Goal: Task Accomplishment & Management: Manage account settings

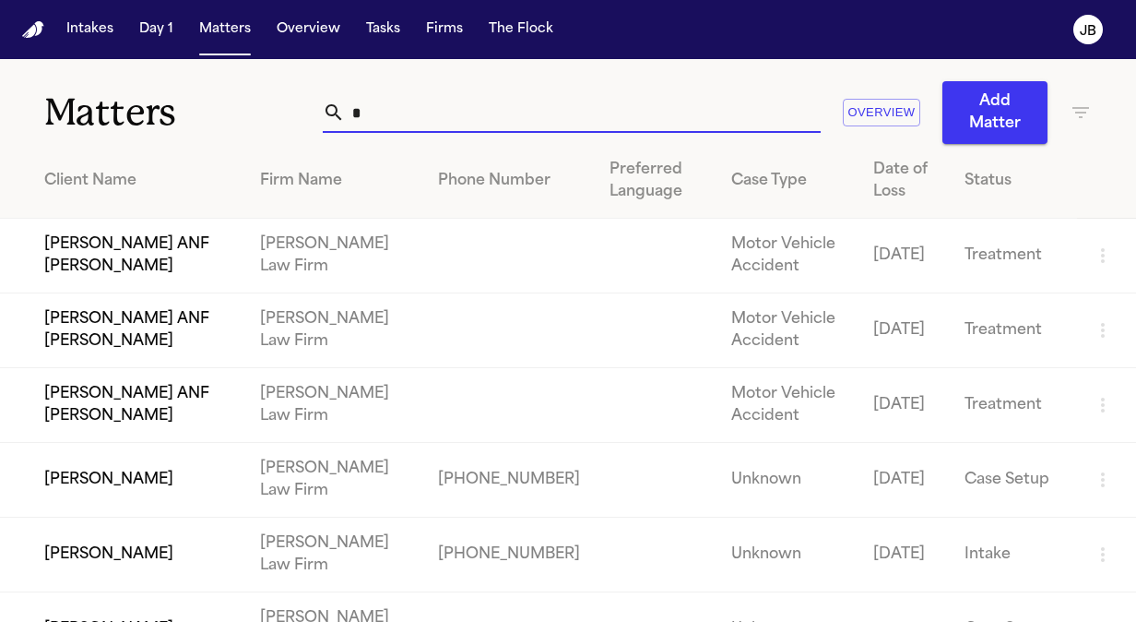
click at [383, 118] on input "*" at bounding box center [583, 112] width 476 height 41
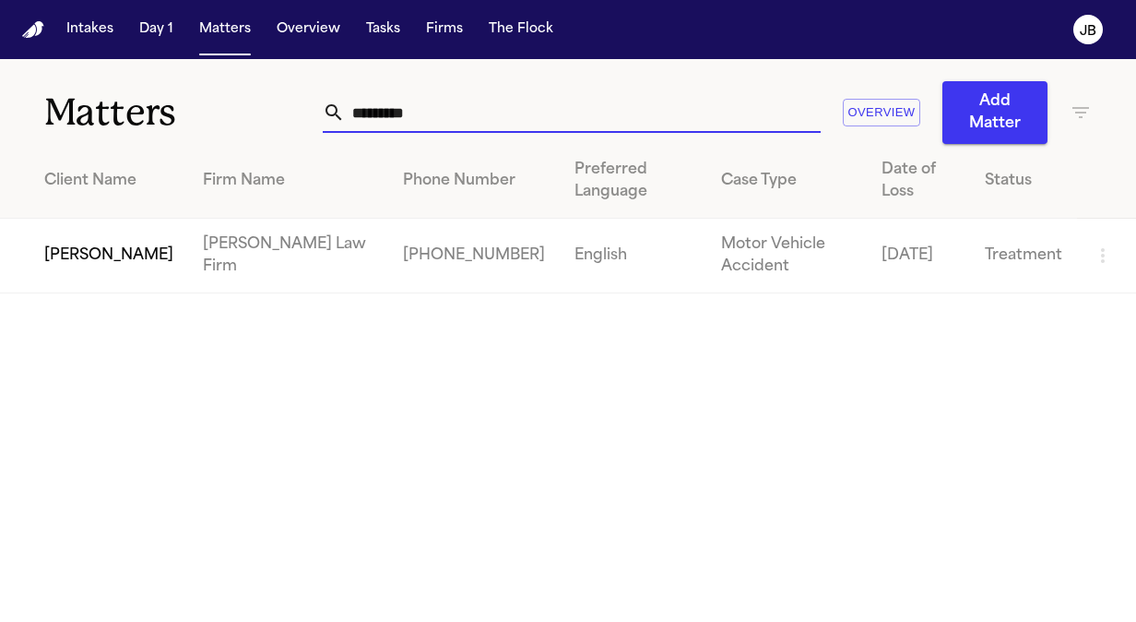
type input "*********"
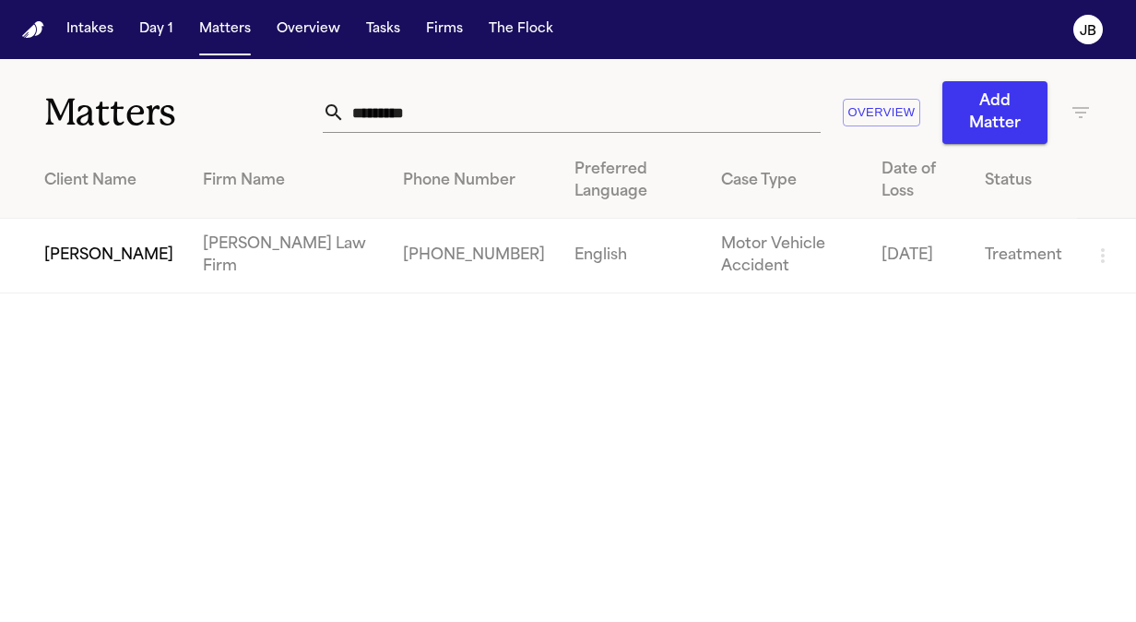
click at [76, 255] on td "[PERSON_NAME]" at bounding box center [94, 256] width 188 height 75
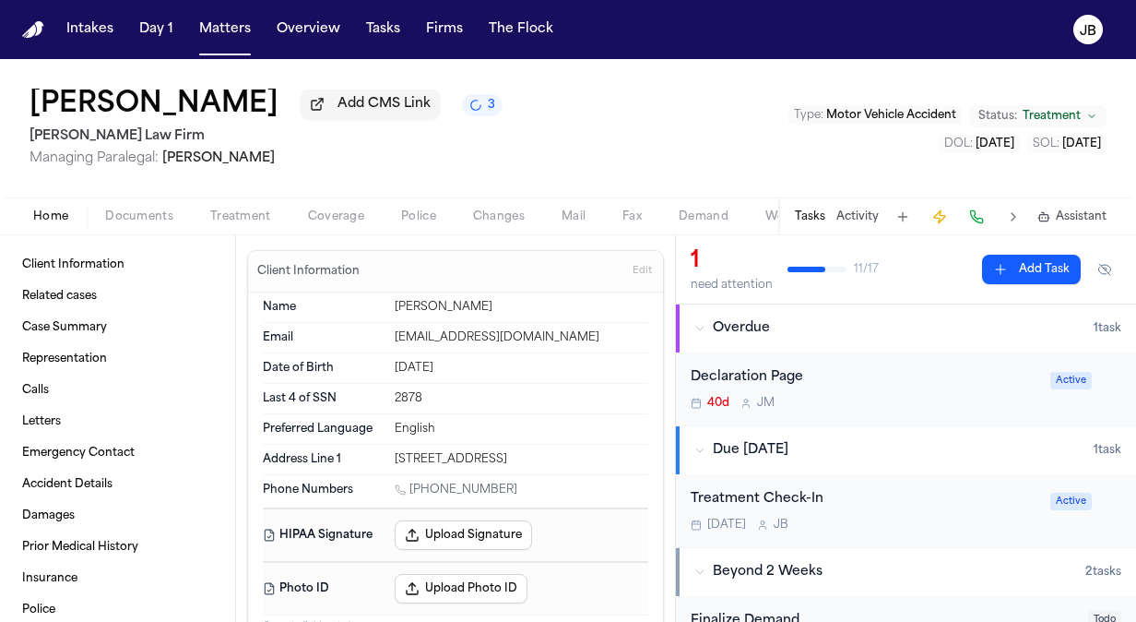
click at [812, 225] on div "Tasks Activity Assistant" at bounding box center [949, 216] width 343 height 36
click at [923, 482] on div "Treatment Check-In Oct 20 J B Active" at bounding box center [906, 510] width 460 height 73
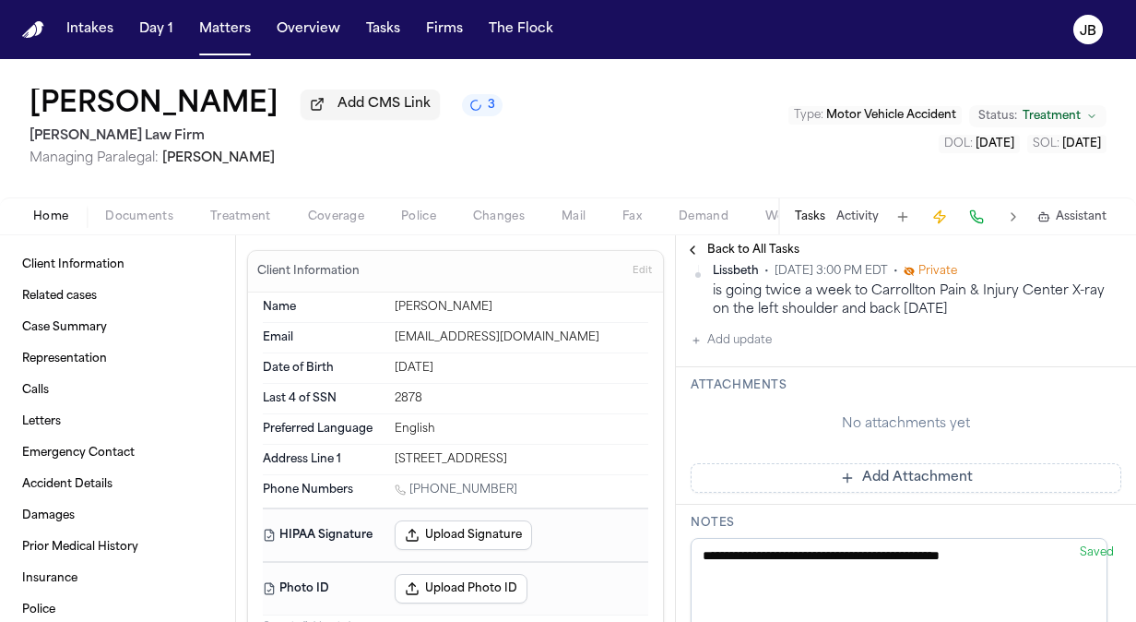
scroll to position [150, 0]
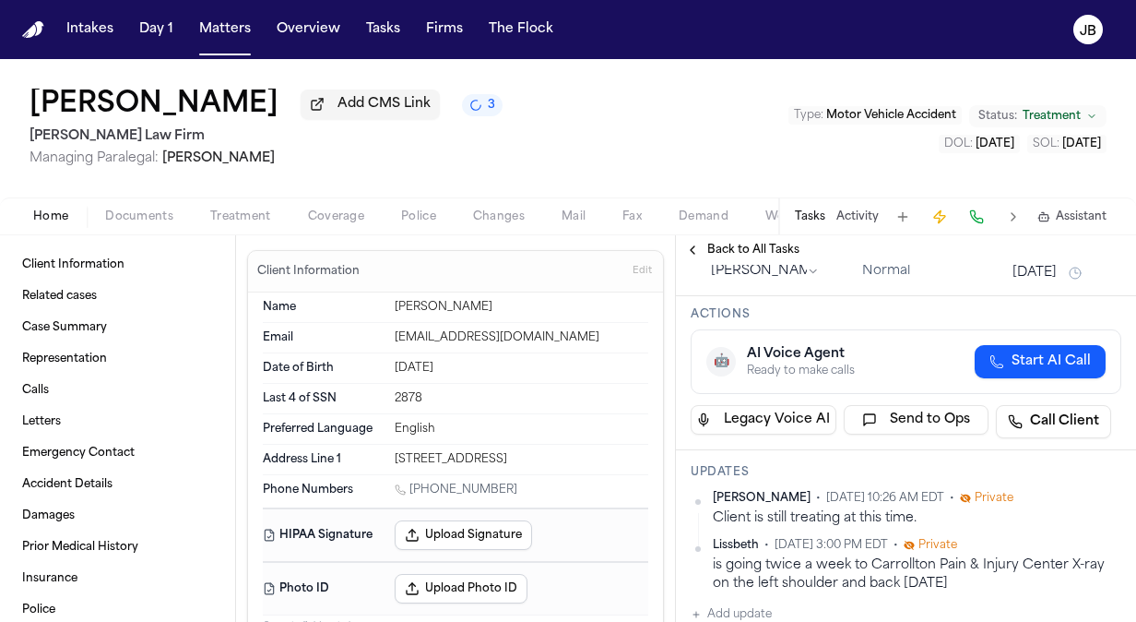
click at [159, 209] on span "Documents" at bounding box center [139, 216] width 68 height 15
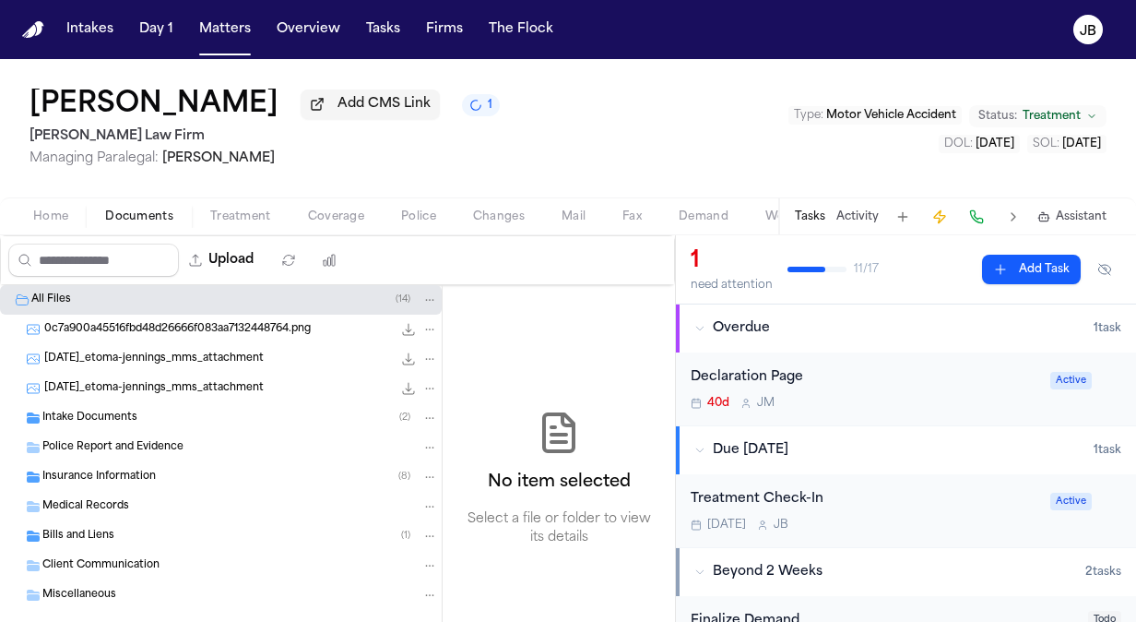
click at [90, 528] on span "Bills and Liens" at bounding box center [78, 536] width 72 height 16
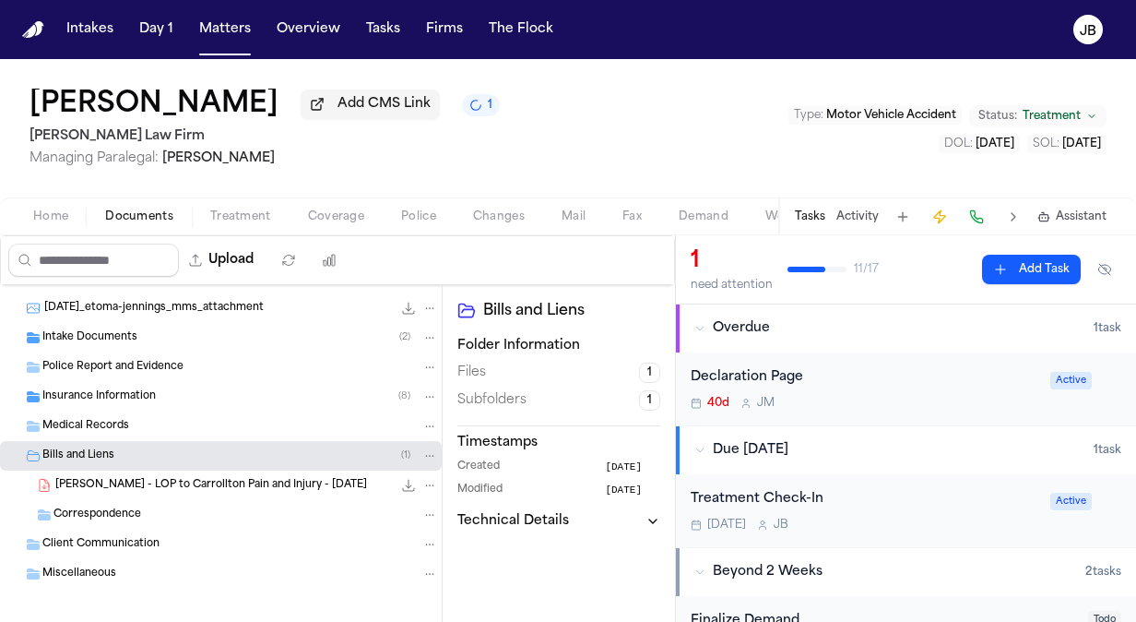
scroll to position [89, 0]
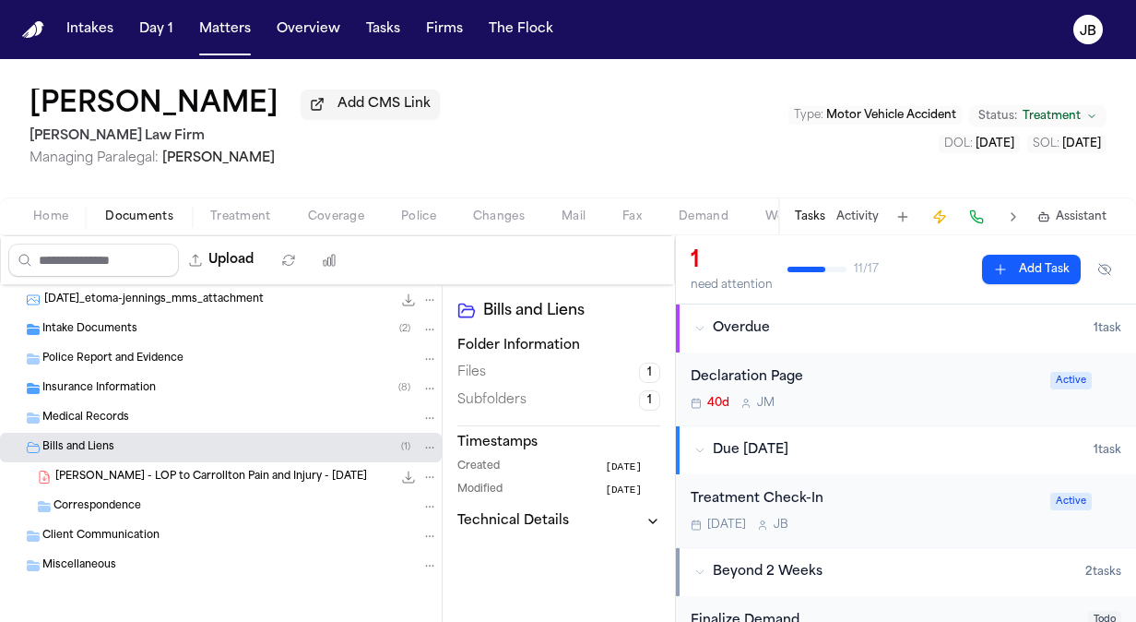
click at [134, 445] on div "Bills and Liens ( 1 )" at bounding box center [240, 447] width 396 height 17
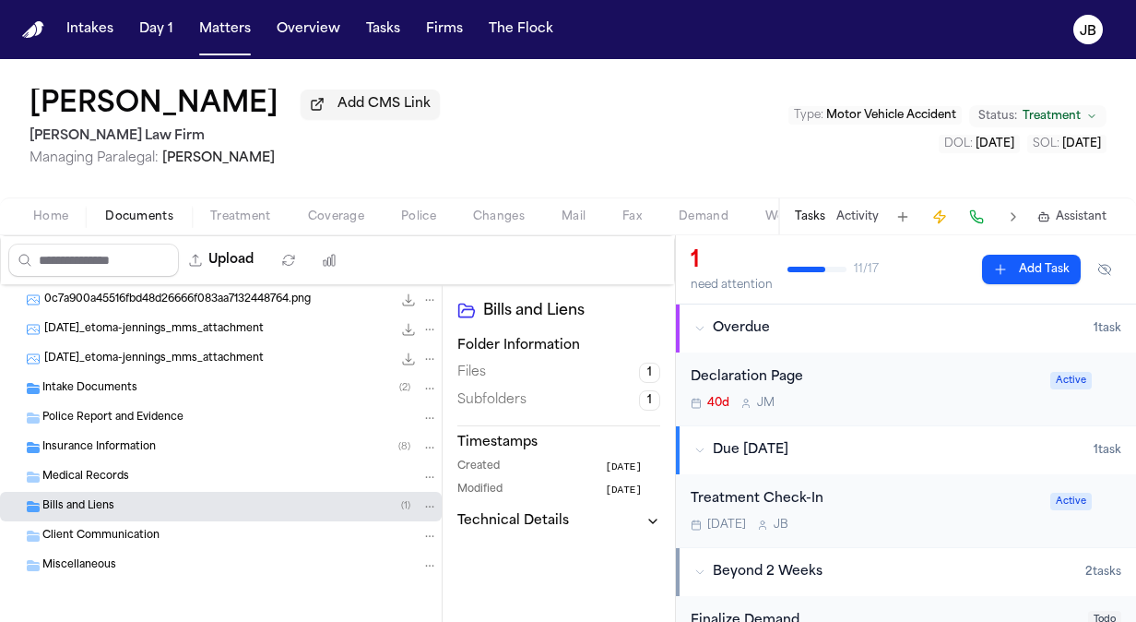
click at [65, 492] on div "Bills and Liens ( 1 )" at bounding box center [221, 507] width 442 height 30
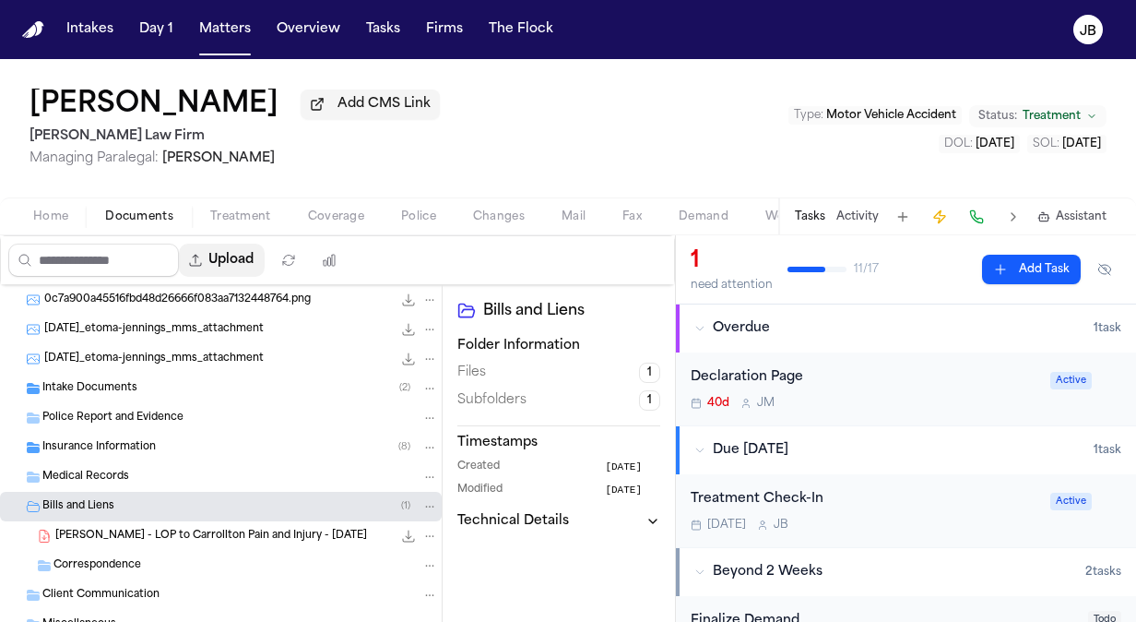
click at [240, 248] on button "Upload" at bounding box center [222, 259] width 86 height 33
select select "**********"
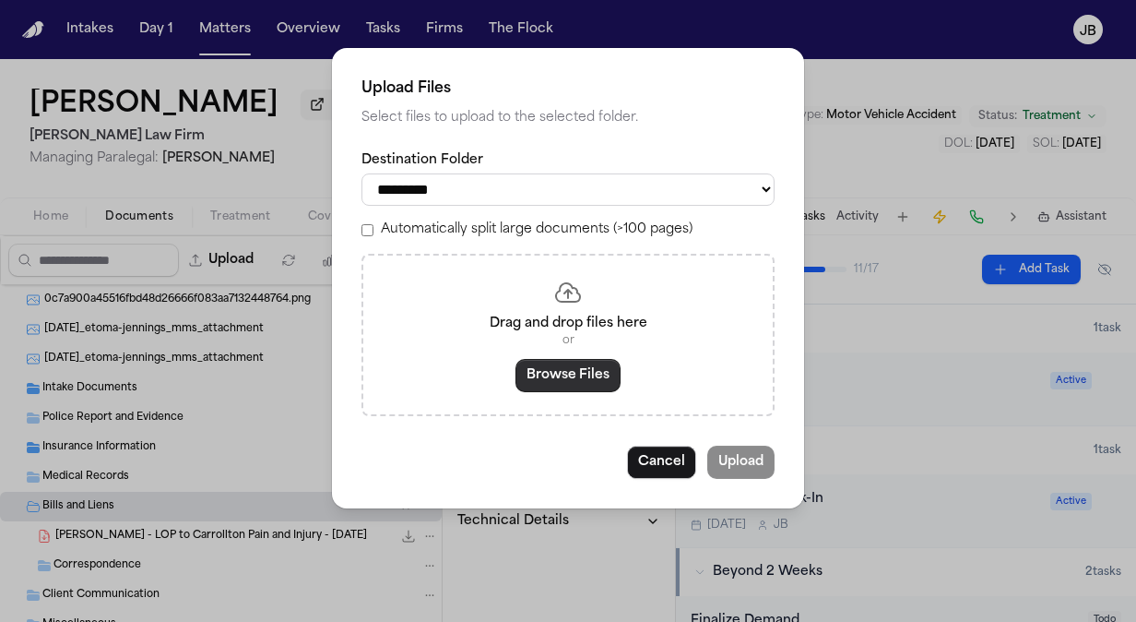
click at [561, 368] on button "Browse Files" at bounding box center [568, 375] width 105 height 33
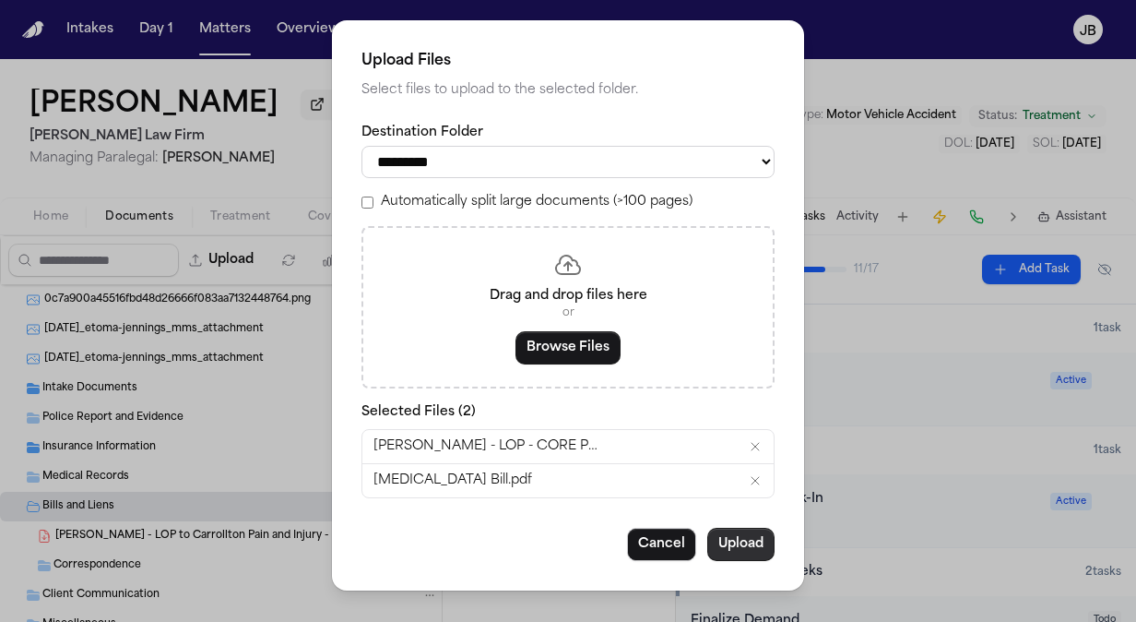
click at [754, 537] on button "Upload" at bounding box center [740, 544] width 67 height 33
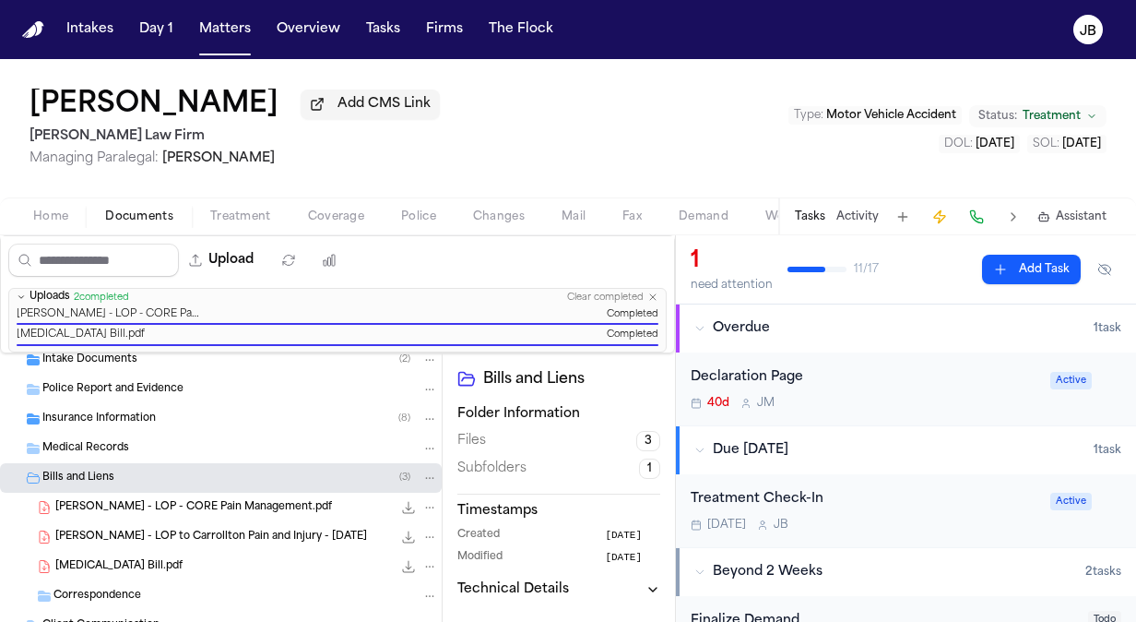
scroll to position [148, 0]
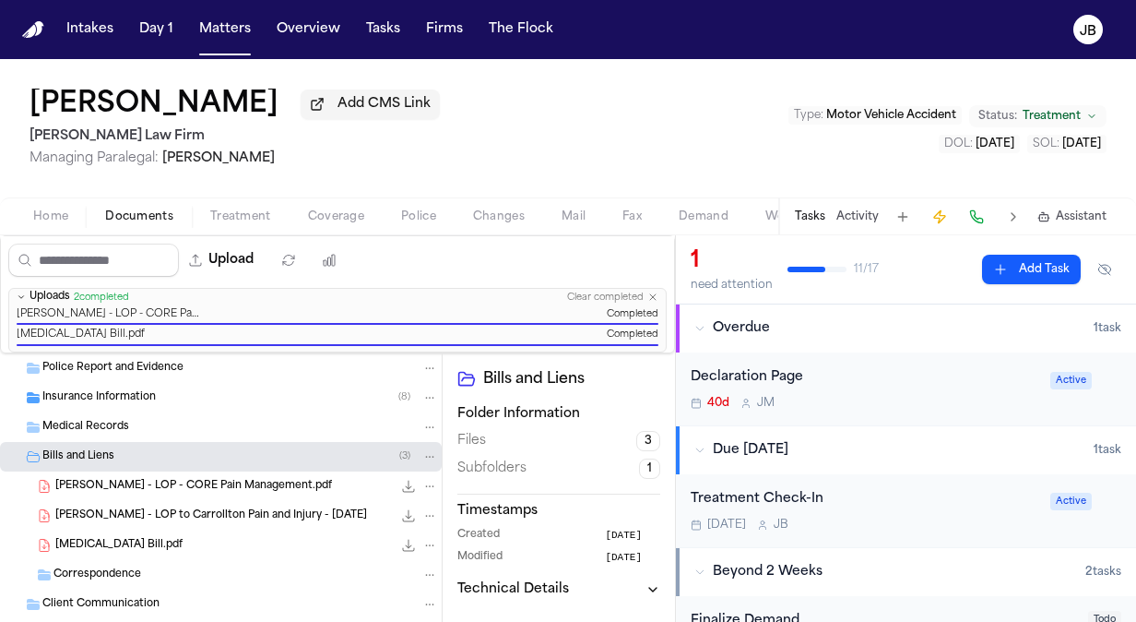
click at [235, 493] on div "E. Jennings - LOP - CORE Pain Management.pdf 827.7 KB • PDF" at bounding box center [221, 486] width 442 height 30
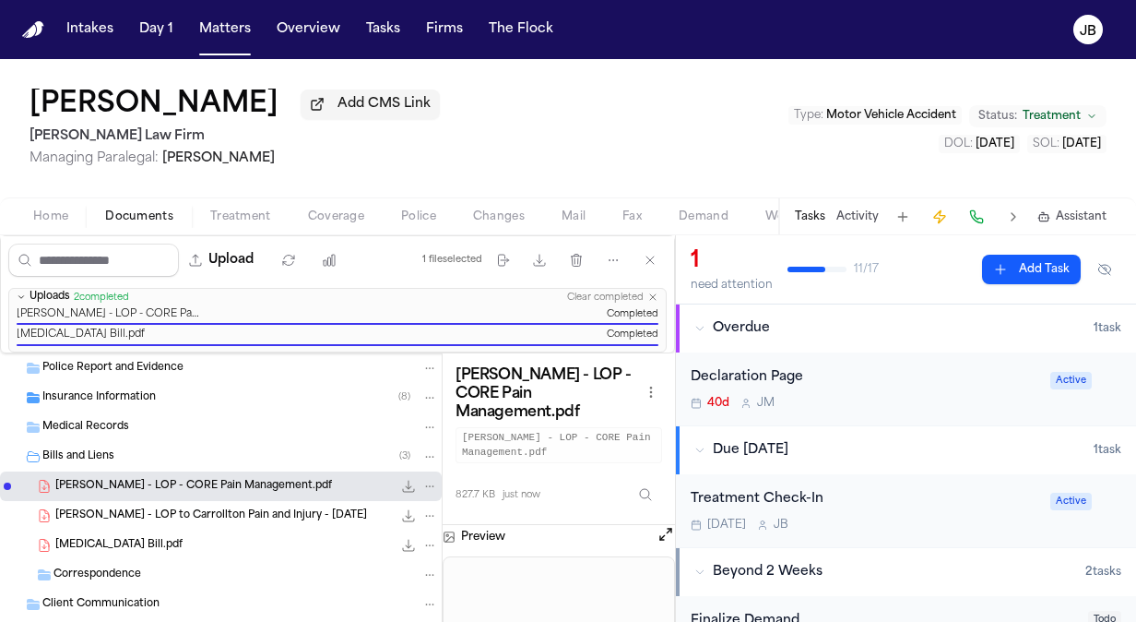
click at [667, 525] on button "Open preview" at bounding box center [666, 534] width 18 height 18
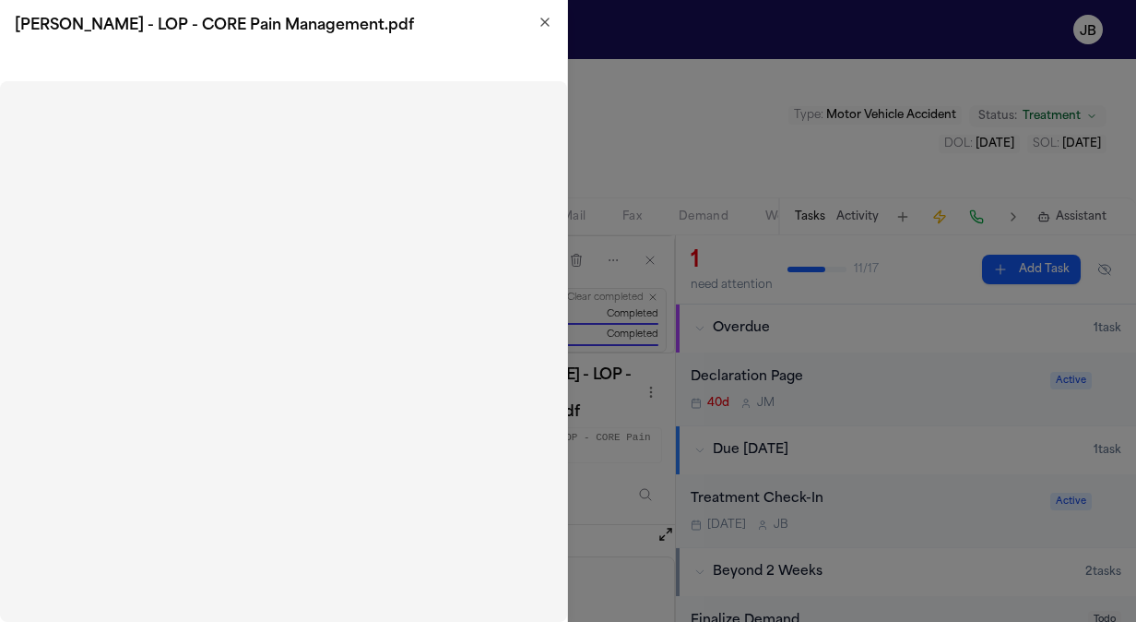
click at [541, 20] on icon "button" at bounding box center [545, 22] width 15 height 15
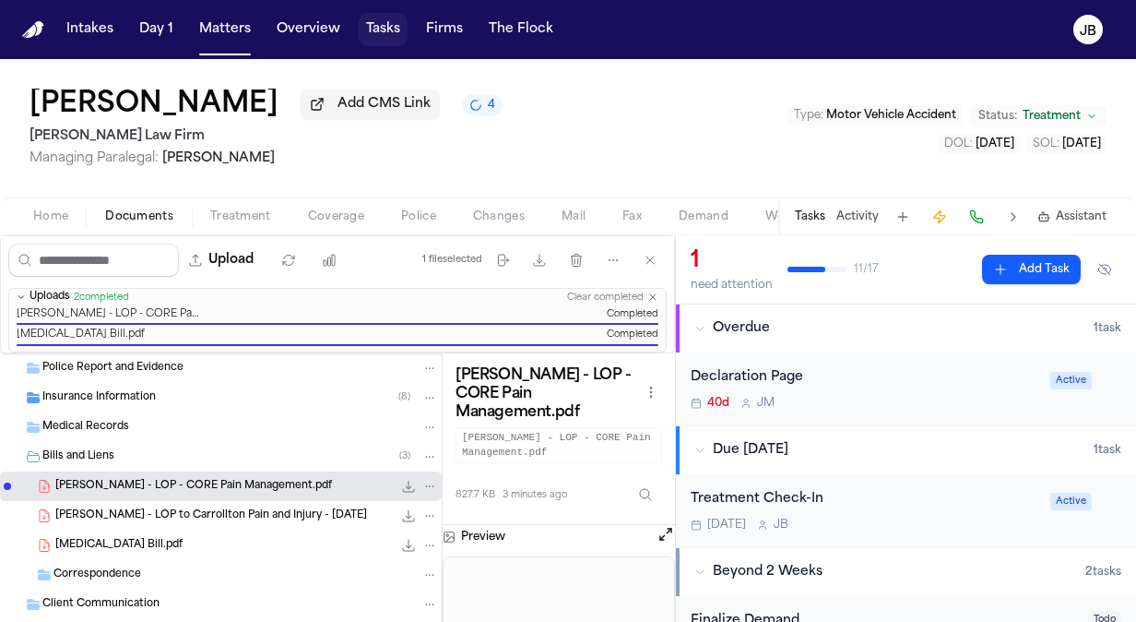
click at [378, 27] on button "Tasks" at bounding box center [383, 29] width 49 height 33
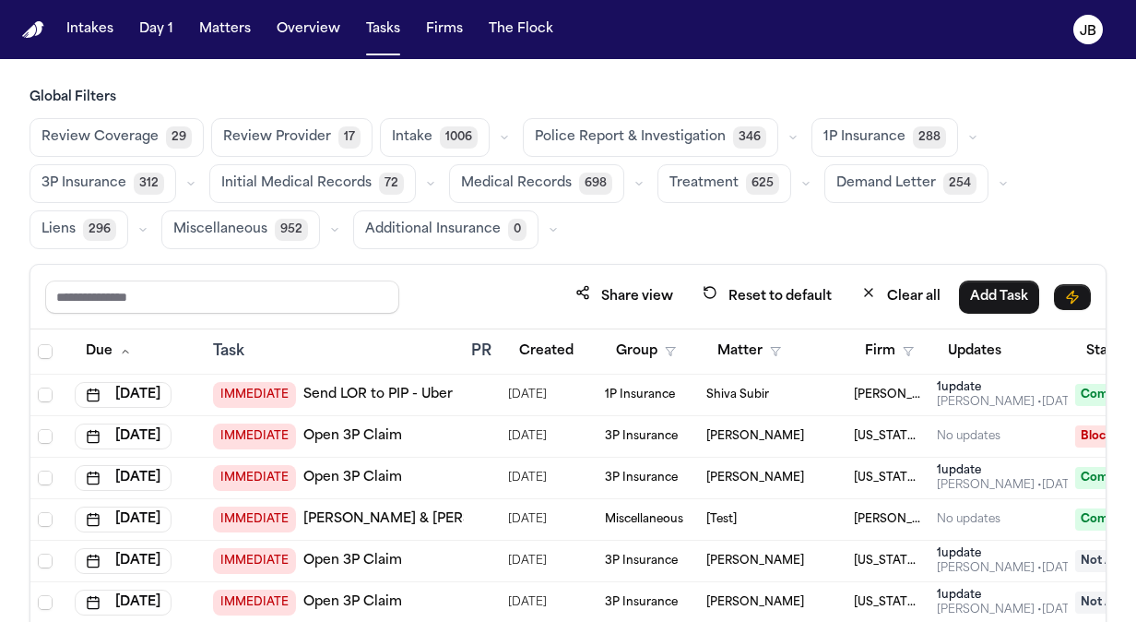
click at [685, 190] on span "Treatment" at bounding box center [704, 183] width 69 height 18
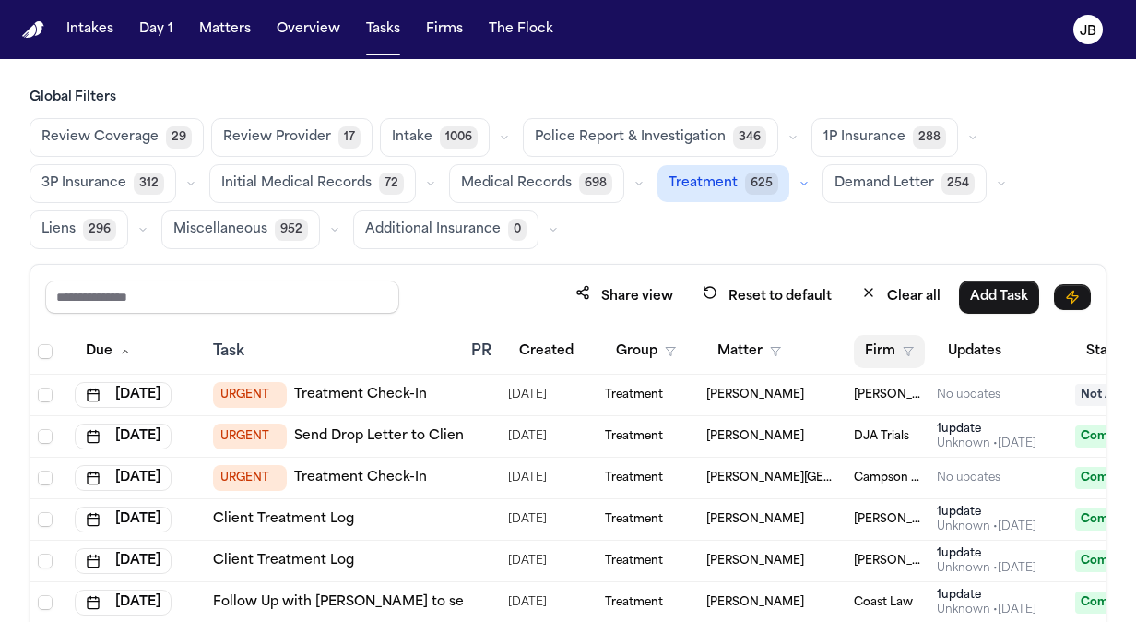
click at [908, 347] on icon "button" at bounding box center [908, 351] width 11 height 11
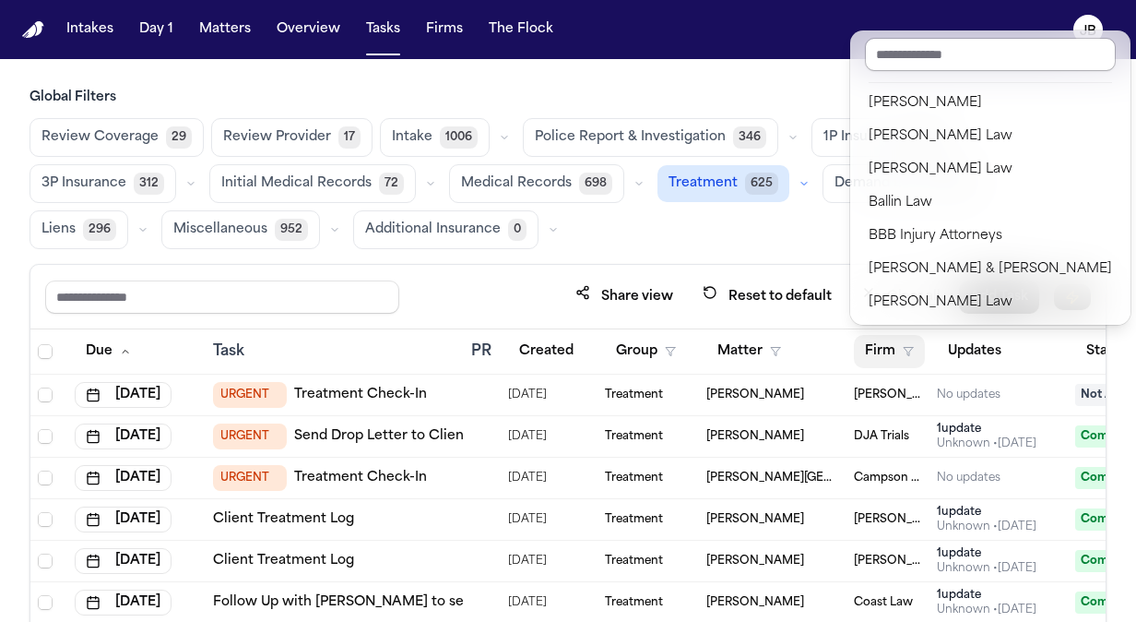
click at [912, 52] on input "text" at bounding box center [990, 54] width 251 height 33
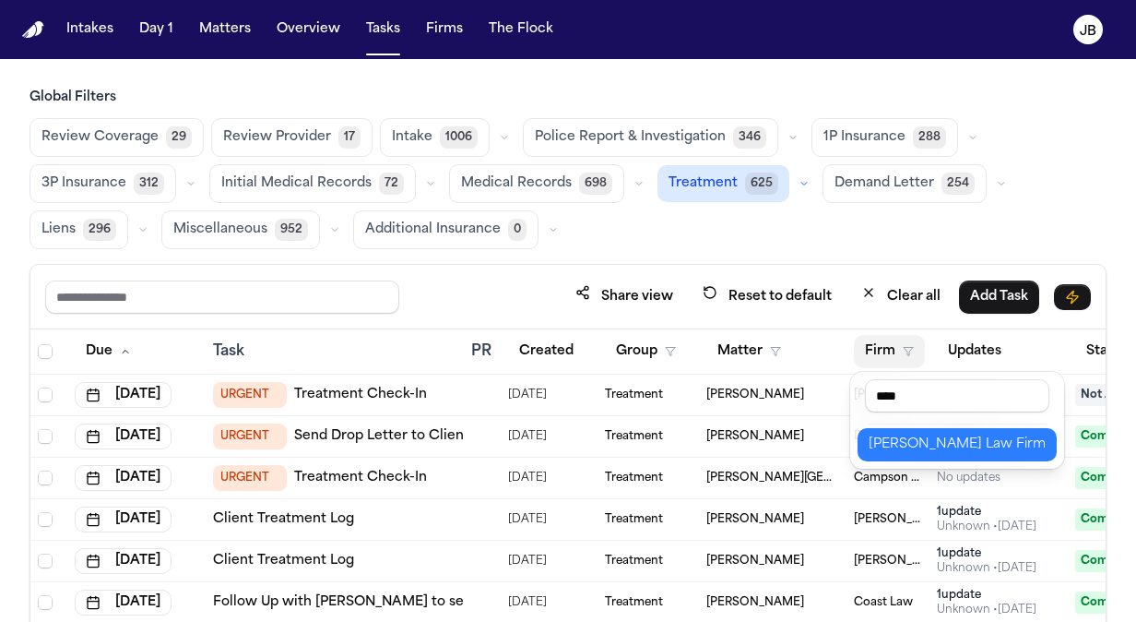
type input "****"
click at [898, 439] on div "Hecht Law Firm" at bounding box center [957, 444] width 177 height 22
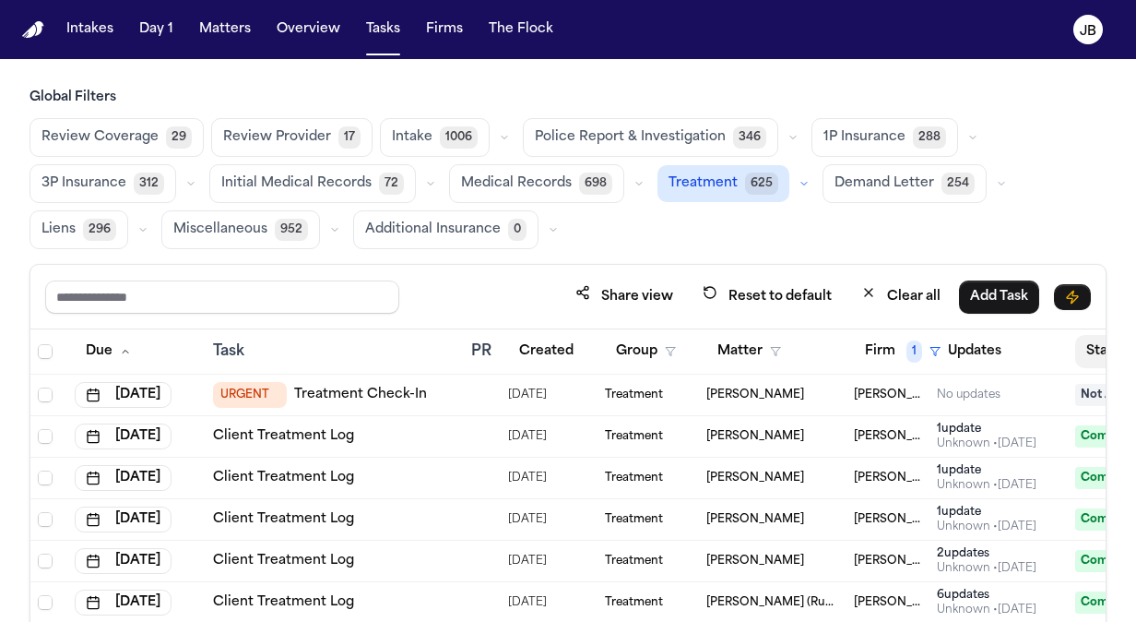
click at [1084, 345] on button "Status" at bounding box center [1116, 351] width 82 height 33
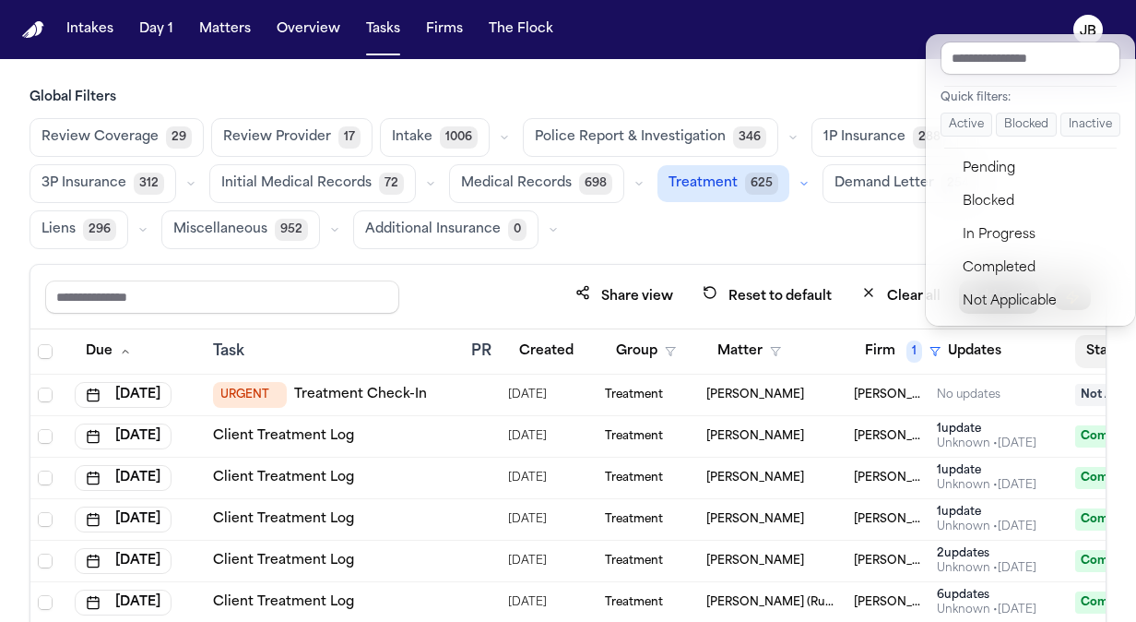
click at [217, 31] on div "Intakes Day 1 Matters Overview Tasks Firms The Flock JB Global Filters Review C…" at bounding box center [568, 311] width 1136 height 622
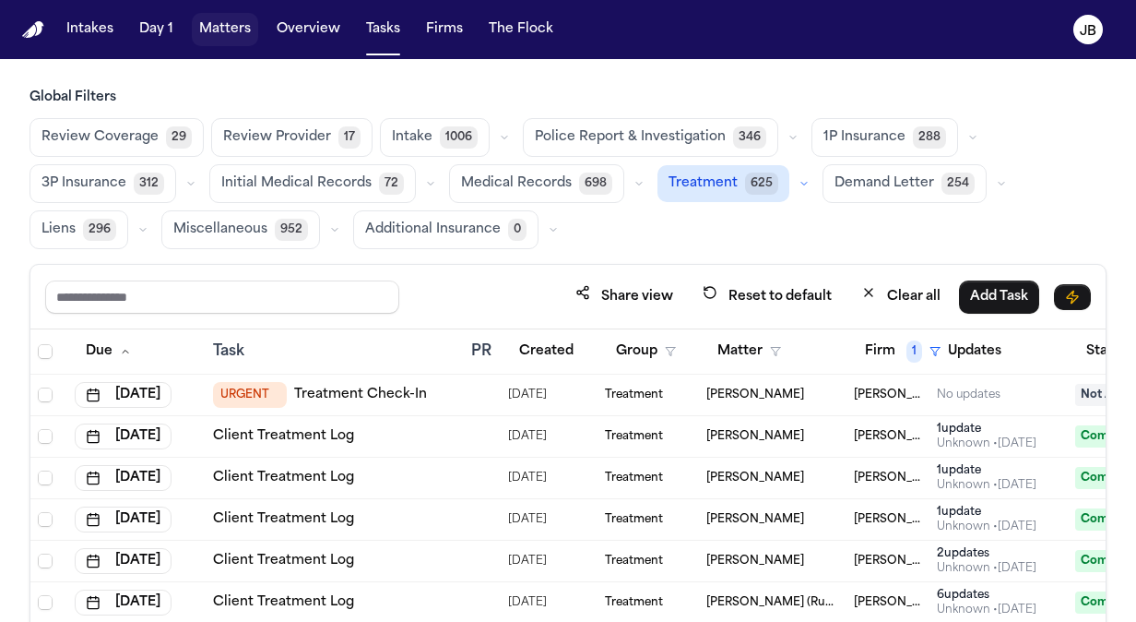
drag, startPoint x: 217, startPoint y: 31, endPoint x: 325, endPoint y: 47, distance: 109.0
click at [217, 31] on button "Matters" at bounding box center [225, 29] width 66 height 33
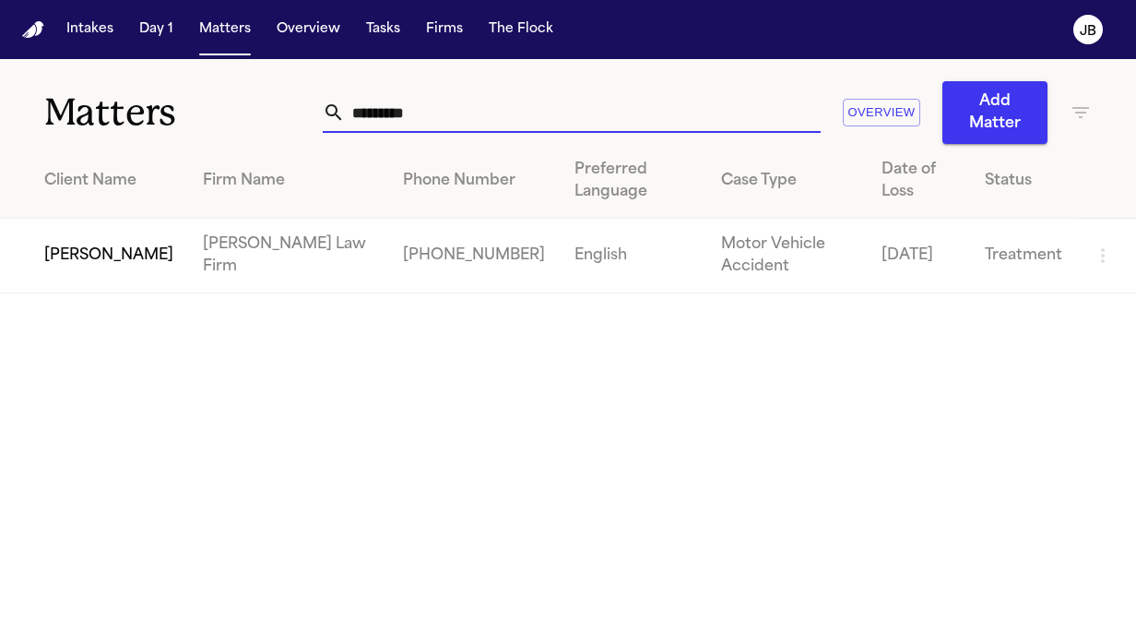
drag, startPoint x: 483, startPoint y: 111, endPoint x: 290, endPoint y: 151, distance: 197.9
click at [290, 151] on div "Matters ********* Overview Add Matter Client Name Firm Name Phone Number Prefer…" at bounding box center [568, 176] width 1136 height 234
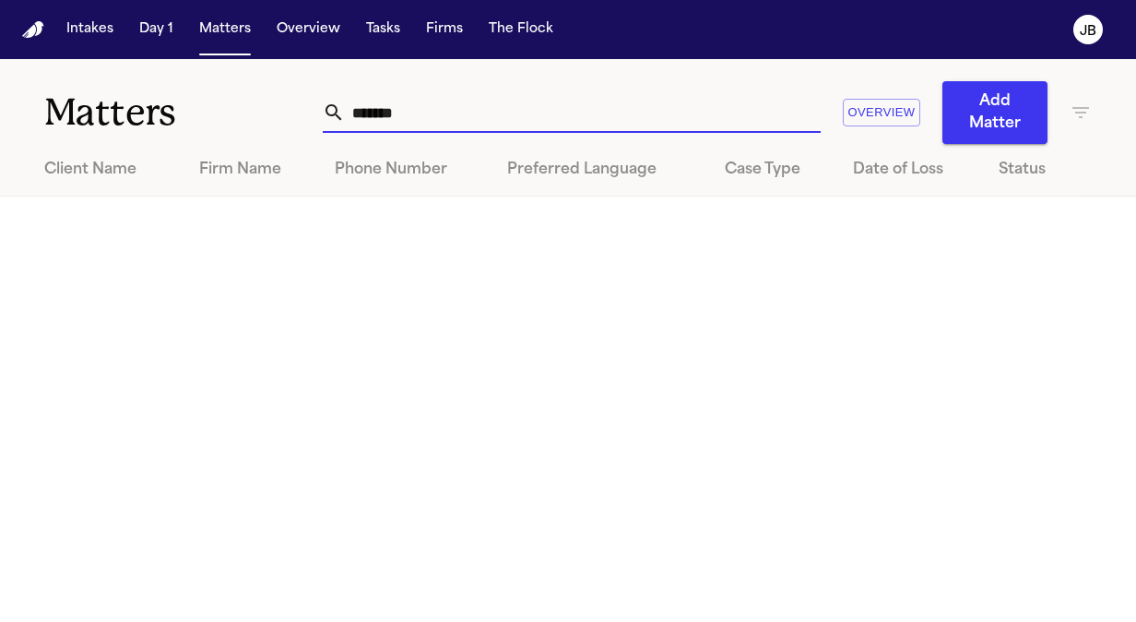
type input "*******"
click at [1086, 104] on icon "button" at bounding box center [1081, 112] width 22 height 22
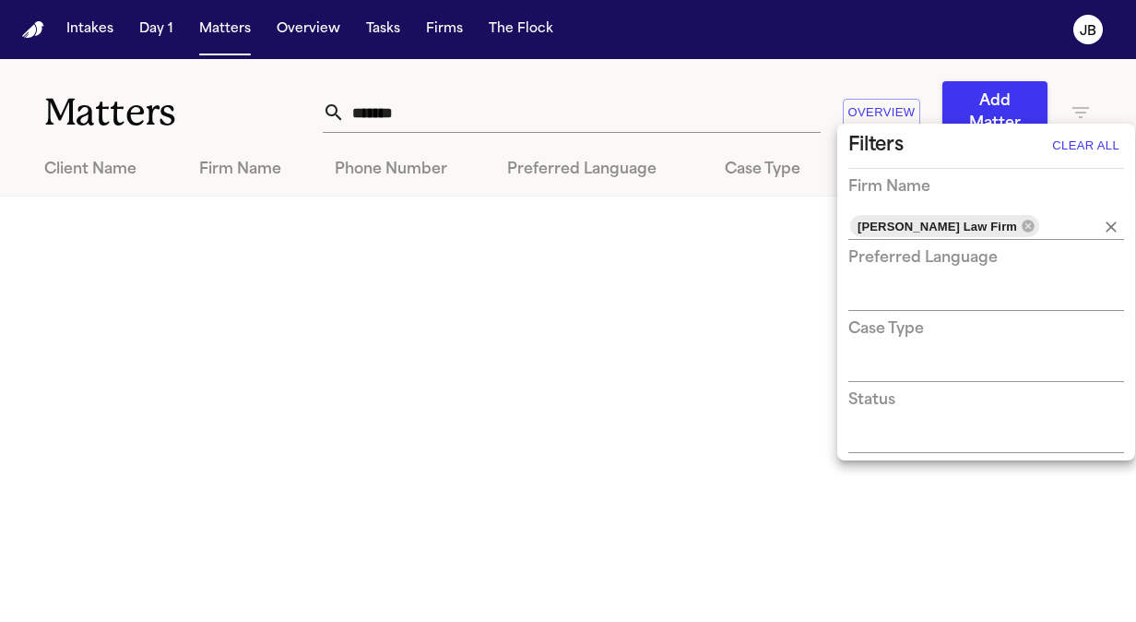
click at [884, 229] on span "[PERSON_NAME] Law Firm" at bounding box center [937, 226] width 174 height 21
click at [1021, 231] on icon at bounding box center [1028, 226] width 15 height 15
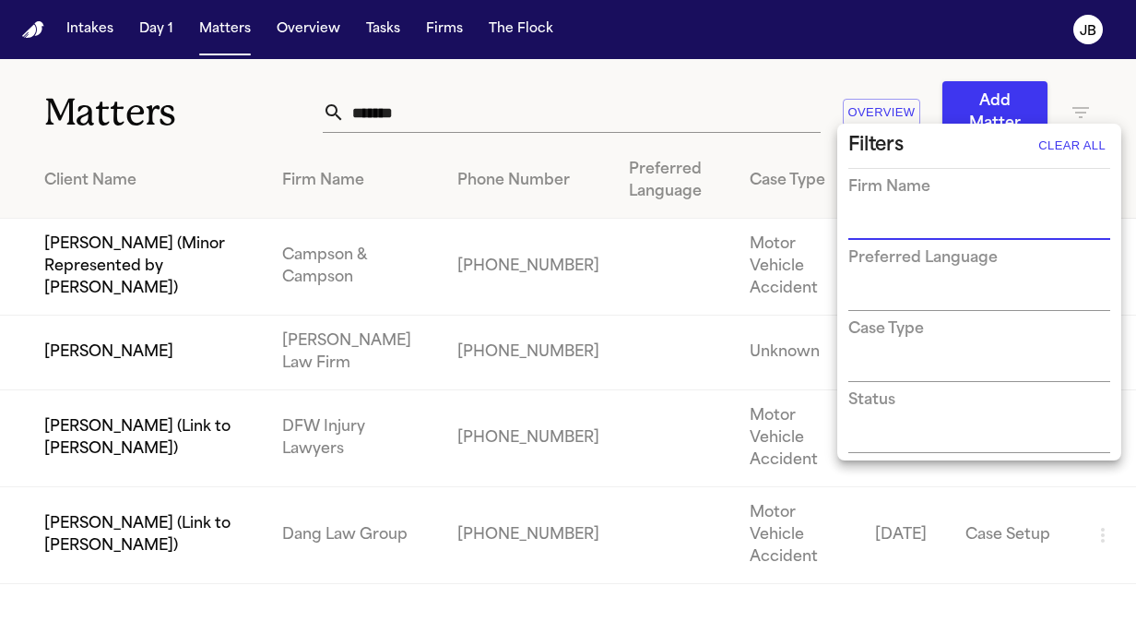
click at [105, 357] on div at bounding box center [568, 311] width 1136 height 622
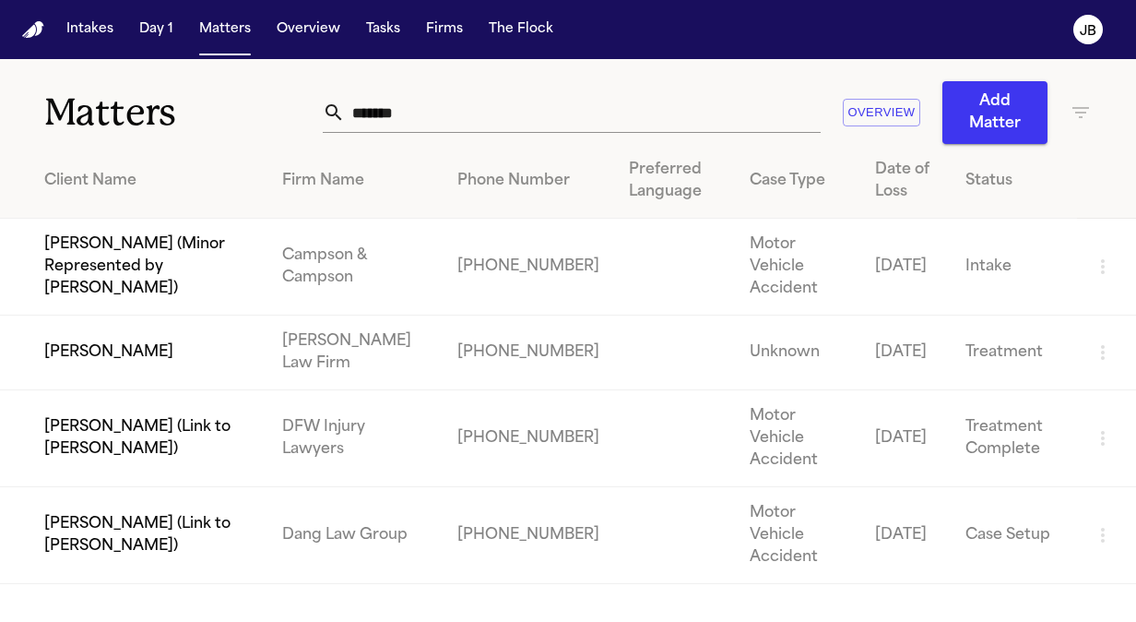
click at [136, 328] on td "Loretta Johnson" at bounding box center [133, 352] width 267 height 75
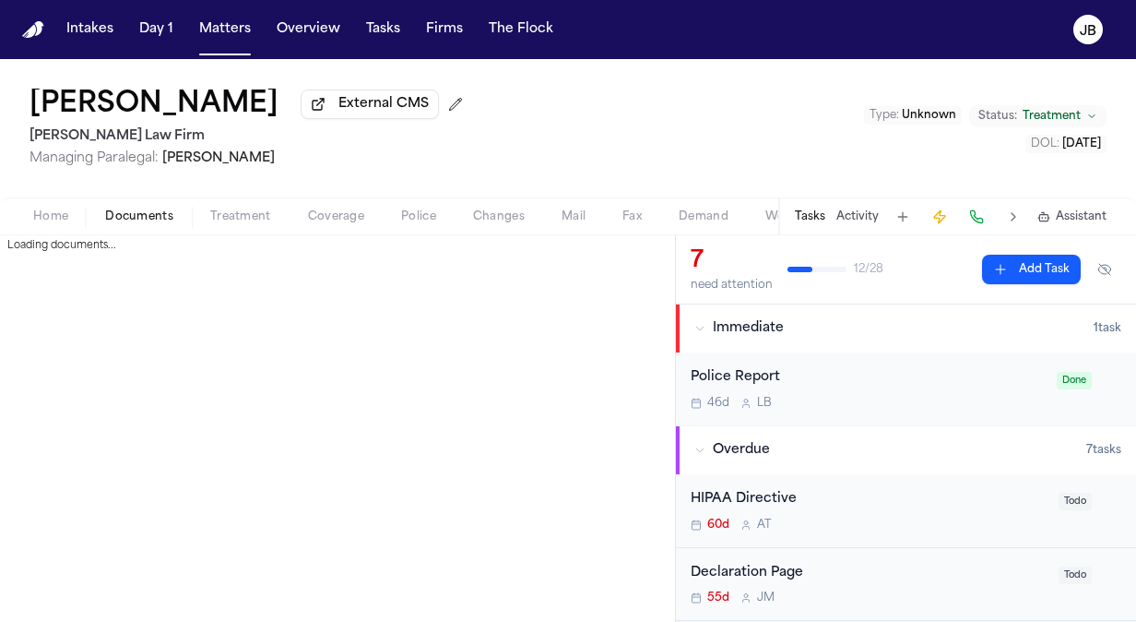
click at [129, 212] on span "Documents" at bounding box center [139, 216] width 68 height 15
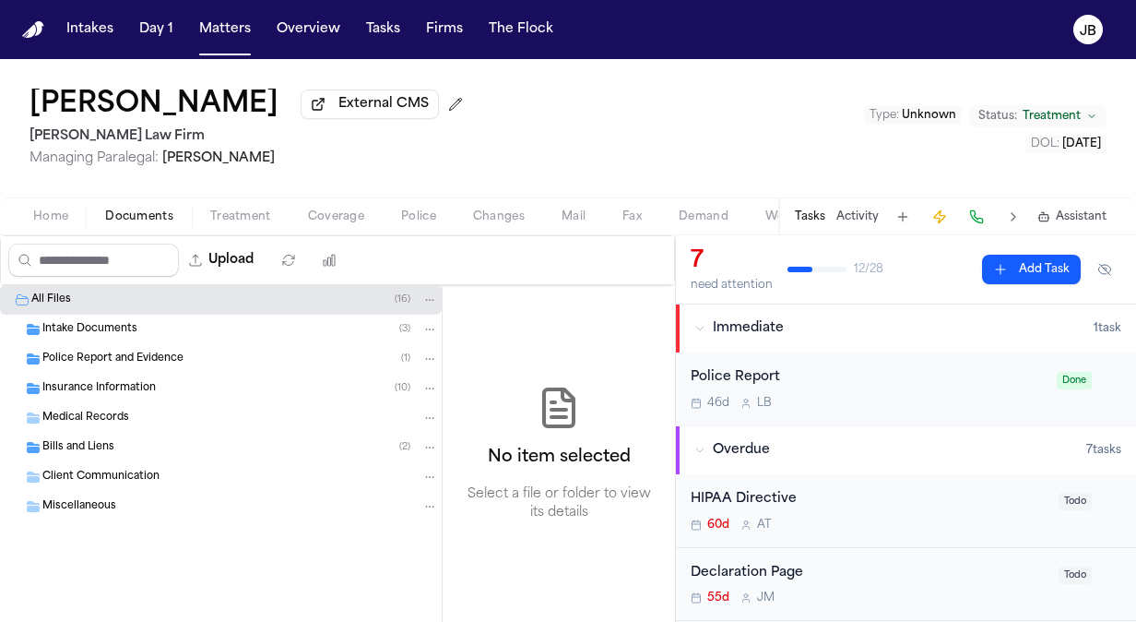
click at [85, 351] on span "Police Report and Evidence" at bounding box center [112, 359] width 141 height 16
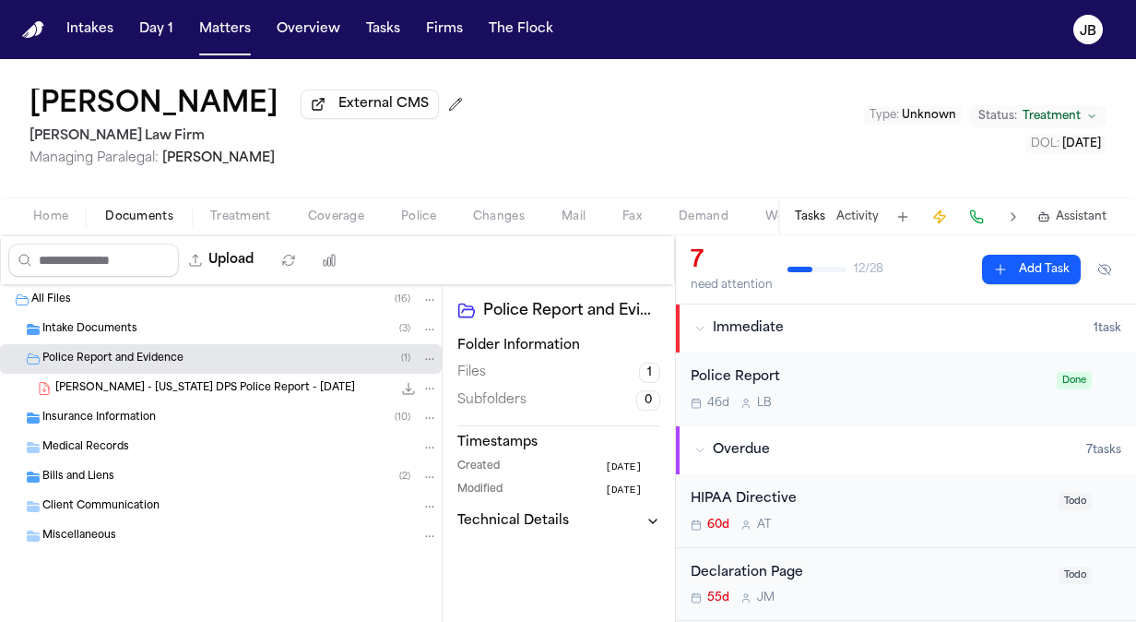
click at [160, 376] on div "L. Johnson - Texas DPS Police Report - 7.2.25 431.4 KB • PDF" at bounding box center [221, 389] width 442 height 30
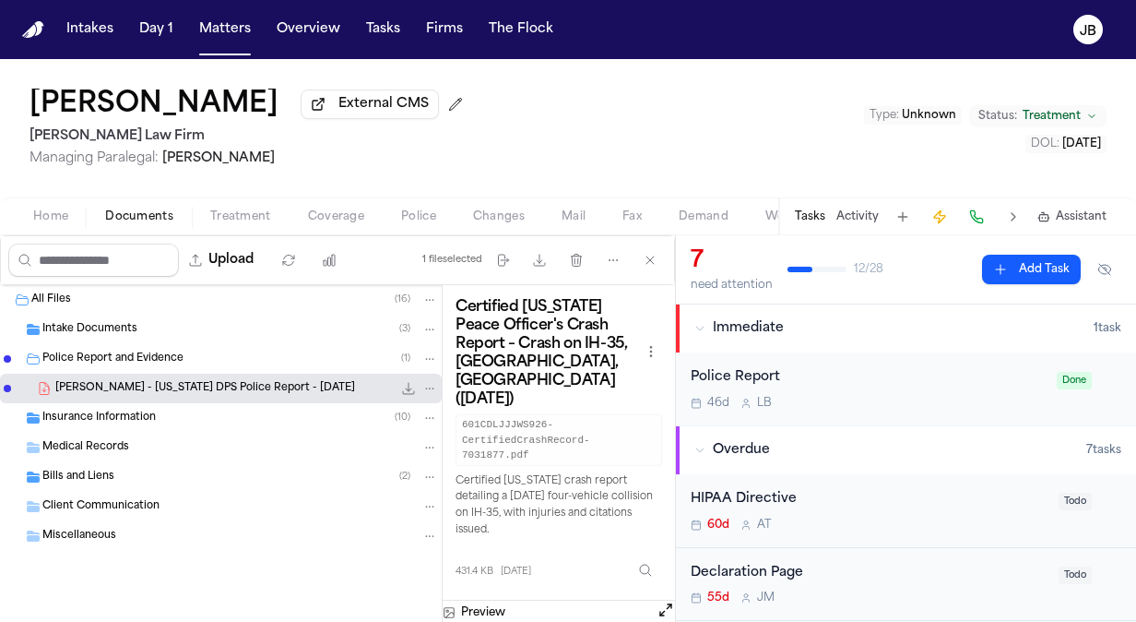
click at [669, 600] on button "Open preview" at bounding box center [666, 609] width 18 height 18
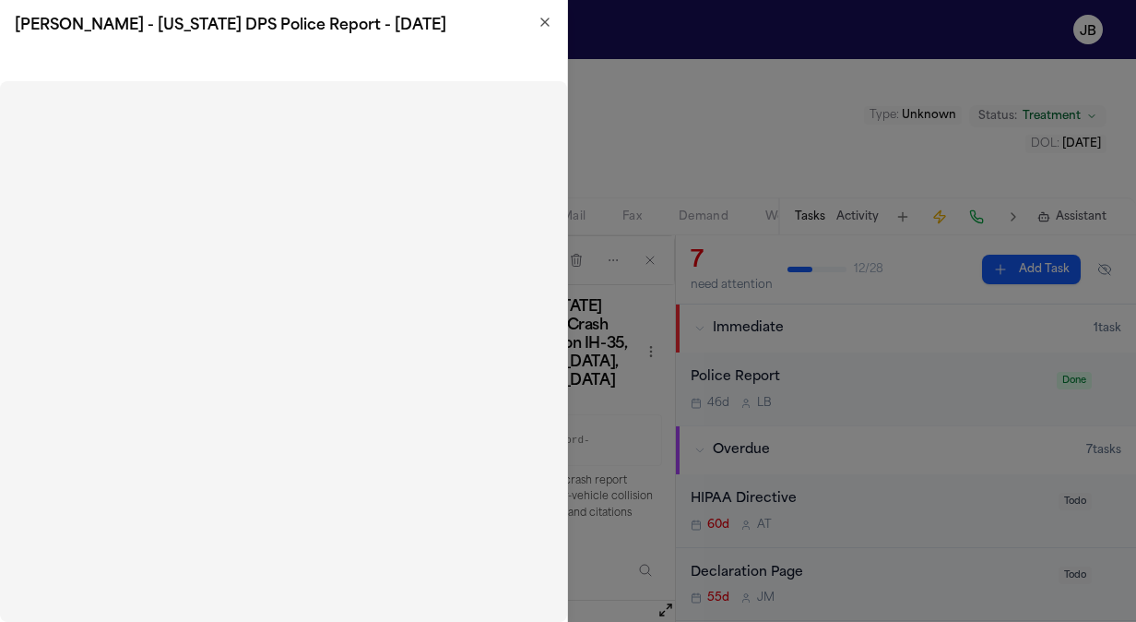
click at [548, 25] on icon "button" at bounding box center [544, 21] width 7 height 7
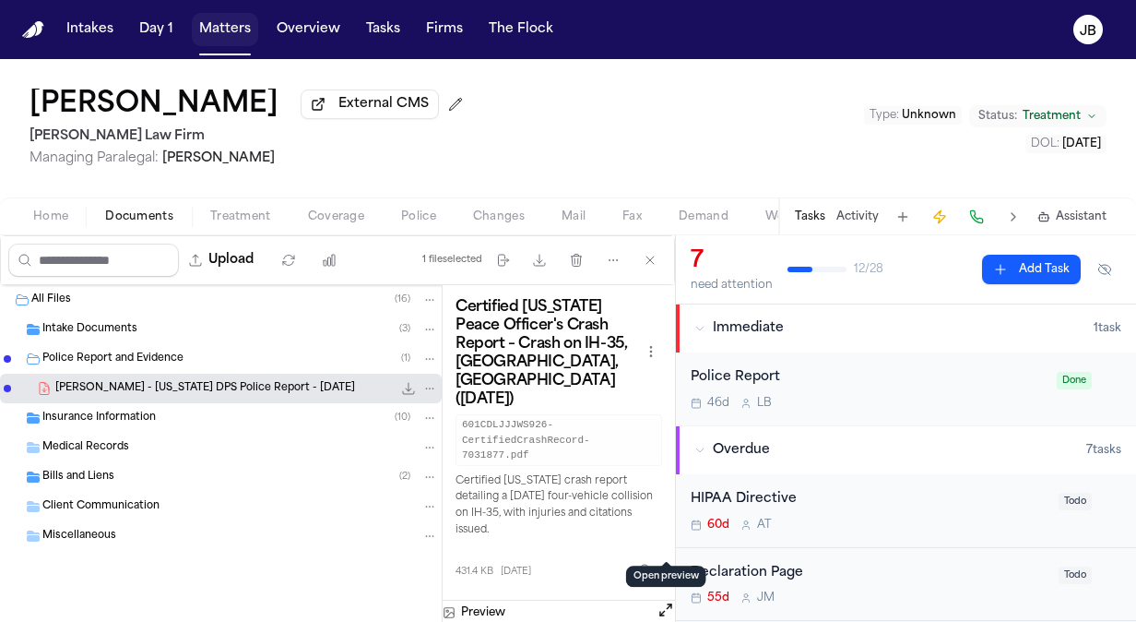
click at [223, 26] on button "Matters" at bounding box center [225, 29] width 66 height 33
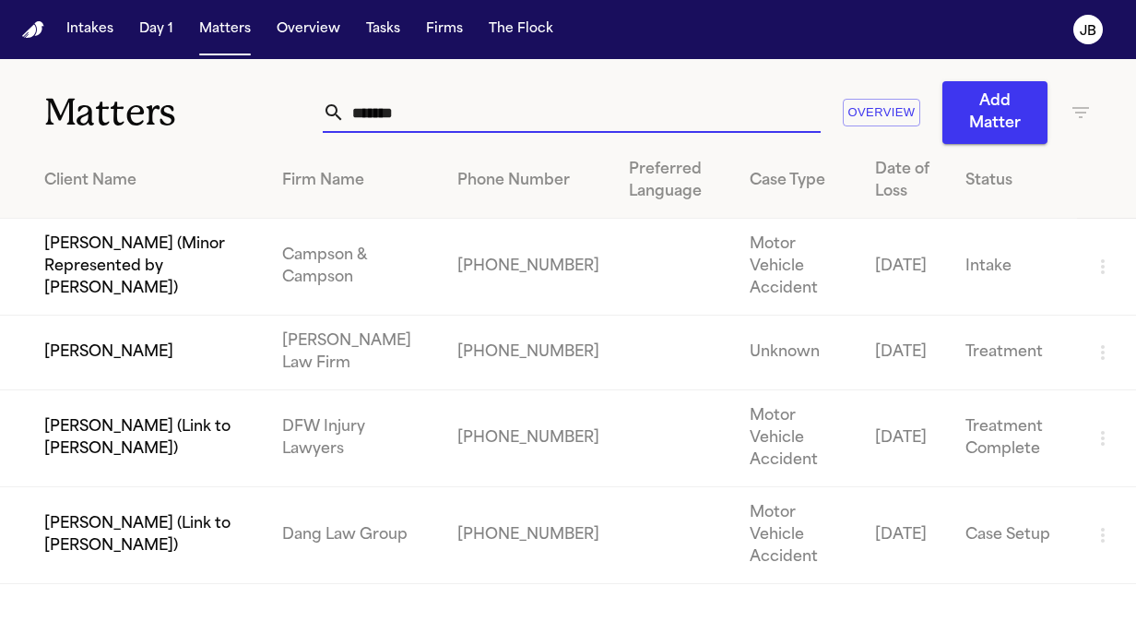
drag, startPoint x: 420, startPoint y: 108, endPoint x: 175, endPoint y: 83, distance: 245.7
click at [175, 83] on div "Matters ******* Overview Add Matter" at bounding box center [568, 101] width 1136 height 85
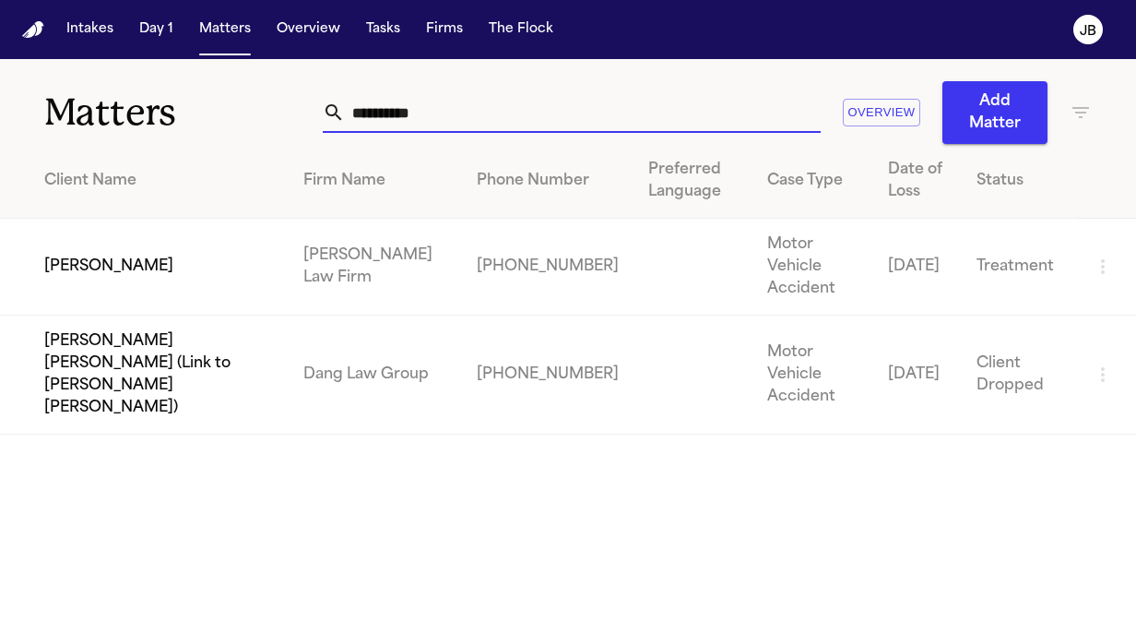
type input "**********"
click at [87, 266] on td "Marco Mena" at bounding box center [144, 267] width 289 height 97
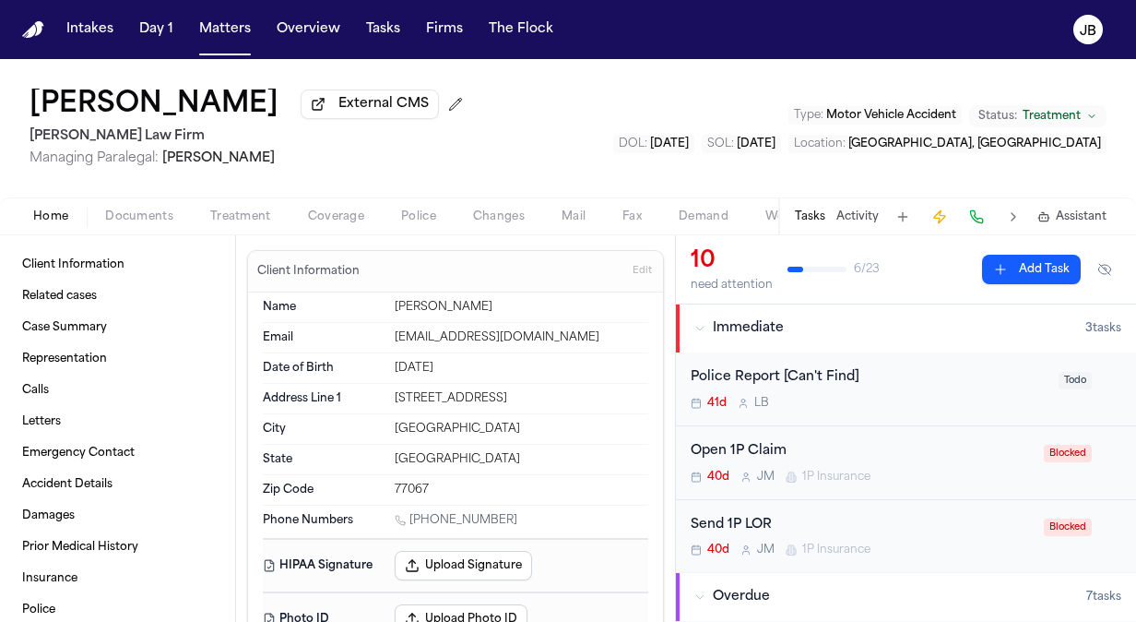
click at [151, 196] on div "Marco Mena External CMS Ruy Mireles Law Firm Managing Paralegal: Jessica Barret…" at bounding box center [568, 128] width 1136 height 138
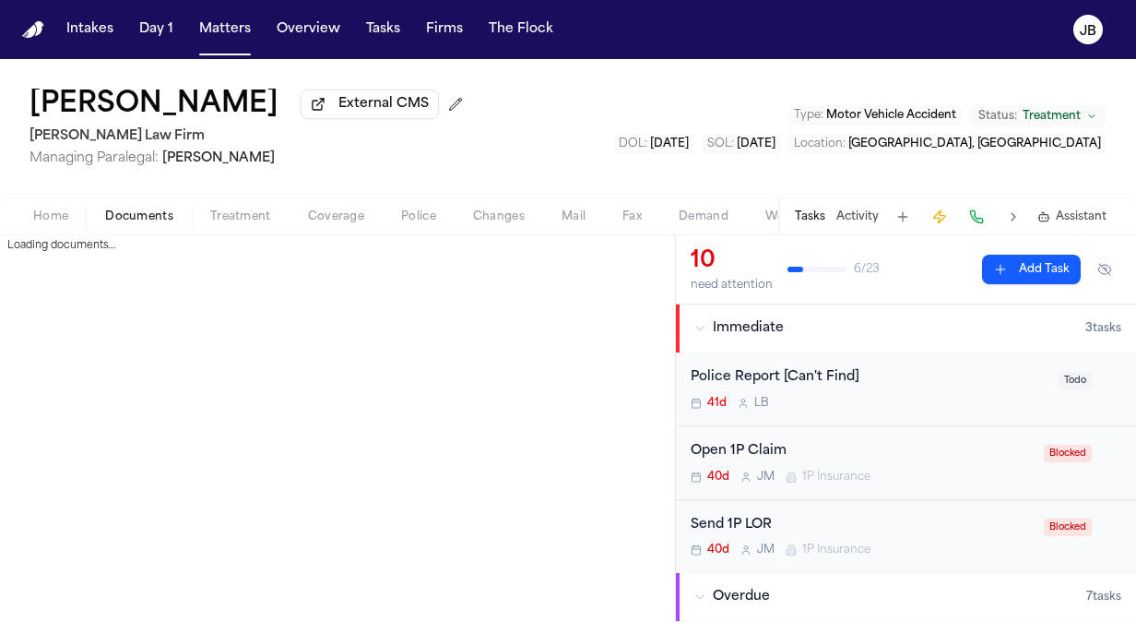
click at [140, 213] on span "Documents" at bounding box center [139, 216] width 68 height 15
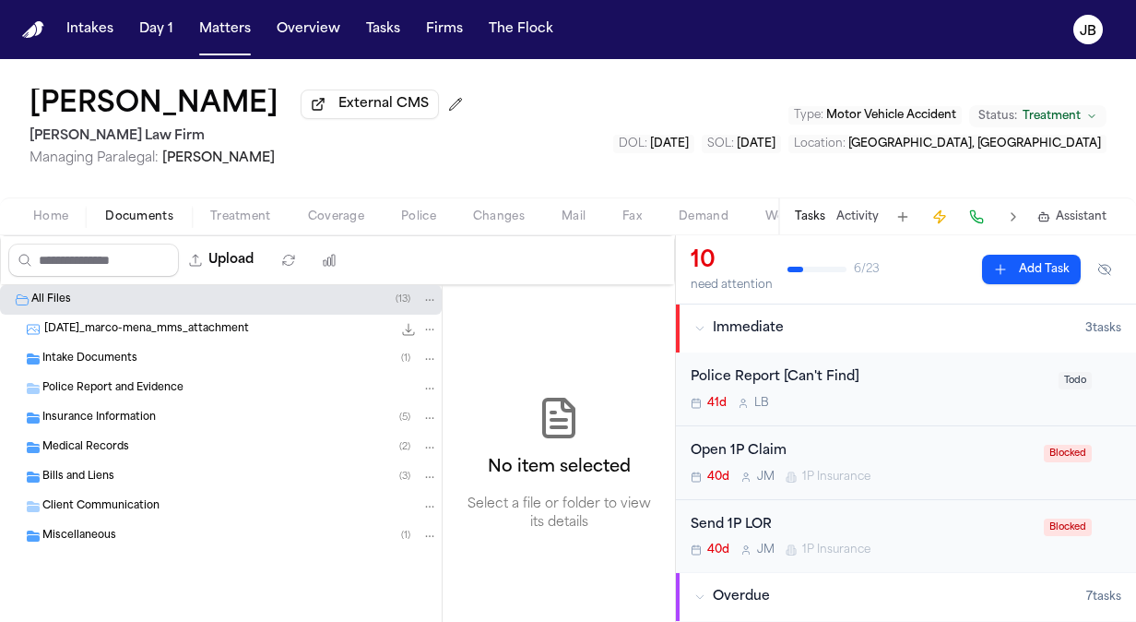
click at [150, 419] on span "Insurance Information" at bounding box center [98, 418] width 113 height 16
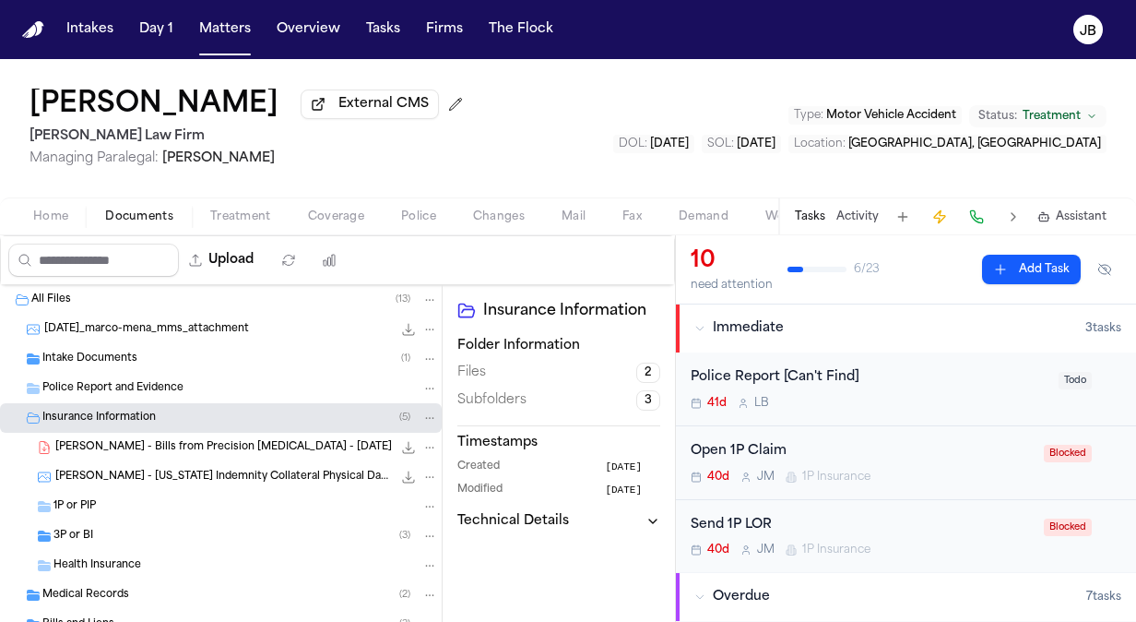
click at [194, 528] on div "3P or BI ( 3 )" at bounding box center [245, 536] width 385 height 17
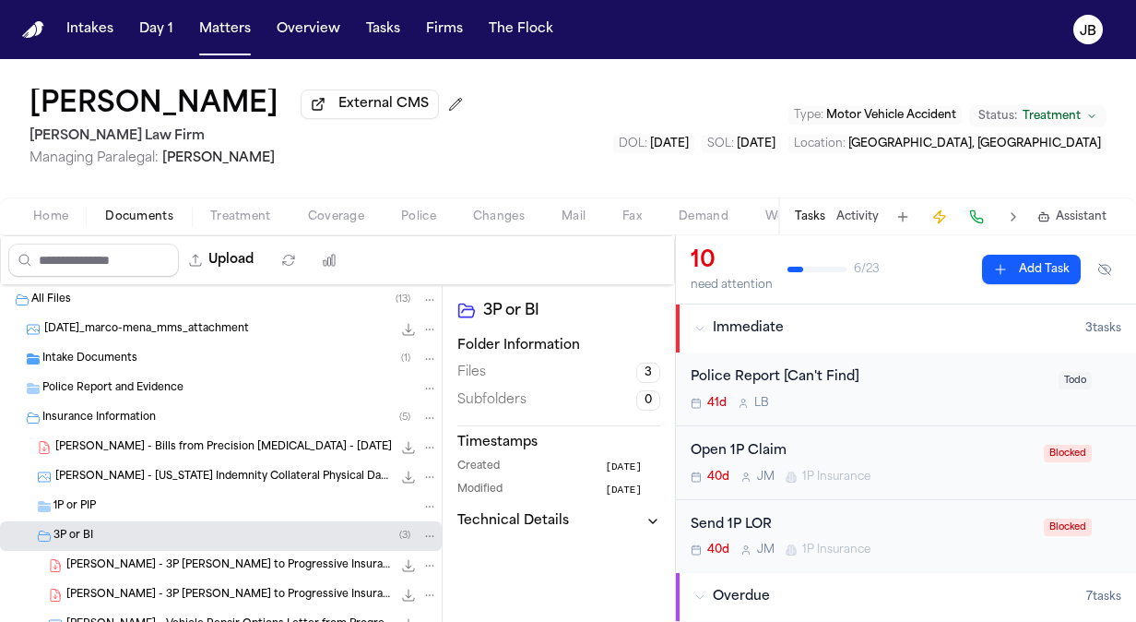
click at [131, 499] on div "1P or PIP" at bounding box center [245, 506] width 385 height 17
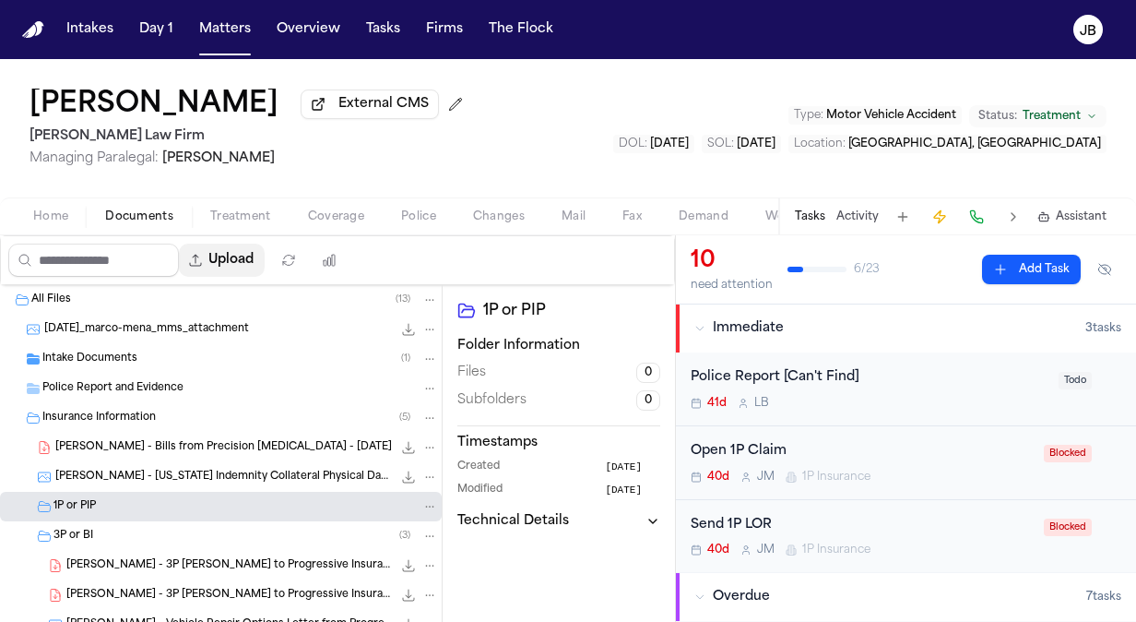
click at [258, 261] on button "Upload" at bounding box center [222, 259] width 86 height 33
select select "**********"
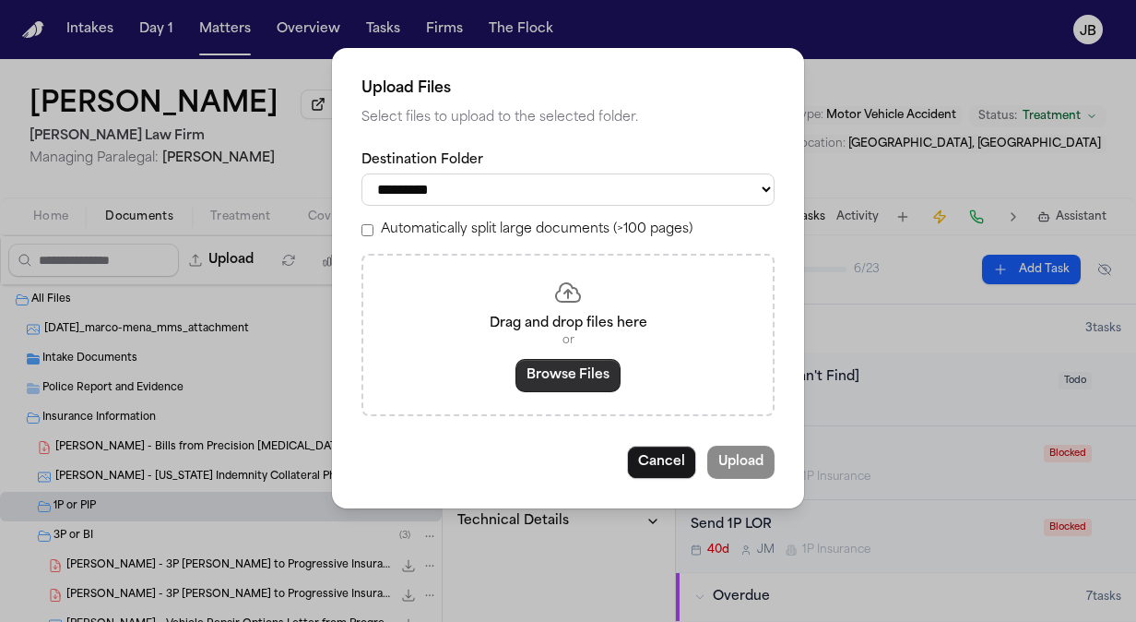
click at [584, 378] on button "Browse Files" at bounding box center [568, 375] width 105 height 33
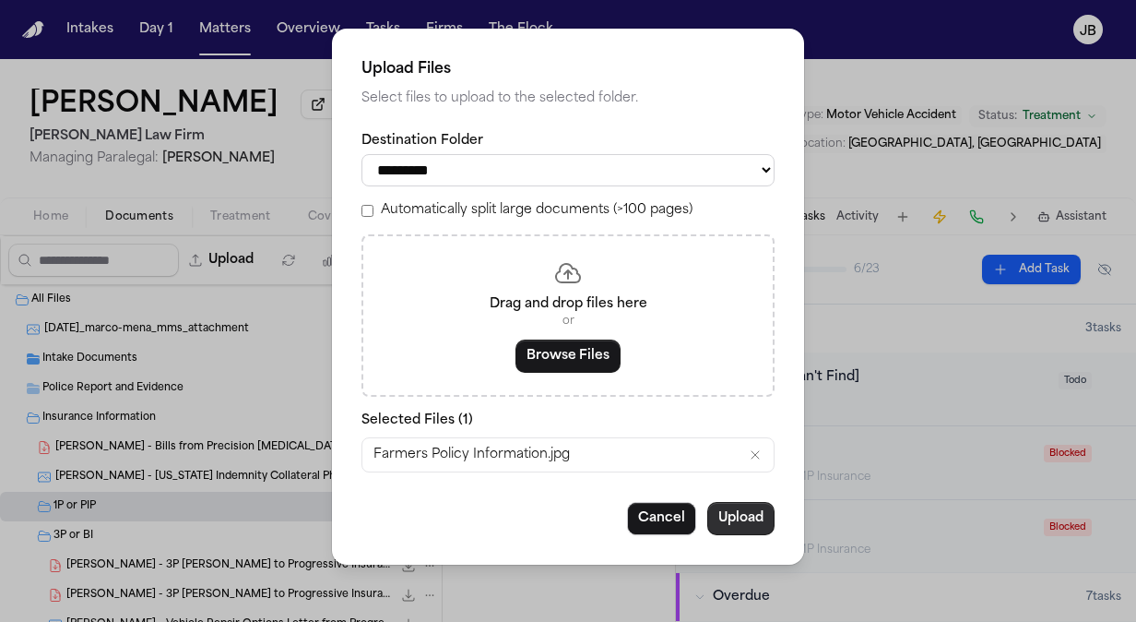
click at [739, 518] on button "Upload" at bounding box center [740, 518] width 67 height 33
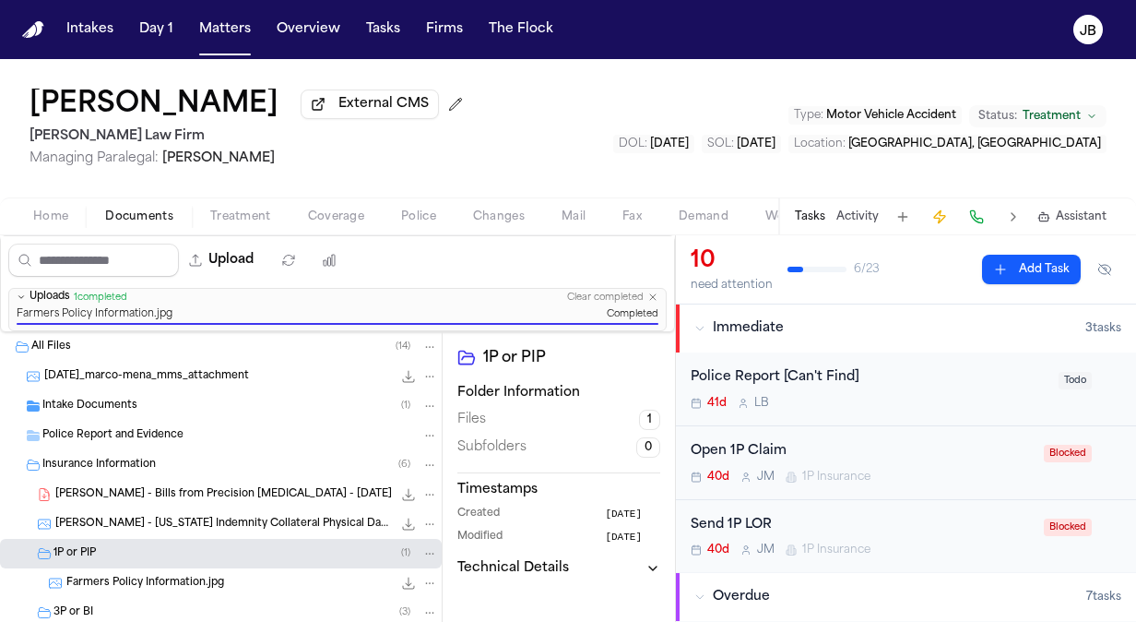
click at [253, 521] on span "M. Mena - Ohio Indemnity Collateral Physical Damage Certificate - 8.18.25 to 8.…" at bounding box center [223, 524] width 337 height 16
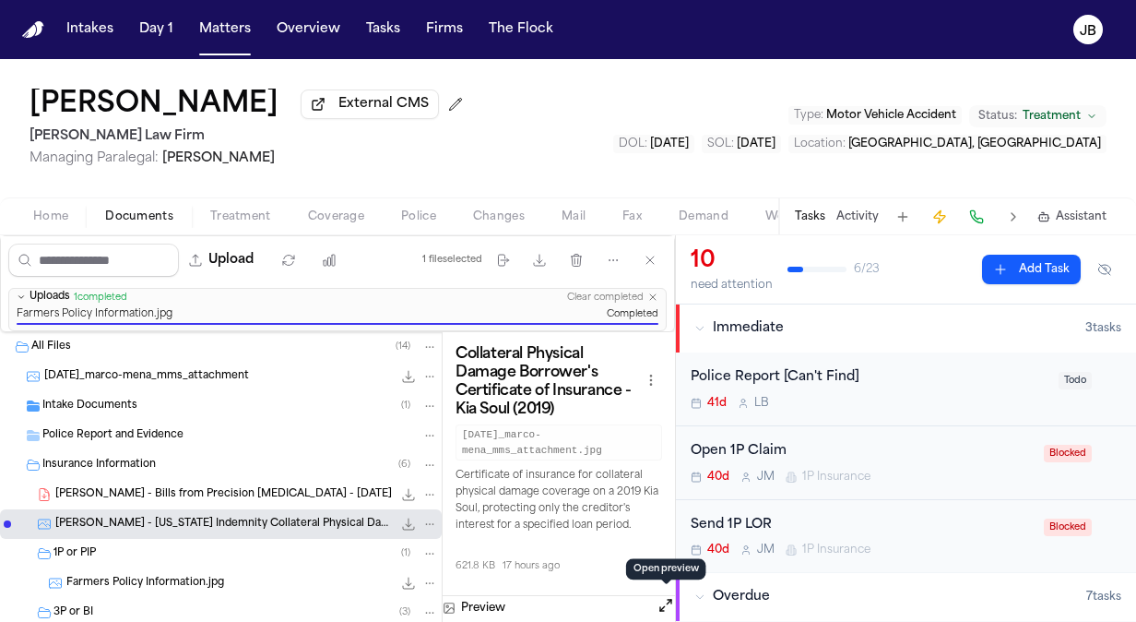
click at [664, 598] on button "Open preview" at bounding box center [666, 605] width 18 height 18
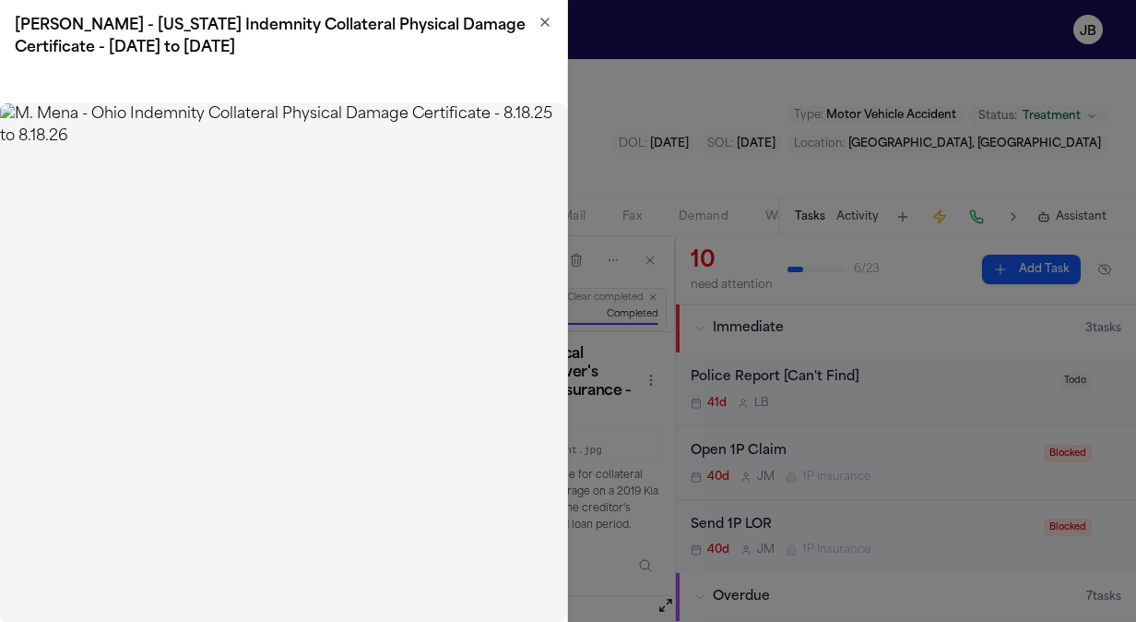
click at [537, 18] on h2 "M. Mena - Ohio Indemnity Collateral Physical Damage Certificate - 8.18.25 to 8.…" at bounding box center [284, 37] width 538 height 44
click at [542, 19] on icon "button" at bounding box center [544, 21] width 7 height 7
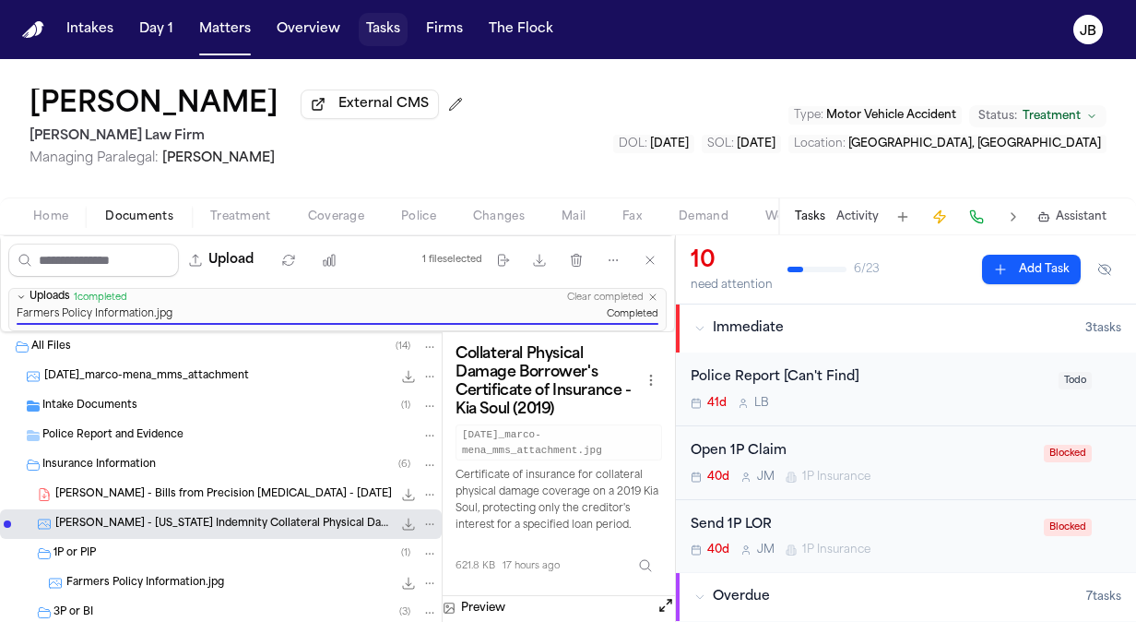
click at [376, 30] on button "Tasks" at bounding box center [383, 29] width 49 height 33
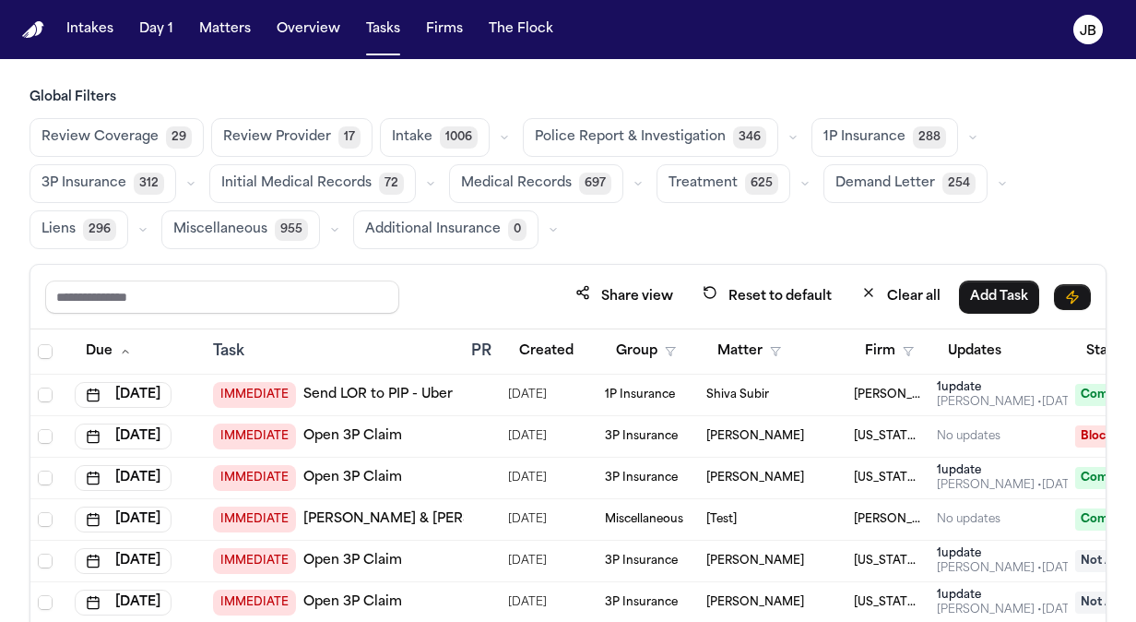
click at [119, 135] on span "Review Coverage" at bounding box center [100, 137] width 117 height 18
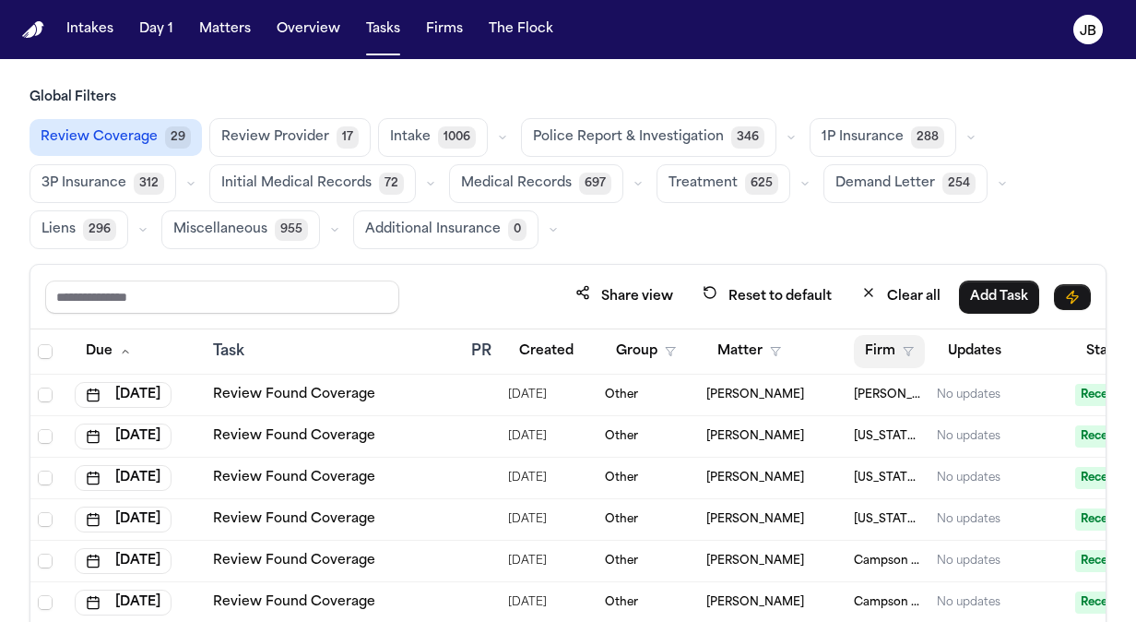
click at [917, 345] on button "Firm" at bounding box center [889, 351] width 71 height 33
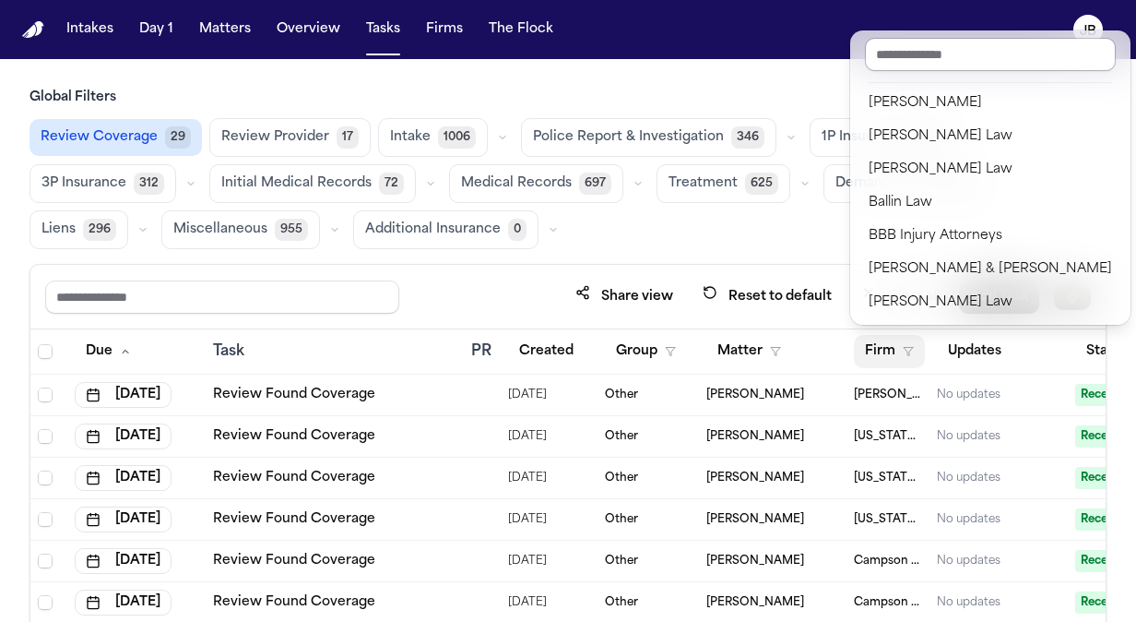
click at [926, 53] on input "text" at bounding box center [990, 54] width 251 height 33
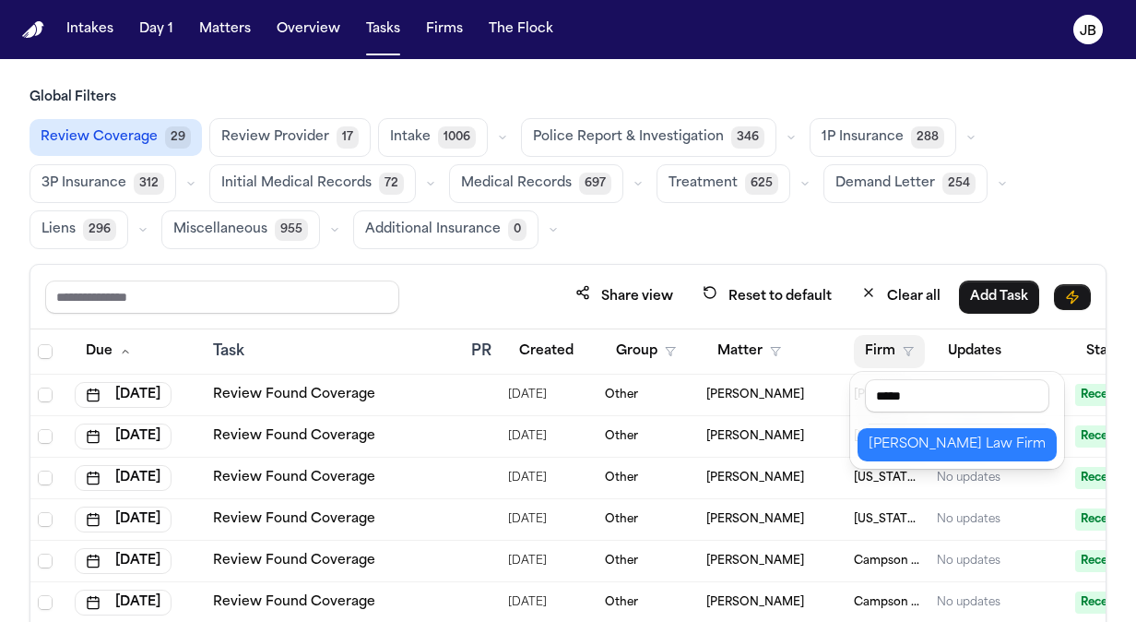
type input "*****"
click at [896, 443] on div "Hecht Law Firm" at bounding box center [957, 444] width 177 height 22
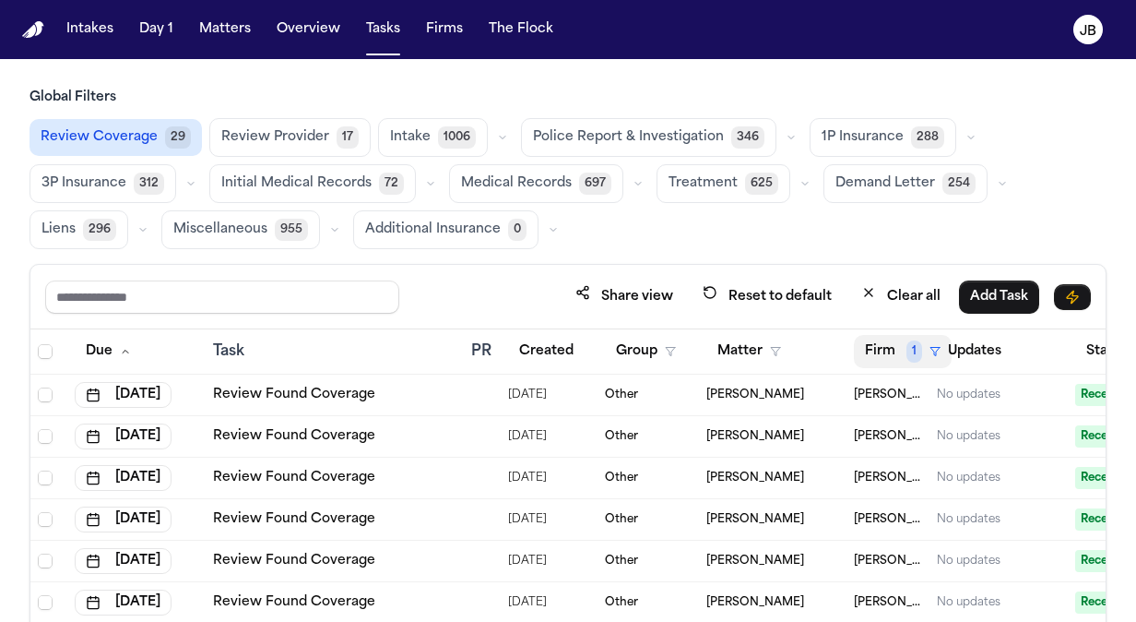
click at [914, 352] on span "1" at bounding box center [915, 351] width 16 height 22
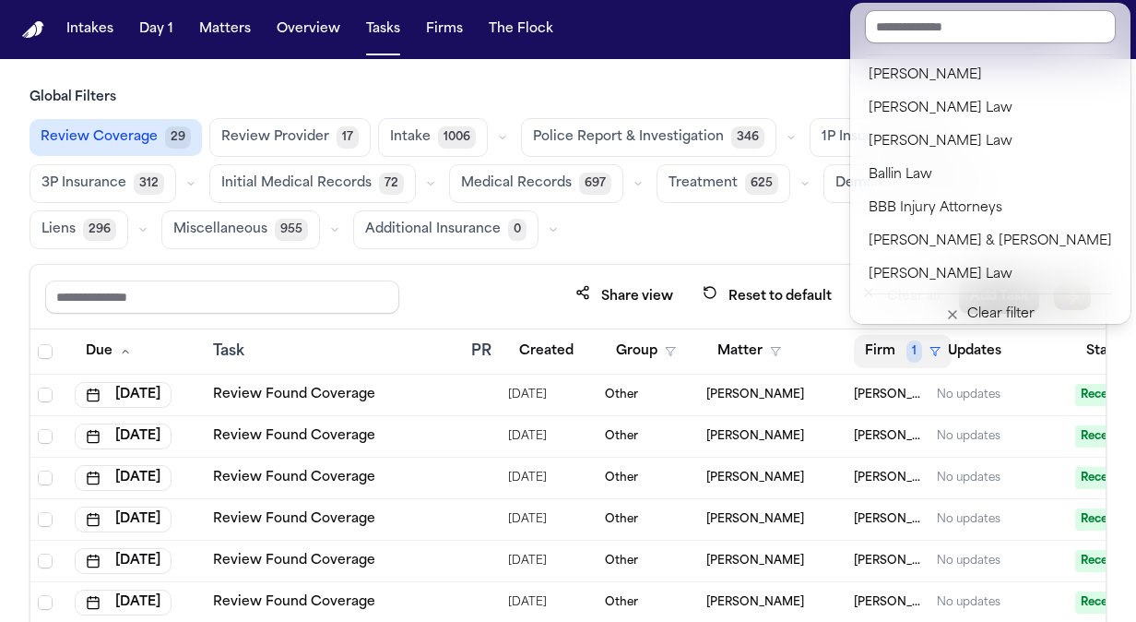
click at [936, 18] on input "text" at bounding box center [990, 26] width 251 height 33
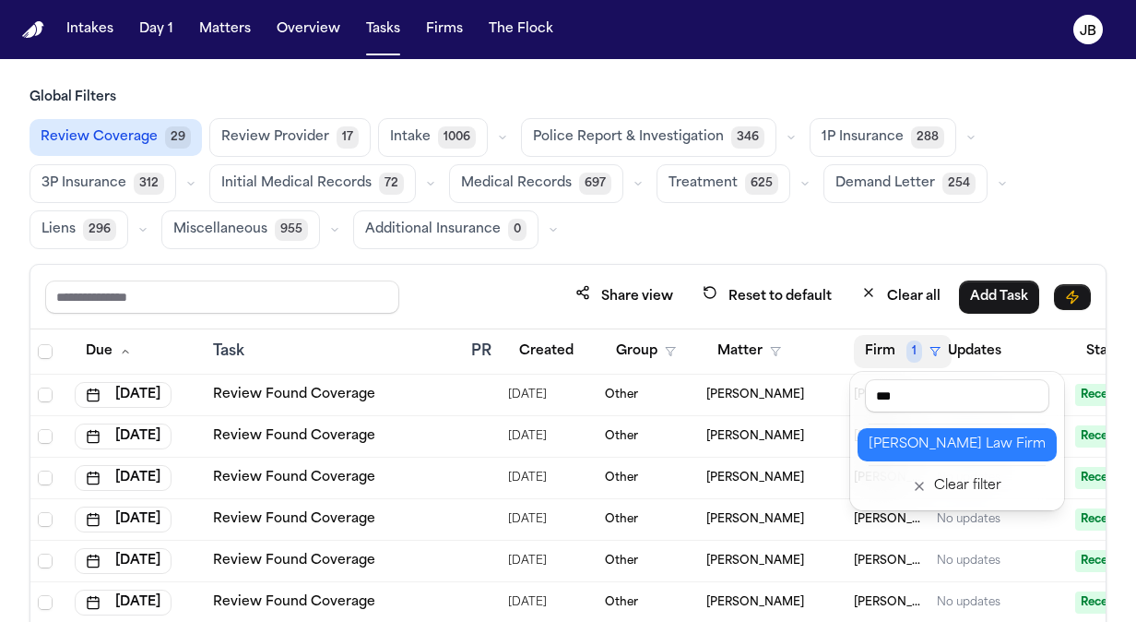
type input "***"
click at [953, 446] on div "[PERSON_NAME] Law Firm" at bounding box center [957, 444] width 177 height 22
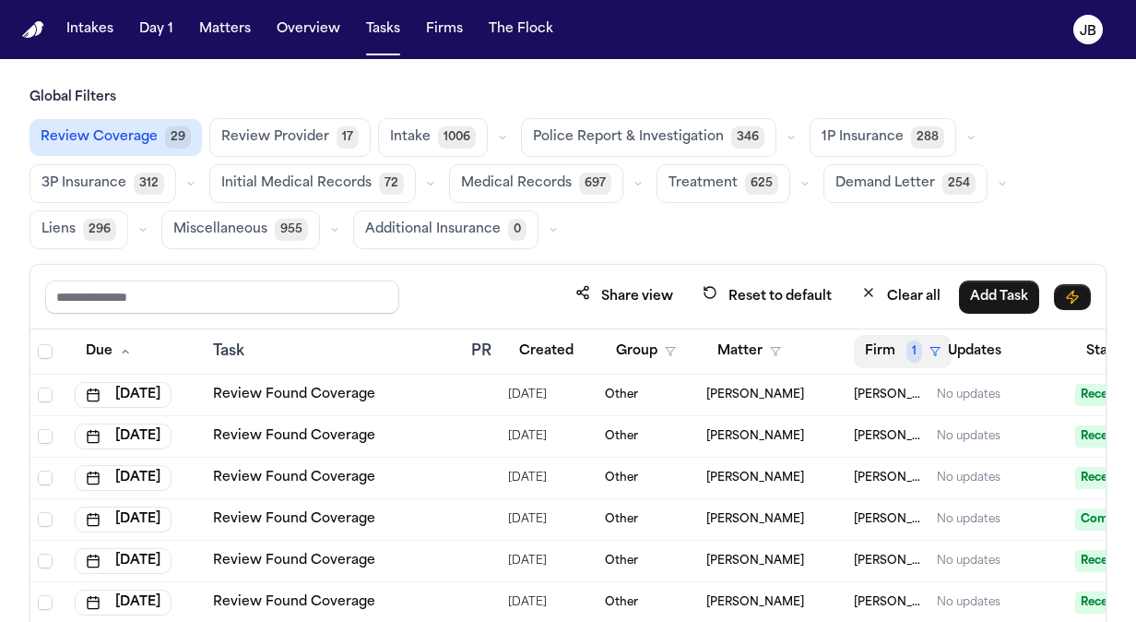
click at [909, 345] on span "1" at bounding box center [915, 351] width 16 height 22
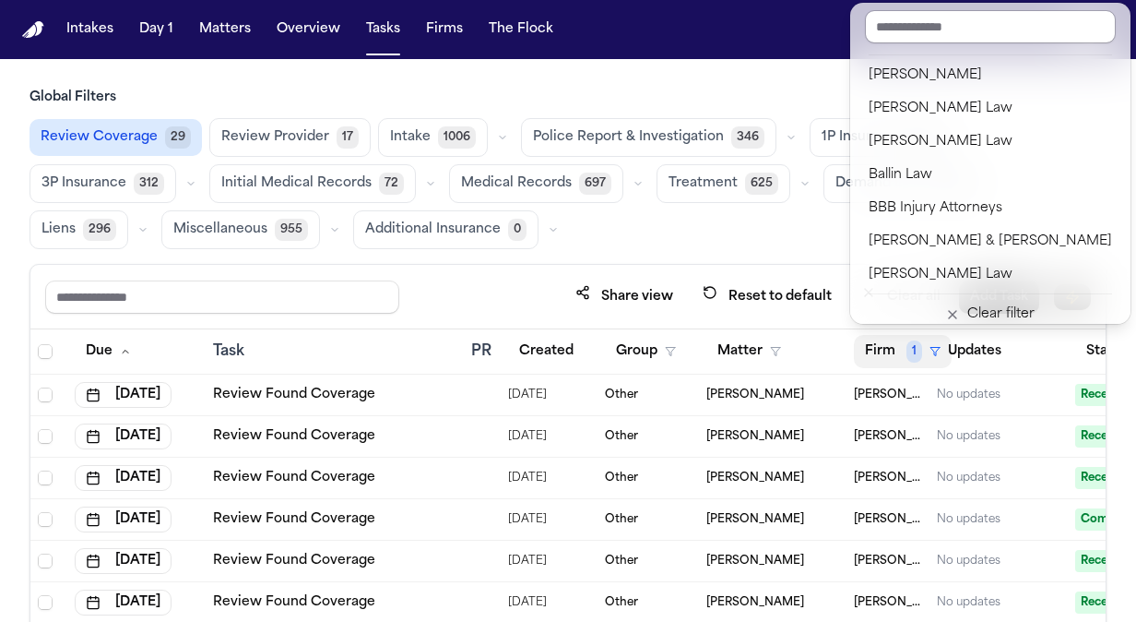
click at [920, 24] on input "text" at bounding box center [990, 26] width 251 height 33
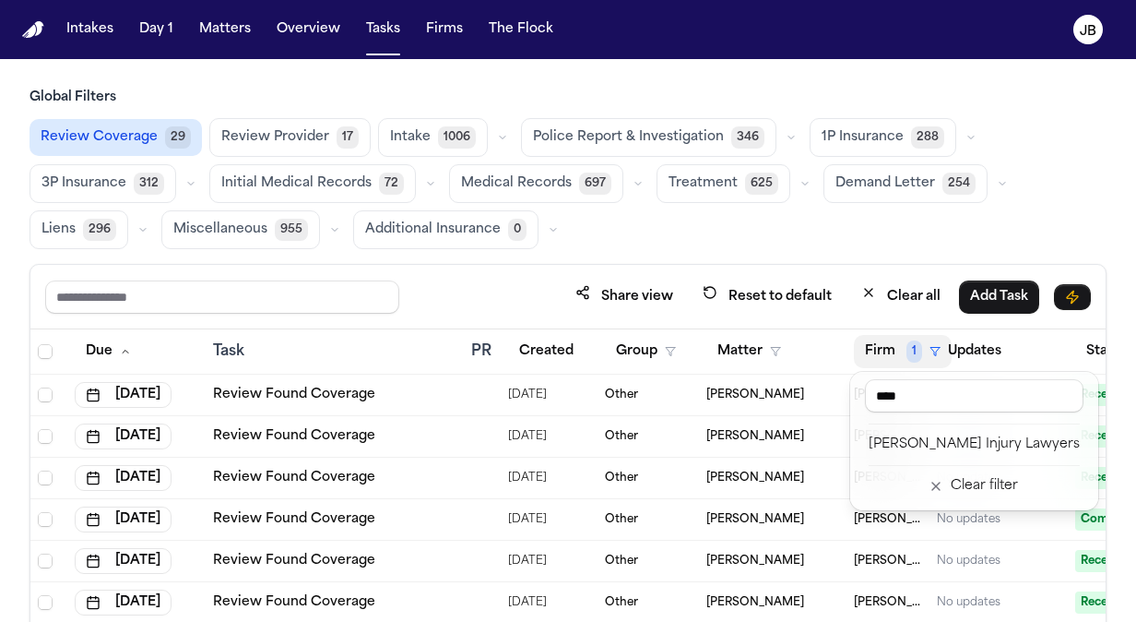
type input "****"
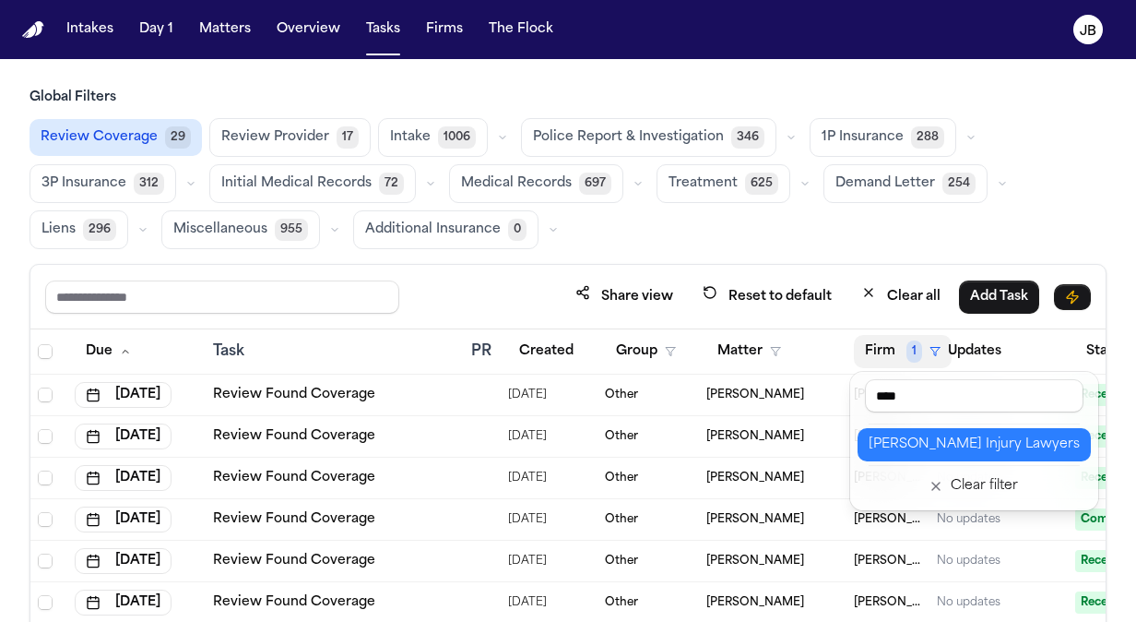
click at [926, 445] on div "George Sink Injury Lawyers" at bounding box center [974, 444] width 211 height 22
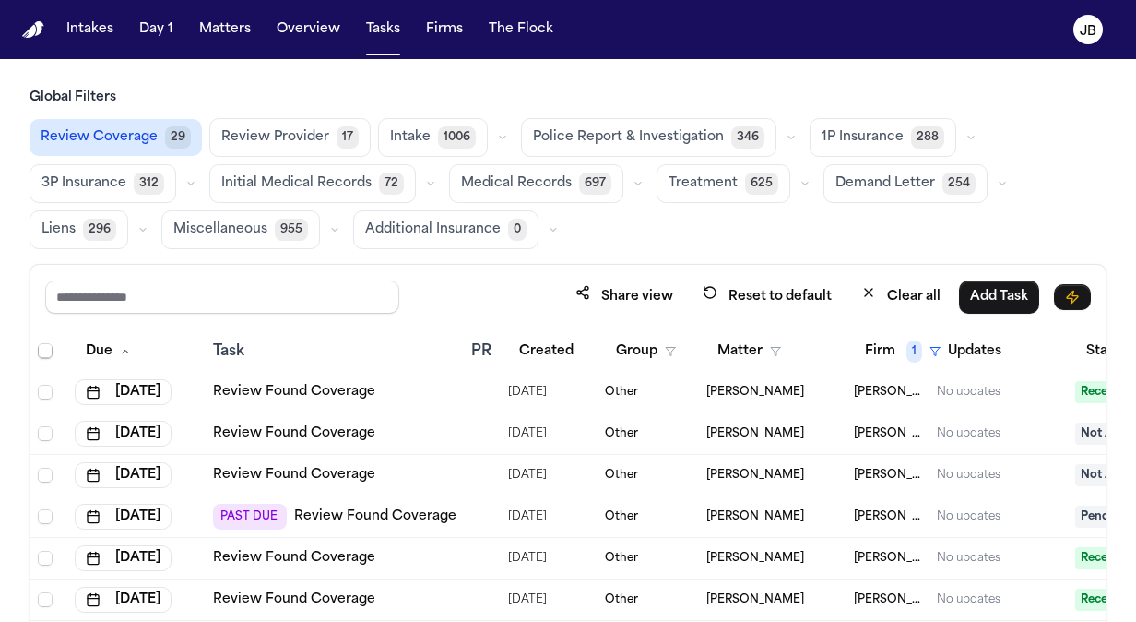
scroll to position [35, 0]
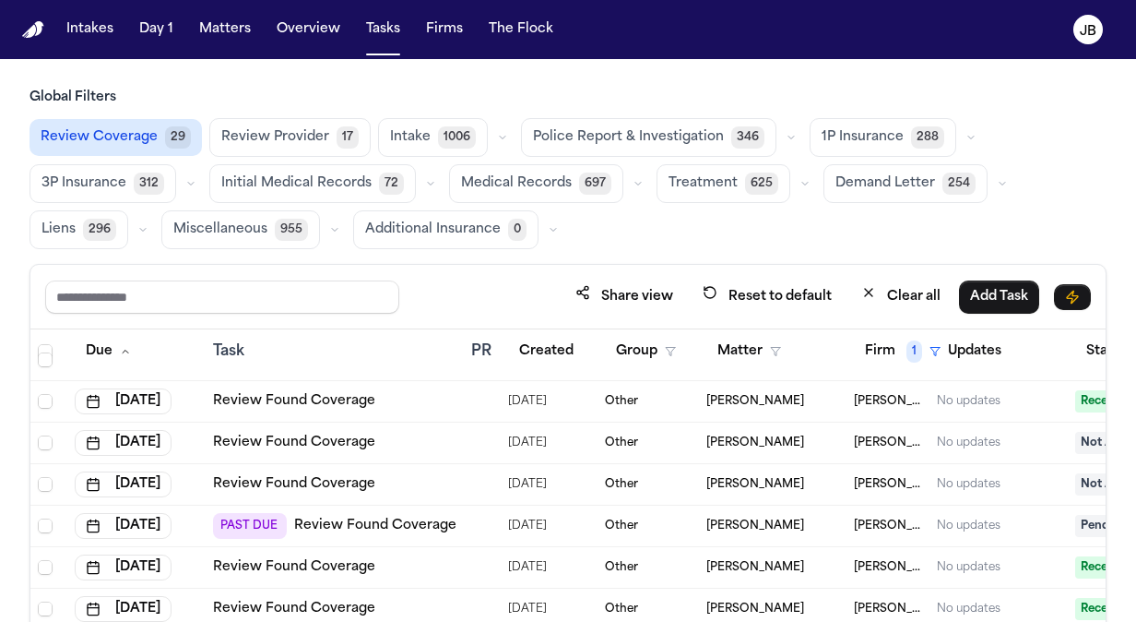
click at [349, 521] on link "Review Found Coverage" at bounding box center [375, 525] width 162 height 18
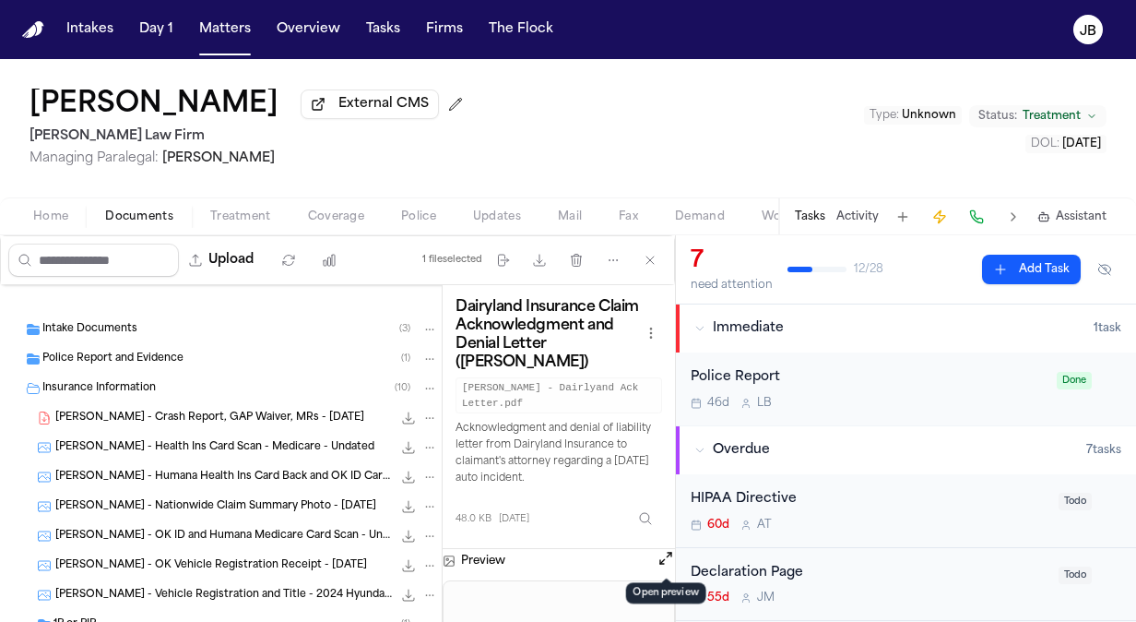
scroll to position [178, 0]
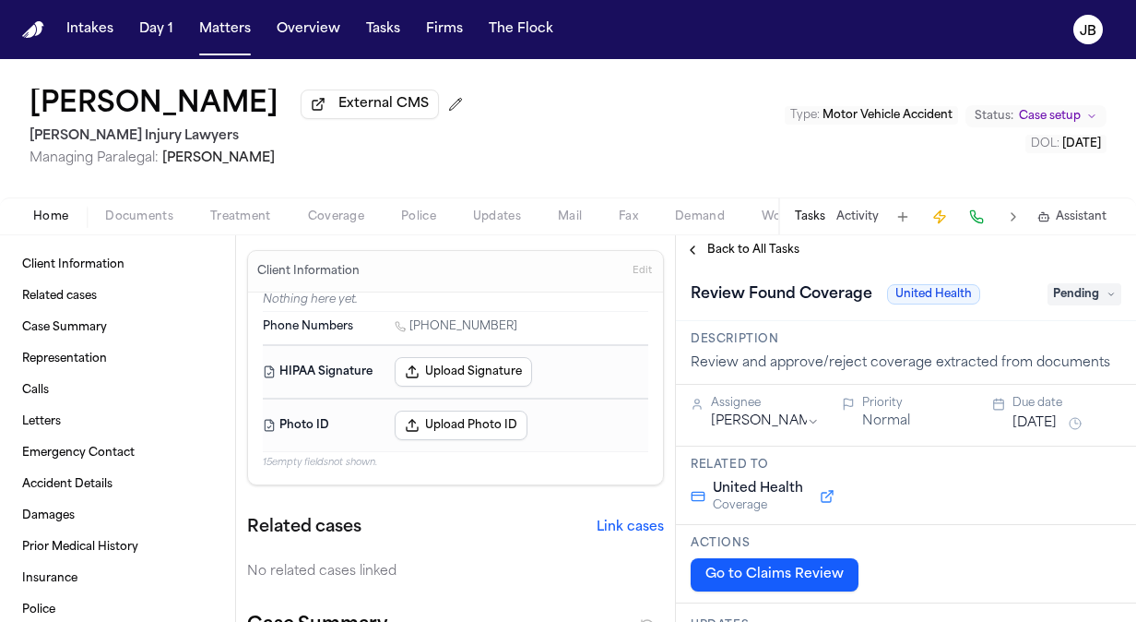
click at [326, 220] on span "Coverage" at bounding box center [336, 216] width 56 height 15
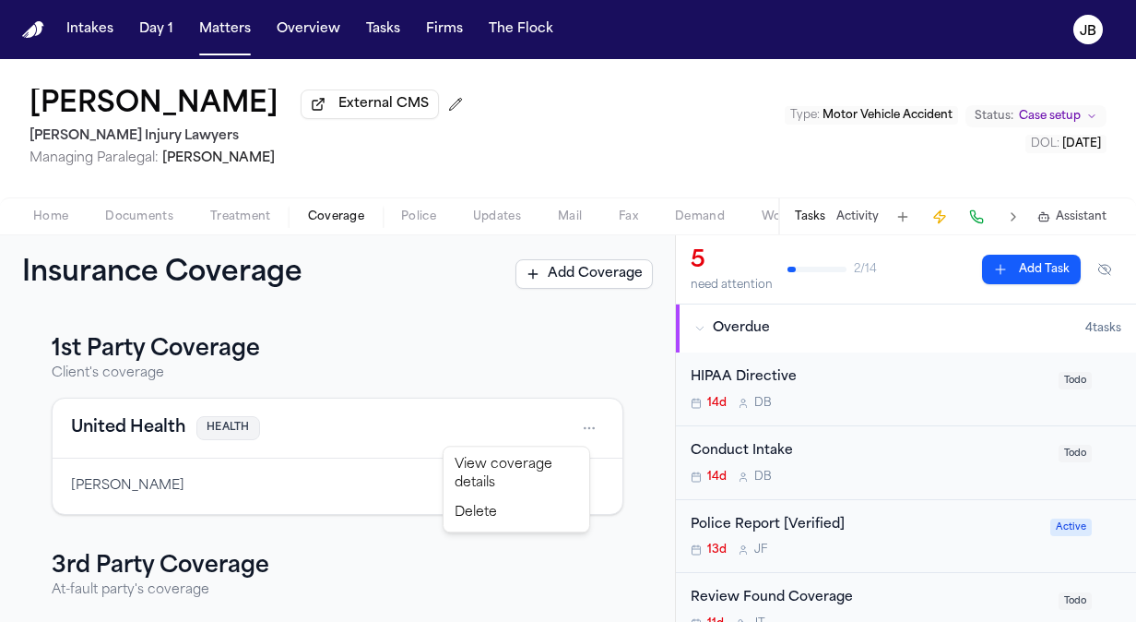
click at [572, 429] on html "Intakes Day 1 Matters Overview Tasks Firms The Flock JB Andrew Brodowski Extern…" at bounding box center [568, 311] width 1136 height 622
click at [504, 487] on div "View coverage details" at bounding box center [516, 474] width 138 height 48
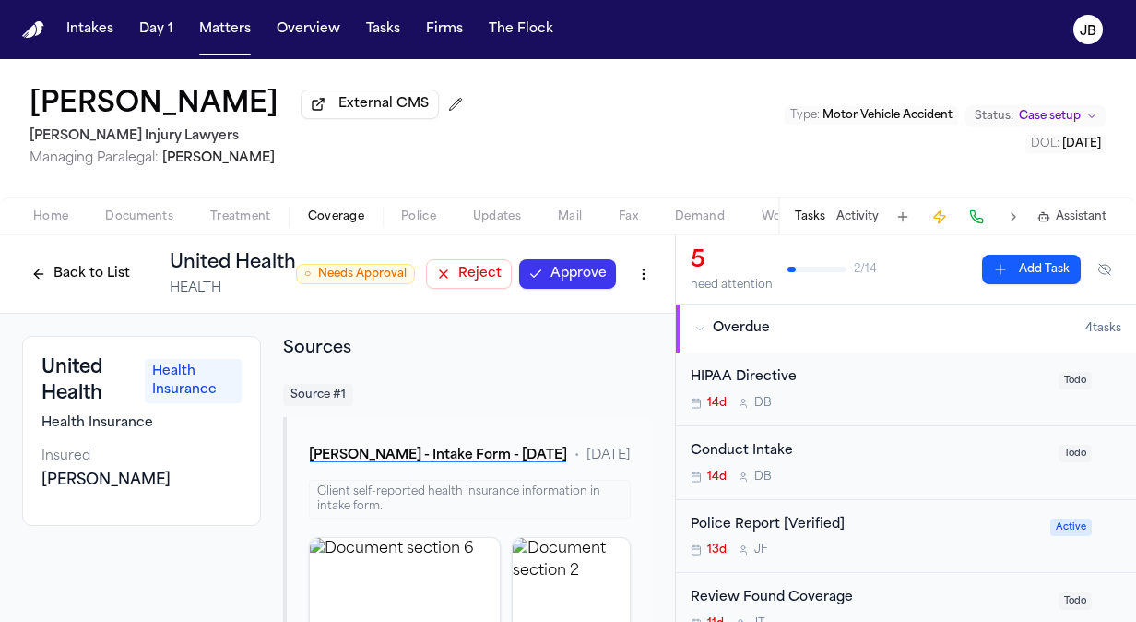
click at [564, 269] on button "Approve" at bounding box center [567, 274] width 97 height 30
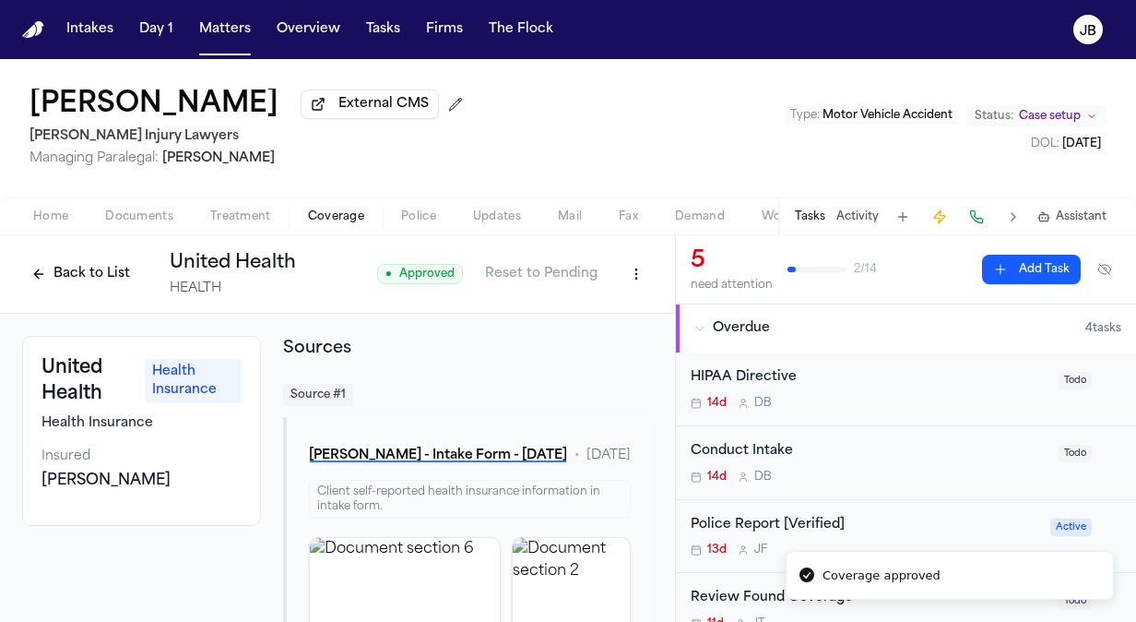
click at [101, 269] on button "Back to List" at bounding box center [80, 274] width 117 height 30
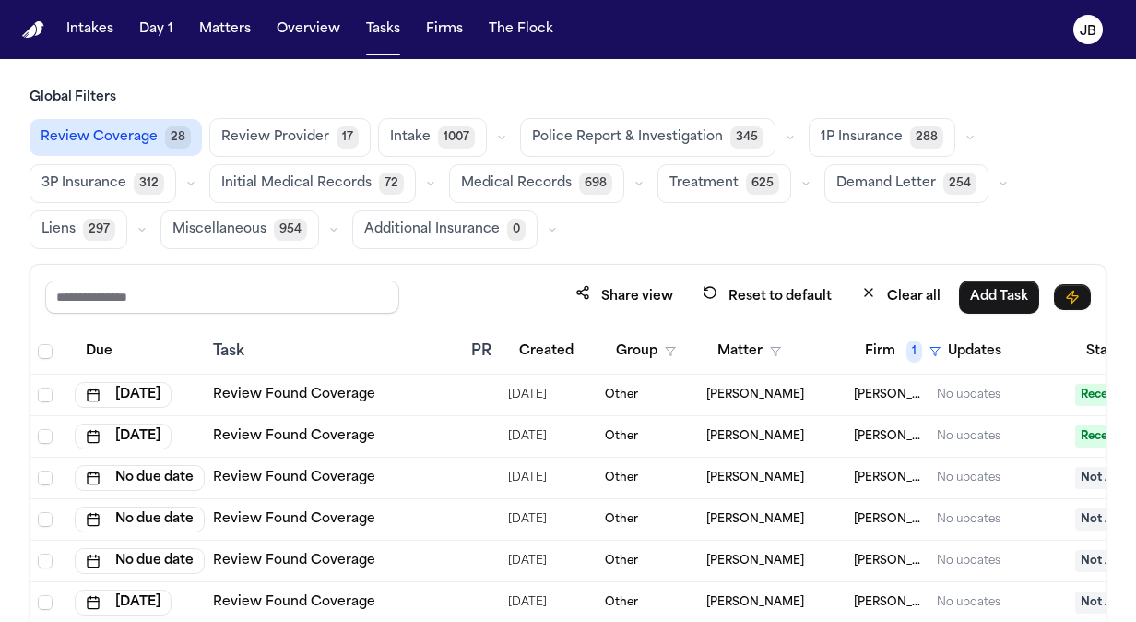
click at [295, 134] on span "Review Provider" at bounding box center [275, 137] width 108 height 18
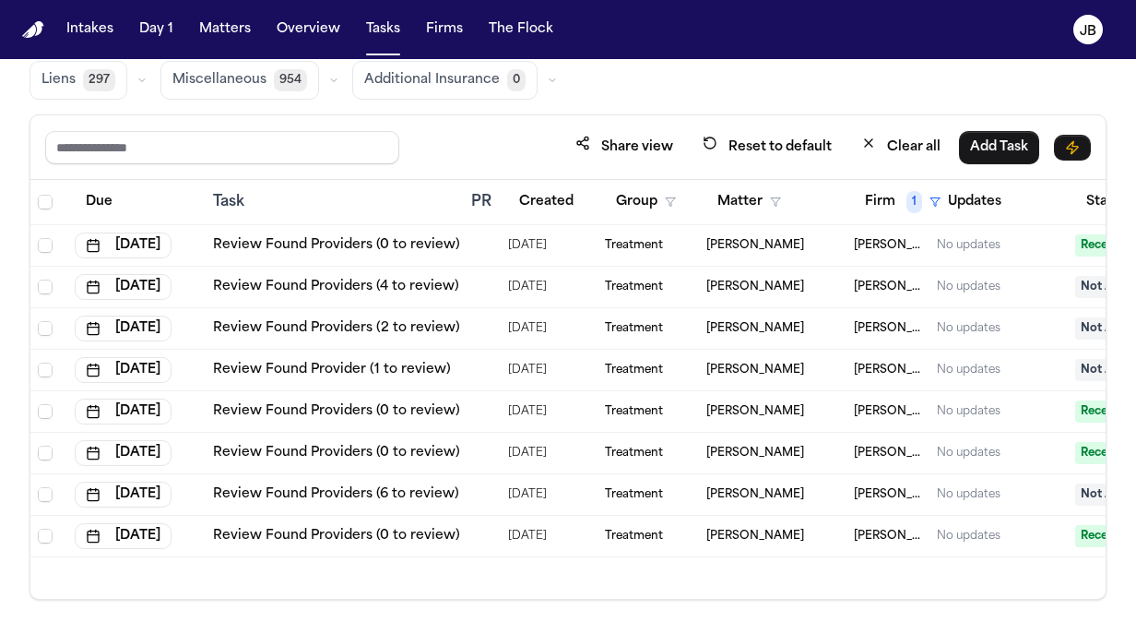
scroll to position [153, 0]
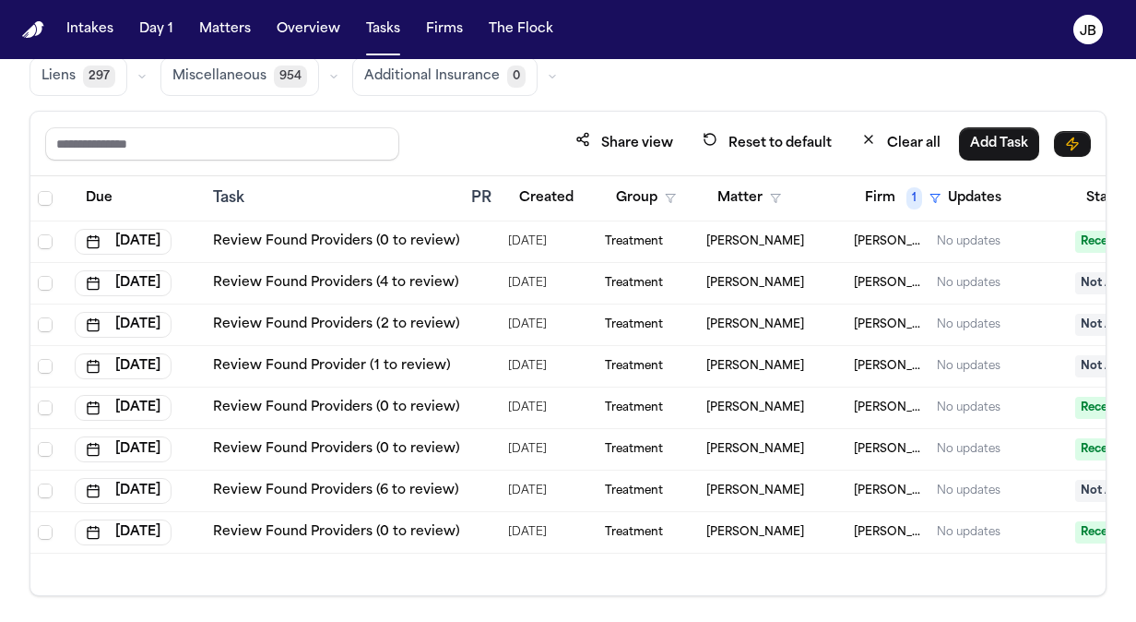
drag, startPoint x: 928, startPoint y: 393, endPoint x: 913, endPoint y: 398, distance: 15.5
click at [913, 398] on td "George Sink Injury Lawyers" at bounding box center [888, 408] width 83 height 42
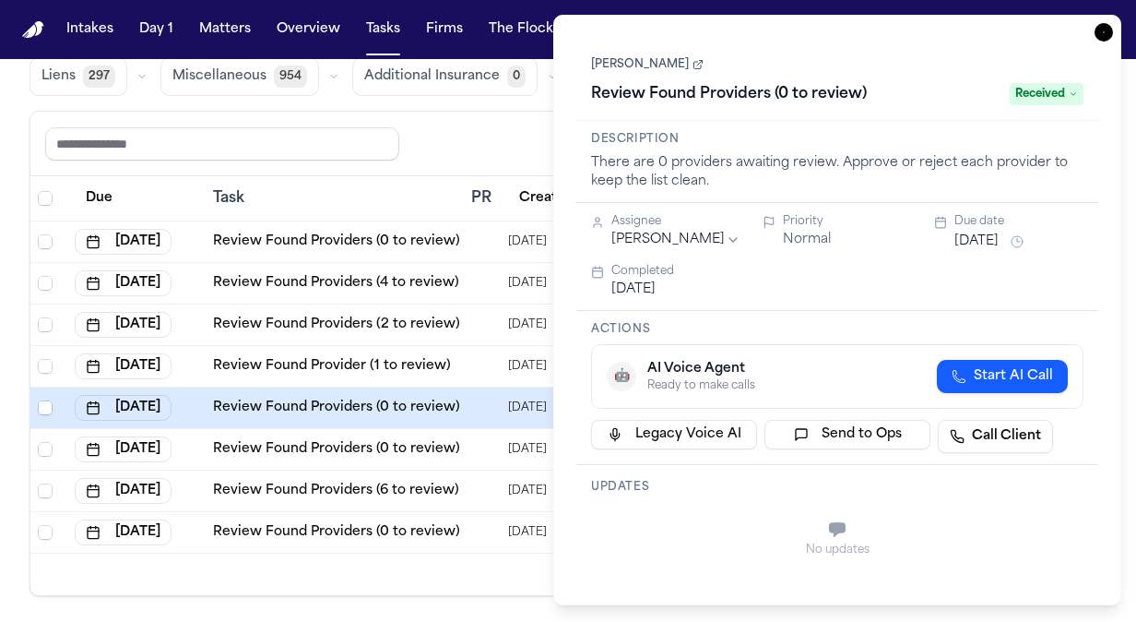
click at [1105, 30] on icon "button" at bounding box center [1104, 32] width 18 height 18
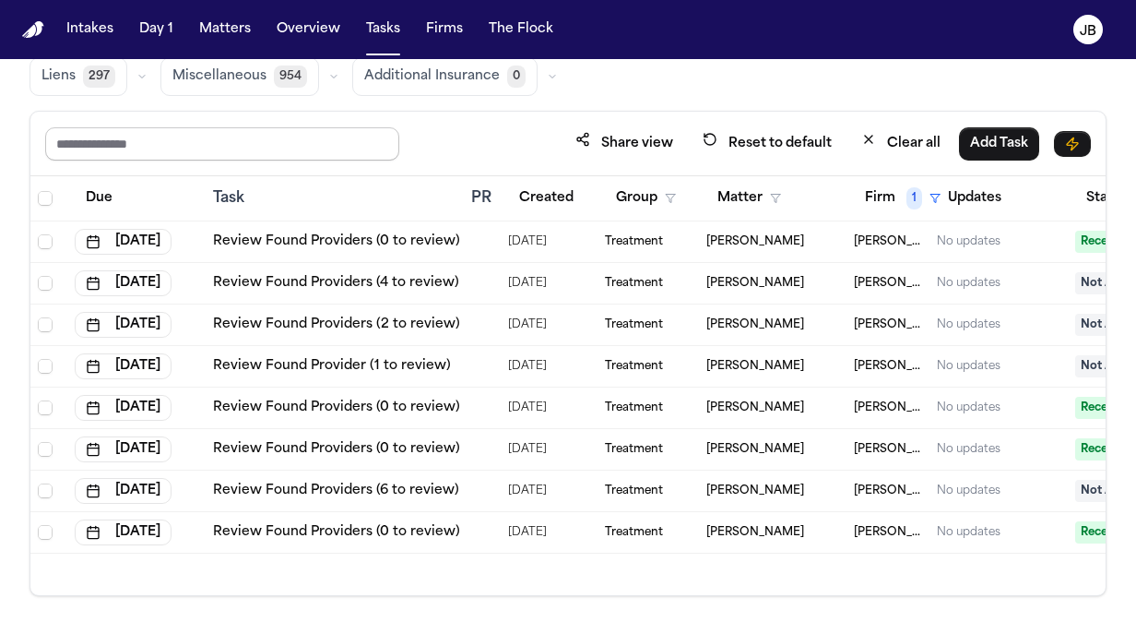
click at [503, 149] on div "Share view Reset to default Clear all Add Task" at bounding box center [568, 143] width 1046 height 34
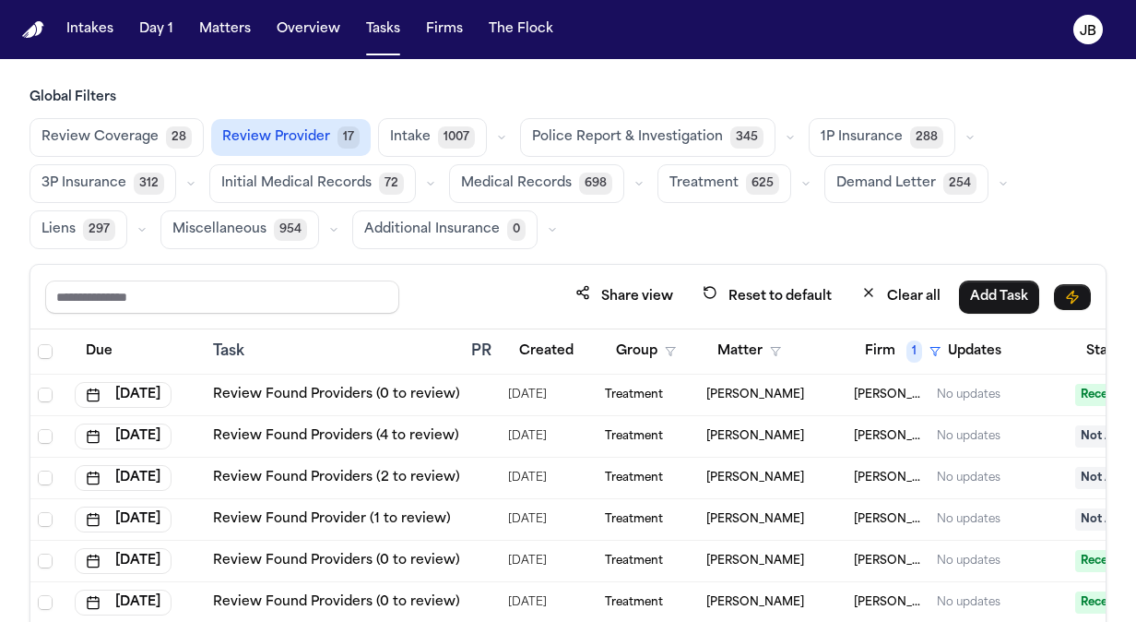
click at [860, 128] on span "1P Insurance" at bounding box center [862, 137] width 82 height 18
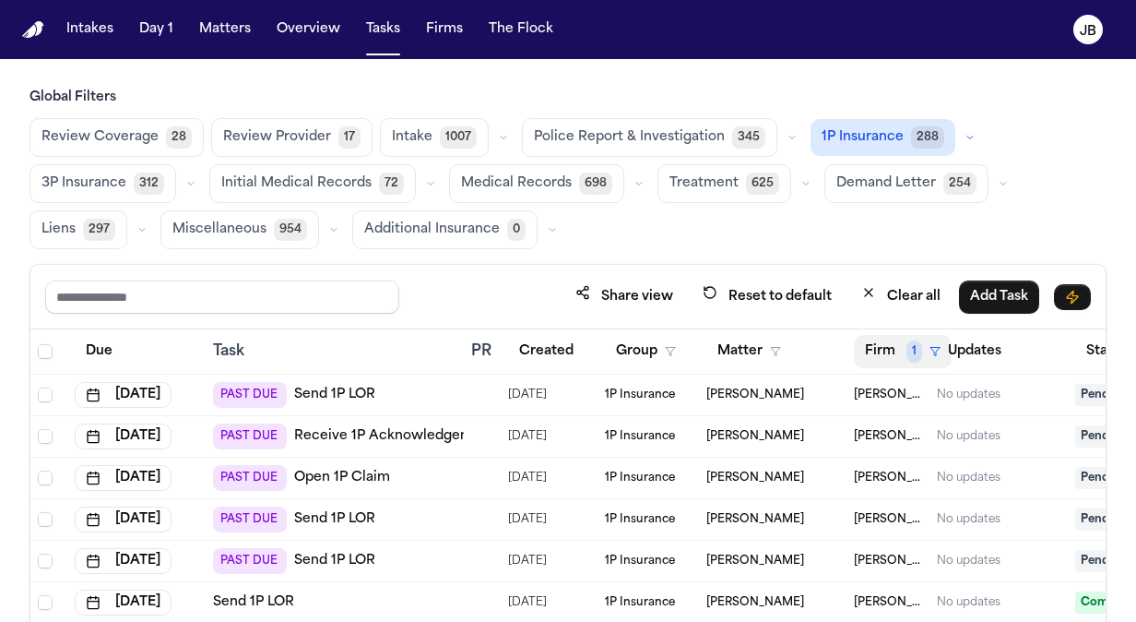
click at [903, 349] on button "Firm 1" at bounding box center [903, 351] width 98 height 33
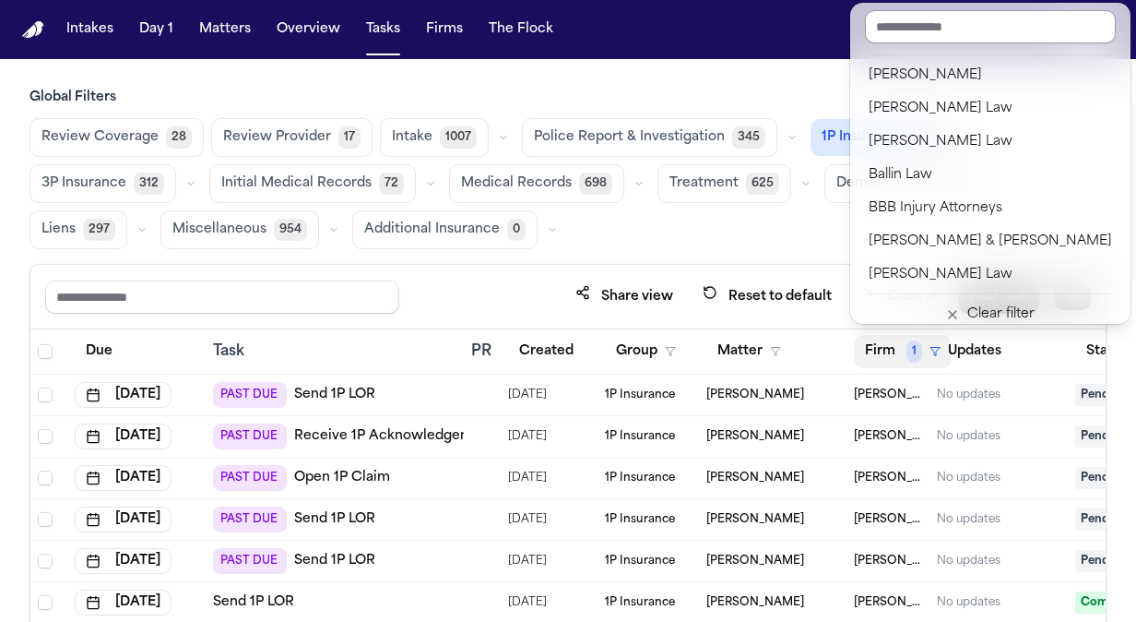
click at [920, 32] on input "text" at bounding box center [990, 26] width 251 height 33
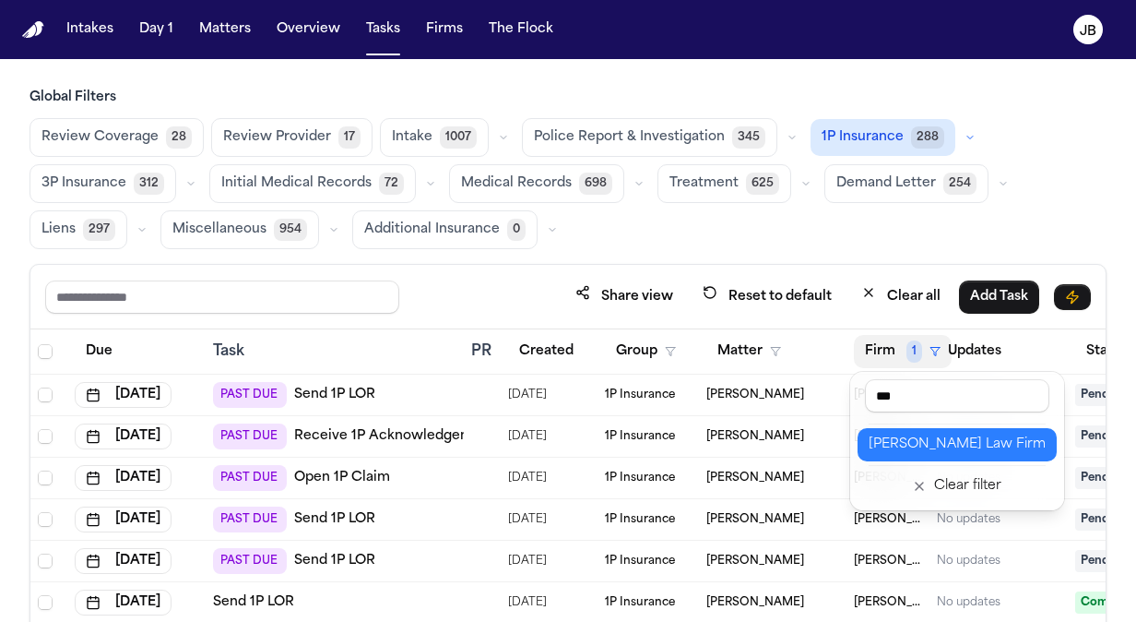
type input "***"
click at [963, 439] on div "[PERSON_NAME] Law Firm" at bounding box center [957, 444] width 177 height 22
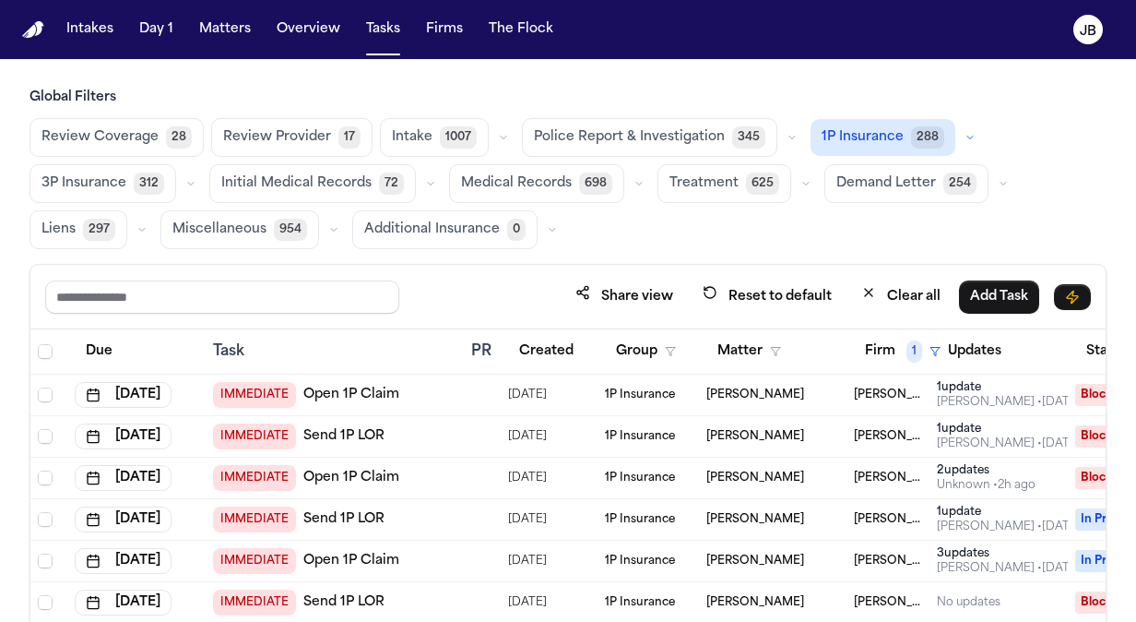
click at [74, 128] on span "Review Coverage" at bounding box center [100, 137] width 117 height 18
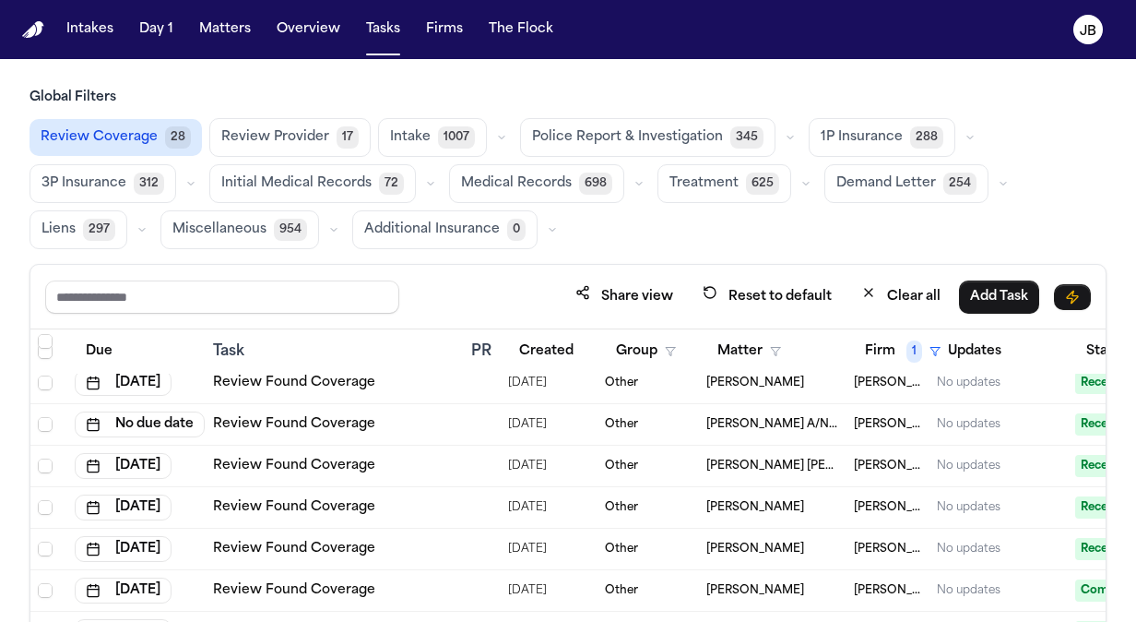
scroll to position [908, 0]
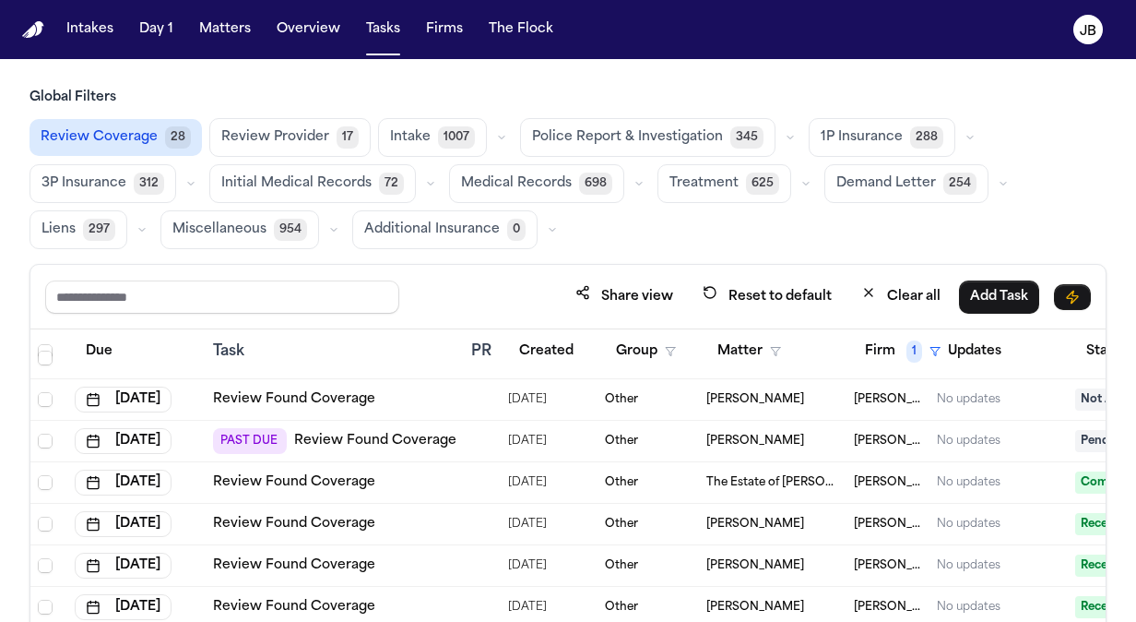
click at [333, 437] on link "Review Found Coverage" at bounding box center [375, 441] width 162 height 18
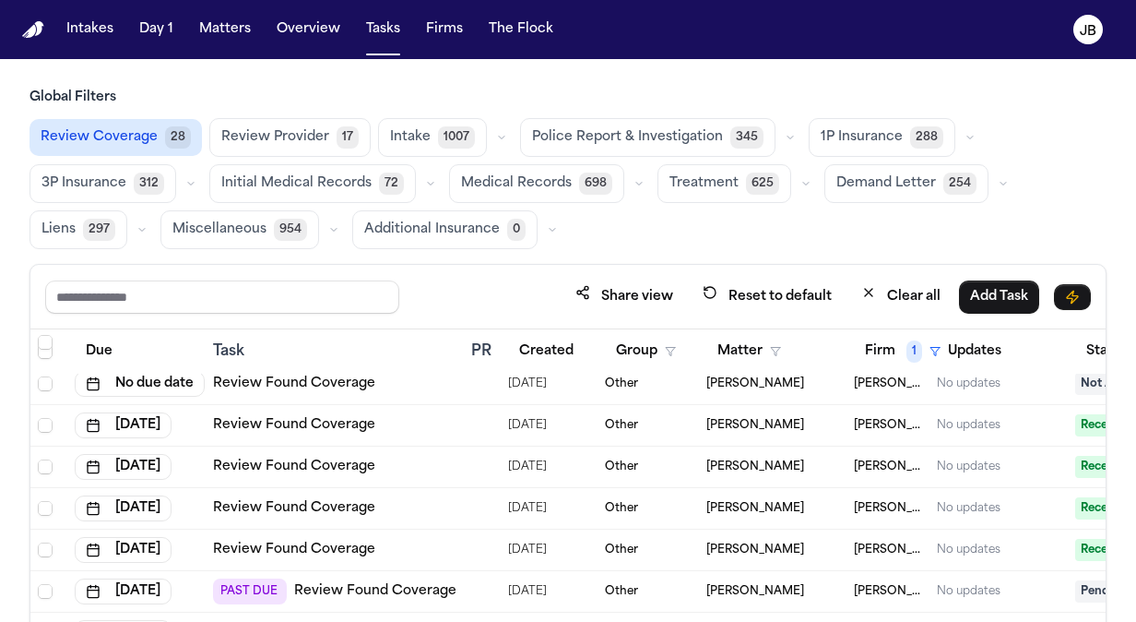
scroll to position [4586, 0]
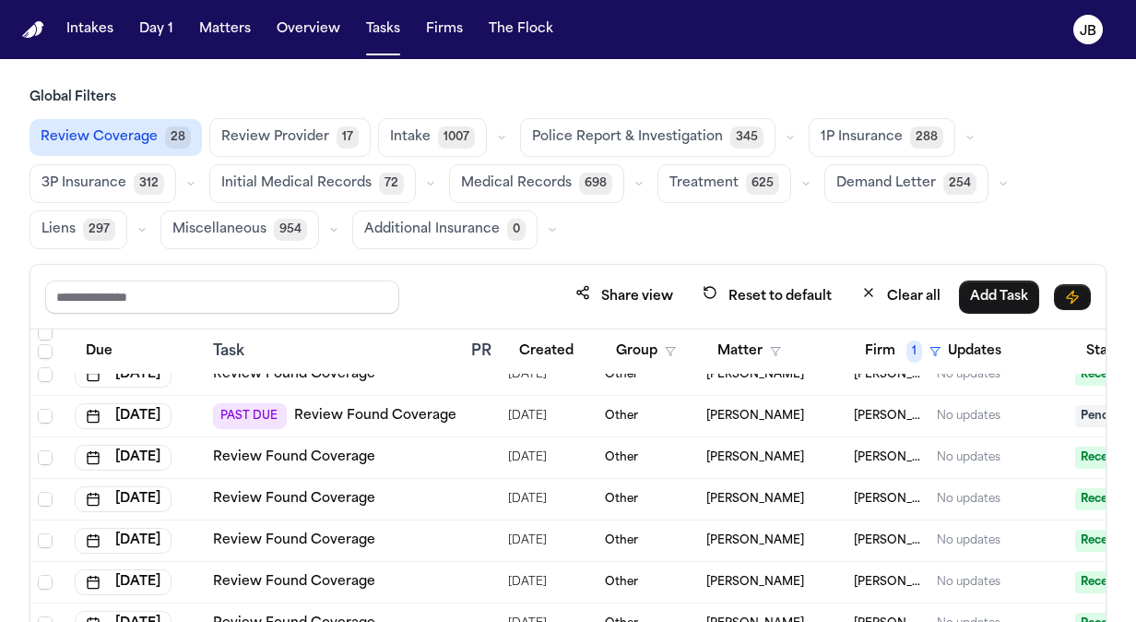
click at [358, 407] on link "Review Found Coverage" at bounding box center [375, 416] width 162 height 18
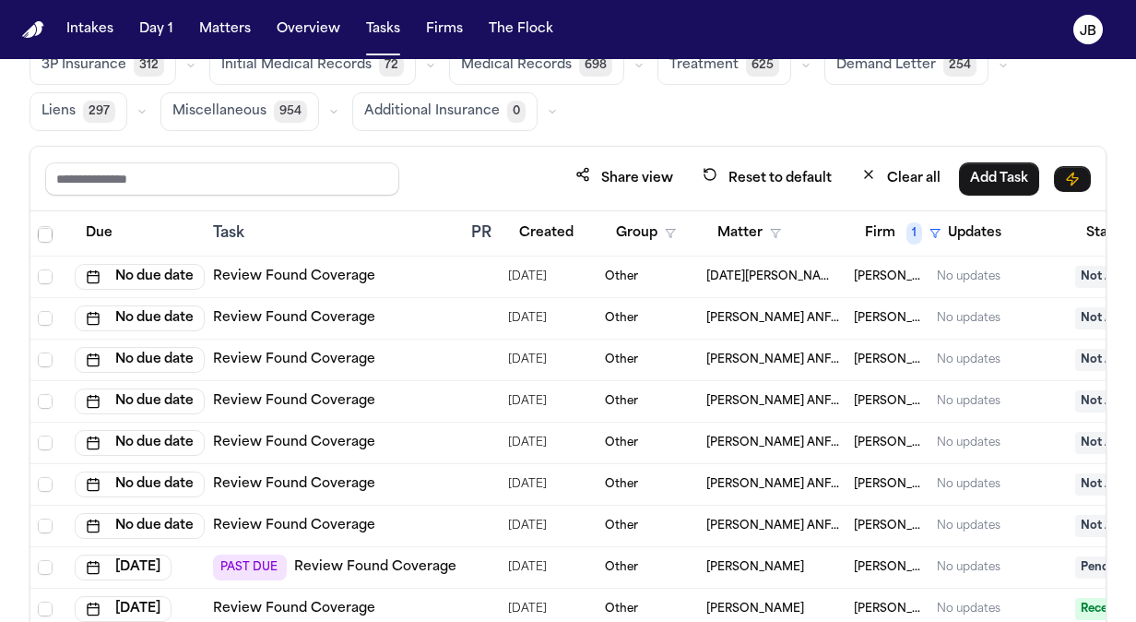
scroll to position [153, 0]
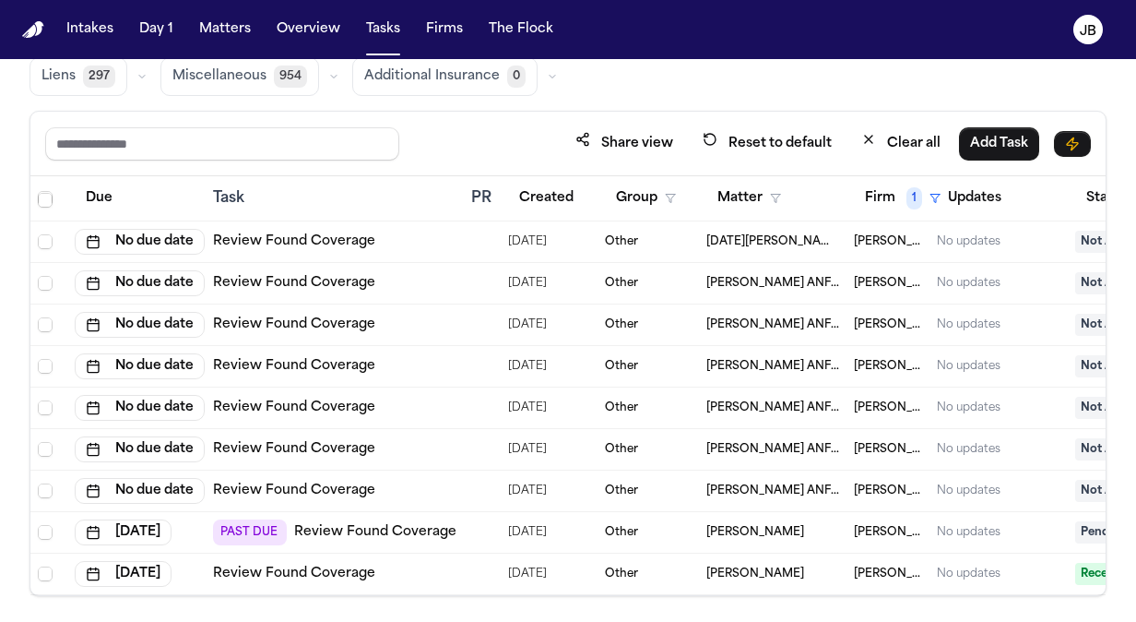
click at [329, 523] on link "Review Found Coverage" at bounding box center [375, 532] width 162 height 18
click at [50, 446] on td at bounding box center [48, 450] width 37 height 42
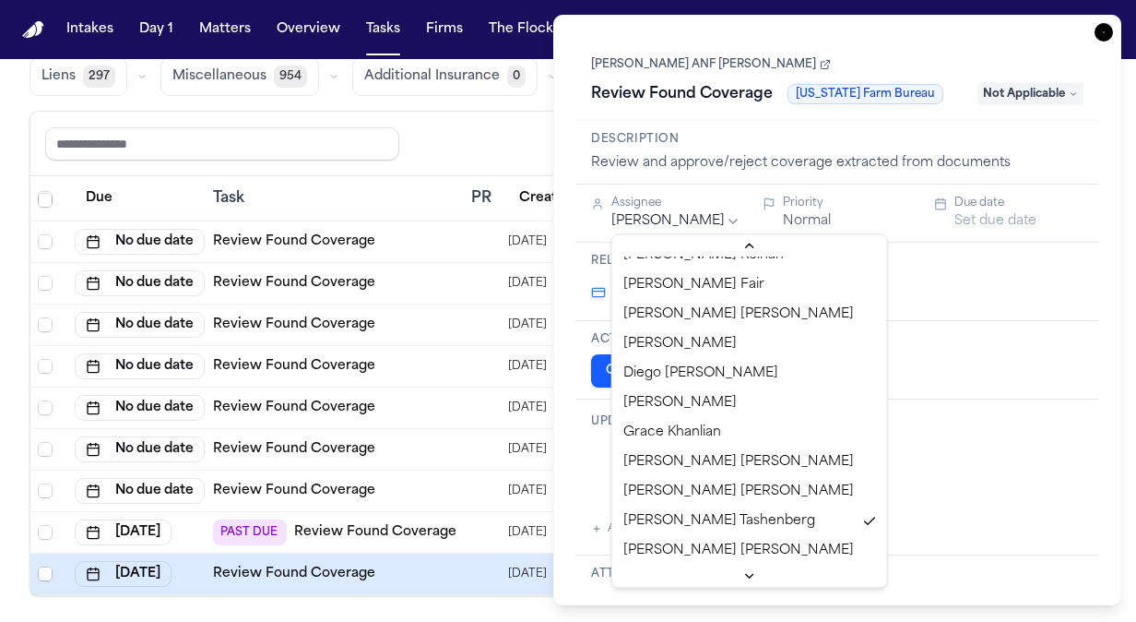
scroll to position [846, 0]
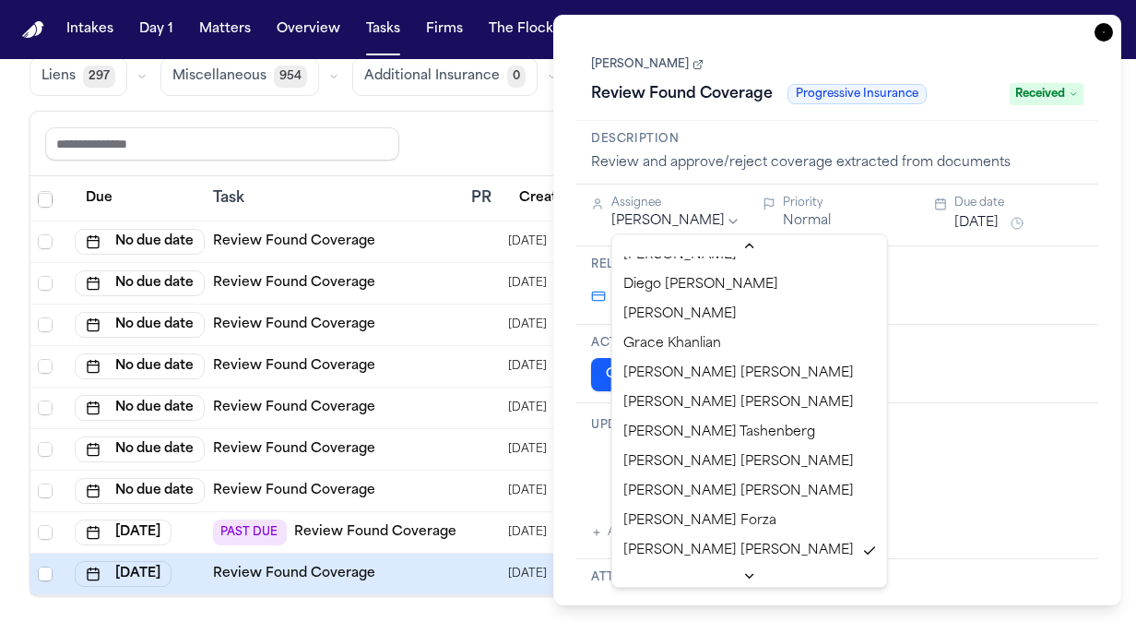
click at [1101, 41] on html "Intakes Day 1 Matters Overview Tasks Firms The Flock JB Global Filters Review C…" at bounding box center [568, 311] width 1136 height 622
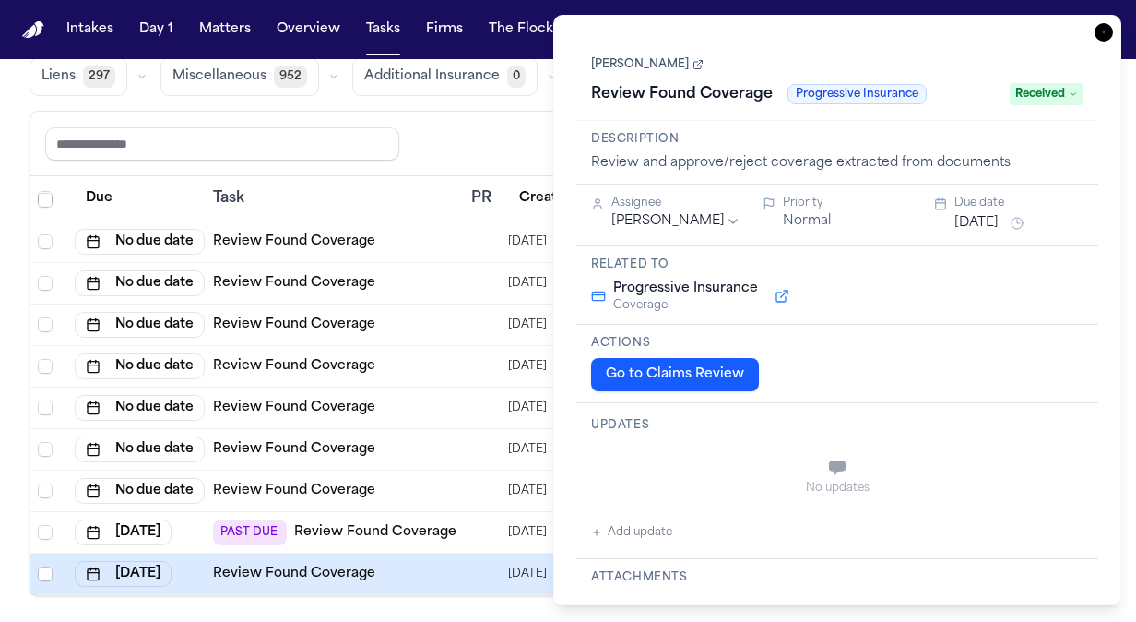
scroll to position [5948, 0]
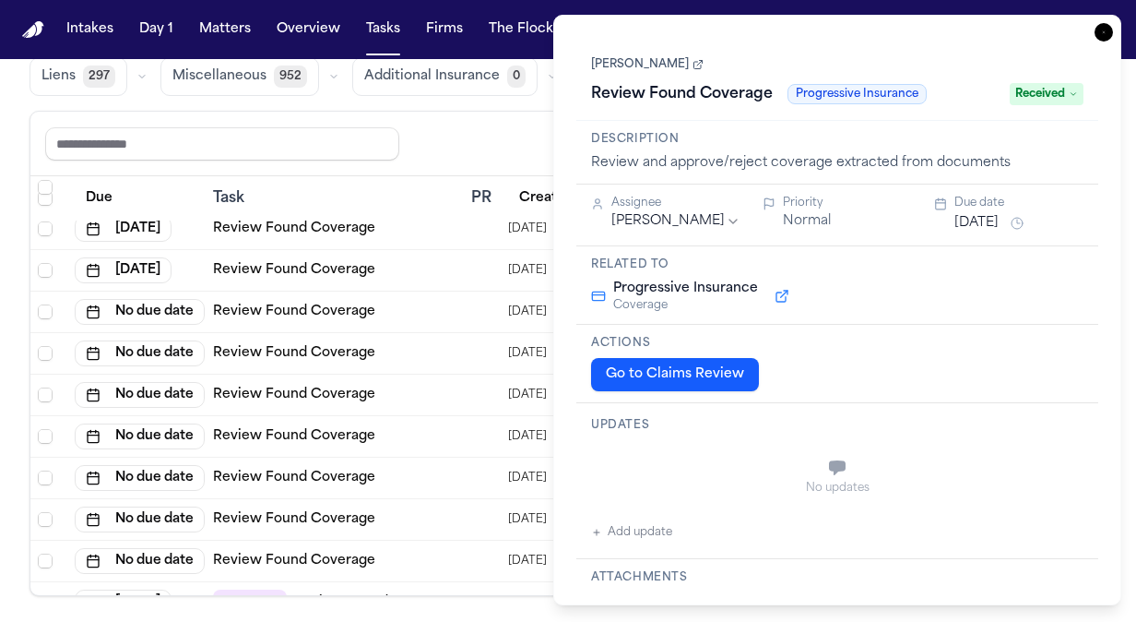
click at [1105, 30] on icon "button" at bounding box center [1104, 32] width 18 height 18
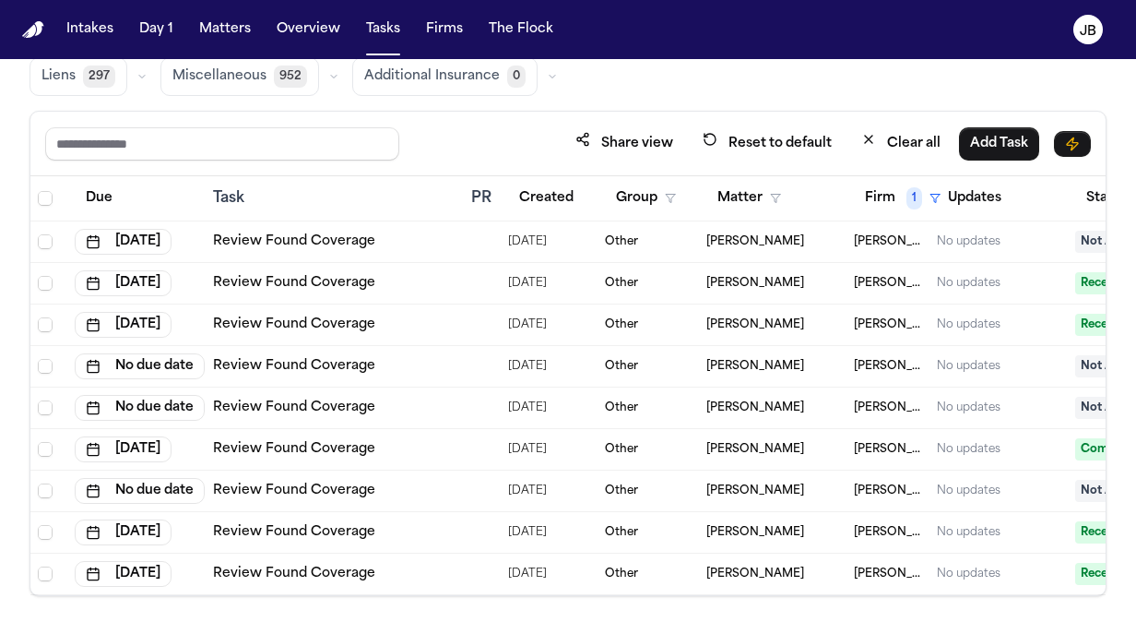
click at [606, 94] on div "Global Filters Review Coverage 25 Review Provider 17 Intake 1008 Police Report …" at bounding box center [568, 265] width 1077 height 660
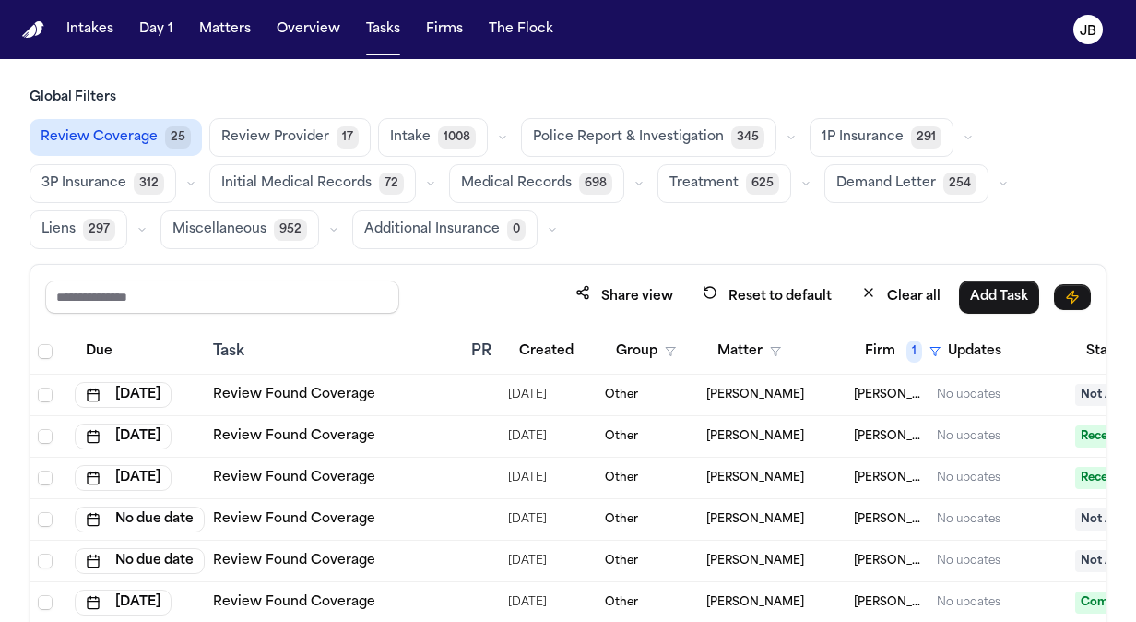
click at [279, 128] on span "Review Provider" at bounding box center [275, 137] width 108 height 18
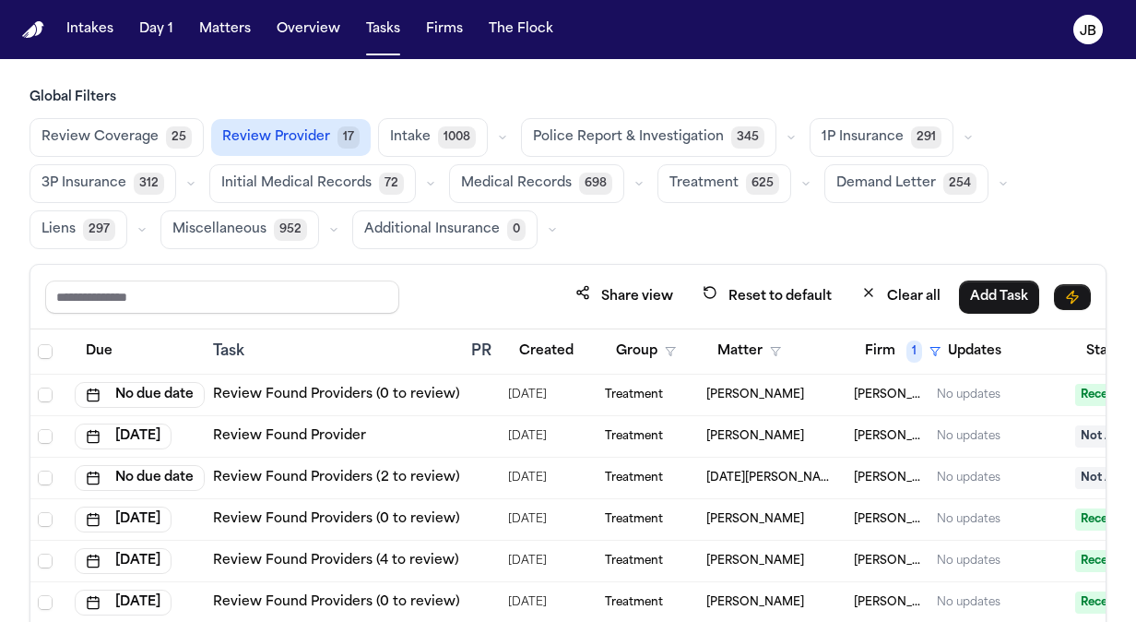
click at [1094, 314] on div "Share view Reset to default Clear all Add Task" at bounding box center [567, 297] width 1075 height 65
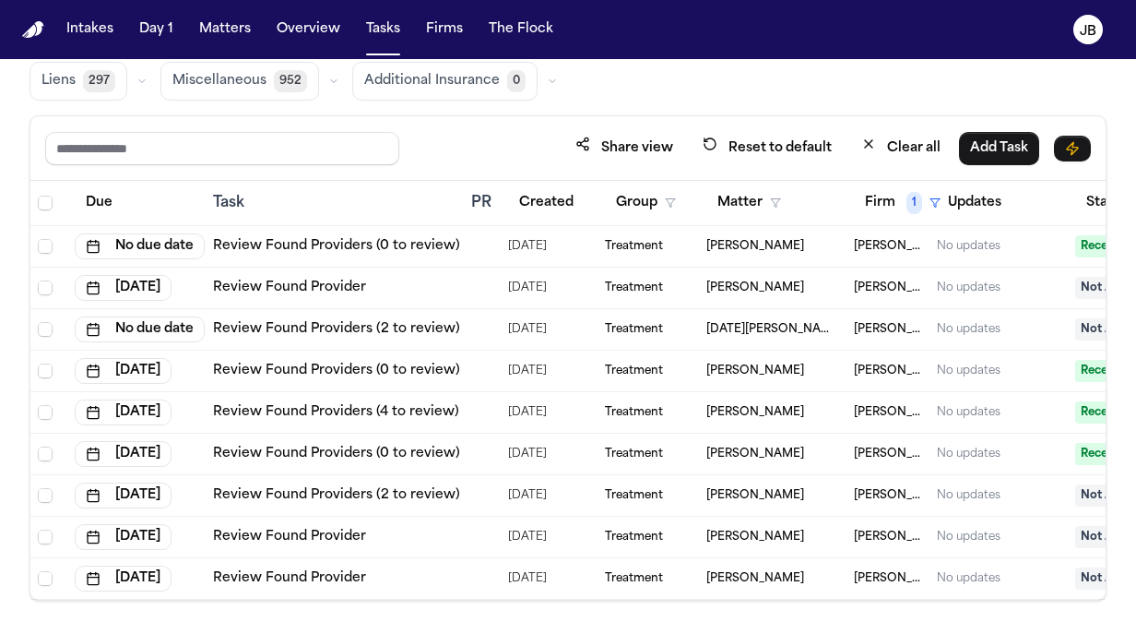
scroll to position [153, 0]
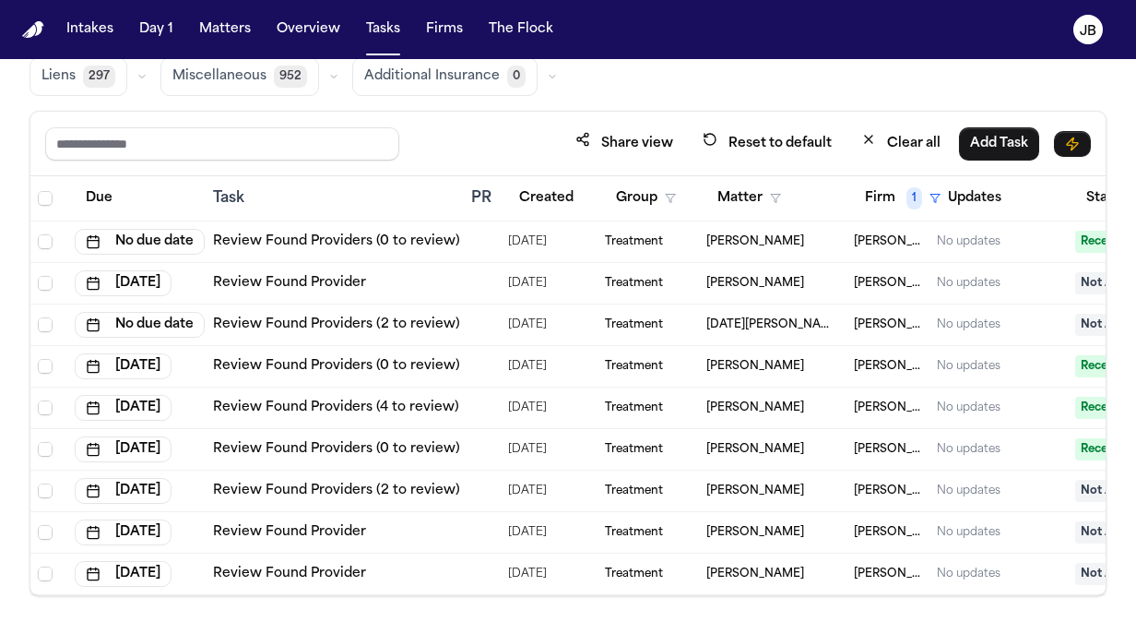
click at [67, 231] on td "No due date" at bounding box center [136, 242] width 138 height 42
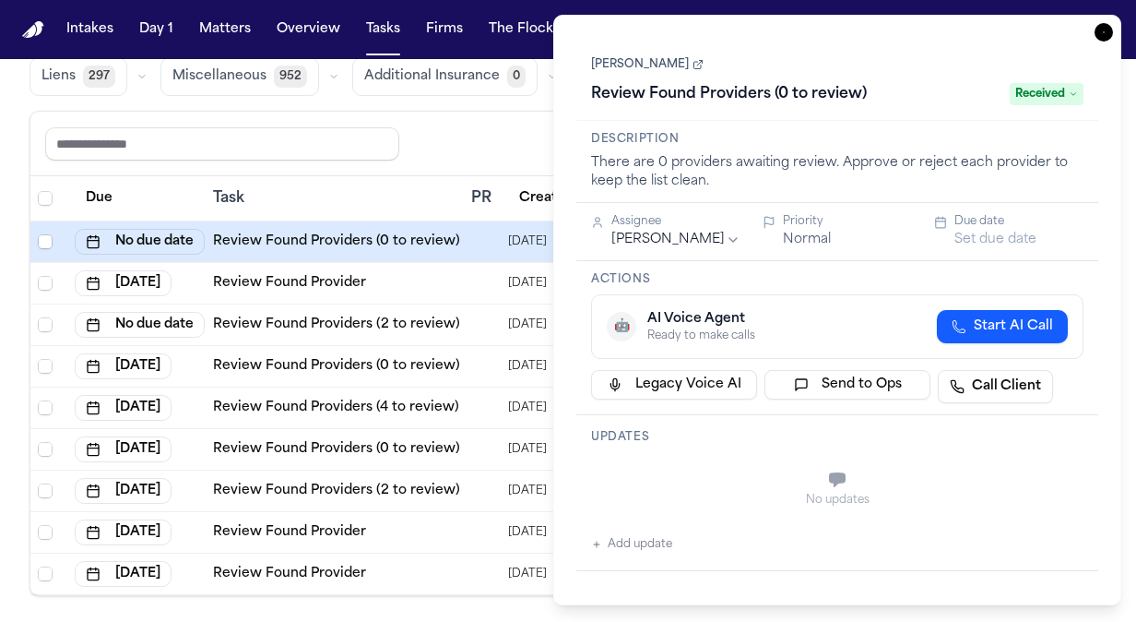
click at [1109, 28] on icon "button" at bounding box center [1104, 32] width 18 height 18
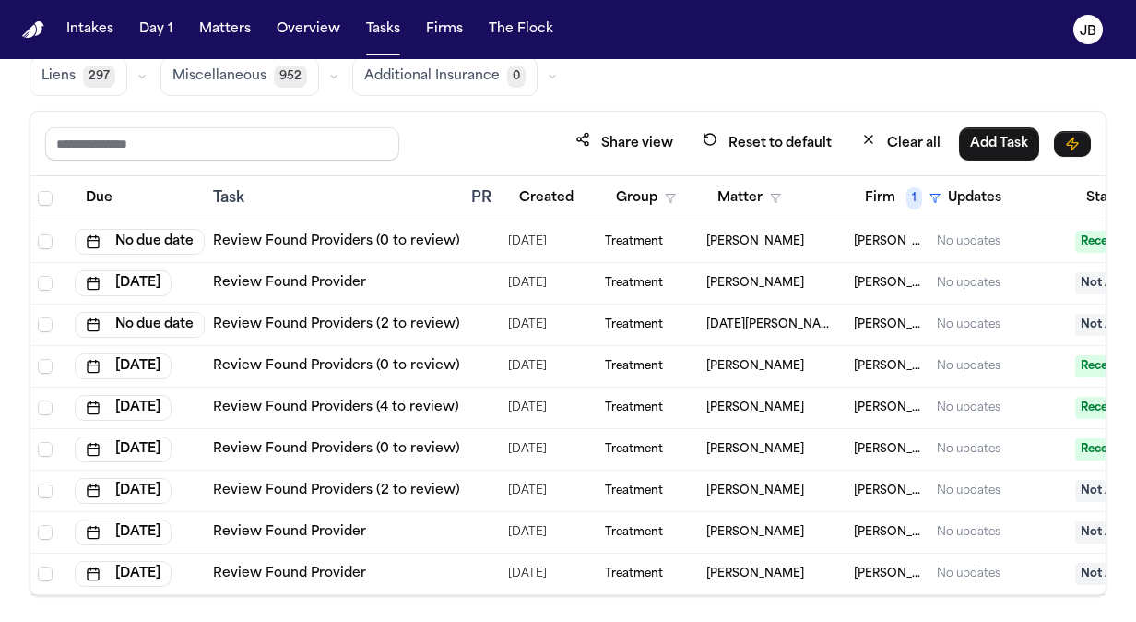
click at [526, 120] on div "Share view Reset to default Clear all Add Task" at bounding box center [567, 144] width 1075 height 65
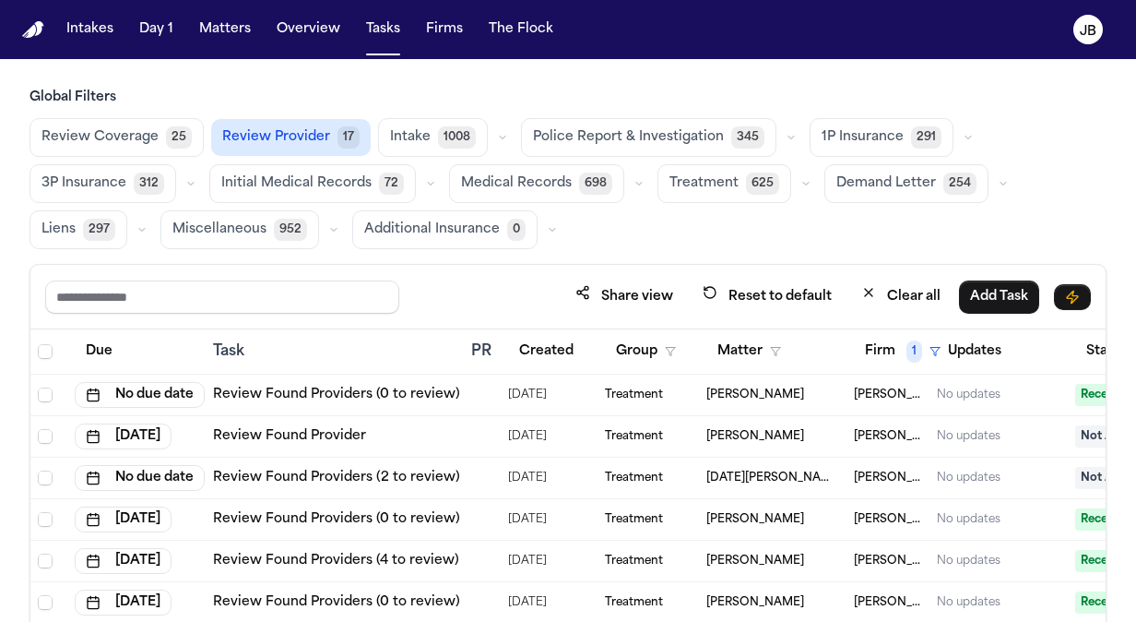
click at [839, 136] on span "1P Insurance" at bounding box center [863, 137] width 82 height 18
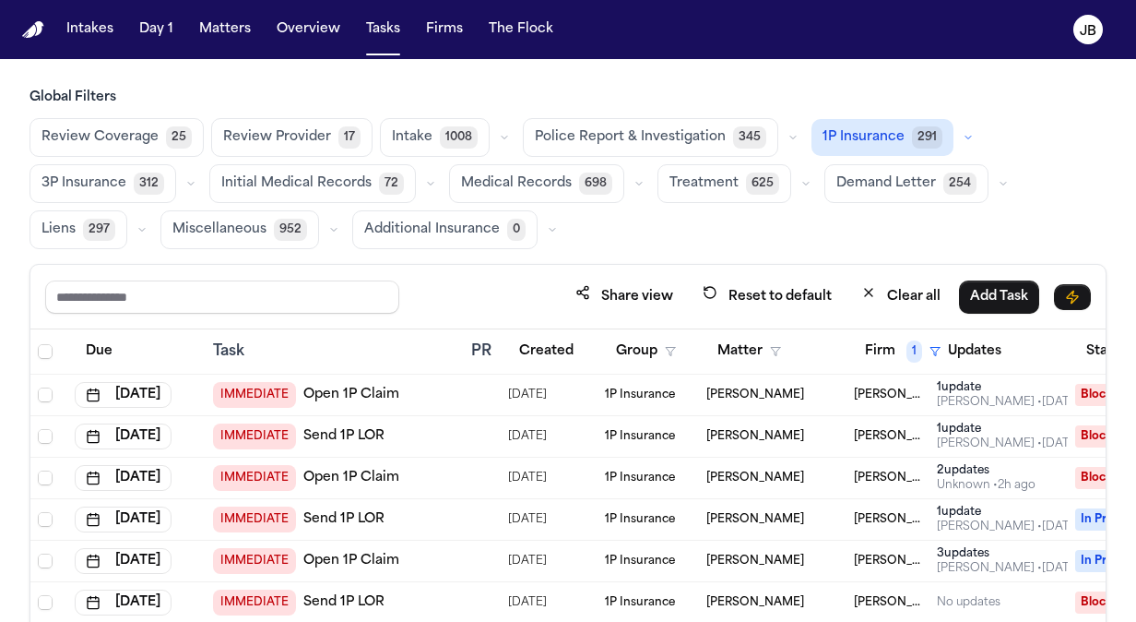
click at [469, 284] on div "Share view Reset to default Clear all Add Task" at bounding box center [568, 296] width 1046 height 34
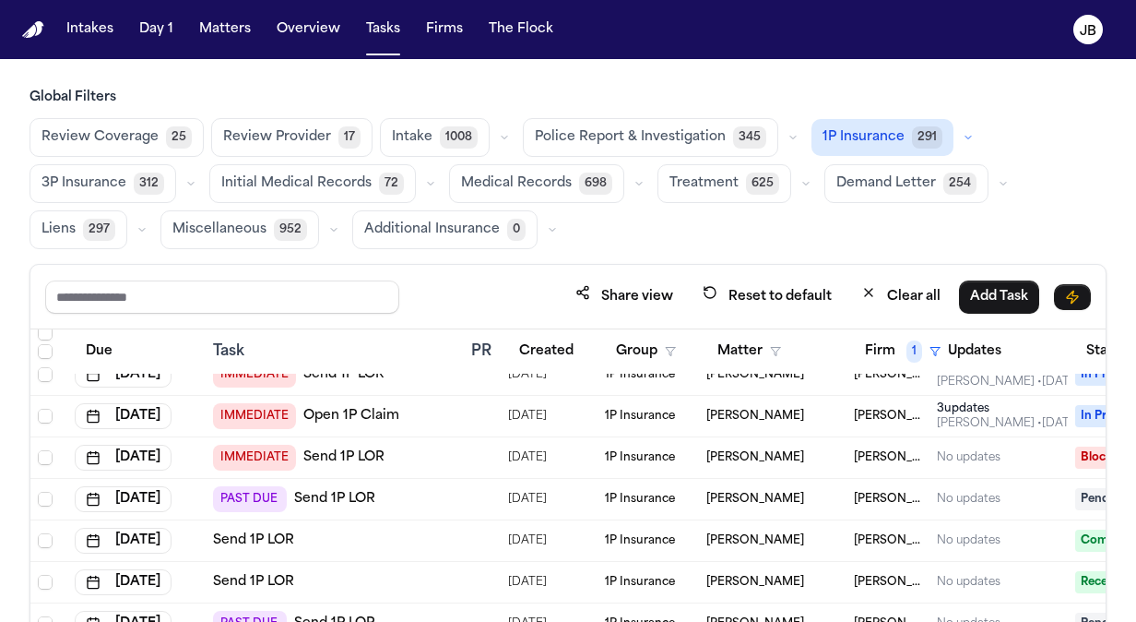
scroll to position [155, 0]
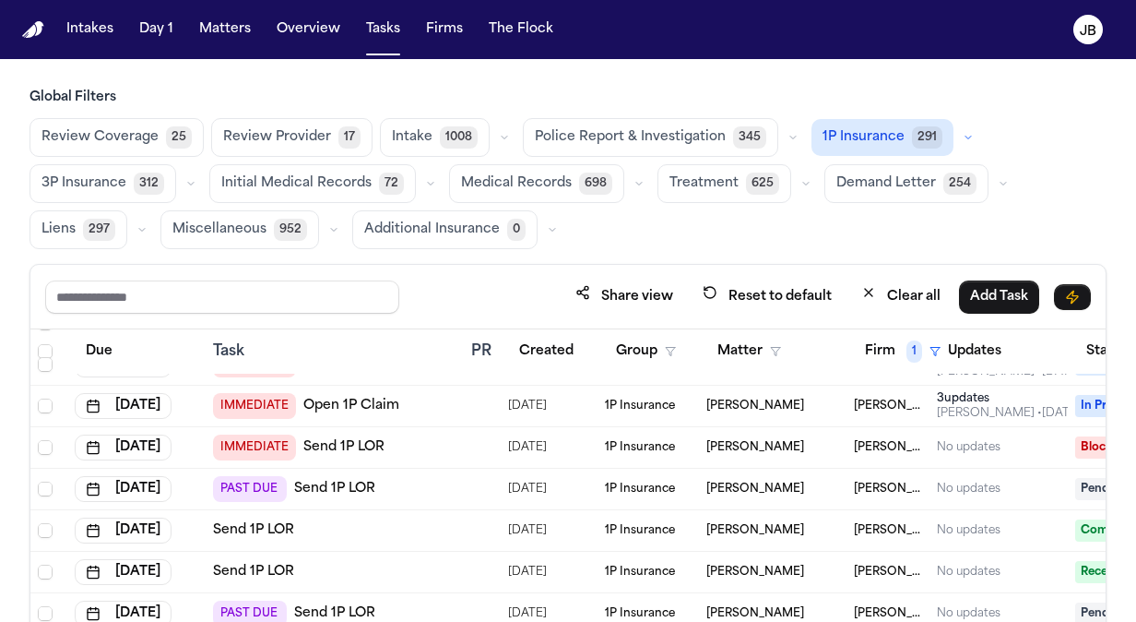
click at [419, 476] on div "PAST DUE Send 1P LOR" at bounding box center [334, 489] width 243 height 26
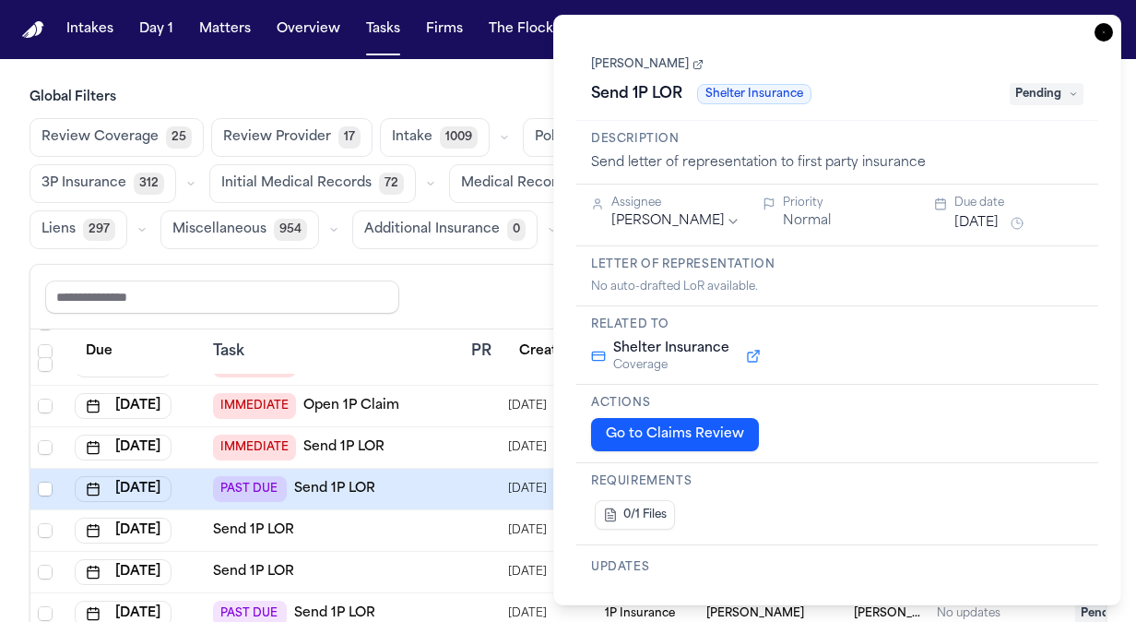
click at [628, 99] on h1 "Send 1P LOR" at bounding box center [637, 94] width 106 height 30
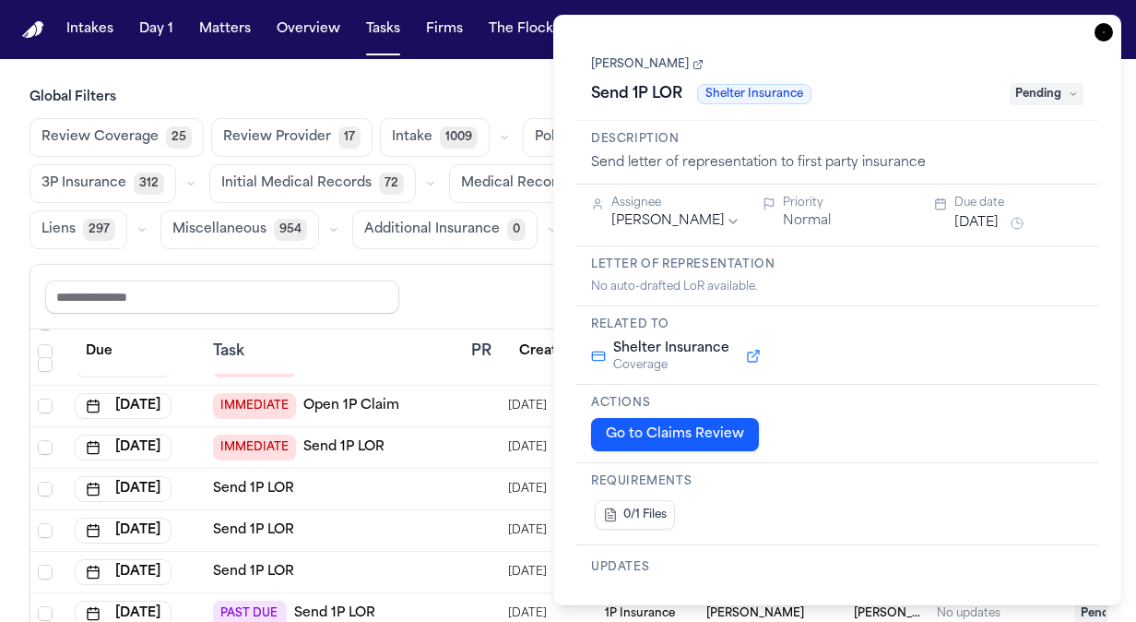
click at [618, 62] on link "John Clark" at bounding box center [647, 64] width 113 height 15
click at [1099, 37] on icon "button" at bounding box center [1104, 32] width 18 height 18
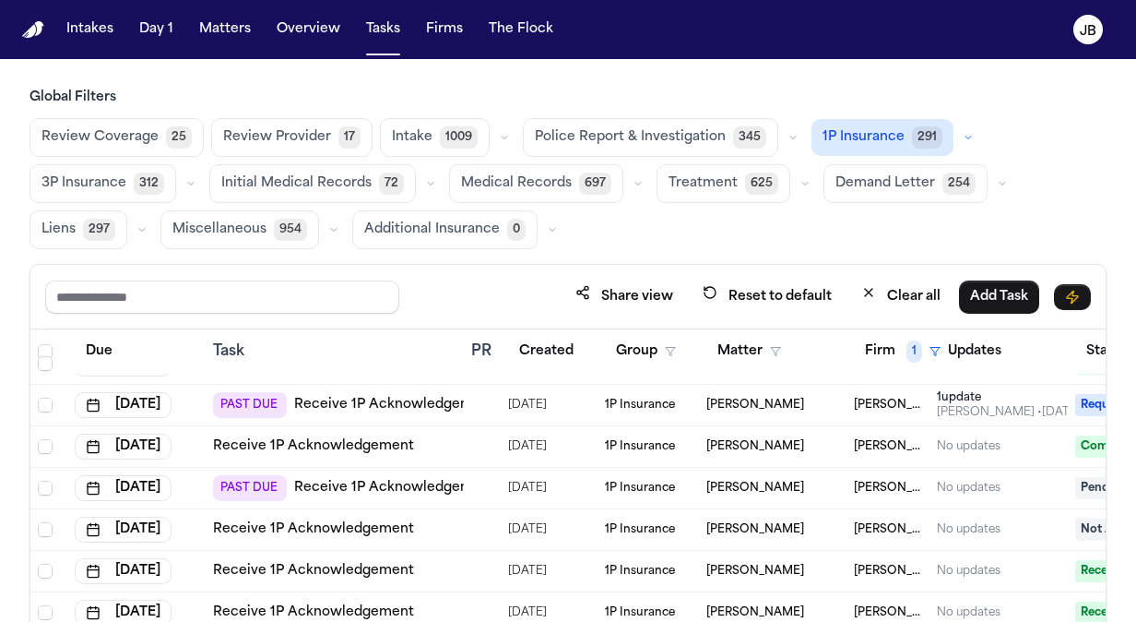
scroll to position [457, 0]
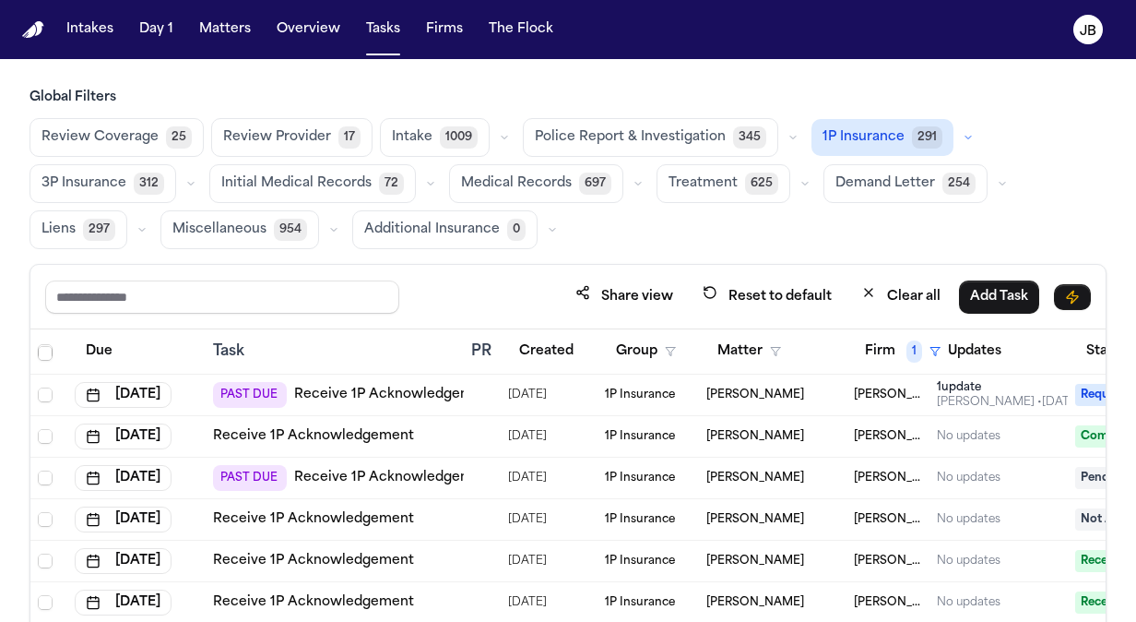
click at [414, 389] on link "Receive 1P Acknowledgement" at bounding box center [394, 395] width 201 height 18
click at [391, 474] on link "Receive 1P Acknowledgement" at bounding box center [394, 478] width 201 height 18
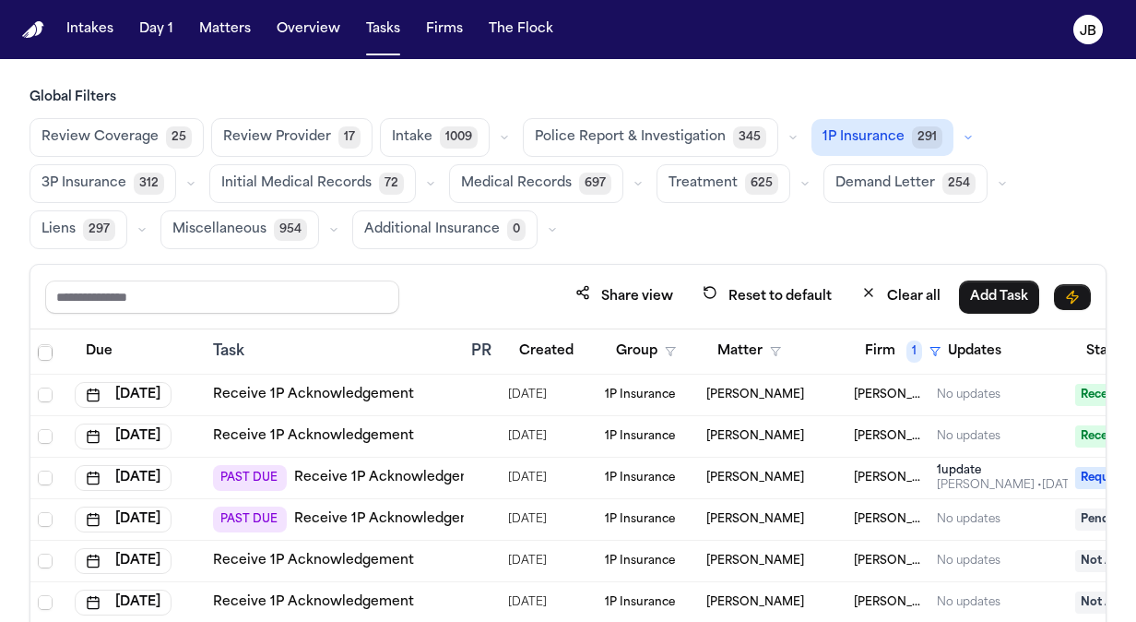
scroll to position [716, 0]
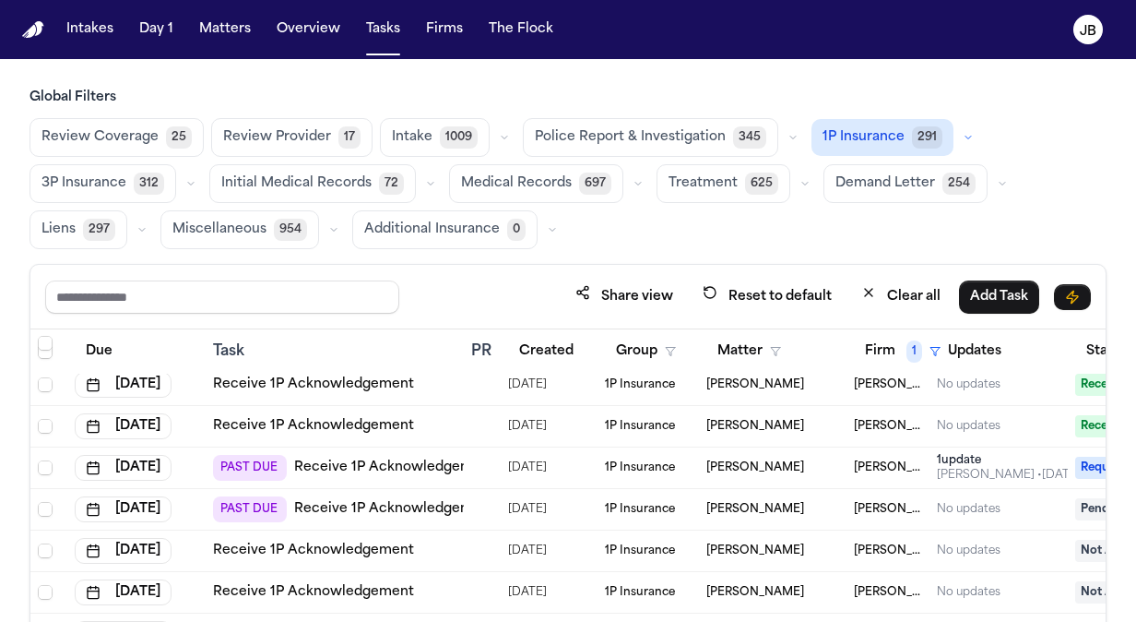
click at [346, 462] on link "Receive 1P Acknowledgement" at bounding box center [394, 467] width 201 height 18
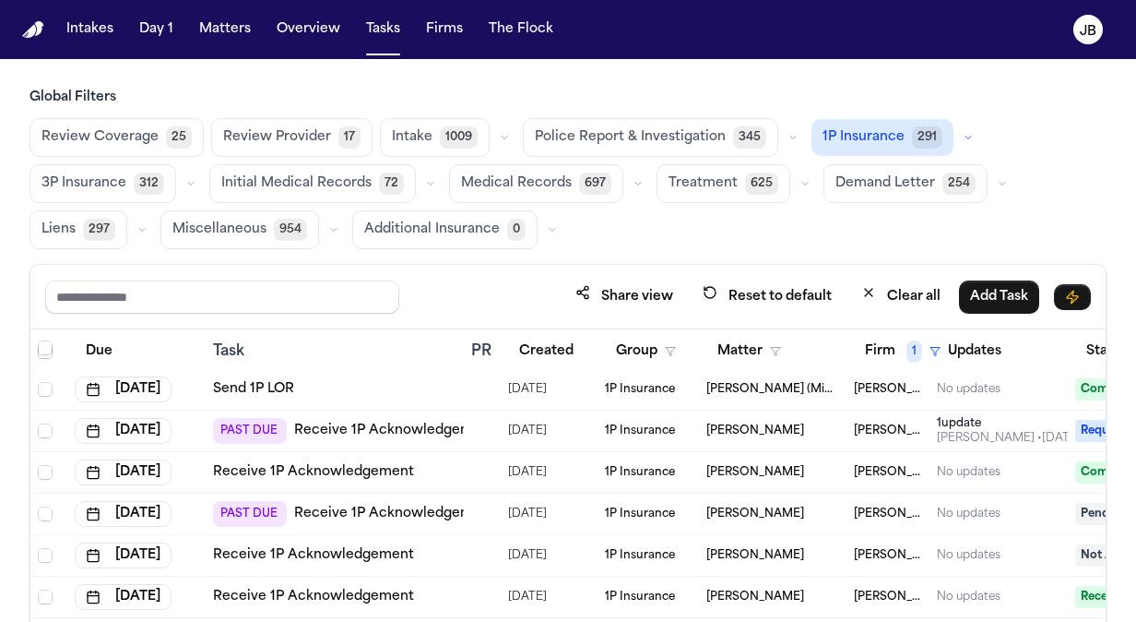
scroll to position [384, 0]
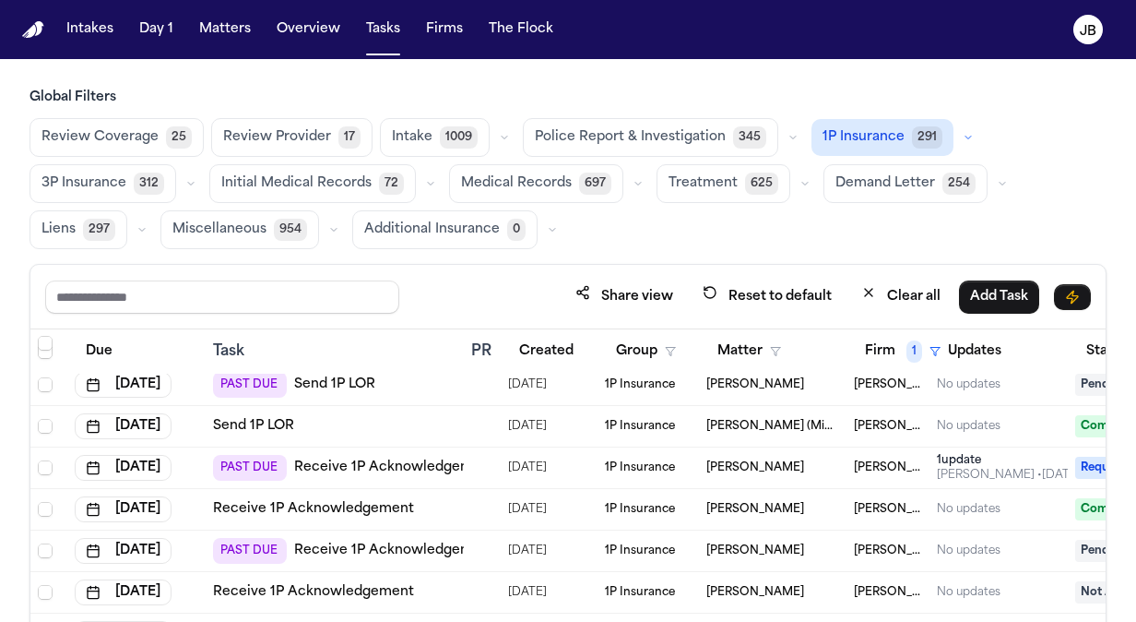
click at [394, 458] on link "Receive 1P Acknowledgement" at bounding box center [394, 467] width 201 height 18
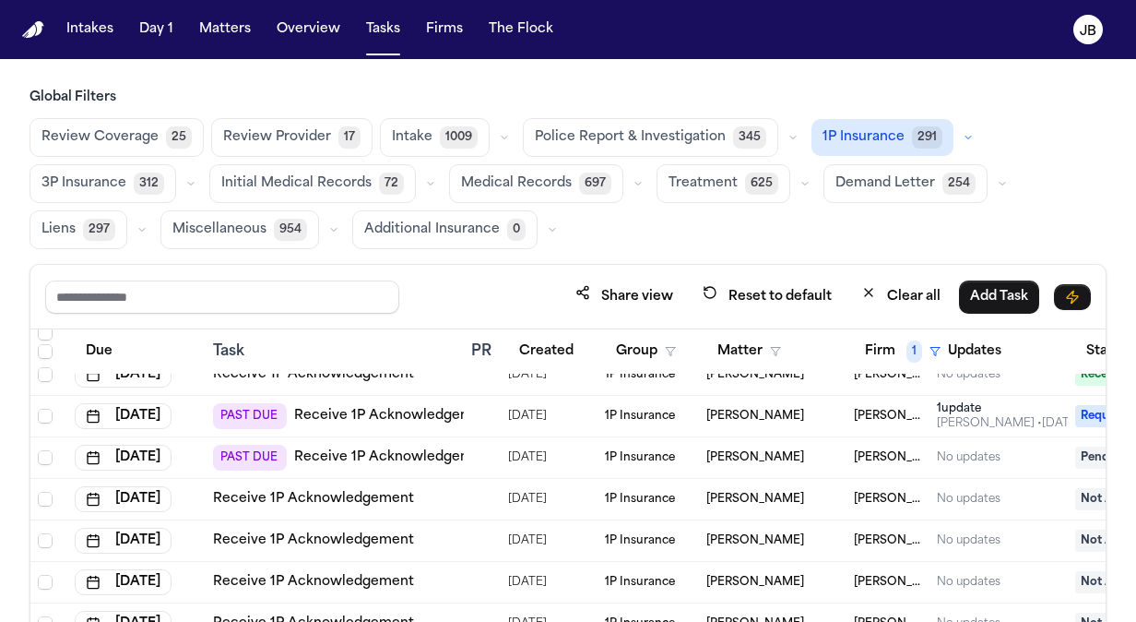
scroll to position [789, 0]
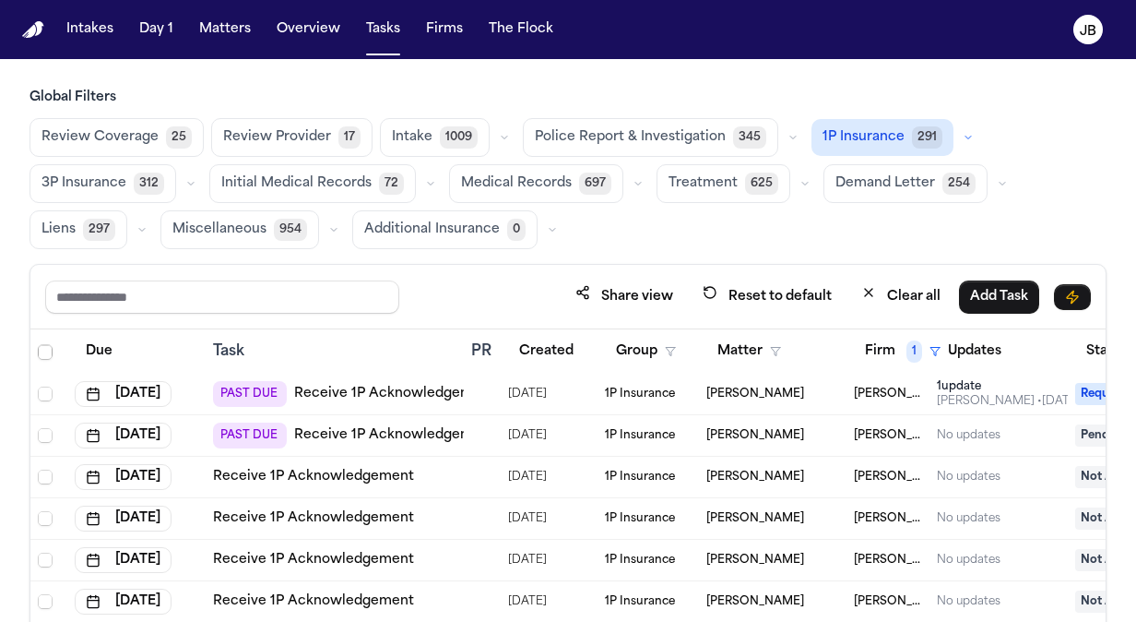
click at [406, 426] on link "Receive 1P Acknowledgement" at bounding box center [394, 435] width 201 height 18
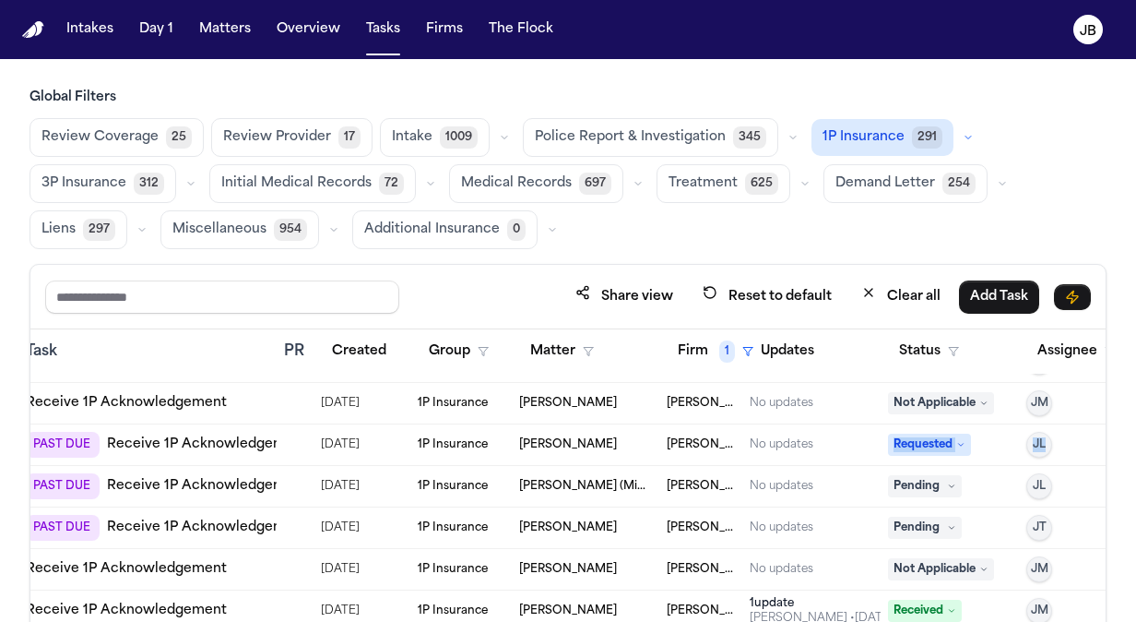
scroll to position [1195, 236]
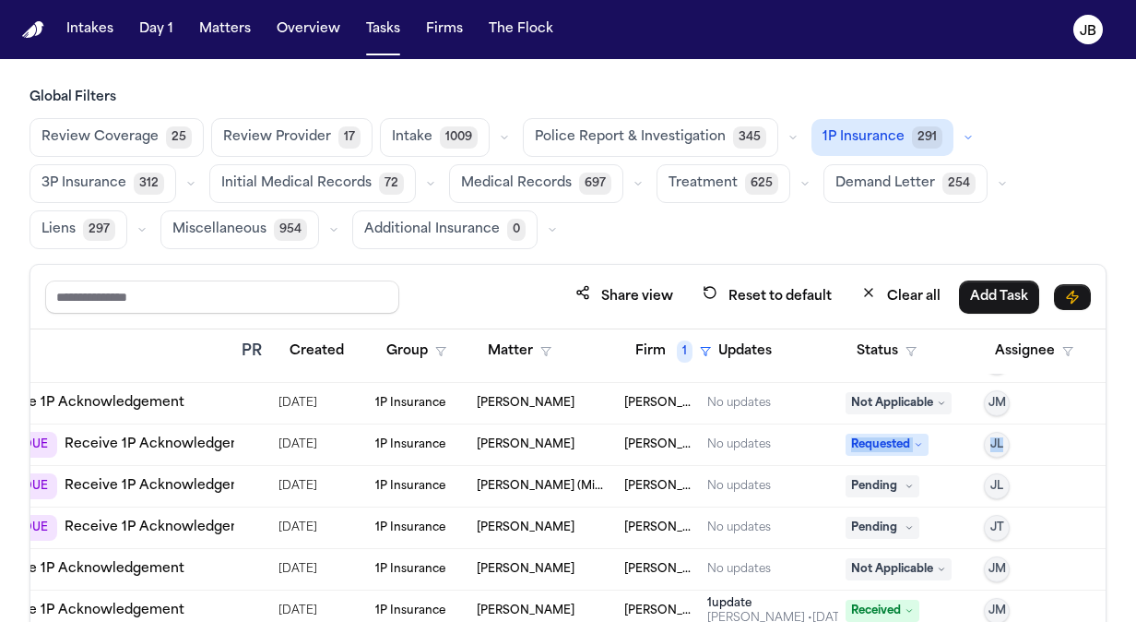
drag, startPoint x: 1031, startPoint y: 437, endPoint x: 986, endPoint y: 442, distance: 45.4
click at [1019, 442] on tr "Aug 11, 2025 PAST DUE Receive 1P Acknowledgement 08/11/2025 1P Insurance Daisy …" at bounding box center [453, 445] width 1305 height 42
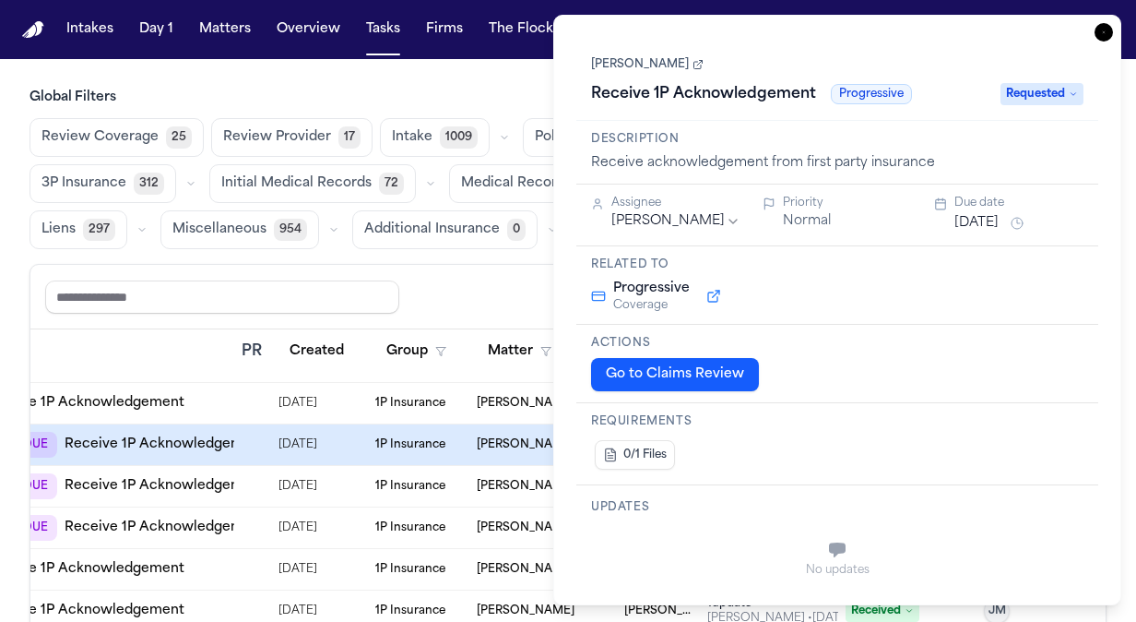
click at [1105, 18] on div "**********" at bounding box center [837, 310] width 568 height 590
click at [1103, 32] on icon "button" at bounding box center [1104, 32] width 18 height 18
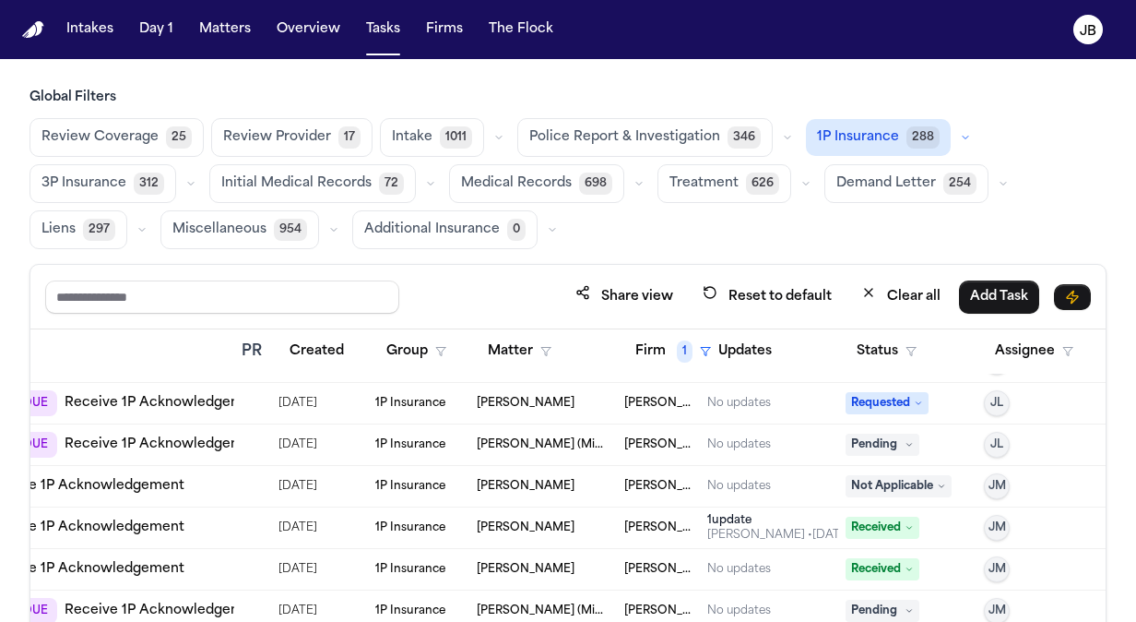
click at [907, 400] on span "Requested" at bounding box center [887, 403] width 83 height 22
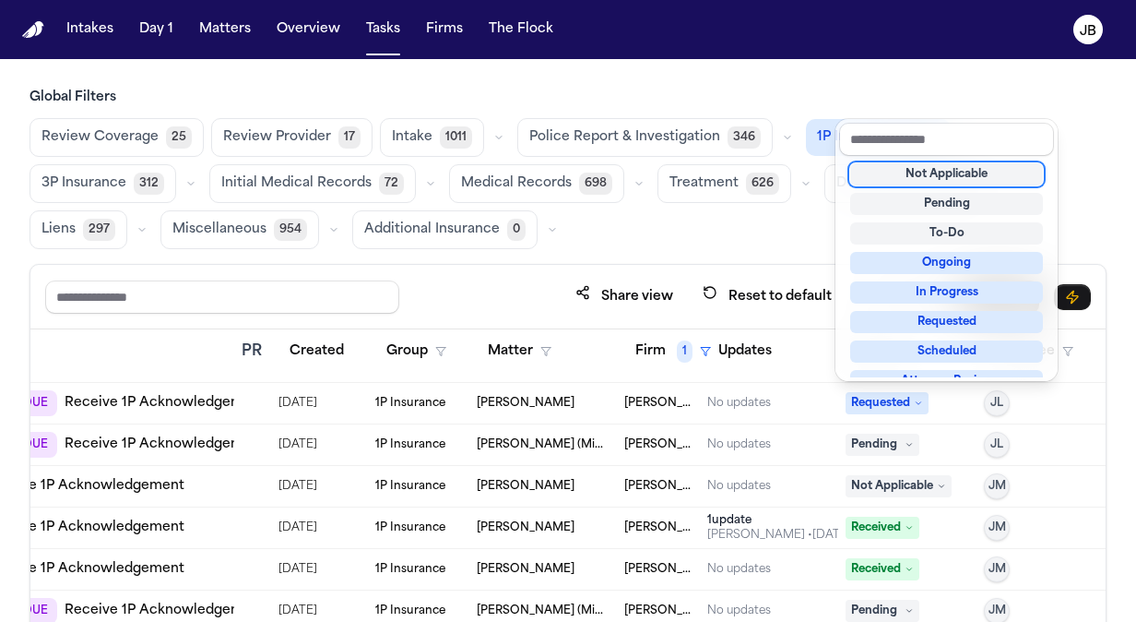
click at [924, 177] on div "Not Applicable" at bounding box center [946, 174] width 193 height 22
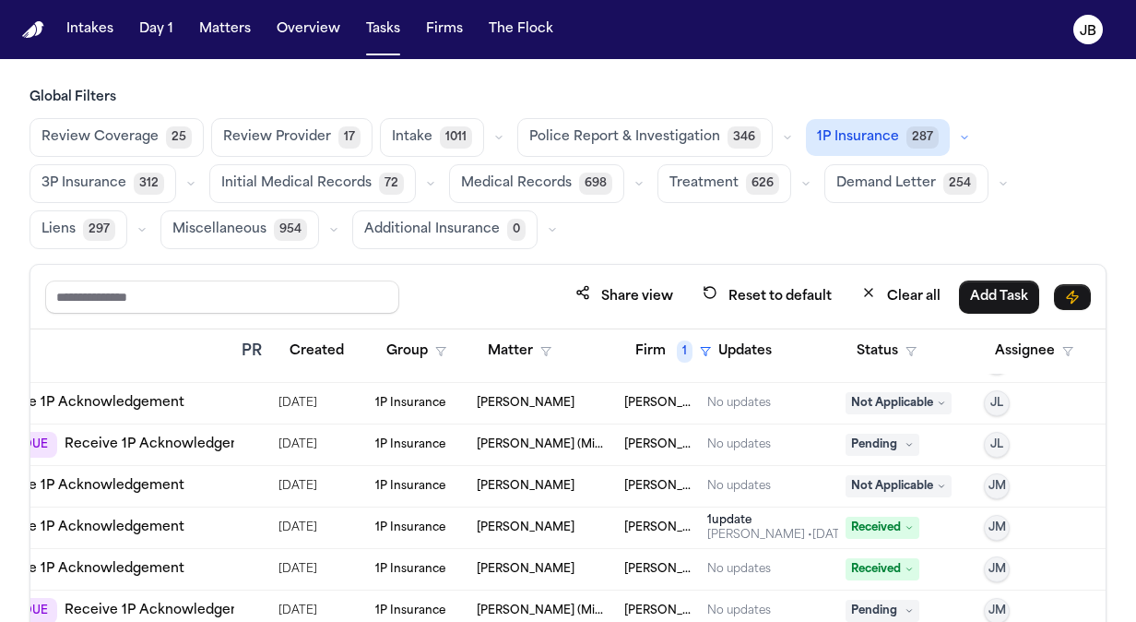
click at [952, 248] on div "Global Filters Review Coverage 25 Review Provider 17 Intake 1011 Police Report …" at bounding box center [568, 419] width 1077 height 660
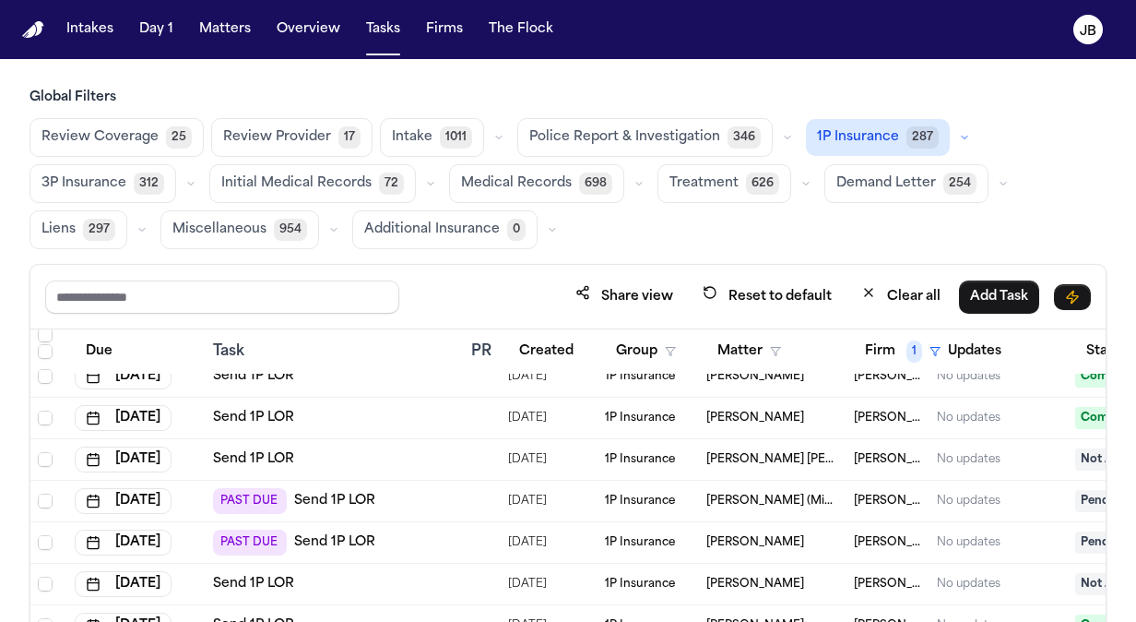
scroll to position [3376, 0]
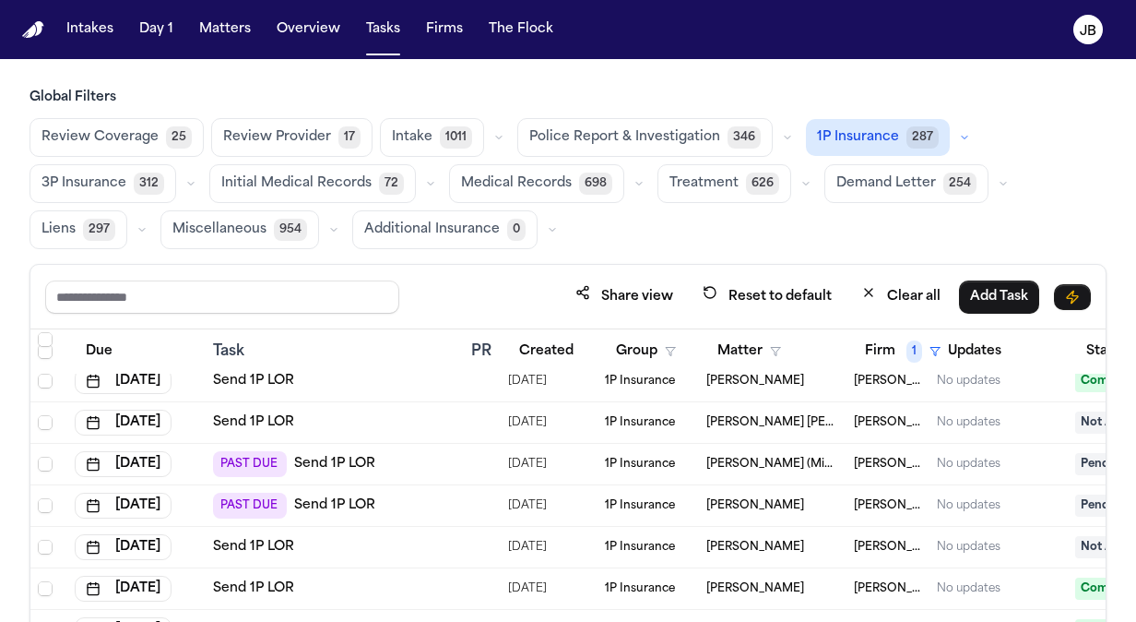
click at [252, 498] on span "PAST DUE" at bounding box center [250, 506] width 74 height 26
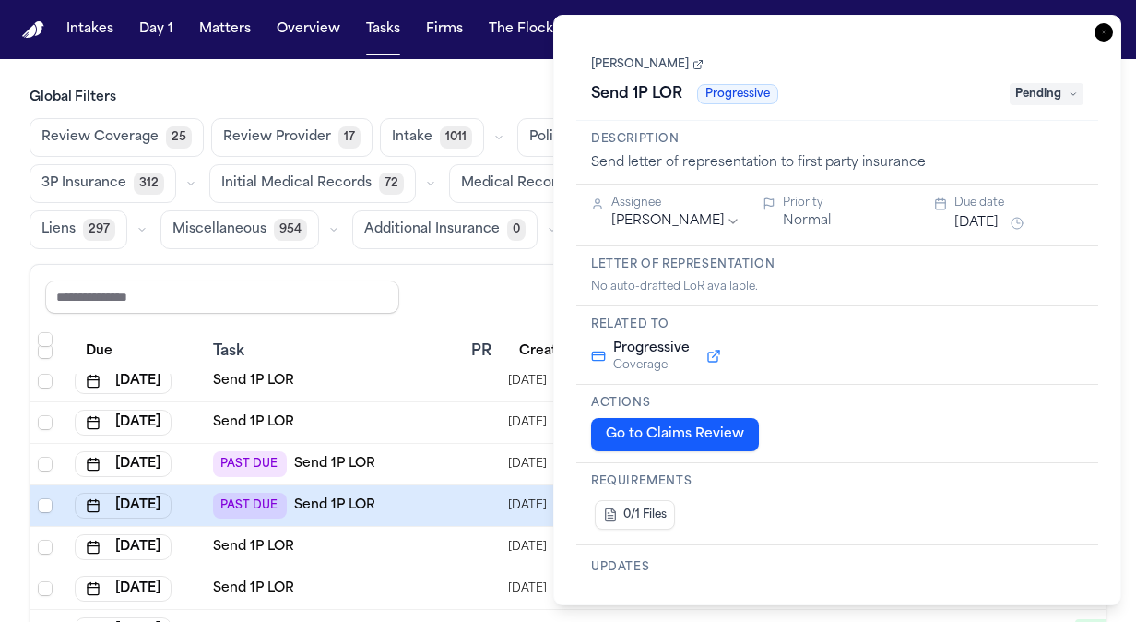
click at [636, 63] on link "Isidro Sandoval" at bounding box center [647, 64] width 113 height 15
click at [1109, 27] on icon "button" at bounding box center [1104, 32] width 18 height 18
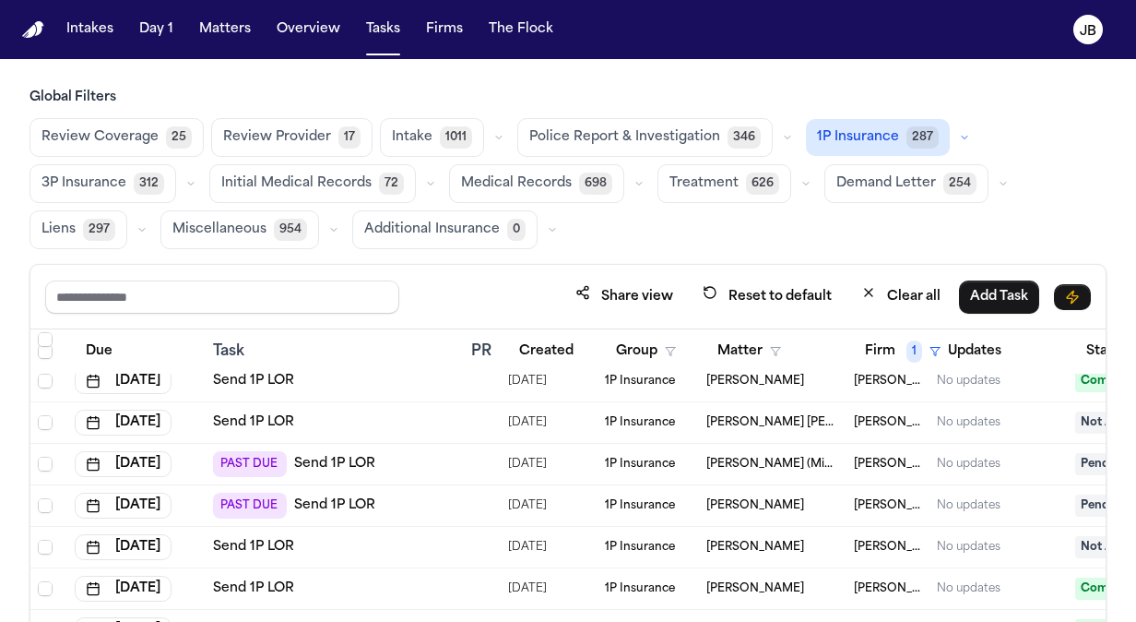
click at [376, 340] on div "Task" at bounding box center [334, 351] width 243 height 22
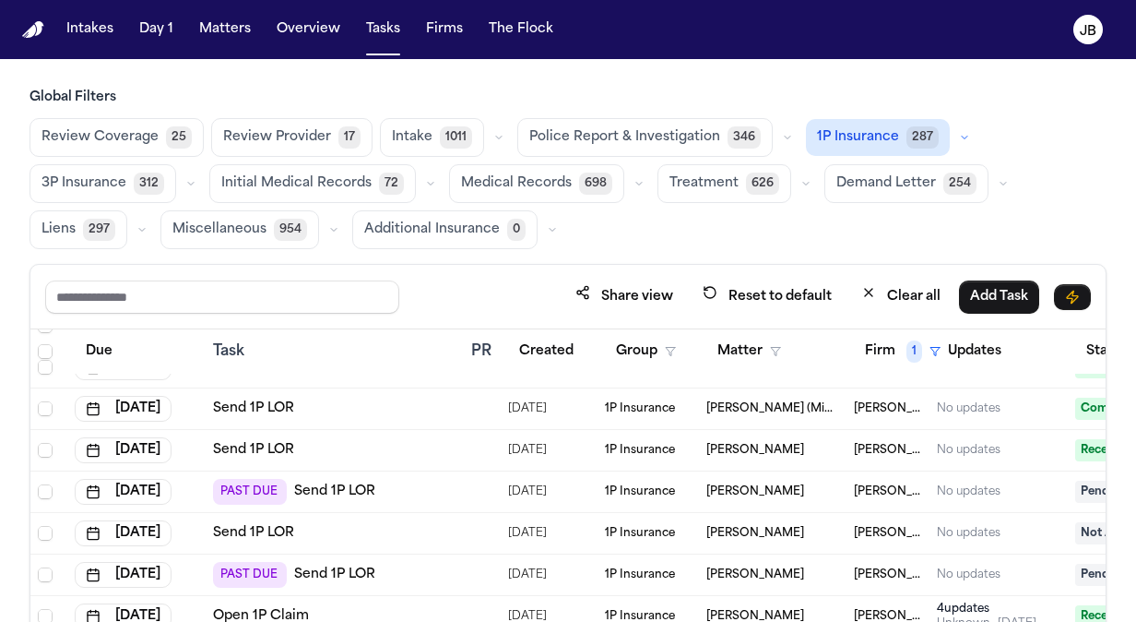
scroll to position [3966, 0]
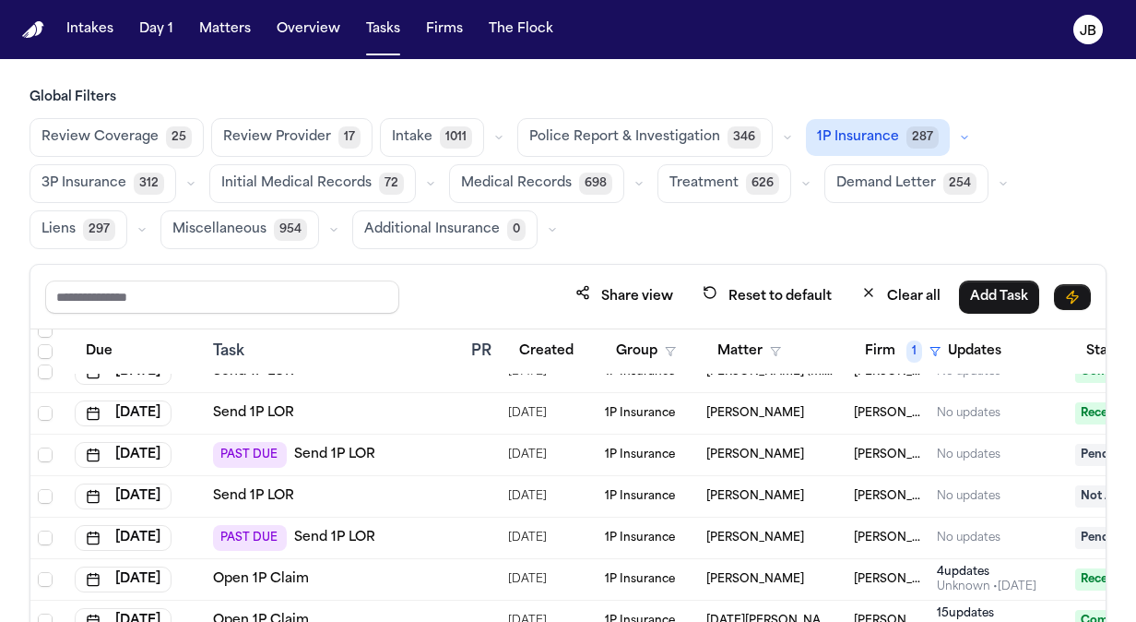
click at [310, 445] on link "Send 1P LOR" at bounding box center [334, 454] width 81 height 18
click at [326, 449] on link "Send 1P LOR" at bounding box center [334, 454] width 81 height 18
click at [304, 542] on div "PAST DUE Send 1P LOR" at bounding box center [294, 538] width 162 height 26
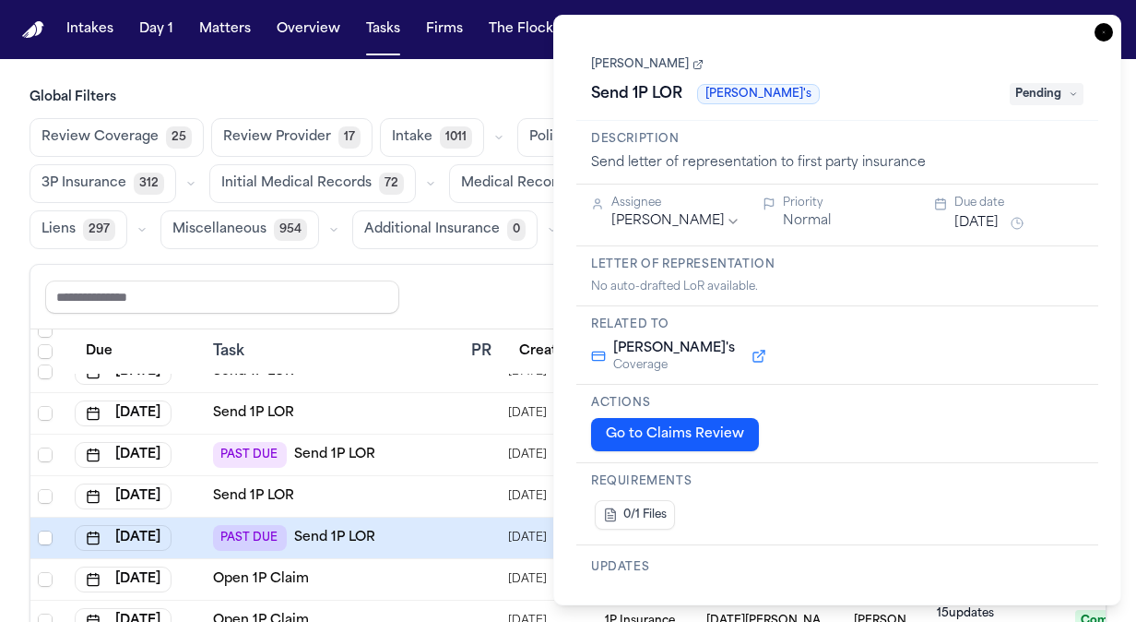
click at [316, 532] on link "Send 1P LOR" at bounding box center [334, 537] width 81 height 18
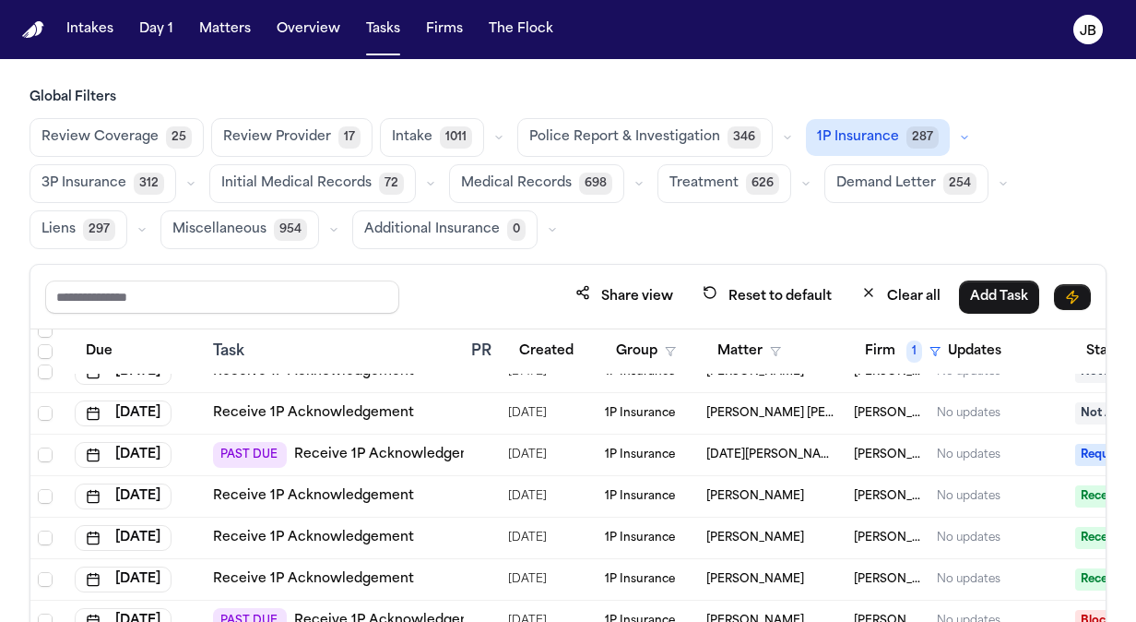
scroll to position [4999, 0]
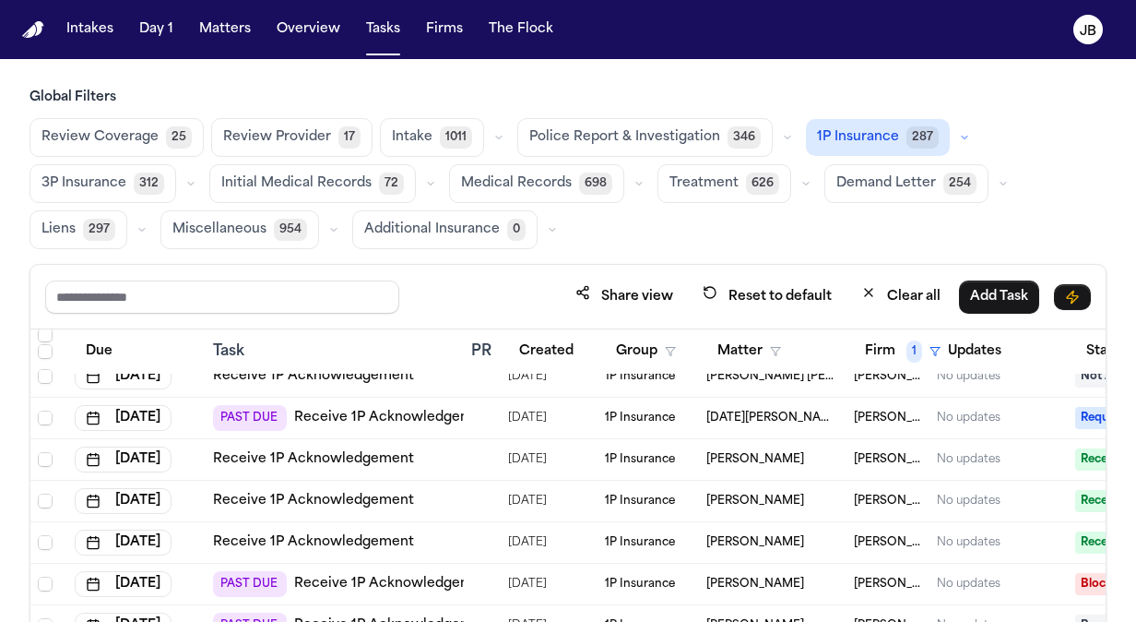
click at [317, 411] on link "Receive 1P Acknowledgement" at bounding box center [394, 418] width 201 height 18
click at [480, 287] on div "Share view Reset to default Clear all Add Task" at bounding box center [568, 296] width 1046 height 34
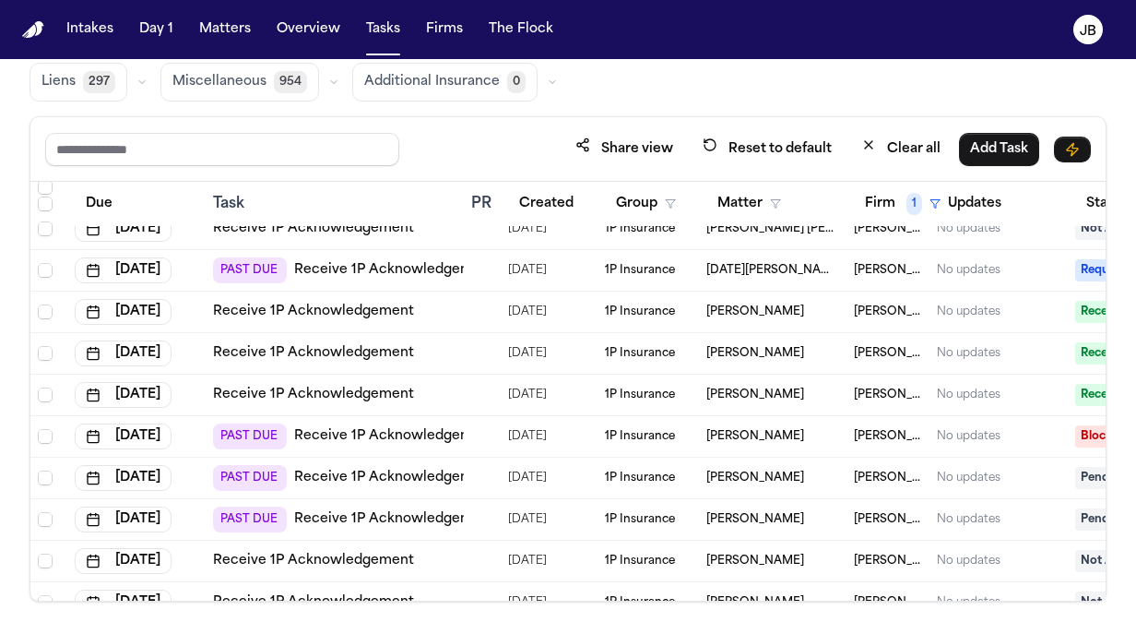
scroll to position [153, 0]
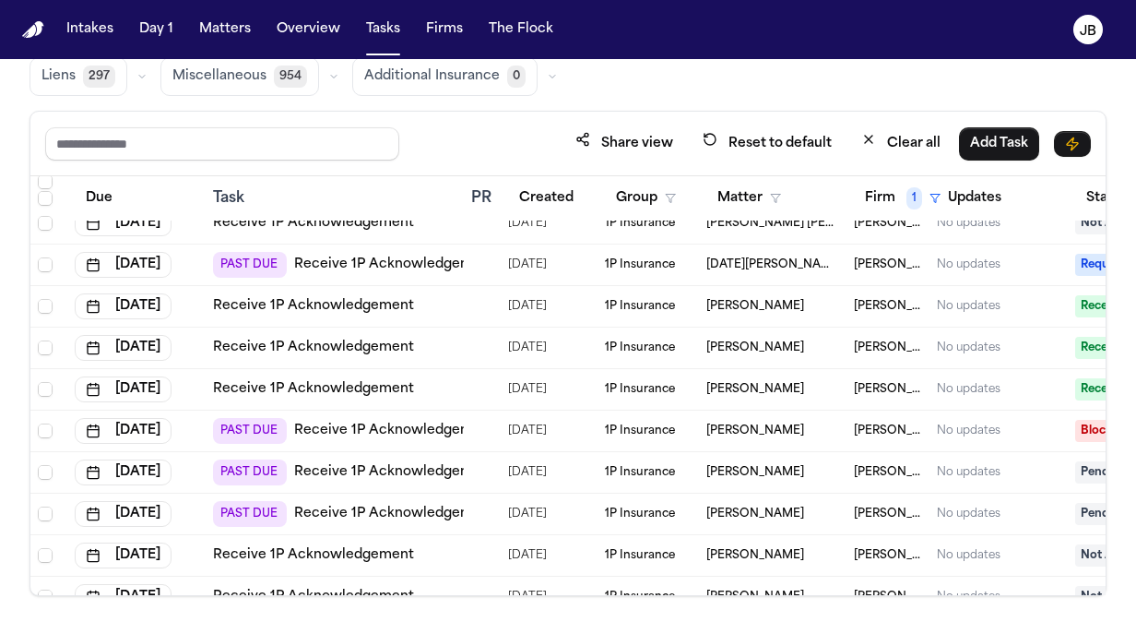
click at [336, 504] on link "Receive 1P Acknowledgement" at bounding box center [394, 513] width 201 height 18
click at [352, 463] on link "Receive 1P Acknowledgement" at bounding box center [394, 472] width 201 height 18
click at [341, 428] on link "Receive 1P Acknowledgement" at bounding box center [394, 430] width 201 height 18
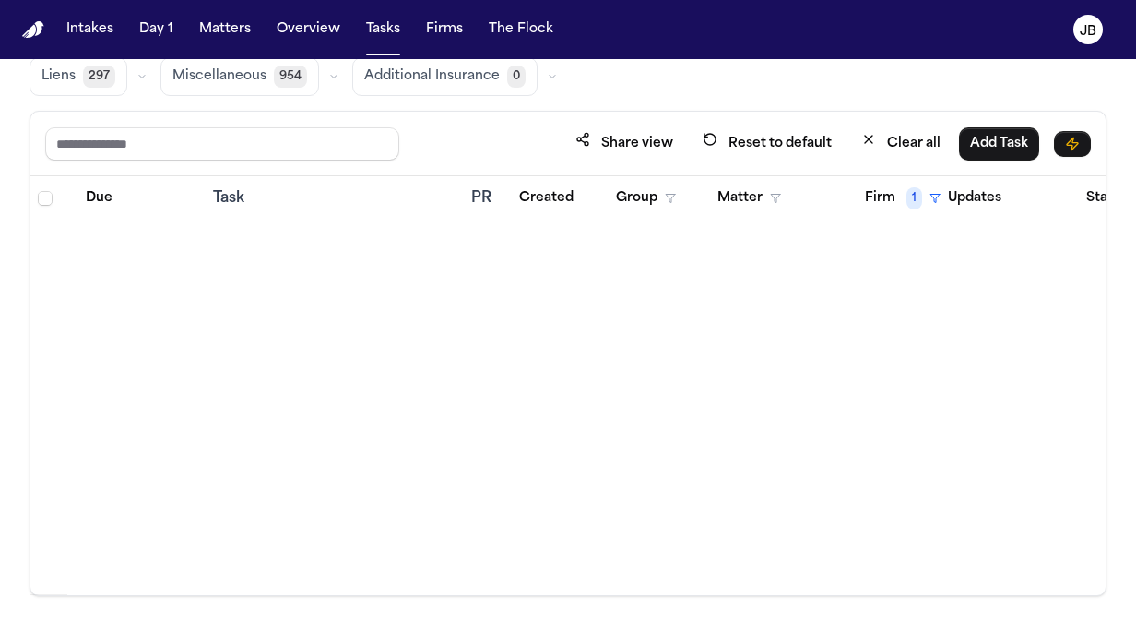
scroll to position [450, 0]
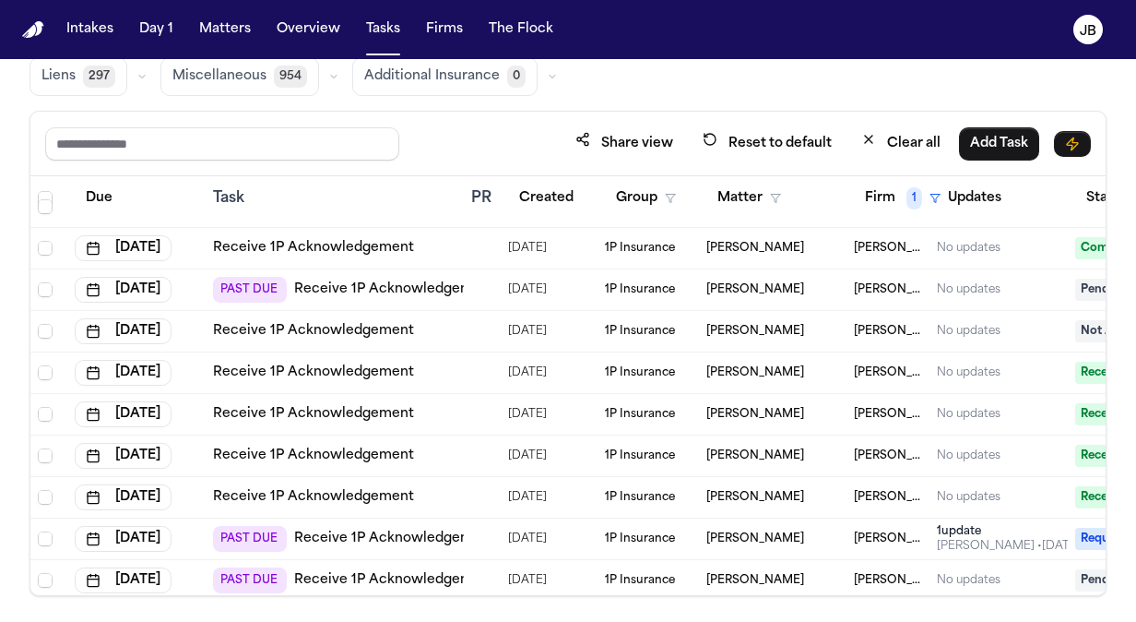
click at [870, 62] on div "Review Coverage 25 Review Provider 17 Intake 1011 Police Report & Investigation…" at bounding box center [568, 30] width 1077 height 131
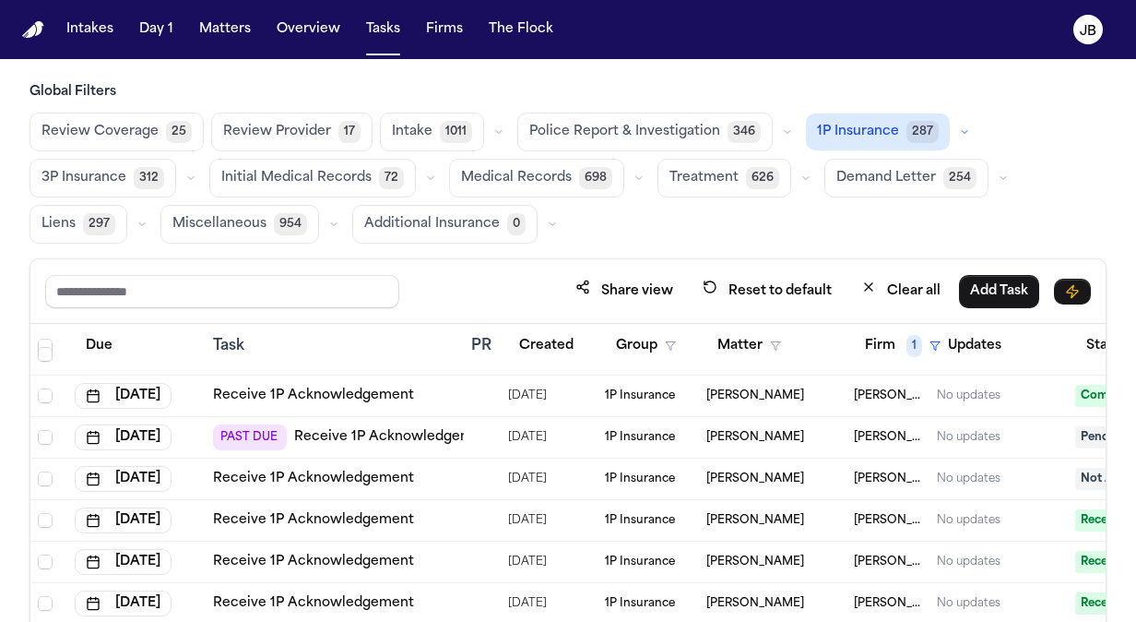
scroll to position [0, 0]
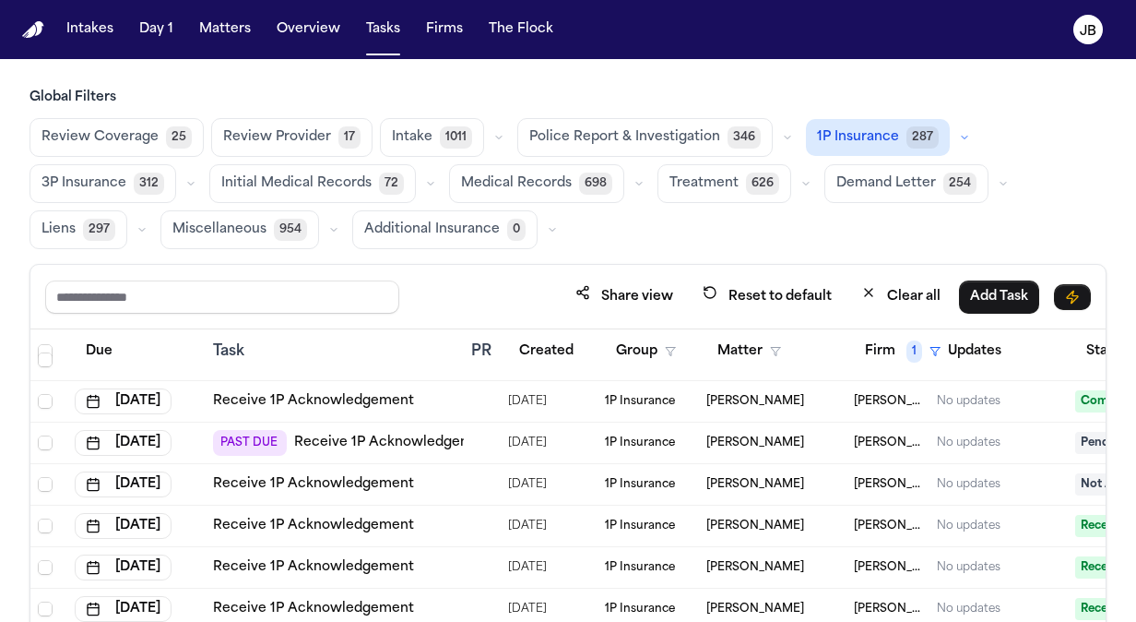
click at [66, 183] on span "3P Insurance" at bounding box center [84, 183] width 85 height 18
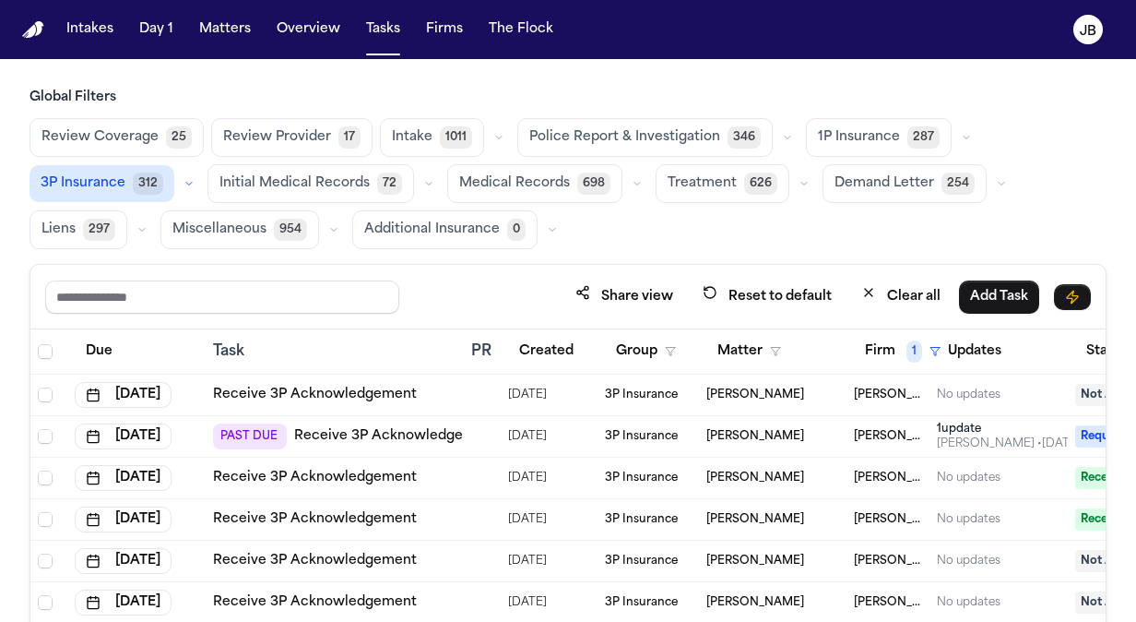
click at [232, 344] on div "Task" at bounding box center [334, 351] width 243 height 22
click at [559, 347] on button "Created" at bounding box center [546, 351] width 77 height 33
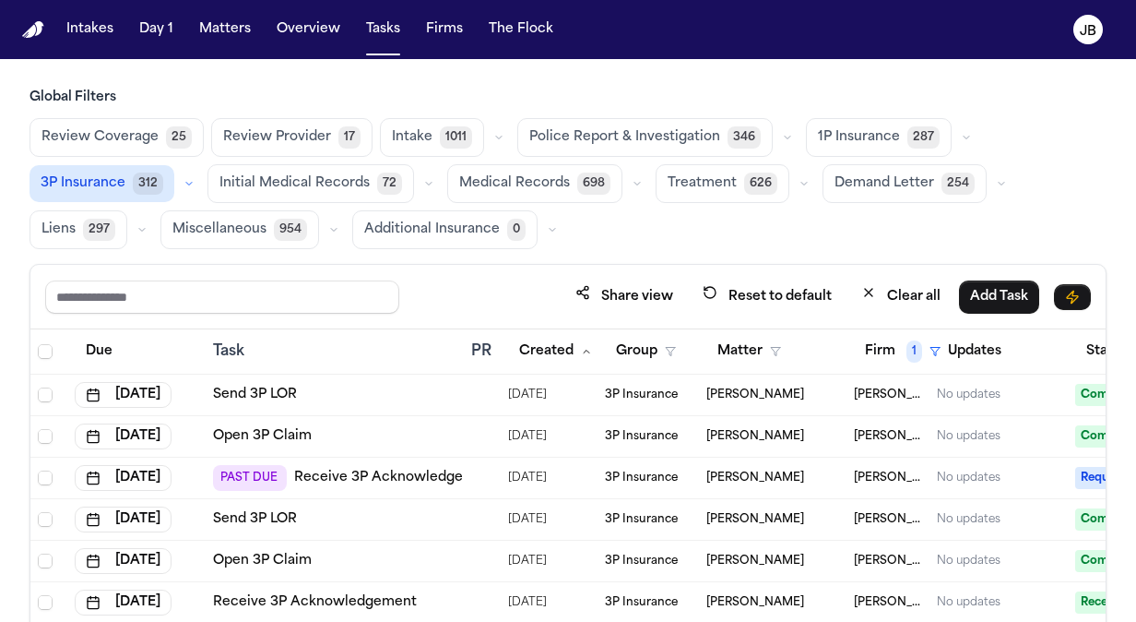
click at [381, 476] on link "Receive 3P Acknowledgement" at bounding box center [396, 478] width 204 height 18
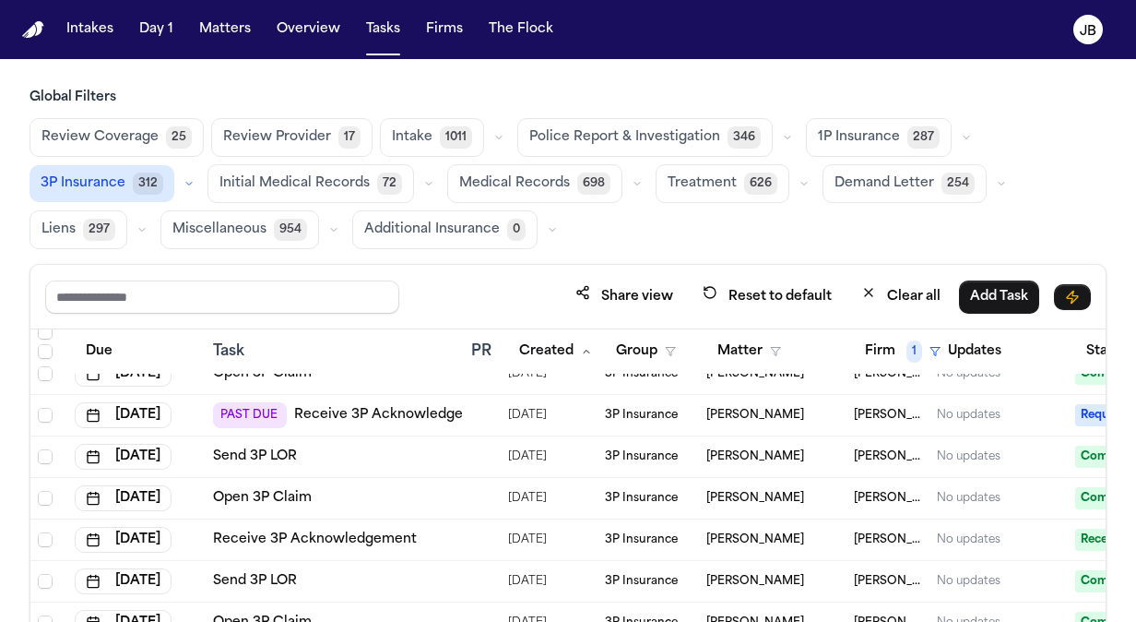
scroll to position [37, 0]
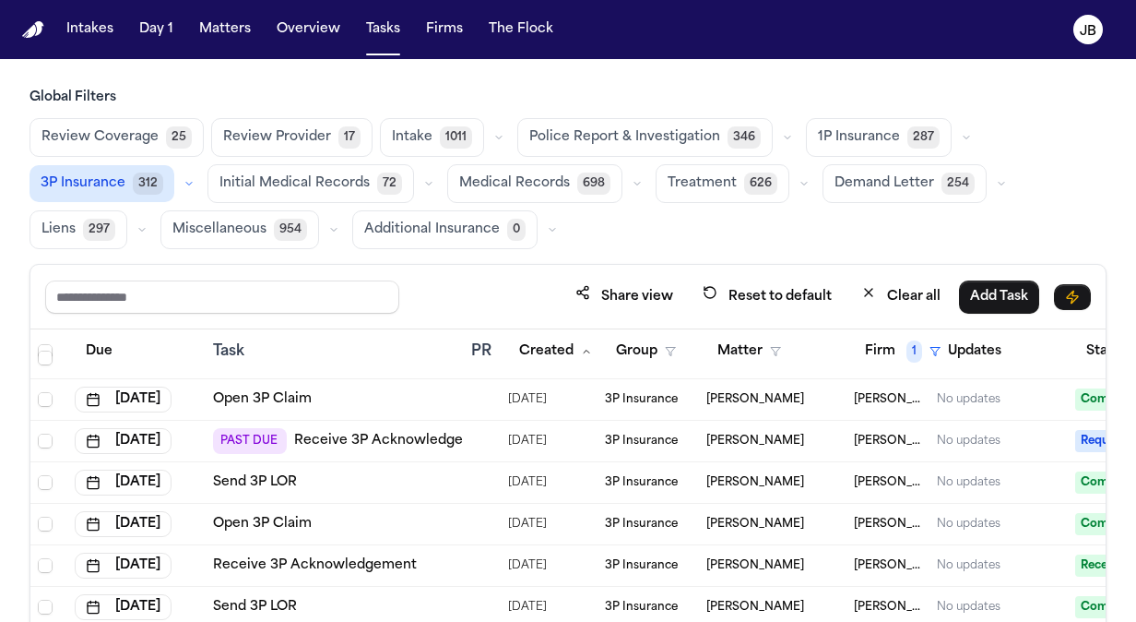
click at [1081, 435] on span "Requested" at bounding box center [1116, 441] width 83 height 22
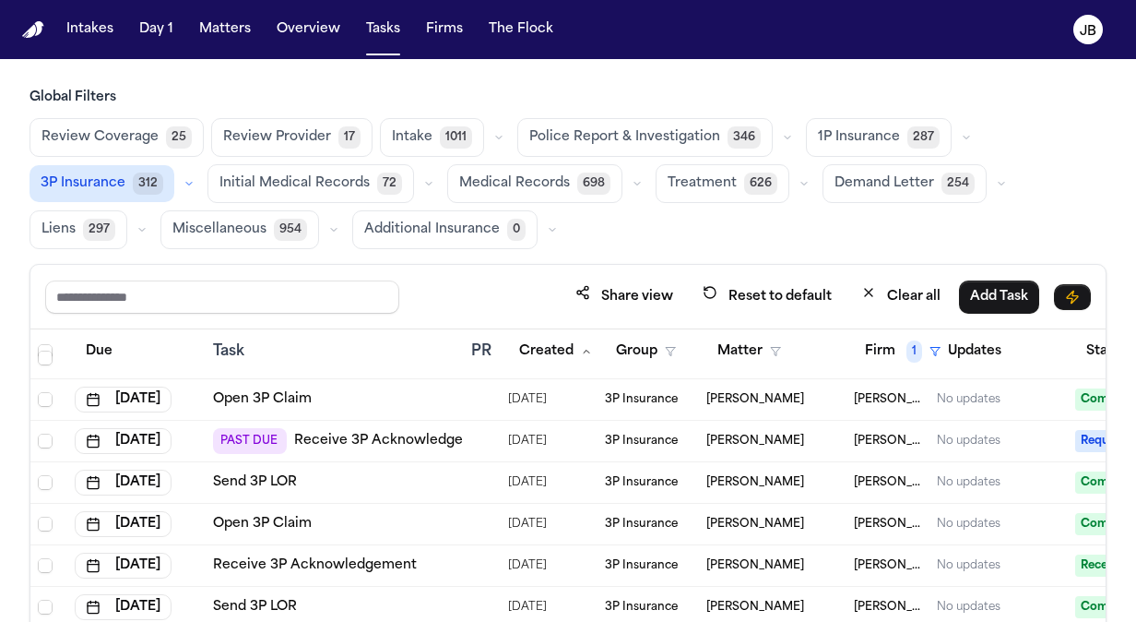
click at [1021, 443] on div "No updates" at bounding box center [999, 440] width 124 height 15
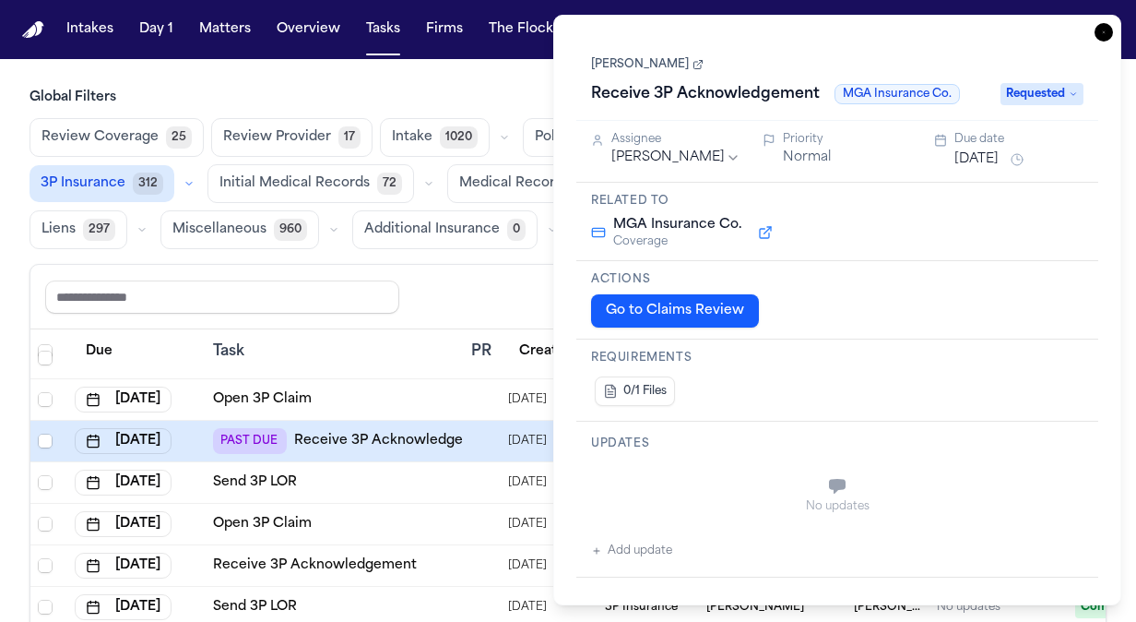
click at [398, 350] on div "Task" at bounding box center [334, 351] width 243 height 22
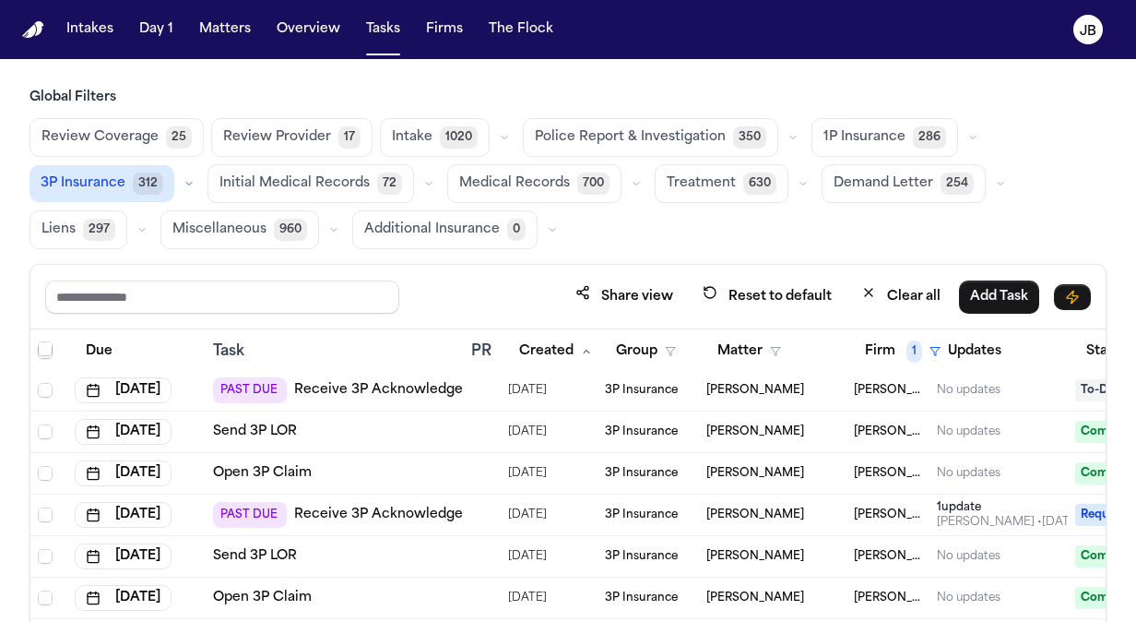
scroll to position [922, 0]
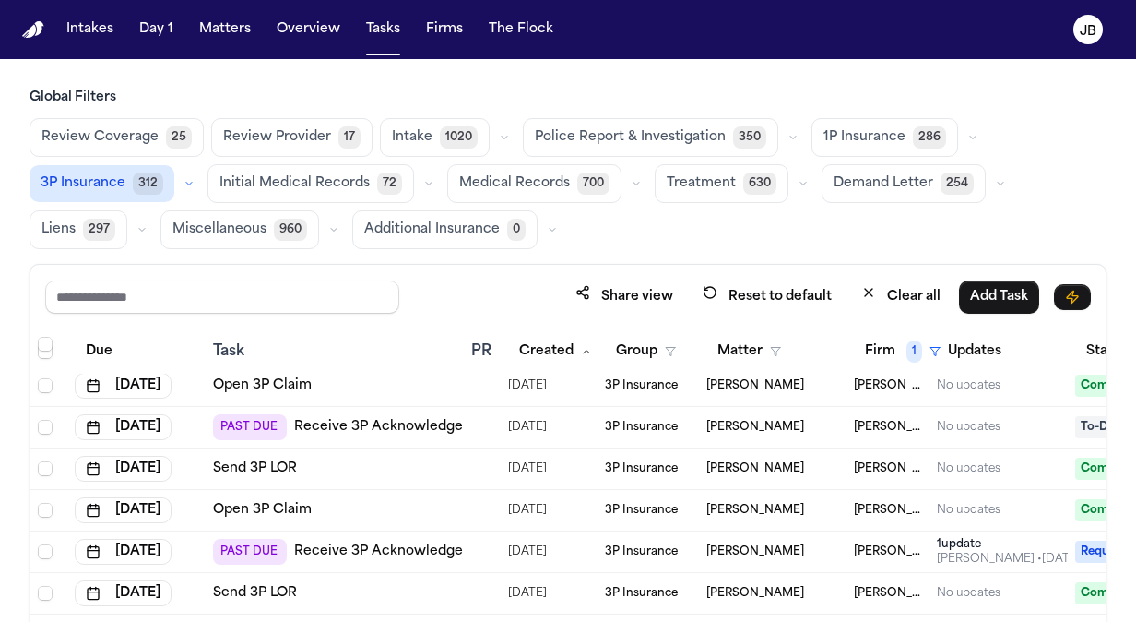
click at [388, 419] on link "Receive 3P Acknowledgement" at bounding box center [396, 427] width 204 height 18
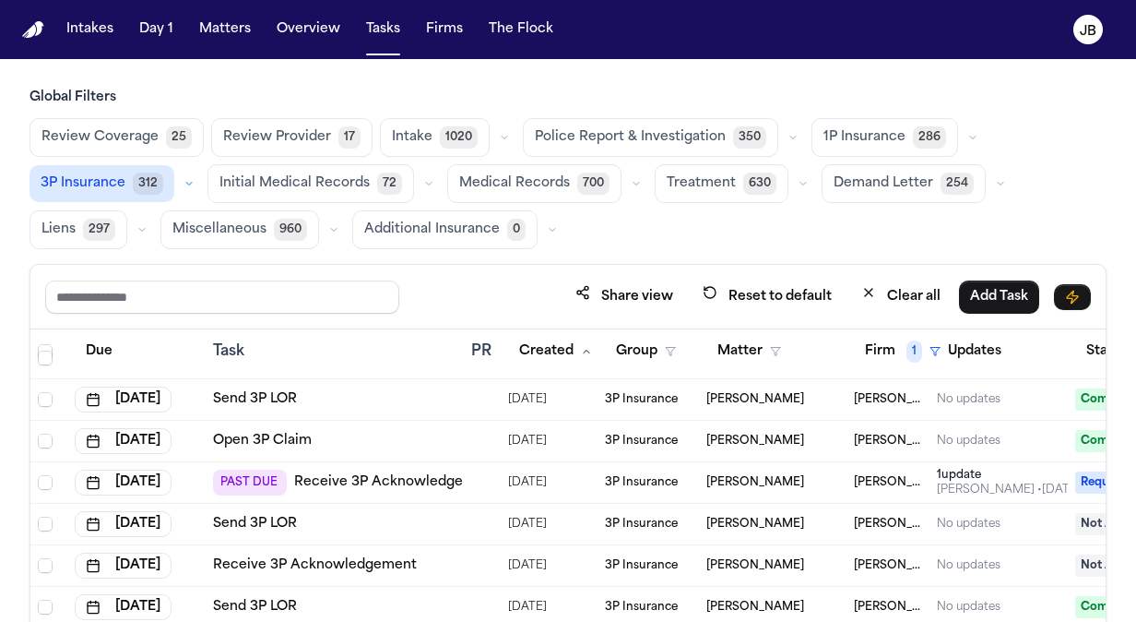
scroll to position [1881, 0]
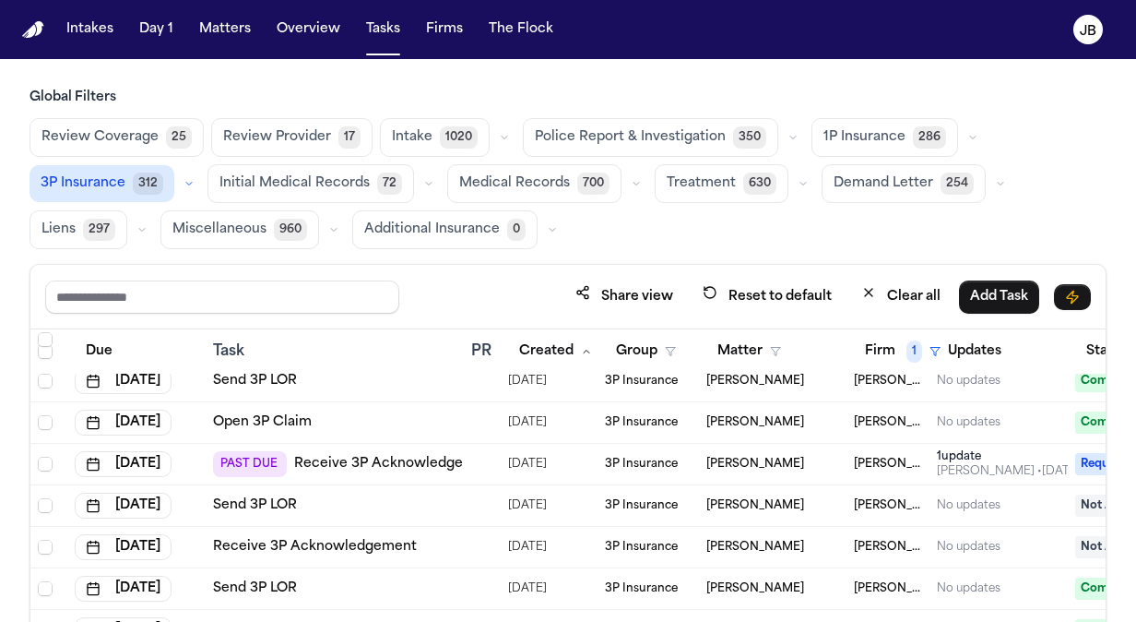
click at [389, 455] on link "Receive 3P Acknowledgement" at bounding box center [396, 464] width 204 height 18
click at [493, 294] on div "Share view Reset to default Clear all Add Task" at bounding box center [568, 296] width 1046 height 34
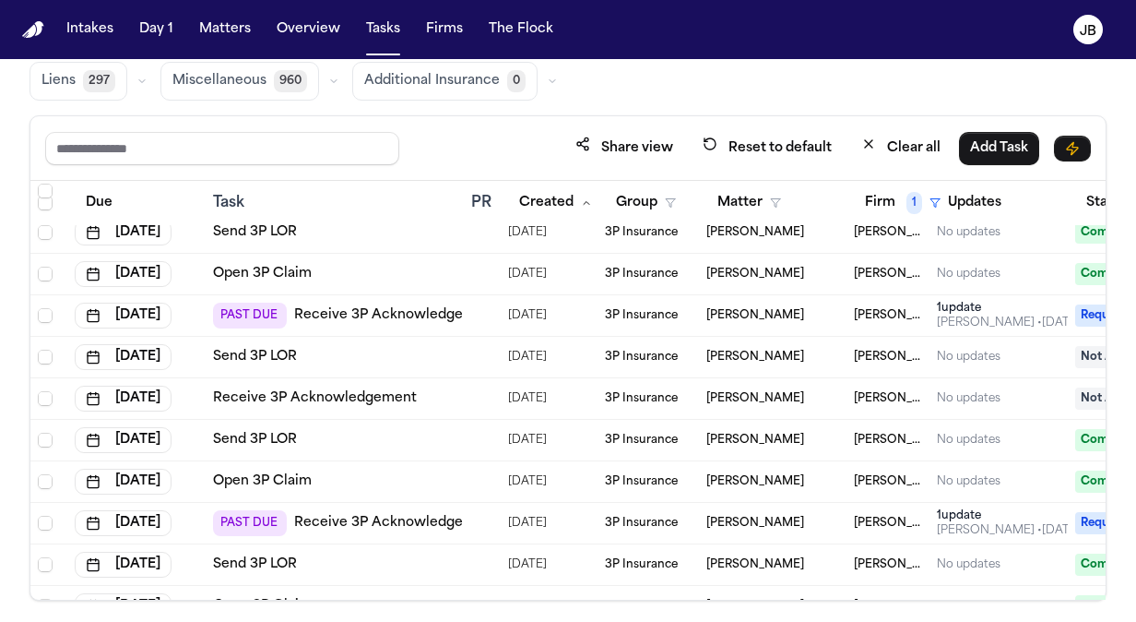
scroll to position [153, 0]
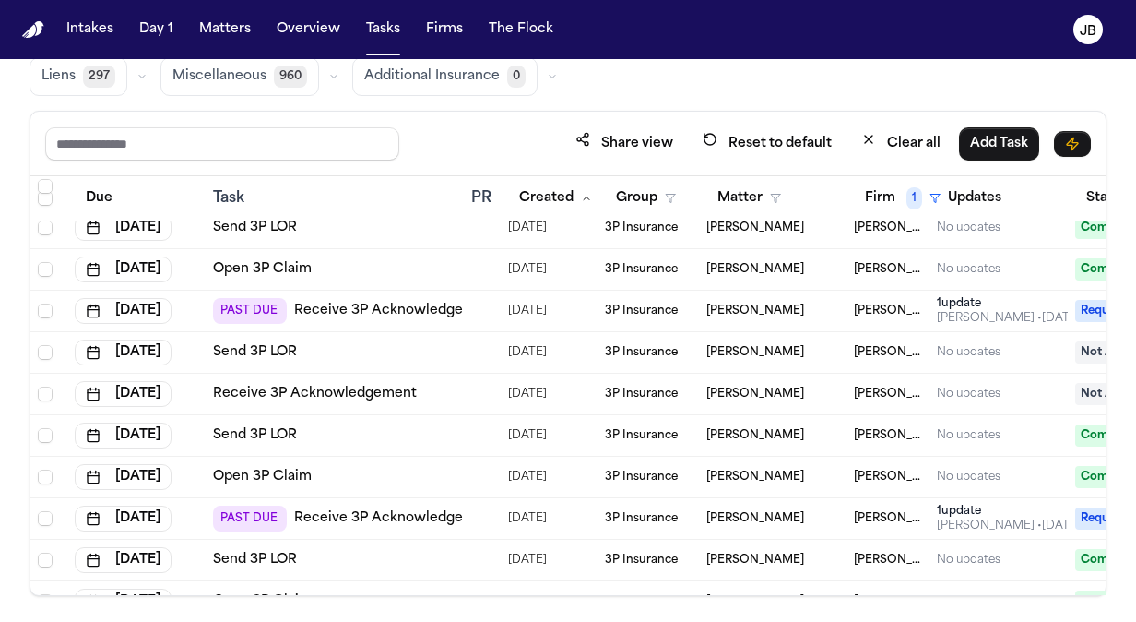
click at [454, 511] on link "Receive 3P Acknowledgement" at bounding box center [396, 518] width 204 height 18
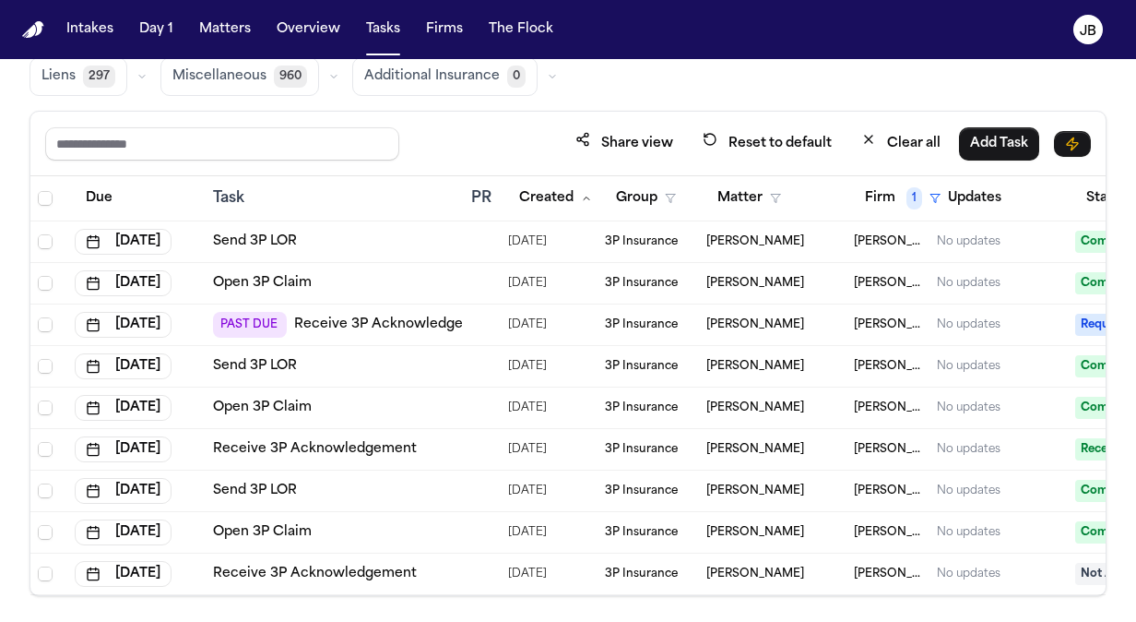
click at [499, 111] on div "Share view Reset to default Clear all Add Task Due Task PR Created Group Matter…" at bounding box center [568, 353] width 1077 height 485
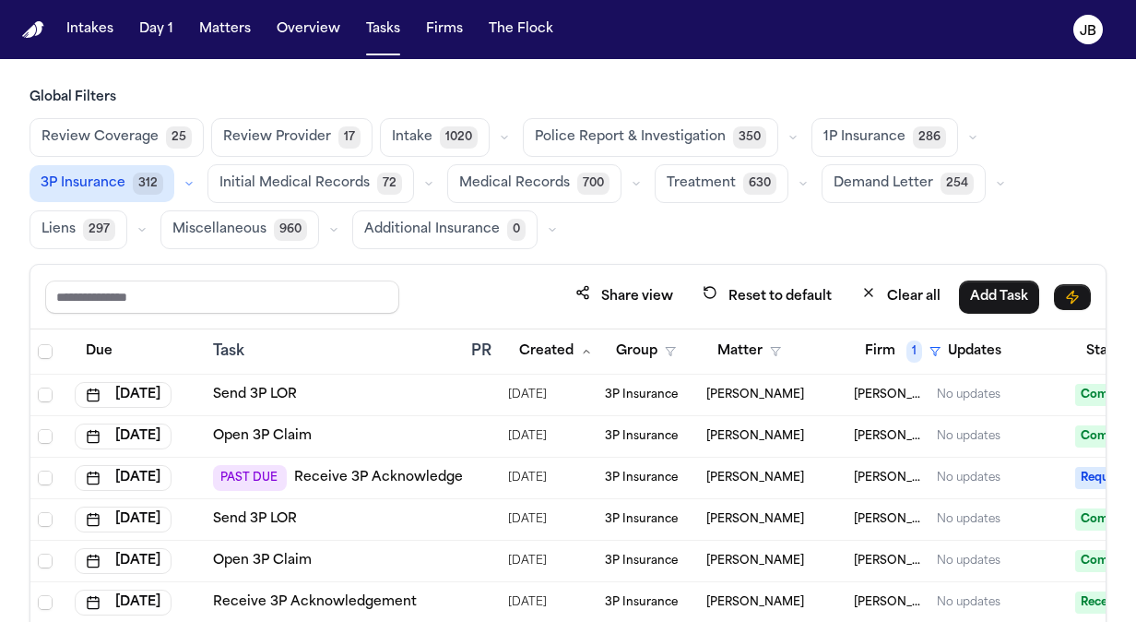
click at [743, 183] on span "630" at bounding box center [759, 183] width 33 height 22
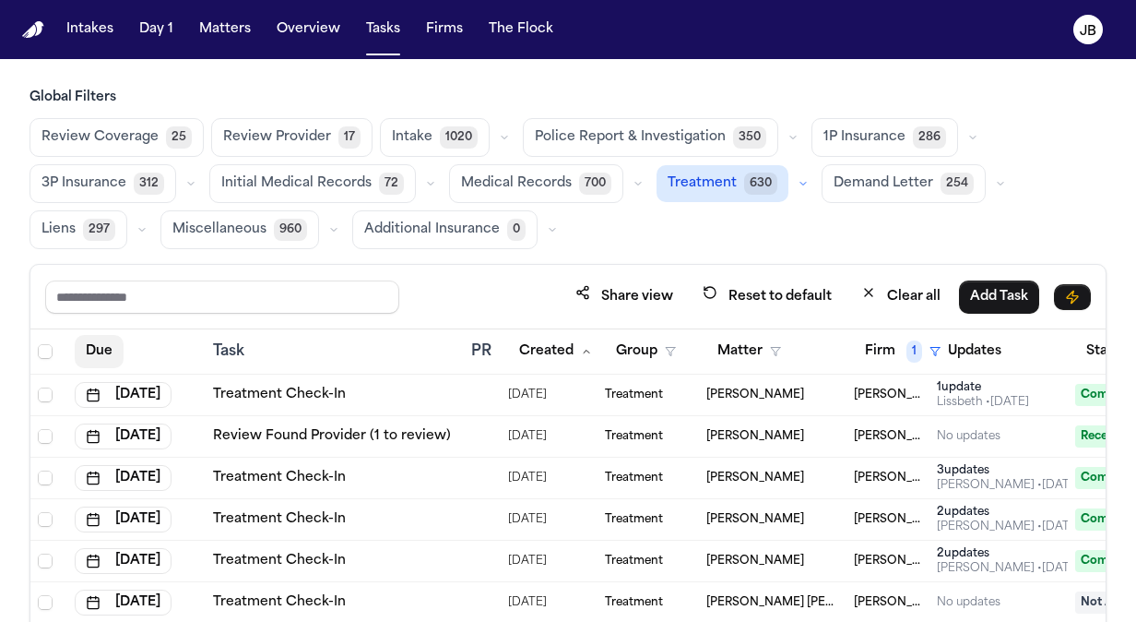
click at [105, 352] on button "Due" at bounding box center [99, 351] width 49 height 33
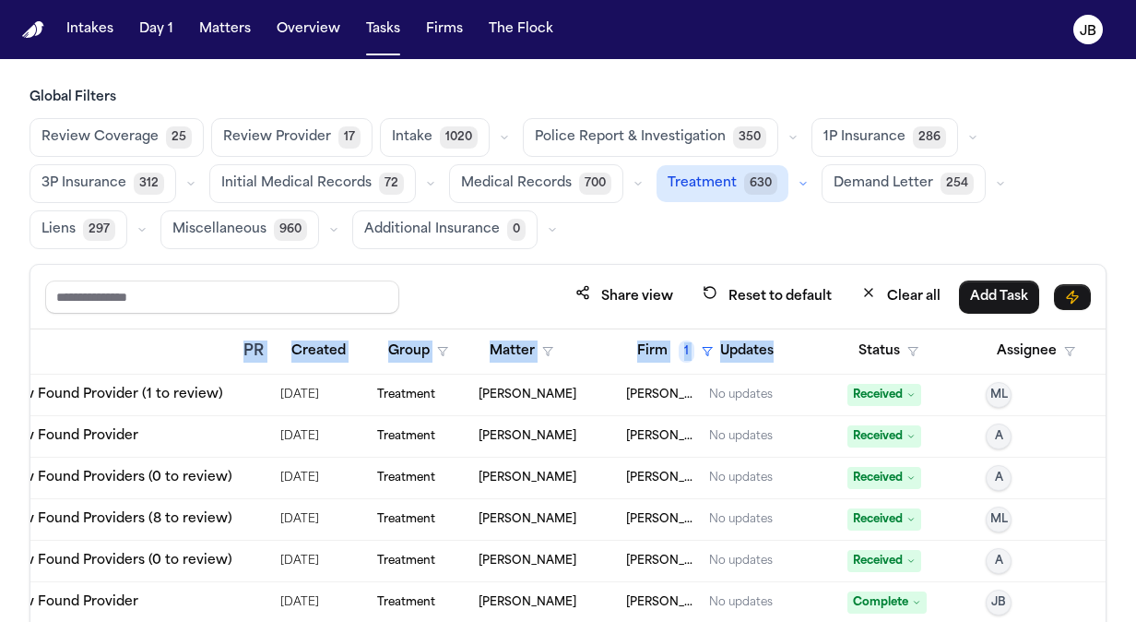
scroll to position [0, 243]
drag, startPoint x: 1051, startPoint y: 338, endPoint x: 695, endPoint y: 349, distance: 356.2
click at [707, 349] on div "Updates" at bounding box center [769, 351] width 124 height 33
click at [906, 346] on icon "button" at bounding box center [911, 351] width 11 height 11
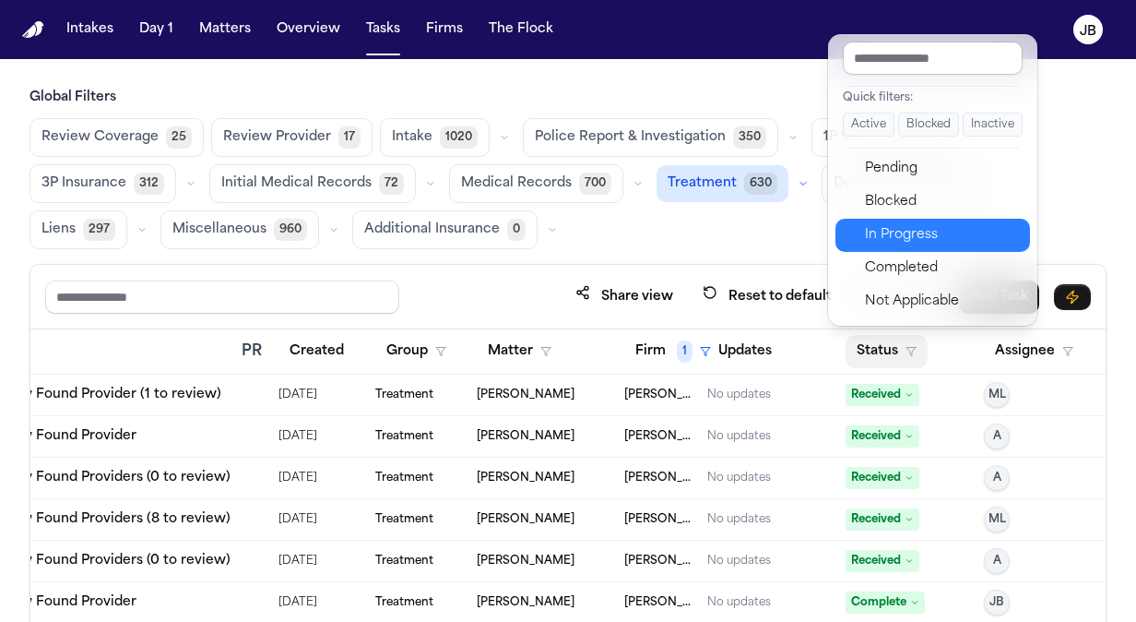
click at [946, 220] on button "In Progress" at bounding box center [933, 235] width 195 height 33
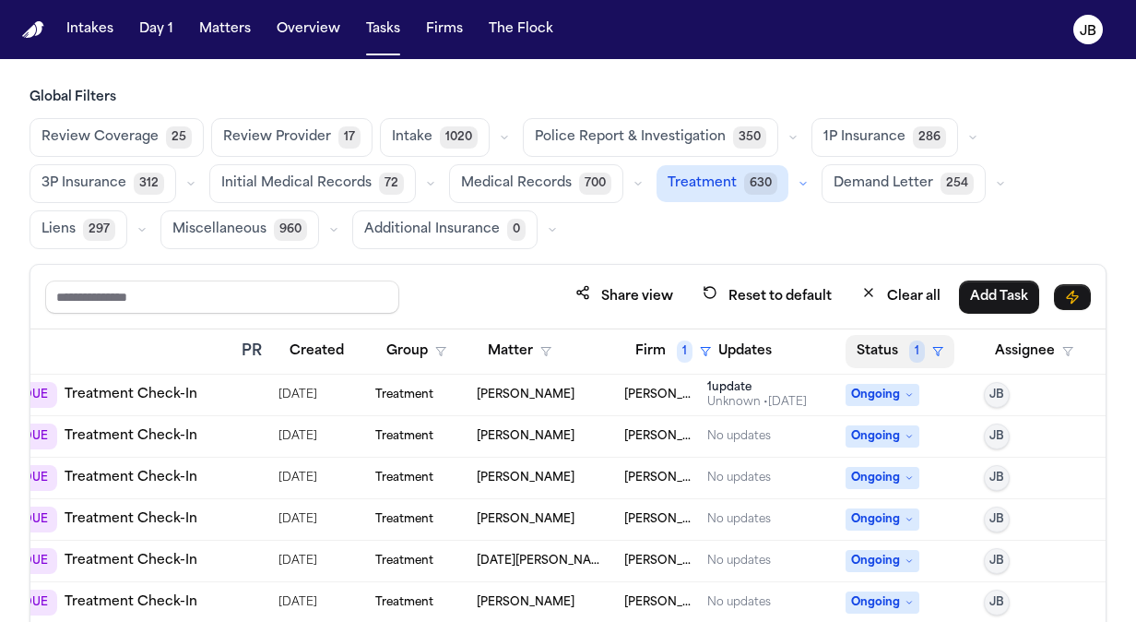
click at [932, 347] on icon "button" at bounding box center [937, 351] width 11 height 11
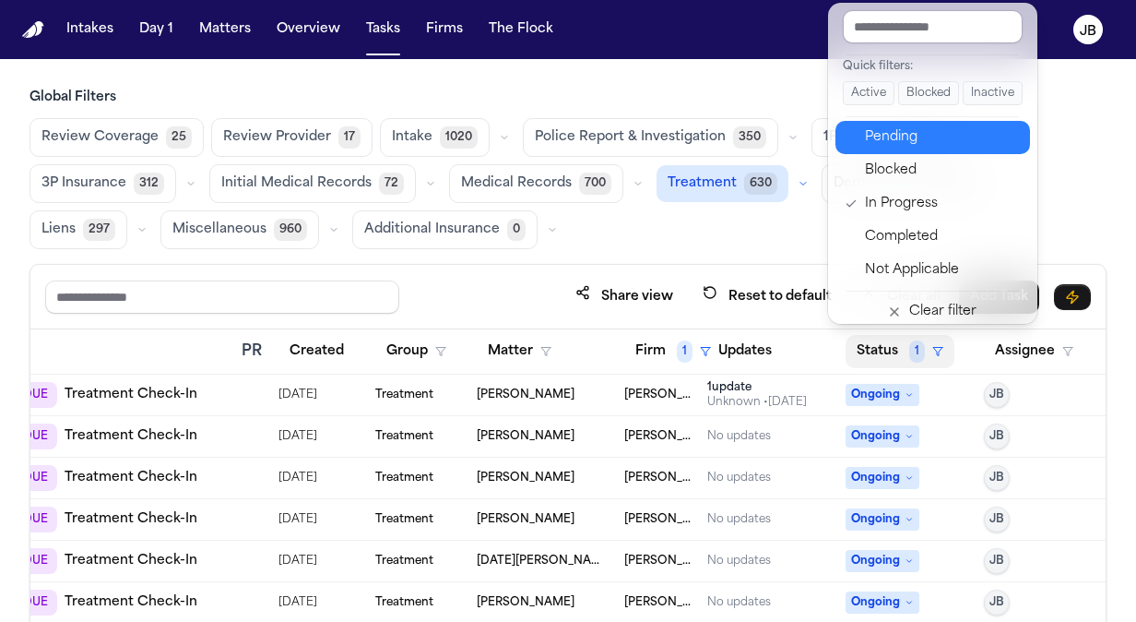
click at [881, 126] on div "Pending" at bounding box center [942, 137] width 154 height 22
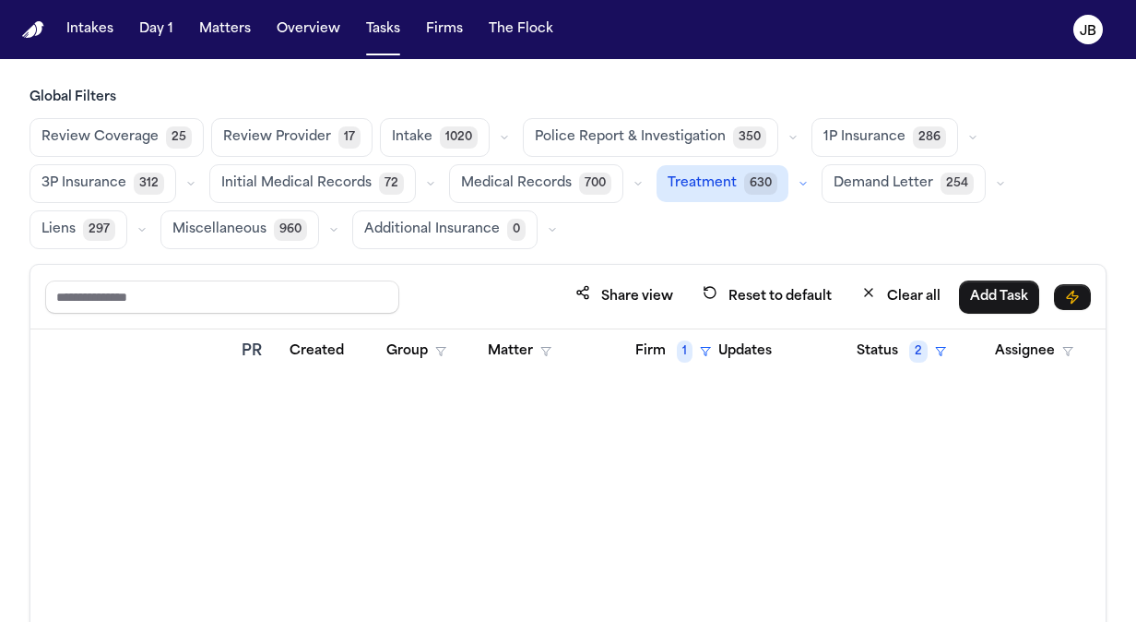
scroll to position [0, 243]
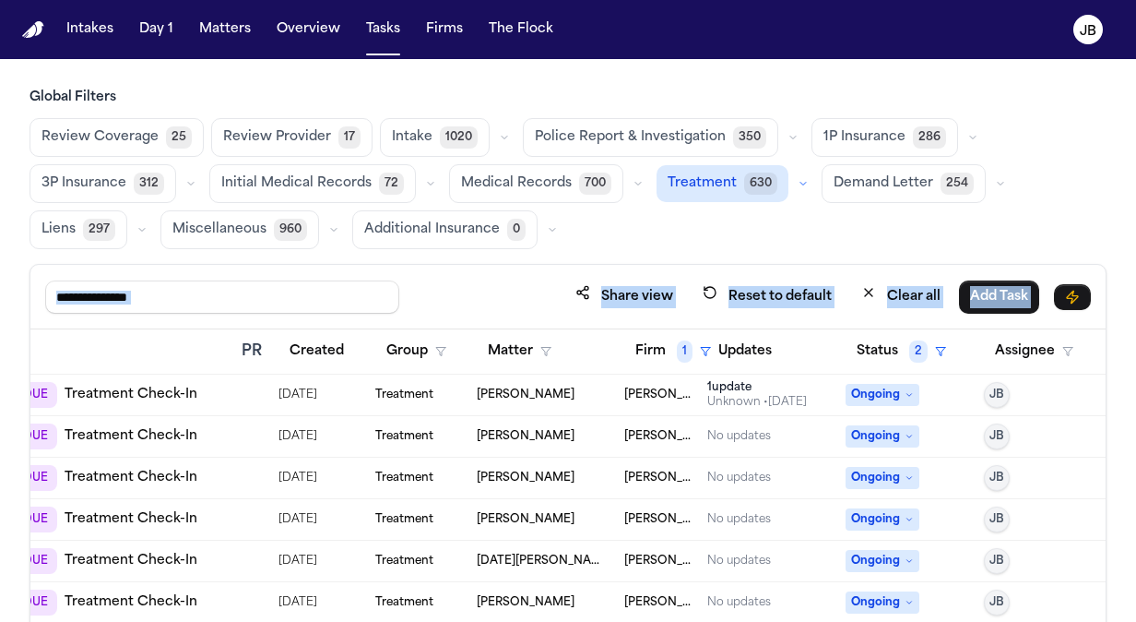
drag, startPoint x: 122, startPoint y: 349, endPoint x: 190, endPoint y: 298, distance: 85.0
click at [190, 298] on div "Share view Reset to default Clear all Add Task Due Task PR Created Group Matter…" at bounding box center [568, 506] width 1077 height 485
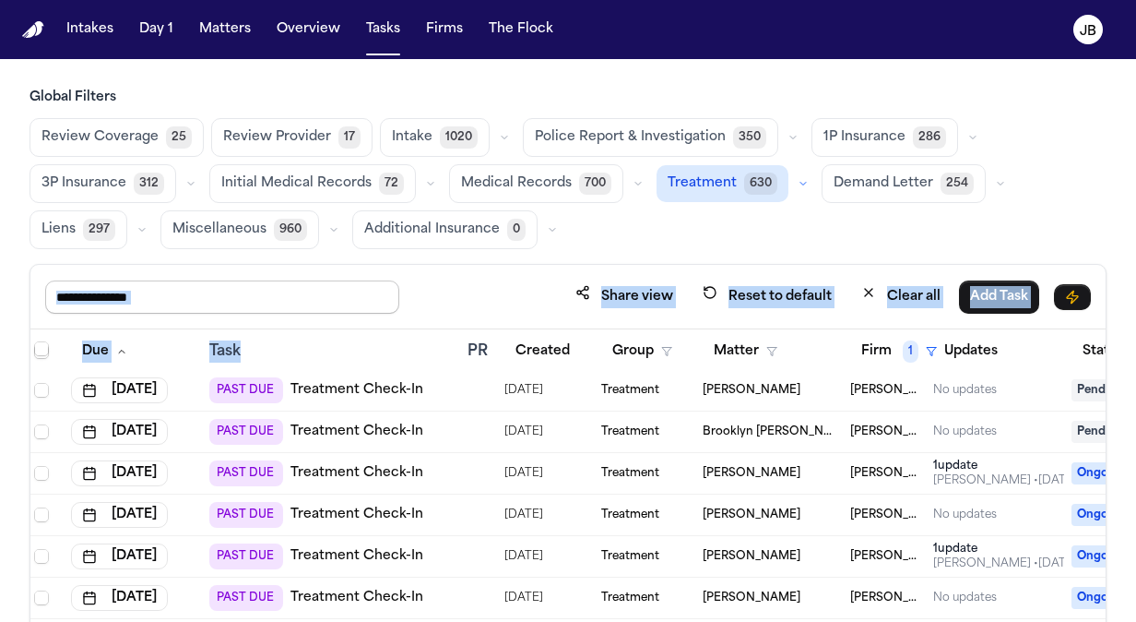
scroll to position [627, 0]
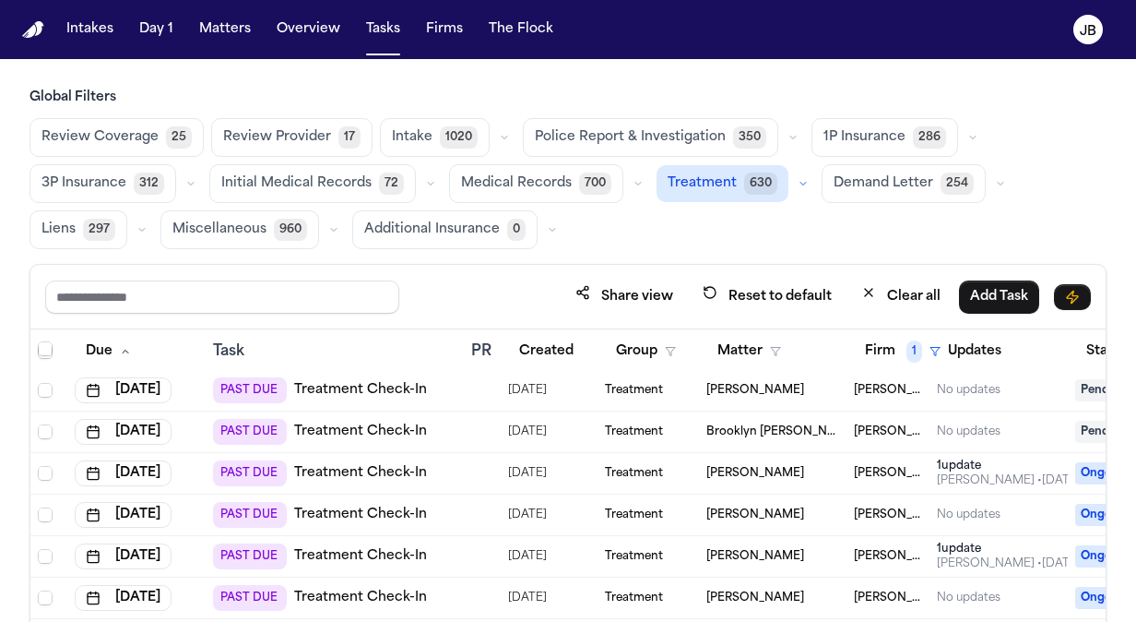
click at [426, 473] on div "PAST DUE Treatment Check-In" at bounding box center [334, 473] width 243 height 26
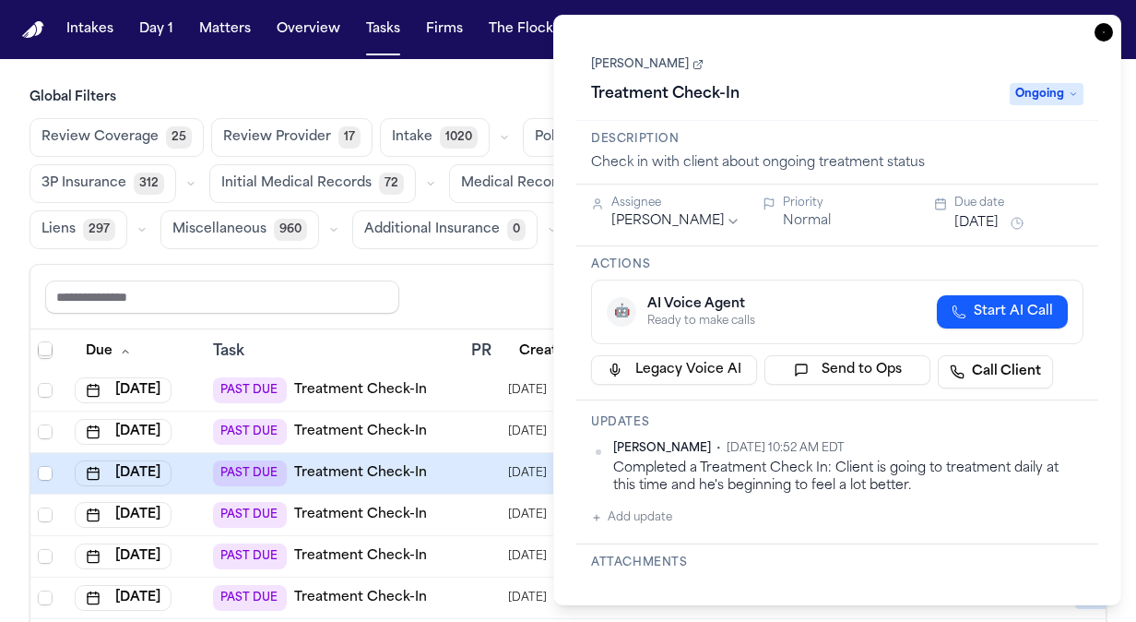
click at [999, 216] on button "Sep 24, 2025" at bounding box center [977, 223] width 44 height 18
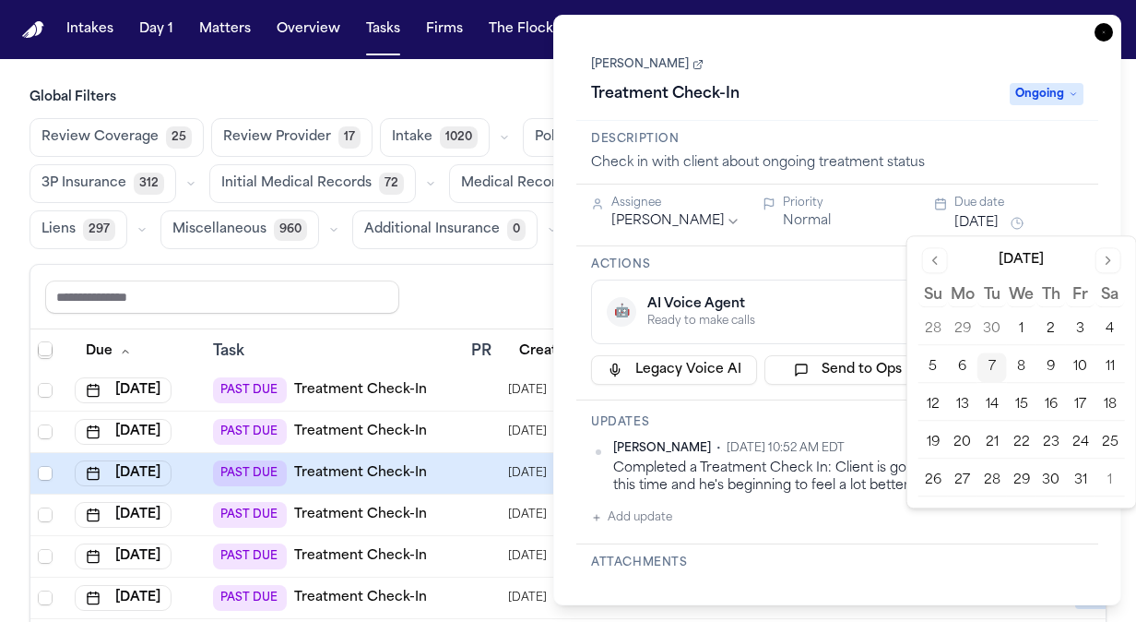
click at [961, 441] on button "20" at bounding box center [963, 443] width 30 height 30
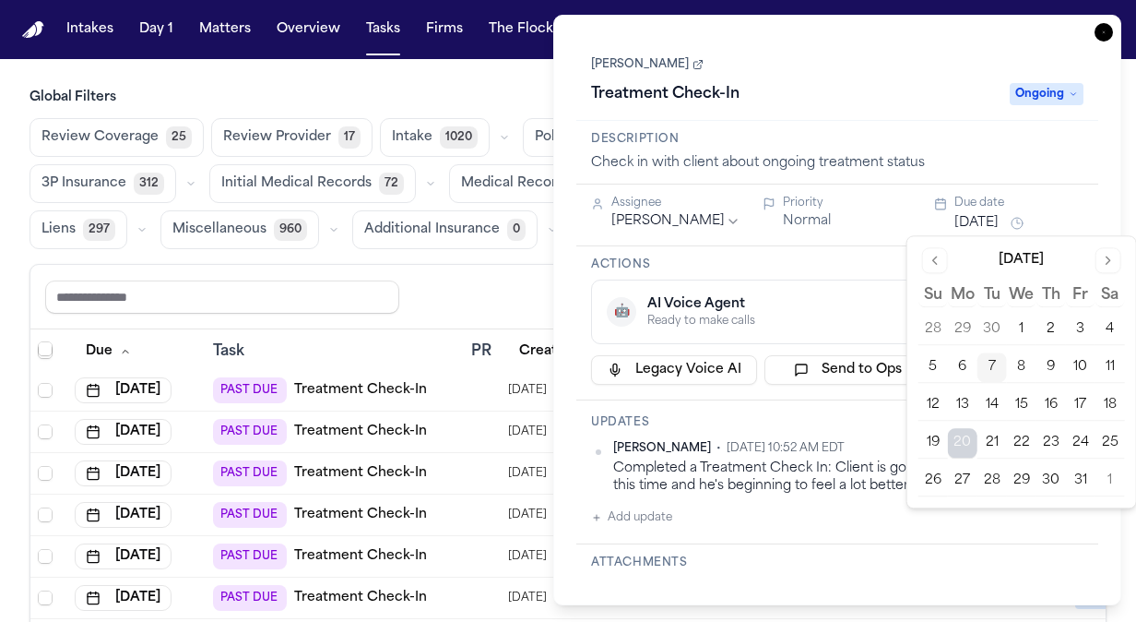
click at [456, 281] on div "Share view Reset to default Clear all Add Task" at bounding box center [568, 296] width 1046 height 34
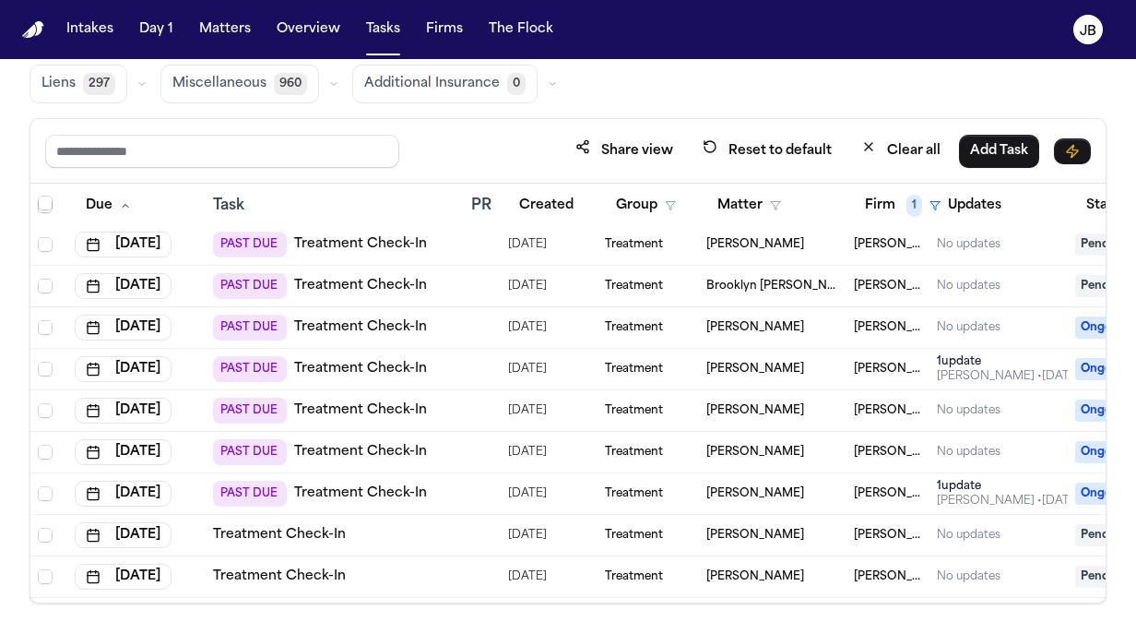
scroll to position [148, 0]
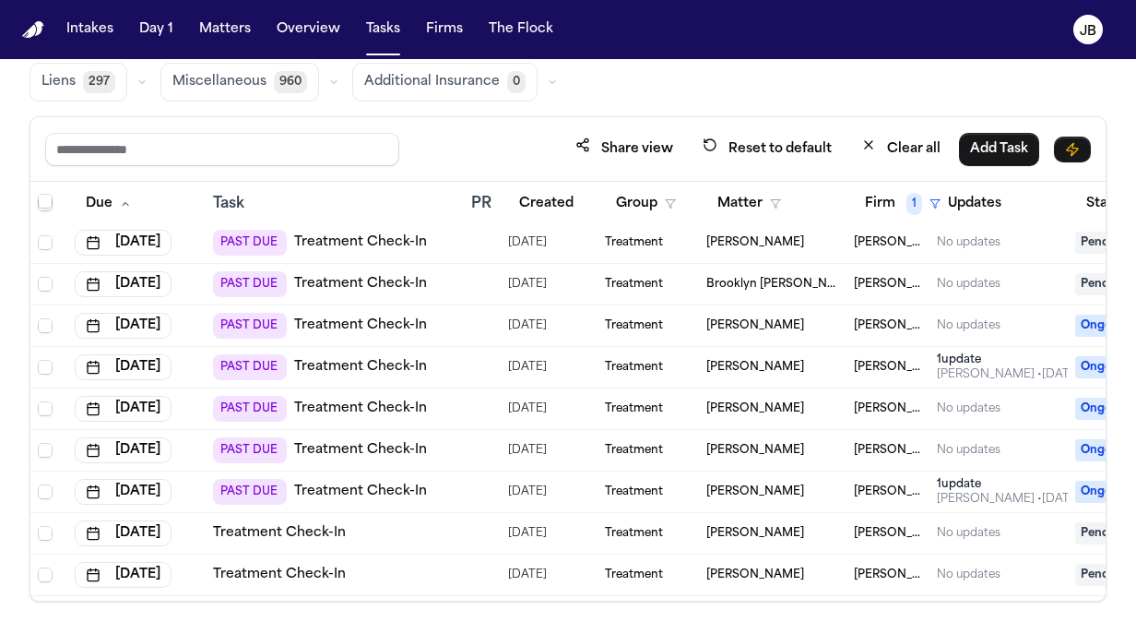
click at [1087, 450] on span "Ongoing" at bounding box center [1112, 450] width 74 height 22
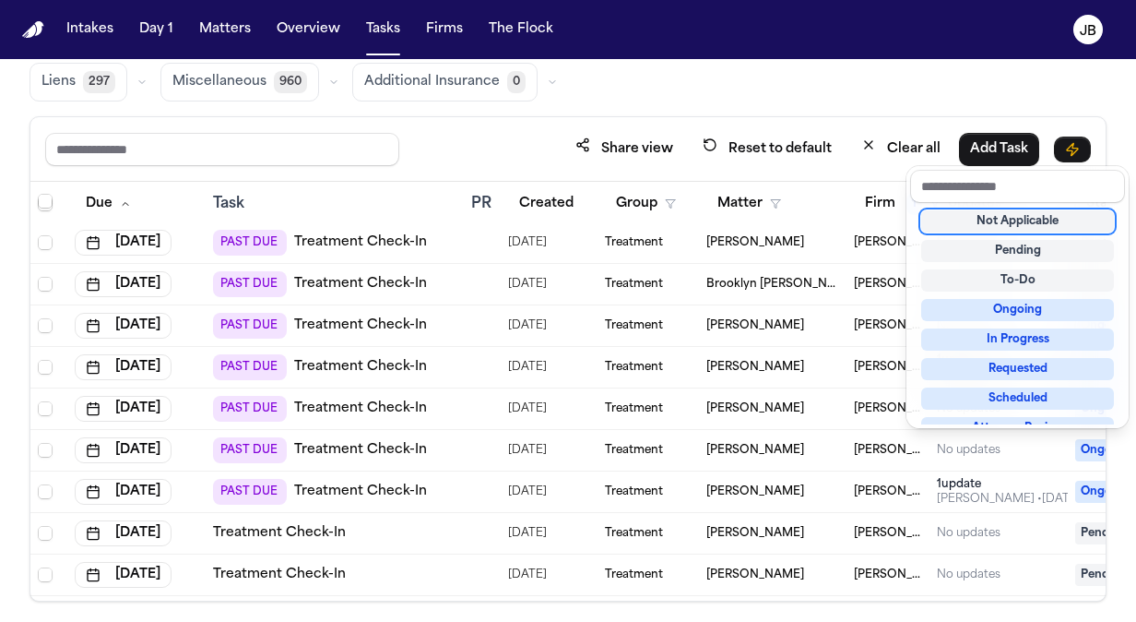
click at [1016, 221] on div "Not Applicable" at bounding box center [1017, 221] width 193 height 22
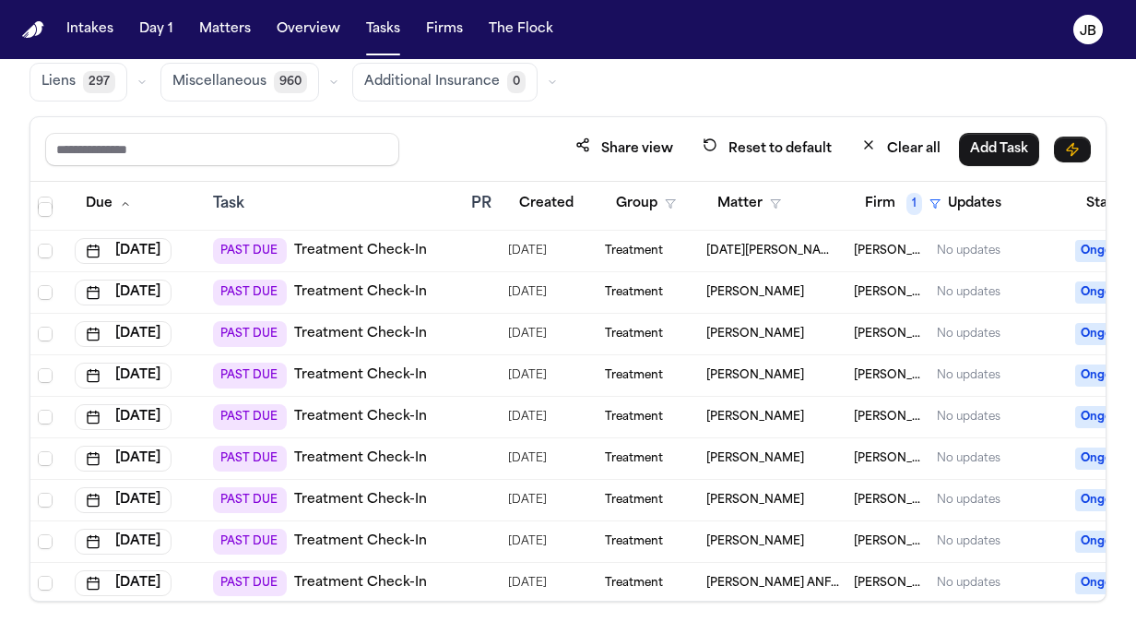
scroll to position [0, 0]
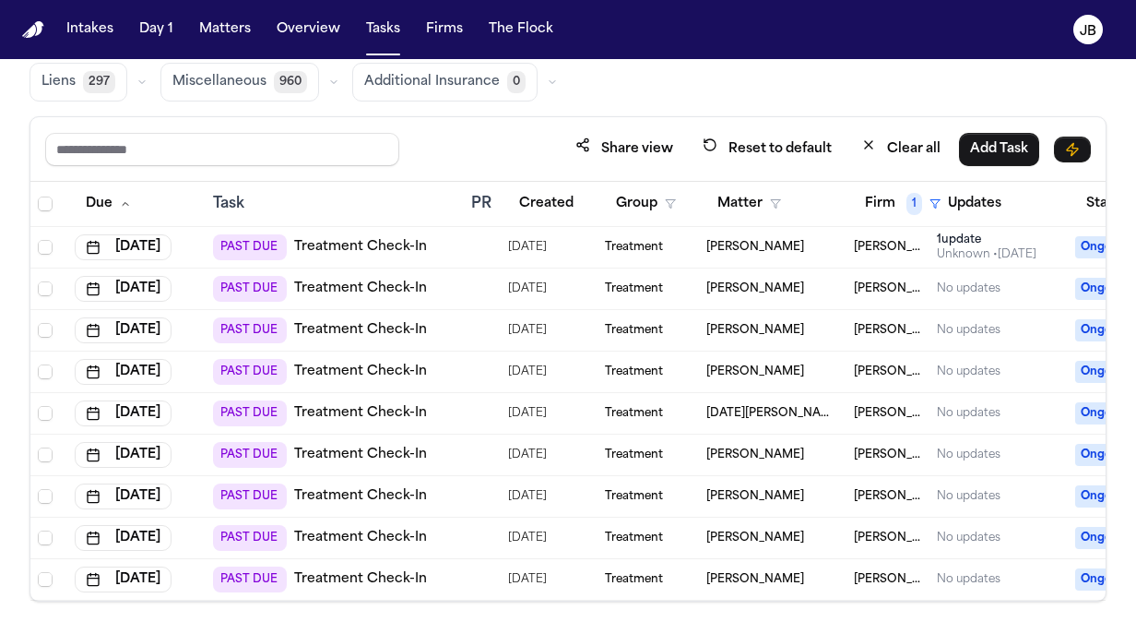
click at [386, 182] on th "Task" at bounding box center [335, 204] width 258 height 45
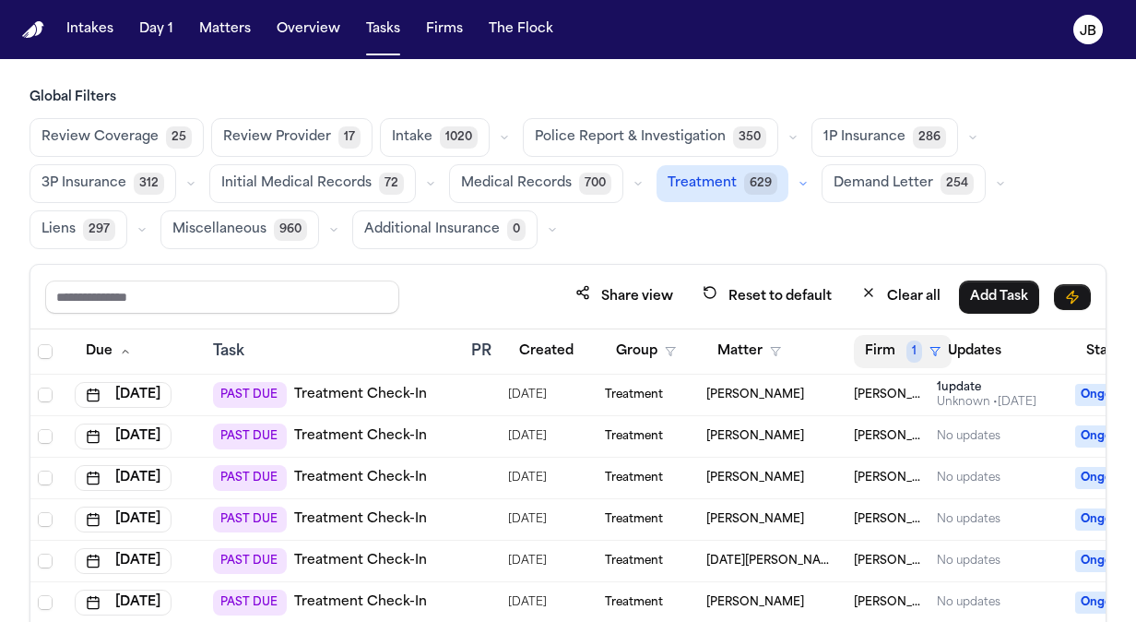
click at [916, 346] on span "1" at bounding box center [915, 351] width 16 height 22
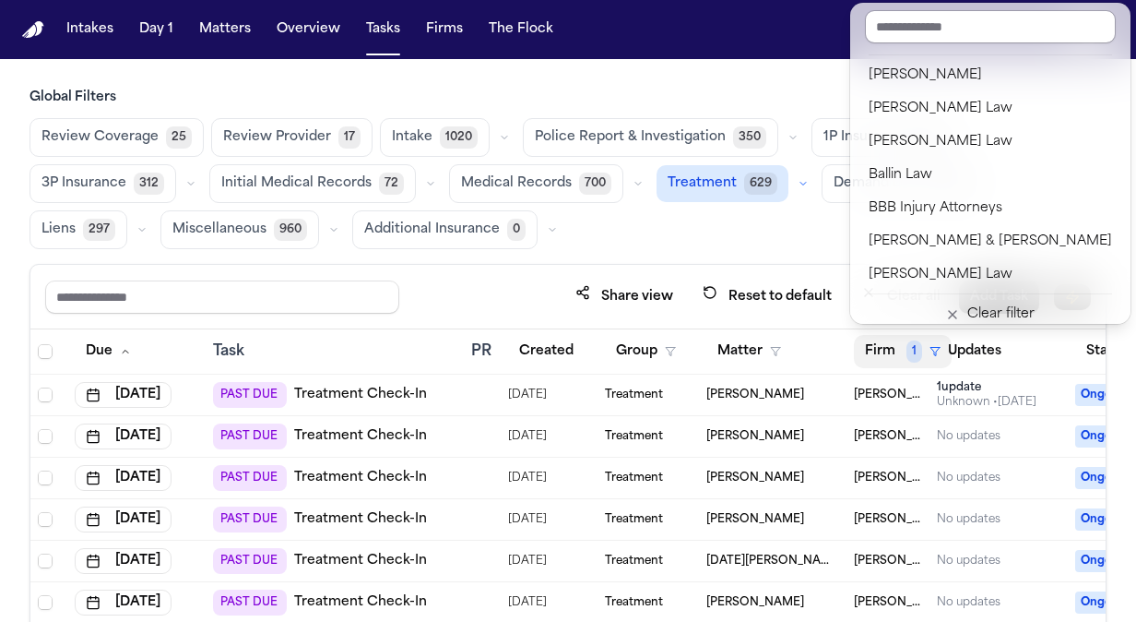
click at [961, 30] on input "text" at bounding box center [990, 26] width 251 height 33
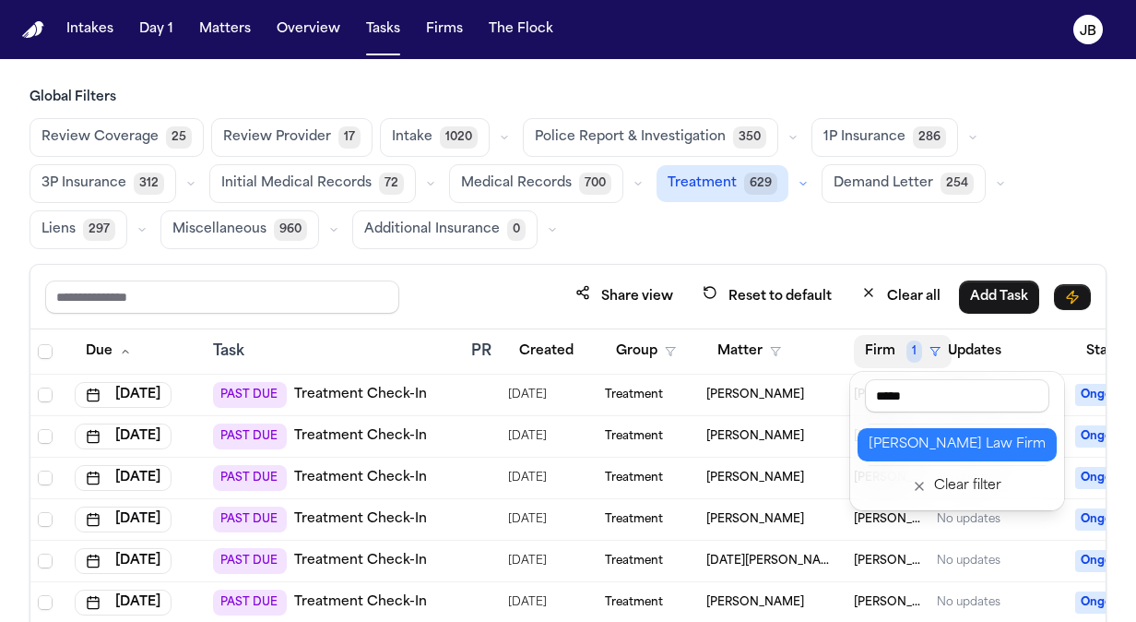
type input "*****"
click at [909, 442] on div "Hecht Law Firm" at bounding box center [957, 444] width 177 height 22
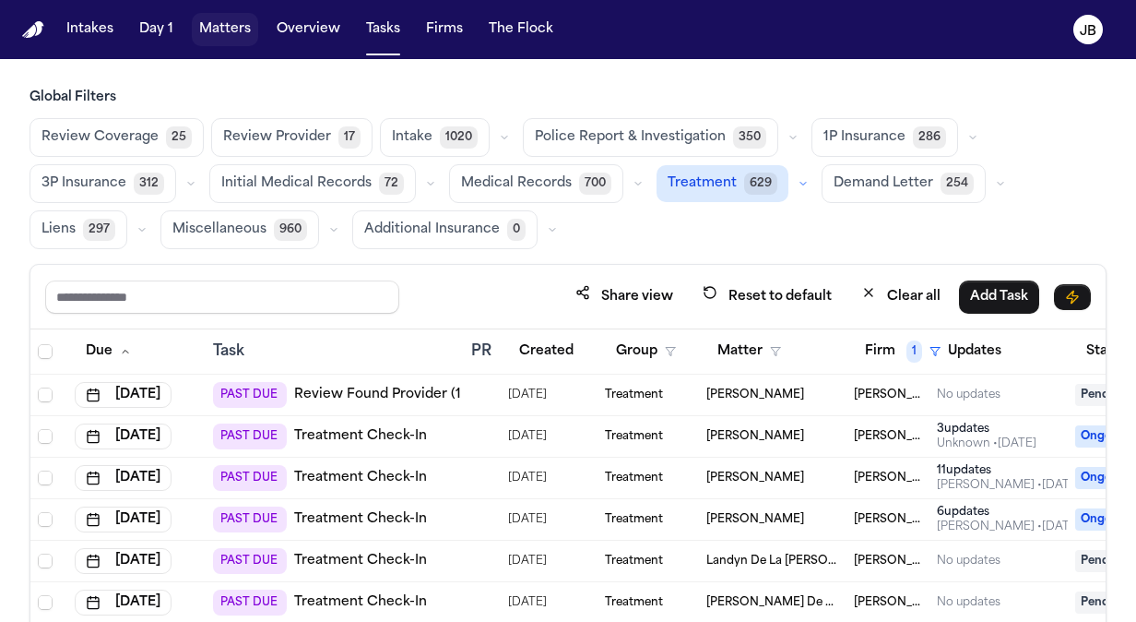
click at [217, 31] on button "Matters" at bounding box center [225, 29] width 66 height 33
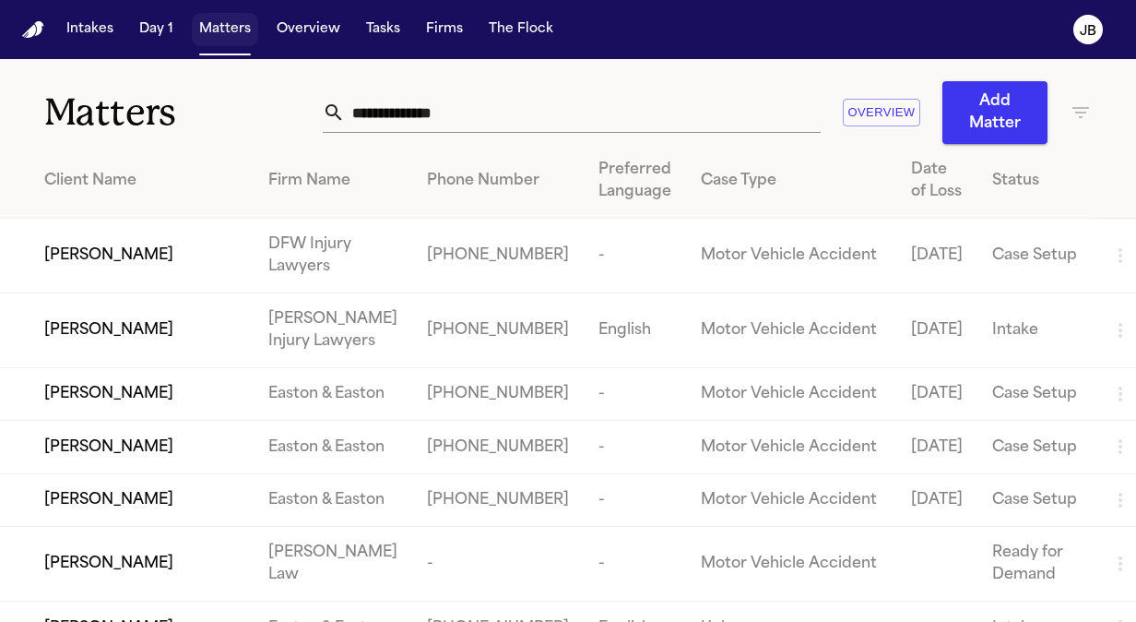
click at [243, 30] on button "Matters" at bounding box center [225, 29] width 66 height 33
click at [451, 110] on input "text" at bounding box center [583, 112] width 476 height 41
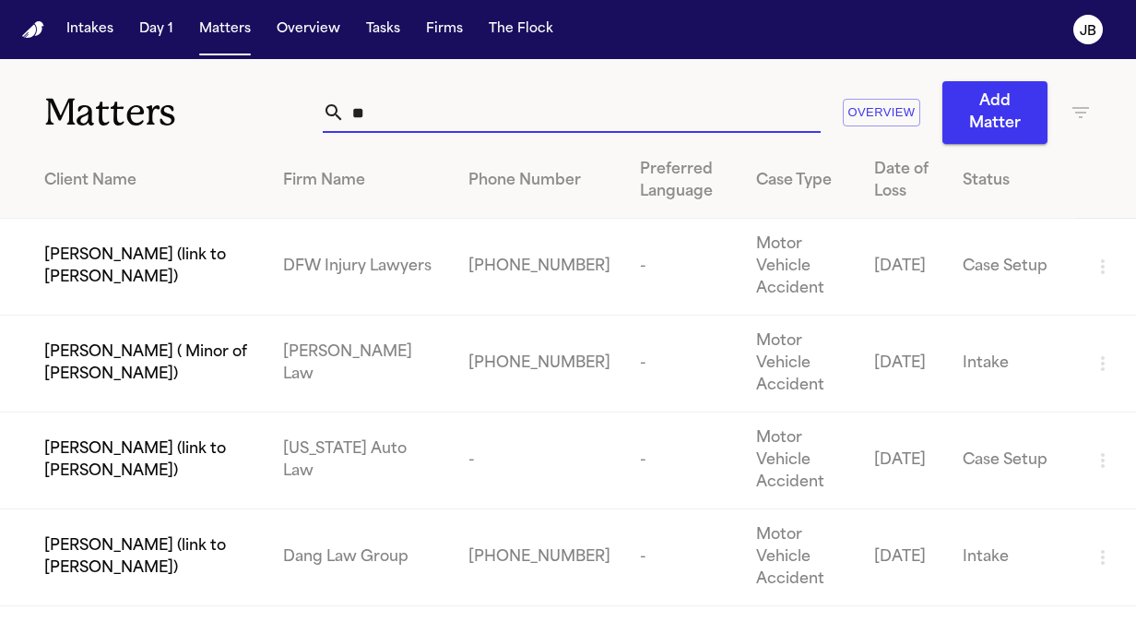
type input "*"
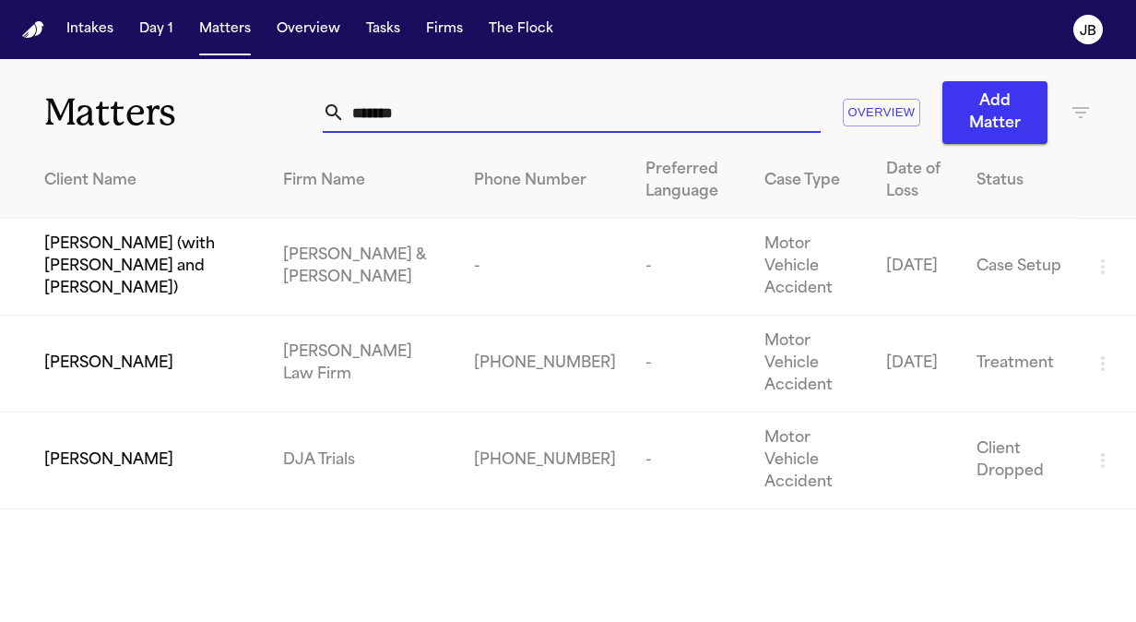
type input "********"
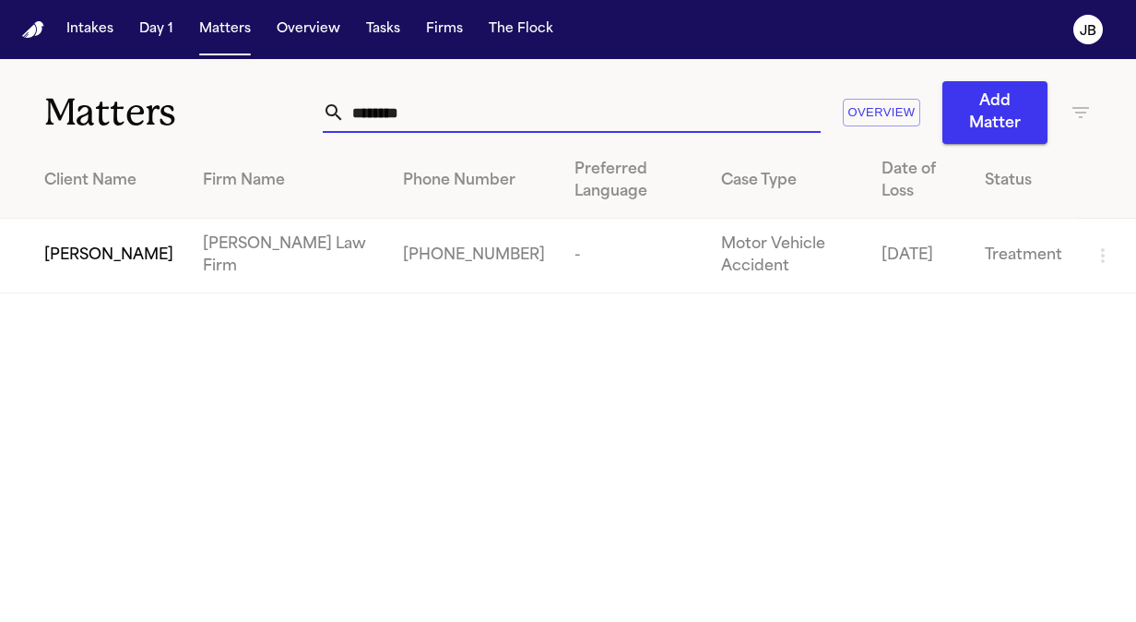
drag, startPoint x: 402, startPoint y: 118, endPoint x: 207, endPoint y: 106, distance: 195.9
click at [207, 106] on div "Matters ******** Overview Add Matter" at bounding box center [568, 101] width 1136 height 85
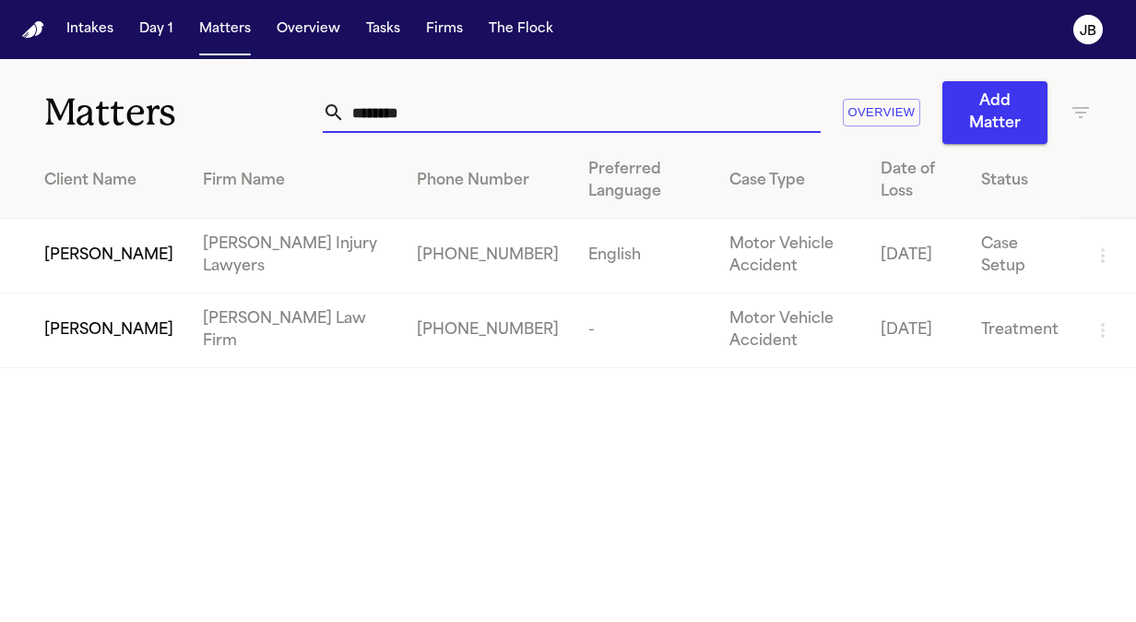
type input "*******"
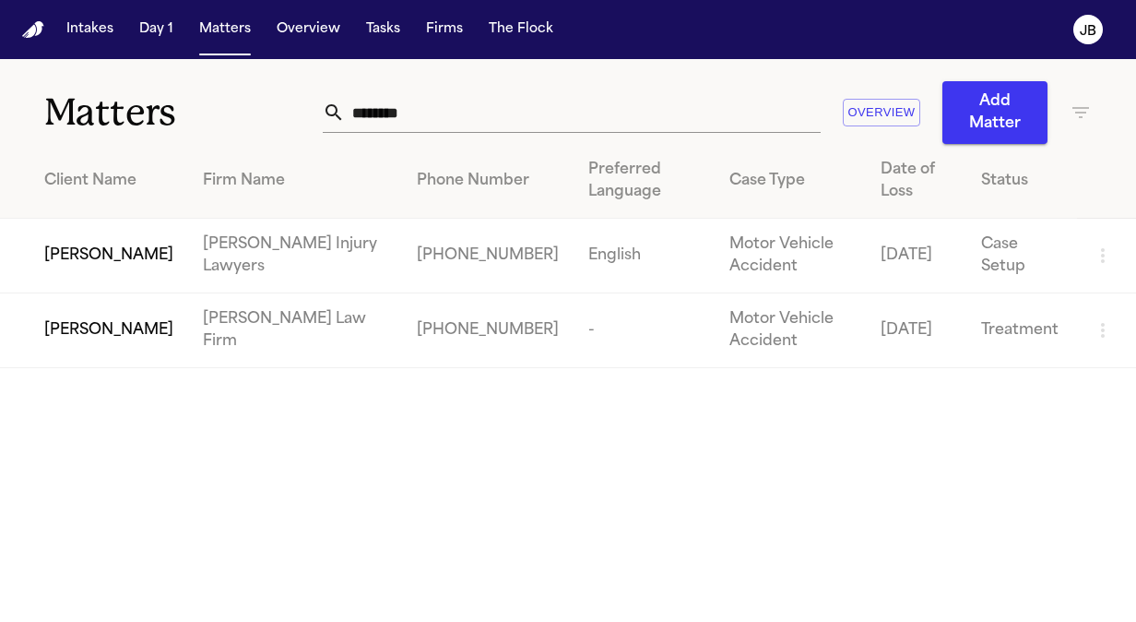
click at [96, 336] on span "[PERSON_NAME]" at bounding box center [108, 330] width 129 height 22
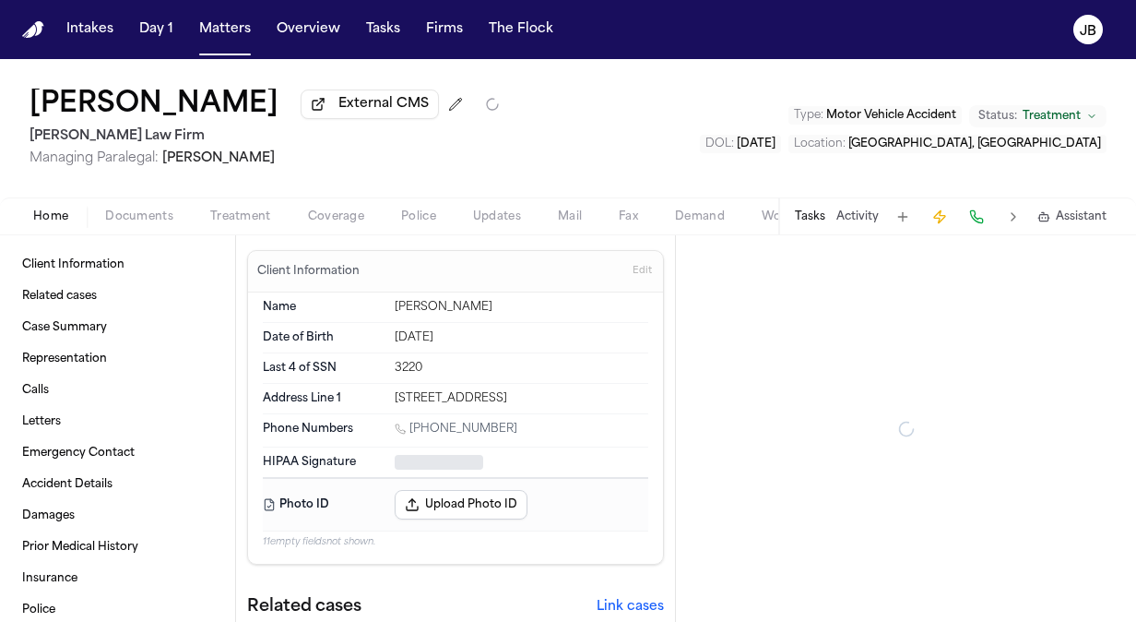
click at [140, 213] on span "Documents" at bounding box center [139, 216] width 68 height 15
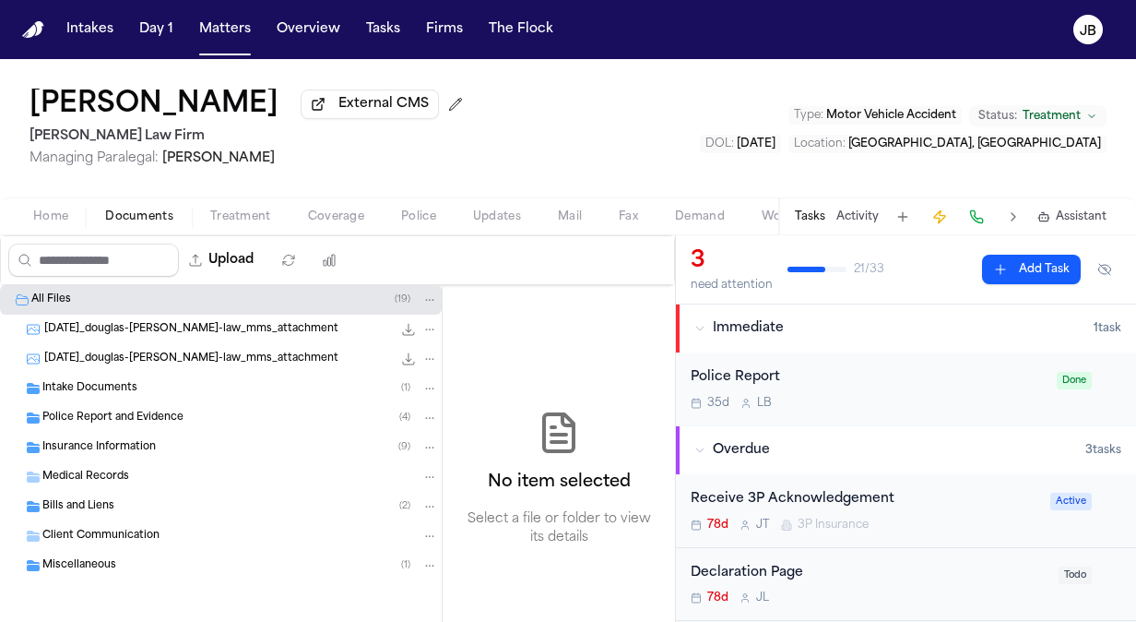
click at [98, 393] on span "Intake Documents" at bounding box center [89, 389] width 95 height 16
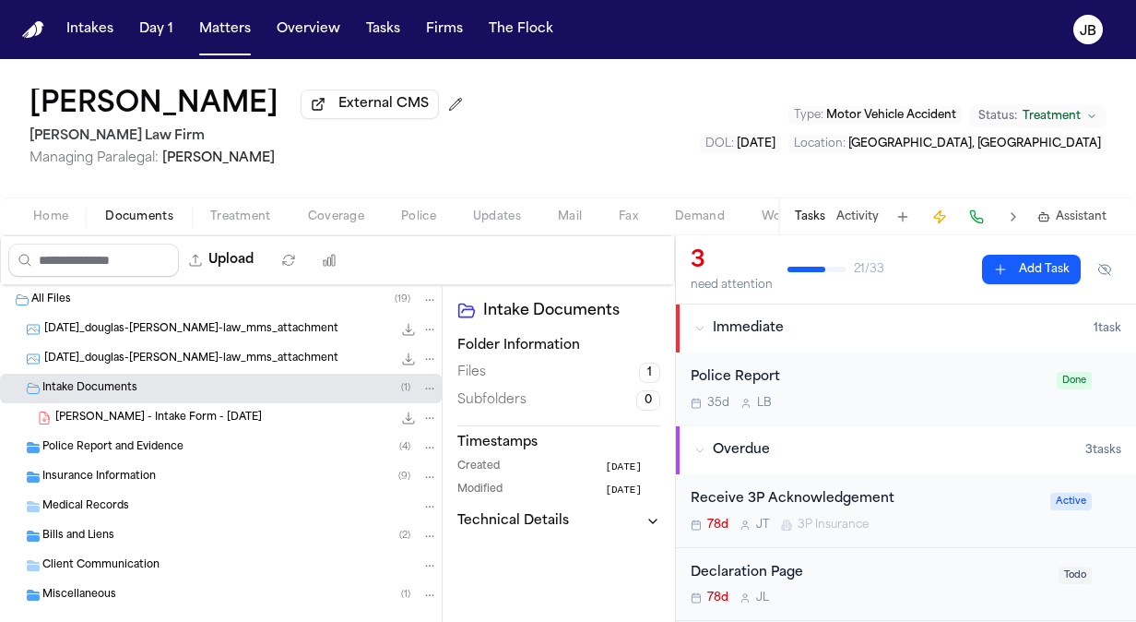
click at [195, 417] on span "D. Webb - Intake Form - 7.8.25" at bounding box center [158, 418] width 207 height 16
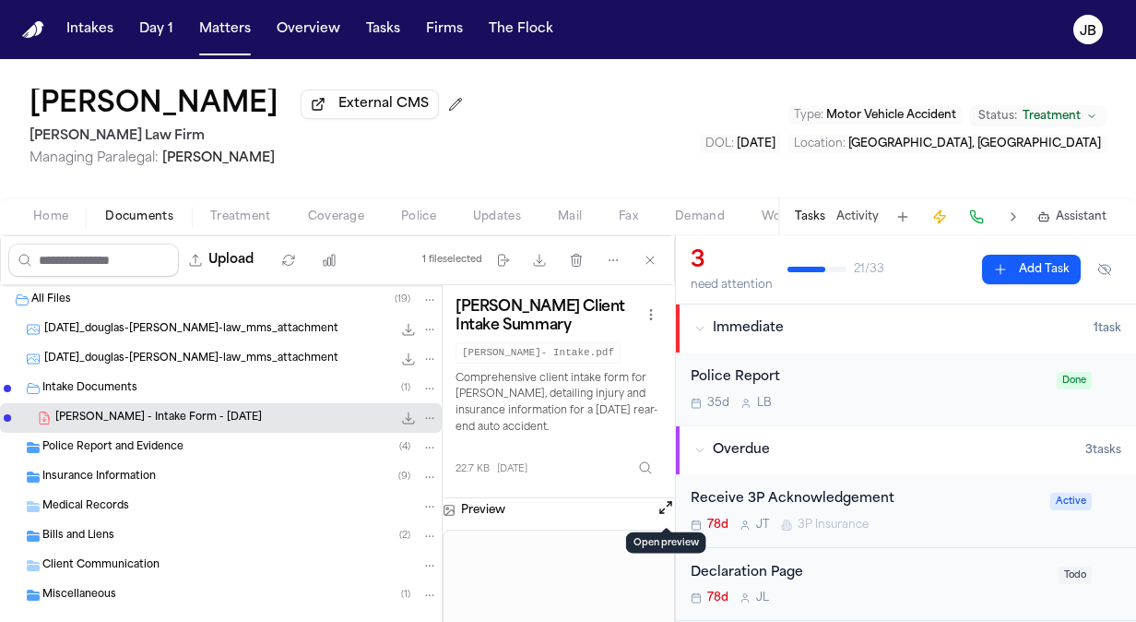
click at [664, 506] on button "Open preview" at bounding box center [666, 507] width 18 height 18
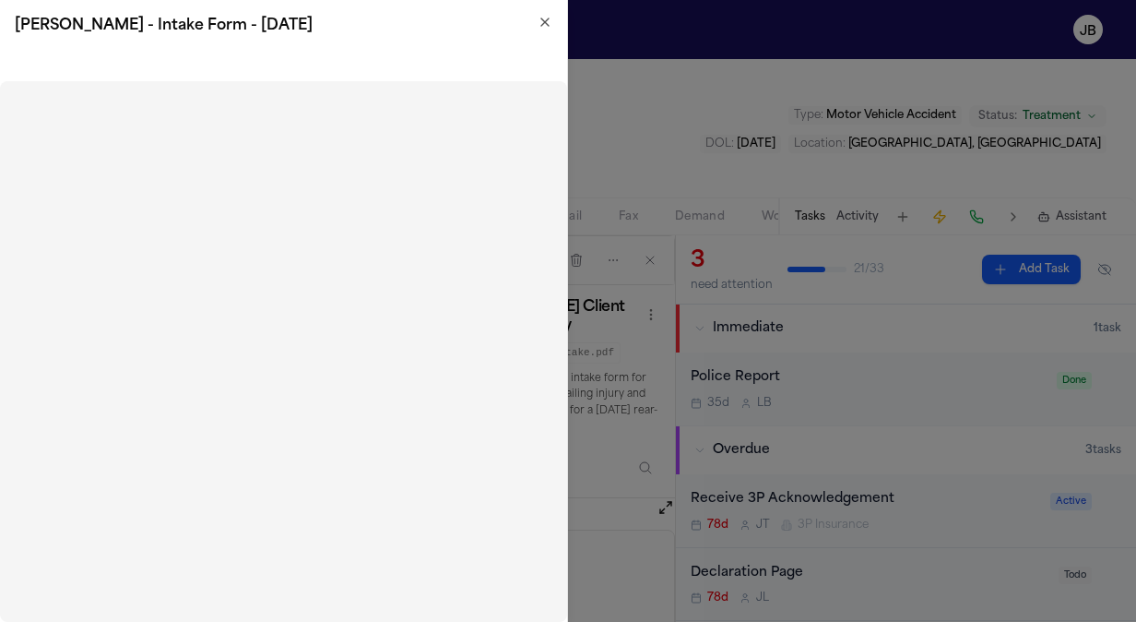
click at [549, 28] on icon "button" at bounding box center [545, 22] width 15 height 15
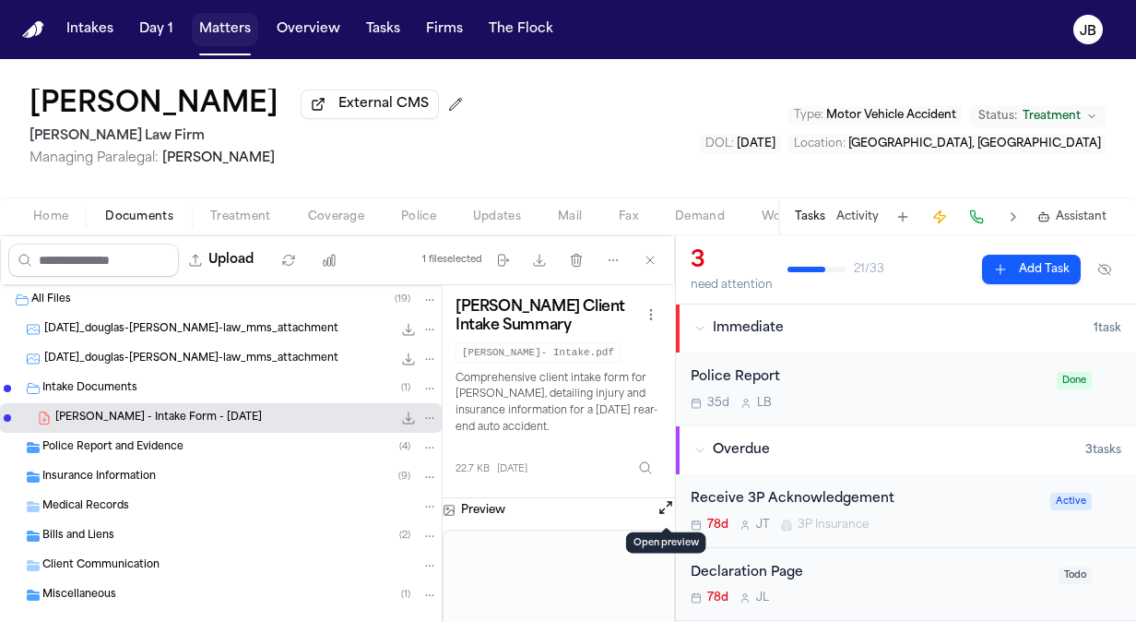
click at [228, 30] on button "Matters" at bounding box center [225, 29] width 66 height 33
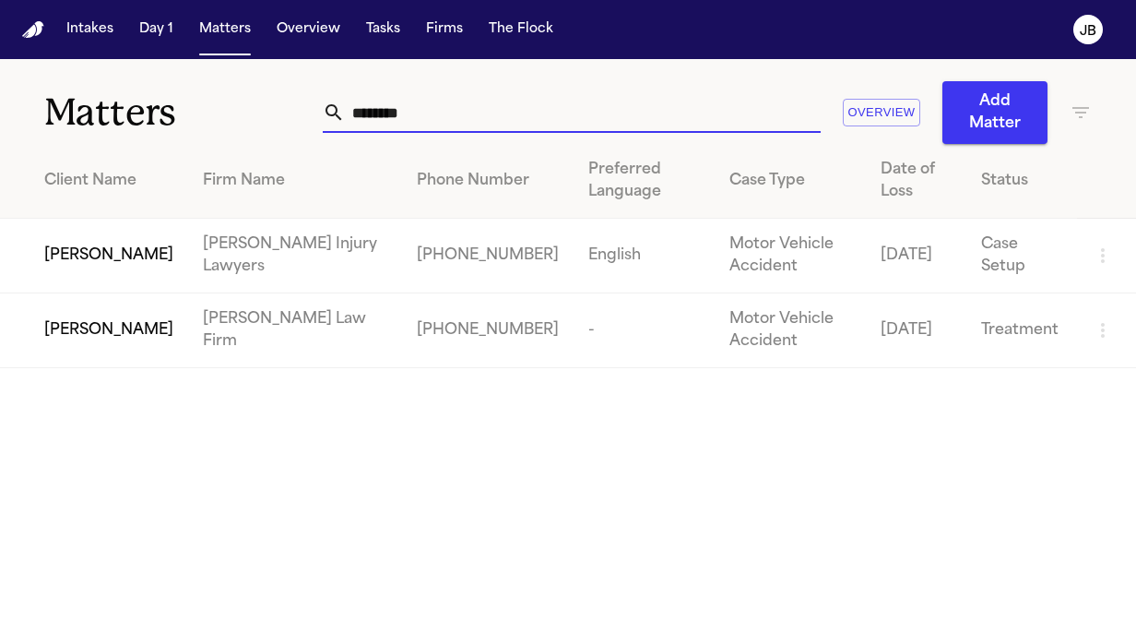
drag, startPoint x: 420, startPoint y: 105, endPoint x: 140, endPoint y: 92, distance: 279.8
click at [140, 92] on div "Matters ******* Overview Add Matter" at bounding box center [568, 101] width 1136 height 85
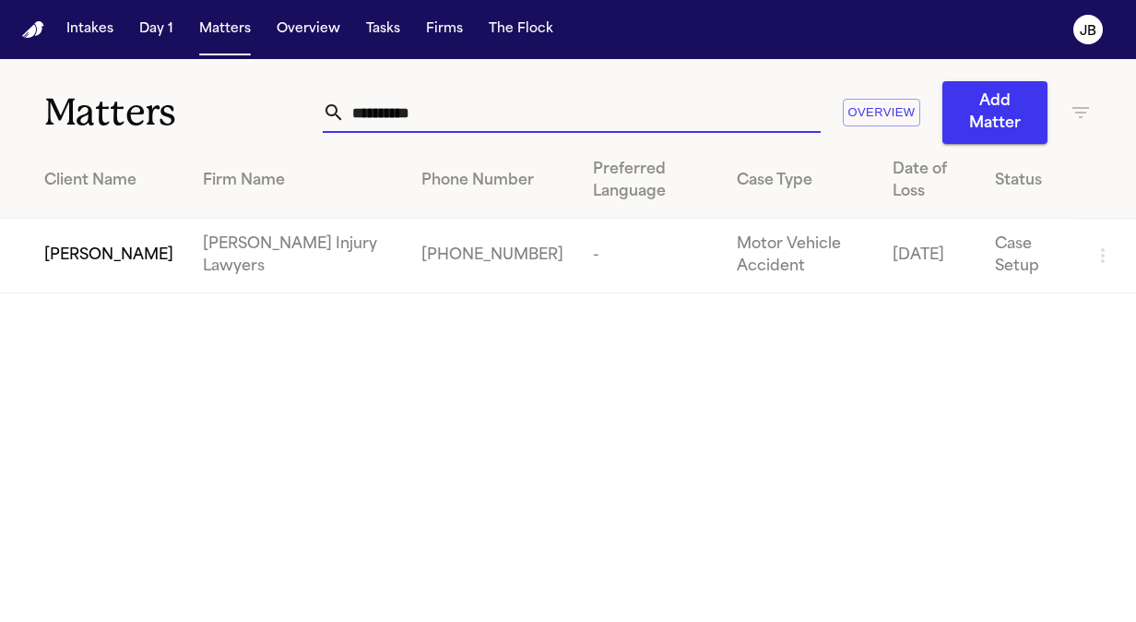
type input "**********"
click at [71, 225] on td "[PERSON_NAME]" at bounding box center [94, 256] width 188 height 75
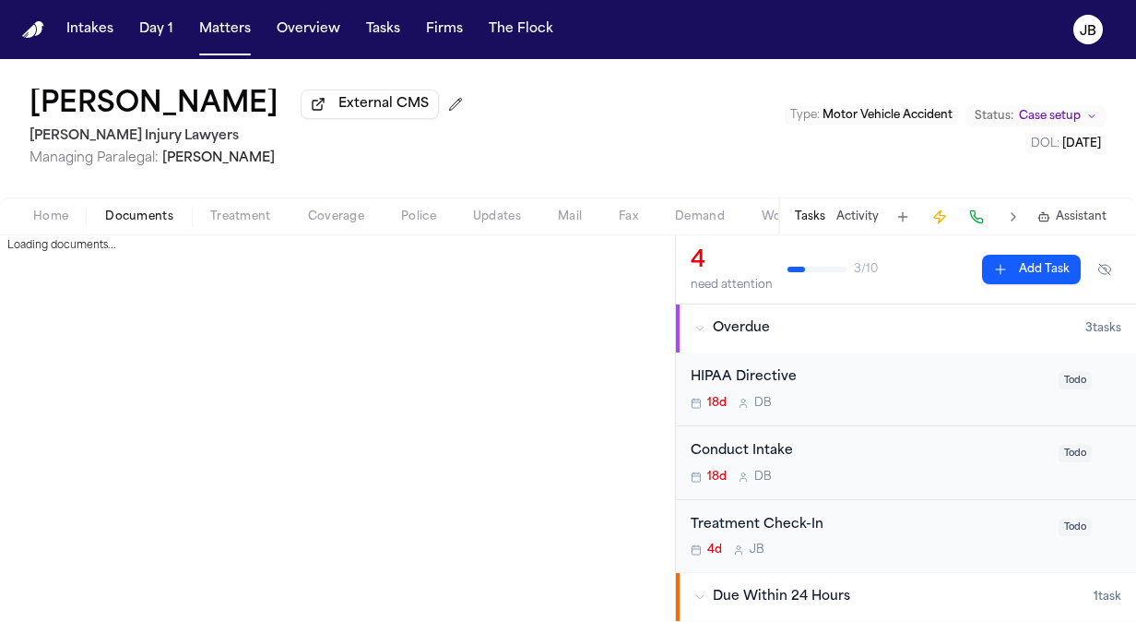
click at [128, 209] on span "Documents" at bounding box center [139, 216] width 68 height 15
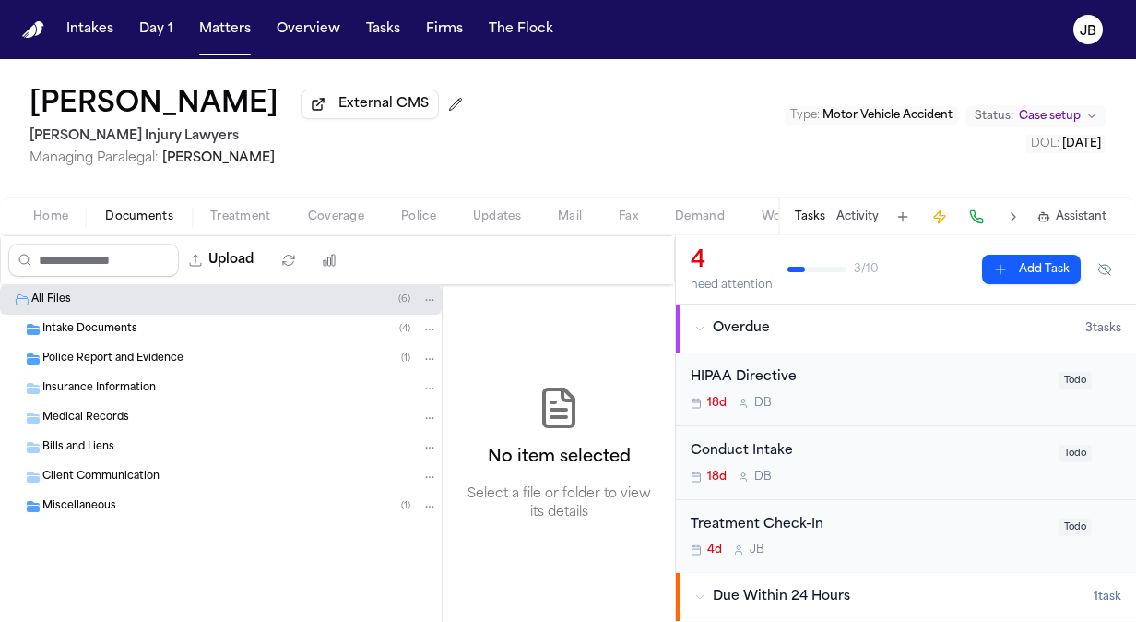
click at [89, 339] on div "Intake Documents ( 4 )" at bounding box center [221, 329] width 442 height 30
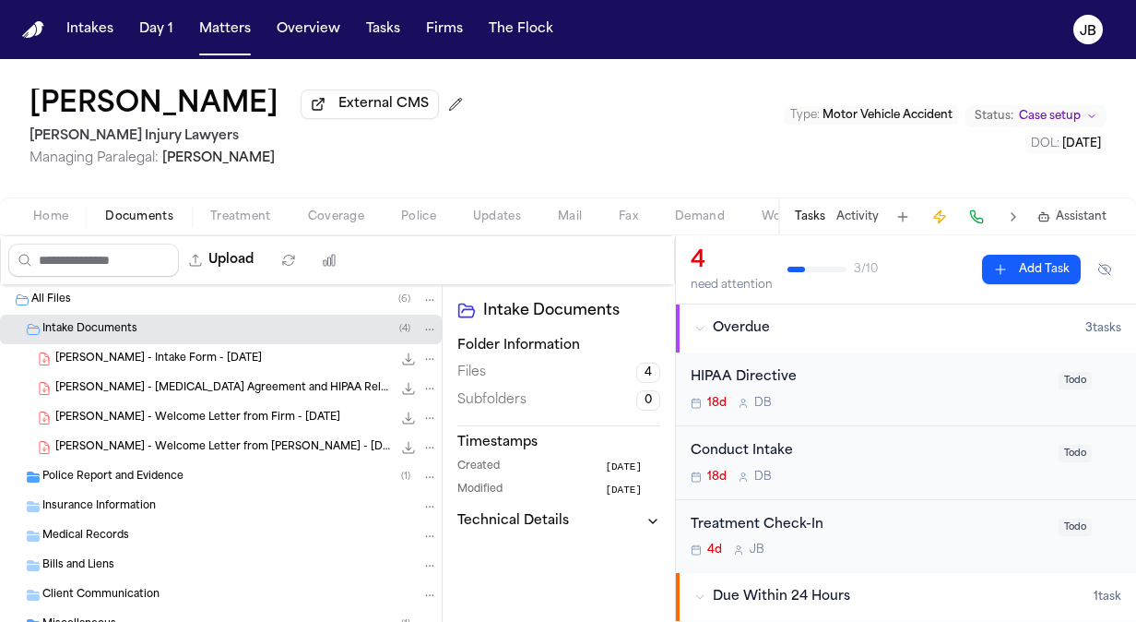
click at [81, 469] on span "Police Report and Evidence" at bounding box center [112, 477] width 141 height 16
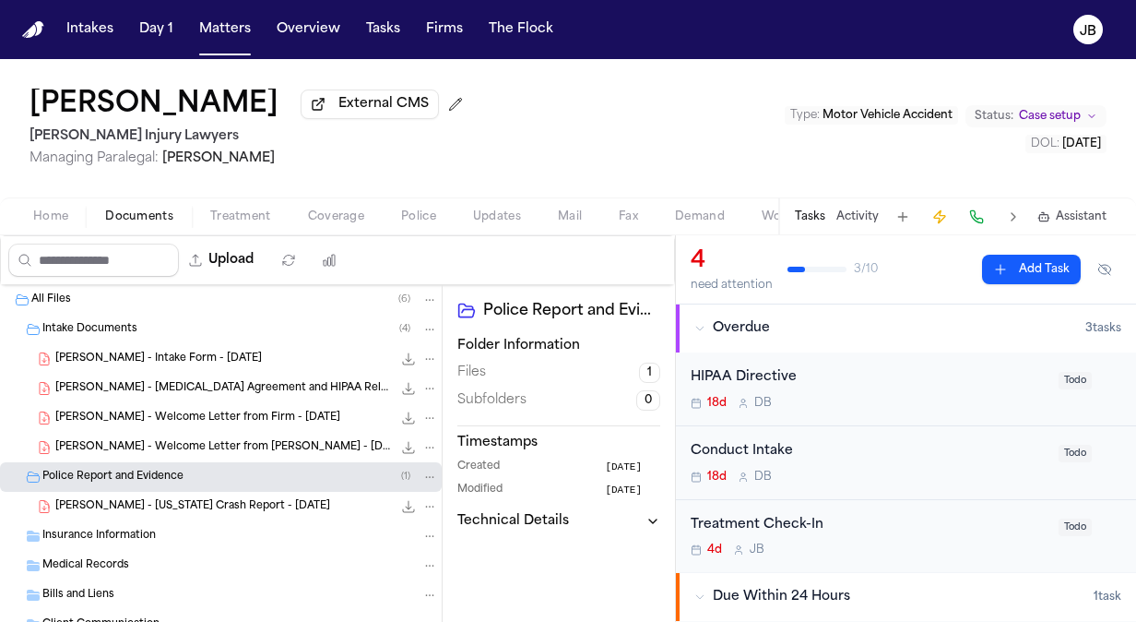
click at [148, 494] on div "C. Adams - Mississippi Crash Report - 9.8.25 1.3 MB • PDF" at bounding box center [221, 507] width 442 height 30
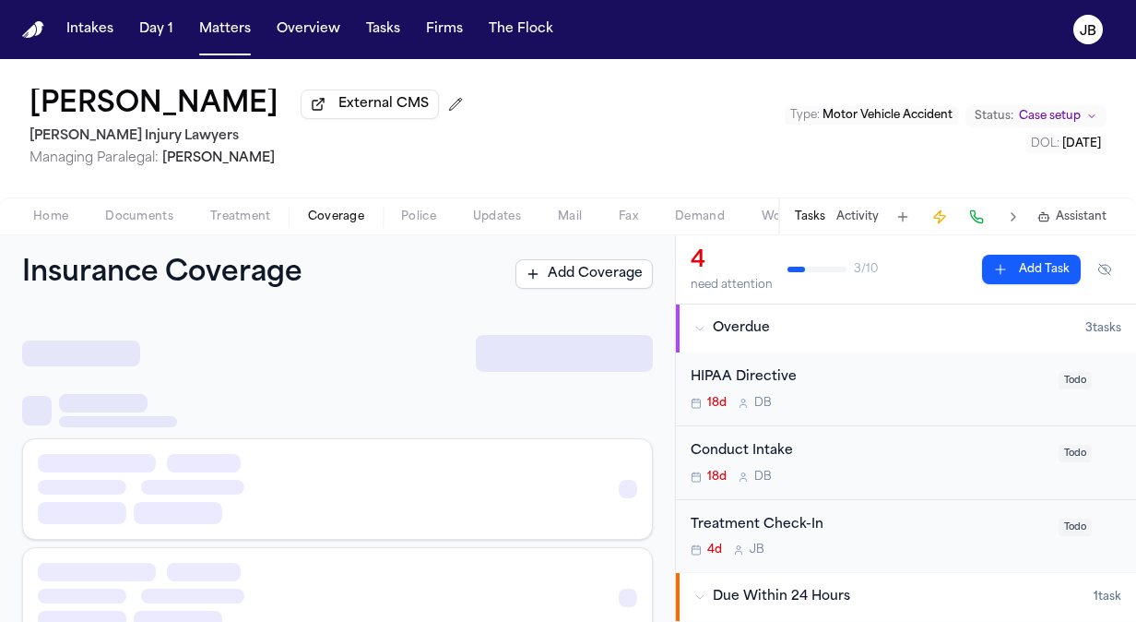
click at [336, 218] on span "Coverage" at bounding box center [336, 216] width 56 height 15
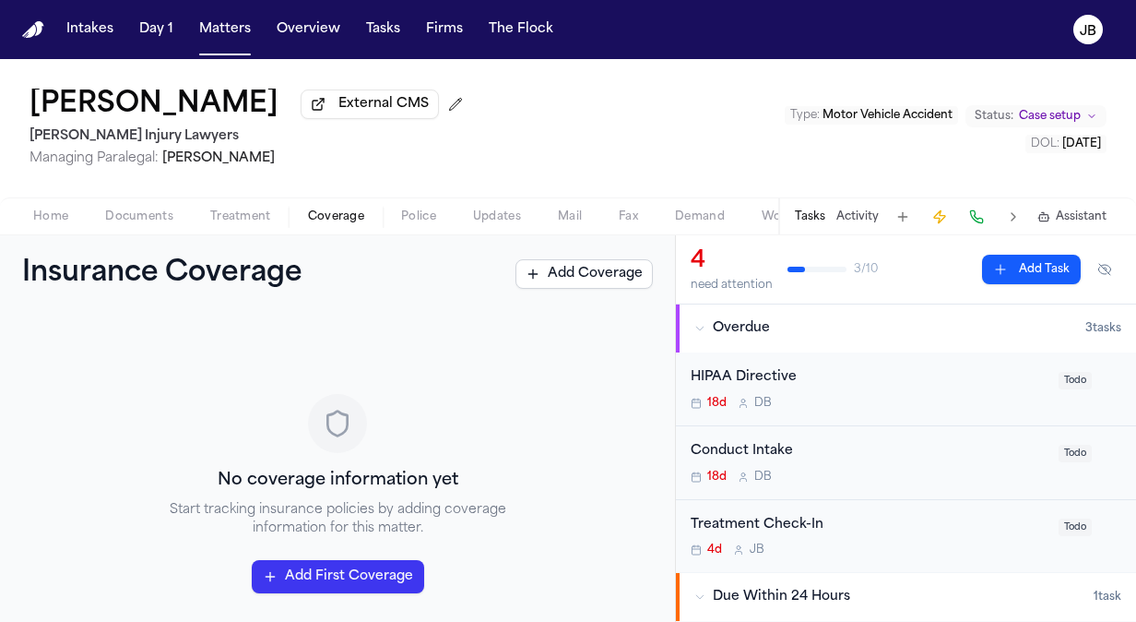
click at [139, 212] on span "Documents" at bounding box center [139, 216] width 68 height 15
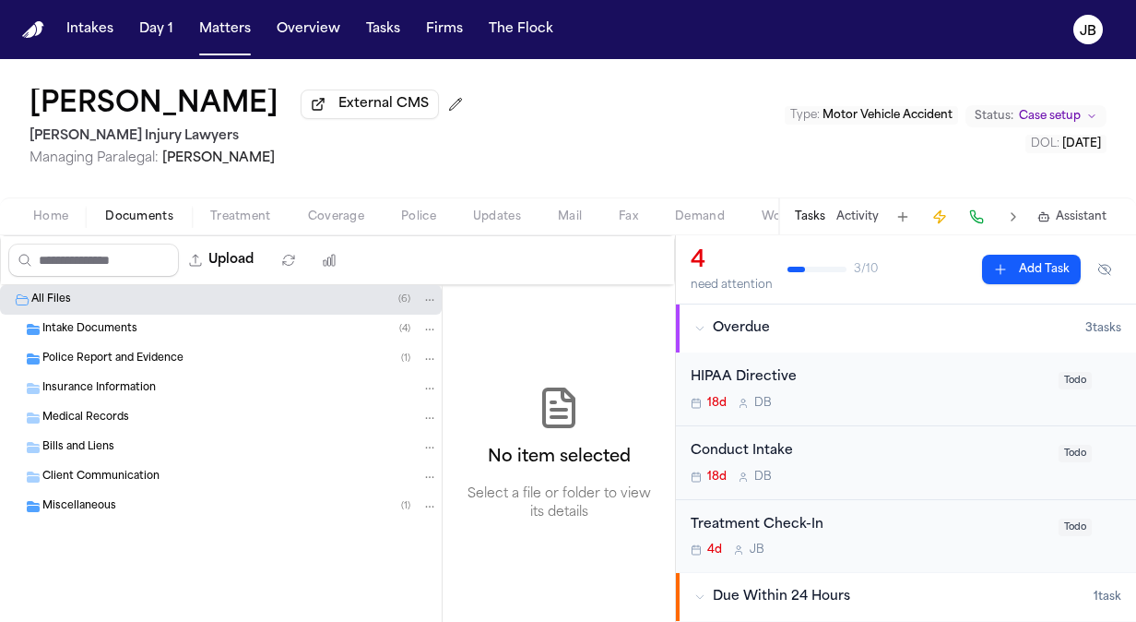
click at [127, 354] on span "Police Report and Evidence" at bounding box center [112, 359] width 141 height 16
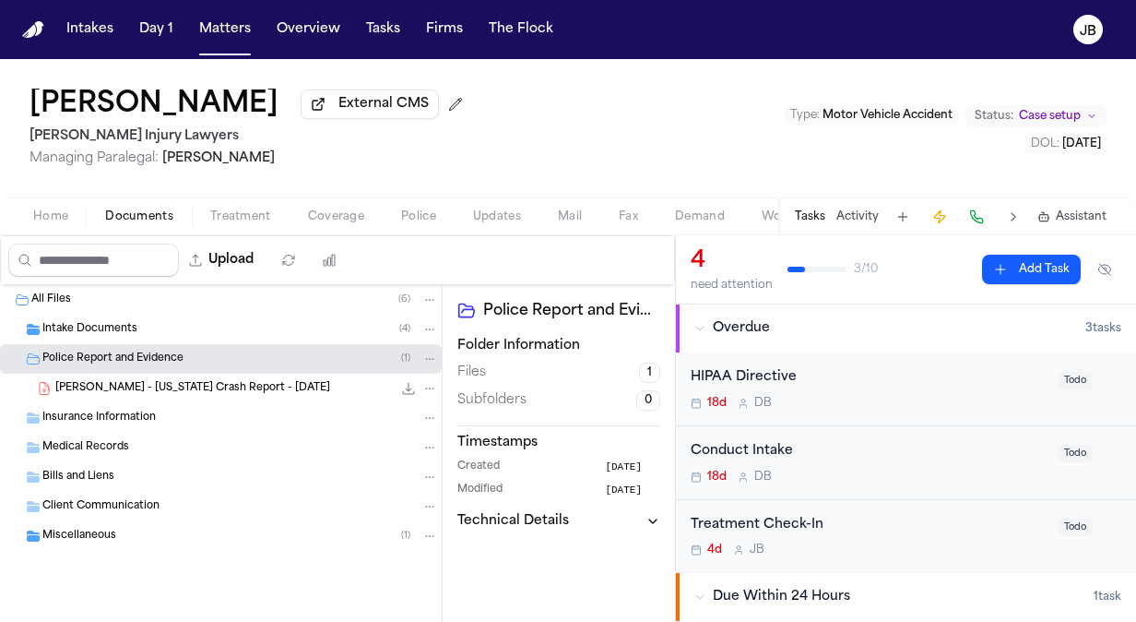
click at [269, 381] on span "C. Adams - Mississippi Crash Report - 9.8.25" at bounding box center [192, 389] width 275 height 16
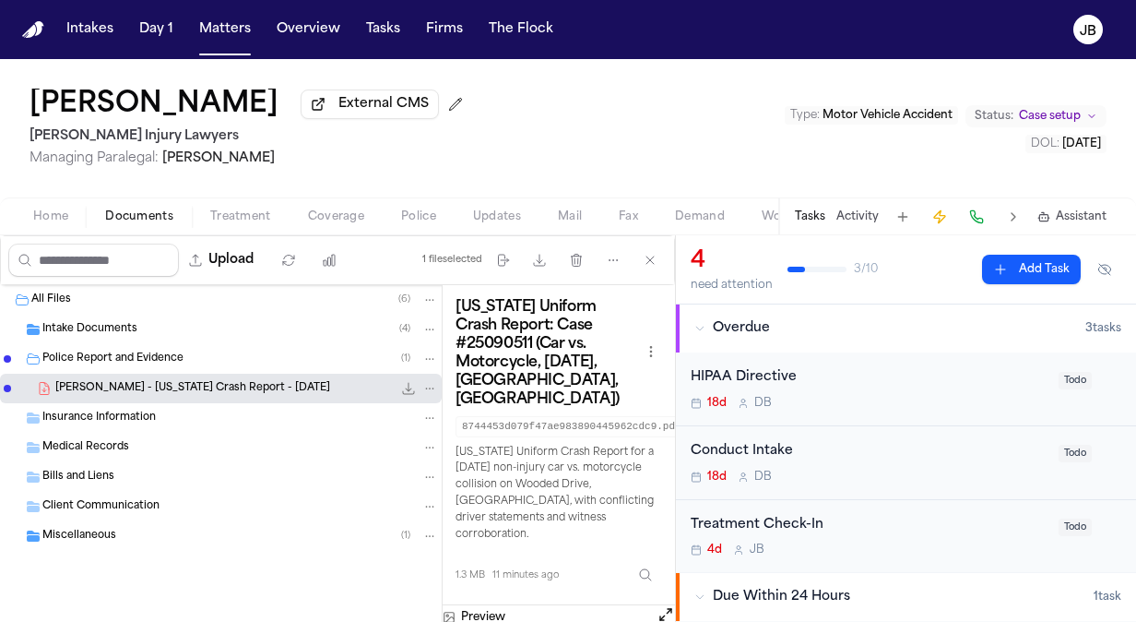
click at [671, 605] on button "Open preview" at bounding box center [666, 614] width 18 height 18
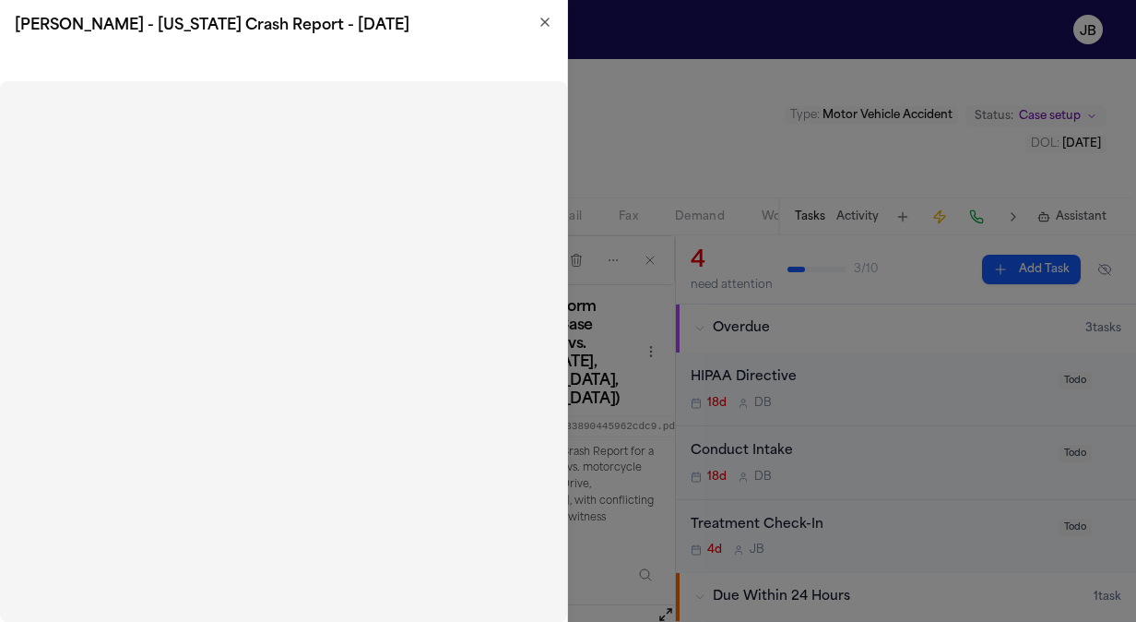
click at [546, 23] on icon "button" at bounding box center [544, 21] width 7 height 7
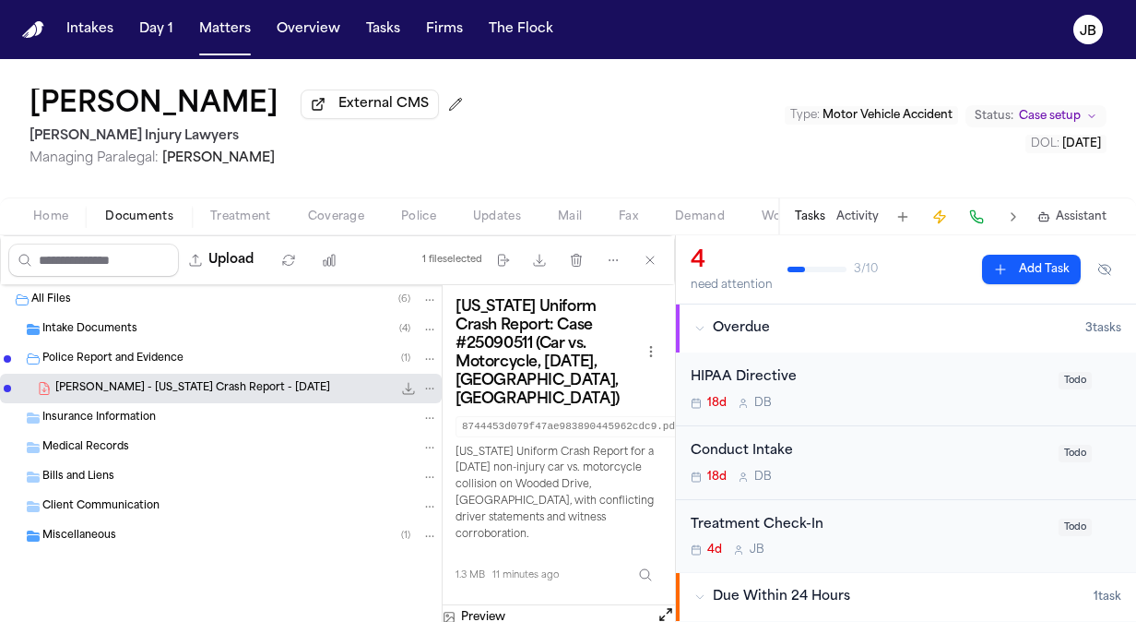
click at [146, 417] on span "Insurance Information" at bounding box center [98, 418] width 113 height 16
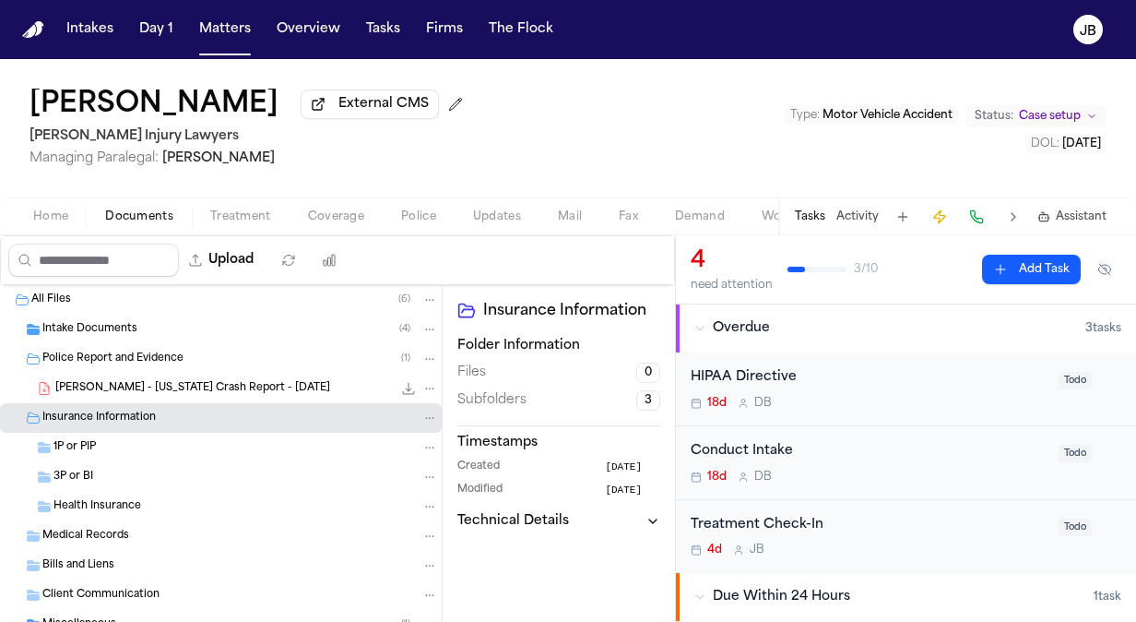
click at [144, 382] on span "C. Adams - Mississippi Crash Report - 9.8.25" at bounding box center [192, 389] width 275 height 16
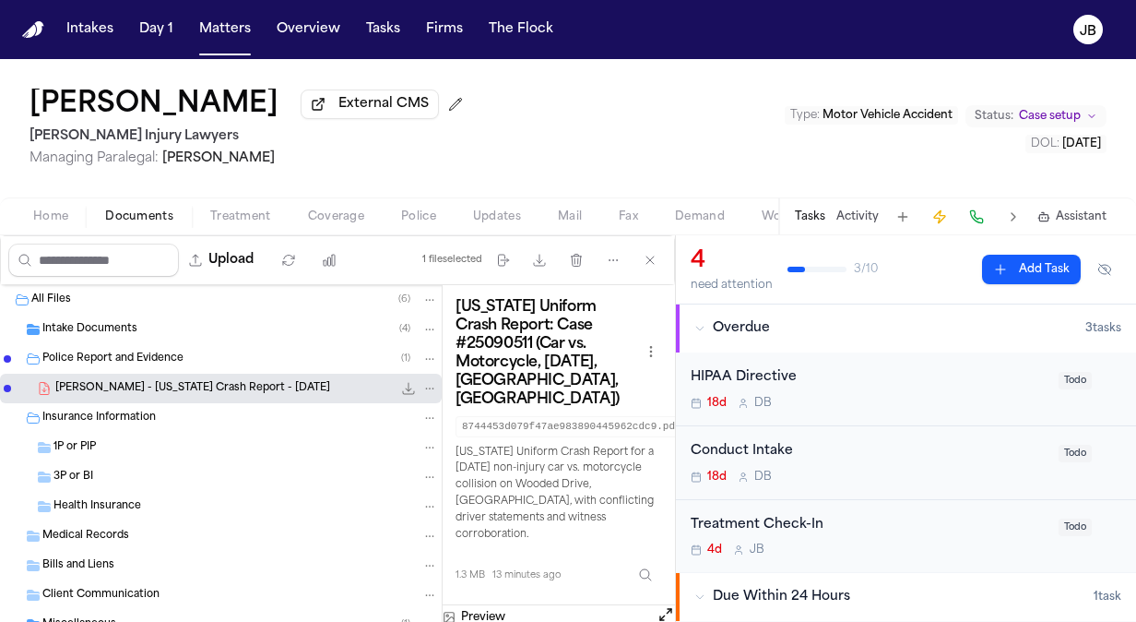
click at [199, 387] on span "C. Adams - Mississippi Crash Report - 9.8.25" at bounding box center [192, 389] width 275 height 16
click at [677, 565] on div "Treatment Check-In 4d J B Todo" at bounding box center [906, 536] width 460 height 73
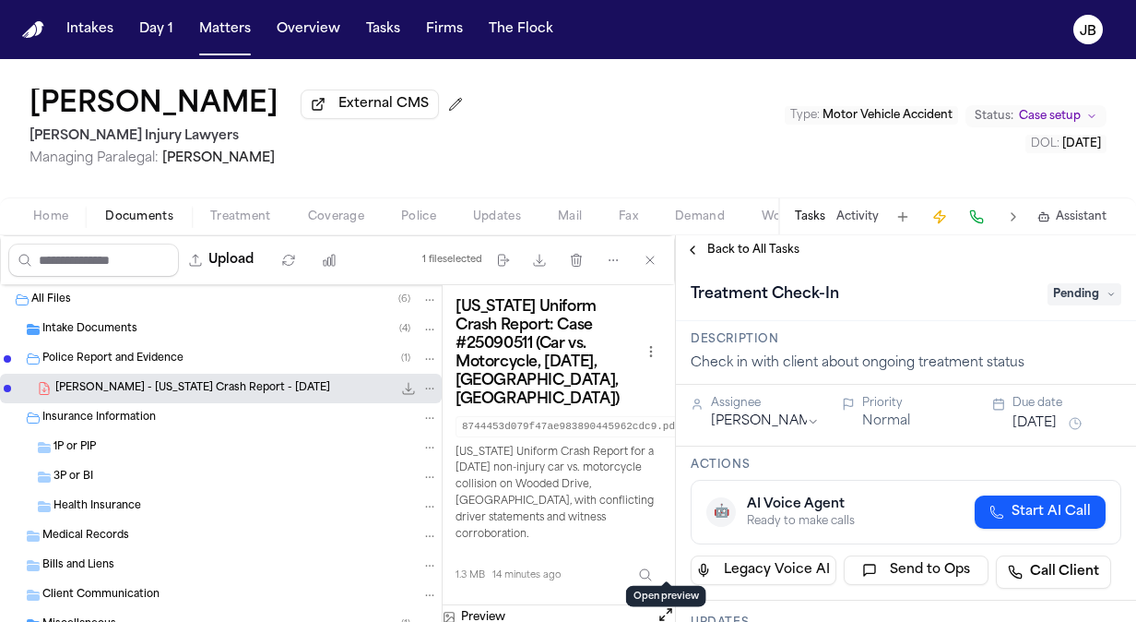
click at [664, 605] on button "Open preview" at bounding box center [666, 614] width 18 height 18
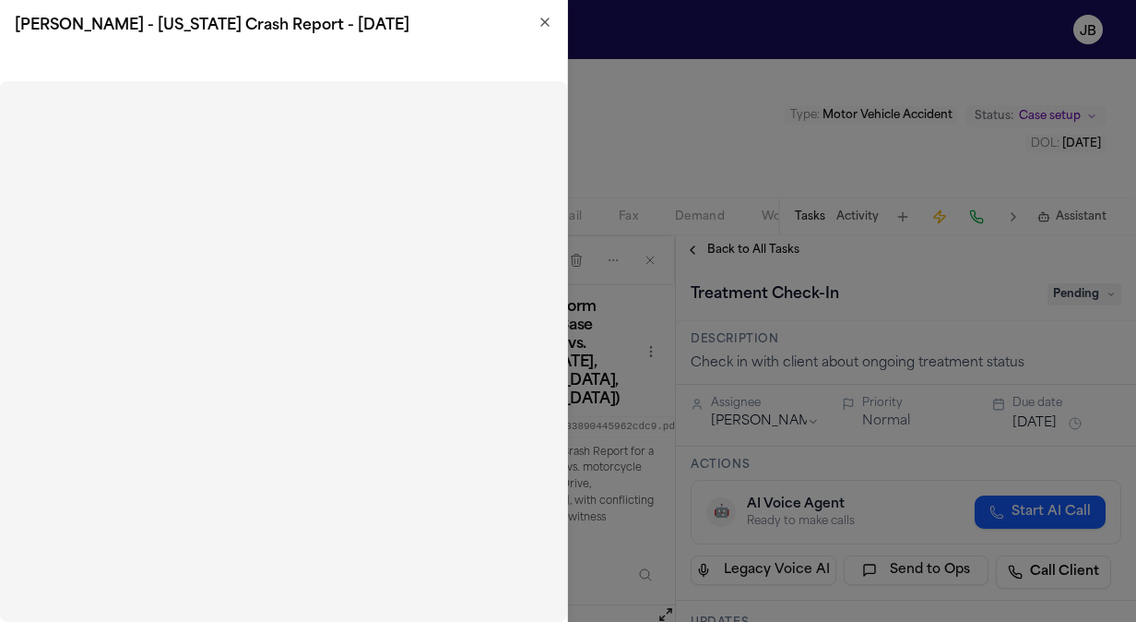
click at [535, 21] on h2 "C. Adams - Mississippi Crash Report - 9.8.25" at bounding box center [284, 26] width 538 height 22
click at [546, 25] on icon "button" at bounding box center [545, 22] width 15 height 15
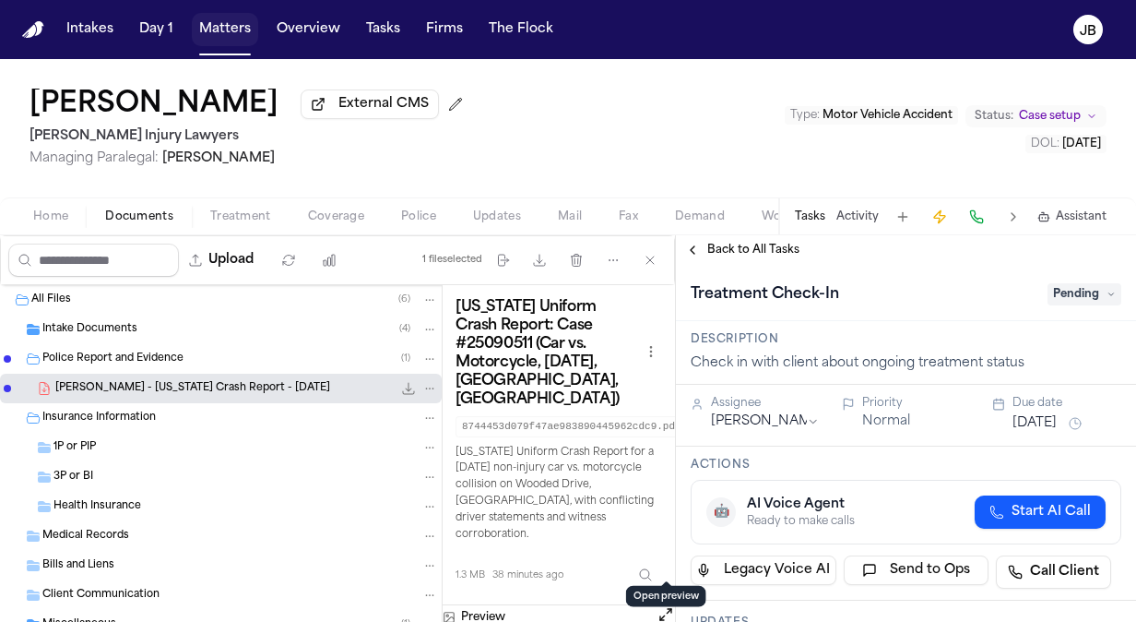
click at [221, 39] on button "Matters" at bounding box center [225, 29] width 66 height 33
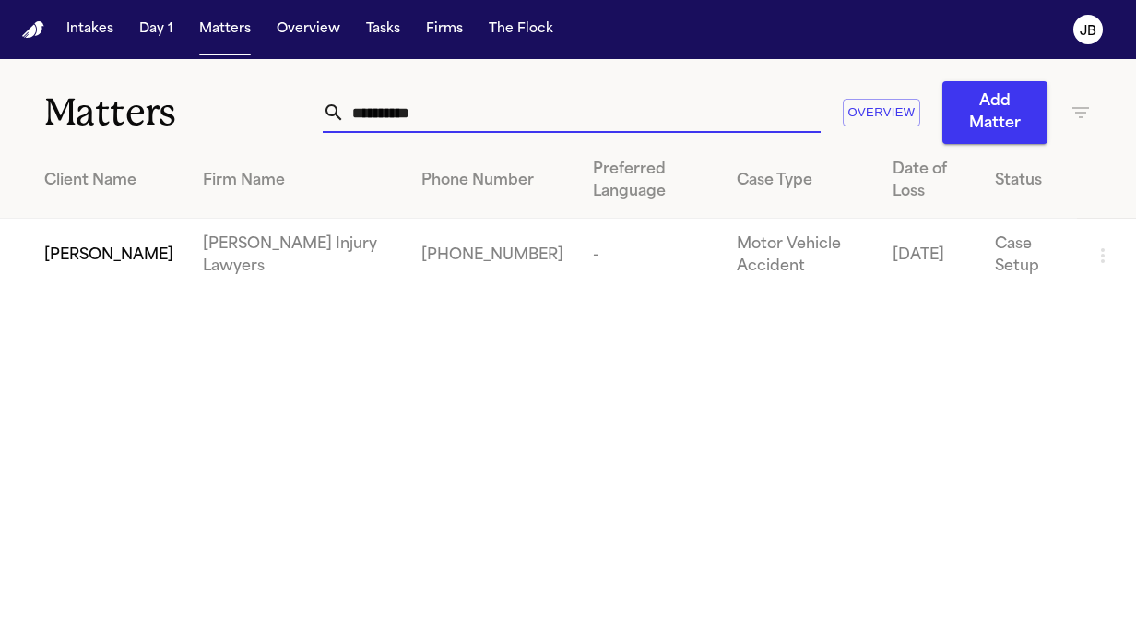
drag, startPoint x: 433, startPoint y: 119, endPoint x: 138, endPoint y: 119, distance: 294.2
click at [138, 119] on div "**********" at bounding box center [568, 101] width 1136 height 85
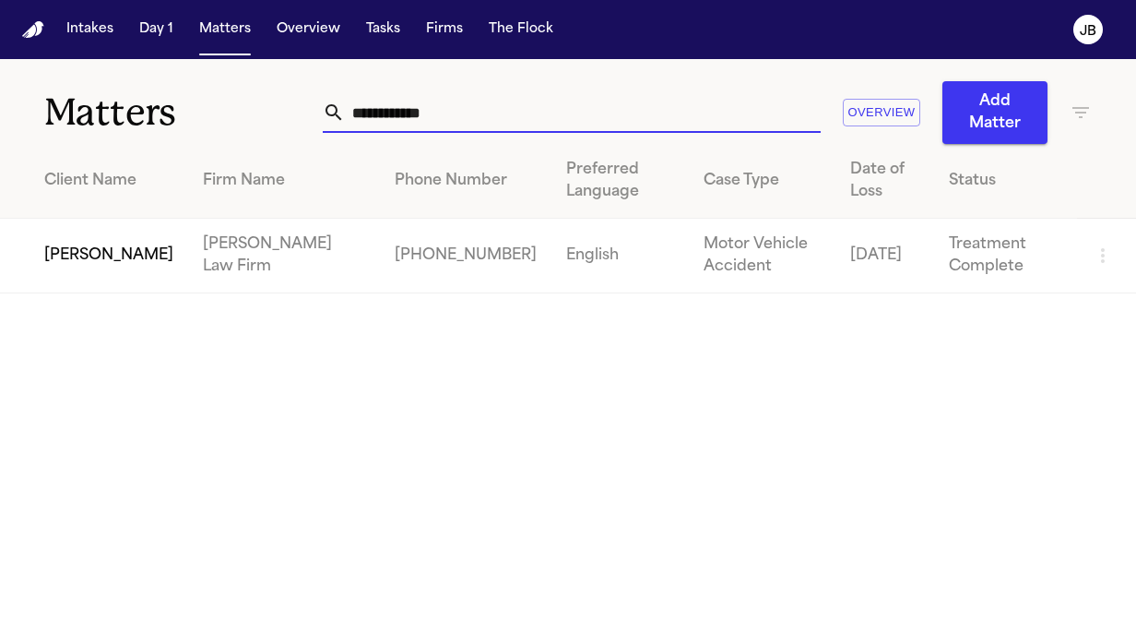
type input "**********"
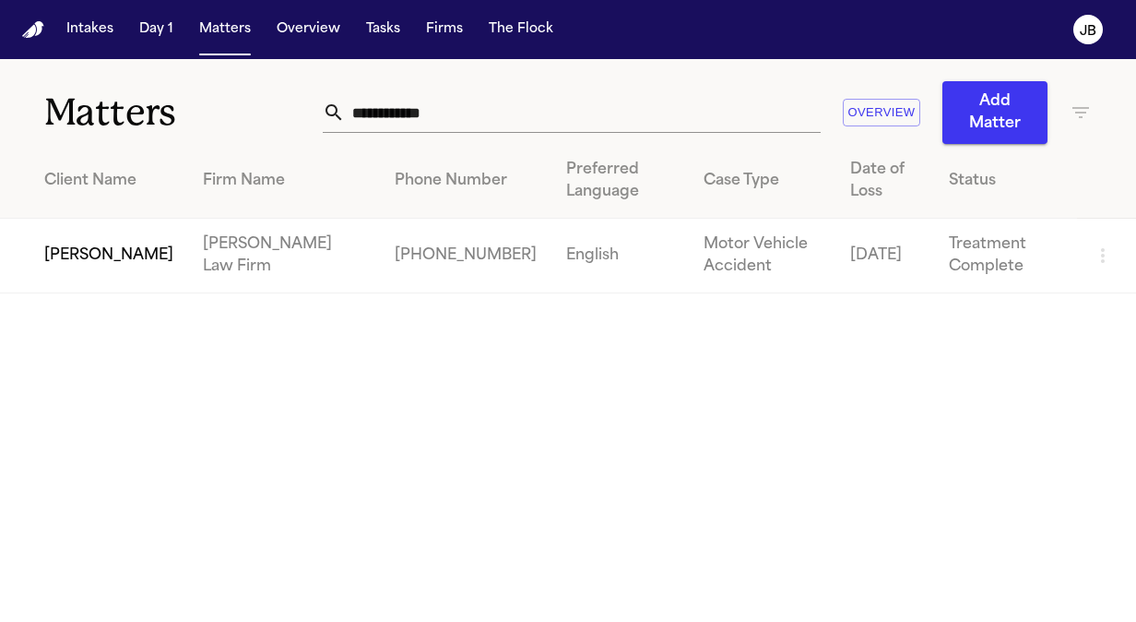
click at [119, 253] on span "[PERSON_NAME]" at bounding box center [108, 255] width 129 height 22
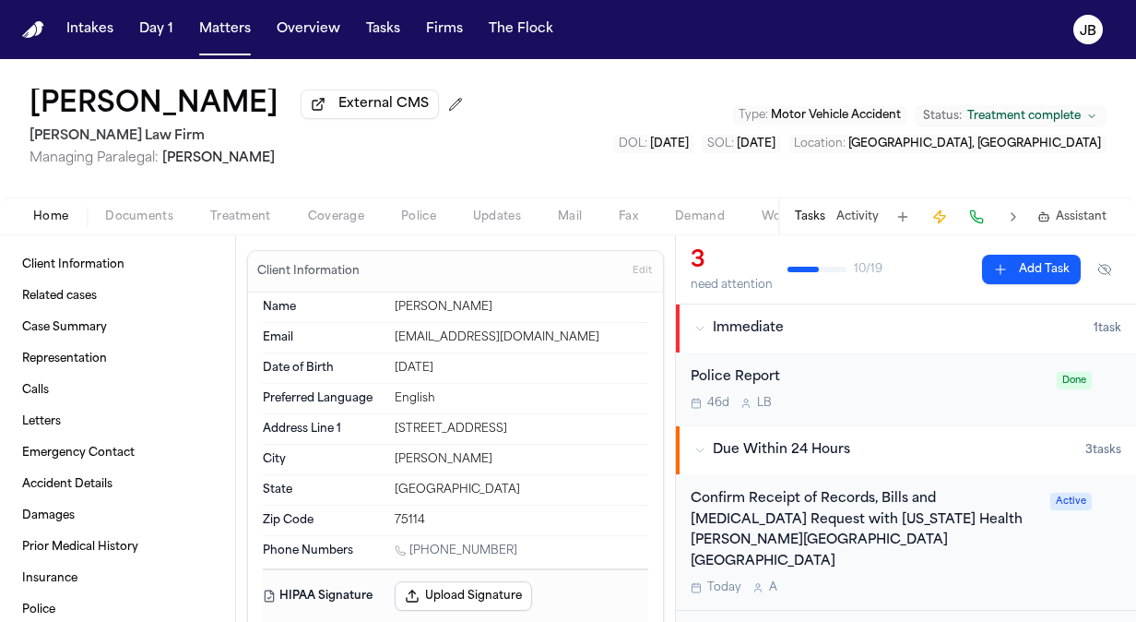
click at [146, 214] on span "Documents" at bounding box center [139, 216] width 68 height 15
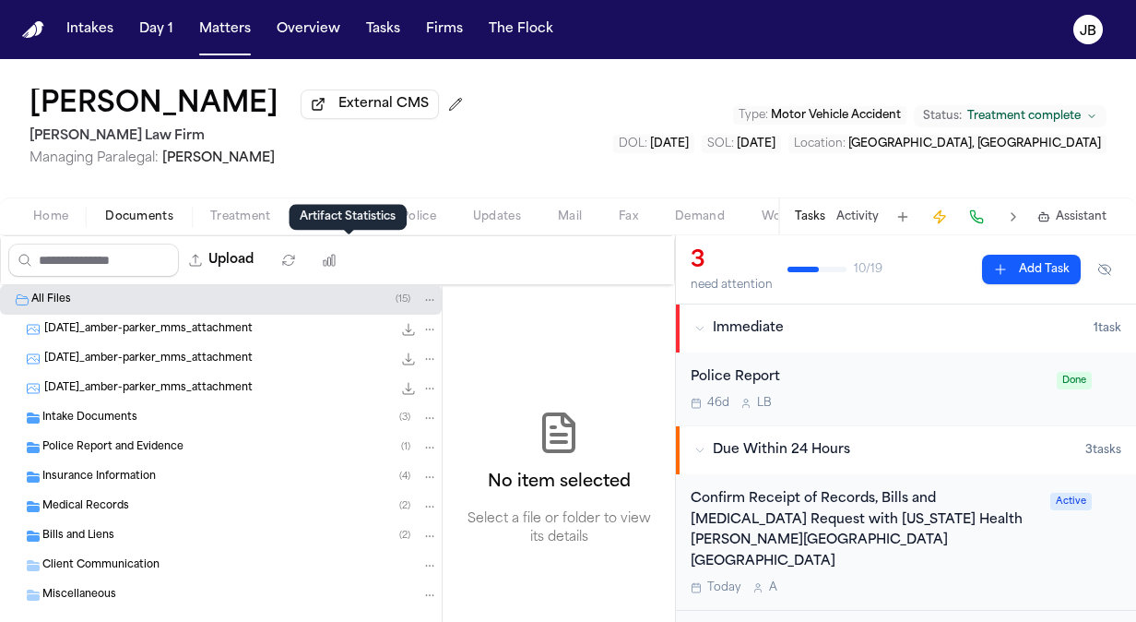
click at [335, 211] on div "Artifact Statistics Artifact Statistics" at bounding box center [348, 217] width 118 height 26
click at [376, 142] on h2 "[PERSON_NAME] Law Firm" at bounding box center [250, 136] width 441 height 22
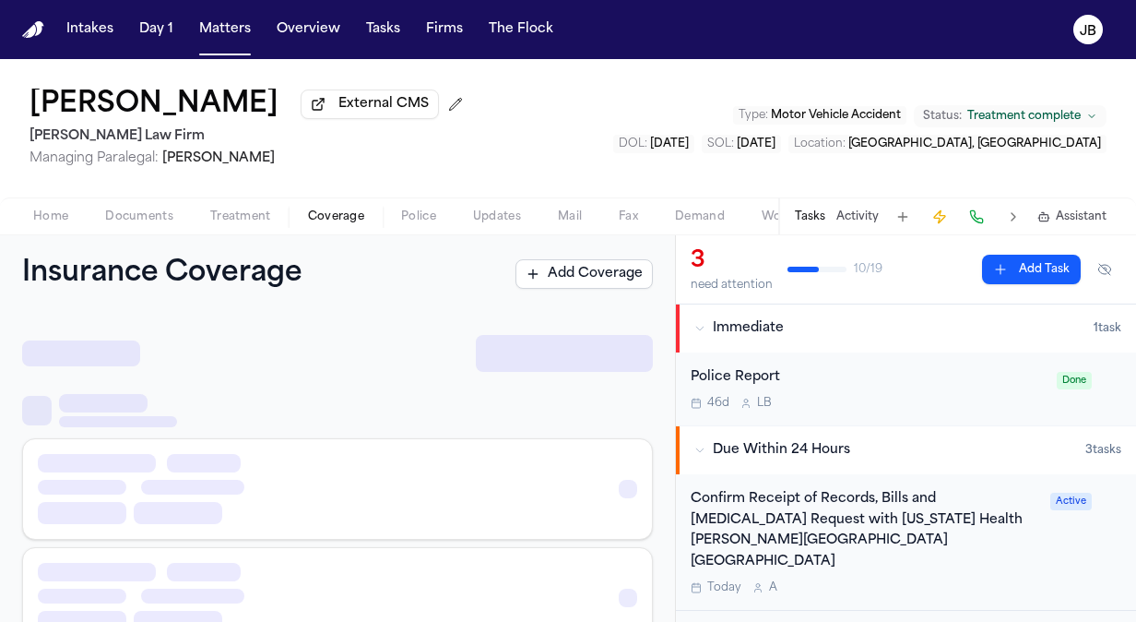
click at [334, 216] on span "Coverage" at bounding box center [336, 216] width 56 height 15
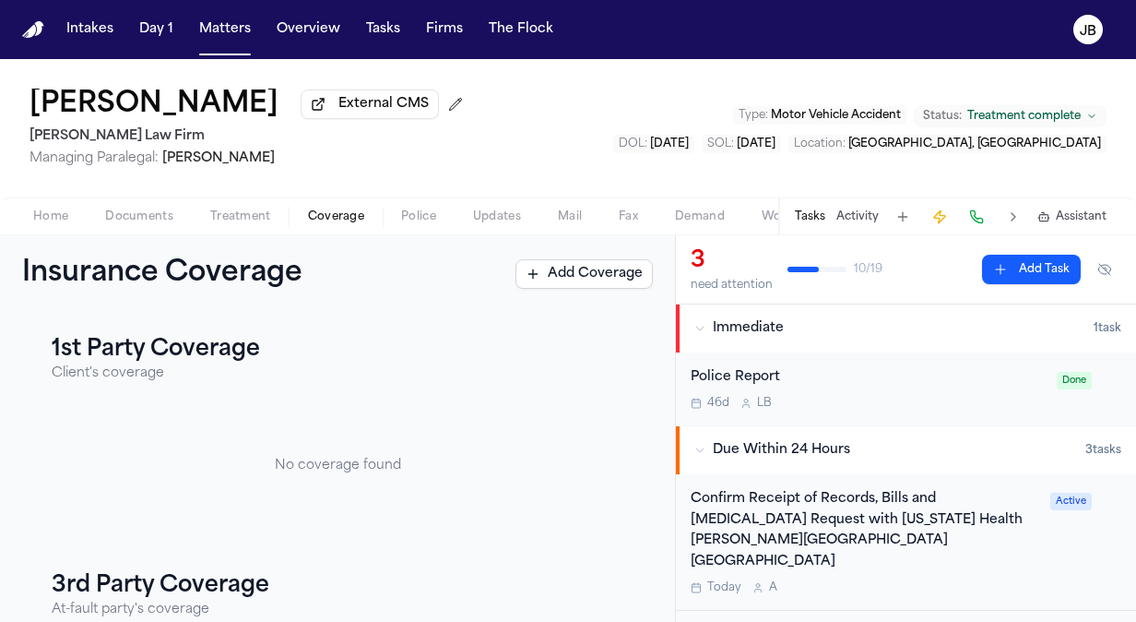
scroll to position [284, 0]
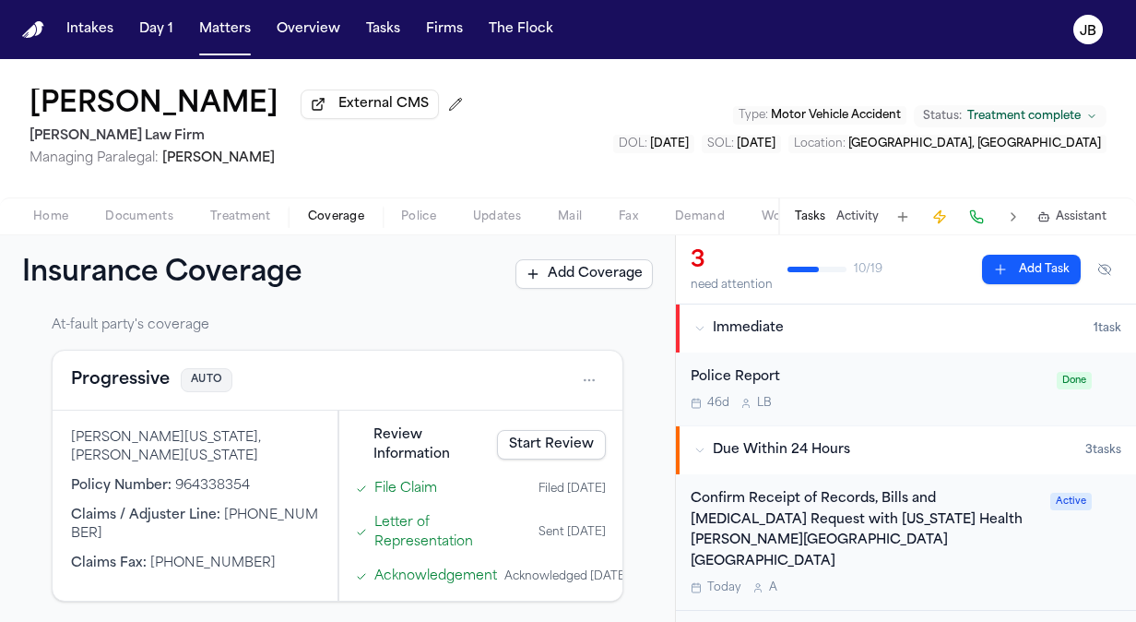
click at [865, 198] on div "Tasks Activity Assistant" at bounding box center [949, 216] width 343 height 36
click at [847, 216] on button "Activity" at bounding box center [858, 216] width 42 height 15
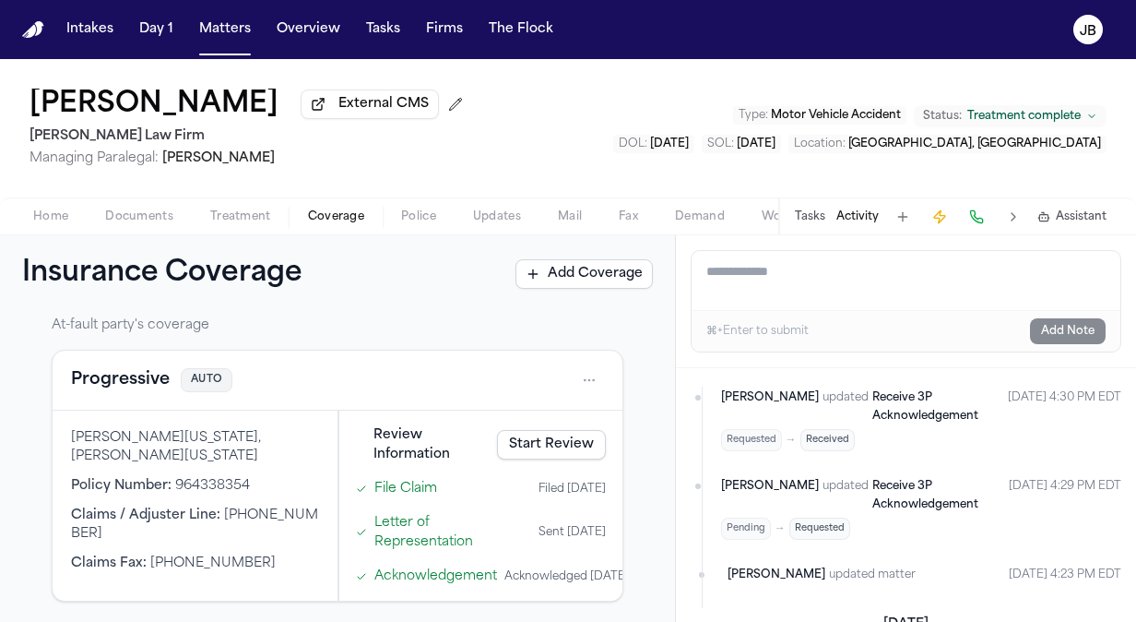
click at [581, 380] on html "Intakes Day 1 Matters Overview Tasks Firms The Flock JB Amber Parker External C…" at bounding box center [568, 311] width 1136 height 622
click at [529, 413] on div "View coverage details" at bounding box center [516, 426] width 138 height 48
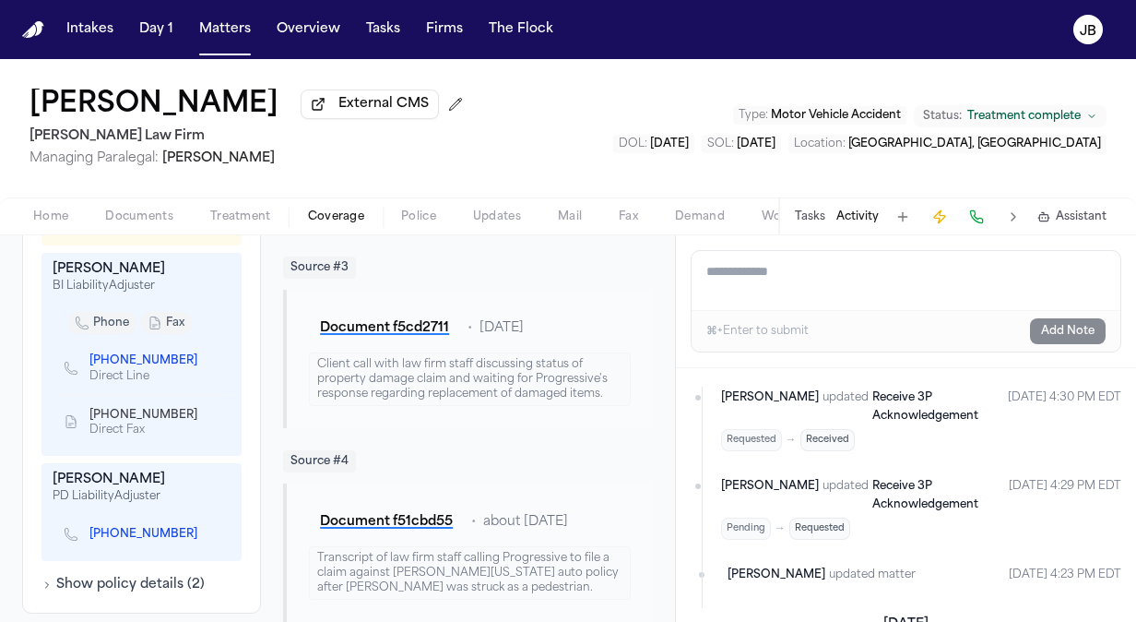
scroll to position [722, 0]
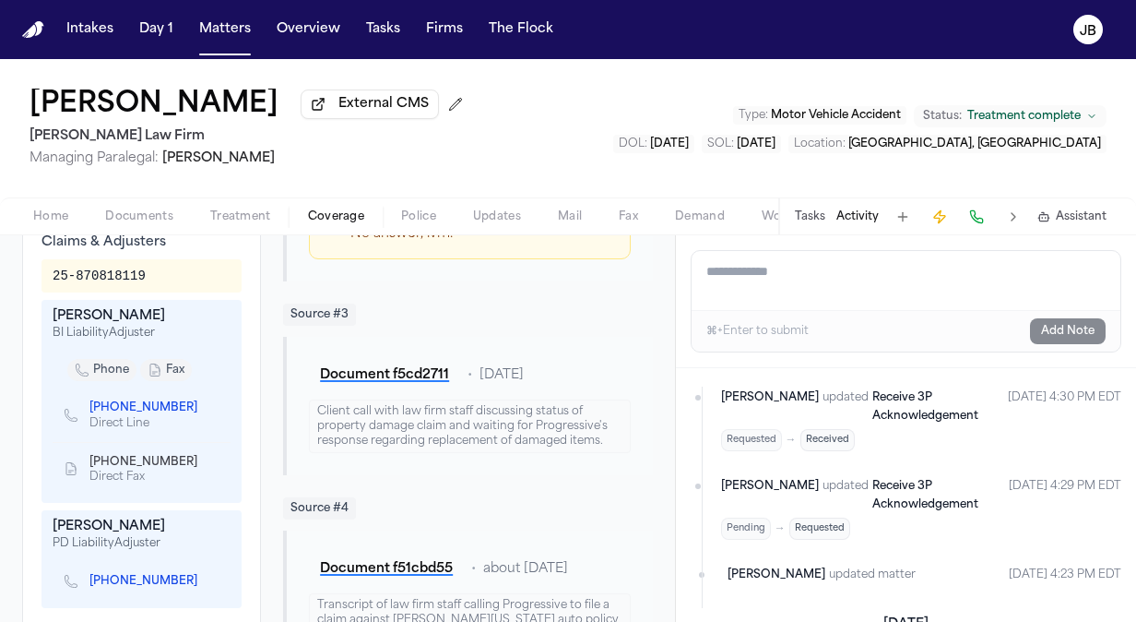
drag, startPoint x: 179, startPoint y: 571, endPoint x: 203, endPoint y: 587, distance: 28.7
click at [203, 587] on div "(281) 670-6806" at bounding box center [142, 581] width 178 height 39
click at [201, 579] on icon "Copy to clipboard" at bounding box center [206, 581] width 11 height 11
click at [628, 131] on div "Amber Parker External CMS Ruy Mireles Law Firm Managing Paralegal: Jessica Barr…" at bounding box center [568, 128] width 1136 height 138
click at [230, 29] on button "Matters" at bounding box center [225, 29] width 66 height 33
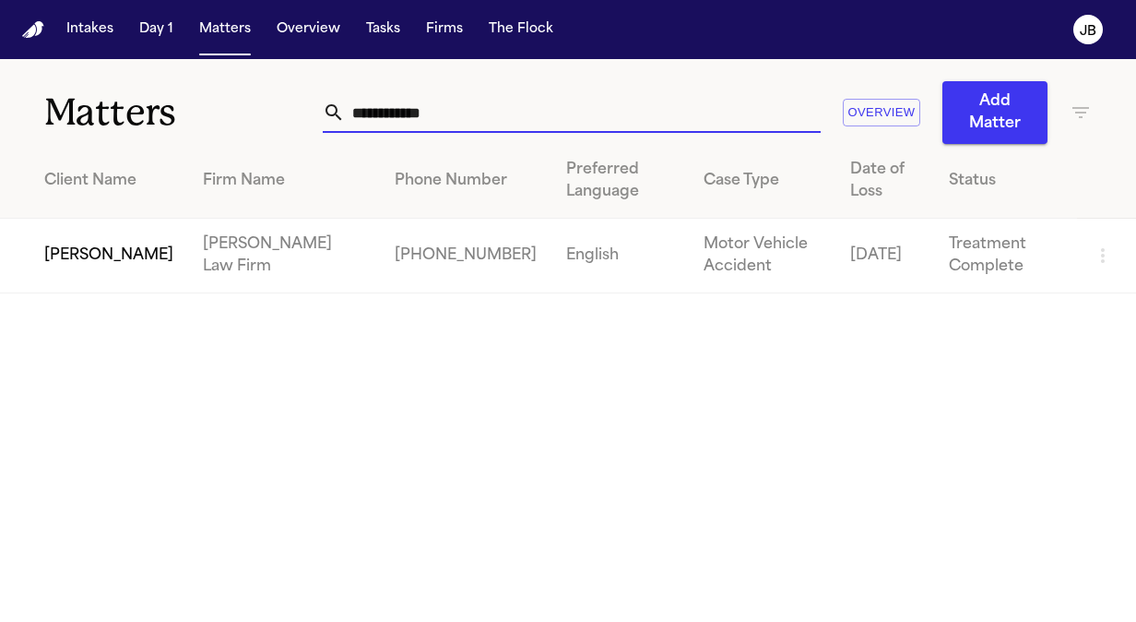
drag, startPoint x: 358, startPoint y: 104, endPoint x: 52, endPoint y: 140, distance: 308.3
click at [52, 140] on div "**********" at bounding box center [568, 101] width 1136 height 85
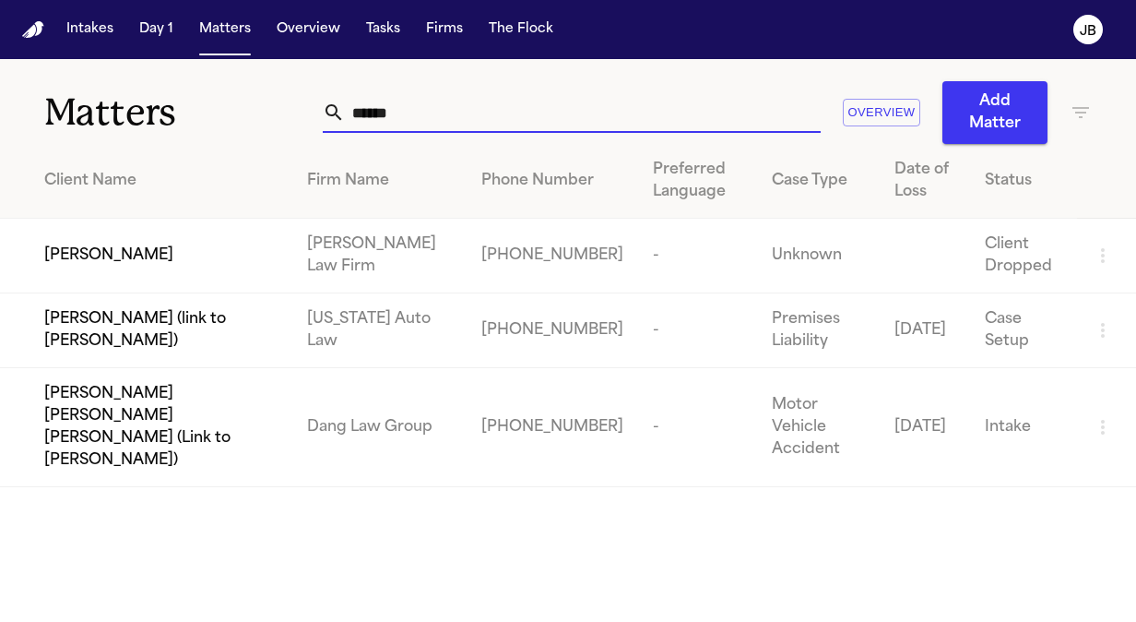
type input "******"
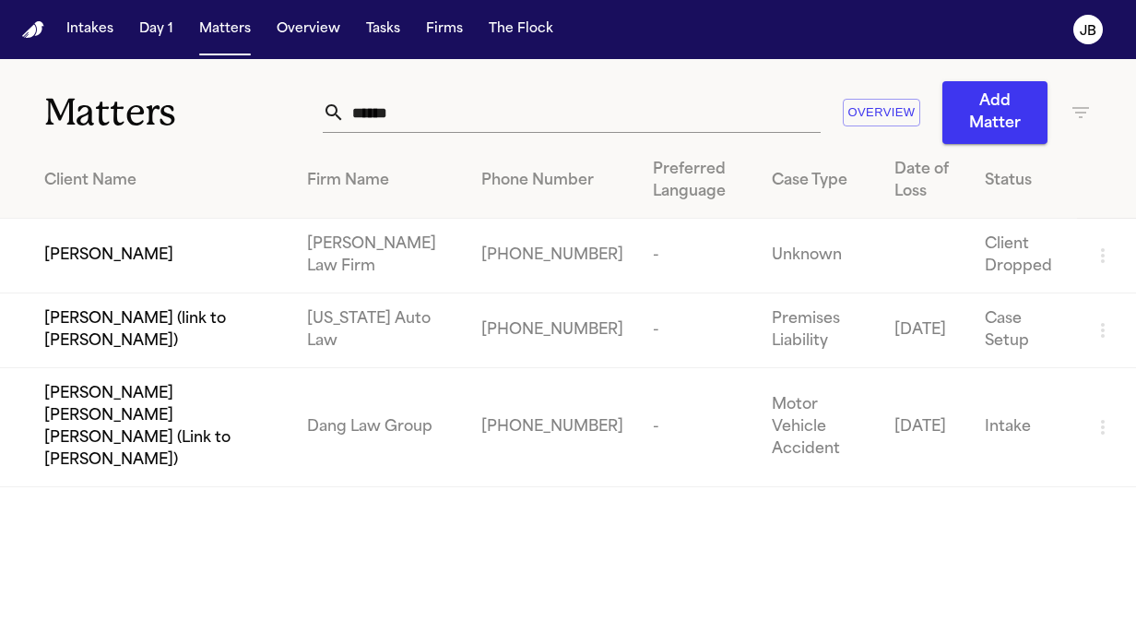
click at [101, 256] on span "[PERSON_NAME]" at bounding box center [108, 255] width 129 height 22
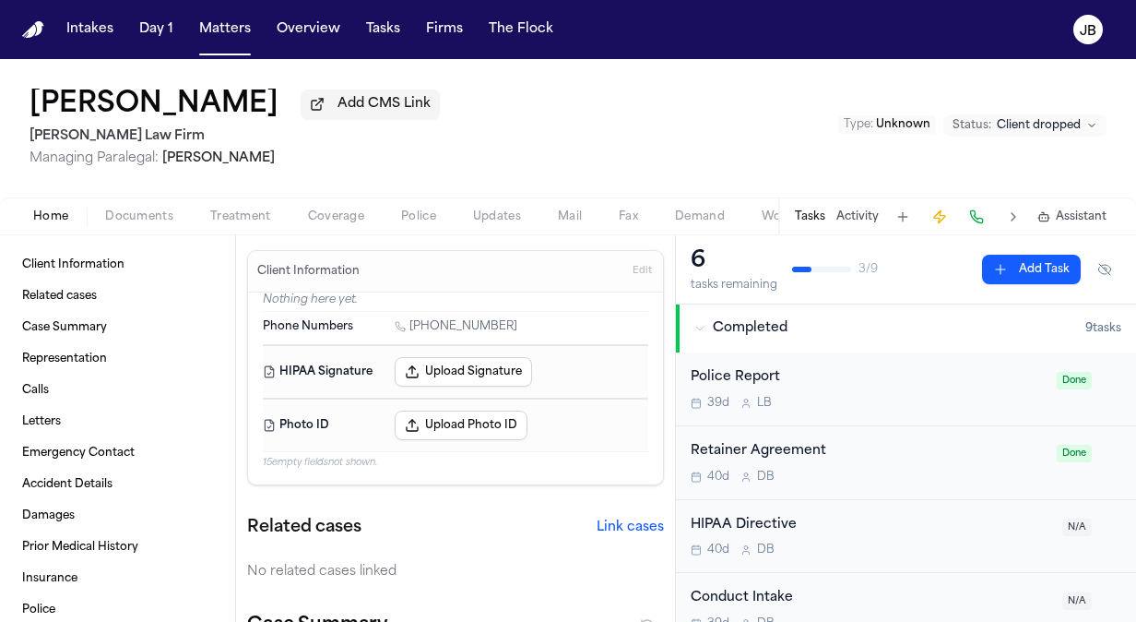
click at [867, 212] on button "Activity" at bounding box center [858, 216] width 42 height 15
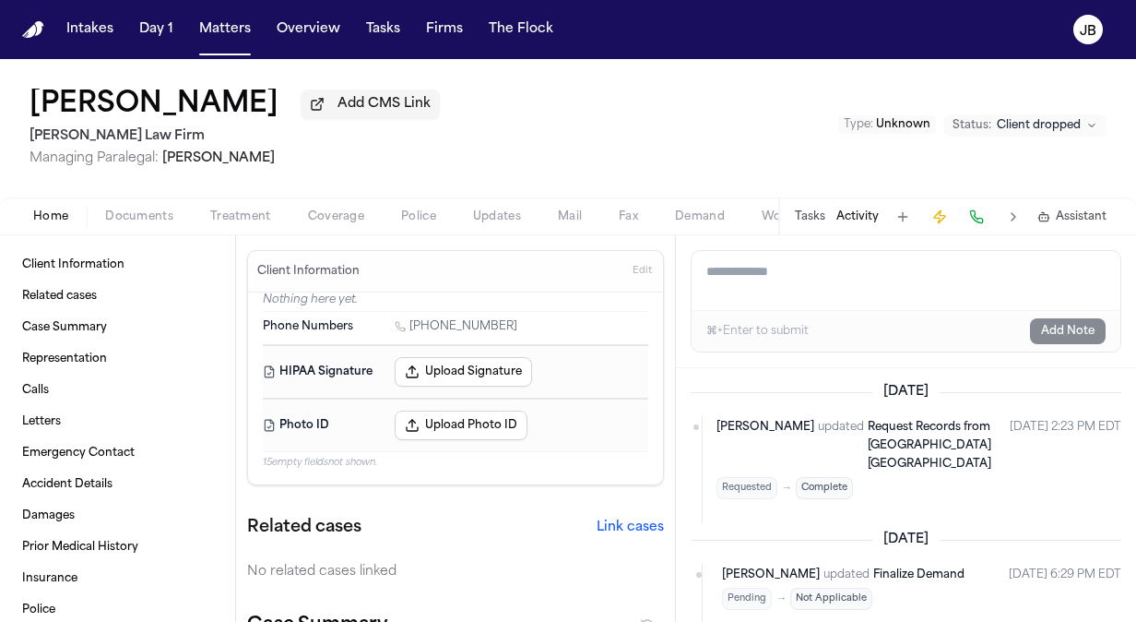
click at [703, 160] on div "Joveon Kirkpatrick Jr. Add CMS Link Ruy Mireles Law Firm Managing Paralegal: Je…" at bounding box center [568, 128] width 1136 height 138
click at [661, 142] on div "Joveon Kirkpatrick Jr. Add CMS Link Ruy Mireles Law Firm Managing Paralegal: Je…" at bounding box center [568, 128] width 1136 height 138
click at [225, 27] on button "Matters" at bounding box center [225, 29] width 66 height 33
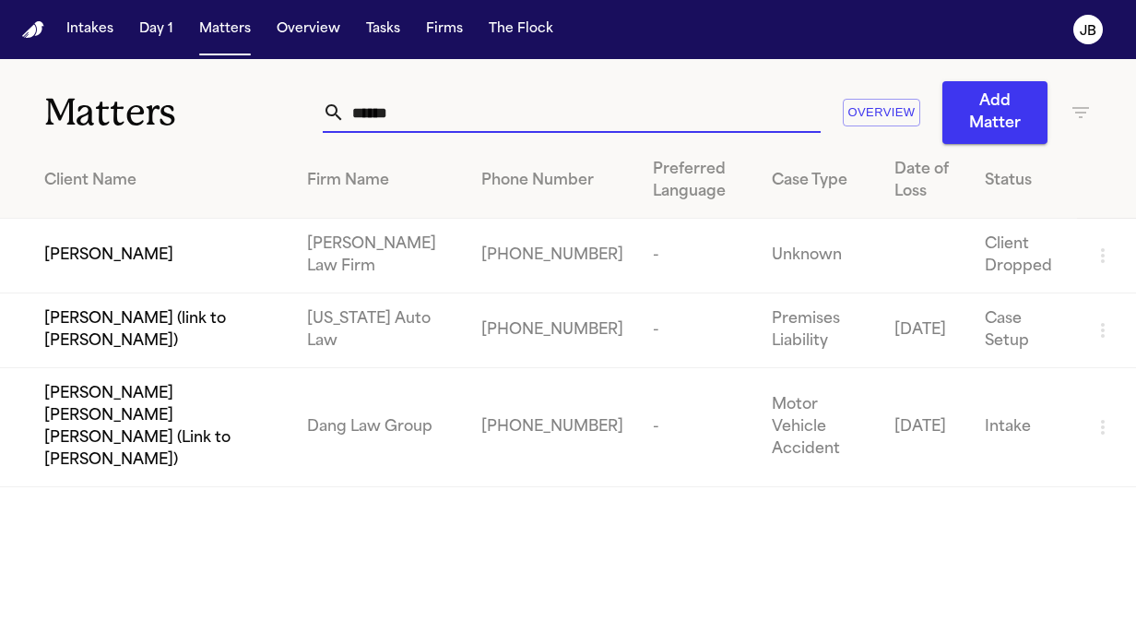
drag, startPoint x: 433, startPoint y: 119, endPoint x: 207, endPoint y: 65, distance: 232.4
click at [207, 65] on div "Matters ****** Overview Add Matter" at bounding box center [568, 101] width 1136 height 85
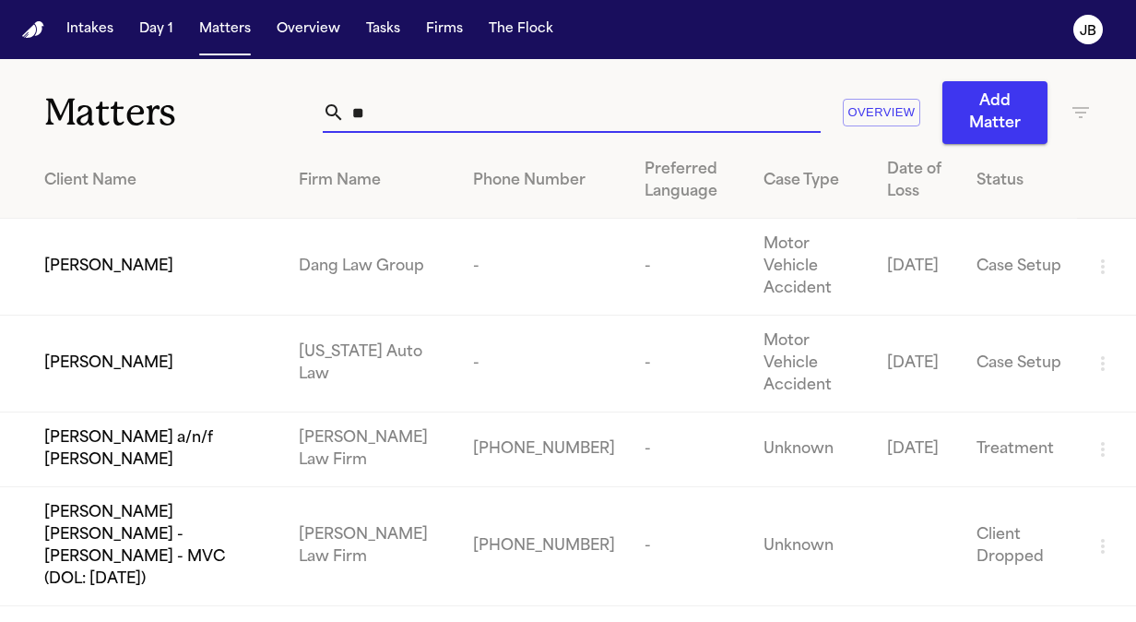
type input "*"
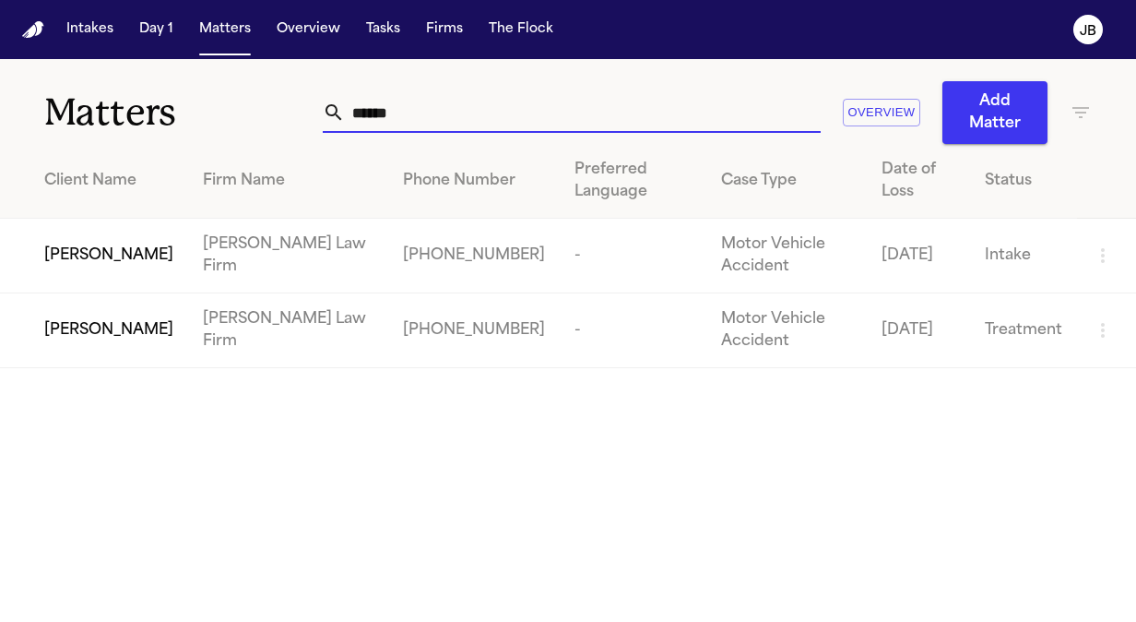
type input "******"
click at [105, 319] on span "[PERSON_NAME]" at bounding box center [108, 330] width 129 height 22
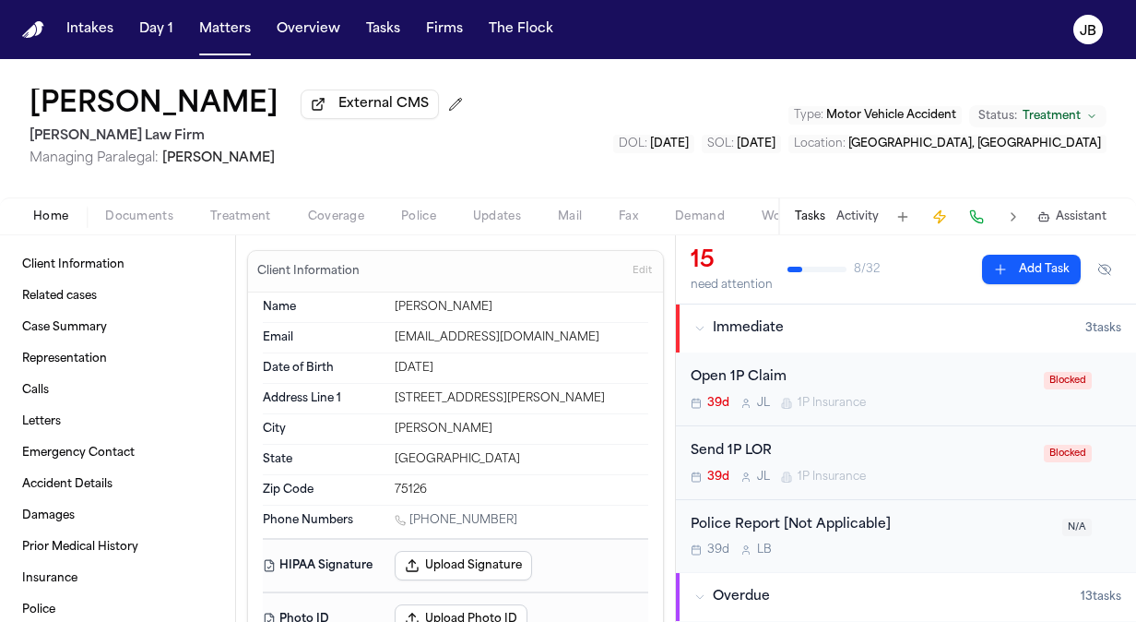
click at [335, 222] on span "Coverage" at bounding box center [336, 216] width 56 height 15
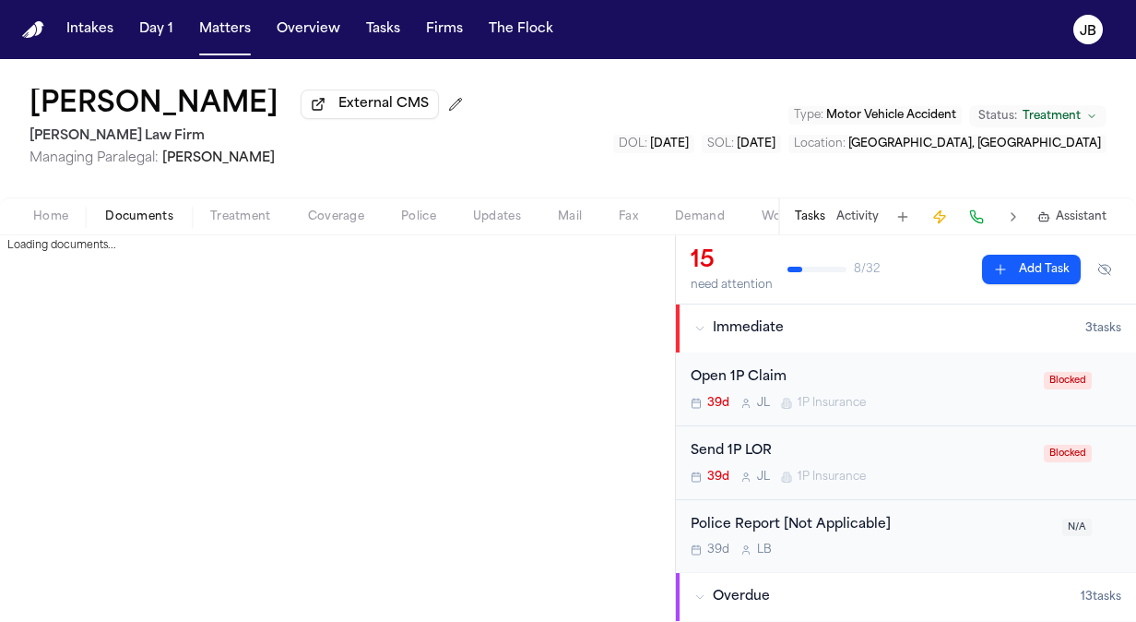
click at [124, 218] on span "Documents" at bounding box center [139, 216] width 68 height 15
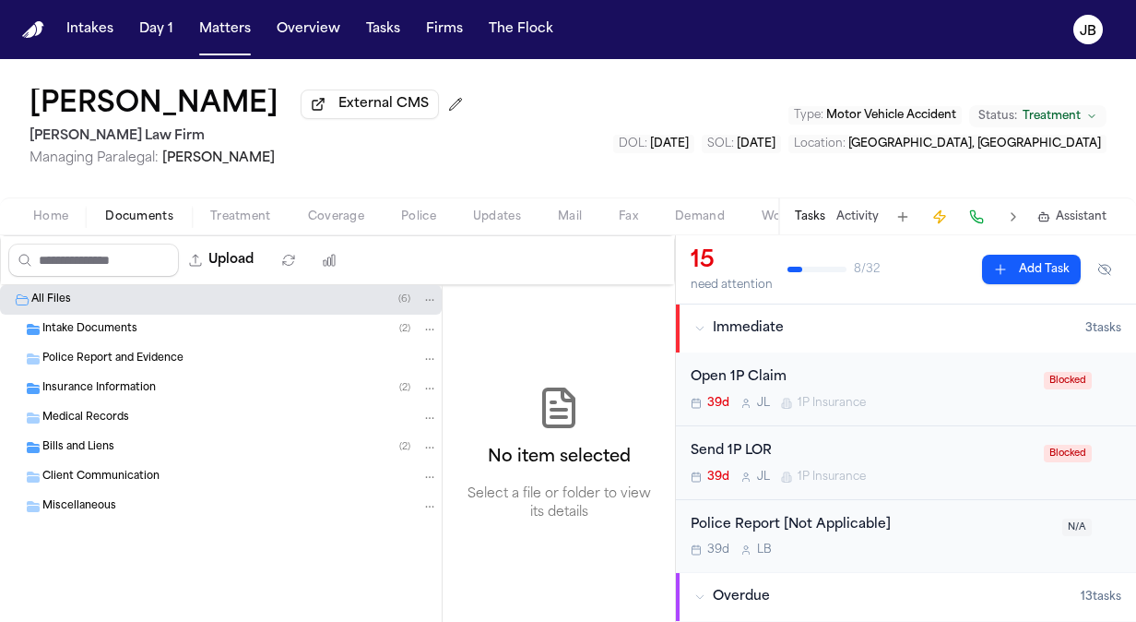
click at [87, 386] on span "Insurance Information" at bounding box center [98, 389] width 113 height 16
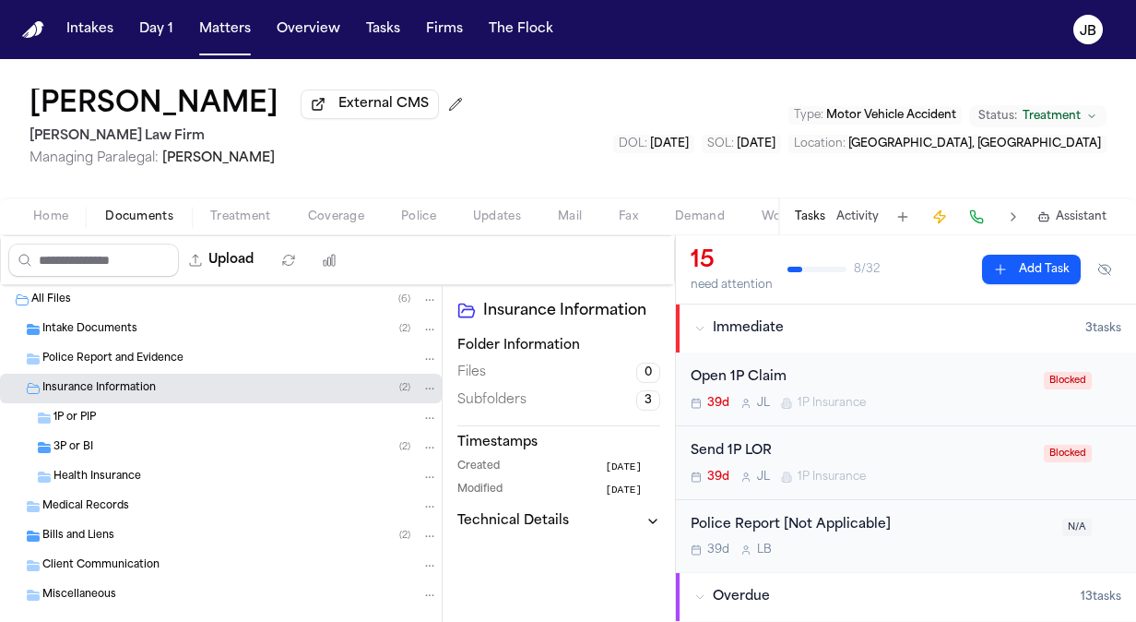
click at [124, 447] on div "3P or BI ( 2 )" at bounding box center [245, 447] width 385 height 17
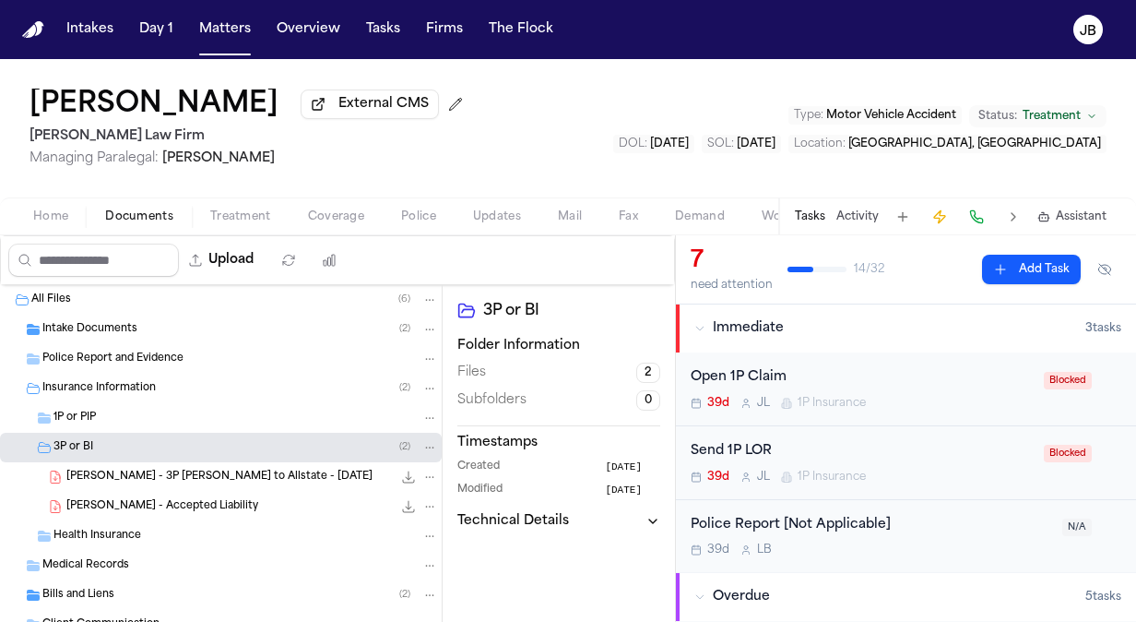
click at [694, 32] on nav "Intakes Day 1 Matters Overview Tasks Firms The Flock JB" at bounding box center [568, 29] width 1136 height 59
click at [234, 33] on button "Matters" at bounding box center [225, 29] width 66 height 33
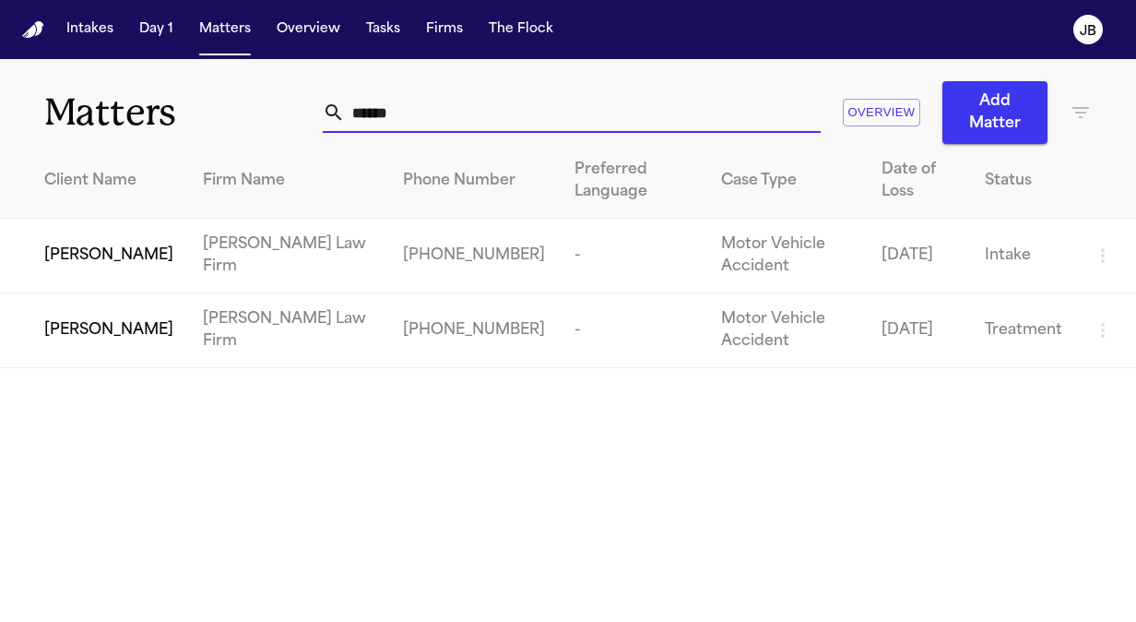
drag, startPoint x: 537, startPoint y: 129, endPoint x: 199, endPoint y: 107, distance: 338.3
click at [199, 107] on div "Matters ****** Overview Add Matter" at bounding box center [568, 101] width 1136 height 85
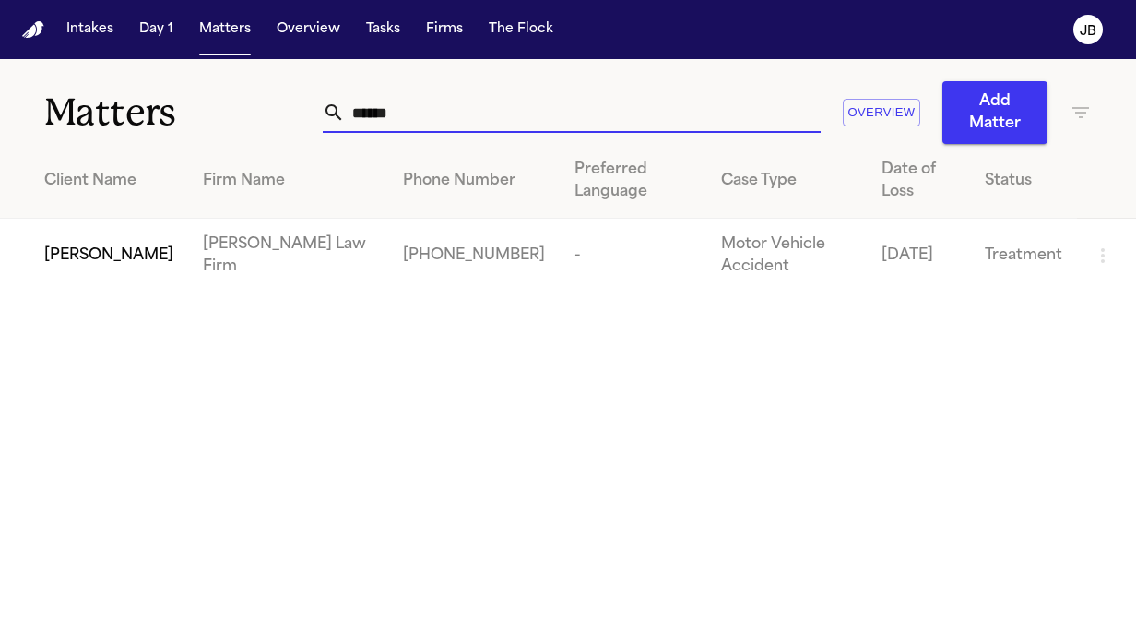
type input "******"
click at [100, 244] on span "[PERSON_NAME]" at bounding box center [108, 255] width 129 height 22
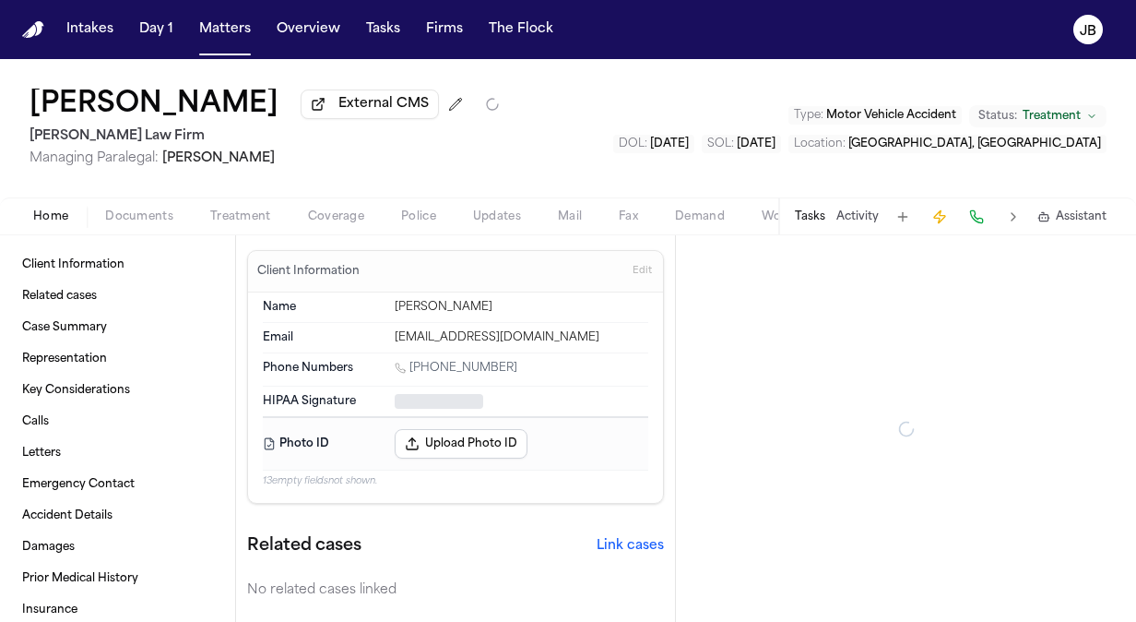
type textarea "*"
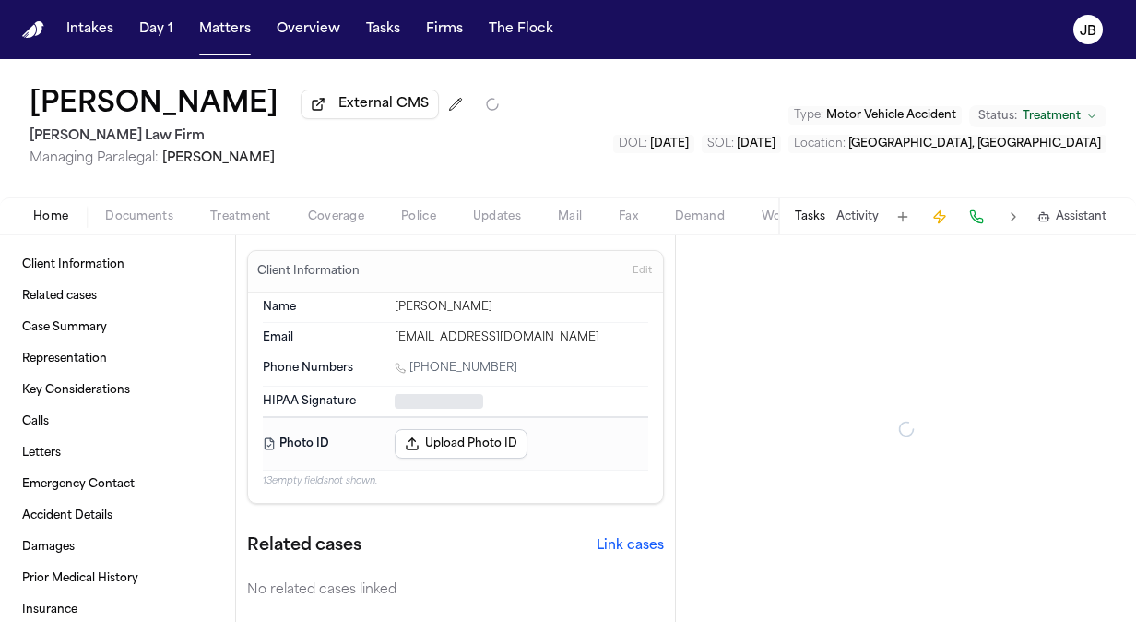
type textarea "*"
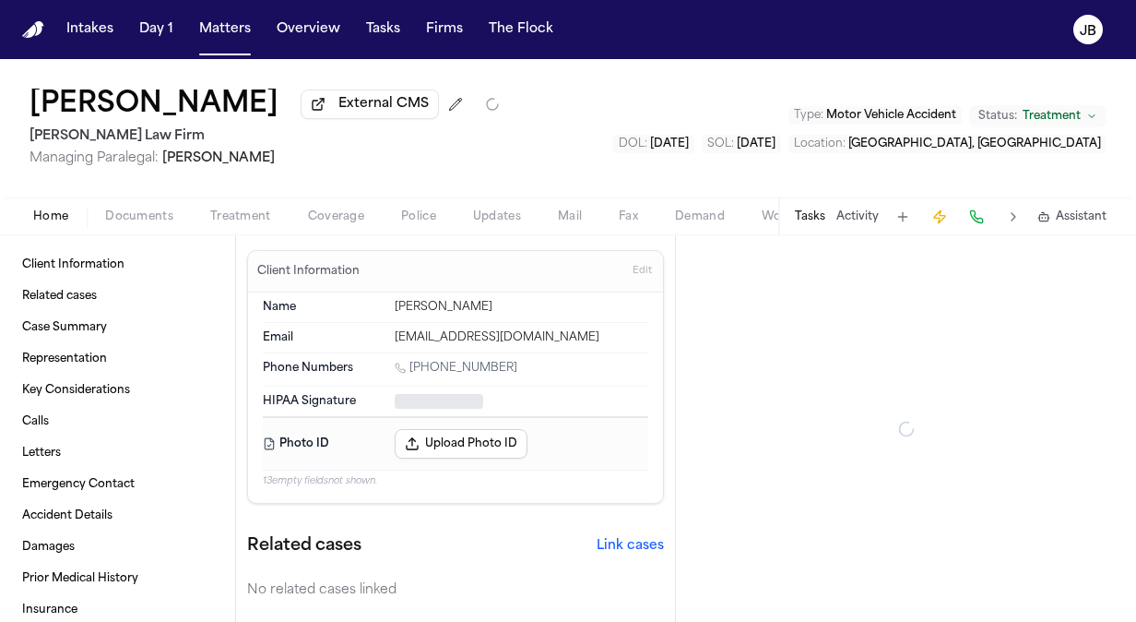
type textarea "*"
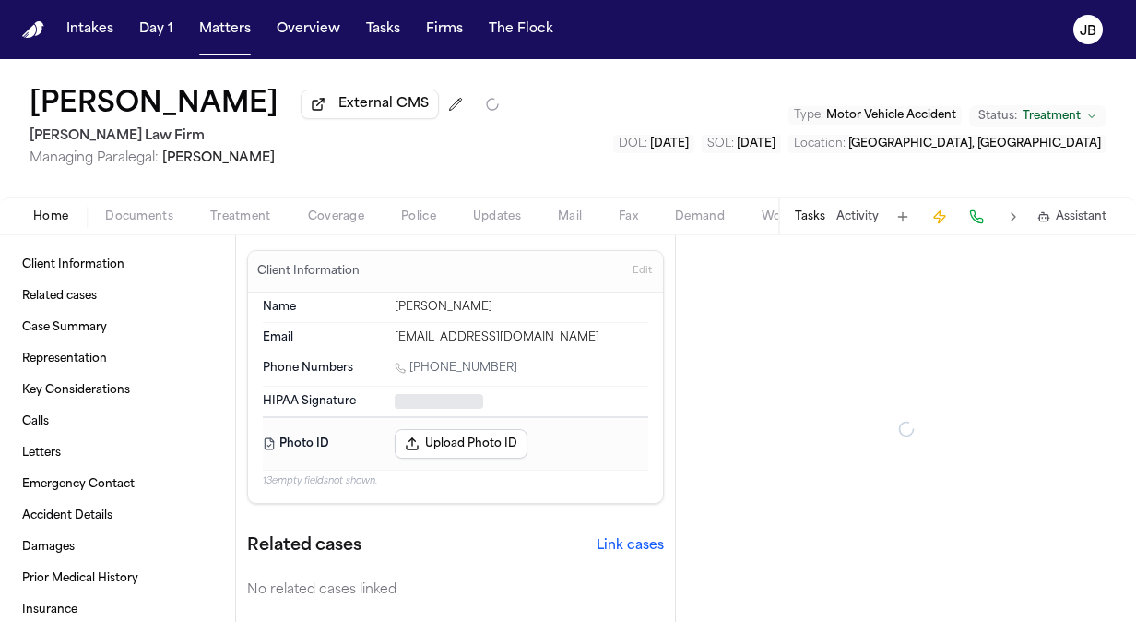
type textarea "*"
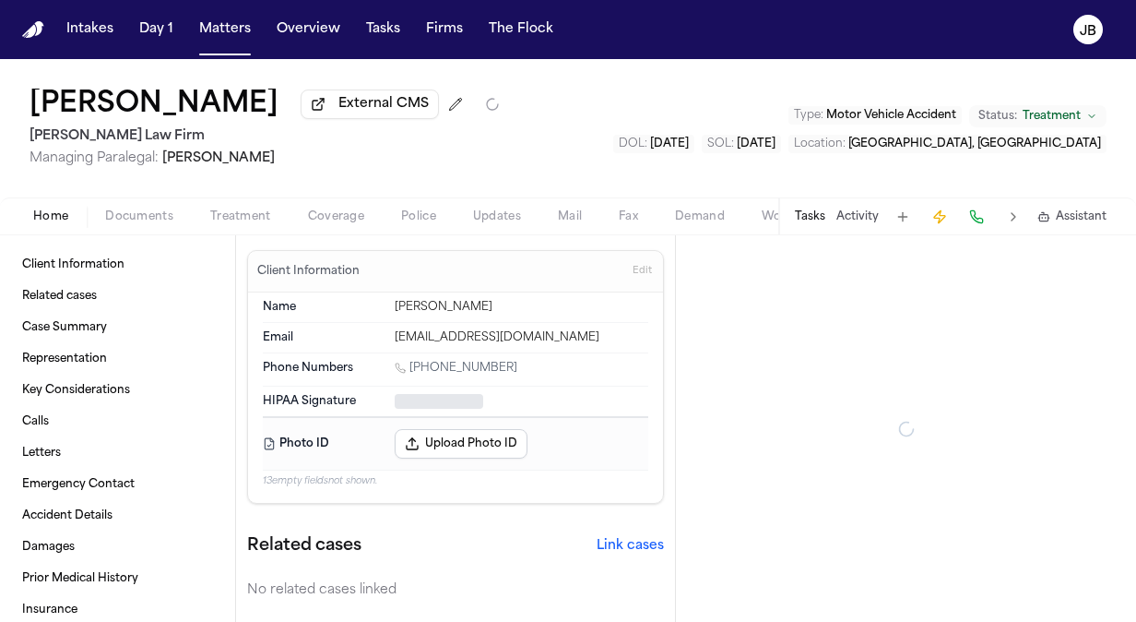
type textarea "*"
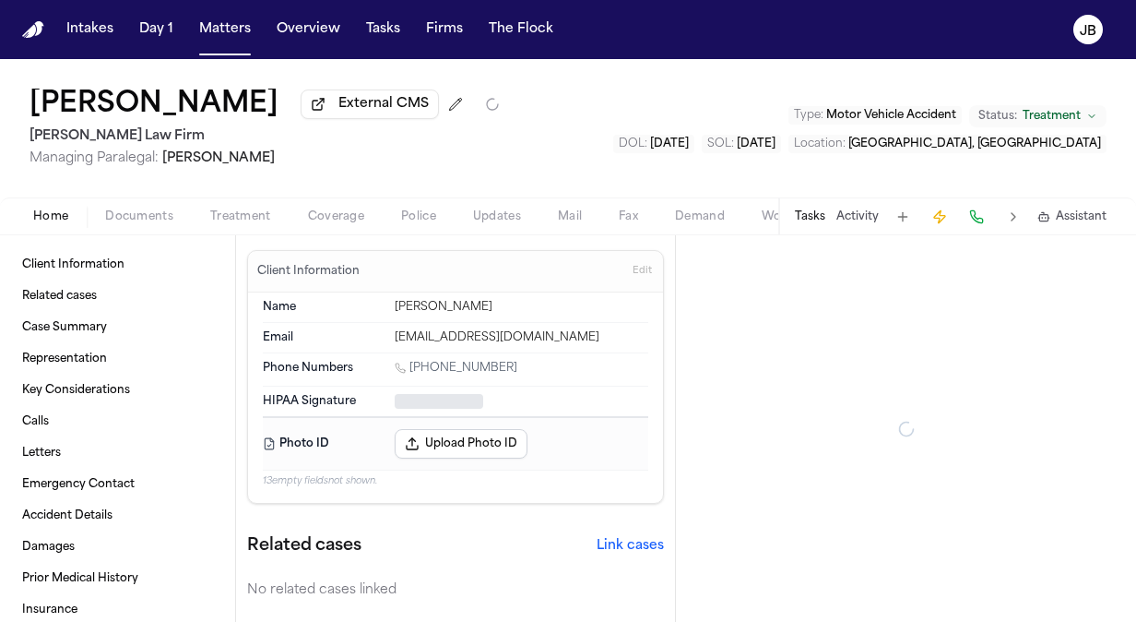
type textarea "*"
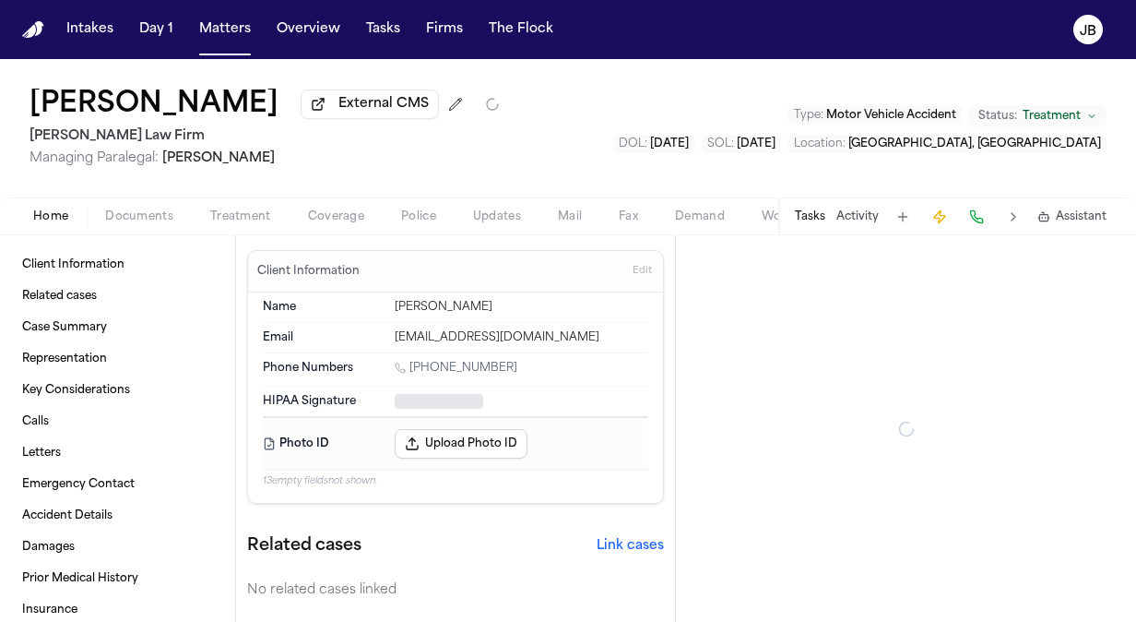
type textarea "*"
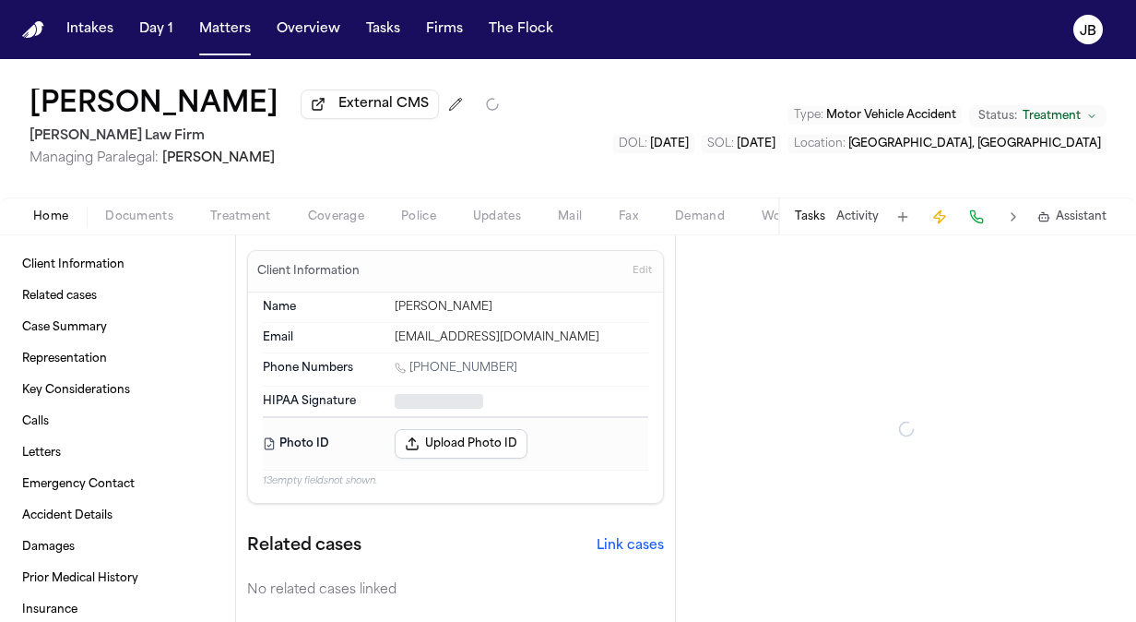
type textarea "*"
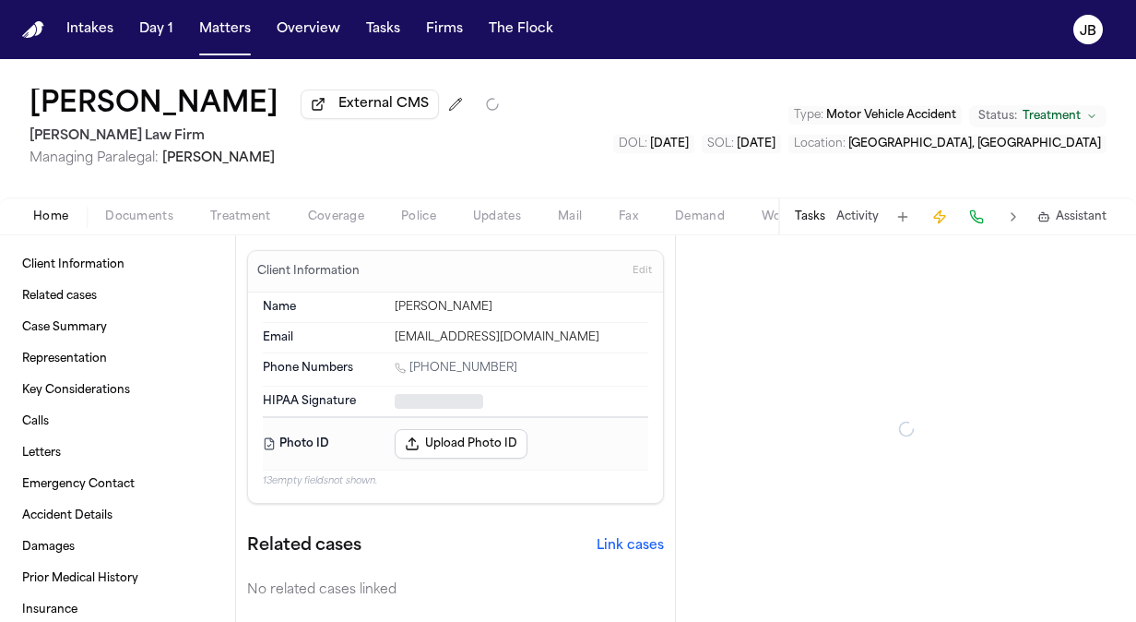
type textarea "*"
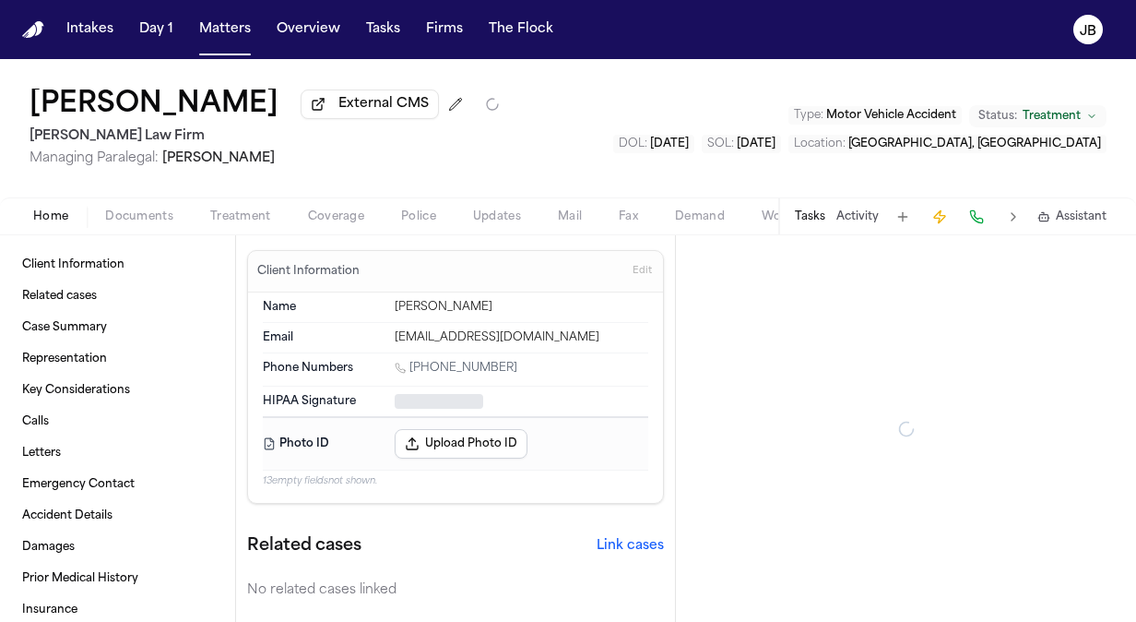
type textarea "*"
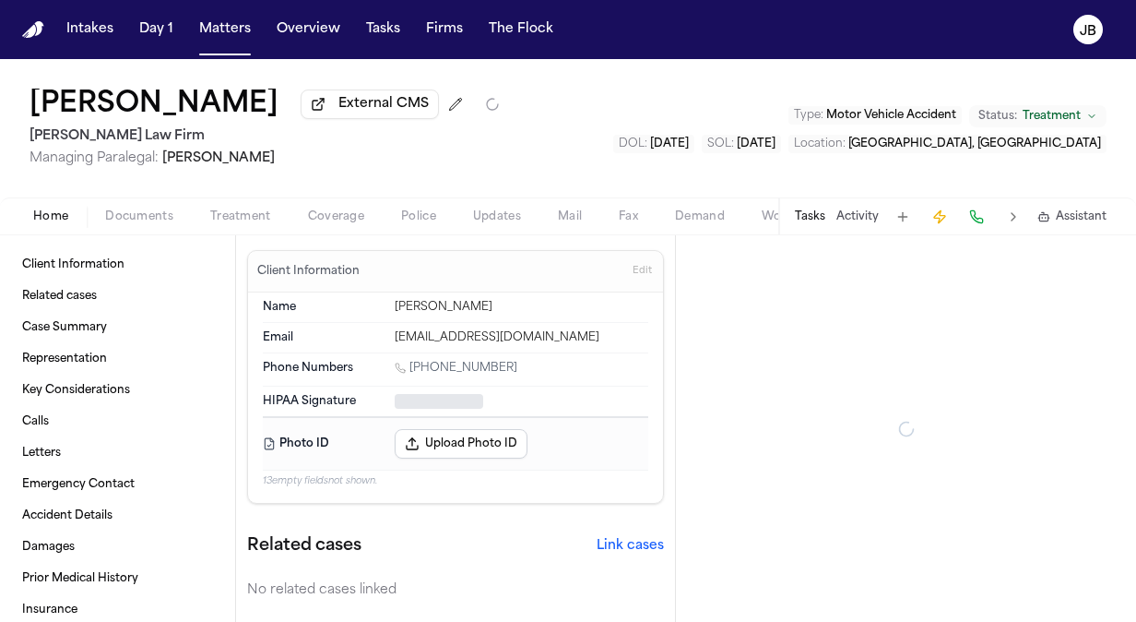
type textarea "*"
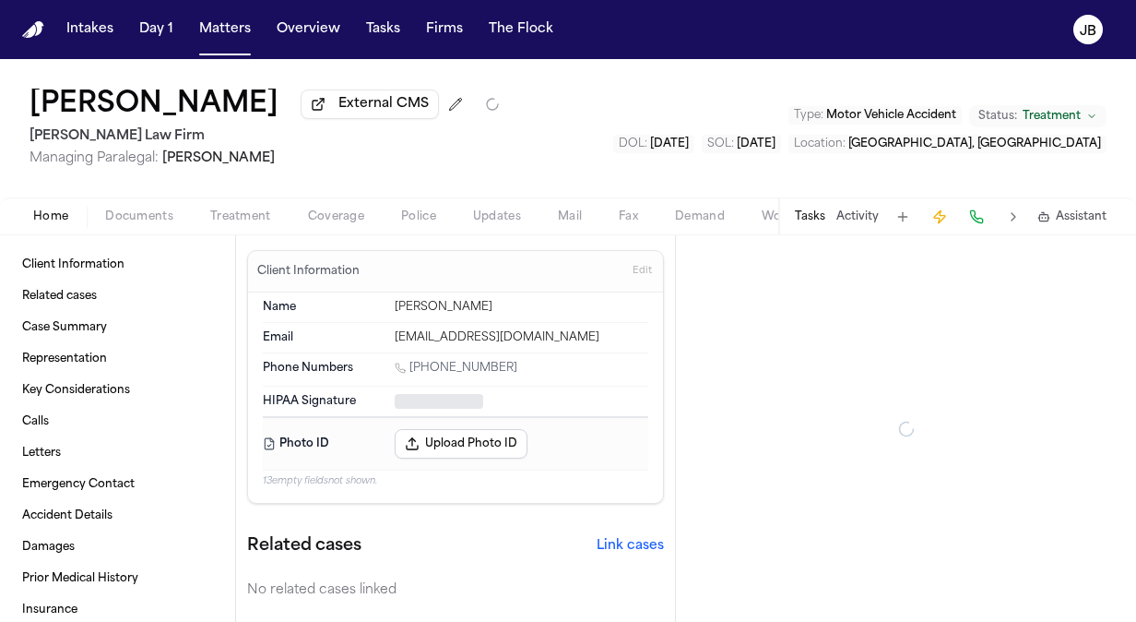
type textarea "*"
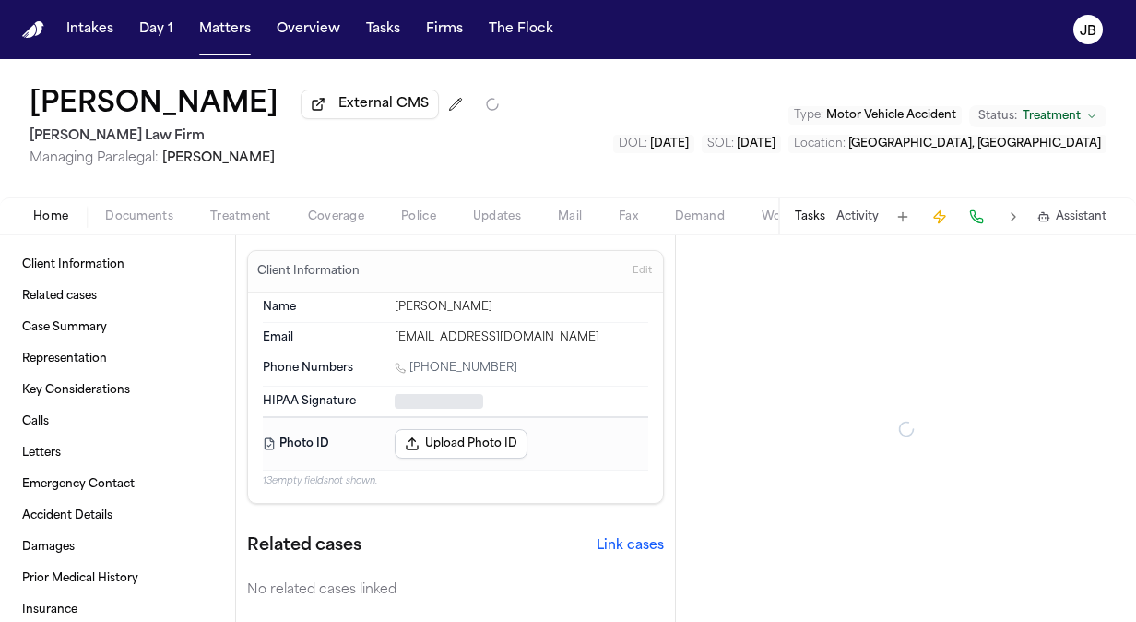
type textarea "*"
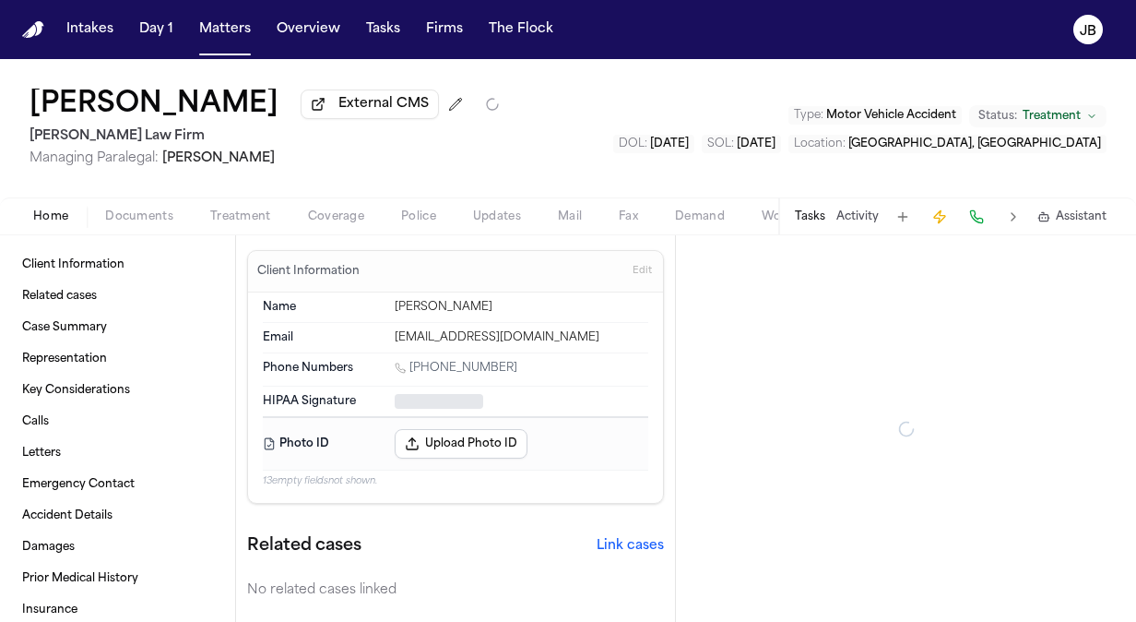
type textarea "*"
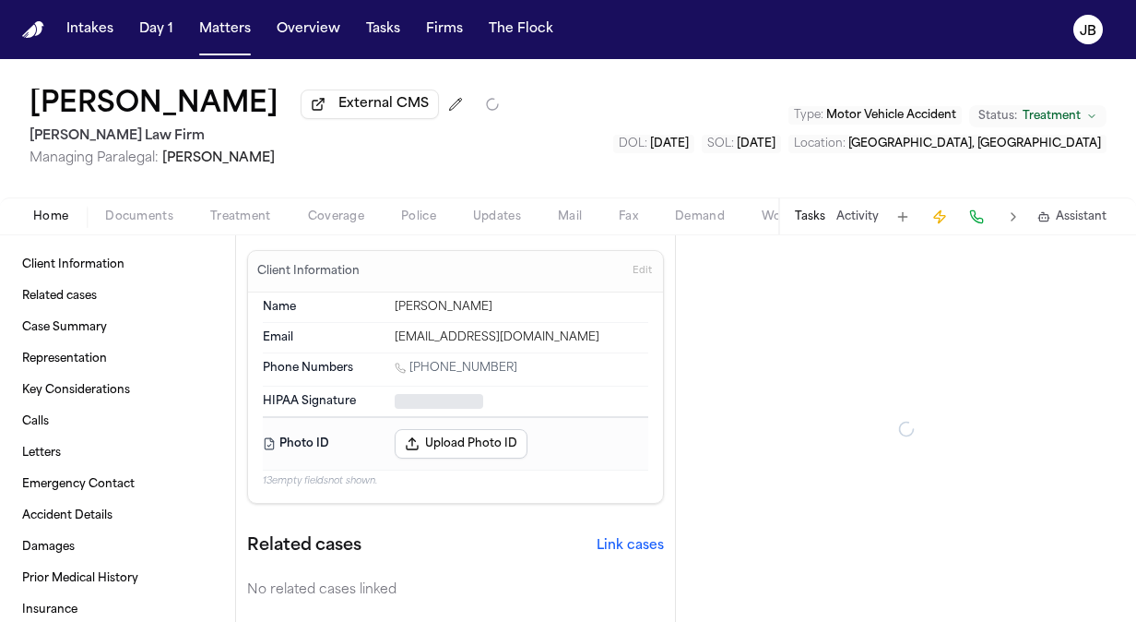
type textarea "*"
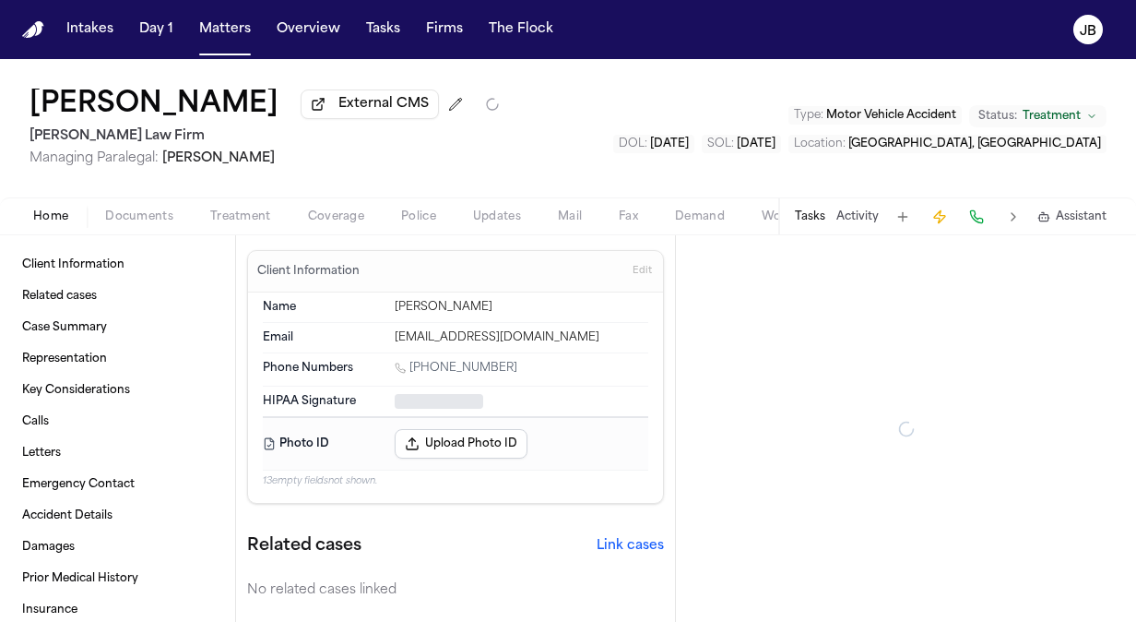
type textarea "*"
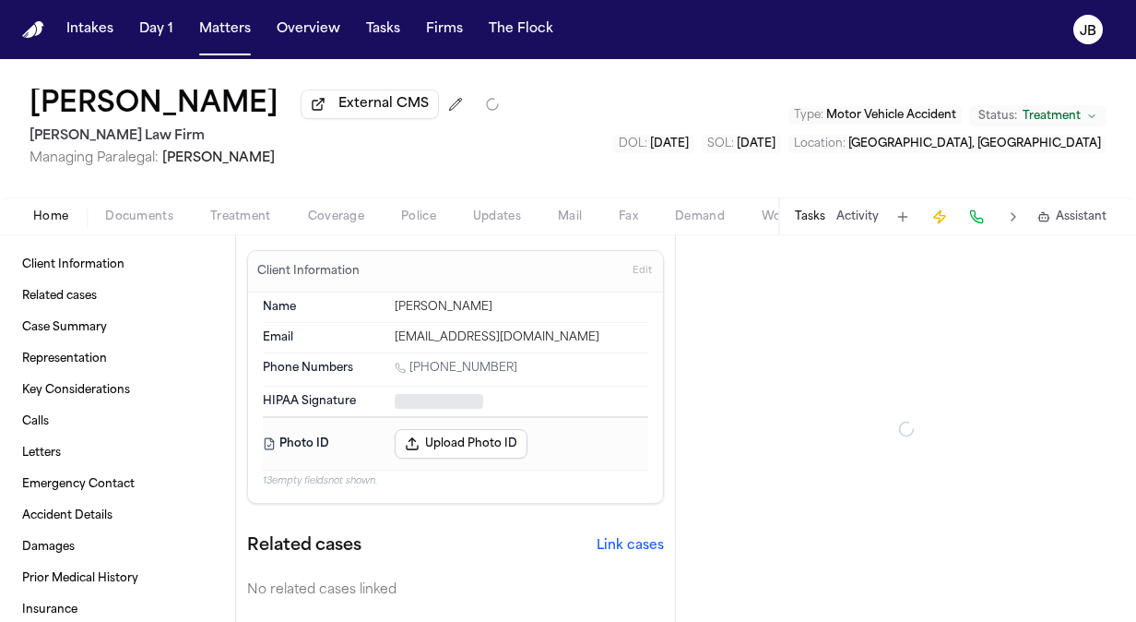
type textarea "*"
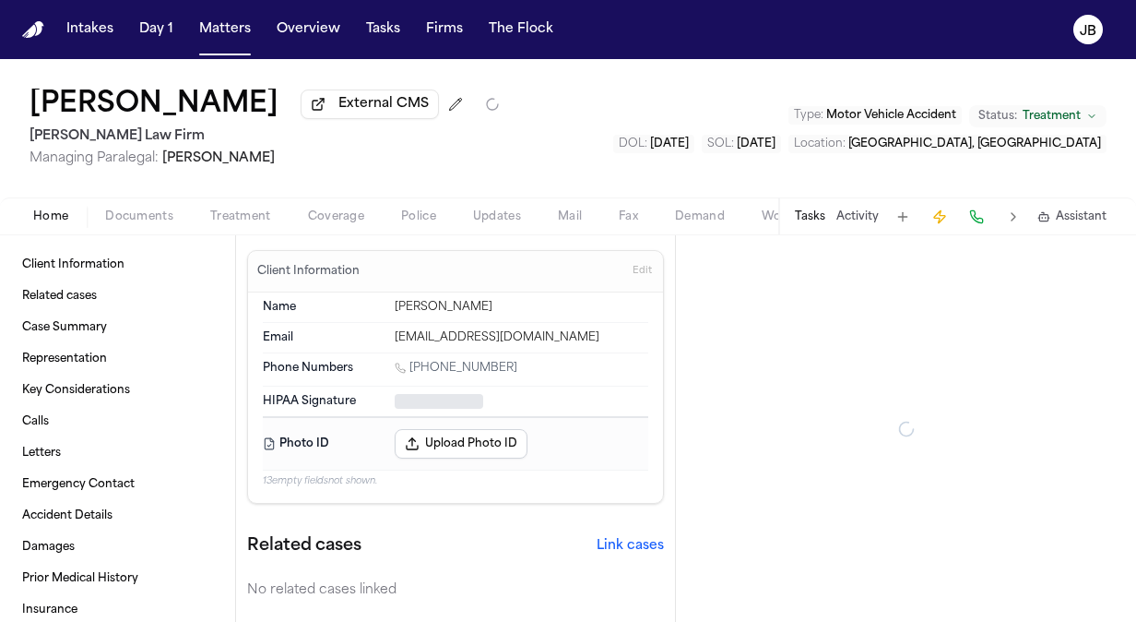
type textarea "*"
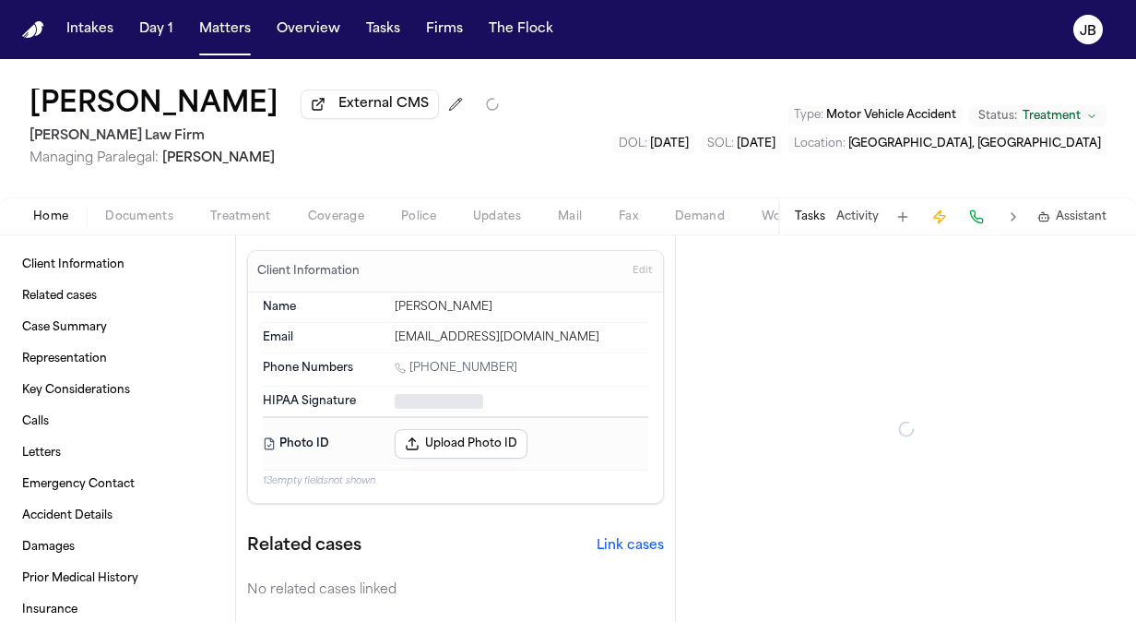
type textarea "*"
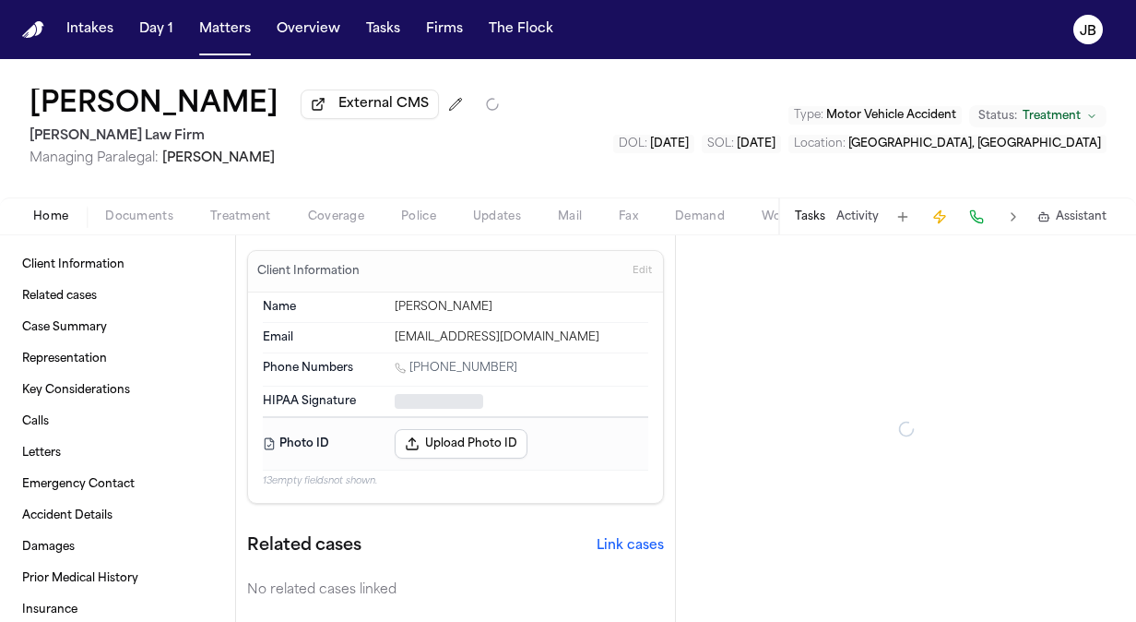
type textarea "*"
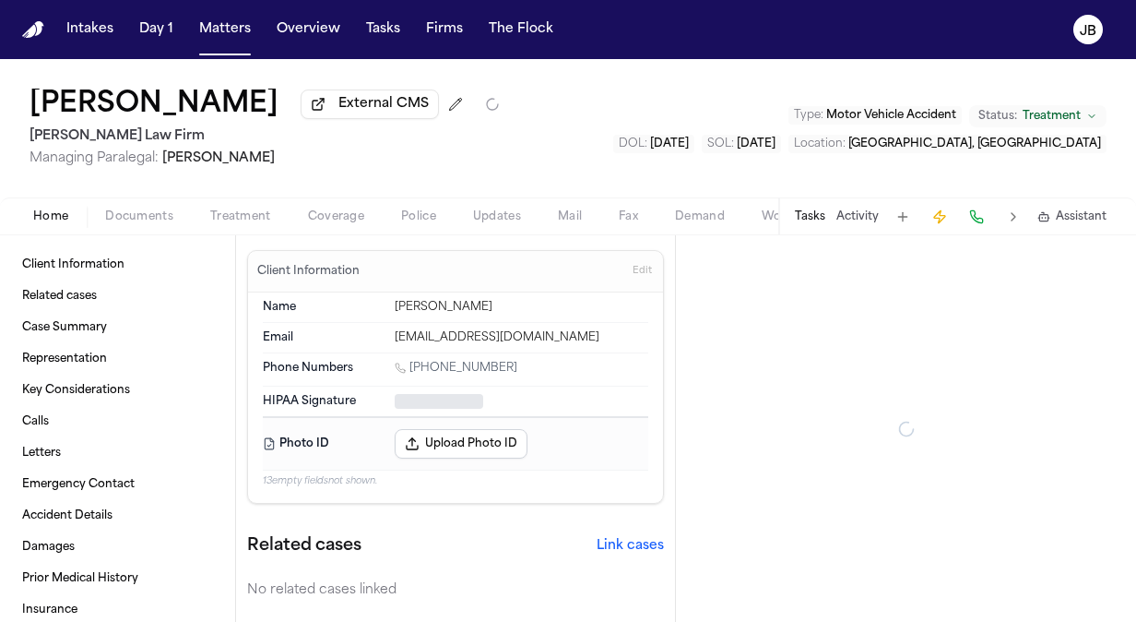
type textarea "*"
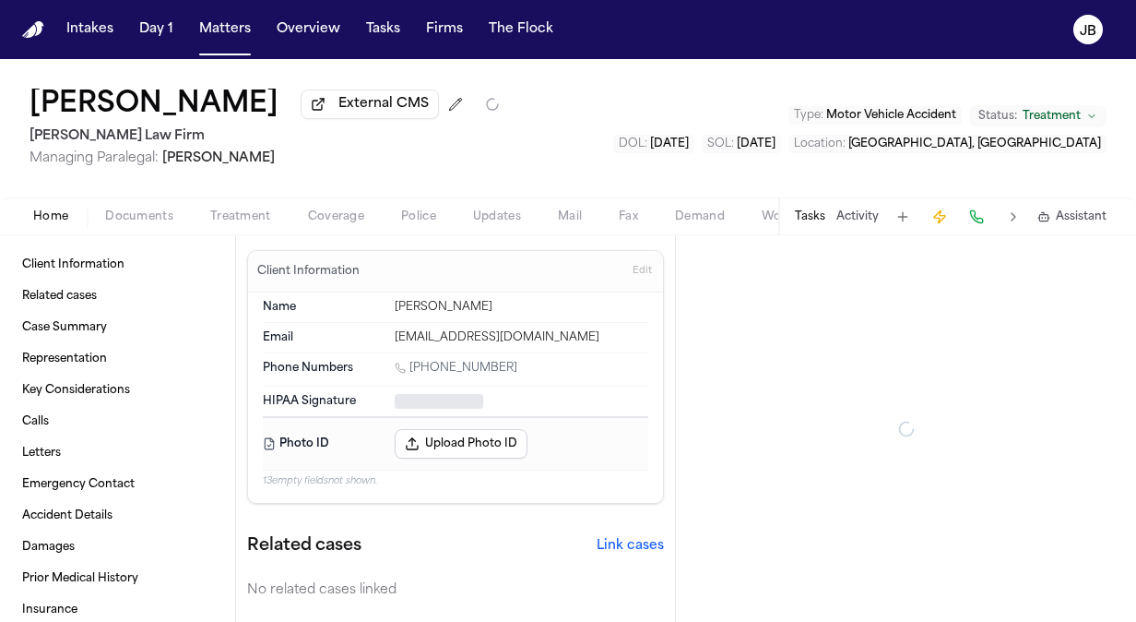
type textarea "*"
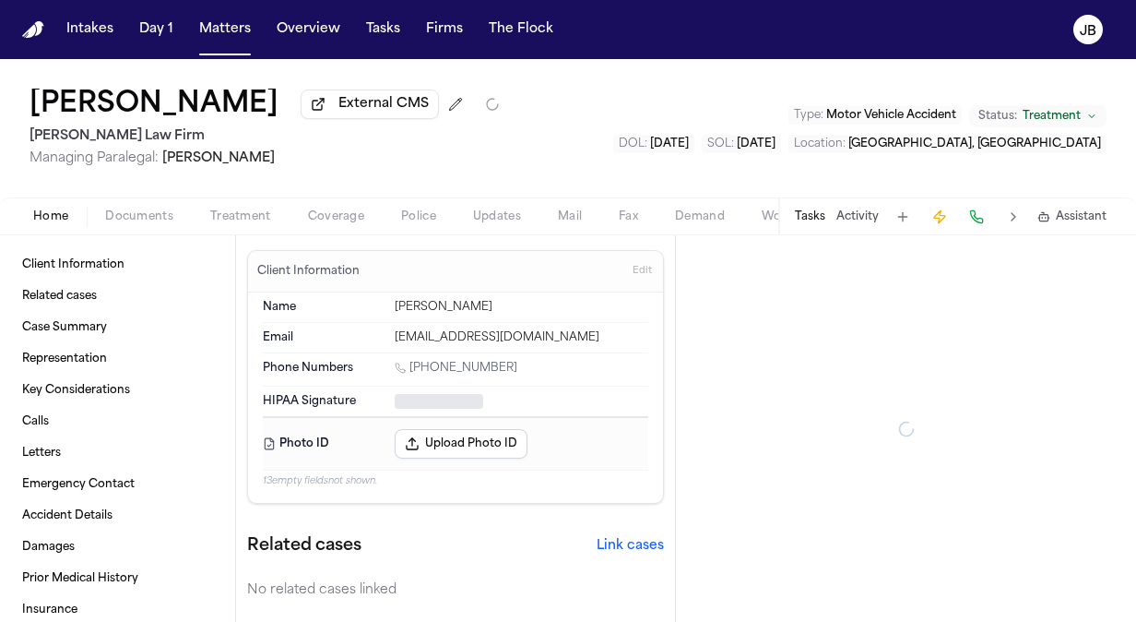
type textarea "*"
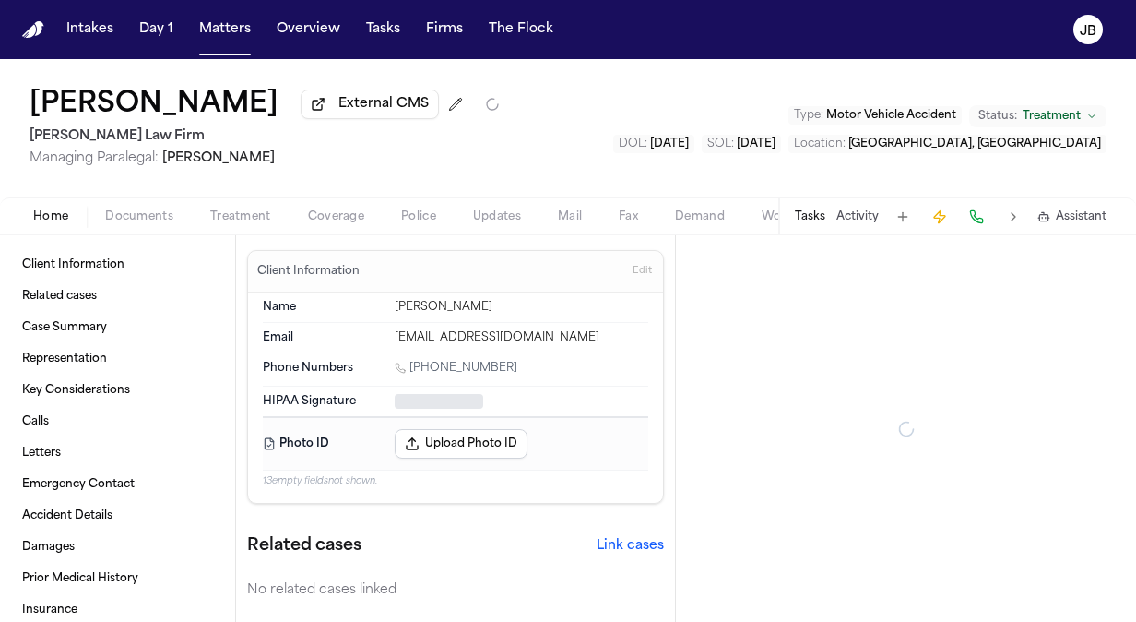
type textarea "*"
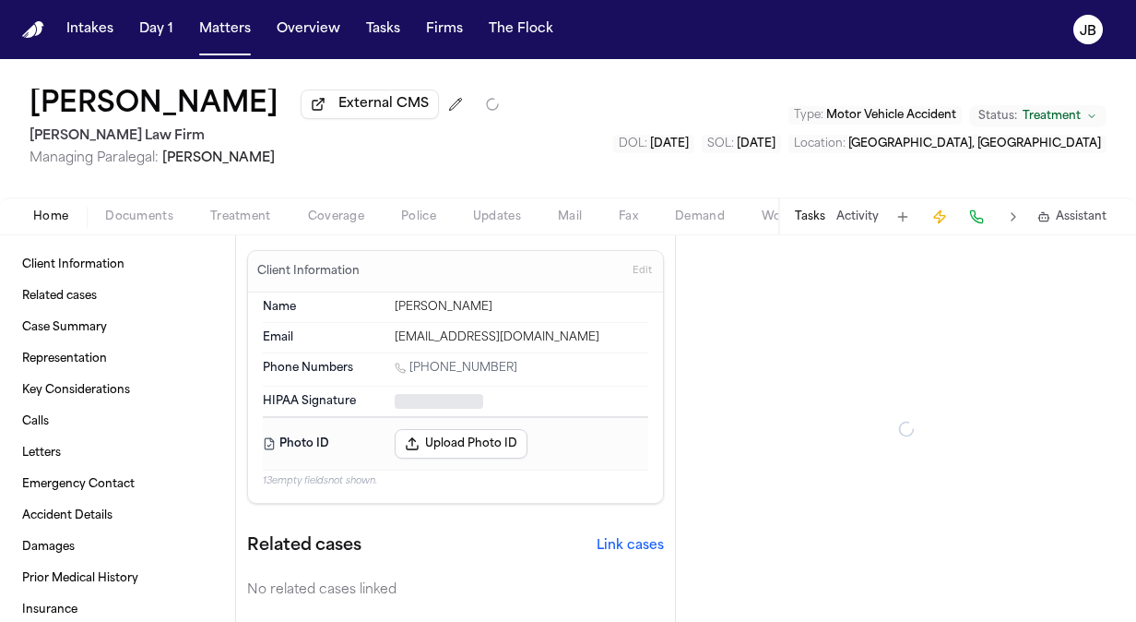
type textarea "*"
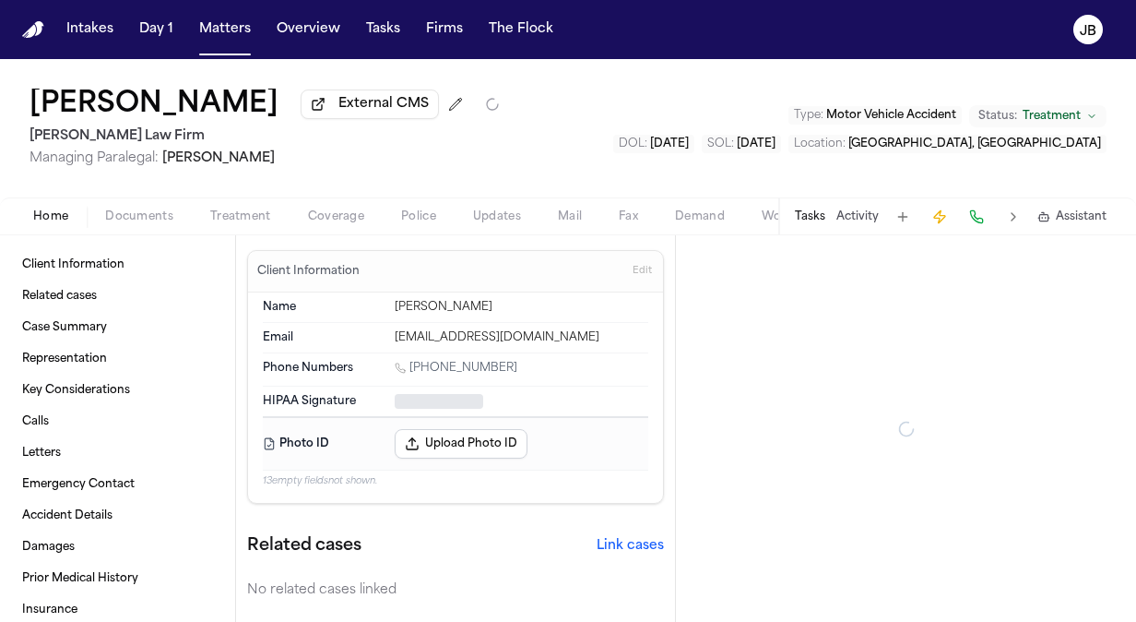
type textarea "*"
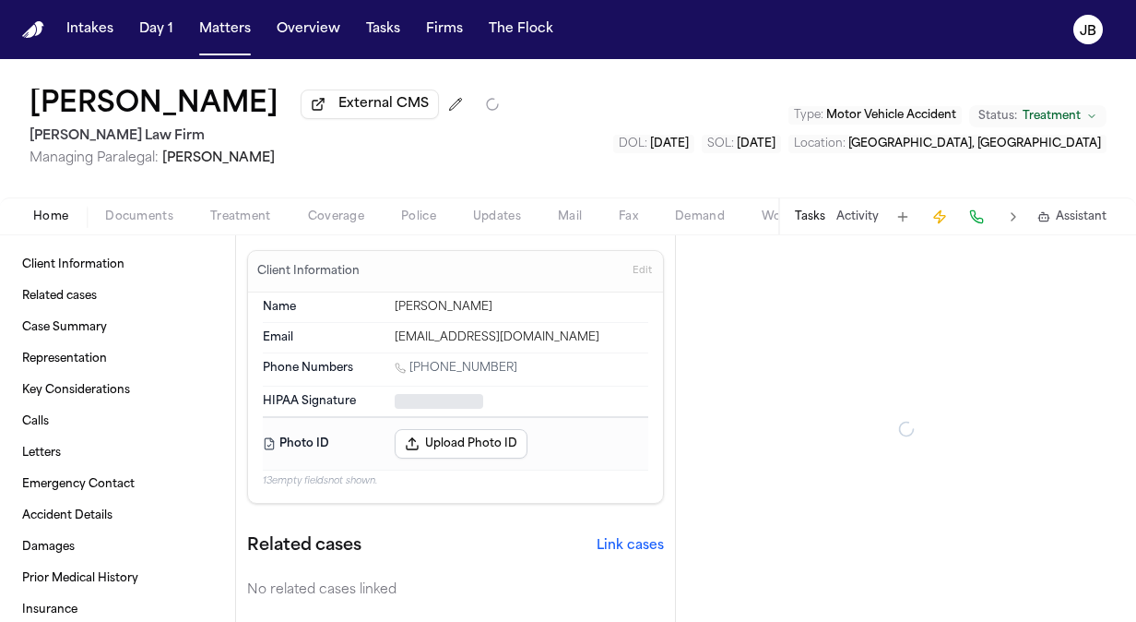
type textarea "*"
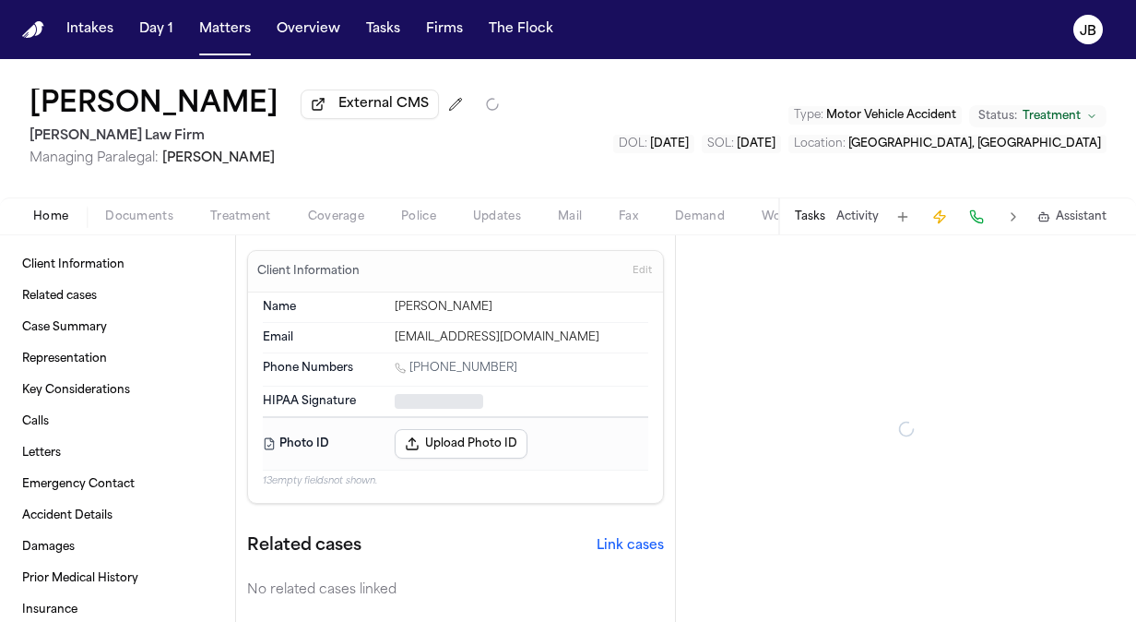
type textarea "*"
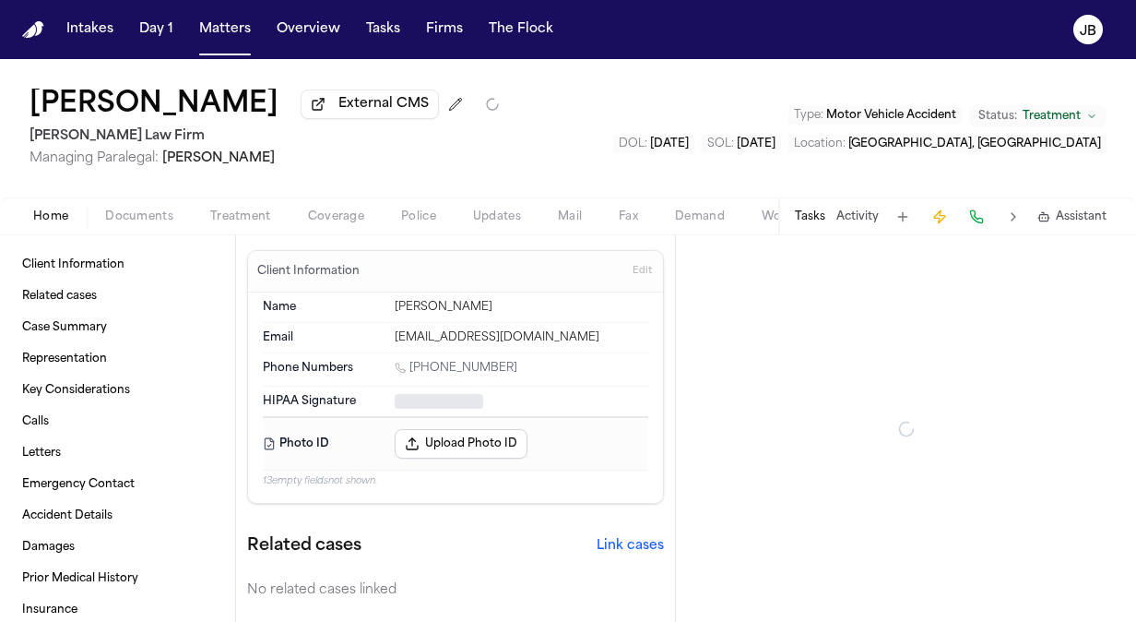
type textarea "*"
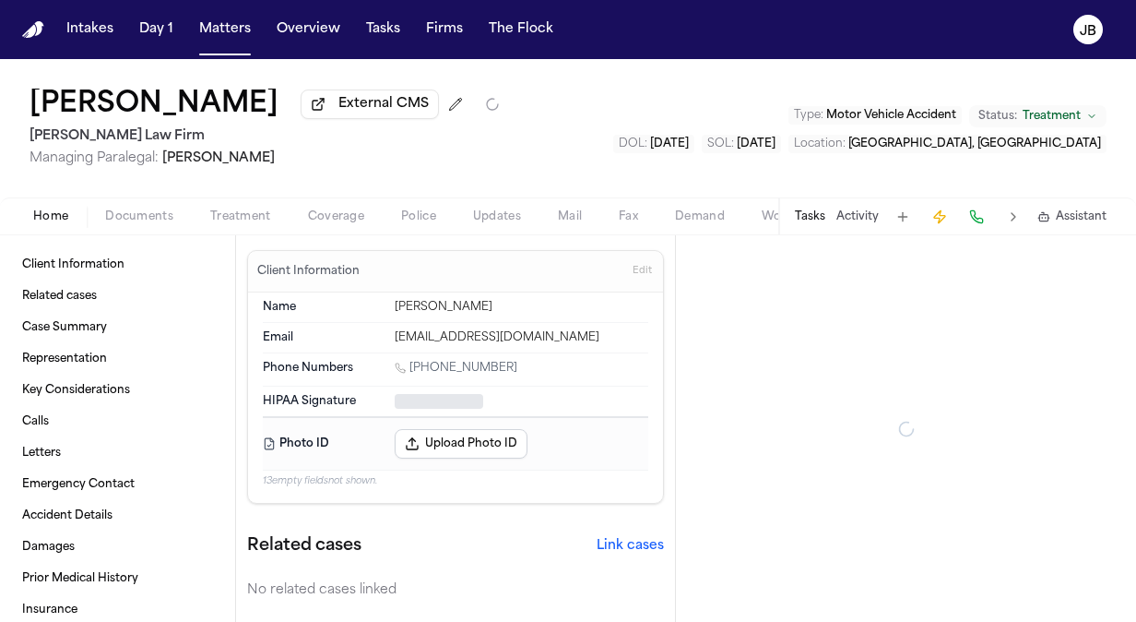
type textarea "*"
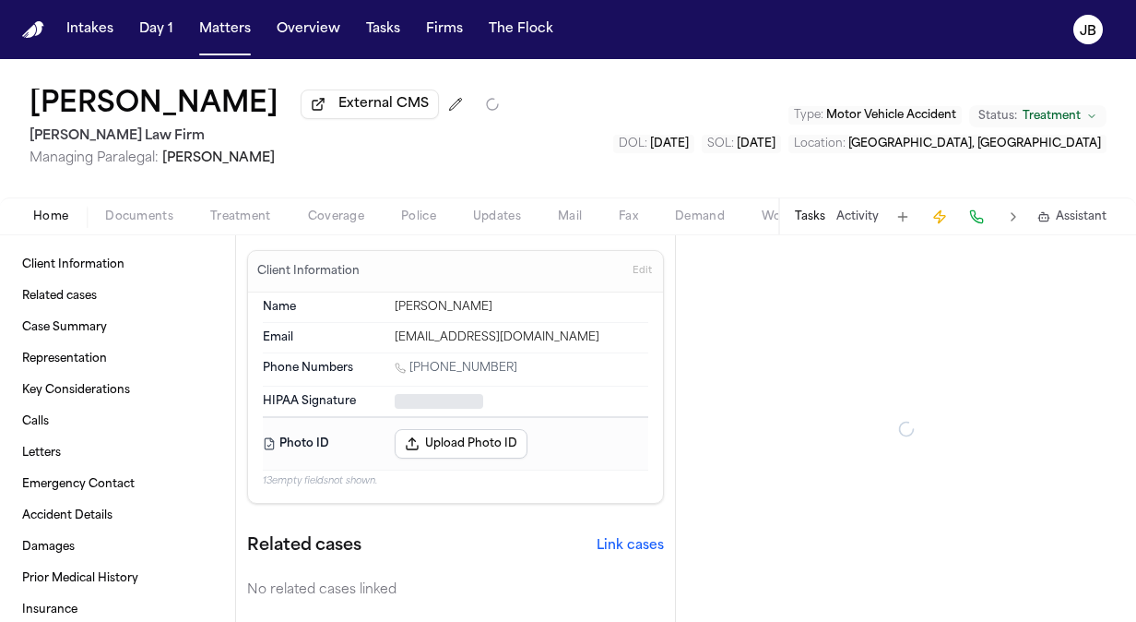
type textarea "*"
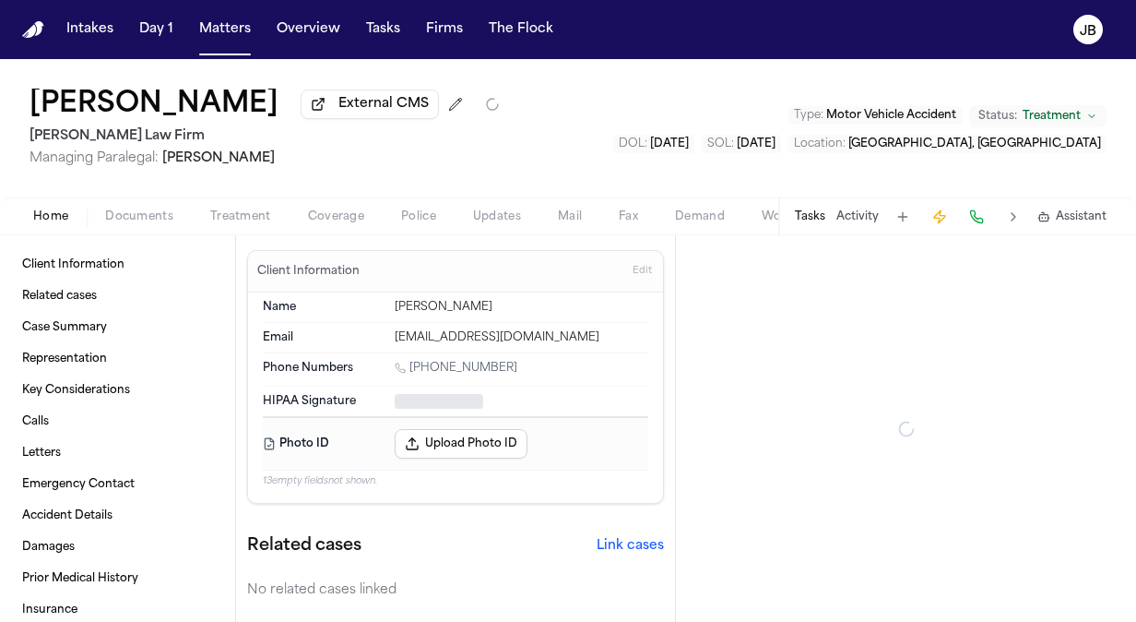
type textarea "*"
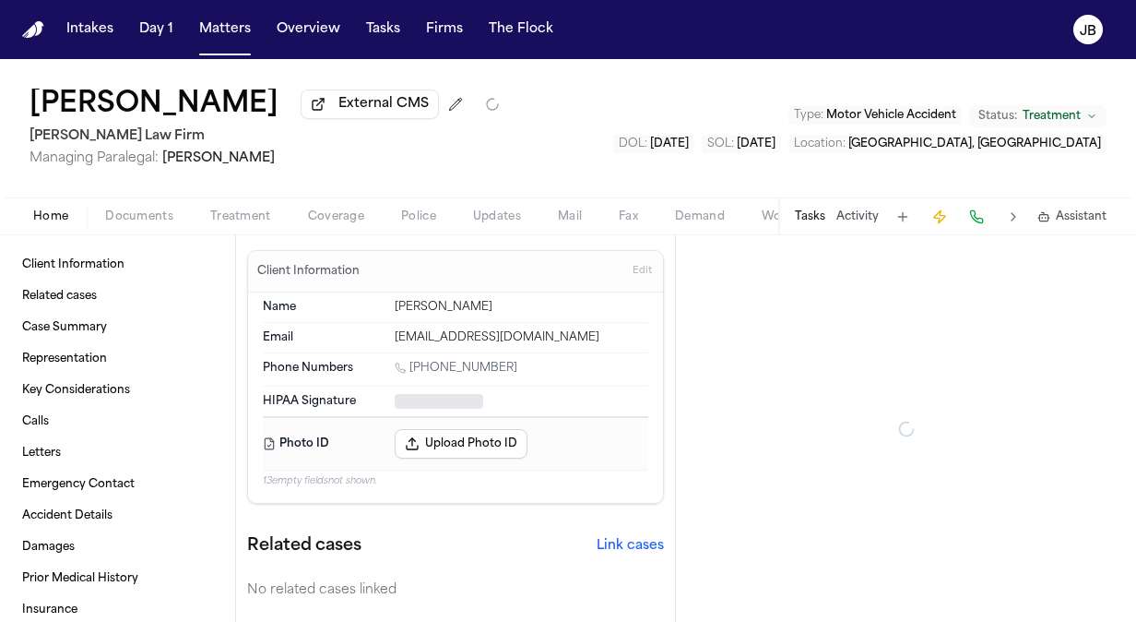
type textarea "*"
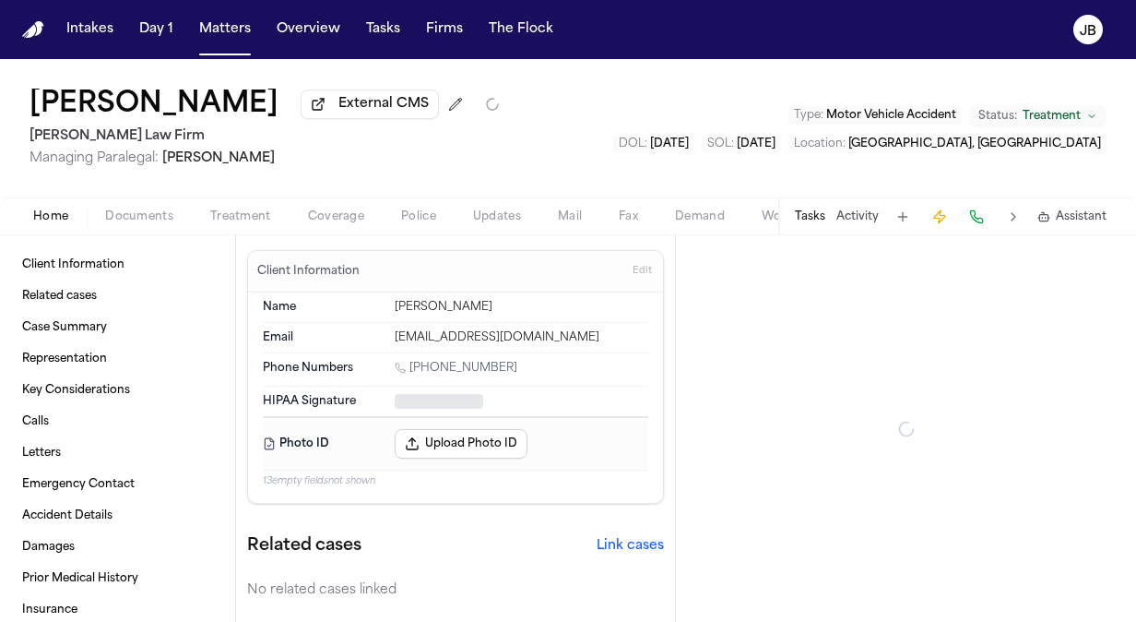
type textarea "*"
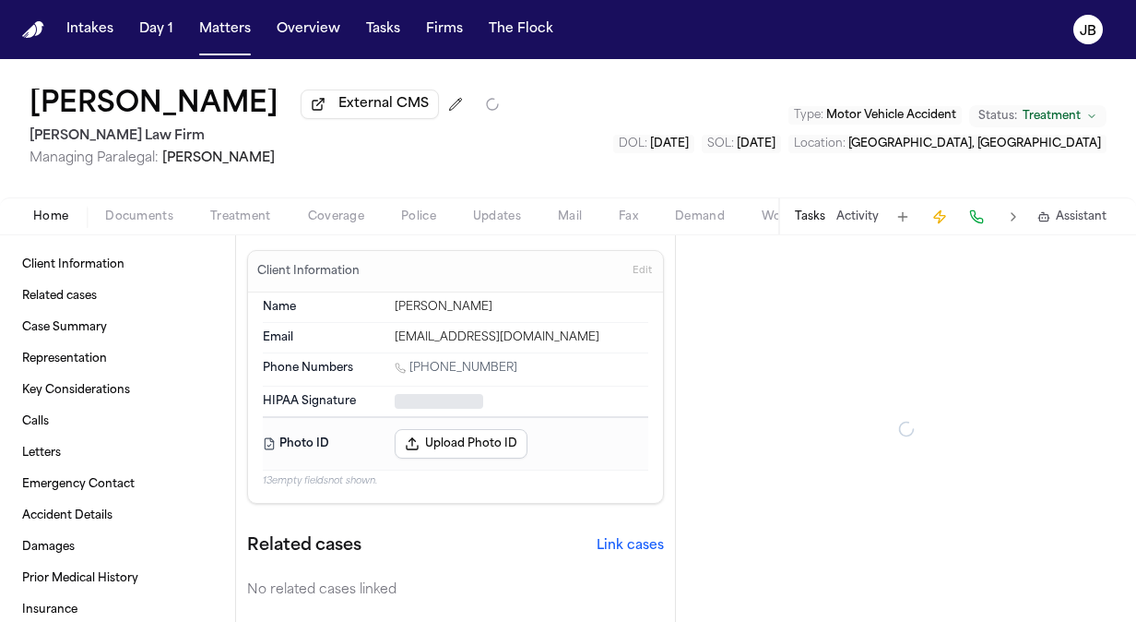
type textarea "*"
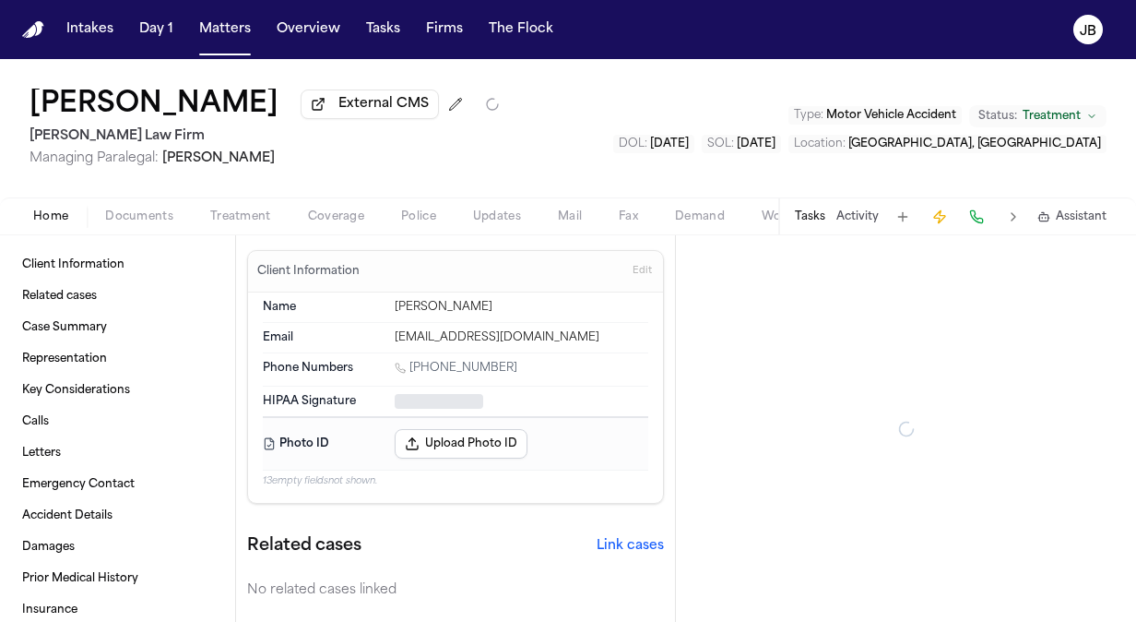
type textarea "*"
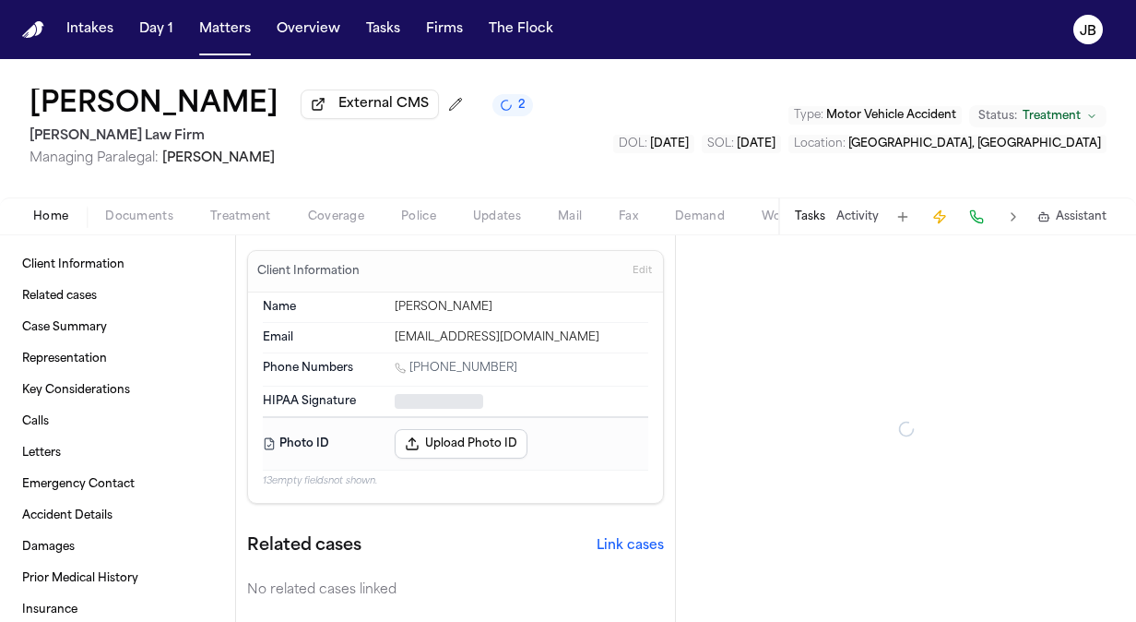
type textarea "*"
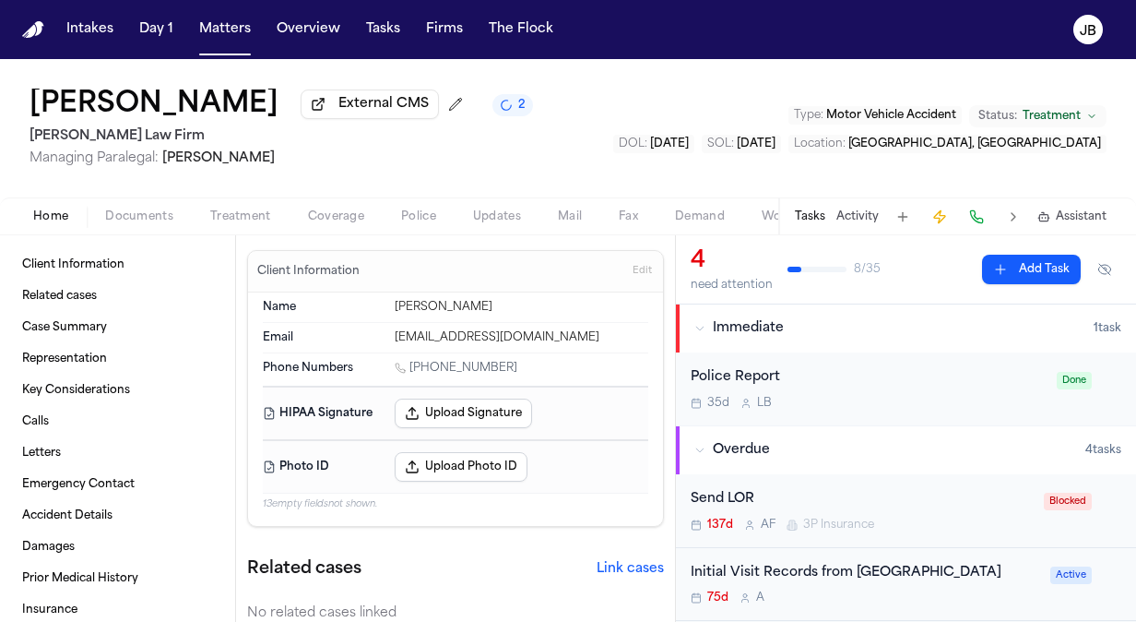
click at [136, 220] on span "Documents" at bounding box center [139, 216] width 68 height 15
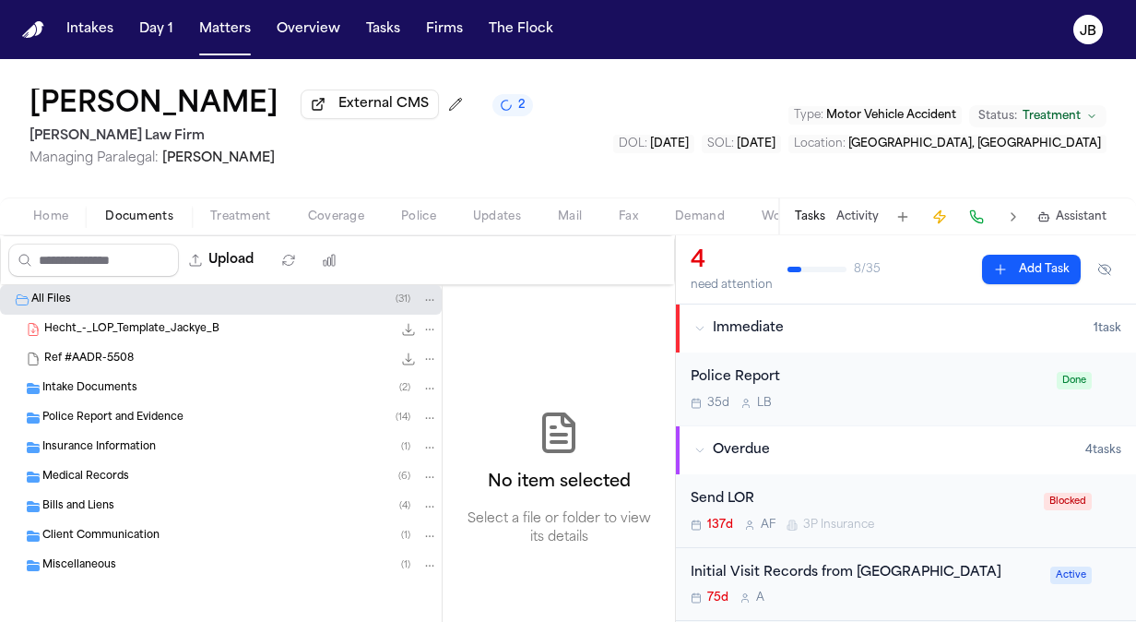
click at [118, 388] on span "Intake Documents" at bounding box center [89, 389] width 95 height 16
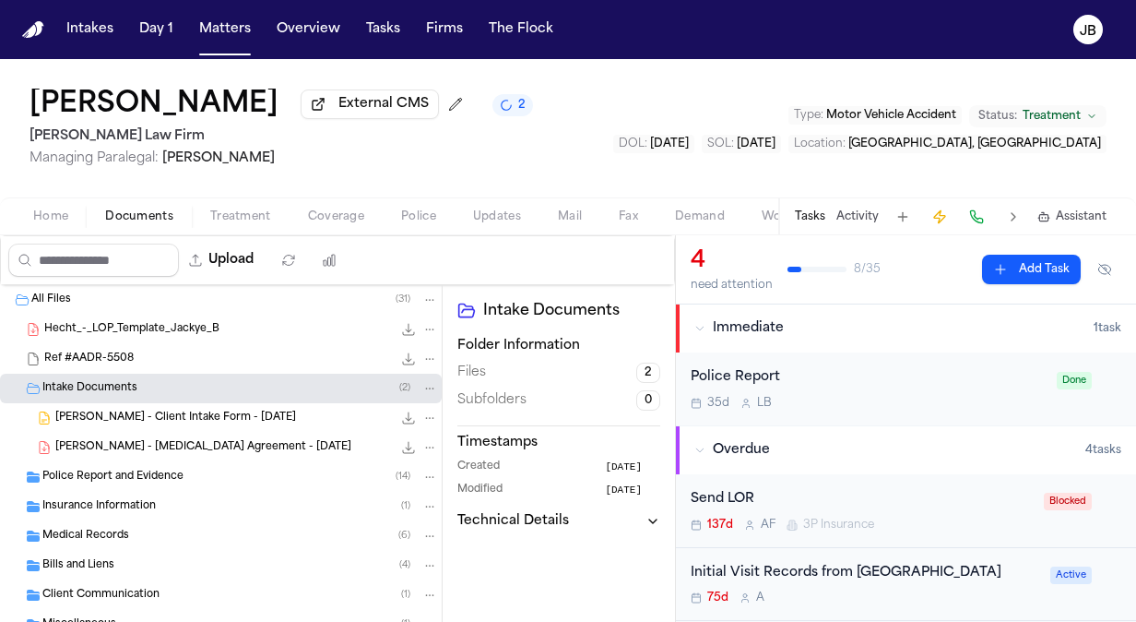
click at [166, 472] on span "Police Report and Evidence" at bounding box center [112, 477] width 141 height 16
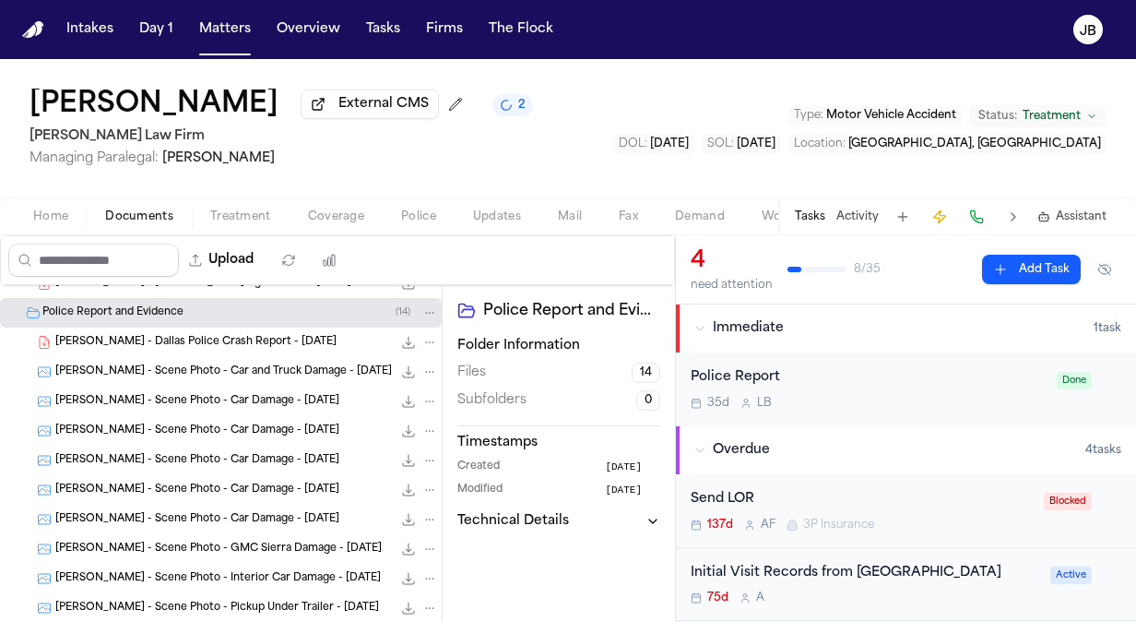
scroll to position [166, 0]
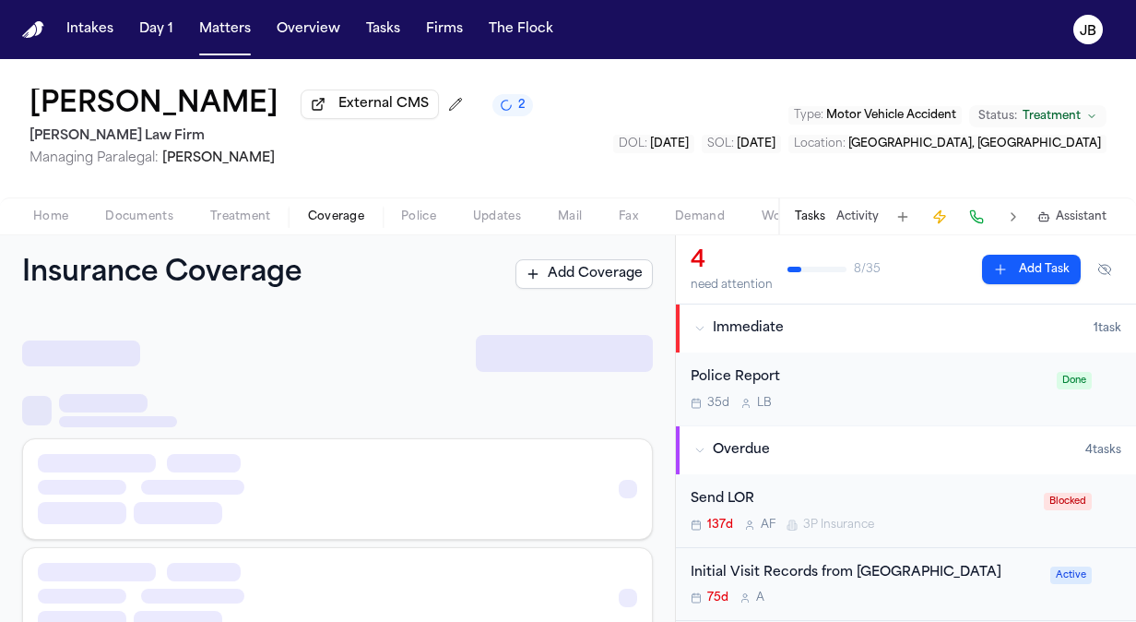
click at [326, 214] on span "Coverage" at bounding box center [336, 216] width 56 height 15
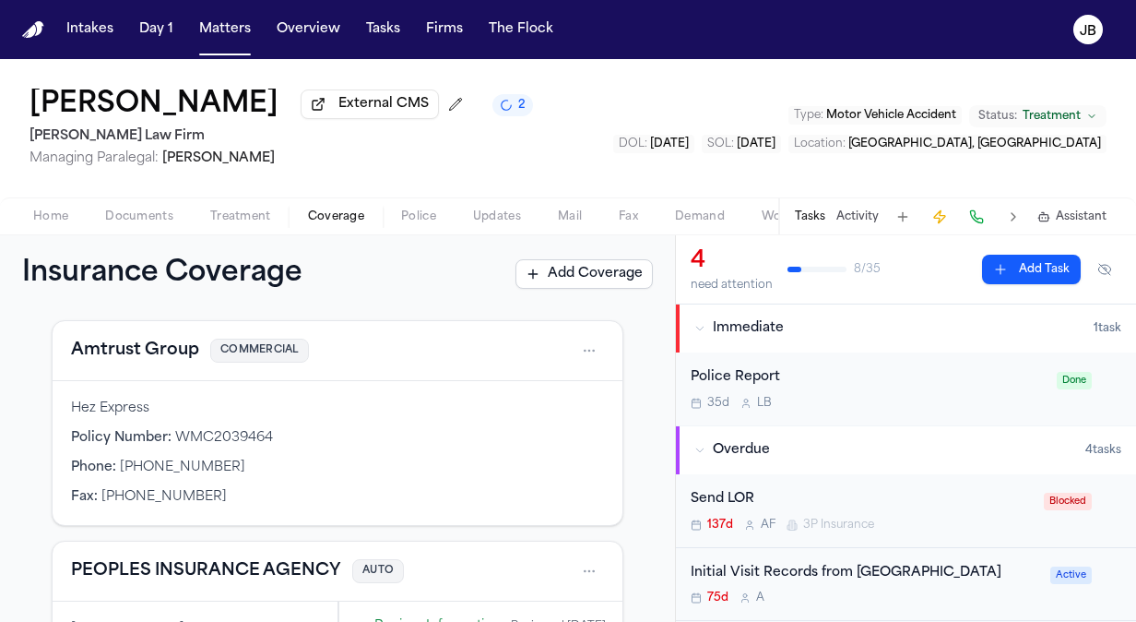
scroll to position [310, 0]
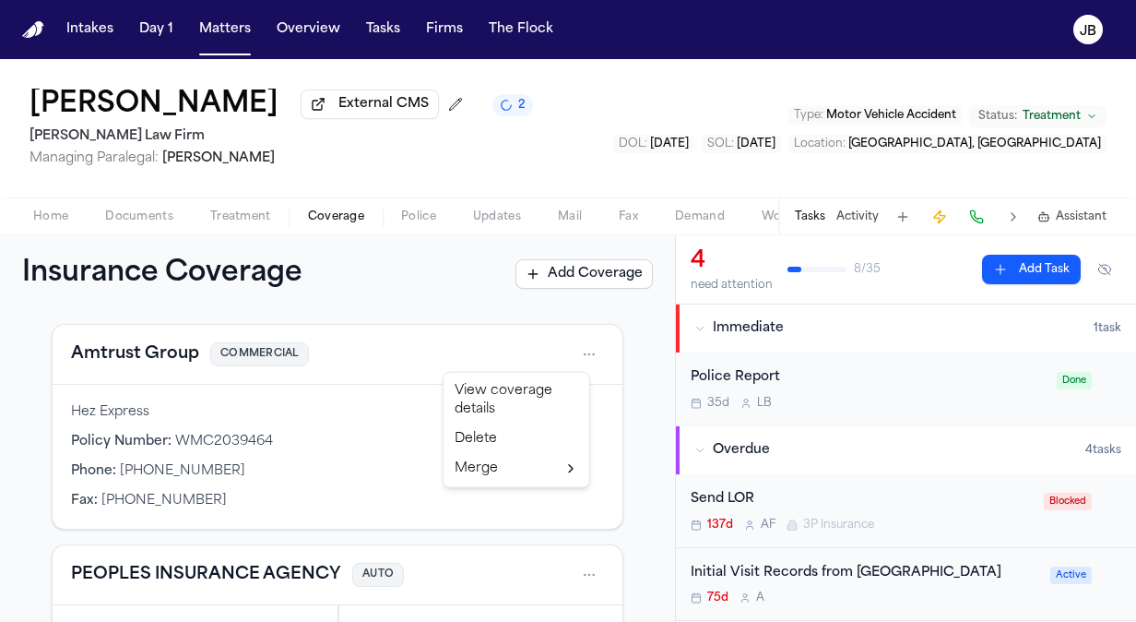
click at [576, 357] on html "Intakes Day 1 Matters Overview Tasks Firms The Flock JB Jackye Benton External …" at bounding box center [568, 311] width 1136 height 622
click at [516, 394] on div "View coverage details" at bounding box center [516, 400] width 138 height 48
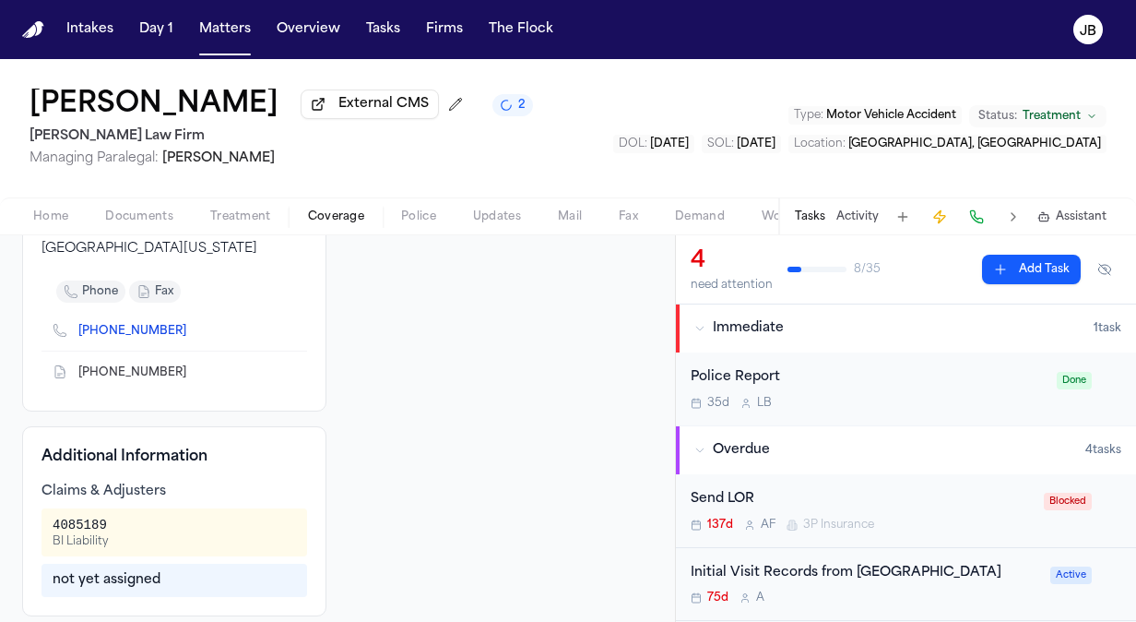
scroll to position [332, 0]
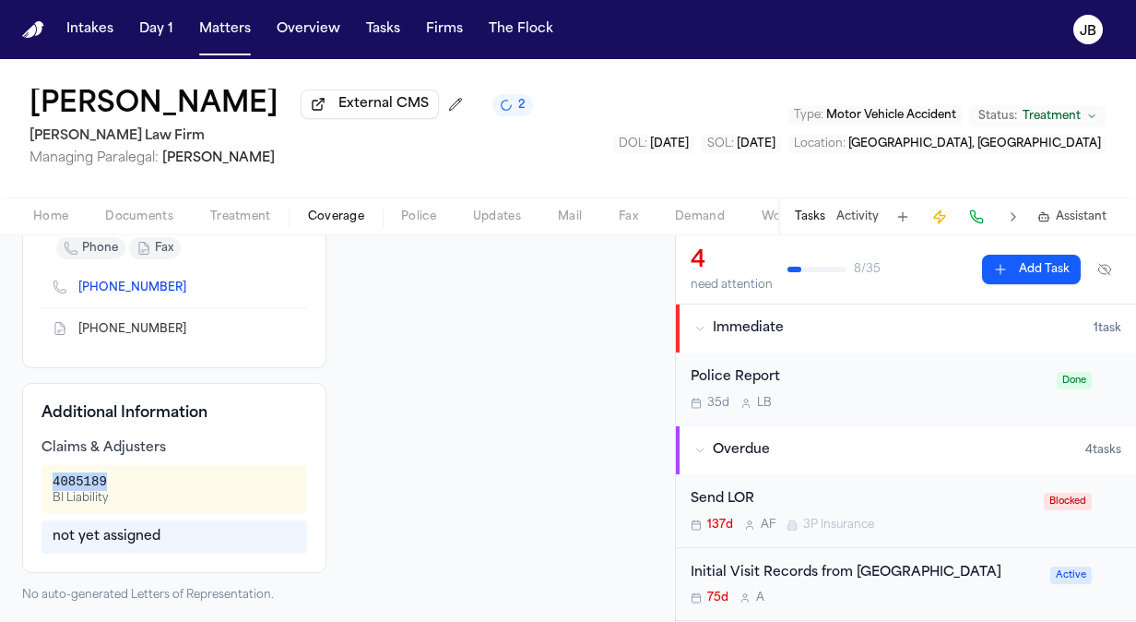
drag, startPoint x: 106, startPoint y: 478, endPoint x: 52, endPoint y: 480, distance: 54.4
click at [52, 480] on div "4085189 BI Liability" at bounding box center [175, 489] width 266 height 48
copy div "4085189"
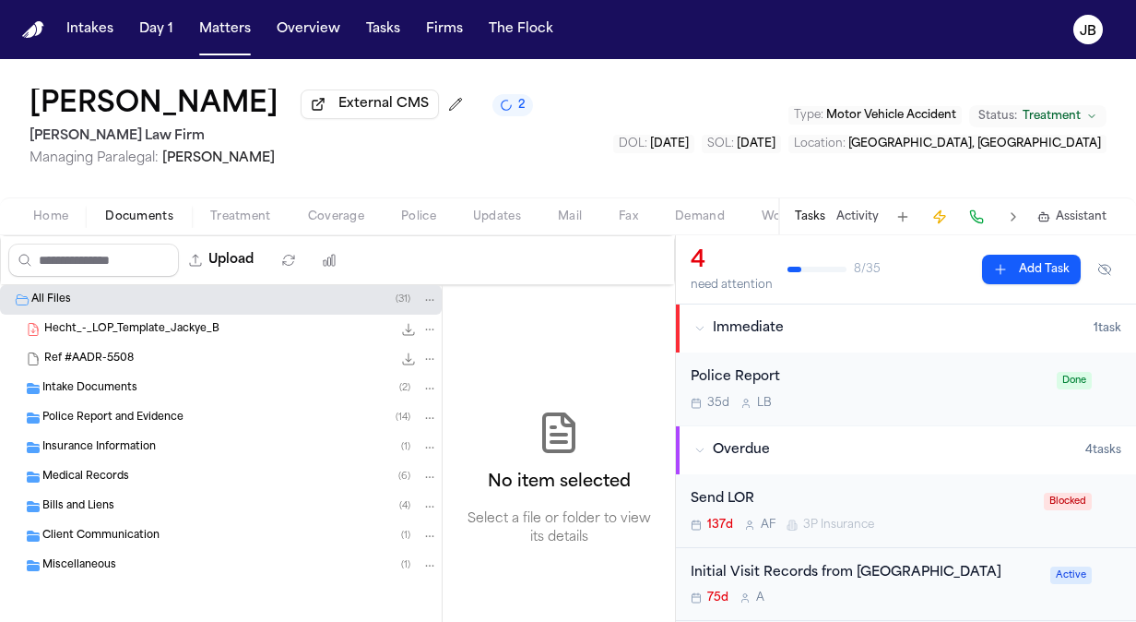
click at [125, 209] on span "Documents" at bounding box center [139, 216] width 68 height 15
click at [91, 407] on div "Police Report and Evidence ( 14 )" at bounding box center [221, 418] width 442 height 30
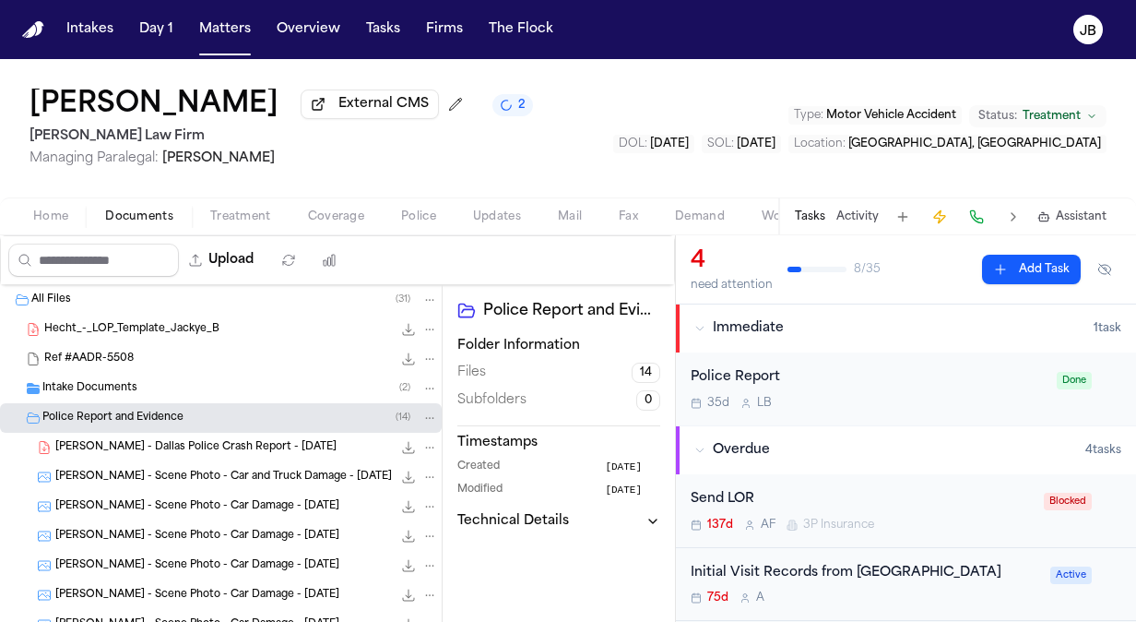
click at [210, 443] on span "J. Benton - Dallas Police Crash Report - 4.22.25" at bounding box center [195, 448] width 281 height 16
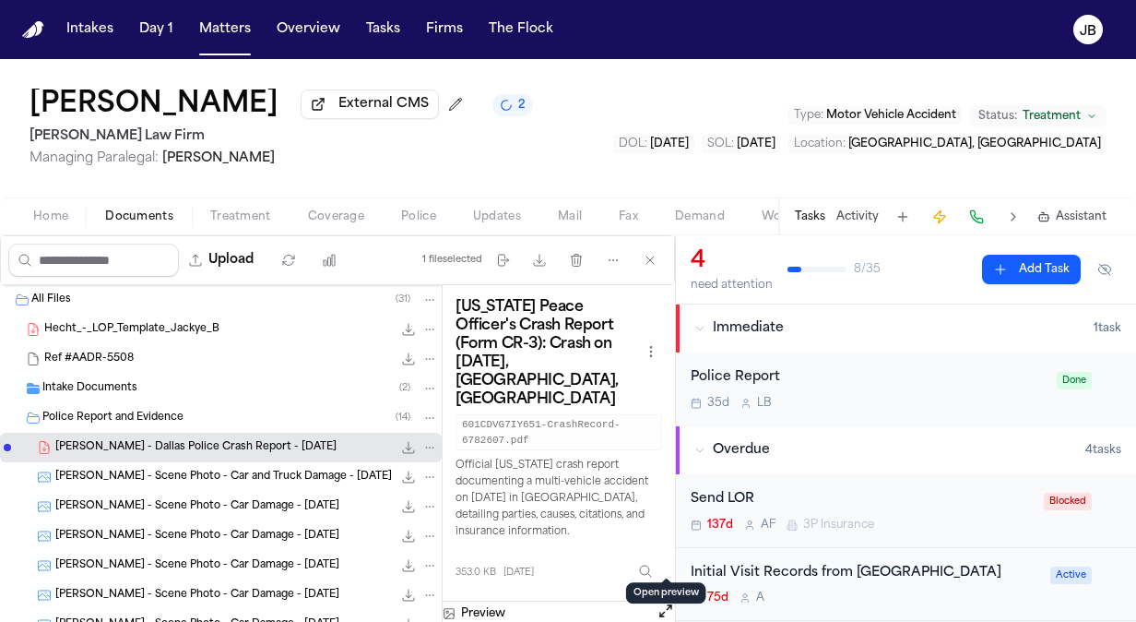
click at [657, 601] on button "Open preview" at bounding box center [666, 610] width 18 height 18
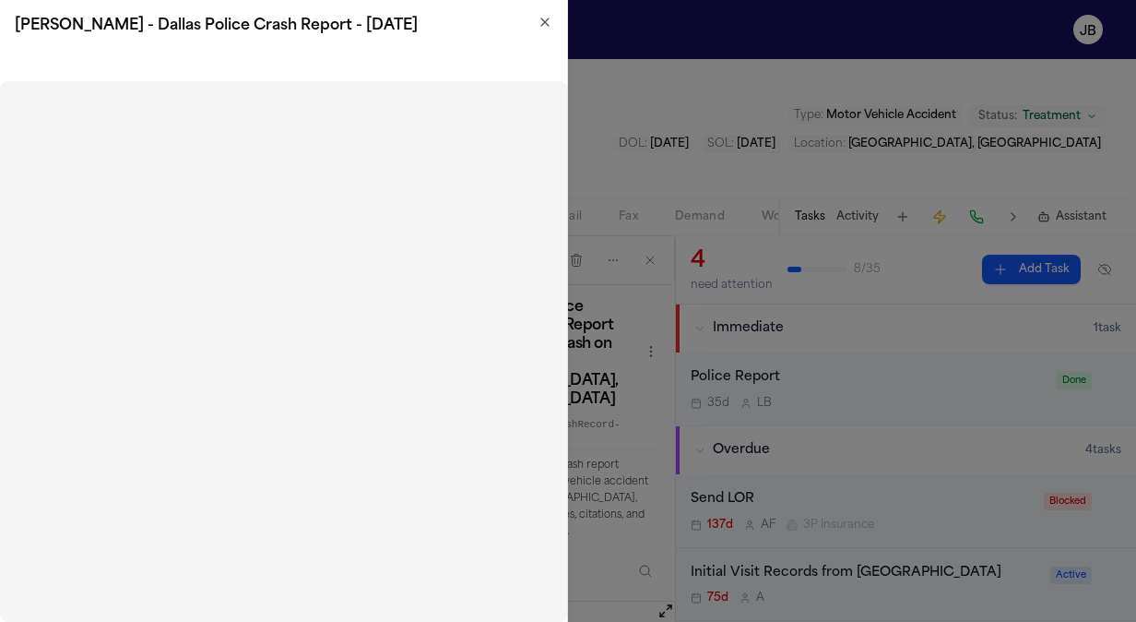
click at [538, 18] on icon "button" at bounding box center [545, 22] width 15 height 15
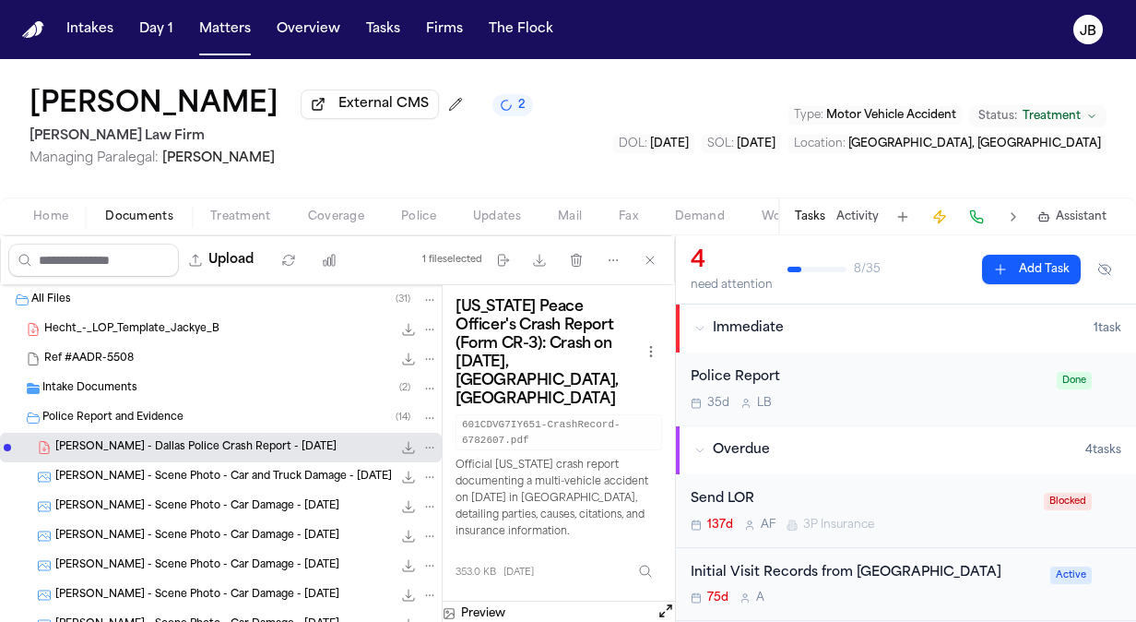
click at [231, 219] on span "Treatment" at bounding box center [240, 216] width 61 height 15
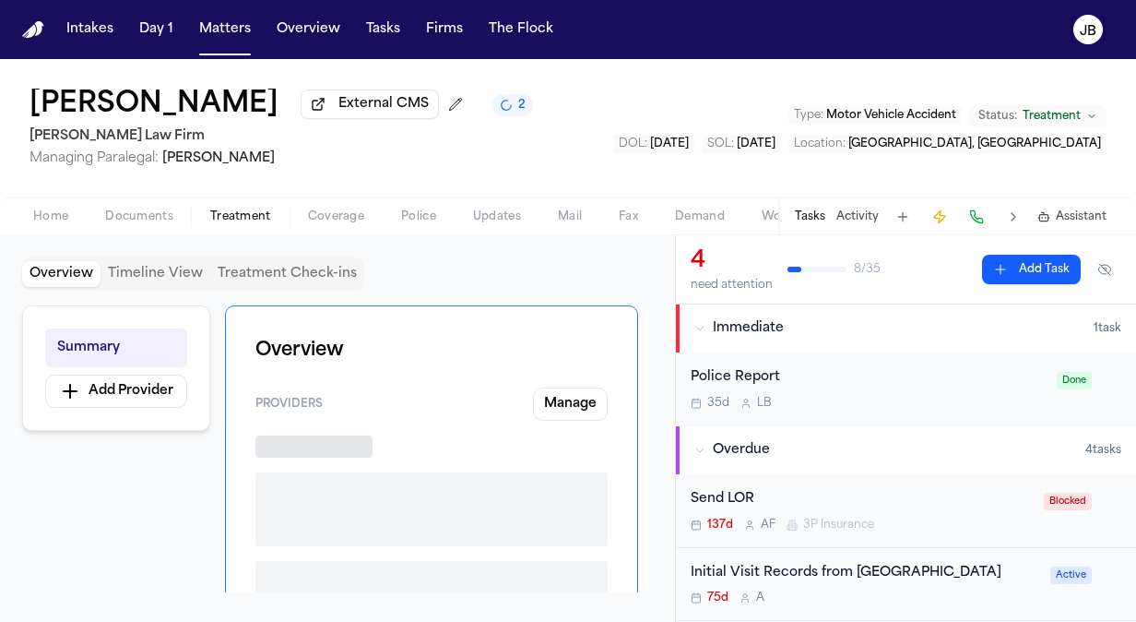
click at [358, 209] on span "Coverage" at bounding box center [336, 216] width 56 height 15
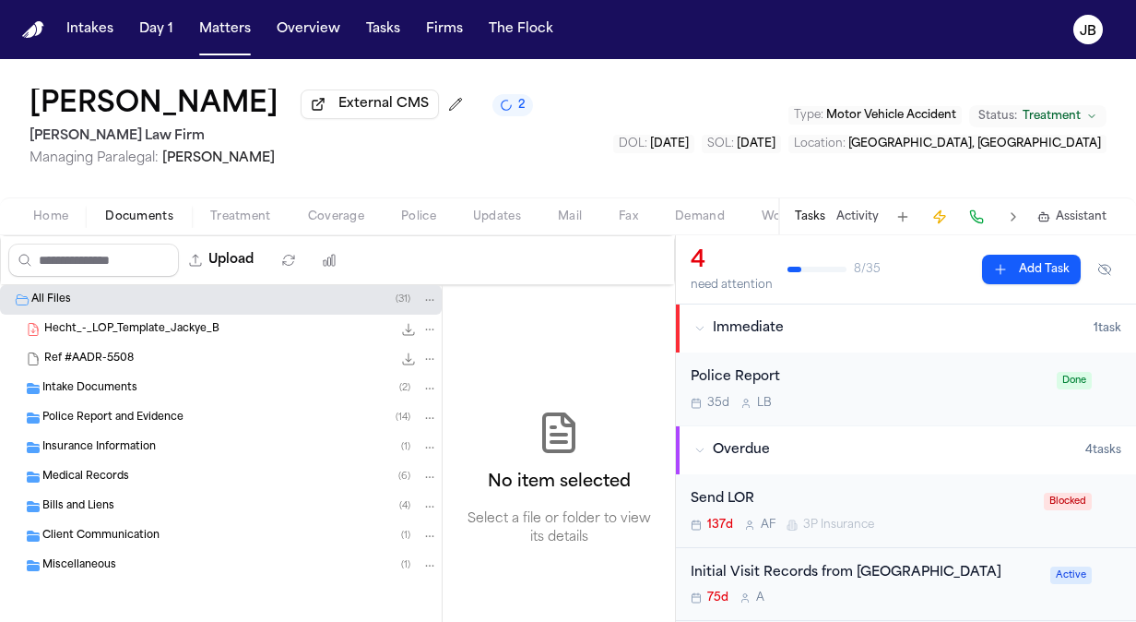
click at [172, 218] on button "Documents" at bounding box center [139, 217] width 105 height 22
click at [134, 388] on span "Intake Documents" at bounding box center [89, 389] width 95 height 16
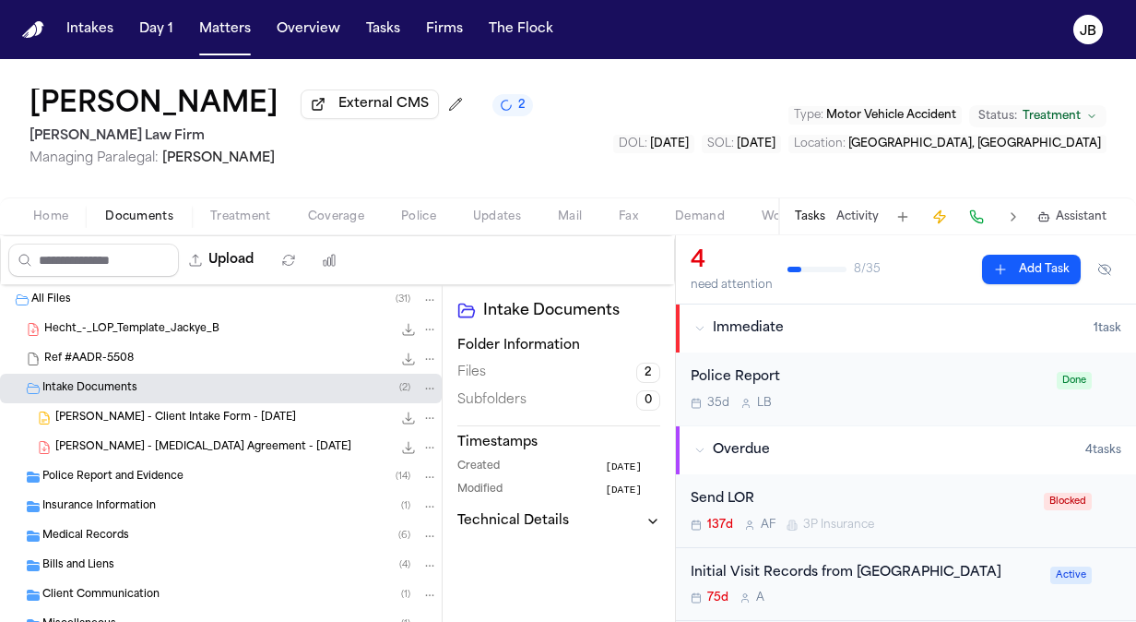
click at [103, 506] on span "Insurance Information" at bounding box center [98, 507] width 113 height 16
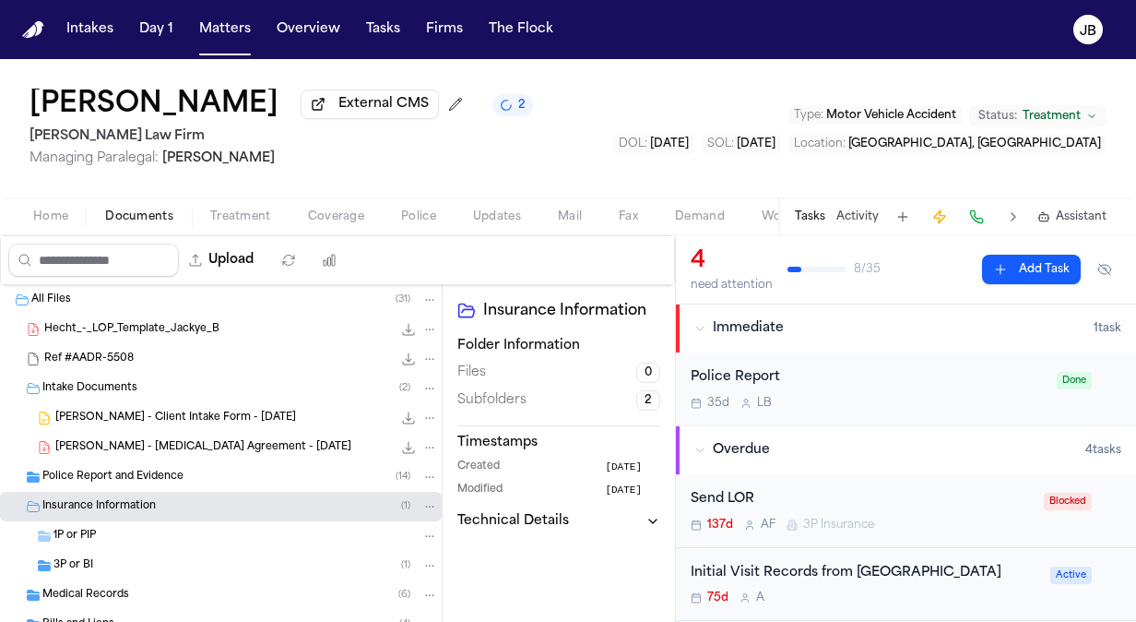
click at [98, 563] on div "3P or BI ( 1 )" at bounding box center [245, 565] width 385 height 17
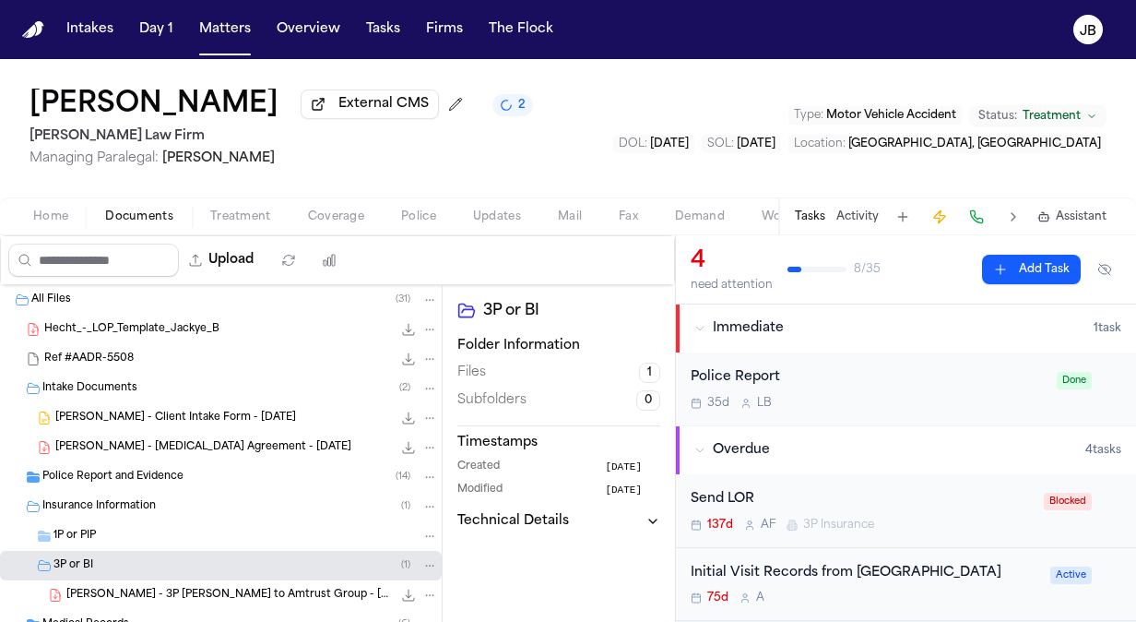
click at [304, 610] on div "Medical Records ( 6 )" at bounding box center [221, 625] width 442 height 30
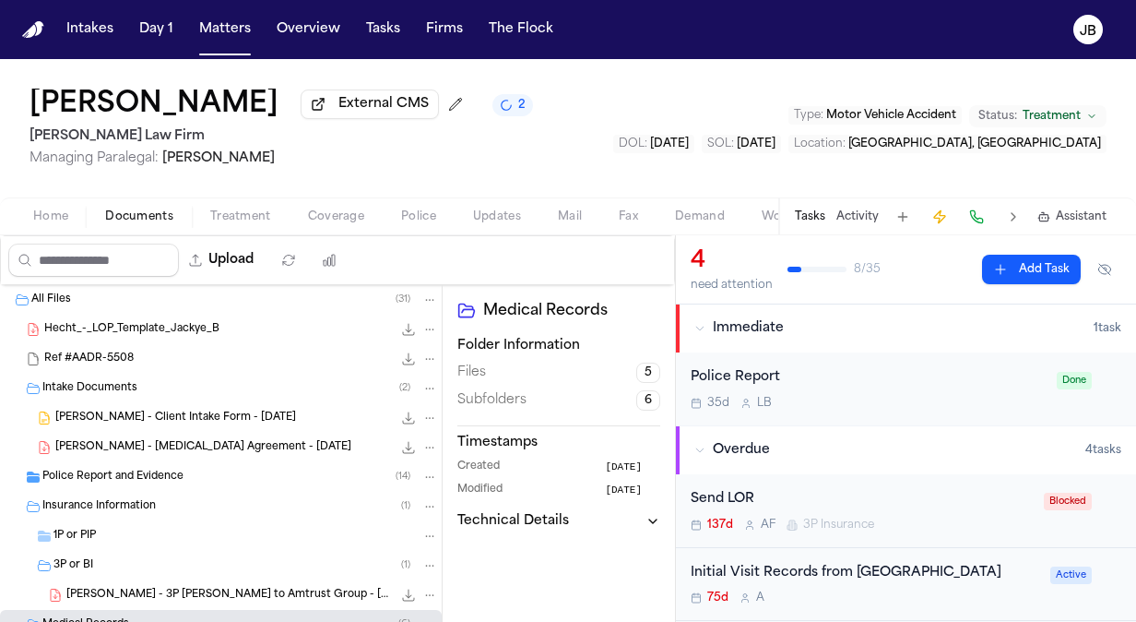
click at [299, 583] on div "J. Benton - 3P LOR to Amtrust Group - 10.6.25 and TX Police Report - 4.22.25 58…" at bounding box center [221, 595] width 442 height 30
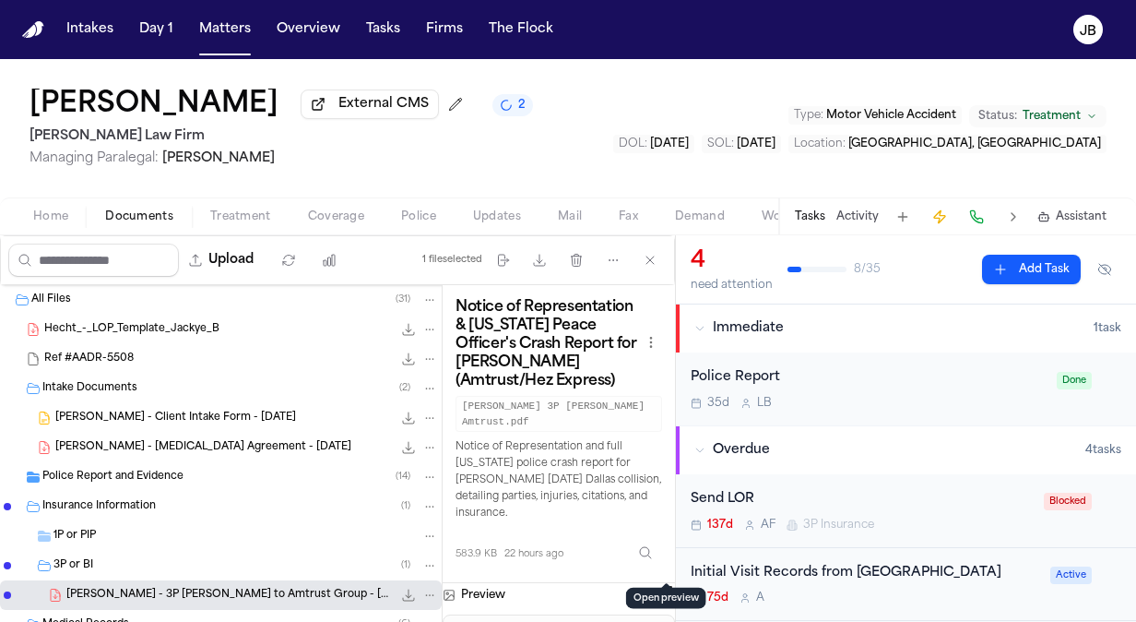
click at [670, 583] on button "Open preview" at bounding box center [666, 592] width 18 height 18
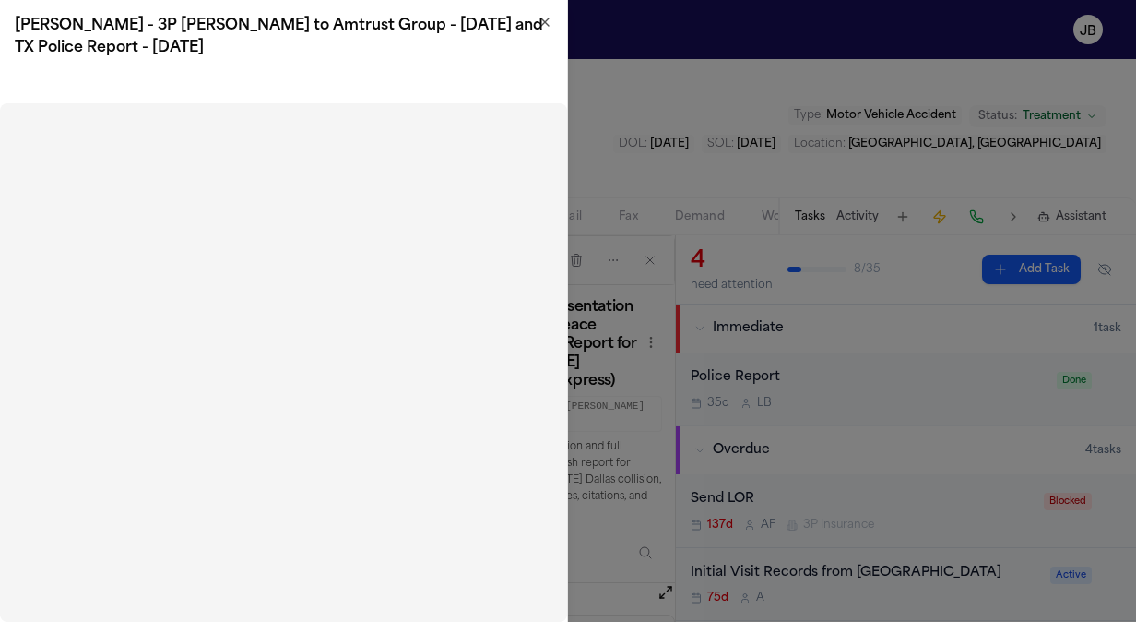
click at [542, 32] on h2 "J. Benton - 3P LOR to Amtrust Group - 10.6.25 and TX Police Report - 4.22.25" at bounding box center [284, 37] width 538 height 44
click at [541, 18] on icon "button" at bounding box center [544, 21] width 7 height 7
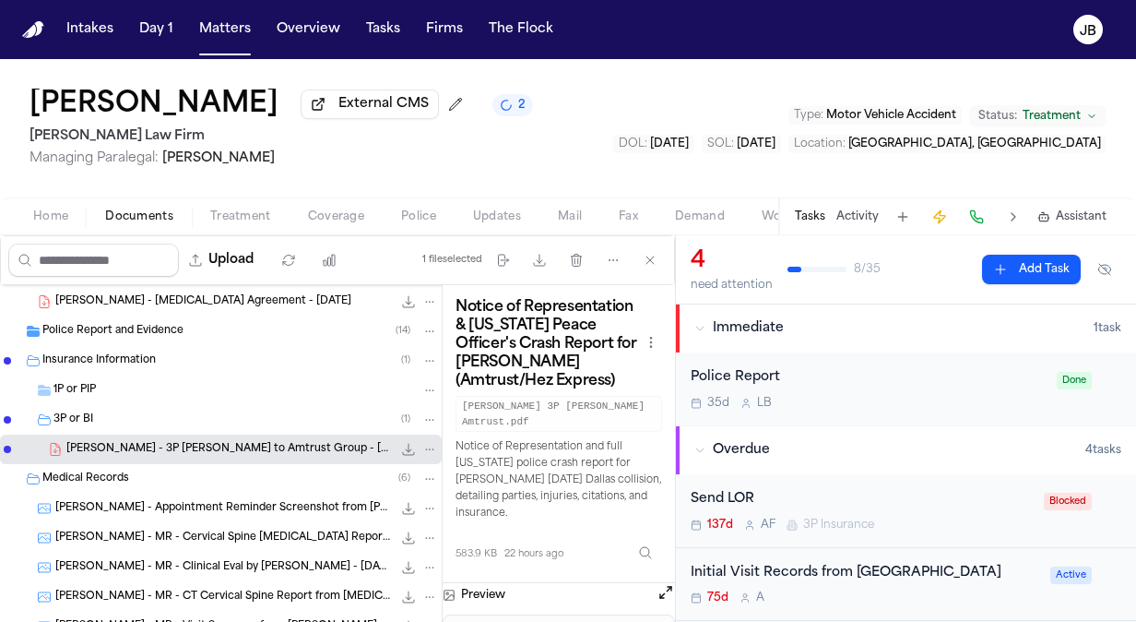
scroll to position [216, 0]
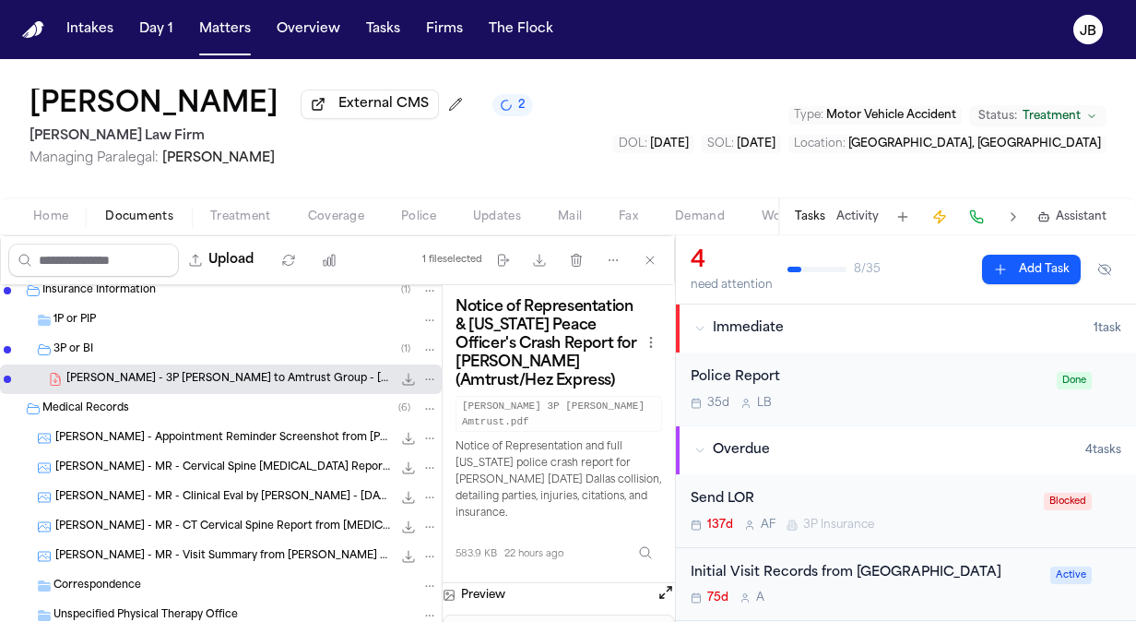
click at [196, 377] on span "J. Benton - 3P LOR to Amtrust Group - 10.6.25 and TX Police Report - 4.22.25" at bounding box center [229, 380] width 326 height 16
click at [236, 435] on span "J. Benton - Appointment Reminder Screenshot from Dr. Francisco Batlle - 10.3.25" at bounding box center [223, 439] width 337 height 16
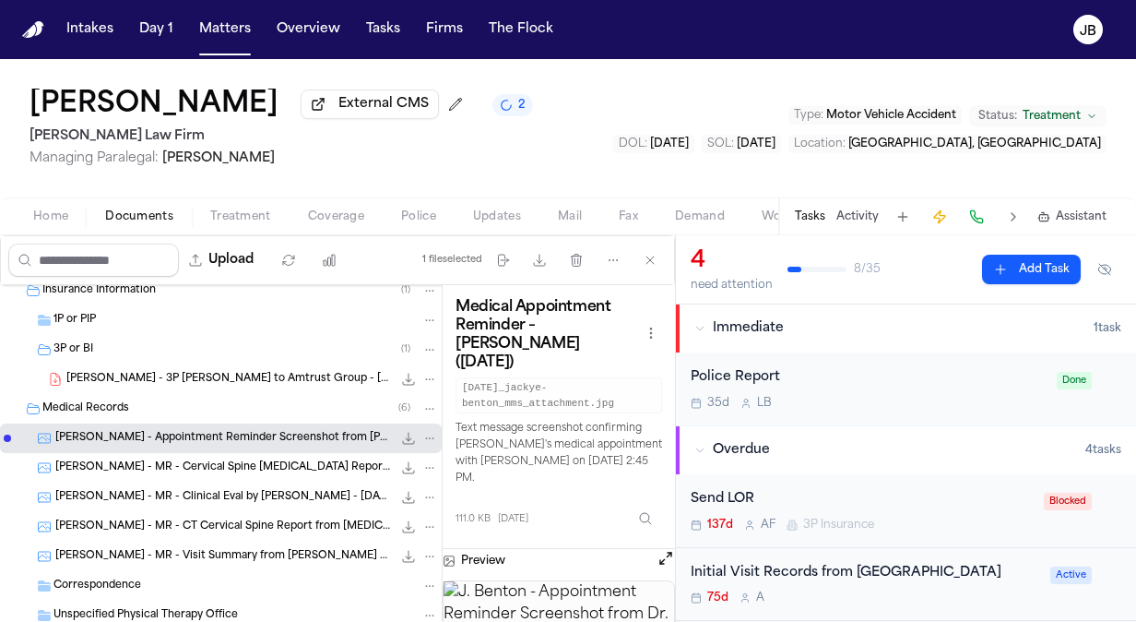
click at [249, 373] on span "J. Benton - 3P LOR to Amtrust Group - 10.6.25 and TX Police Report - 4.22.25" at bounding box center [229, 380] width 326 height 16
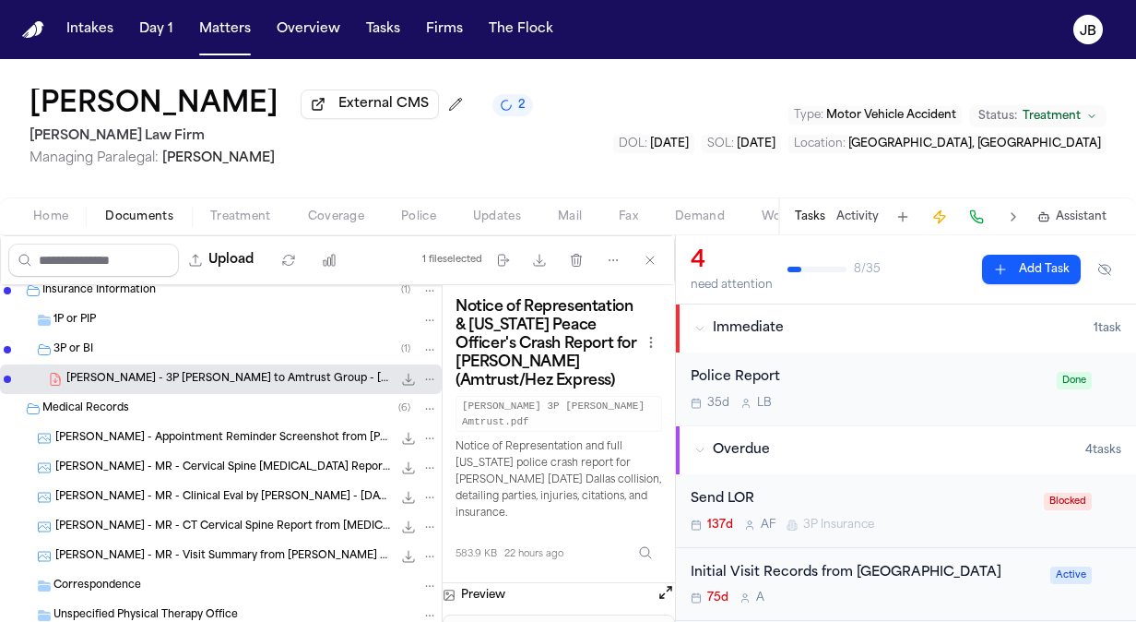
click at [666, 583] on button "Open preview" at bounding box center [666, 592] width 18 height 18
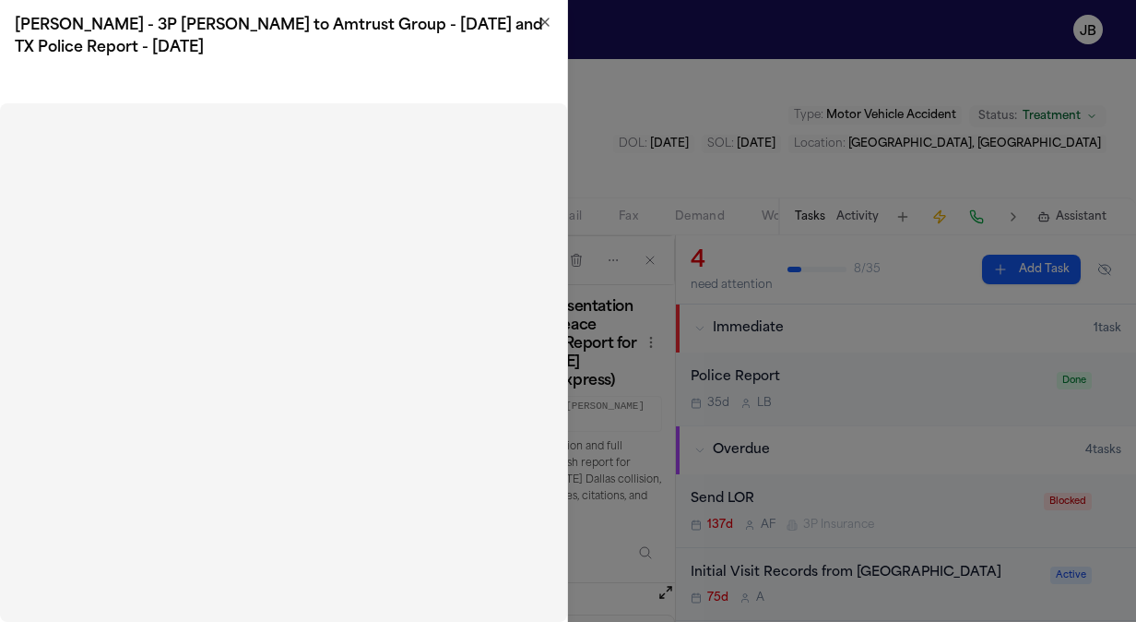
click at [545, 24] on icon "button" at bounding box center [545, 22] width 15 height 15
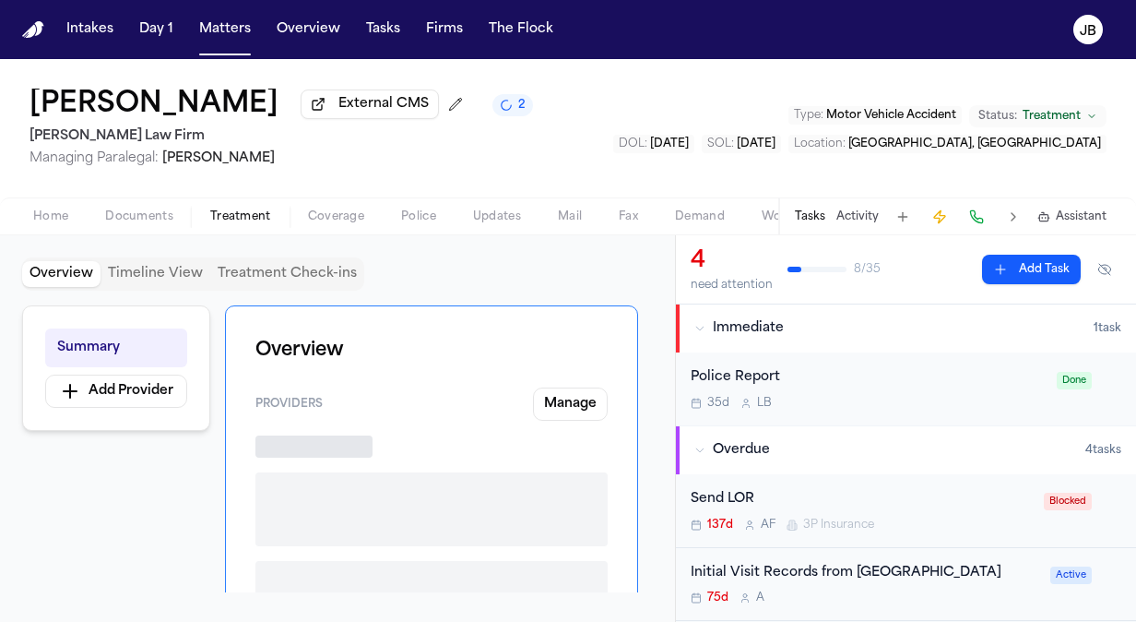
click at [261, 206] on button "Treatment" at bounding box center [241, 217] width 98 height 22
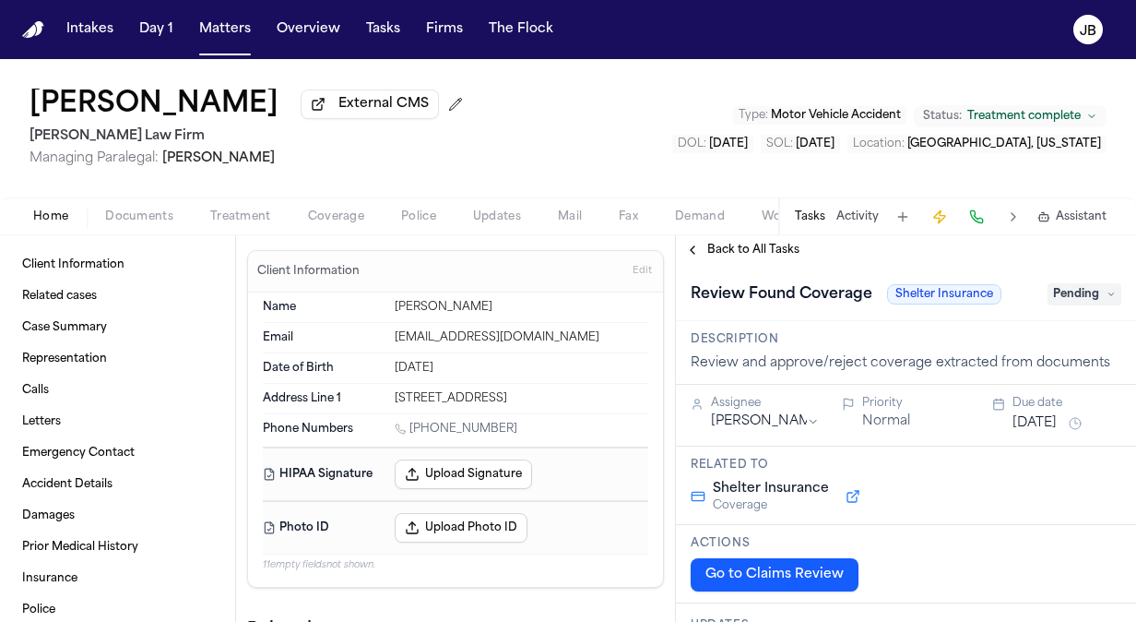
click at [330, 210] on span "Coverage" at bounding box center [336, 216] width 56 height 15
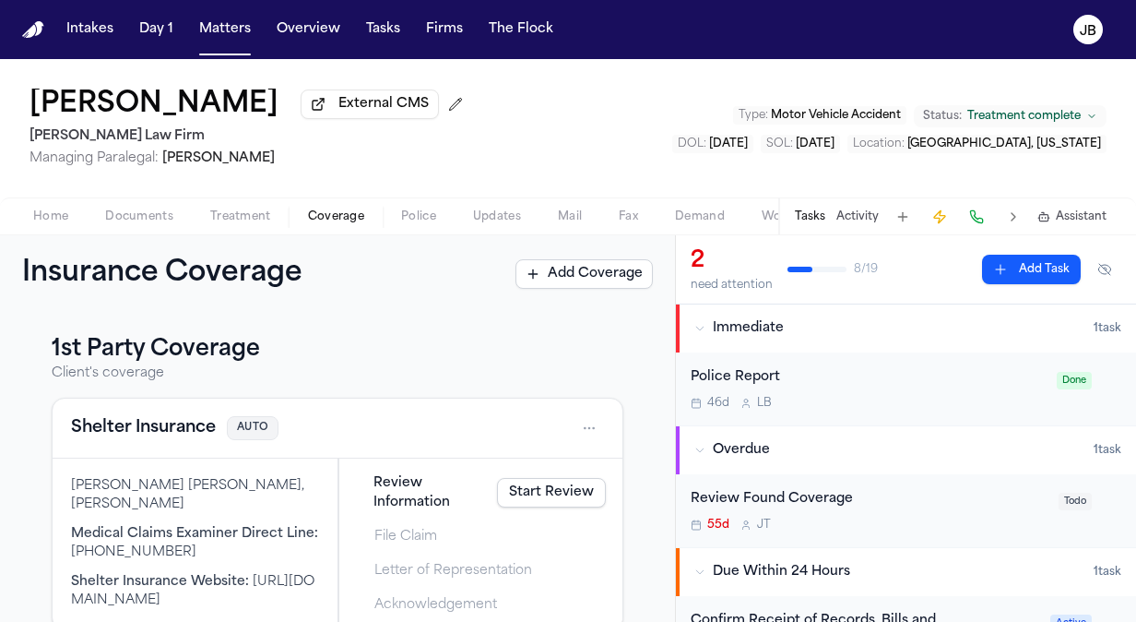
click at [530, 496] on link "Start Review" at bounding box center [551, 493] width 109 height 30
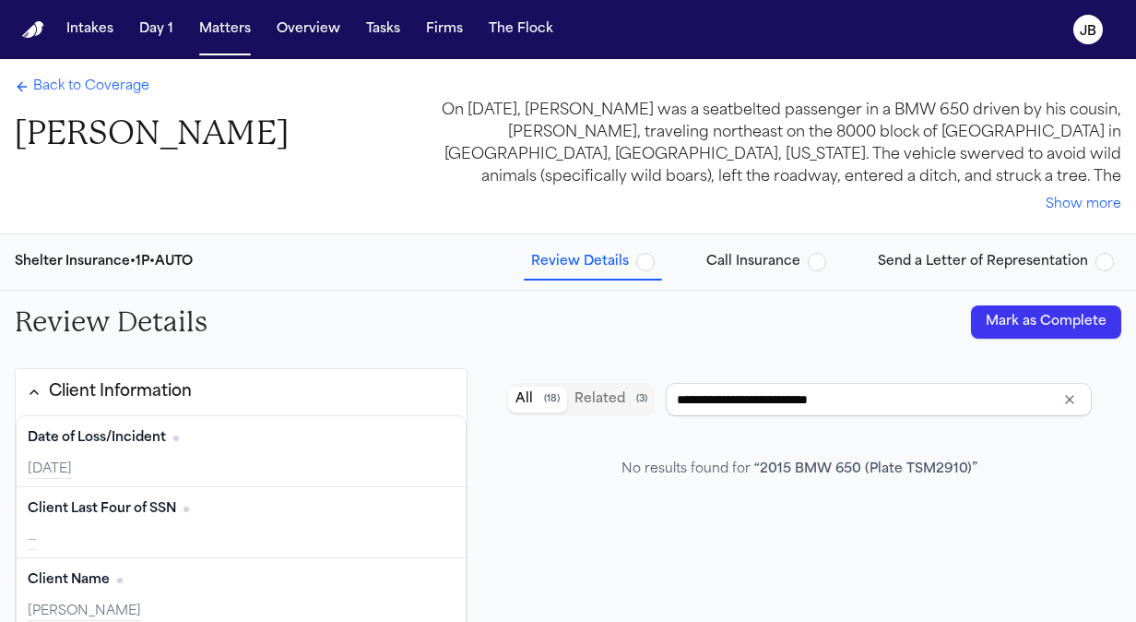
type input "**********"
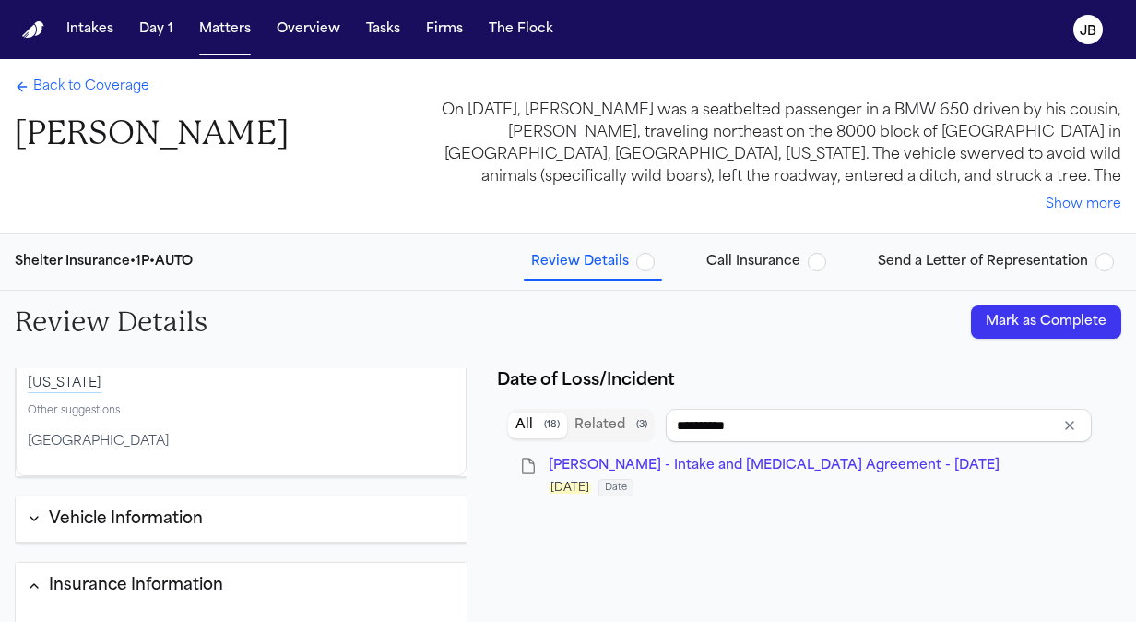
scroll to position [679, 0]
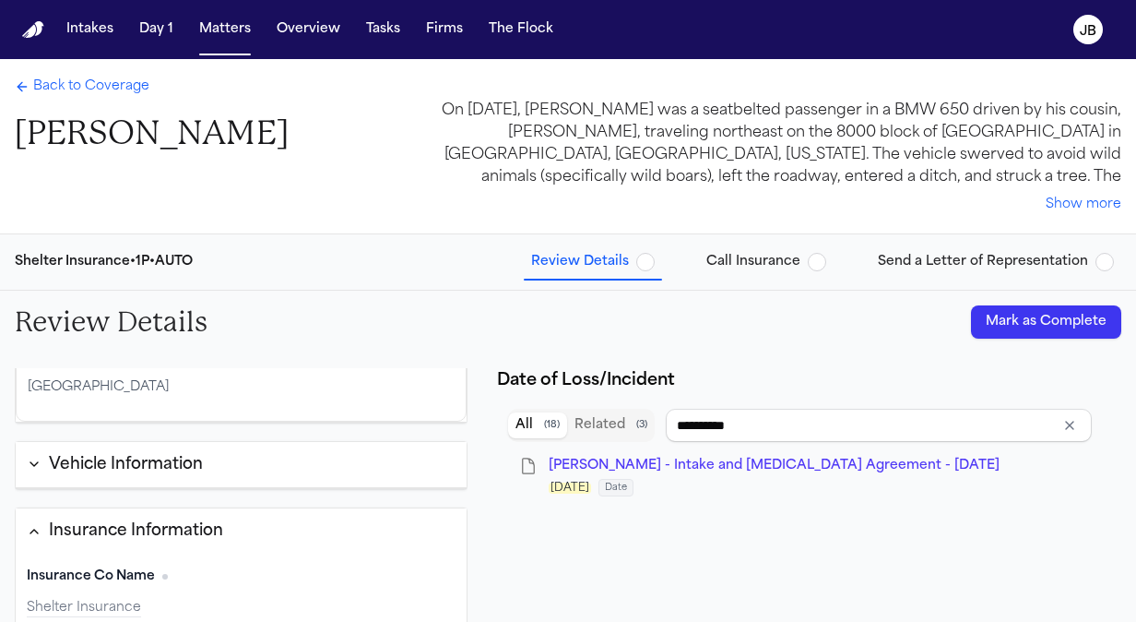
click at [1042, 321] on button "Mark as Complete" at bounding box center [1046, 321] width 150 height 33
click at [48, 77] on span "Back to Coverage" at bounding box center [91, 86] width 116 height 18
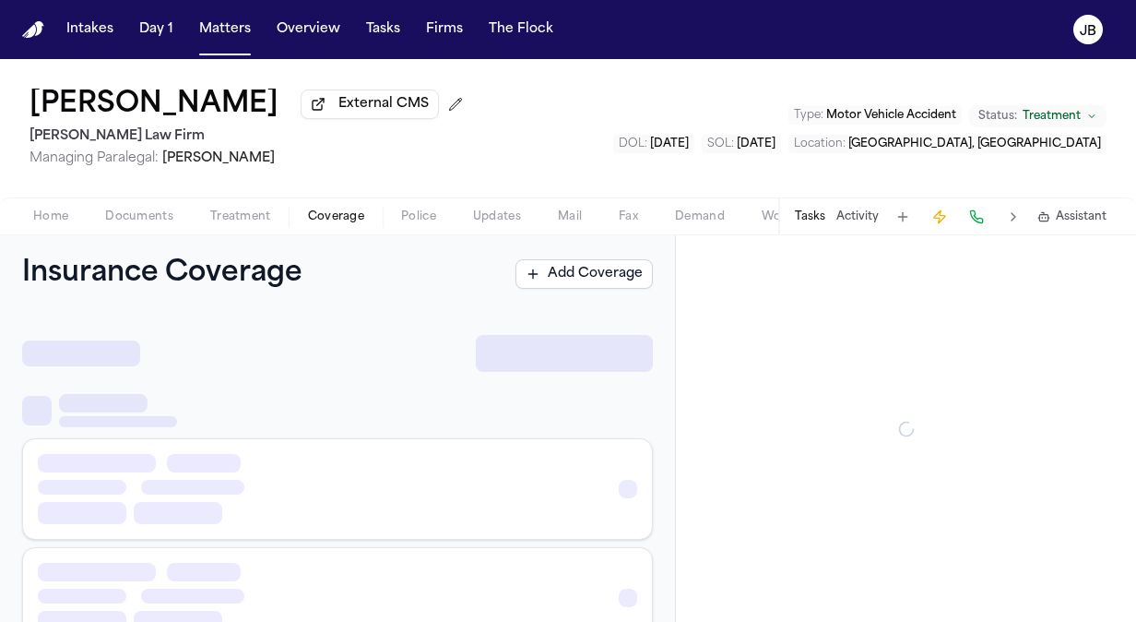
click at [296, 206] on button "Coverage" at bounding box center [336, 217] width 93 height 22
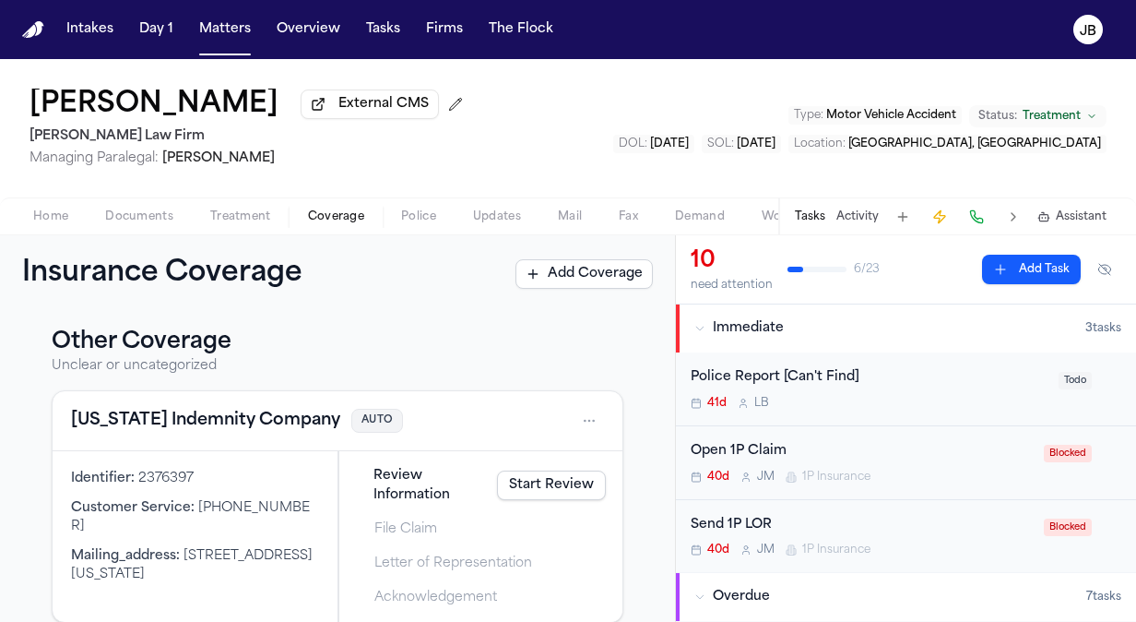
scroll to position [872, 0]
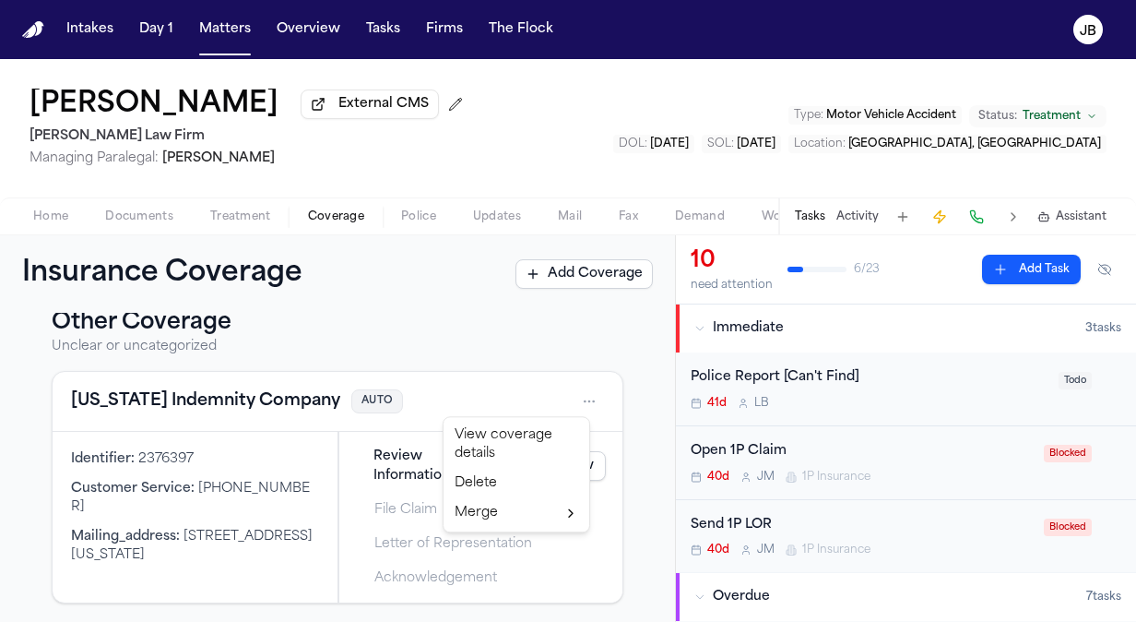
click at [566, 396] on html "Intakes Day 1 Matters Overview Tasks Firms The [PERSON_NAME] [PERSON_NAME] Exte…" at bounding box center [568, 311] width 1136 height 622
click at [477, 483] on div "Delete" at bounding box center [516, 484] width 138 height 30
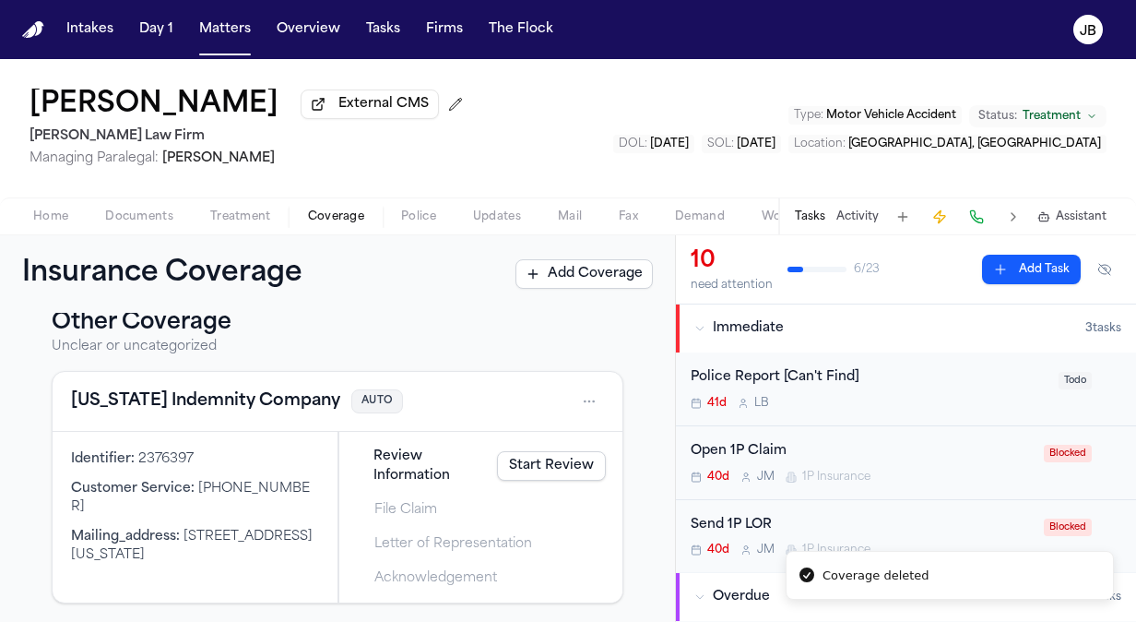
scroll to position [540, 0]
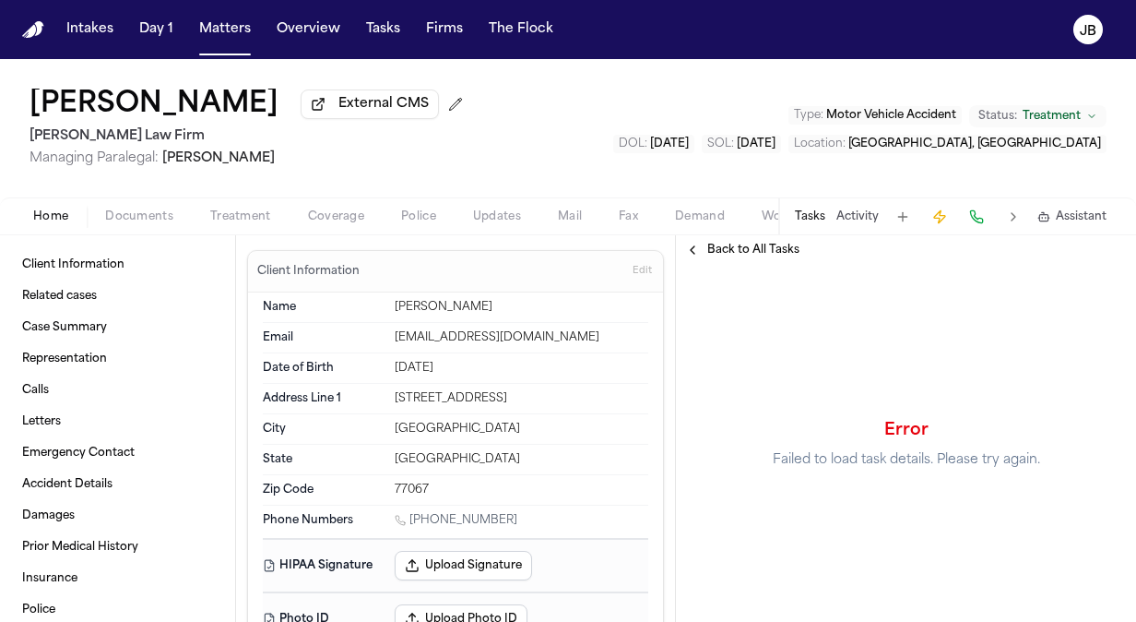
click at [342, 213] on span "Coverage" at bounding box center [336, 216] width 56 height 15
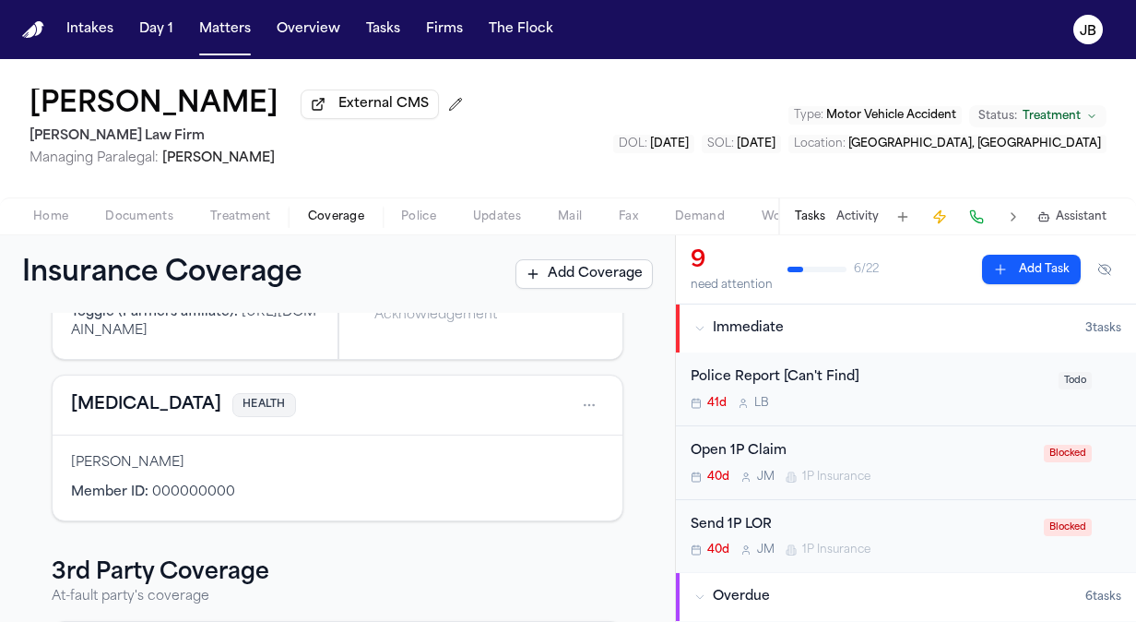
scroll to position [235, 0]
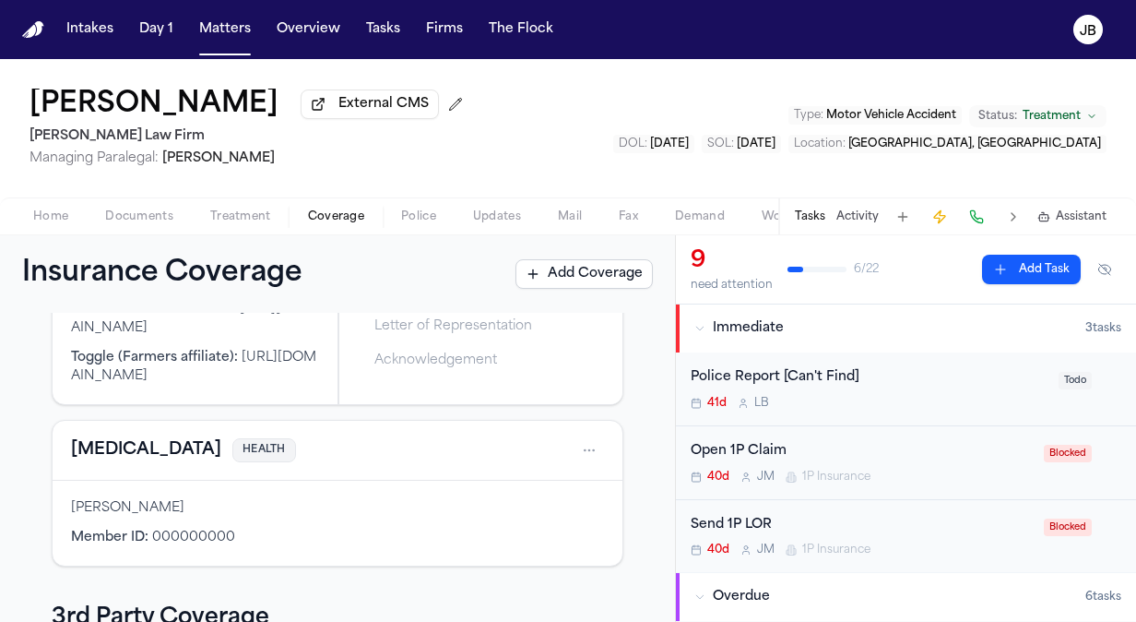
click at [576, 447] on html "Intakes Day 1 Matters Overview Tasks Firms The [PERSON_NAME] [PERSON_NAME] Exte…" at bounding box center [568, 311] width 1136 height 622
click at [493, 492] on div "View coverage details" at bounding box center [516, 495] width 138 height 48
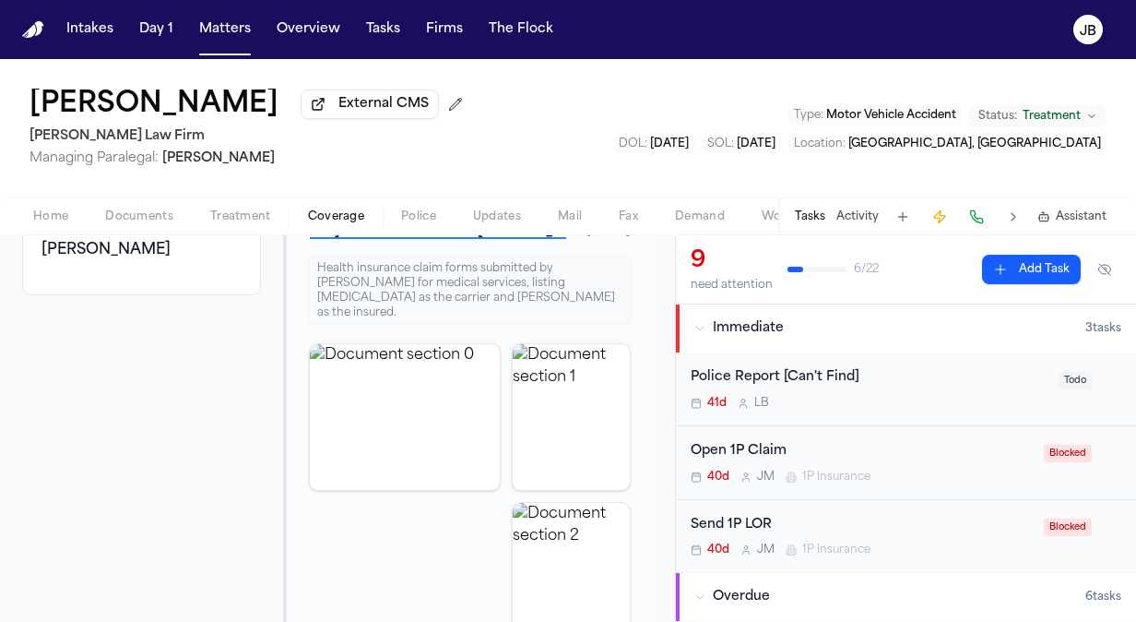
scroll to position [282, 0]
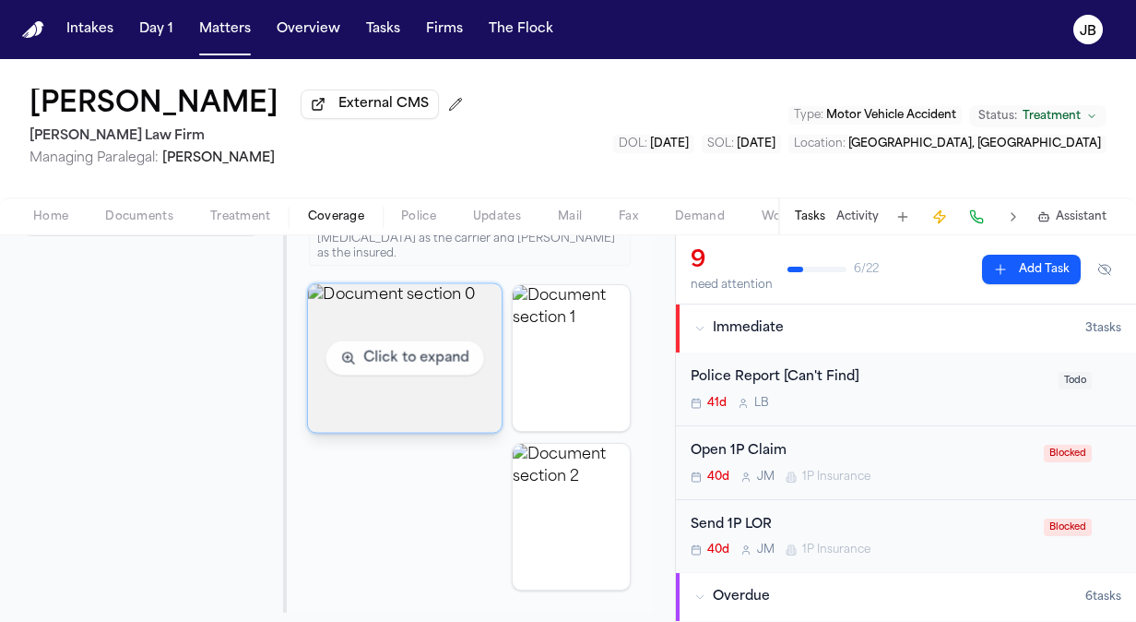
click at [370, 329] on img "View document section 0" at bounding box center [405, 357] width 194 height 148
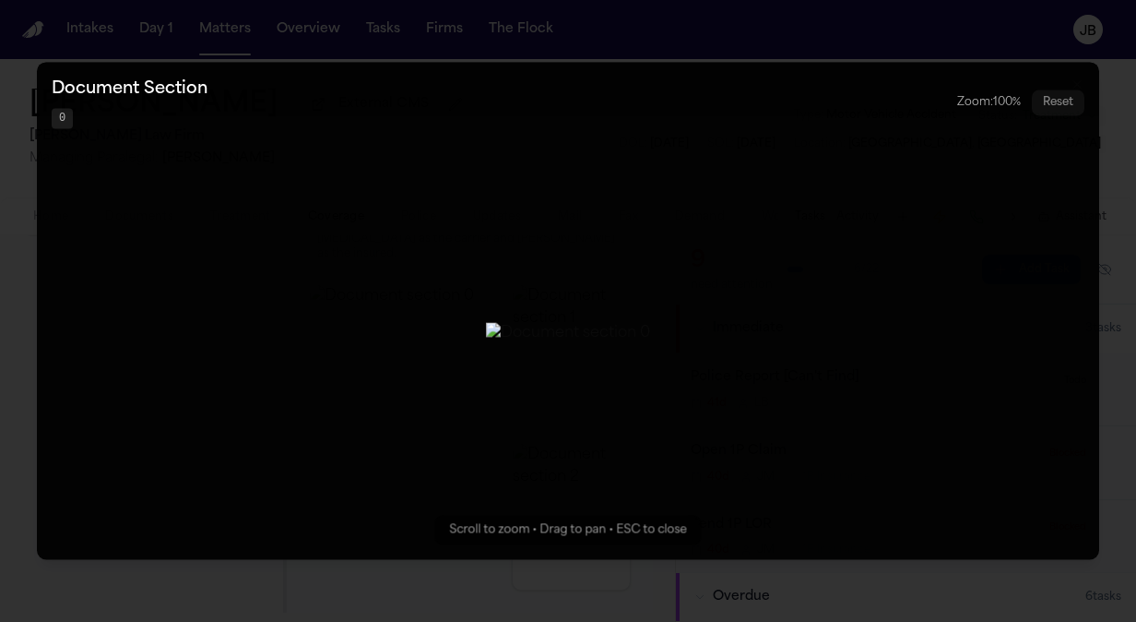
click at [814, 370] on button "Zoomable image viewer. Use mouse wheel to zoom, drag to pan, or press R to rese…" at bounding box center [568, 310] width 1062 height 497
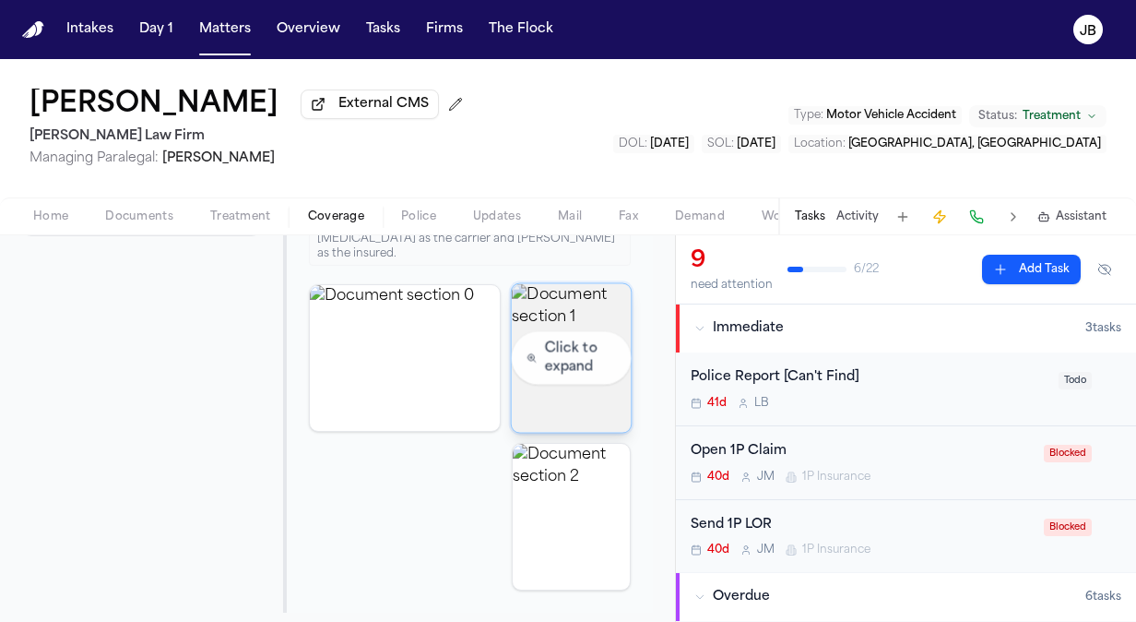
click at [579, 356] on img "View document section 1" at bounding box center [571, 357] width 119 height 148
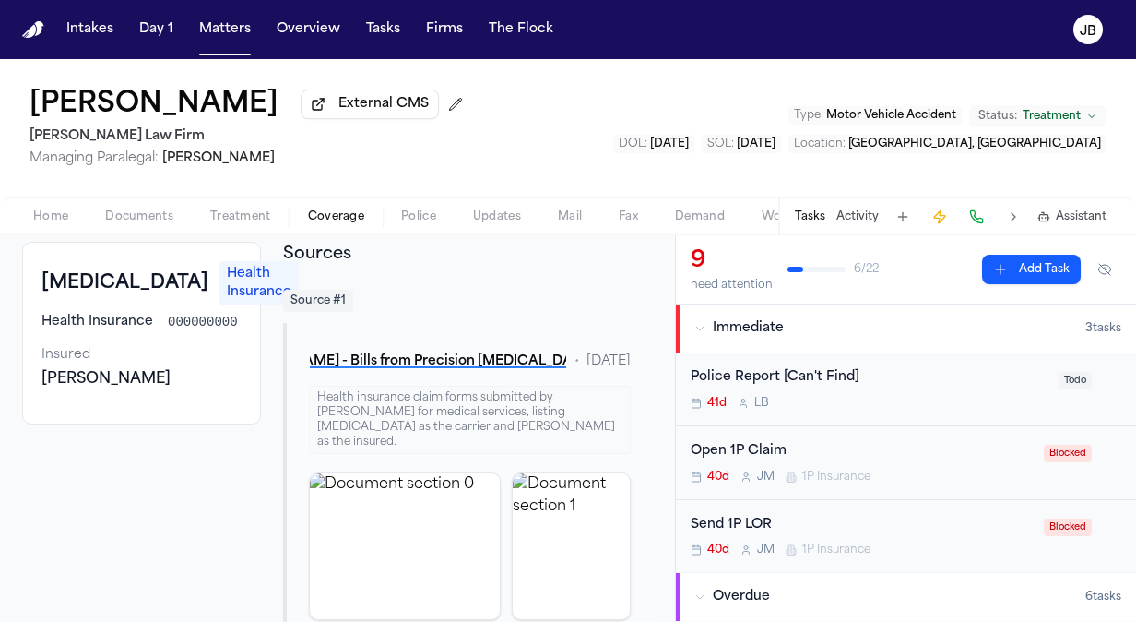
scroll to position [0, 0]
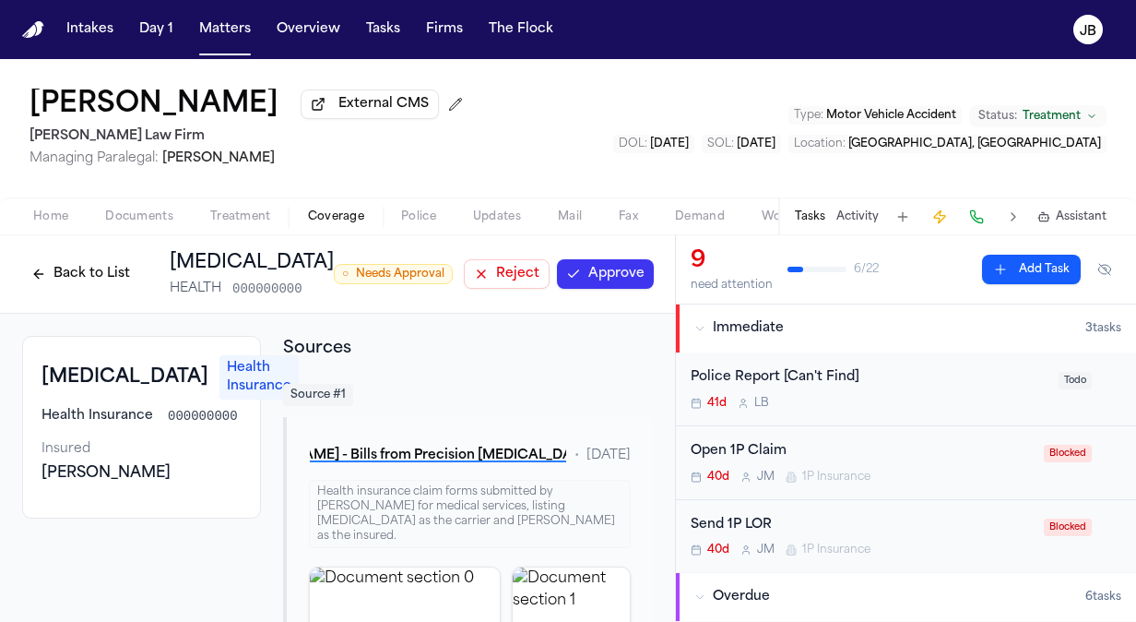
click at [464, 274] on button "Reject" at bounding box center [507, 274] width 86 height 30
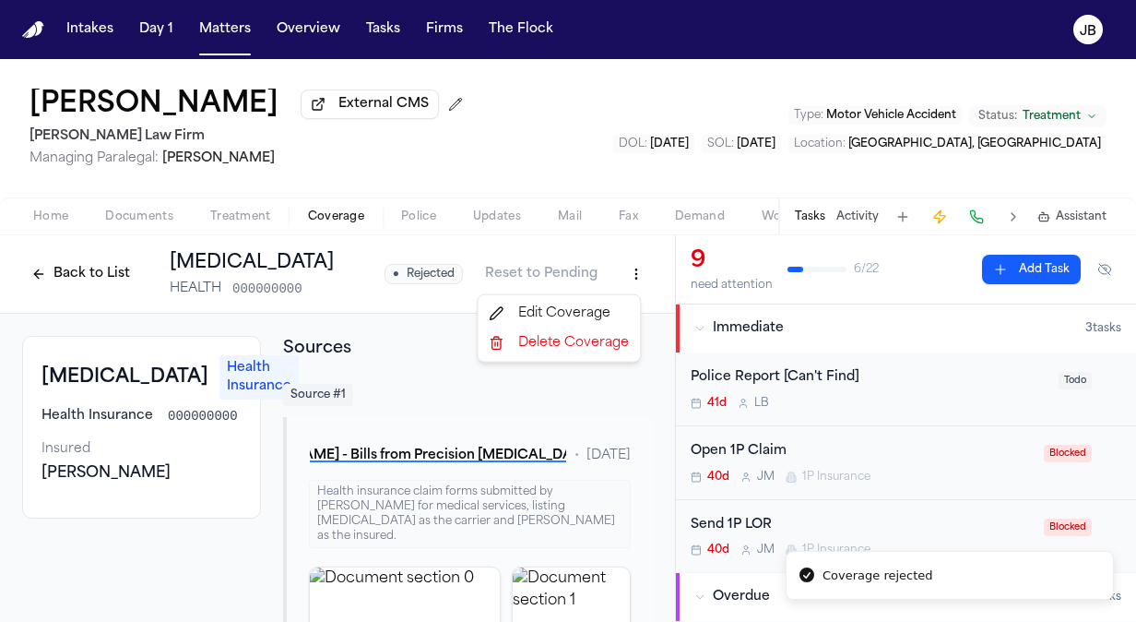
click at [614, 273] on html "Coverage rejected Intakes Day 1 Matters Overview Tasks Firms The Flock JB Marco…" at bounding box center [568, 311] width 1136 height 622
click at [555, 343] on div "Delete Coverage" at bounding box center [558, 343] width 155 height 30
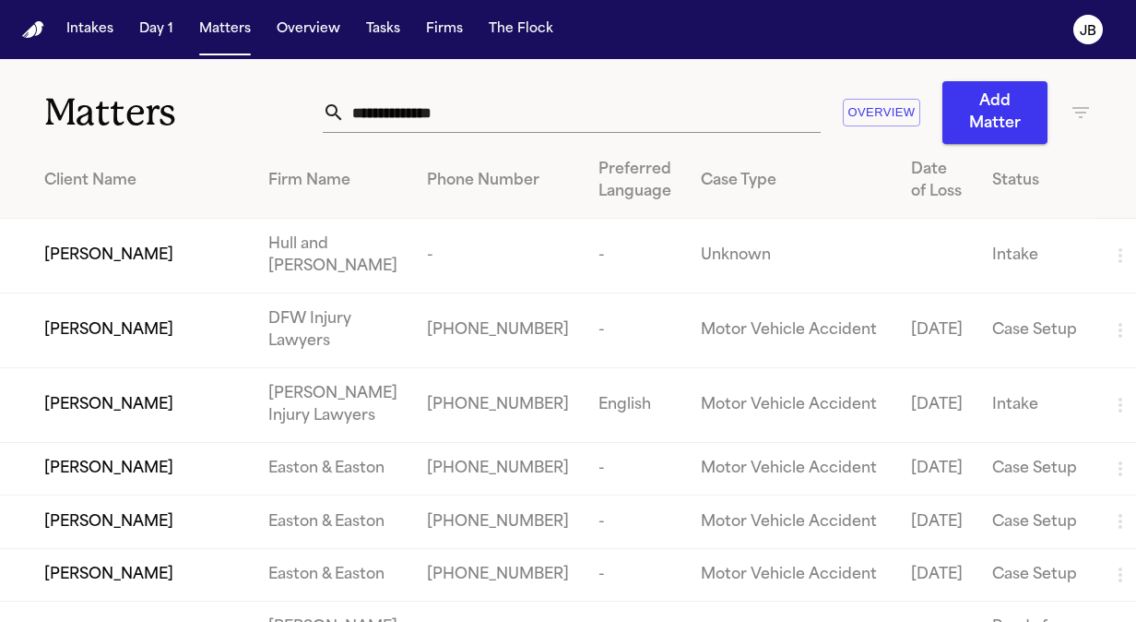
click at [433, 114] on input "text" at bounding box center [583, 112] width 476 height 41
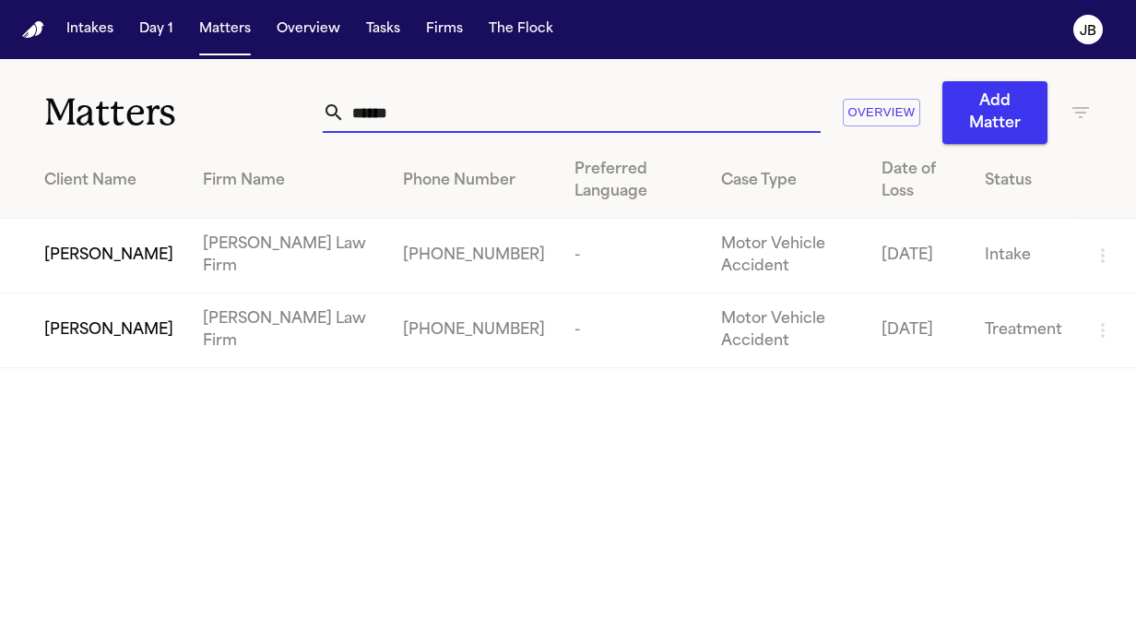
type input "******"
click at [104, 319] on span "Jaquon Christopher" at bounding box center [108, 330] width 129 height 22
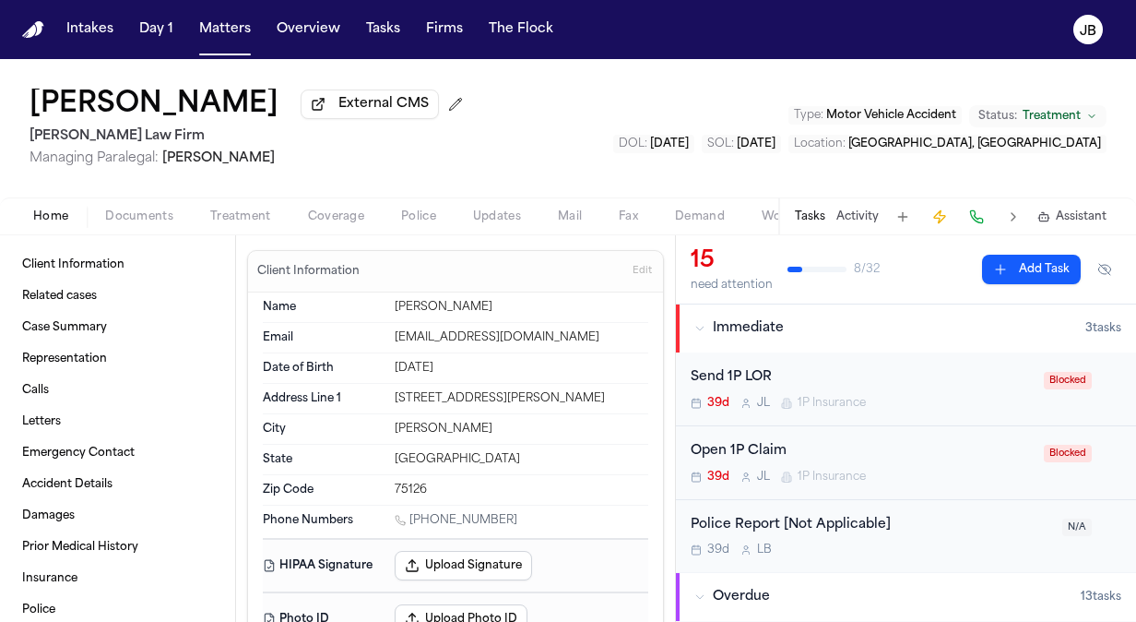
click at [159, 216] on span "Documents" at bounding box center [139, 216] width 68 height 15
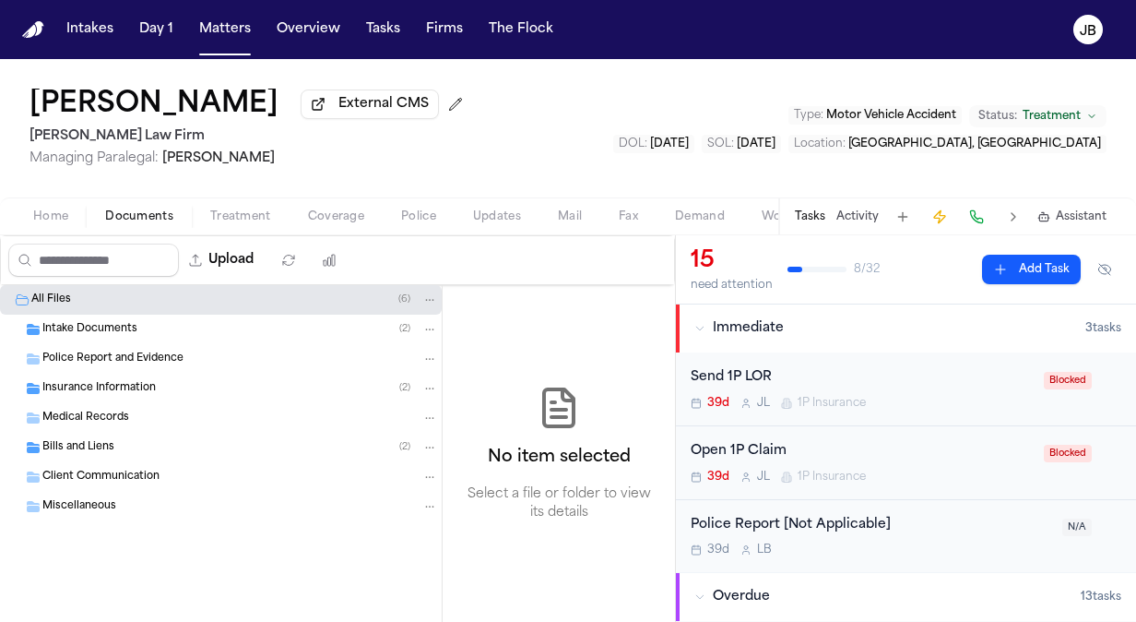
click at [150, 386] on span "Insurance Information" at bounding box center [98, 389] width 113 height 16
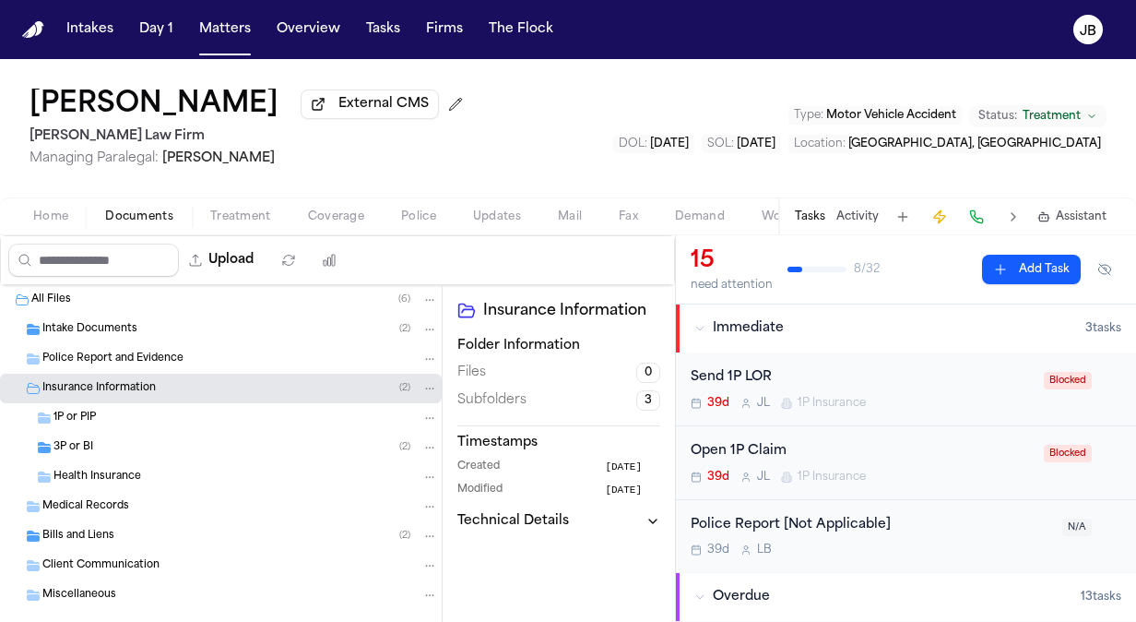
click at [152, 358] on span "Police Report and Evidence" at bounding box center [112, 359] width 141 height 16
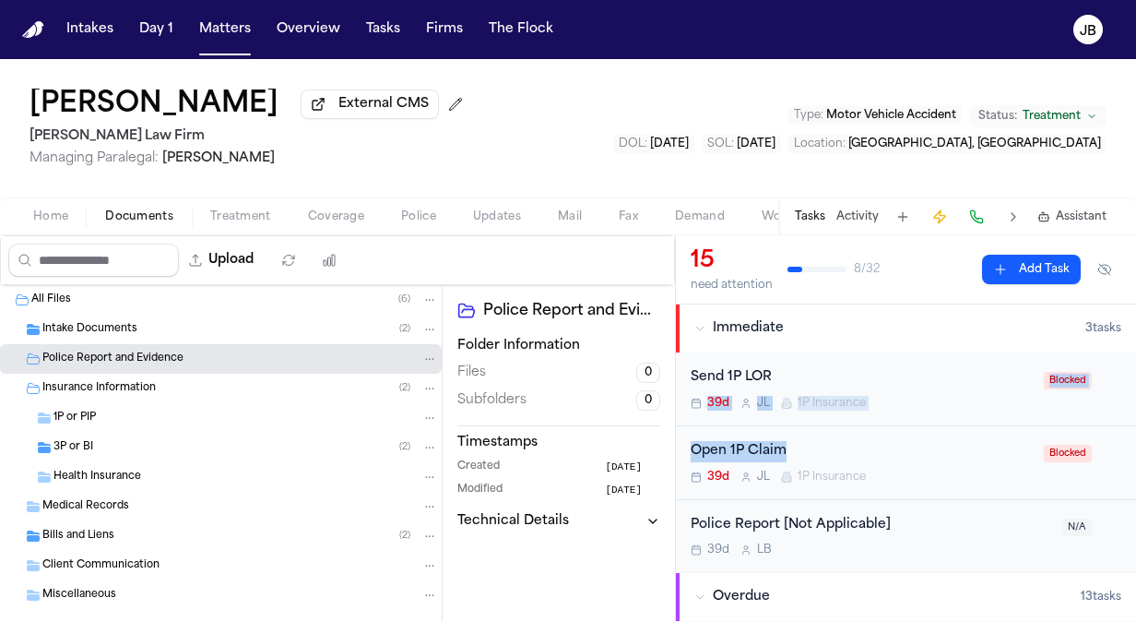
drag, startPoint x: 922, startPoint y: 375, endPoint x: 930, endPoint y: 432, distance: 56.7
click at [930, 432] on div "Send 1P LOR 39d J L 1P Insurance Blocked Open 1P Claim 39d J L 1P Insurance Blo…" at bounding box center [906, 462] width 460 height 220
click at [930, 438] on div "Open 1P Claim 39d J L 1P Insurance Blocked" at bounding box center [906, 463] width 460 height 74
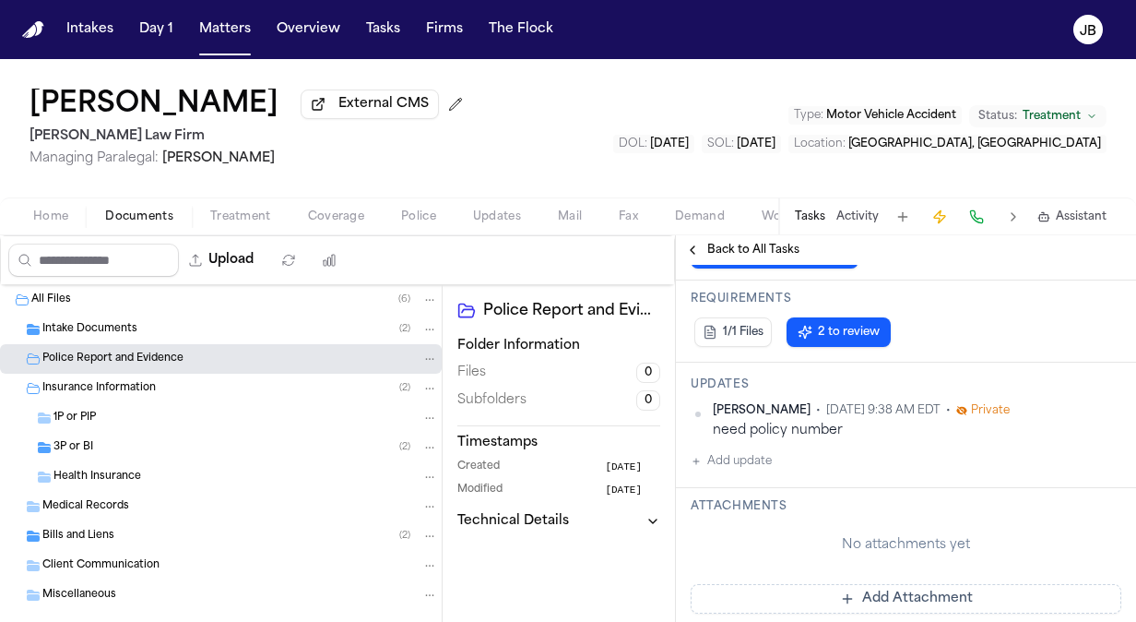
scroll to position [327, 0]
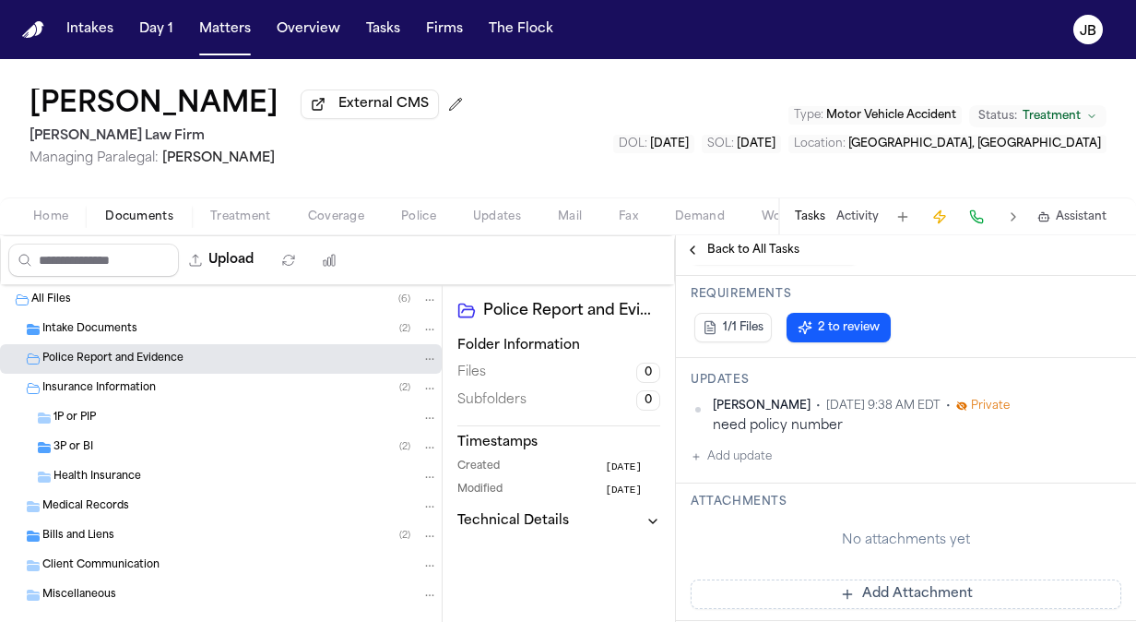
click at [723, 456] on button "Add update" at bounding box center [731, 456] width 81 height 22
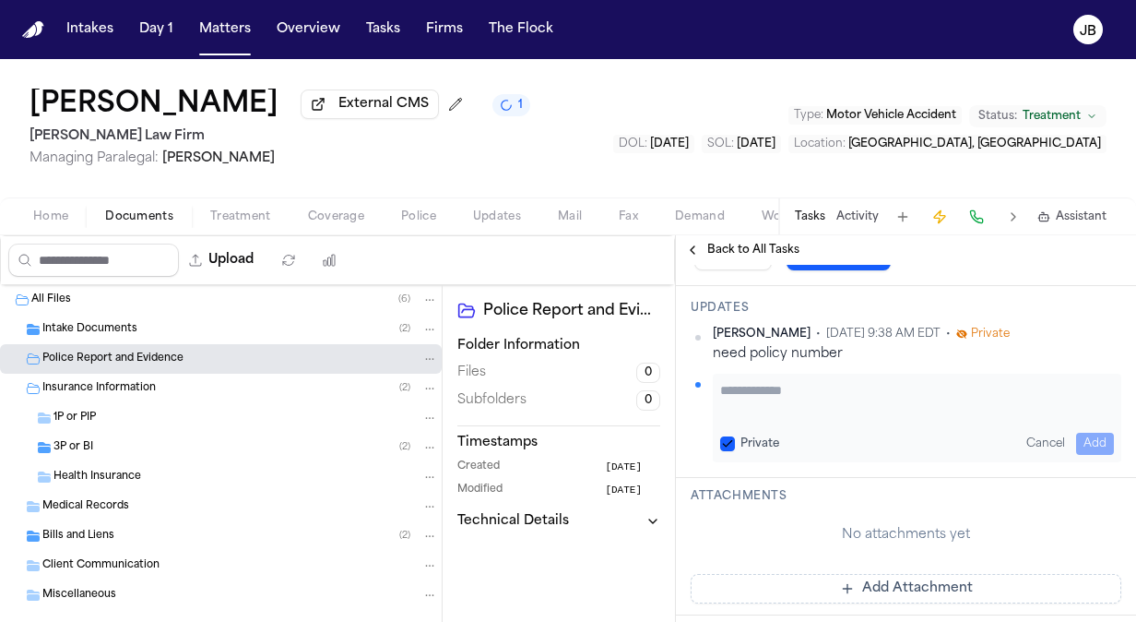
scroll to position [363, 0]
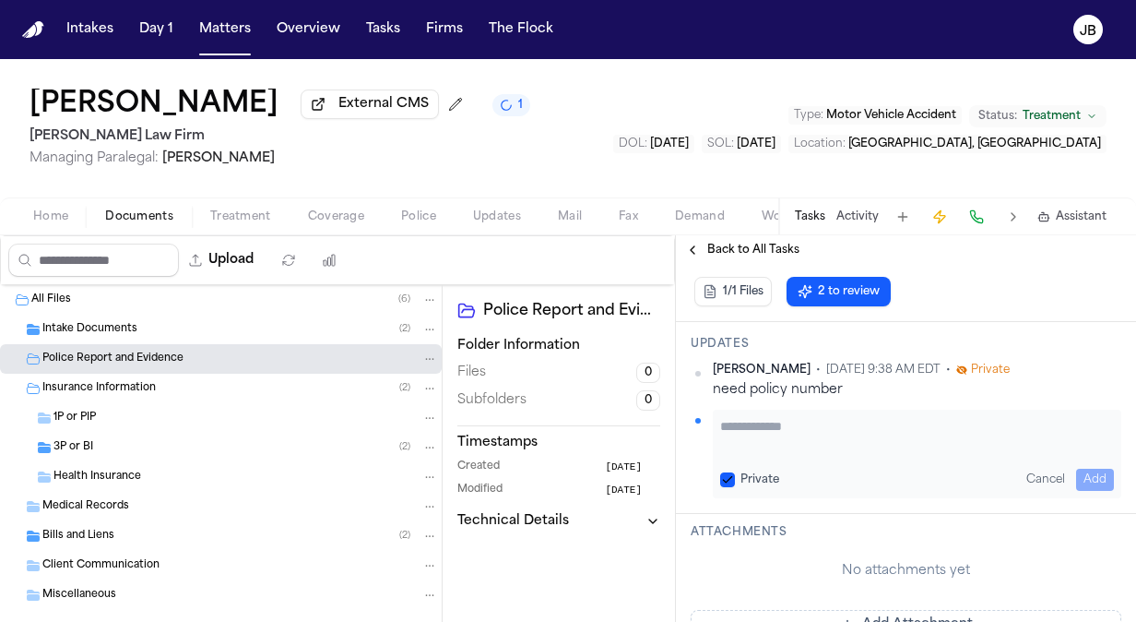
click at [740, 423] on textarea "Add your update" at bounding box center [917, 435] width 394 height 37
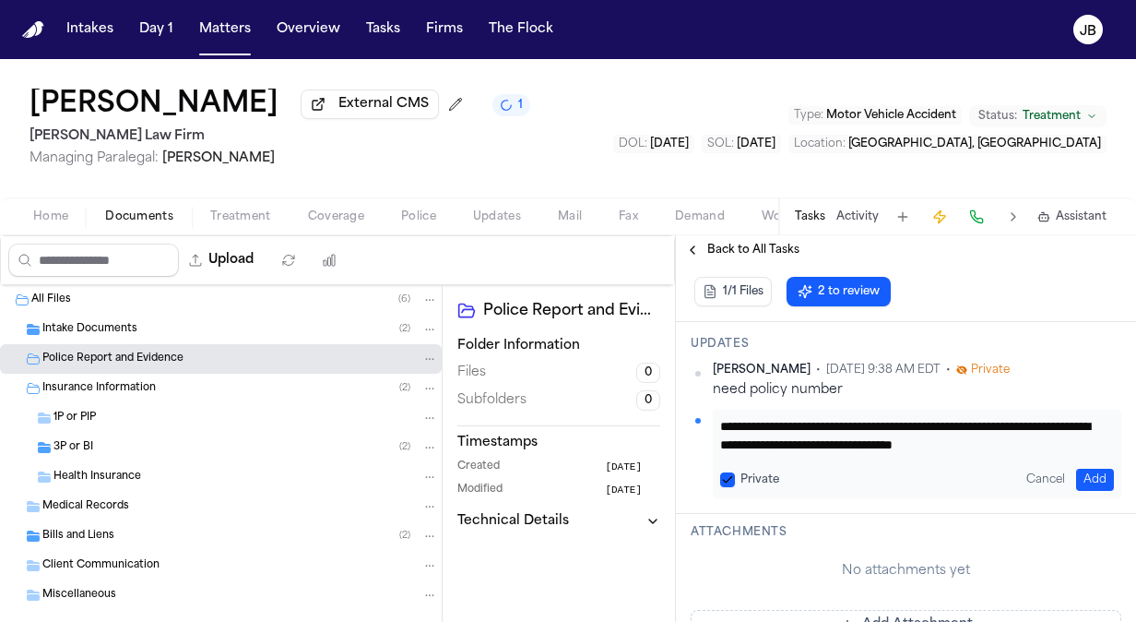
scroll to position [15, 0]
type textarea "**********"
click at [1088, 481] on button "Add" at bounding box center [1095, 480] width 38 height 22
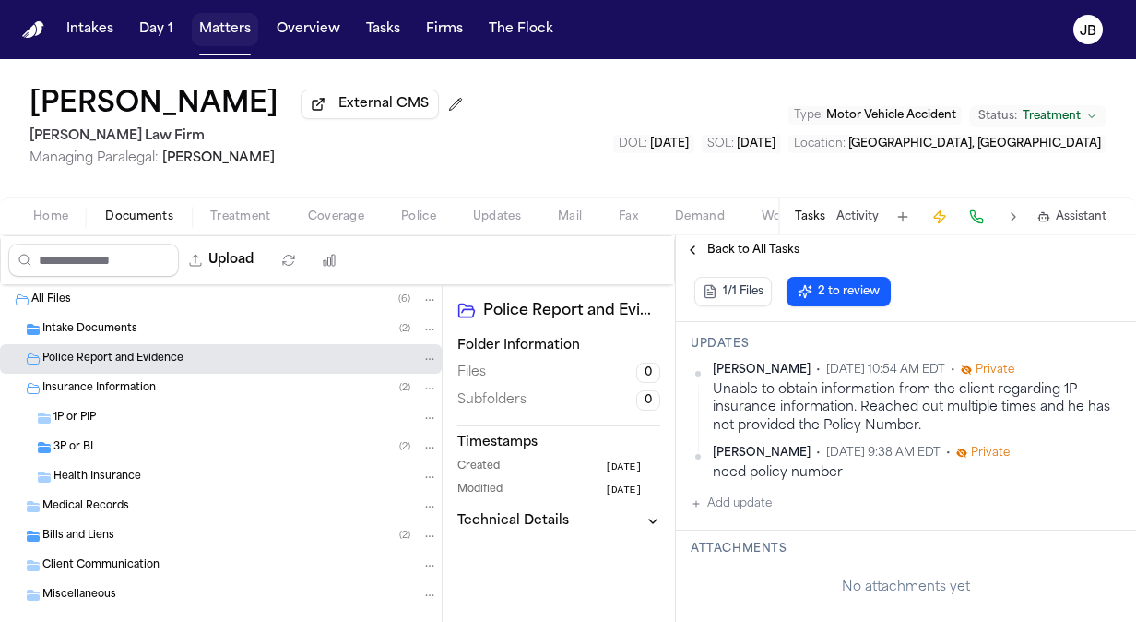
click at [229, 17] on button "Matters" at bounding box center [225, 29] width 66 height 33
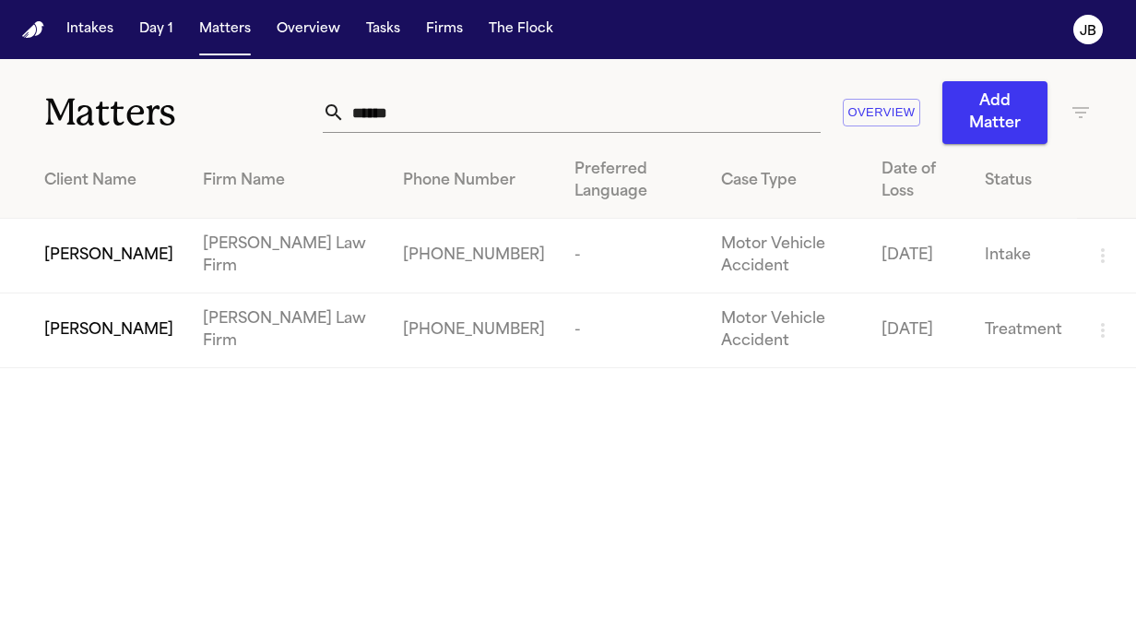
drag, startPoint x: 365, startPoint y: 120, endPoint x: 181, endPoint y: 147, distance: 186.4
click at [181, 147] on div "Matters ****** Overview Add Matter Client Name Firm Name Phone Number Preferred…" at bounding box center [568, 213] width 1136 height 309
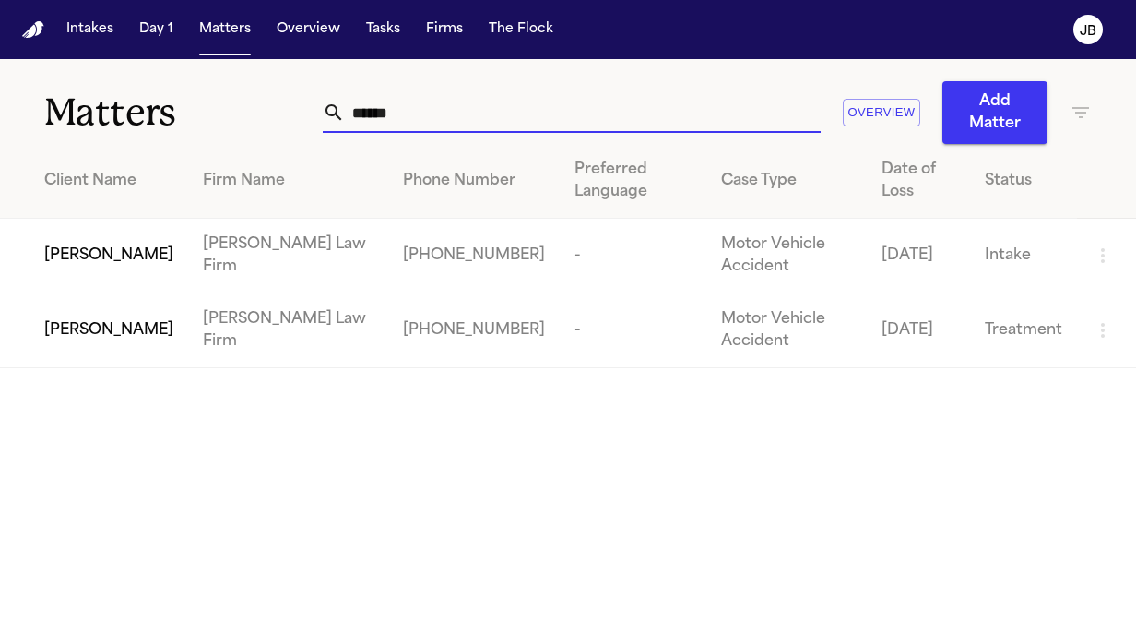
paste input "**********"
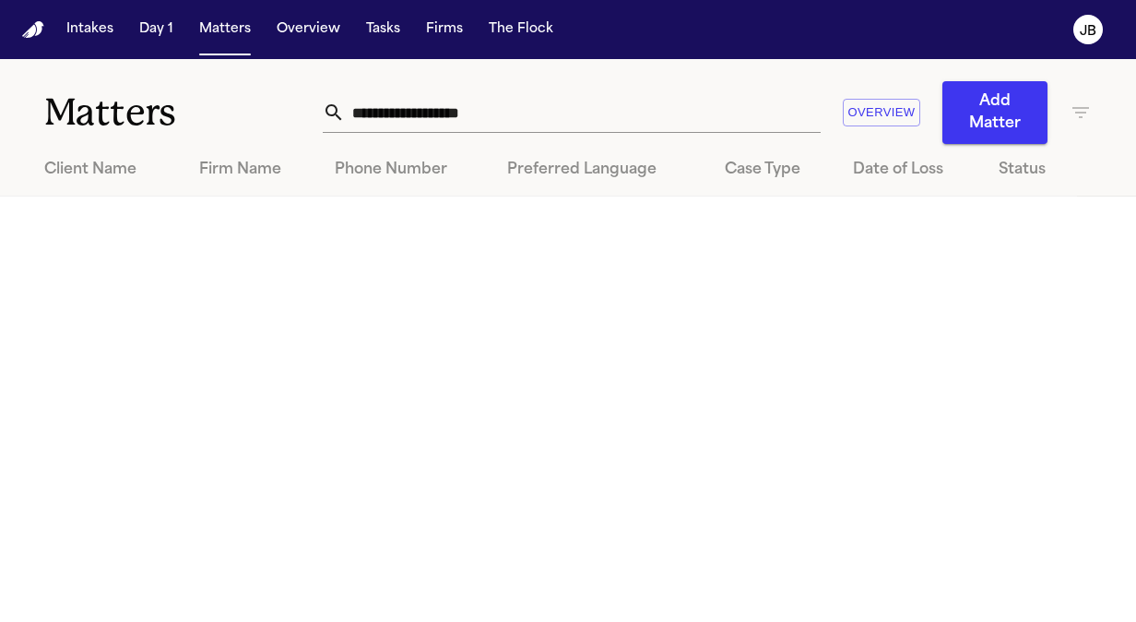
click at [1090, 113] on icon "button" at bounding box center [1081, 112] width 22 height 22
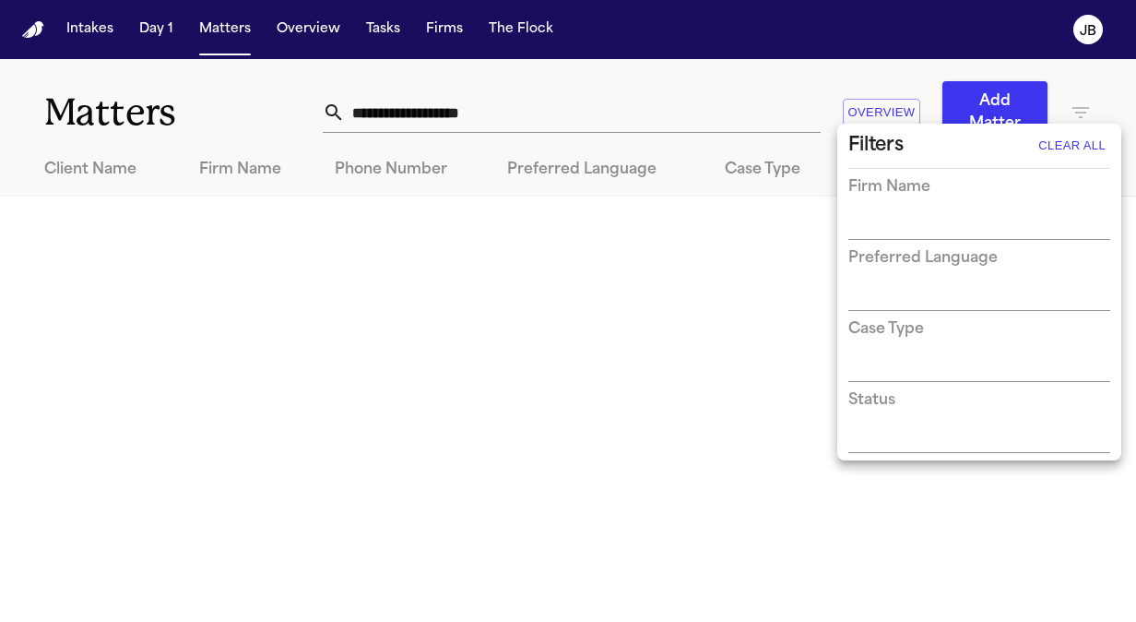
click at [605, 120] on div at bounding box center [568, 311] width 1136 height 622
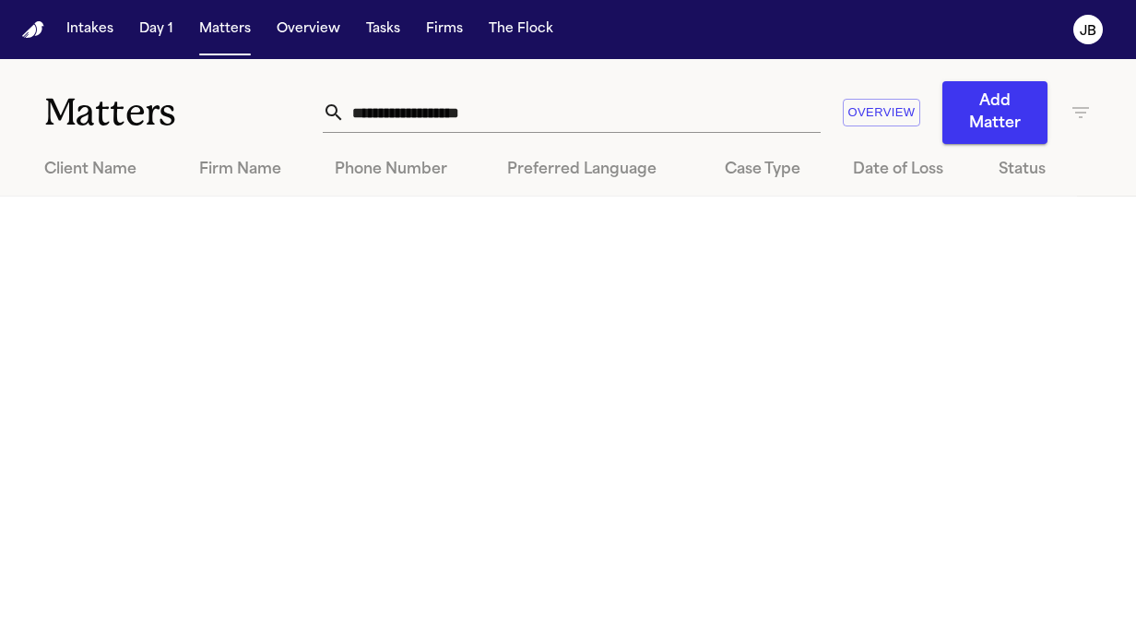
click at [616, 99] on input "**********" at bounding box center [583, 112] width 476 height 41
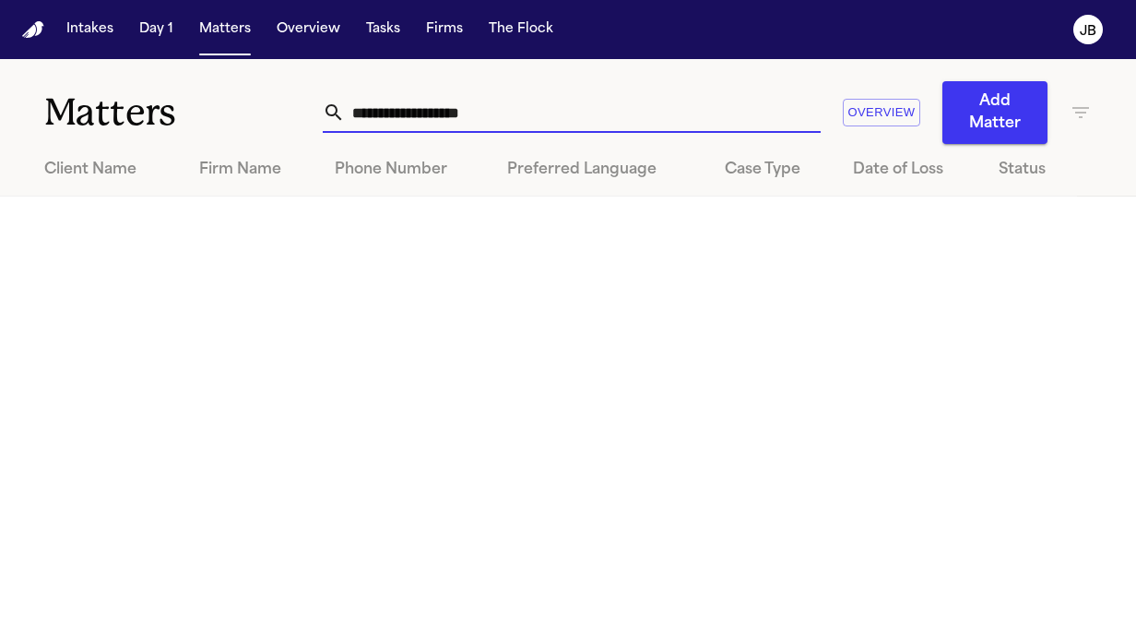
drag, startPoint x: 501, startPoint y: 111, endPoint x: 196, endPoint y: 134, distance: 306.1
click at [196, 134] on div "**********" at bounding box center [568, 101] width 1136 height 85
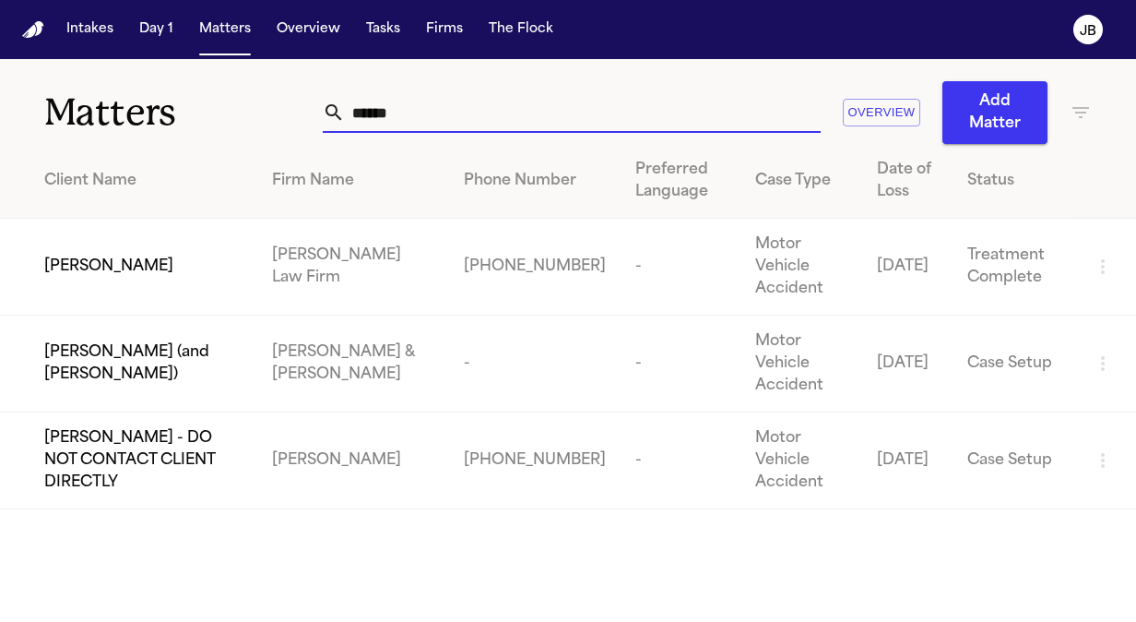
type input "******"
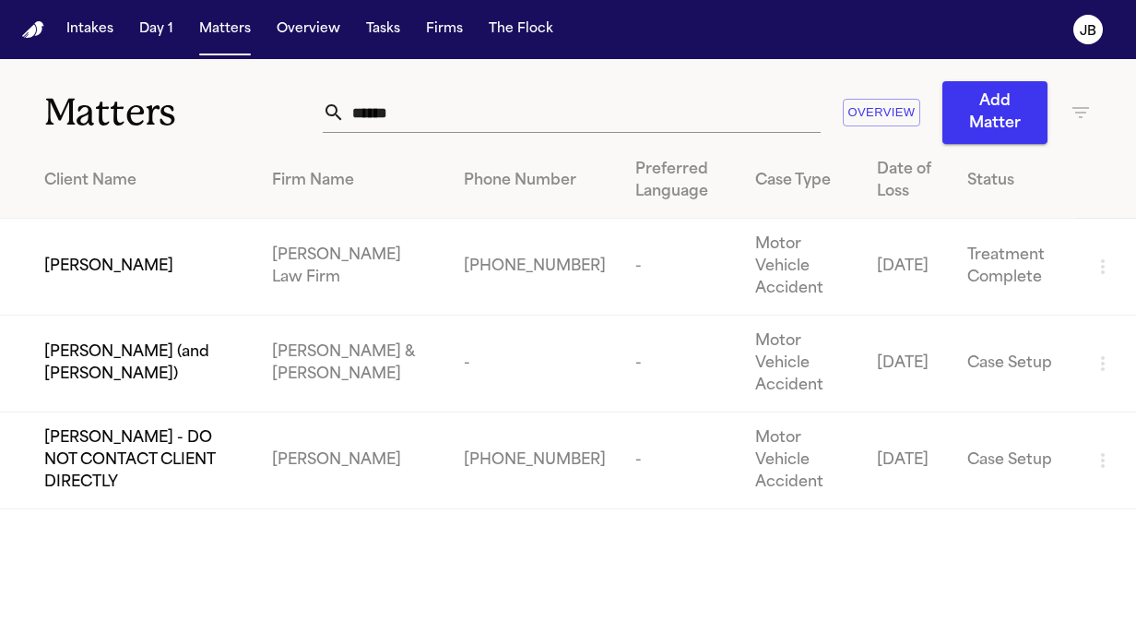
click at [172, 235] on td "Qurratulain Sohail" at bounding box center [128, 267] width 257 height 97
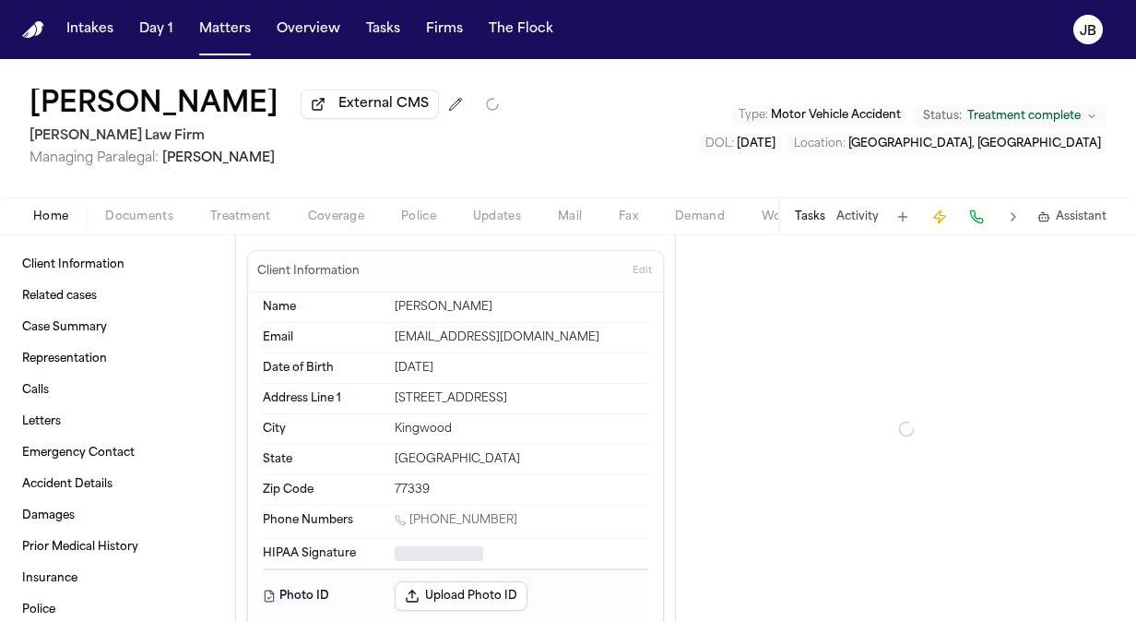
click at [131, 188] on div "Qurratulain Sohail External CMS Ruy Mireles Law Firm Managing Paralegal: Jessic…" at bounding box center [568, 128] width 1136 height 138
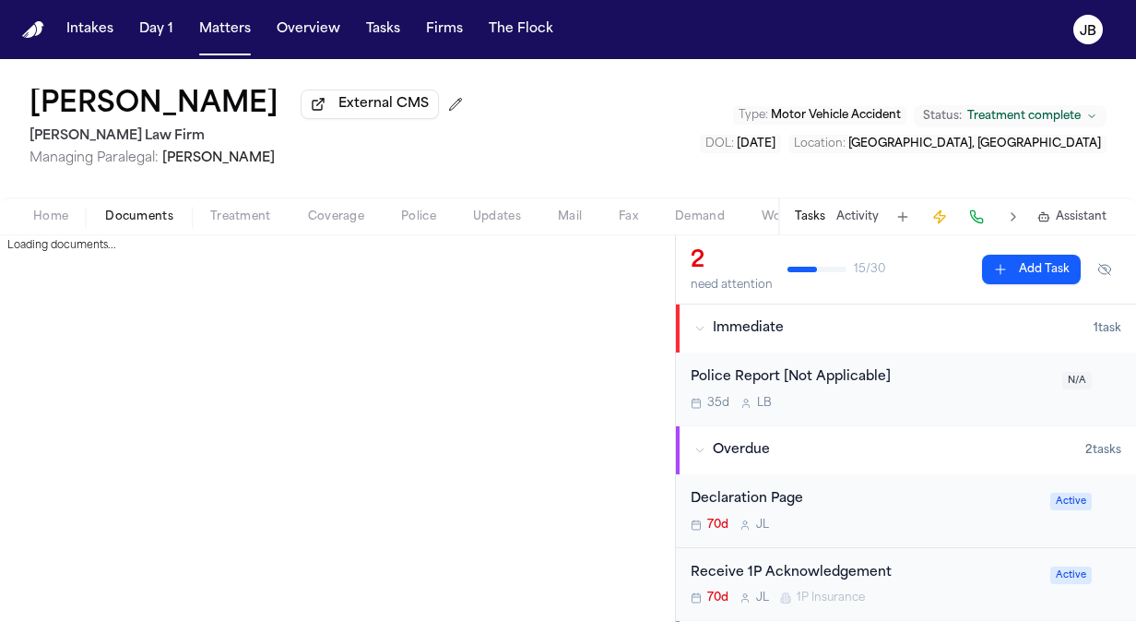
click at [125, 214] on span "Documents" at bounding box center [139, 216] width 68 height 15
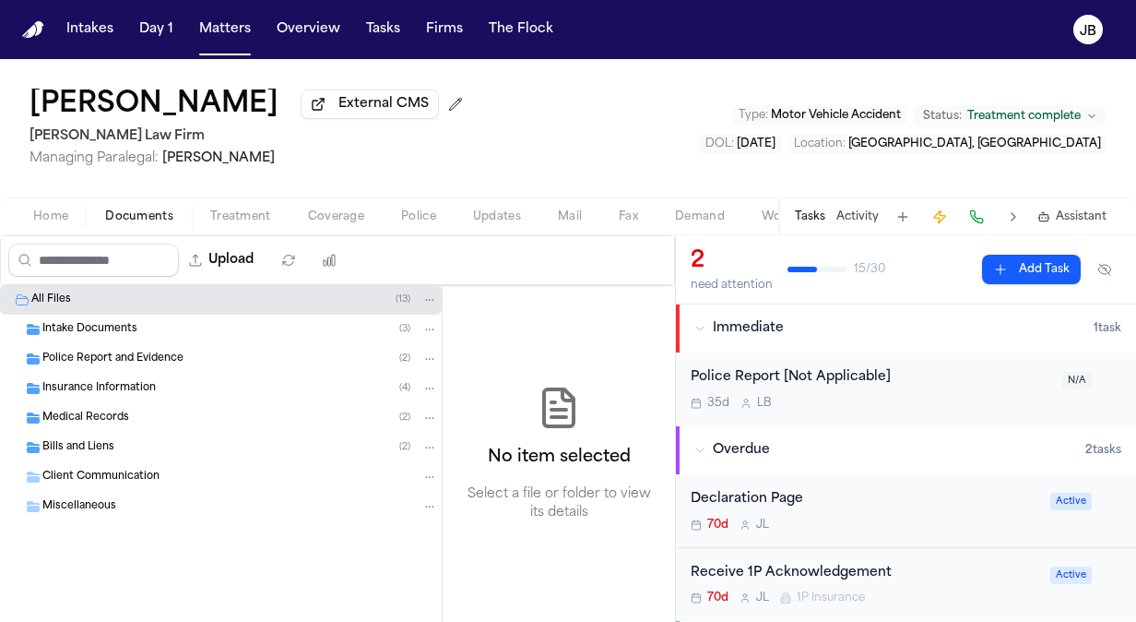
click at [127, 351] on span "Police Report and Evidence" at bounding box center [112, 359] width 141 height 16
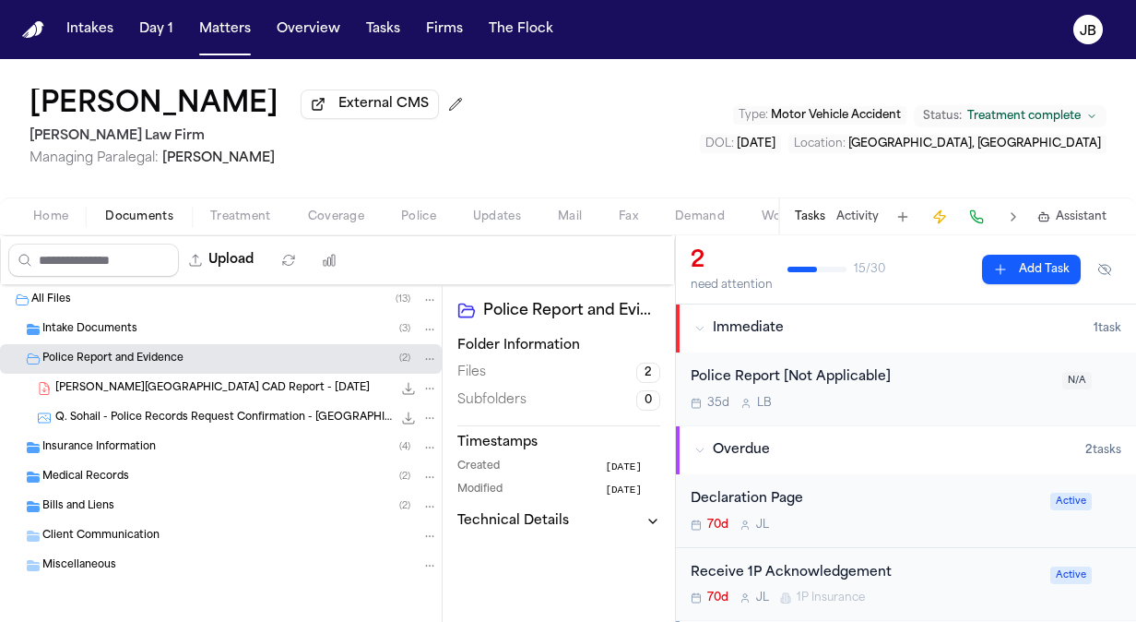
click at [129, 476] on div "Medical Records ( 2 )" at bounding box center [240, 477] width 396 height 17
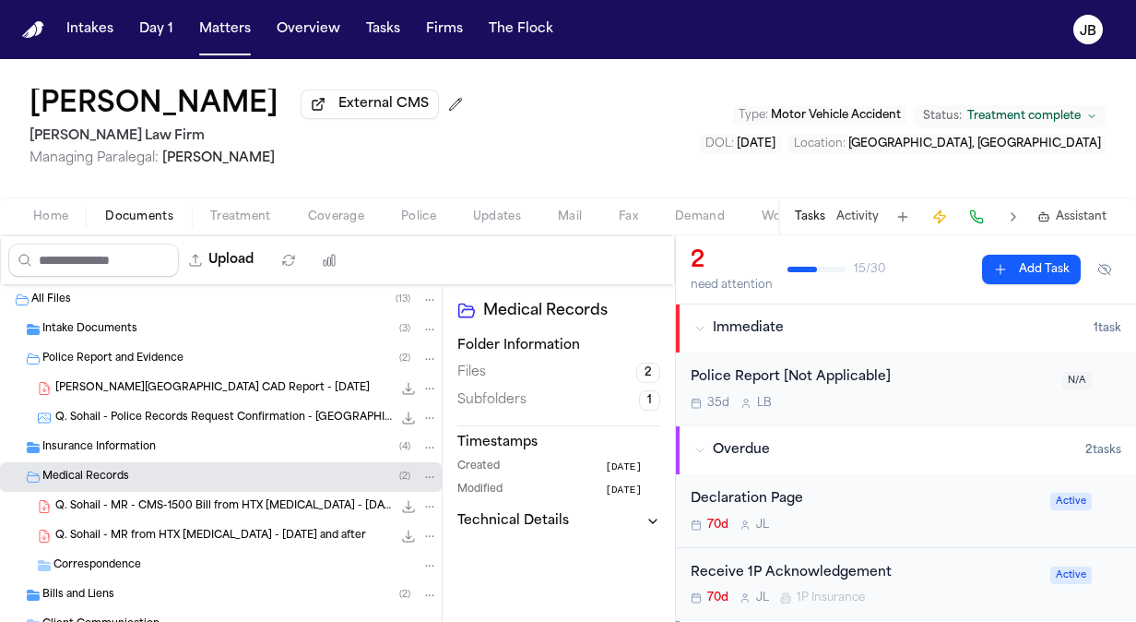
scroll to position [89, 0]
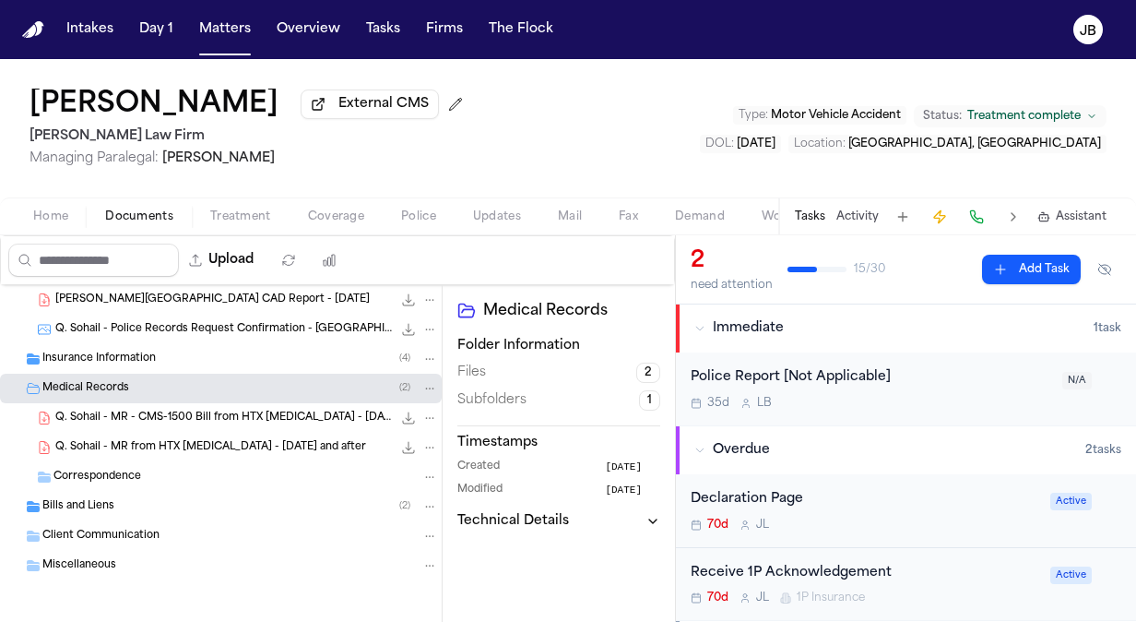
click at [96, 350] on div "Insurance Information ( 4 )" at bounding box center [240, 358] width 396 height 17
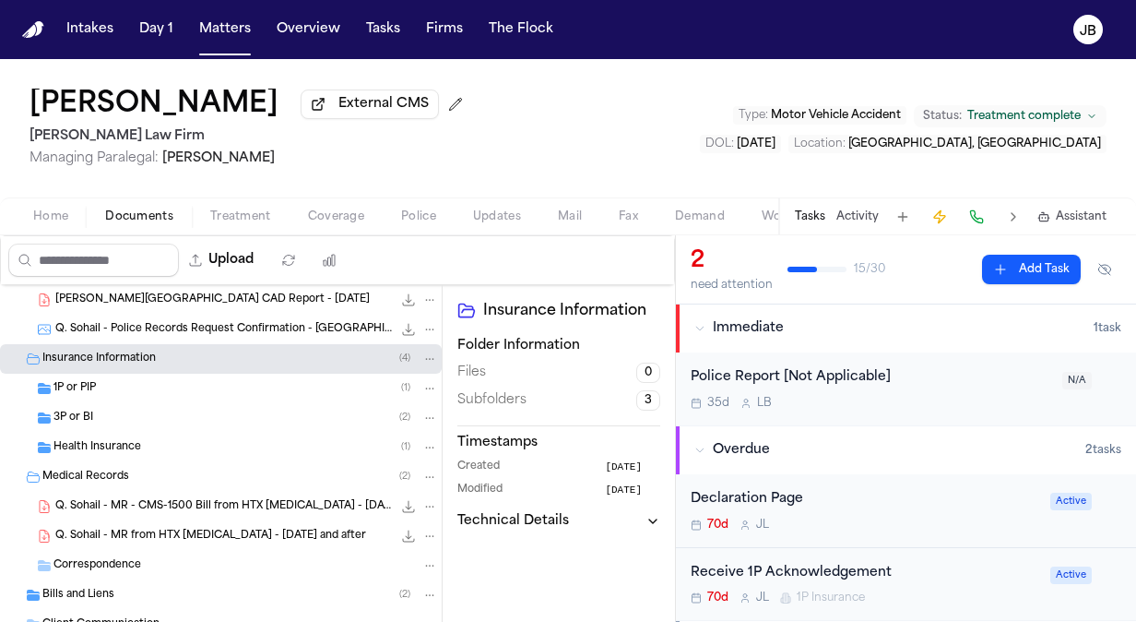
click at [130, 386] on div "1P or PIP ( 1 )" at bounding box center [245, 388] width 385 height 17
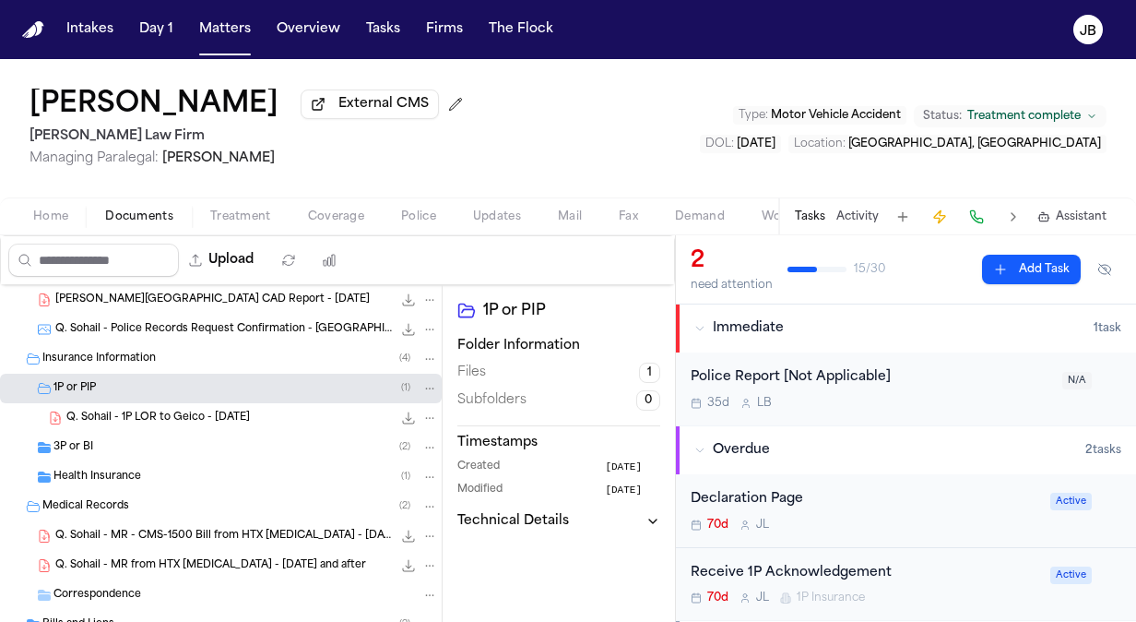
click at [166, 448] on div "3P or BI ( 2 )" at bounding box center [245, 447] width 385 height 17
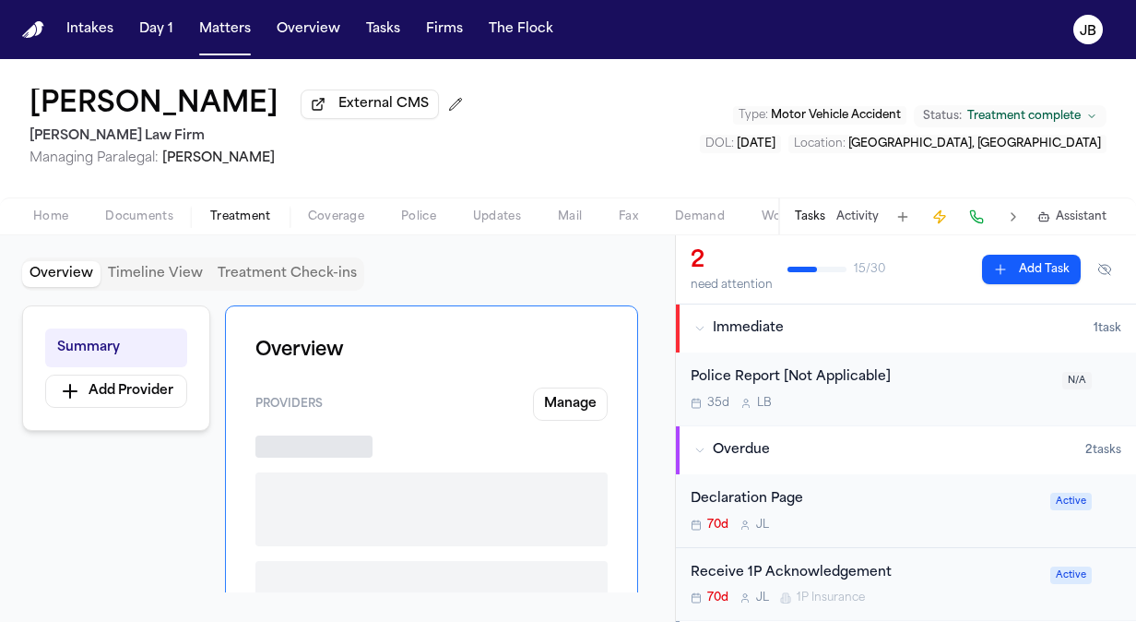
click at [238, 206] on button "Treatment" at bounding box center [241, 217] width 98 height 22
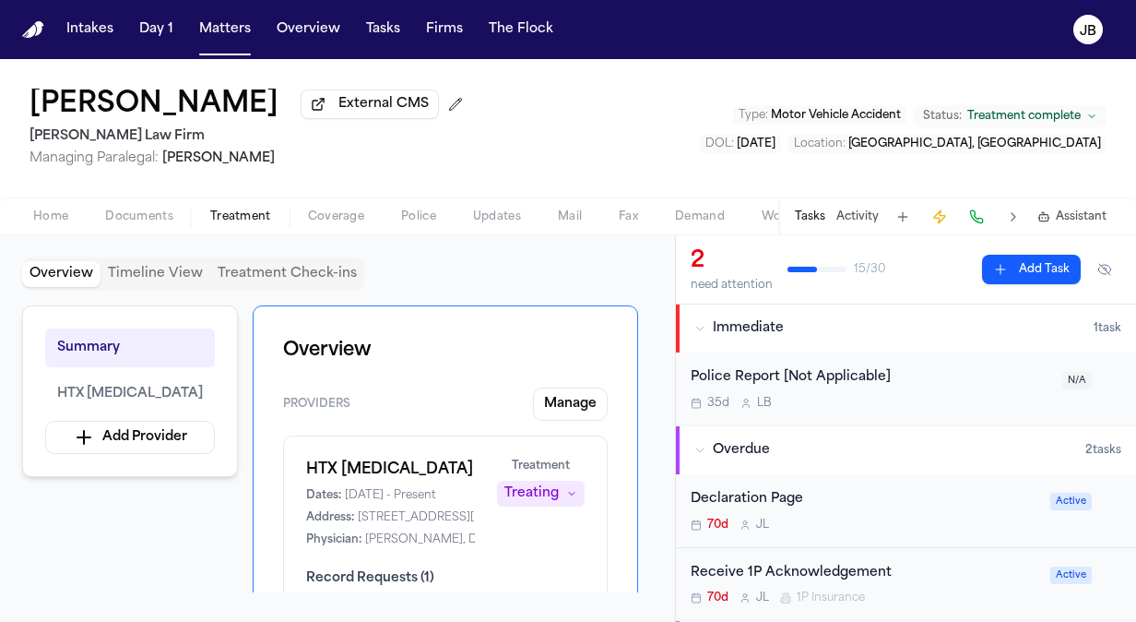
click at [234, 46] on nav "Intakes Day 1 Matters Overview Tasks Firms The Flock JB" at bounding box center [568, 29] width 1136 height 59
click at [234, 26] on button "Matters" at bounding box center [225, 29] width 66 height 33
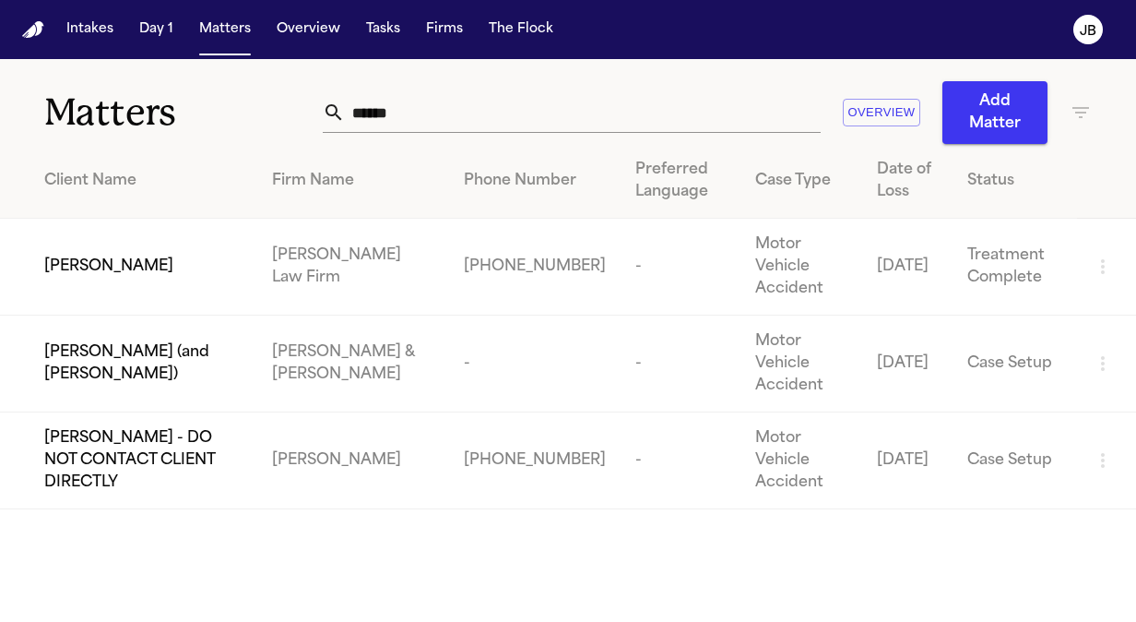
drag, startPoint x: 328, startPoint y: 117, endPoint x: 201, endPoint y: 134, distance: 128.4
click at [201, 134] on div "Matters ****** Overview Add Matter" at bounding box center [568, 101] width 1136 height 85
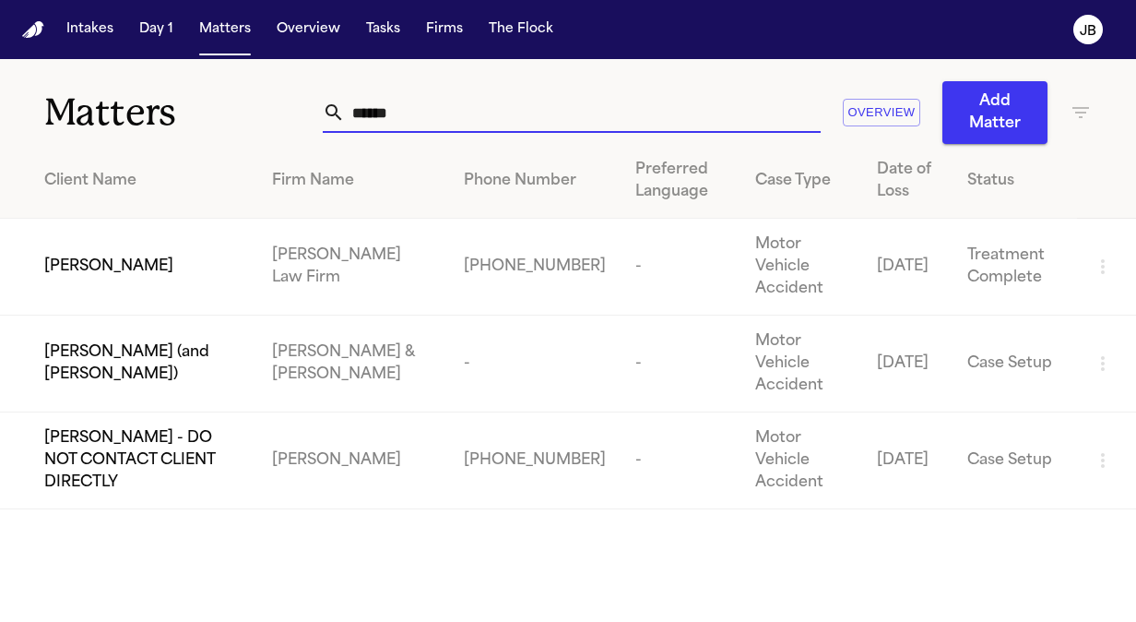
paste input "******"
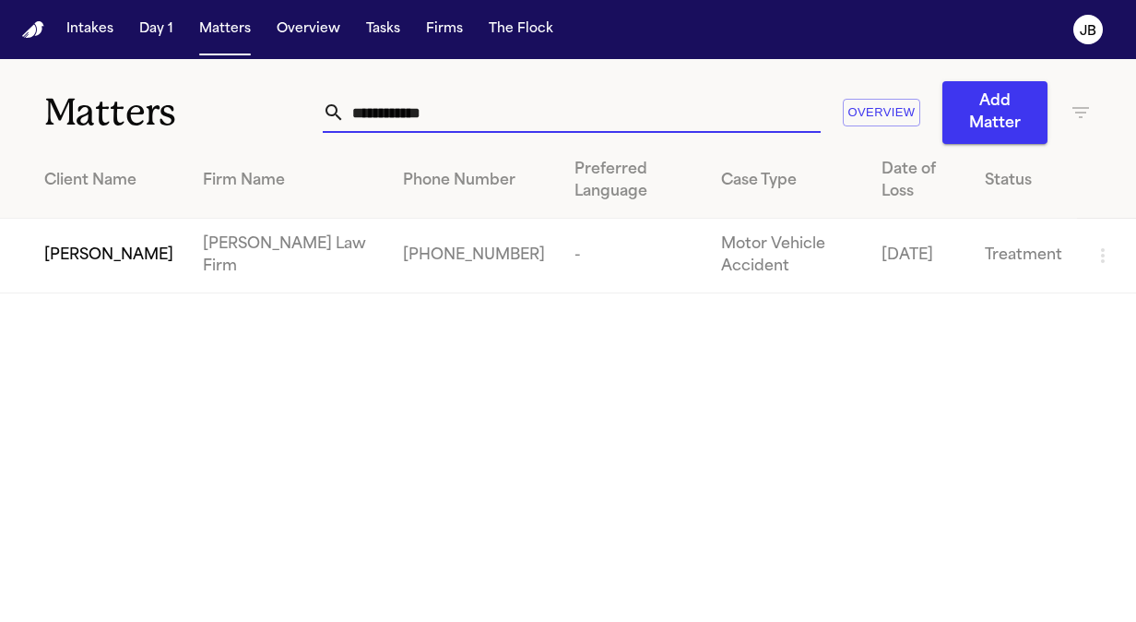
type input "**********"
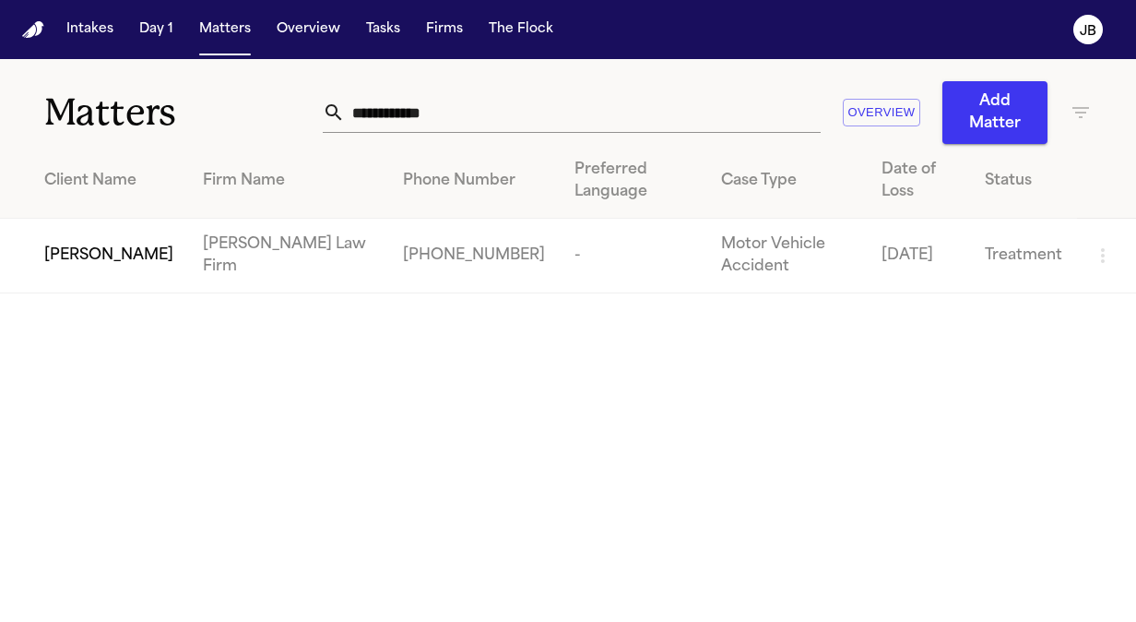
click at [74, 265] on span "Adnaan Iqbal" at bounding box center [108, 255] width 129 height 22
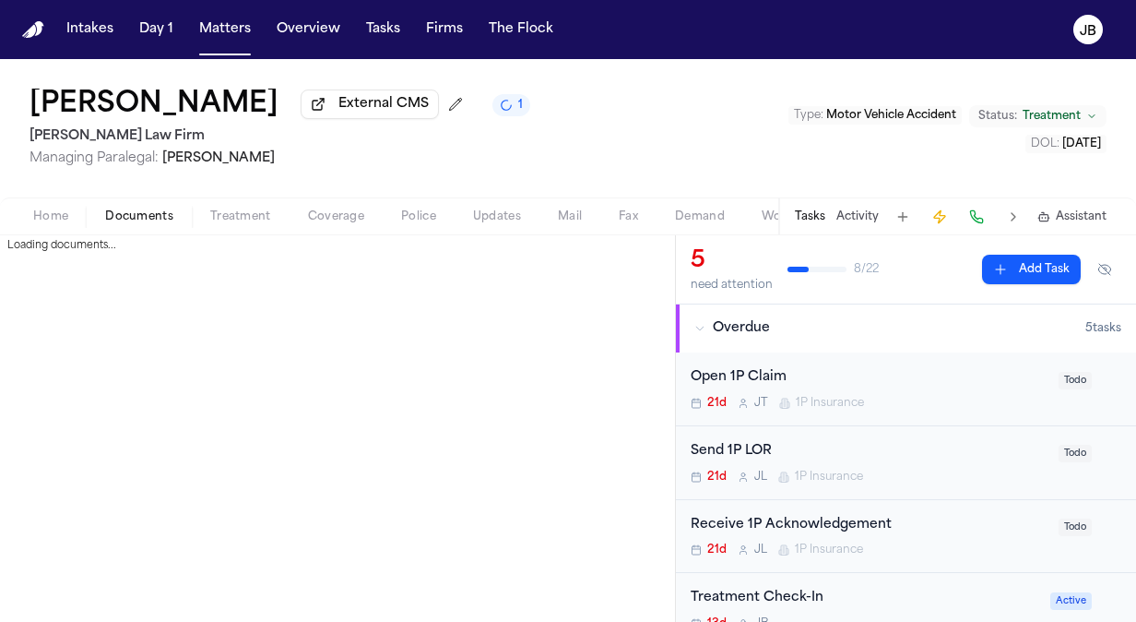
click at [134, 217] on span "Documents" at bounding box center [139, 216] width 68 height 15
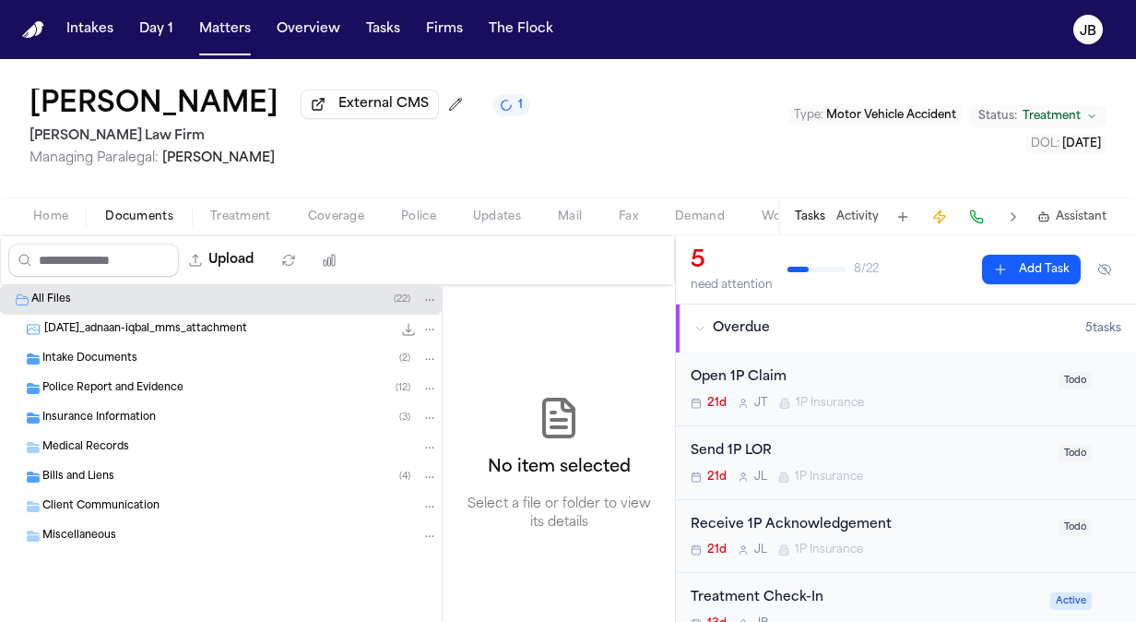
click at [98, 410] on span "Insurance Information" at bounding box center [98, 418] width 113 height 16
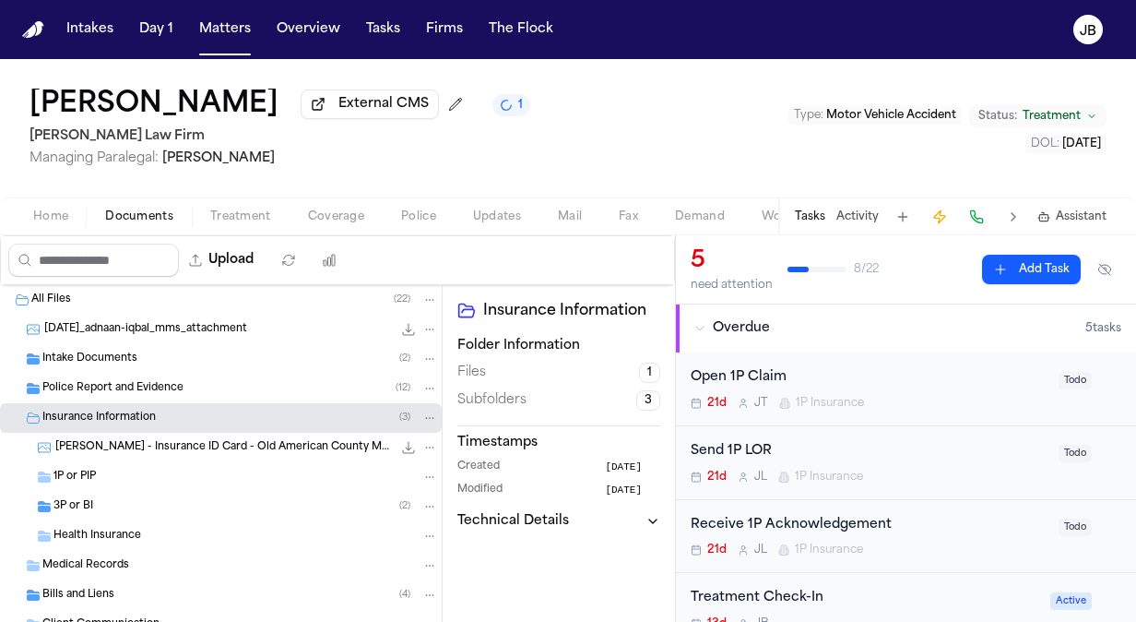
click at [110, 500] on div "3P or BI ( 2 )" at bounding box center [245, 506] width 385 height 17
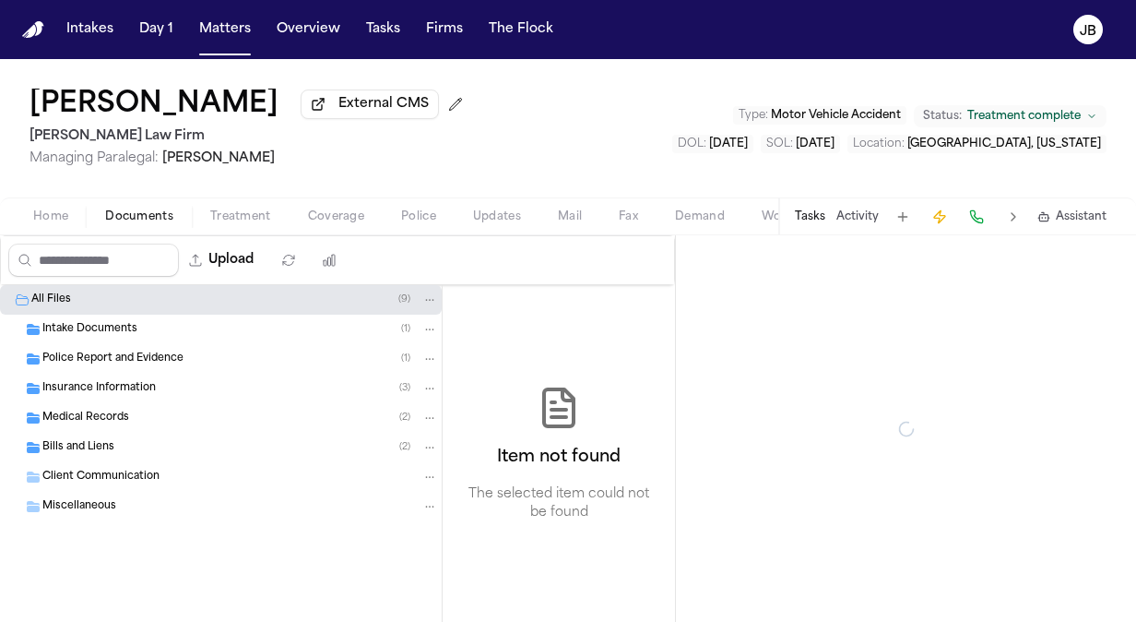
click at [163, 212] on span "Documents" at bounding box center [139, 216] width 68 height 15
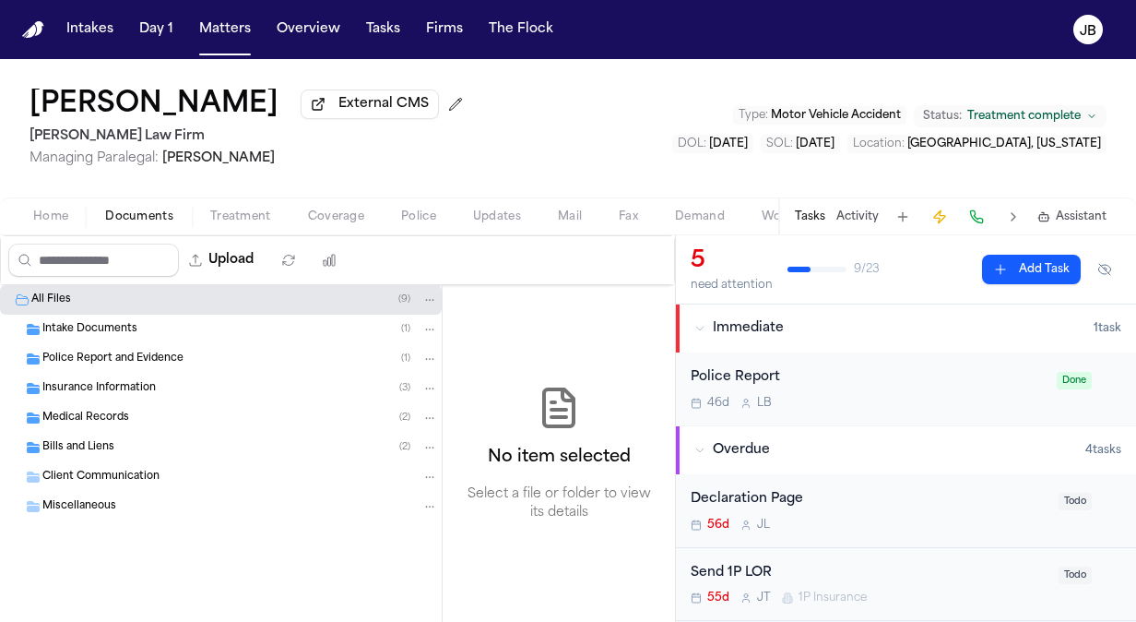
click at [127, 387] on span "Insurance Information" at bounding box center [98, 389] width 113 height 16
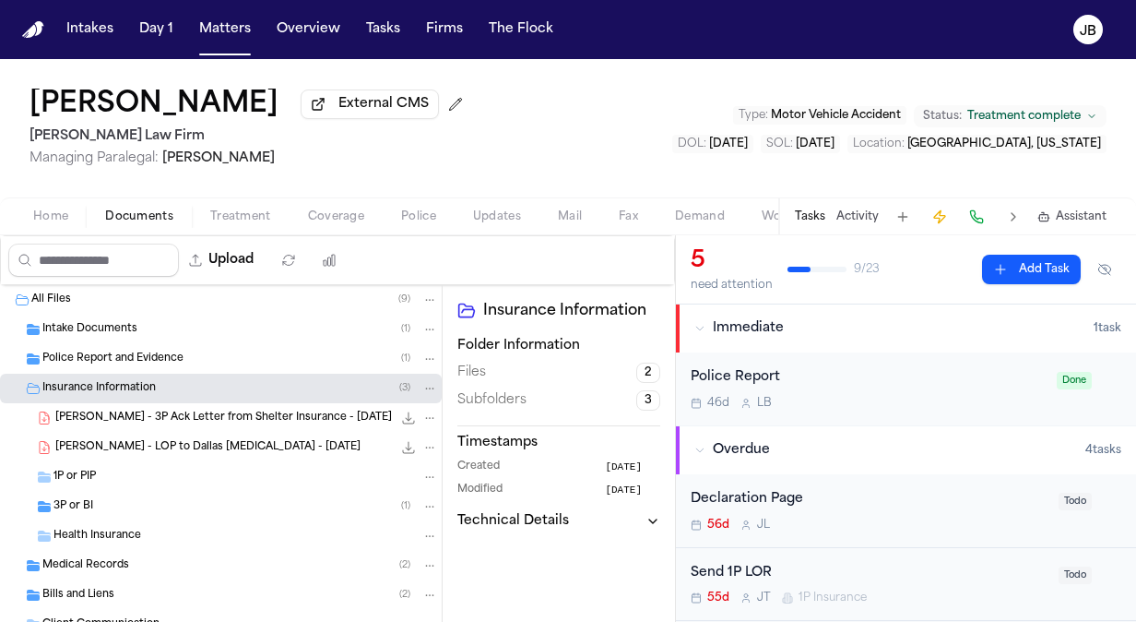
click at [125, 474] on div "1P or PIP" at bounding box center [245, 477] width 385 height 17
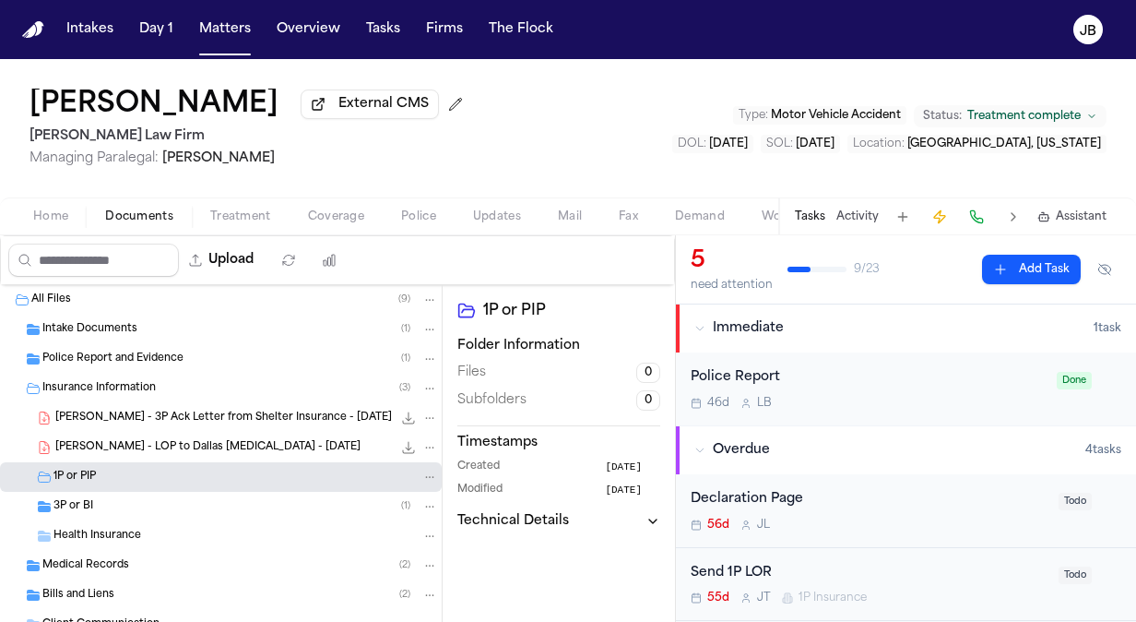
click at [109, 518] on div "3P or BI ( 1 )" at bounding box center [221, 507] width 442 height 30
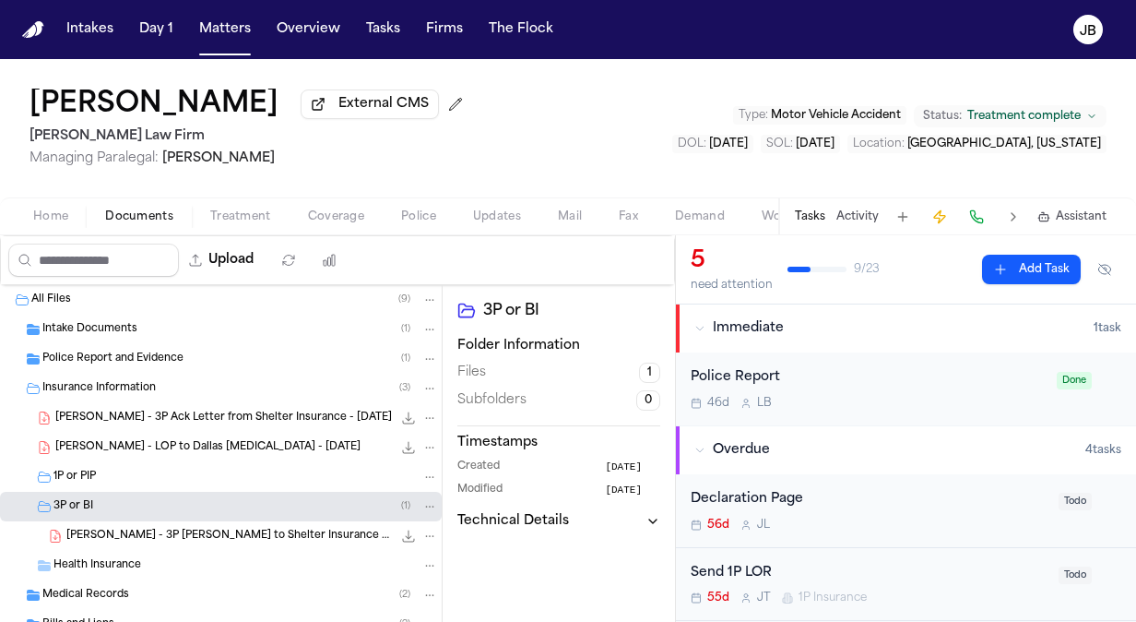
click at [202, 531] on span "[PERSON_NAME] - 3P [PERSON_NAME] to Shelter Insurance - [DATE]" at bounding box center [229, 536] width 326 height 16
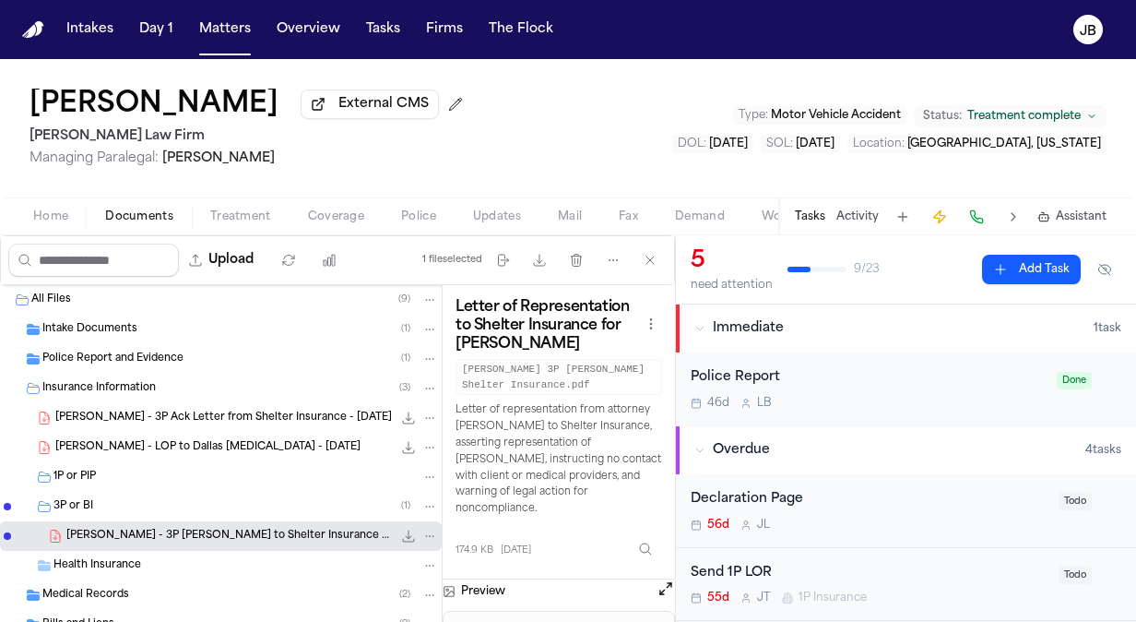
click at [138, 354] on span "Police Report and Evidence" at bounding box center [112, 359] width 141 height 16
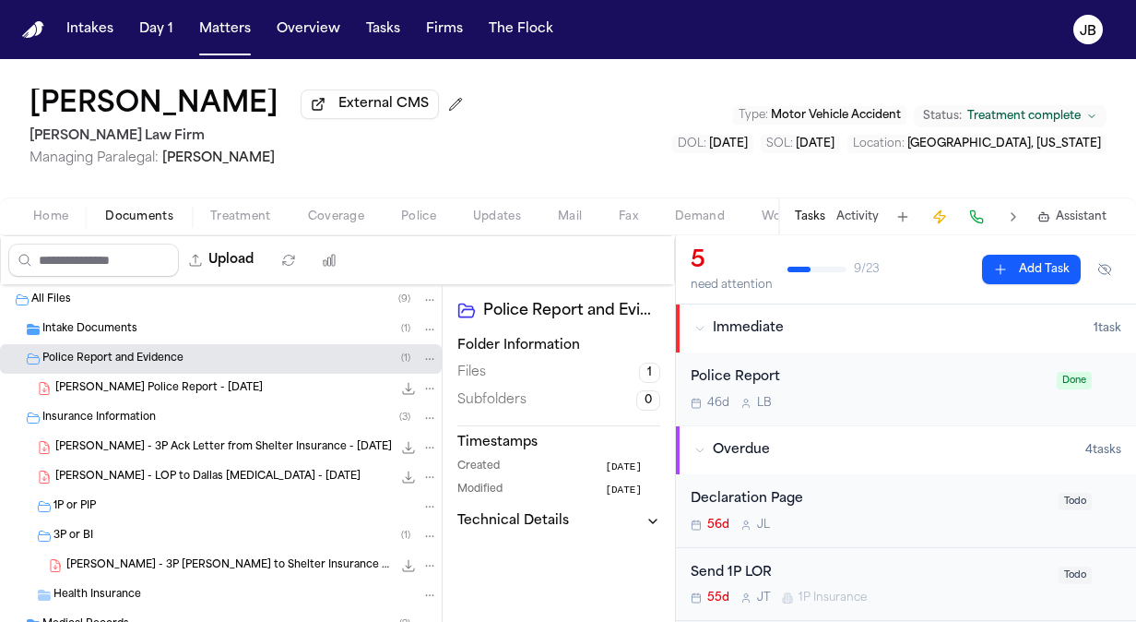
click at [214, 376] on div "[PERSON_NAME] Police Report - [DATE] 294.4 KB • PDF" at bounding box center [221, 389] width 442 height 30
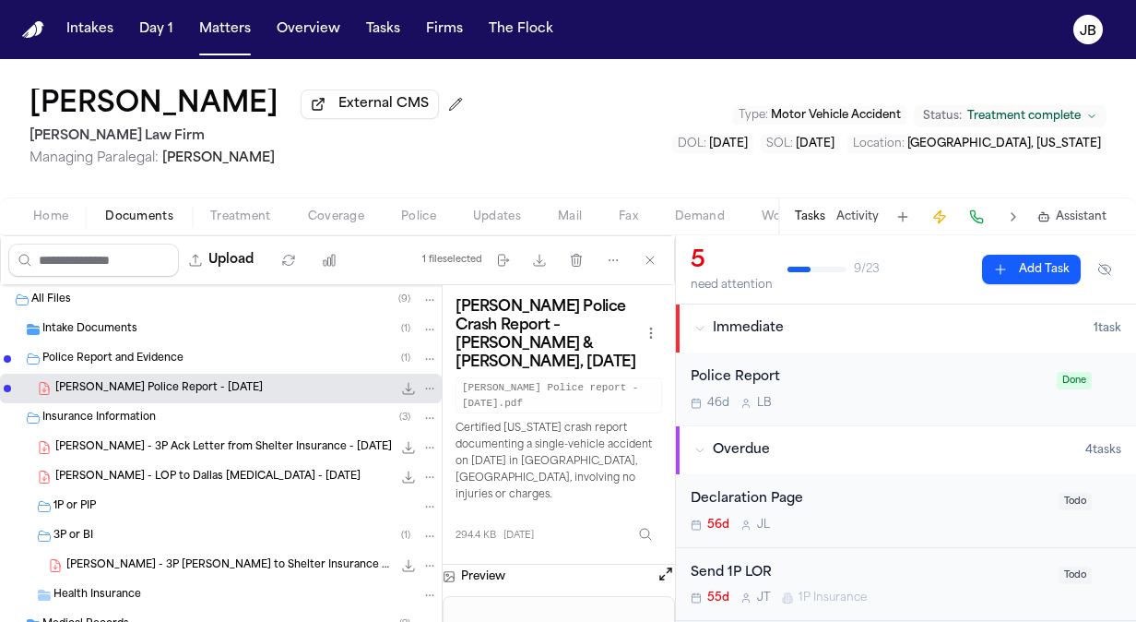
click at [660, 564] on button "Open preview" at bounding box center [666, 573] width 18 height 18
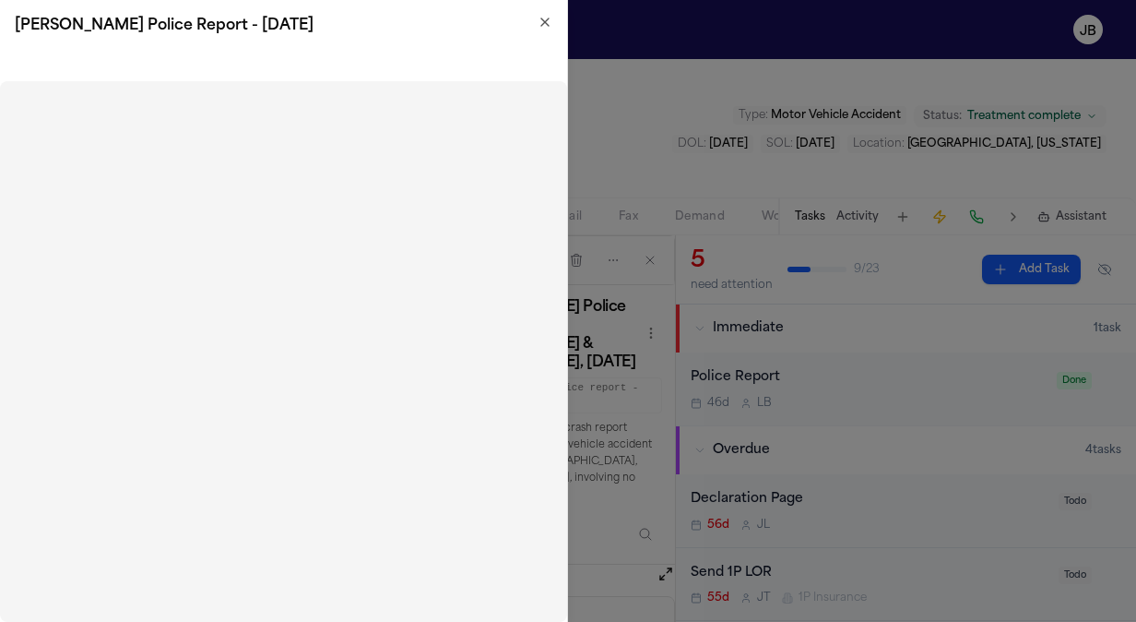
click at [549, 14] on div "[PERSON_NAME] Police Report - [DATE]" at bounding box center [283, 26] width 567 height 52
click at [548, 18] on icon "button" at bounding box center [545, 22] width 15 height 15
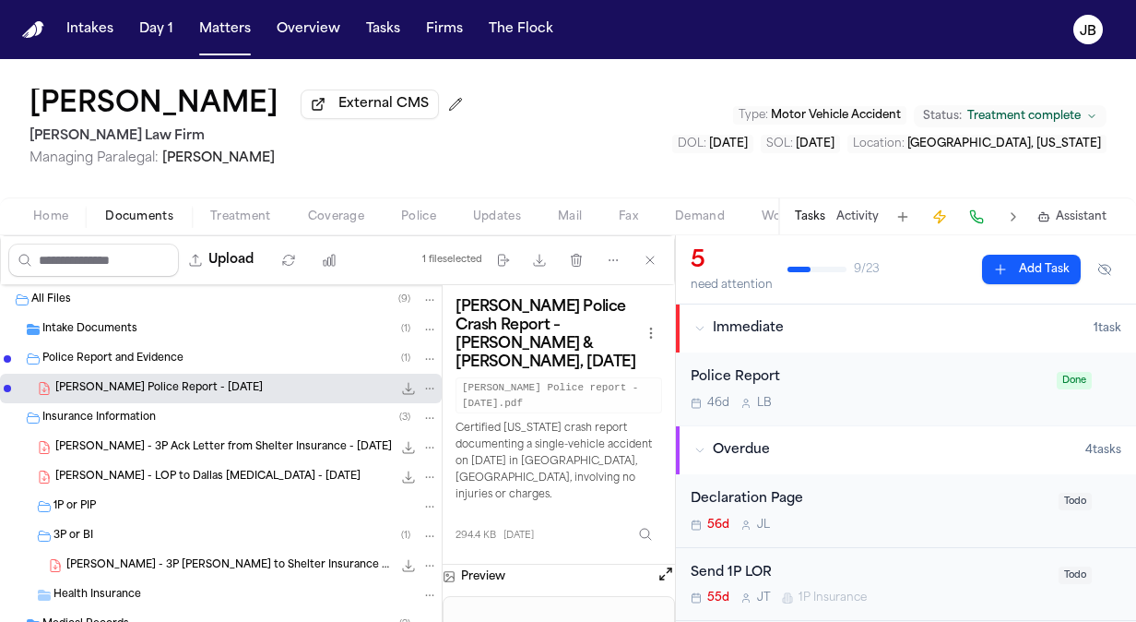
click at [335, 207] on button "Coverage" at bounding box center [336, 217] width 93 height 22
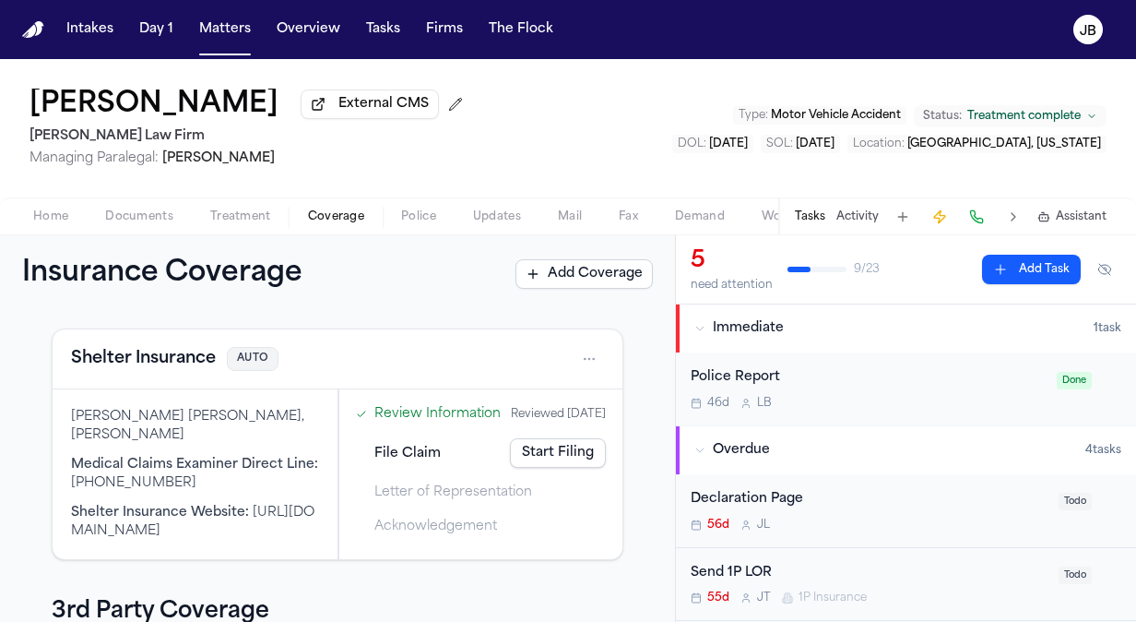
scroll to position [71, 0]
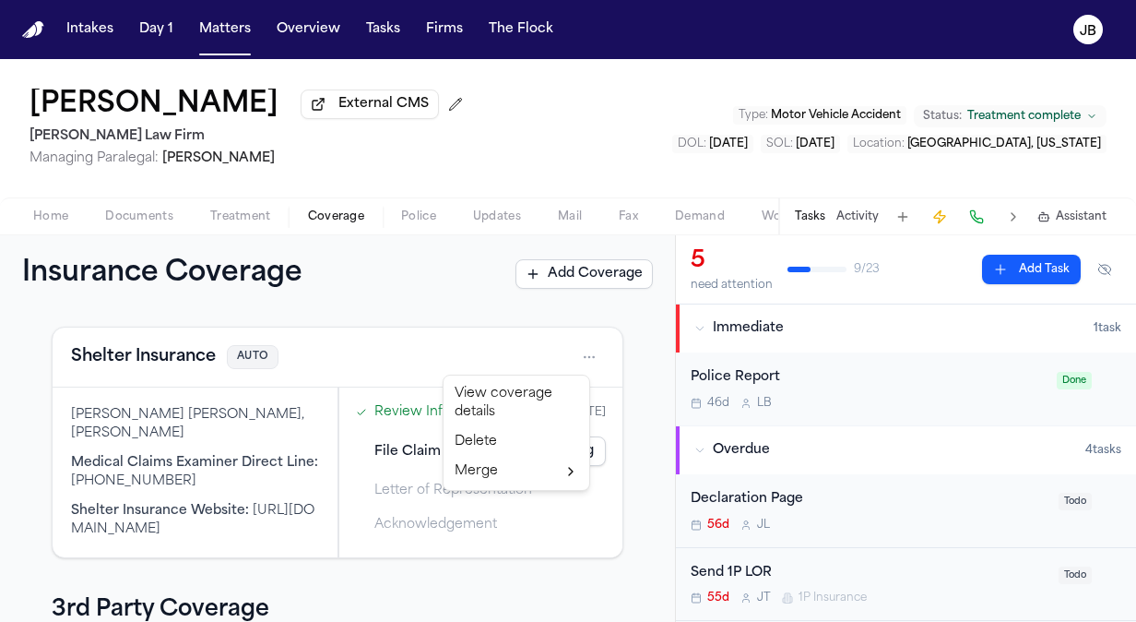
click at [583, 349] on html "Intakes Day 1 Matters Overview Tasks Firms The [PERSON_NAME] [PERSON_NAME] Exte…" at bounding box center [568, 311] width 1136 height 622
click at [499, 441] on div "Delete" at bounding box center [516, 442] width 138 height 30
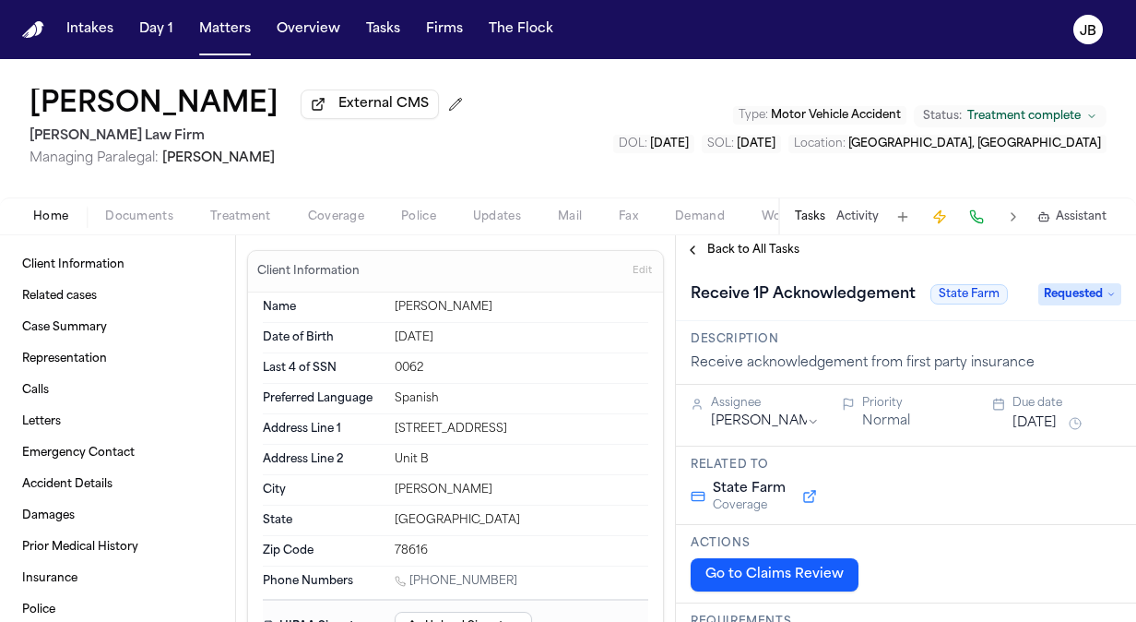
click at [131, 203] on div "Home Documents Treatment Coverage Police Updates Mail Fax Demand Workspaces Art…" at bounding box center [568, 215] width 1136 height 37
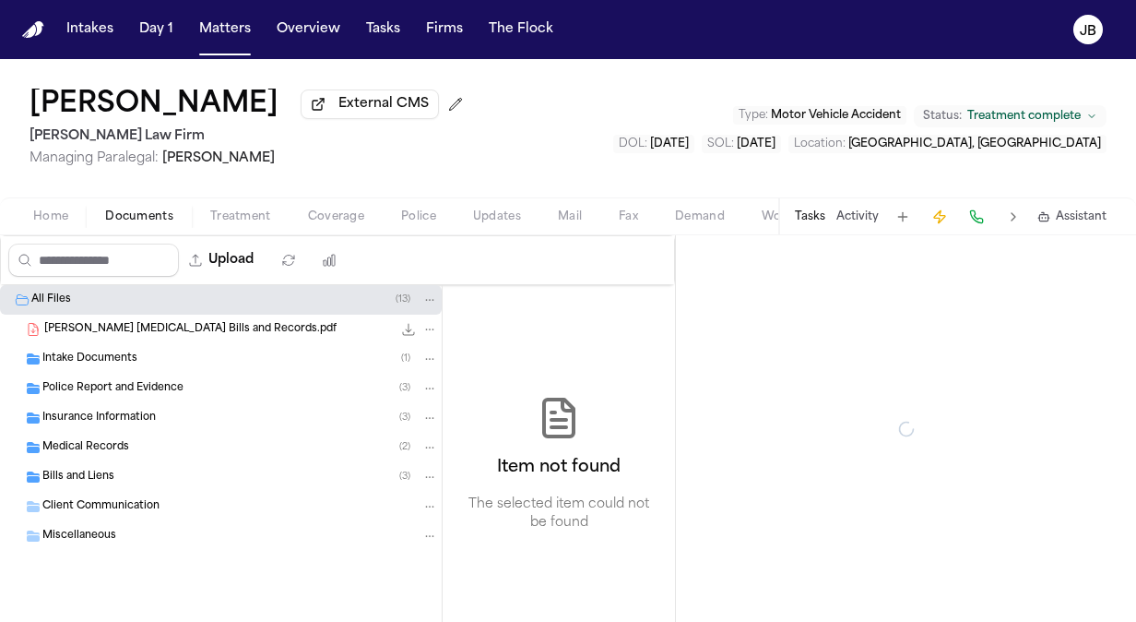
click at [131, 216] on span "Documents" at bounding box center [139, 216] width 68 height 15
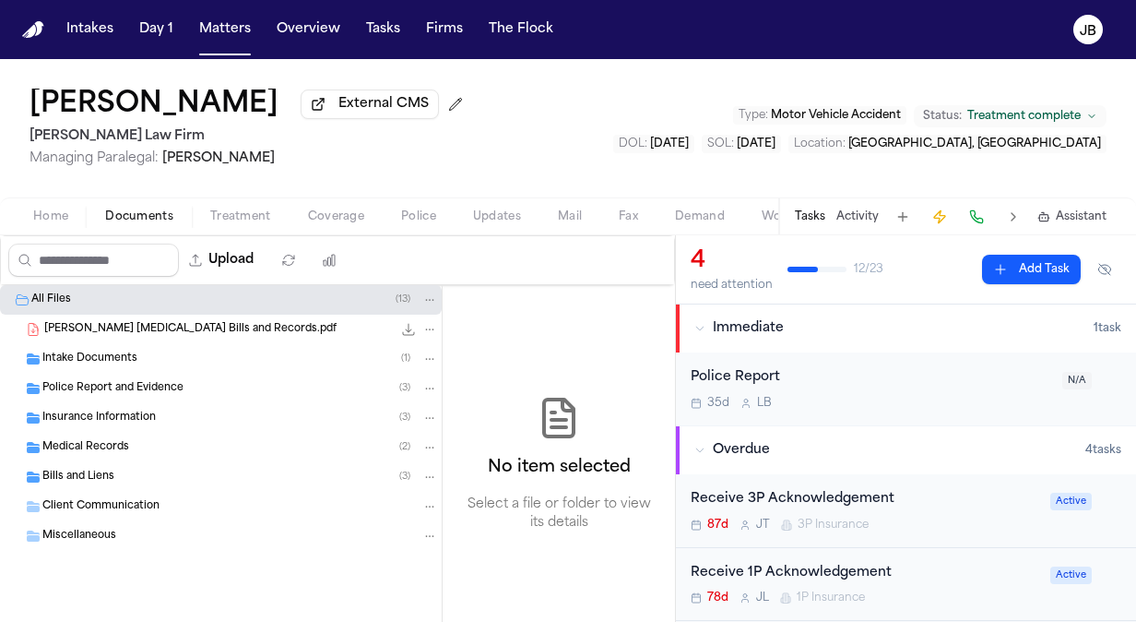
click at [98, 421] on span "Insurance Information" at bounding box center [98, 418] width 113 height 16
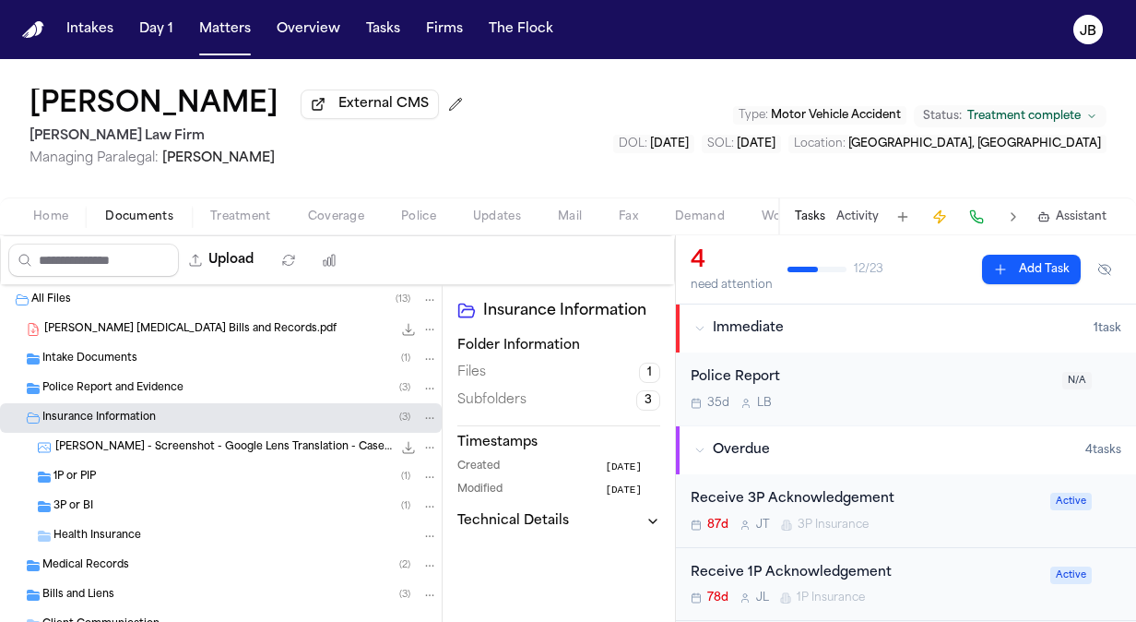
click at [119, 477] on div "1P or PIP ( 1 )" at bounding box center [245, 477] width 385 height 17
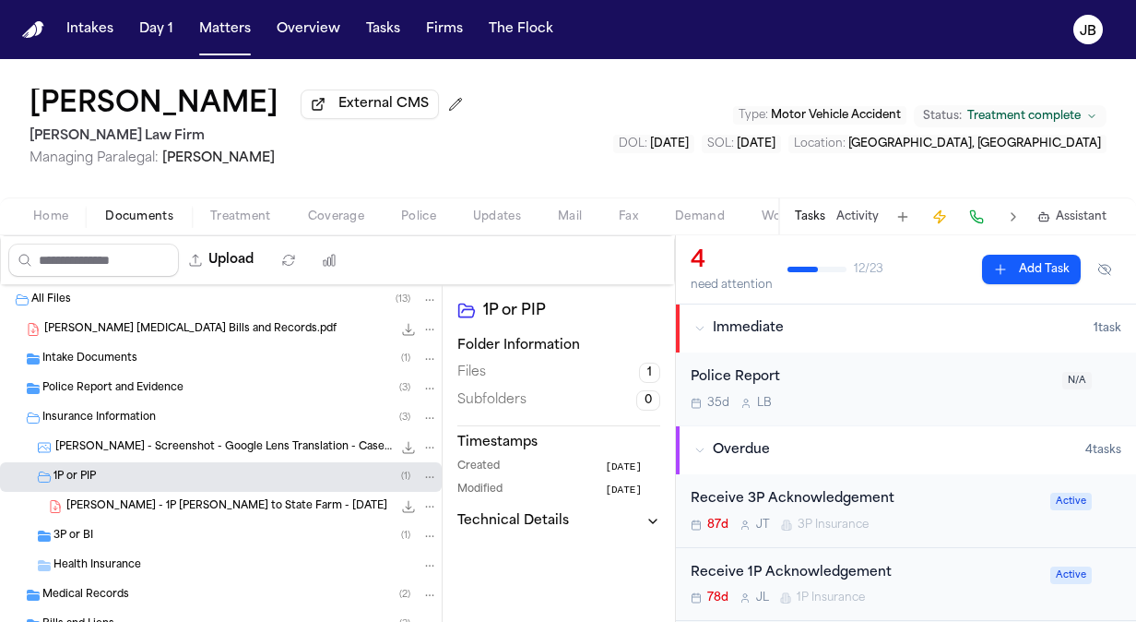
click at [148, 528] on div "3P or BI ( 1 )" at bounding box center [245, 536] width 385 height 17
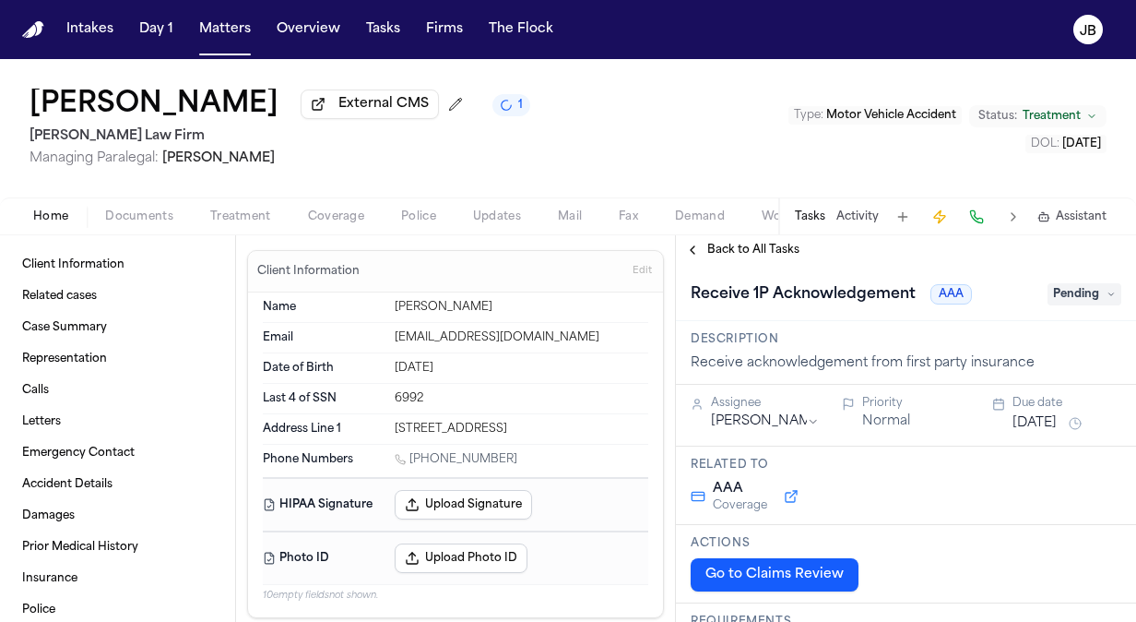
click at [149, 221] on span "Documents" at bounding box center [139, 216] width 68 height 15
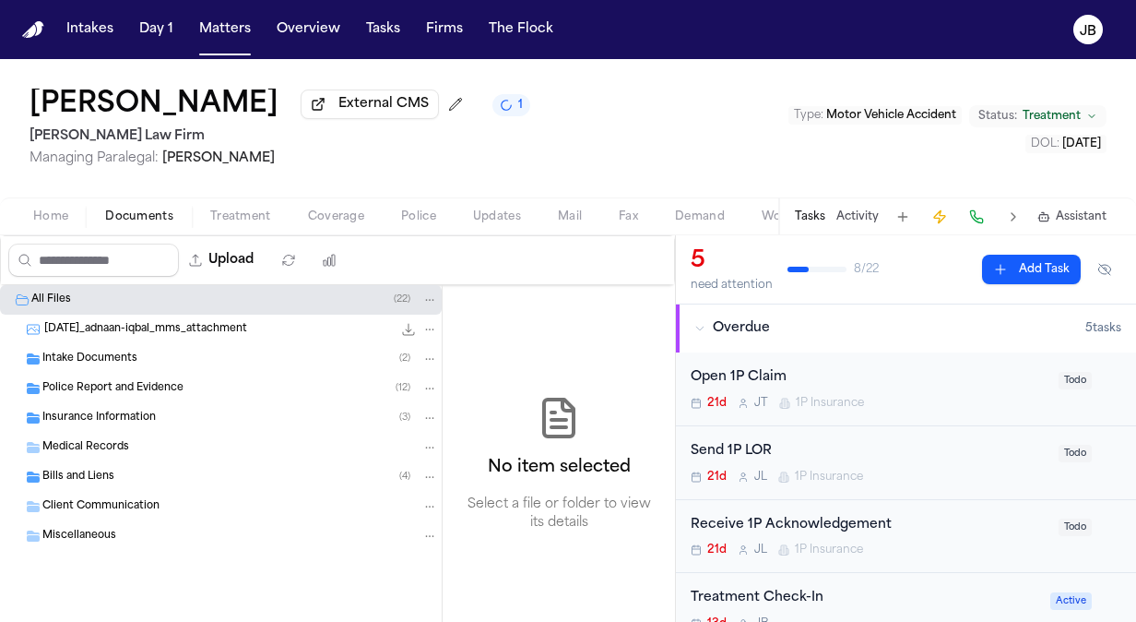
click at [99, 410] on span "Insurance Information" at bounding box center [98, 418] width 113 height 16
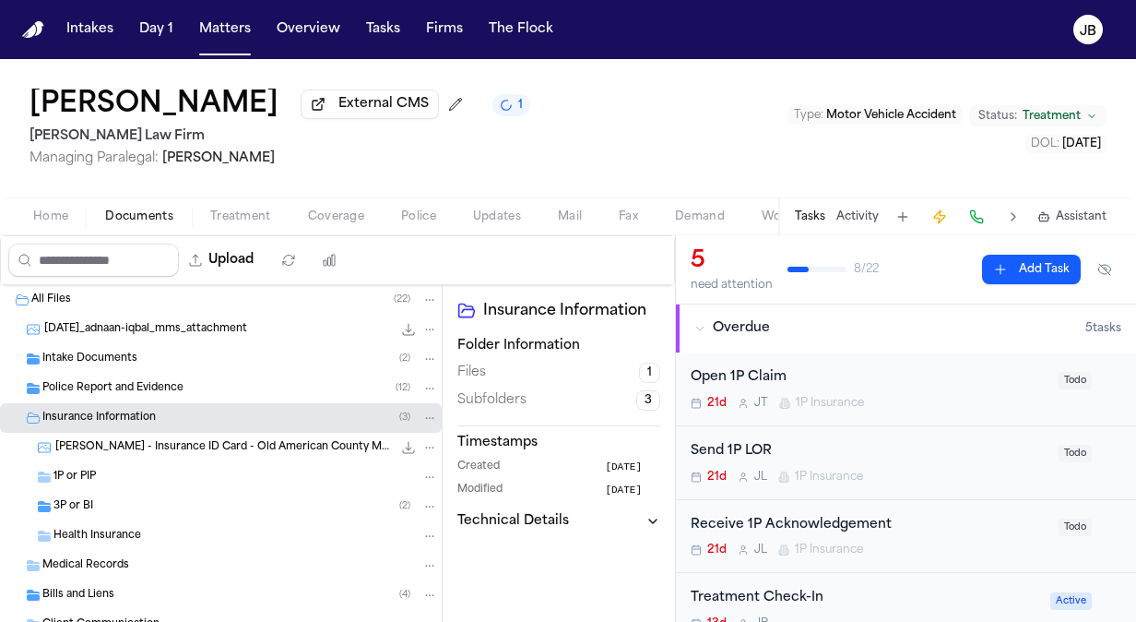
click at [96, 500] on div "3P or BI ( 2 )" at bounding box center [245, 506] width 385 height 17
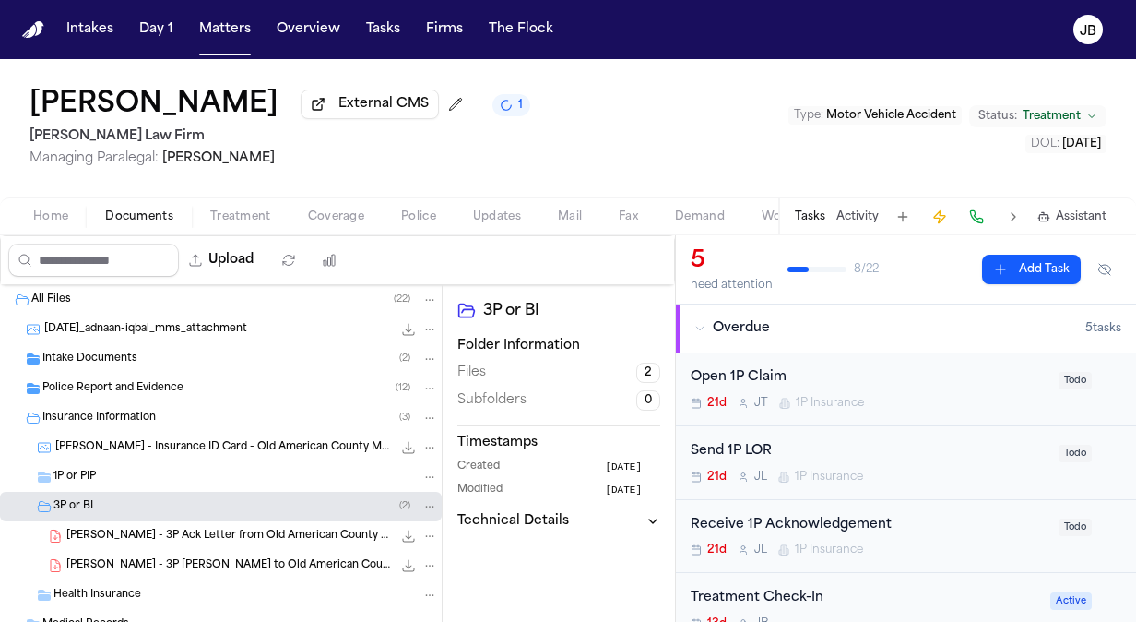
click at [137, 377] on div "Police Report and Evidence ( 12 )" at bounding box center [221, 389] width 442 height 30
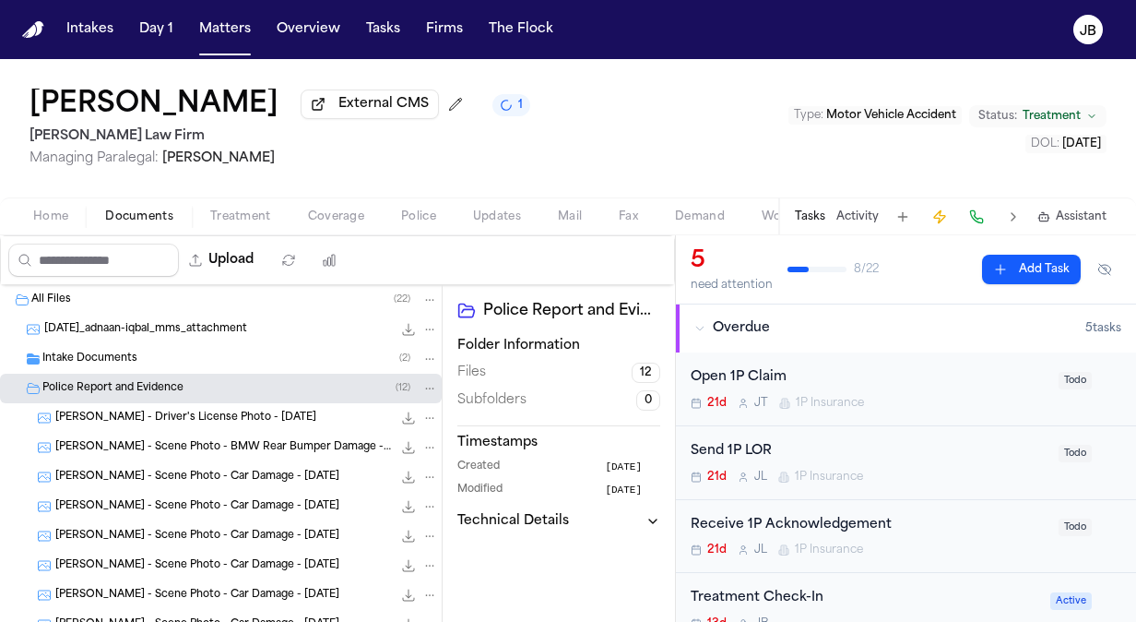
click at [140, 350] on div "Intake Documents ( 2 )" at bounding box center [240, 358] width 396 height 17
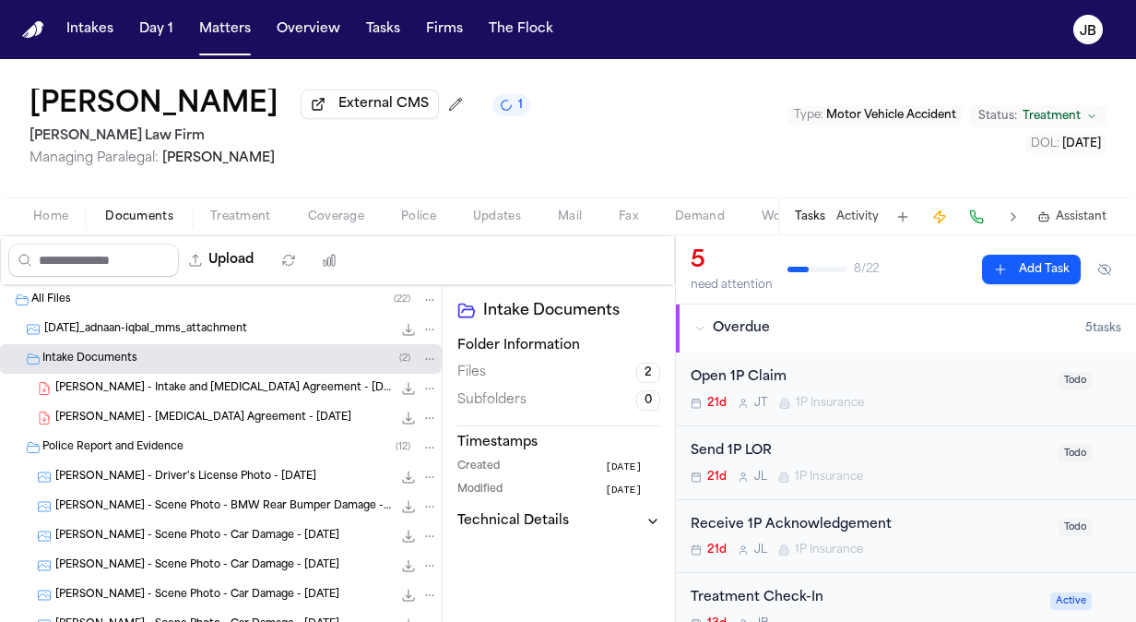
click at [203, 387] on span "[PERSON_NAME] - Intake and [MEDICAL_DATA] Agreement - [DATE]" at bounding box center [223, 389] width 337 height 16
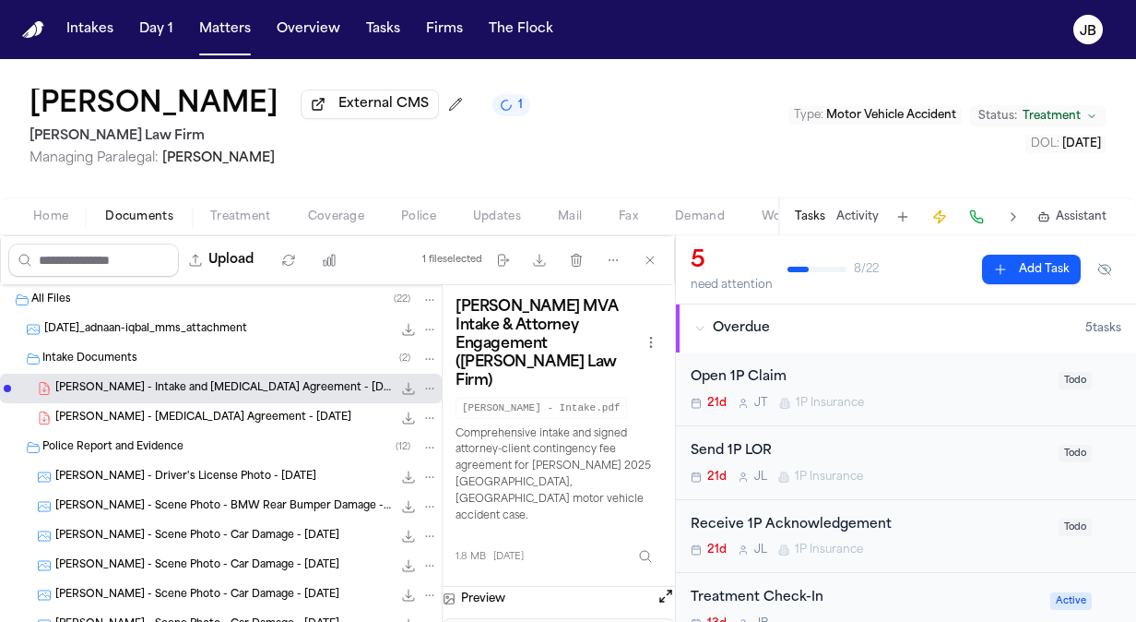
click at [666, 587] on button "Open preview" at bounding box center [666, 596] width 18 height 18
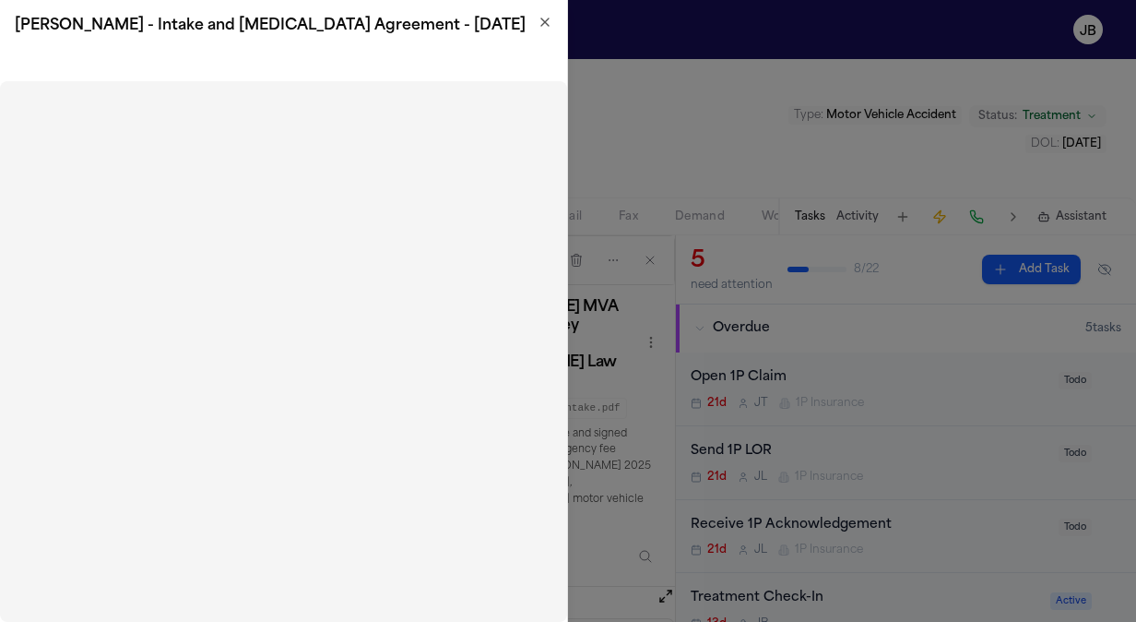
click at [544, 22] on icon "button" at bounding box center [544, 21] width 7 height 7
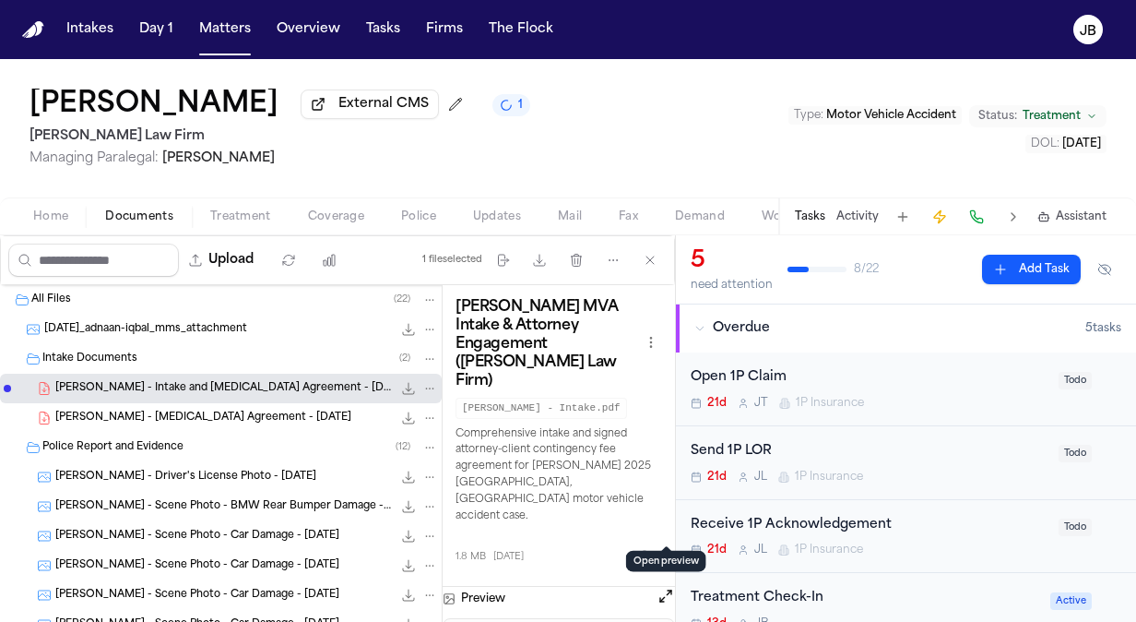
click at [341, 209] on span "Coverage" at bounding box center [336, 216] width 56 height 15
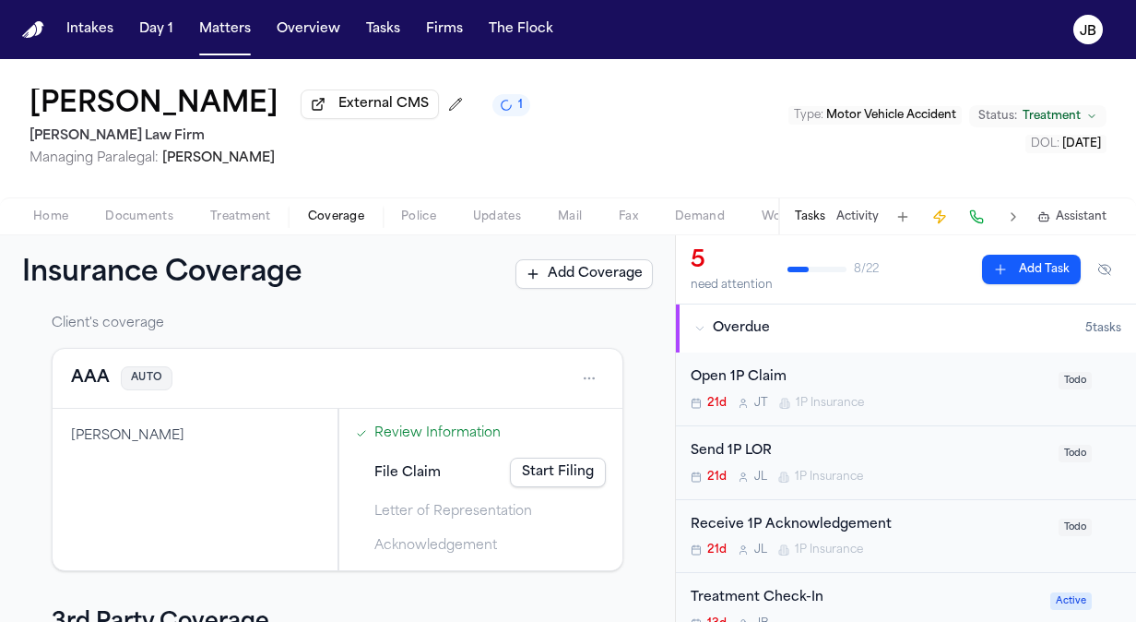
scroll to position [52, 0]
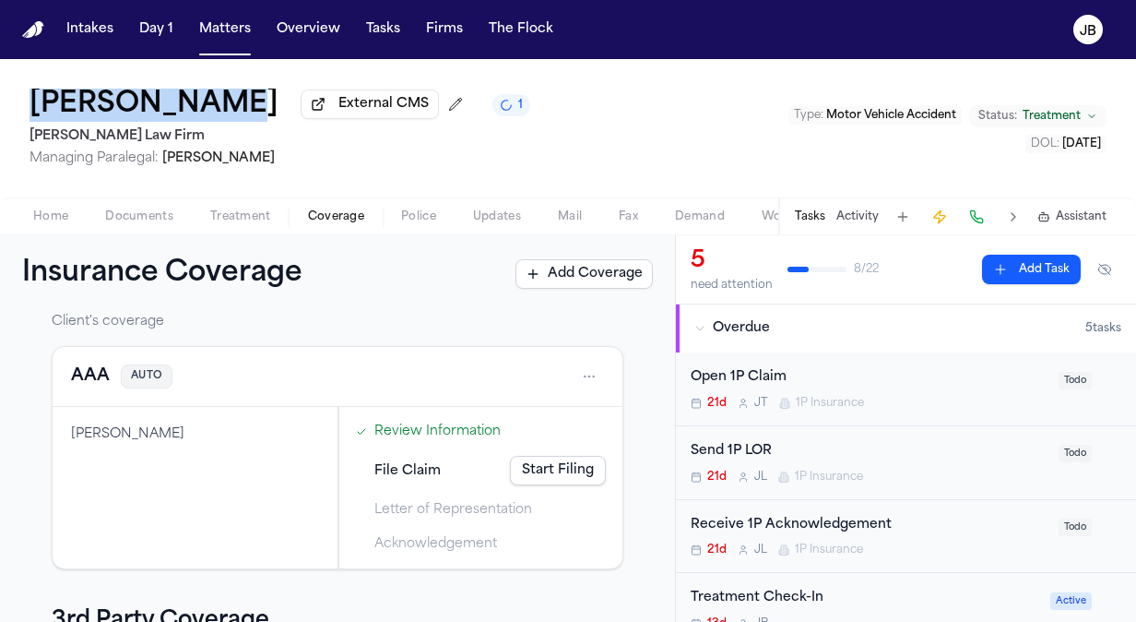
drag, startPoint x: 15, startPoint y: 90, endPoint x: 216, endPoint y: 105, distance: 201.6
click at [216, 105] on div "[PERSON_NAME] External CMS 1 [PERSON_NAME] Law Firm Managing Paralegal: [PERSON…" at bounding box center [568, 128] width 1136 height 138
copy h1 "[PERSON_NAME]"
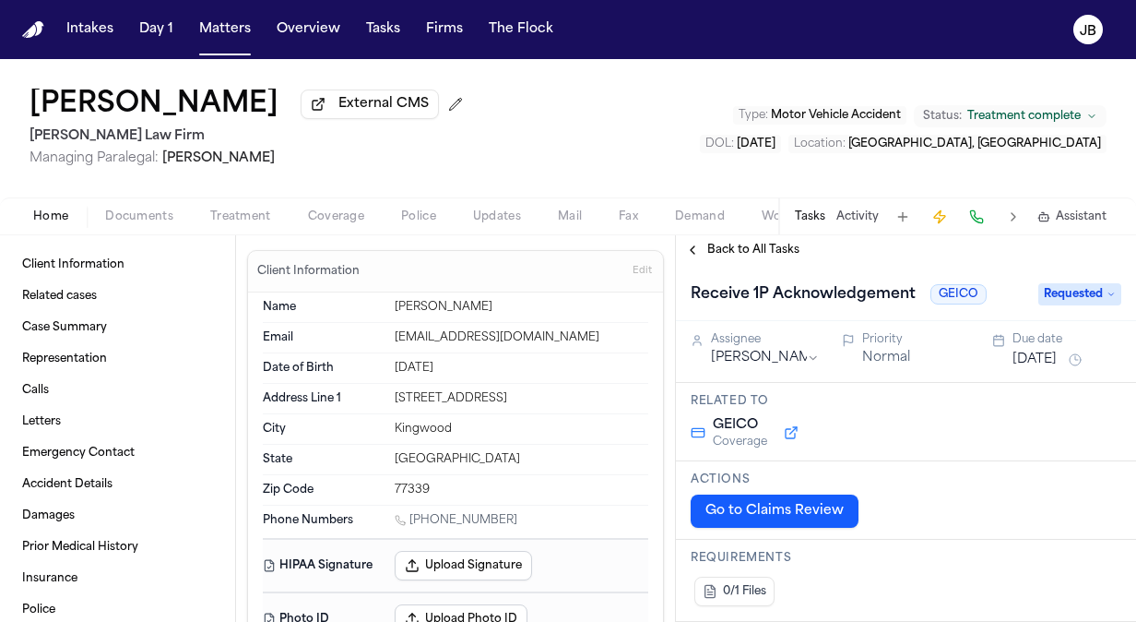
click at [129, 220] on span "Documents" at bounding box center [139, 216] width 68 height 15
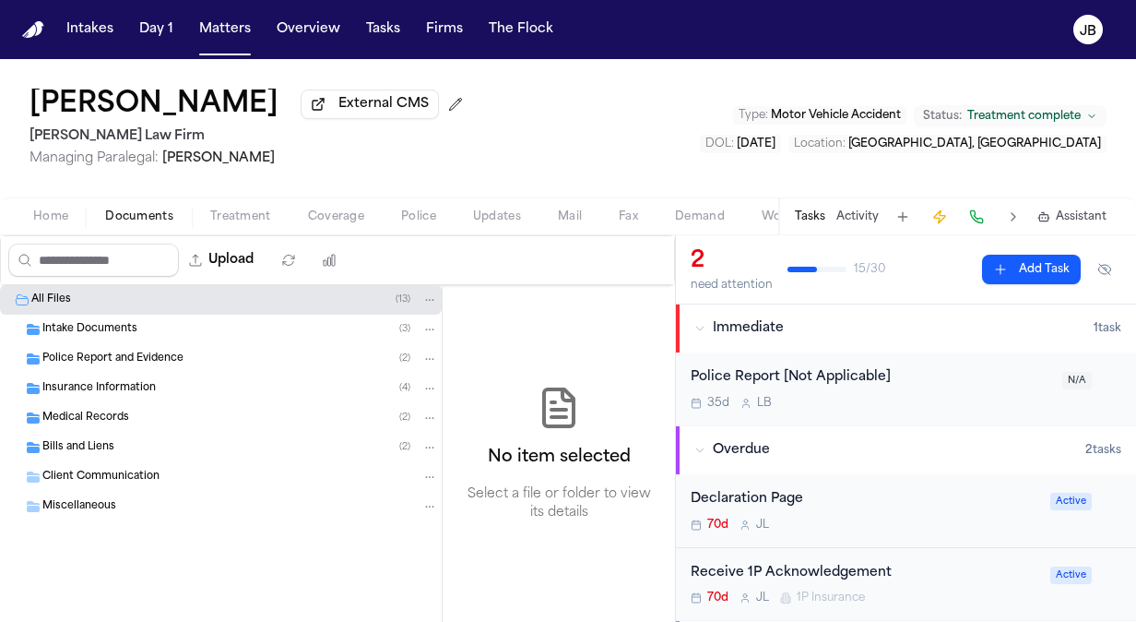
click at [112, 383] on span "Insurance Information" at bounding box center [98, 389] width 113 height 16
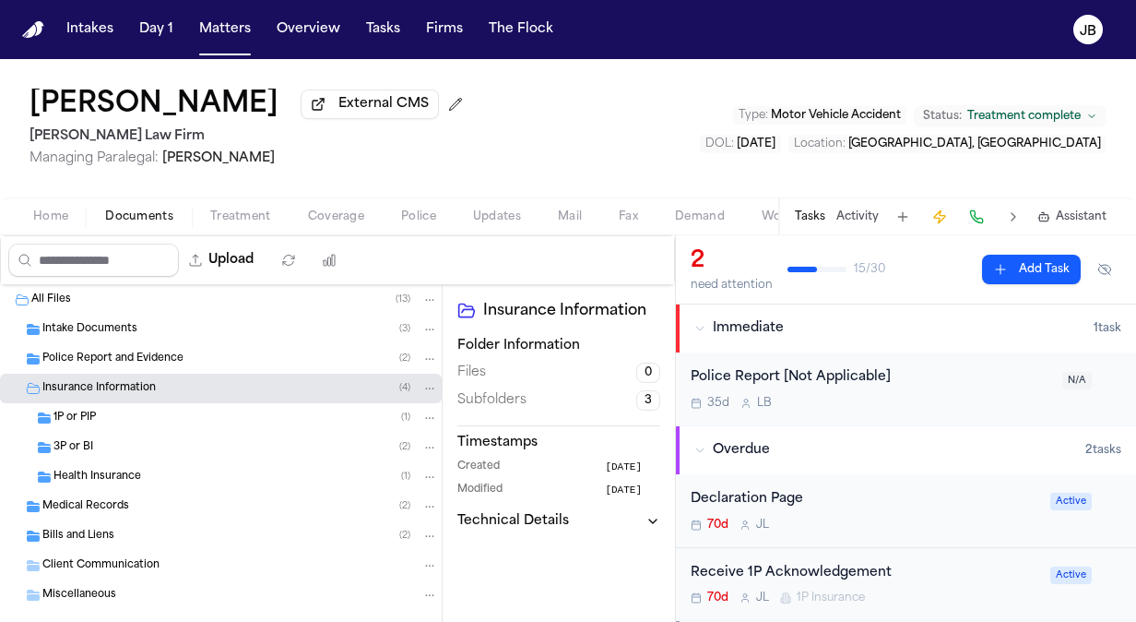
click at [129, 421] on div "1P or PIP ( 1 )" at bounding box center [245, 417] width 385 height 17
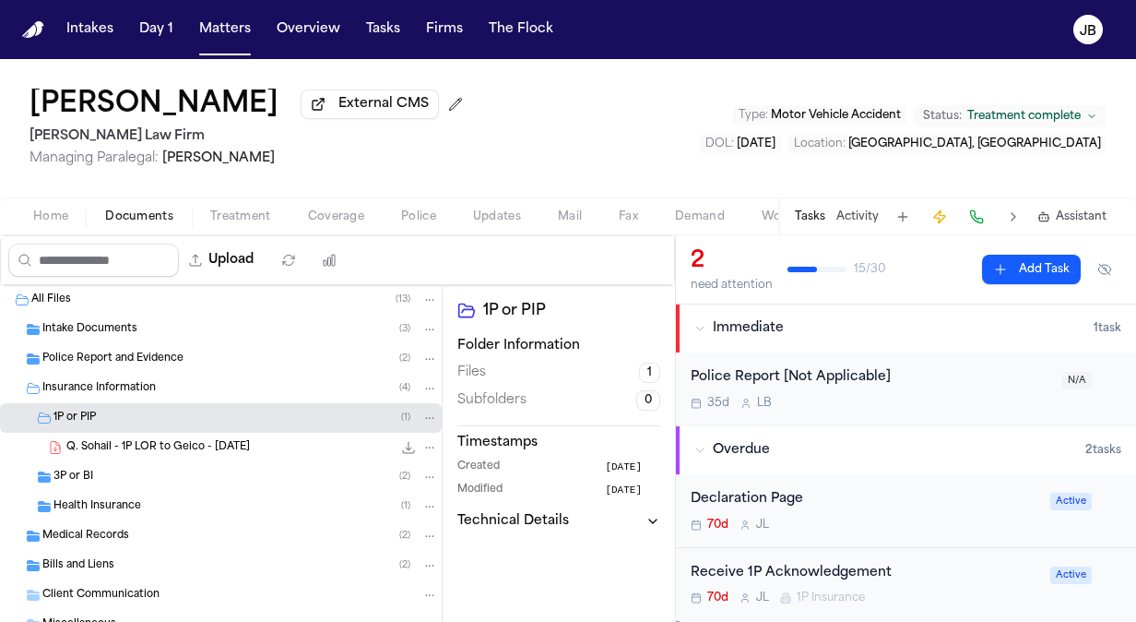
click at [116, 470] on div "3P or BI ( 2 )" at bounding box center [245, 477] width 385 height 17
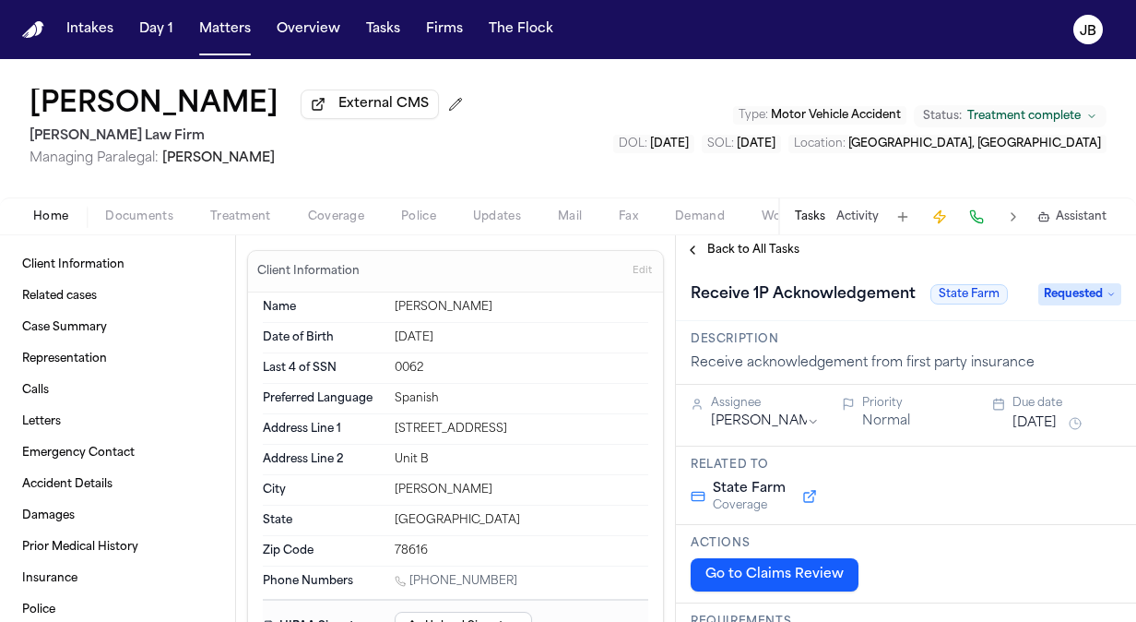
click at [166, 207] on button "Documents" at bounding box center [139, 217] width 105 height 22
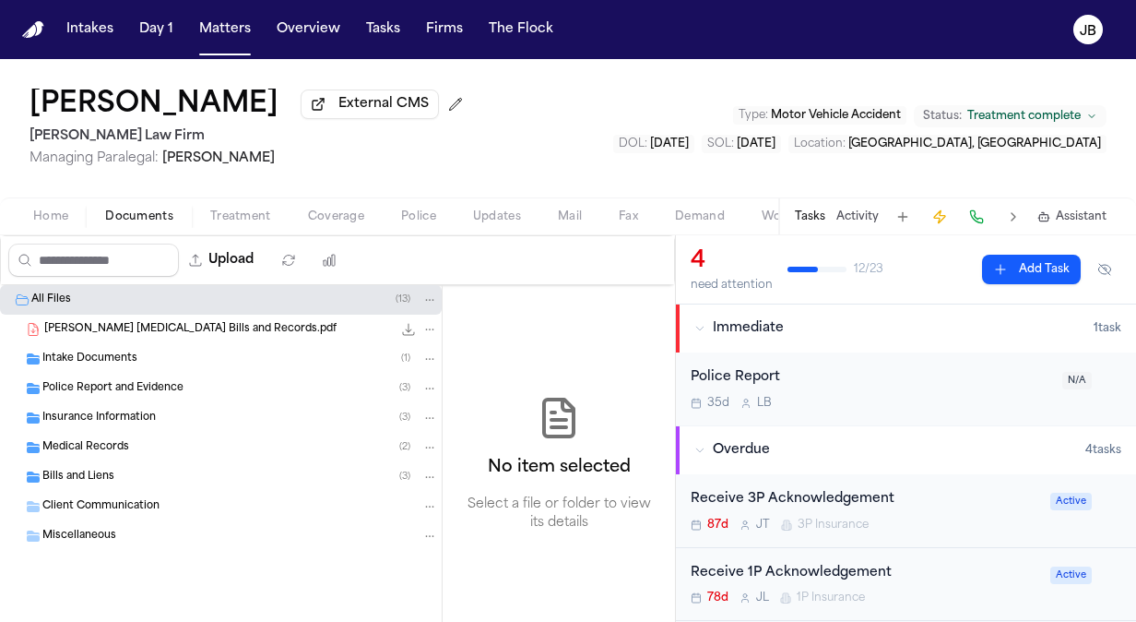
click at [122, 422] on span "Insurance Information" at bounding box center [98, 418] width 113 height 16
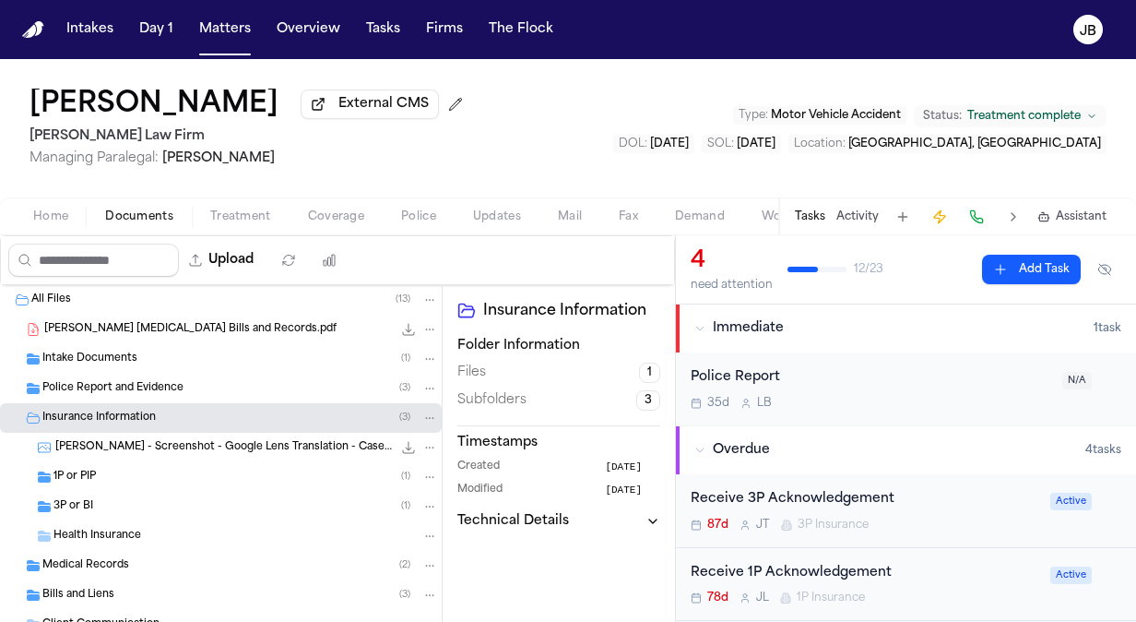
click at [151, 478] on div "1P or PIP ( 1 )" at bounding box center [245, 477] width 385 height 17
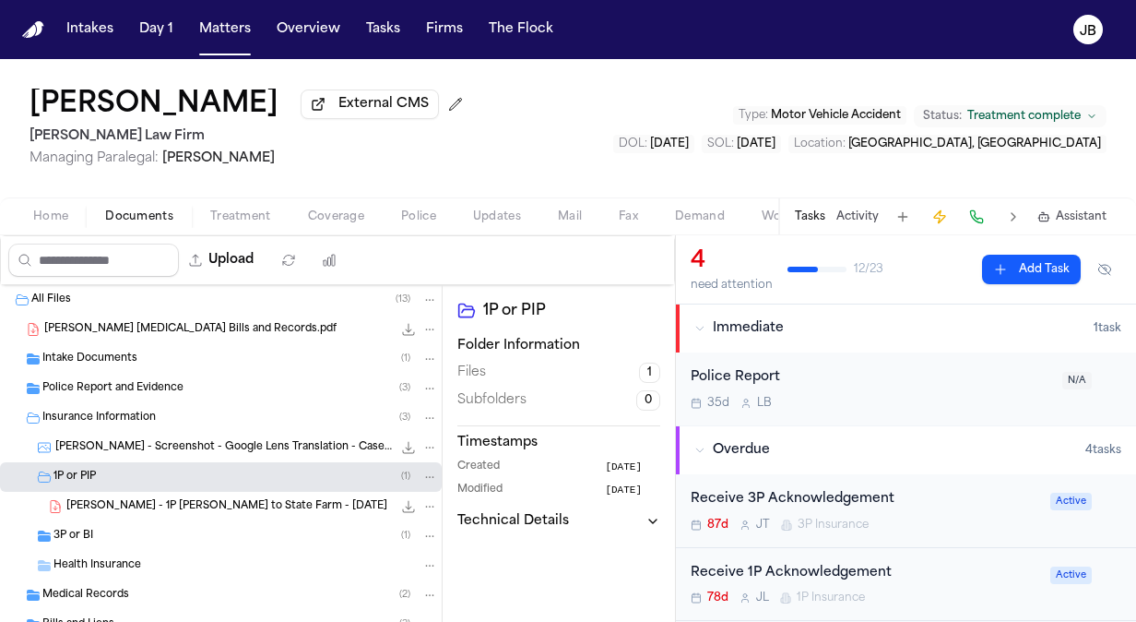
click at [132, 535] on div "3P or BI ( 1 )" at bounding box center [245, 536] width 385 height 17
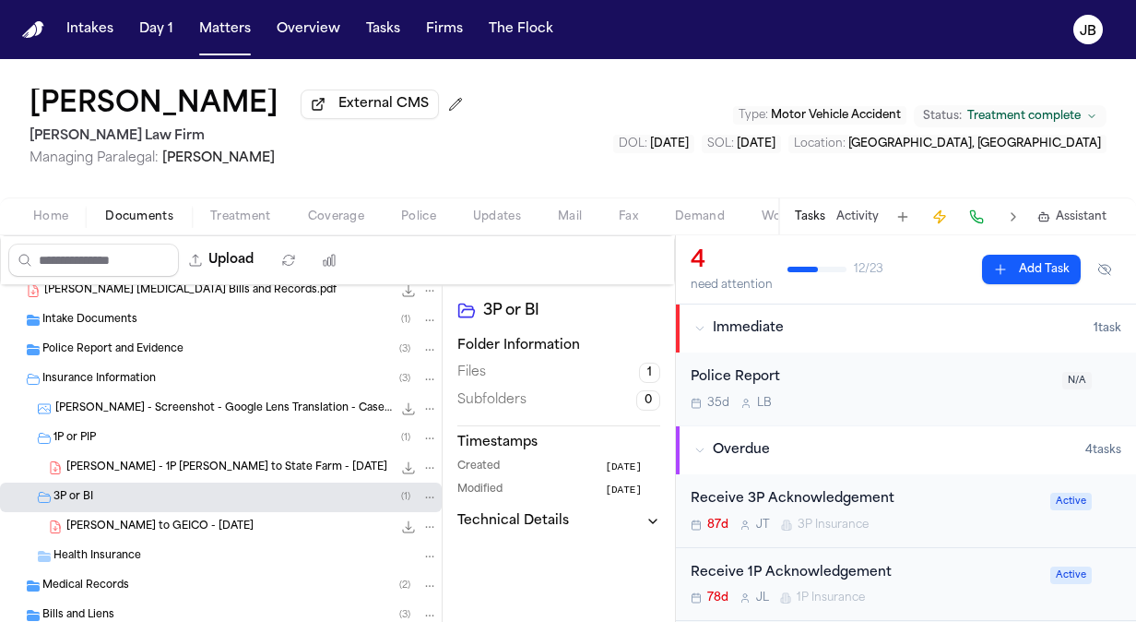
scroll to position [38, 0]
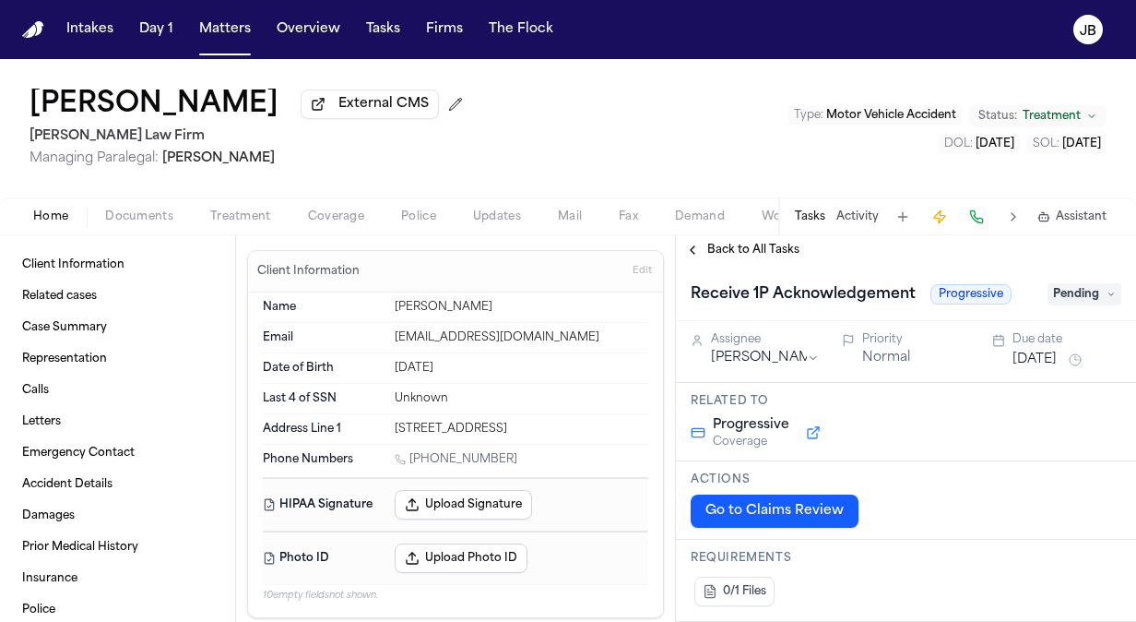
click at [135, 220] on span "Documents" at bounding box center [139, 216] width 68 height 15
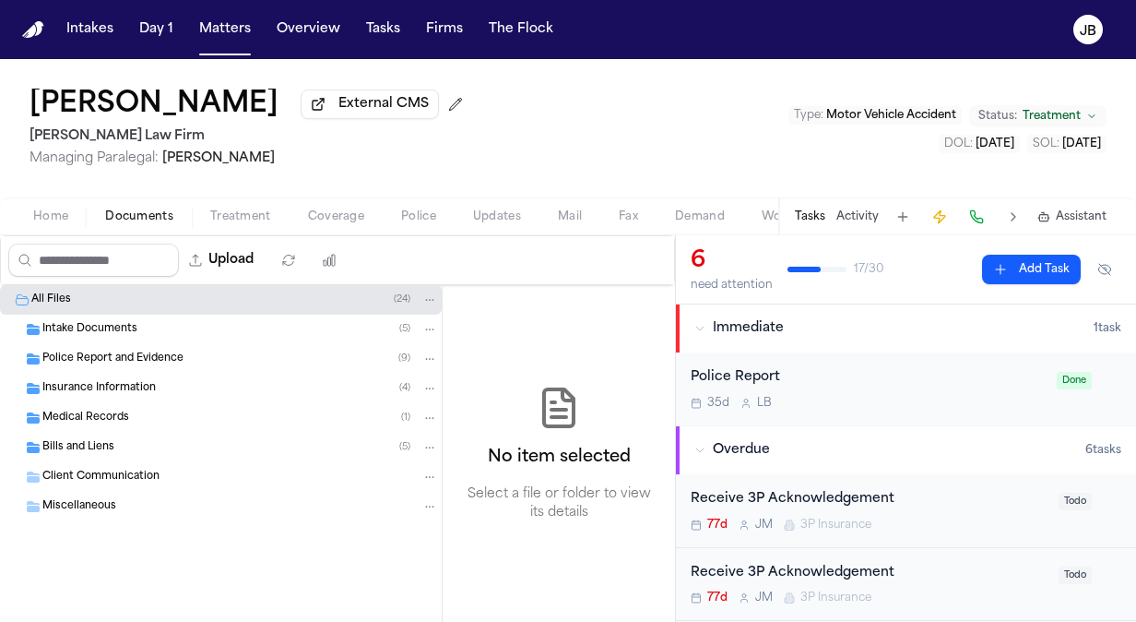
click at [100, 383] on span "Insurance Information" at bounding box center [98, 389] width 113 height 16
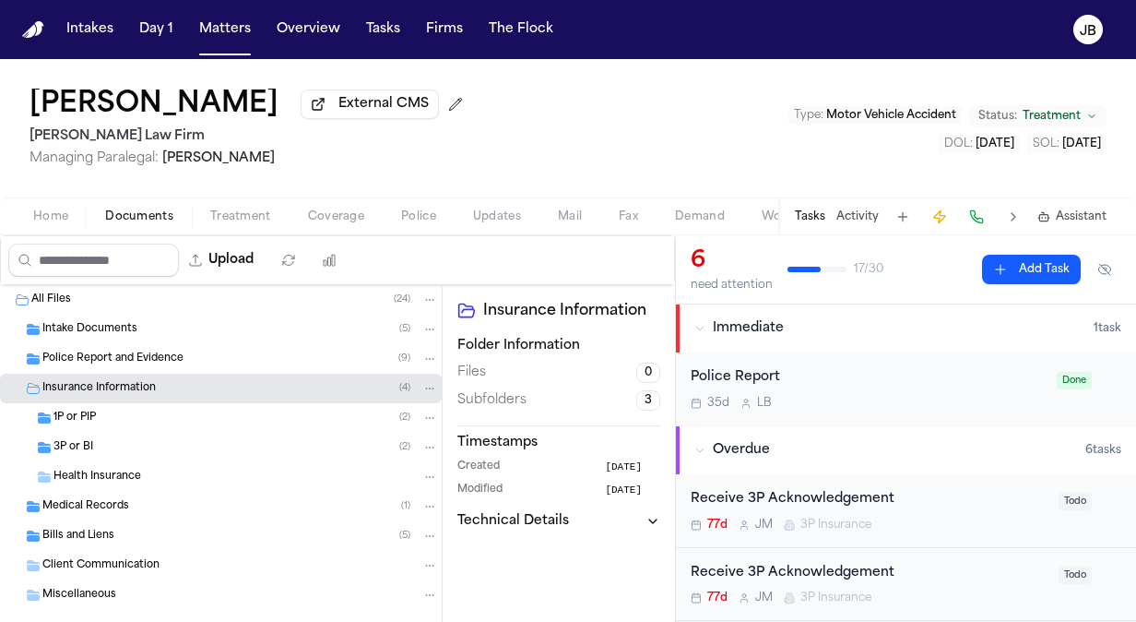
click at [93, 417] on span "1P or PIP" at bounding box center [74, 418] width 42 height 16
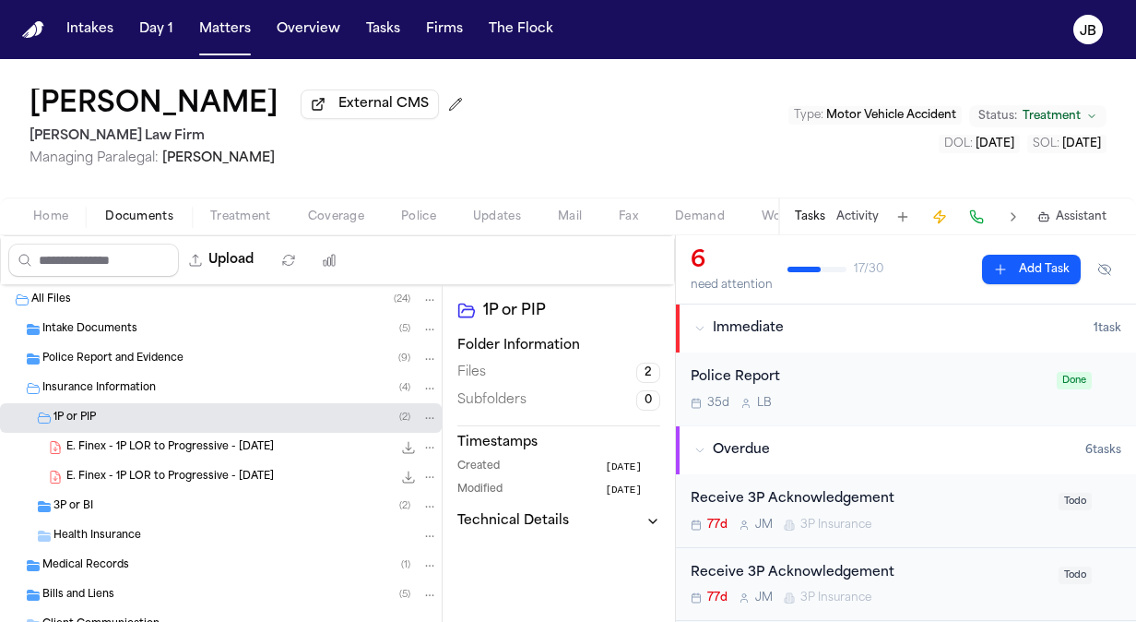
click at [85, 499] on span "3P or BI" at bounding box center [73, 507] width 40 height 16
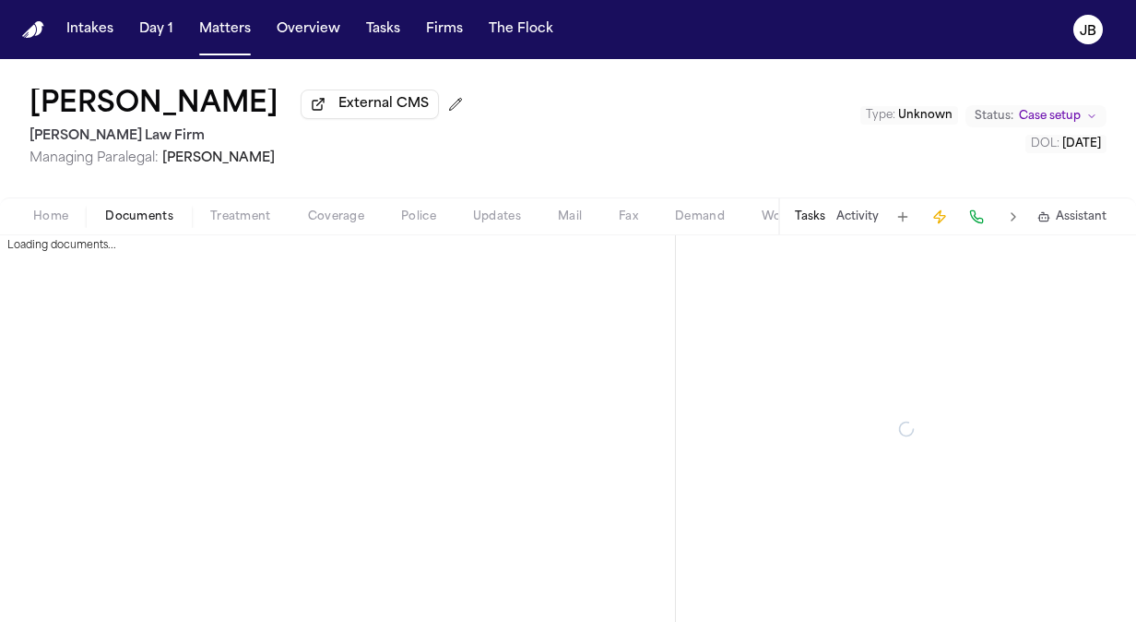
click at [132, 211] on span "Documents" at bounding box center [139, 216] width 68 height 15
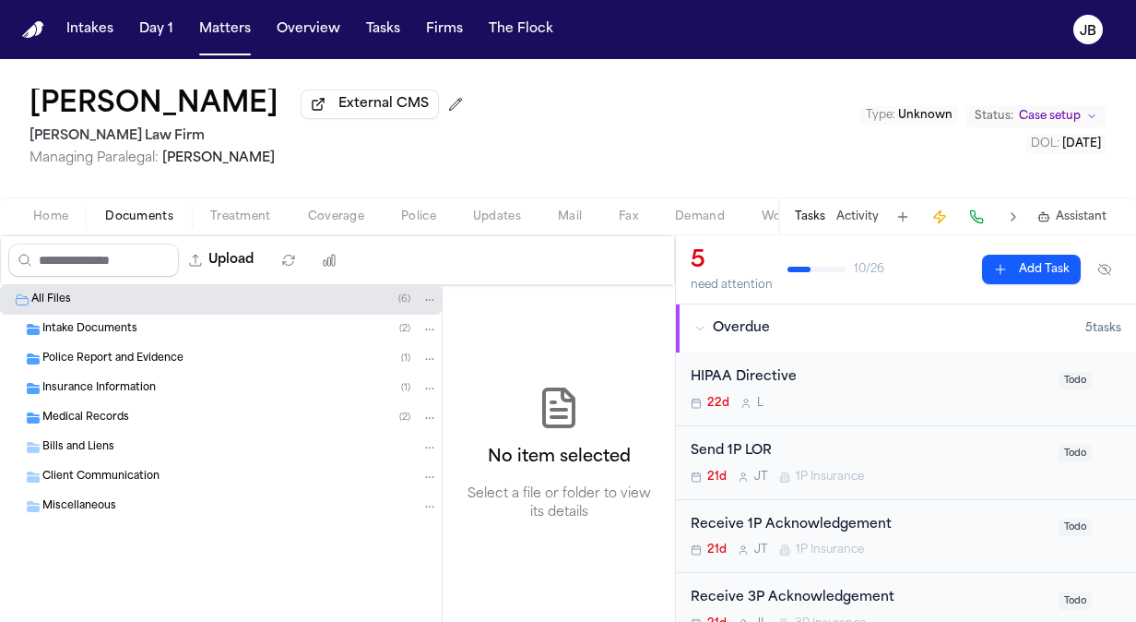
click at [79, 389] on span "Insurance Information" at bounding box center [98, 389] width 113 height 16
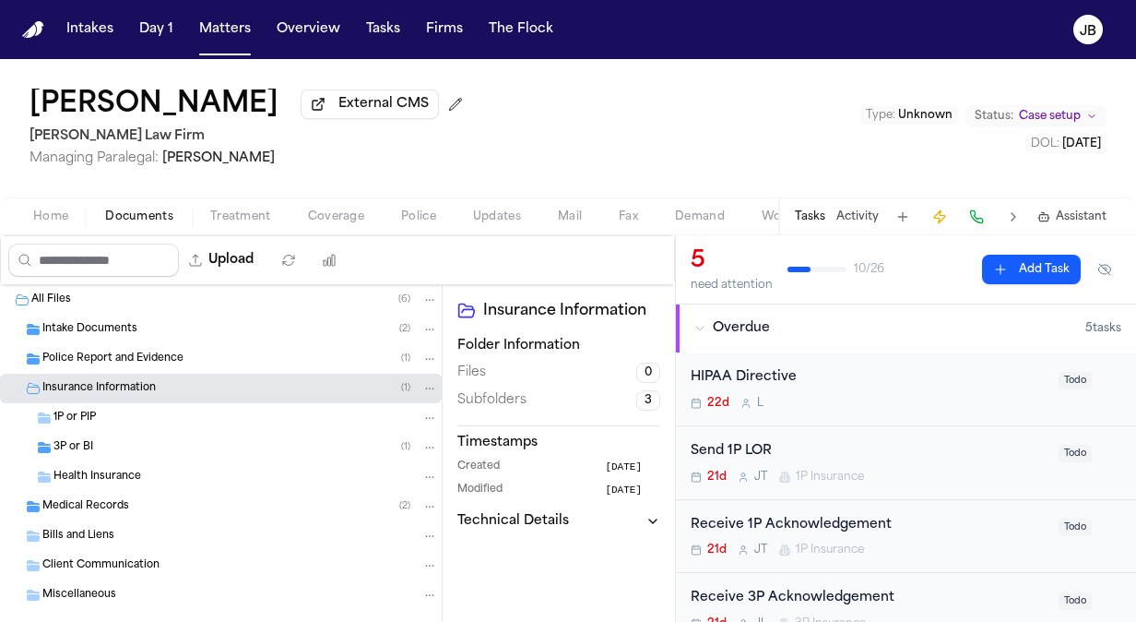
click at [151, 441] on div "3P or BI ( 1 )" at bounding box center [245, 447] width 385 height 17
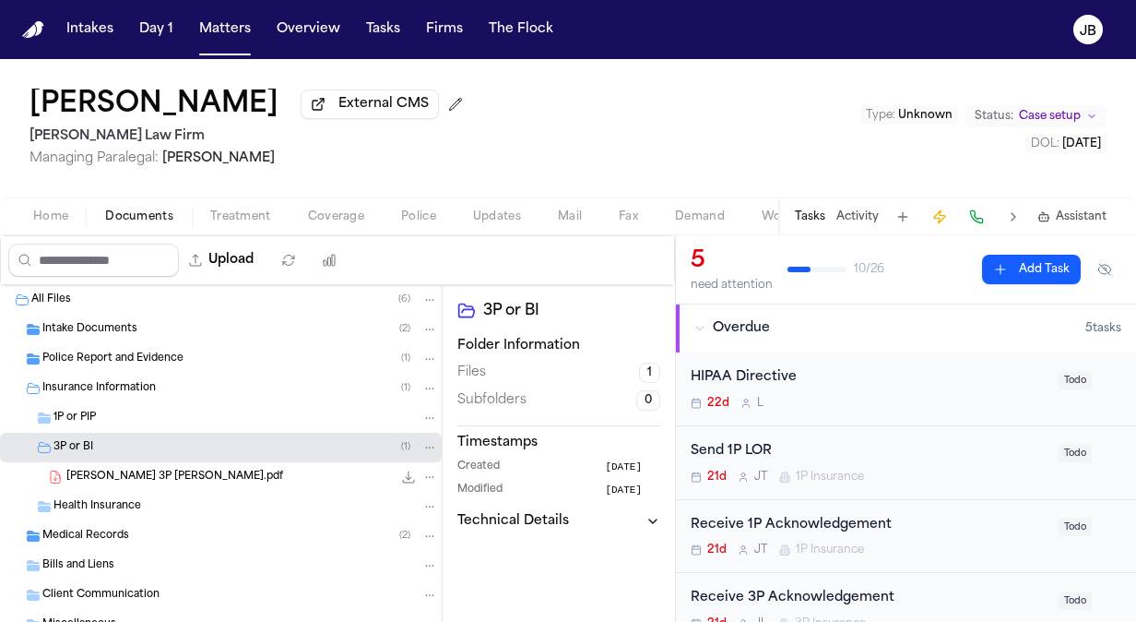
click at [98, 327] on span "Intake Documents" at bounding box center [89, 330] width 95 height 16
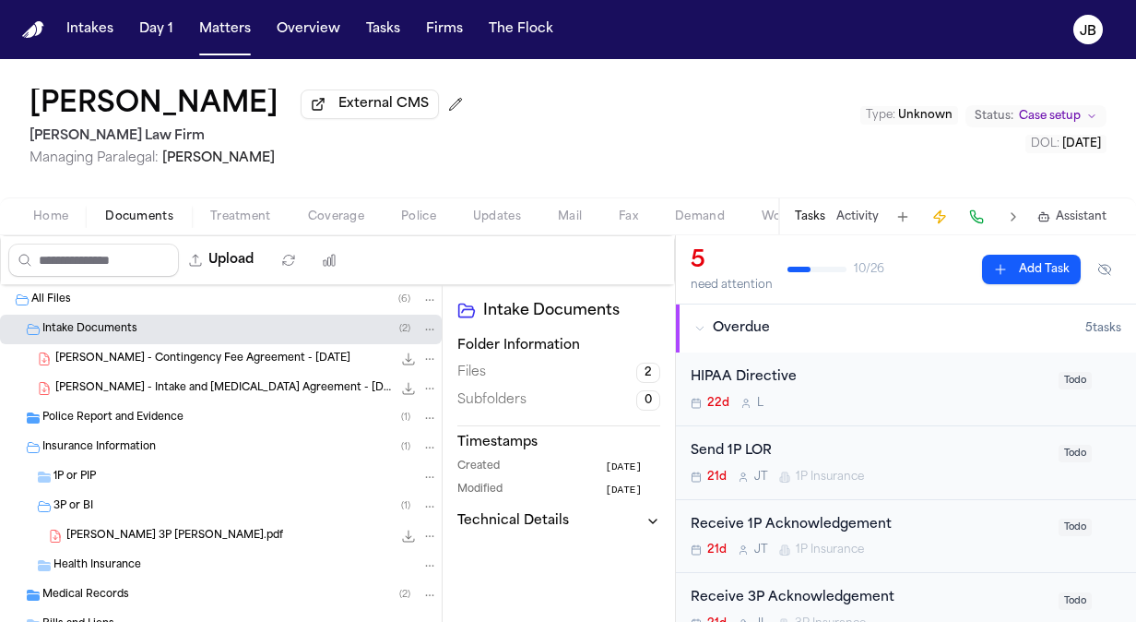
click at [130, 413] on span "Police Report and Evidence" at bounding box center [112, 418] width 141 height 16
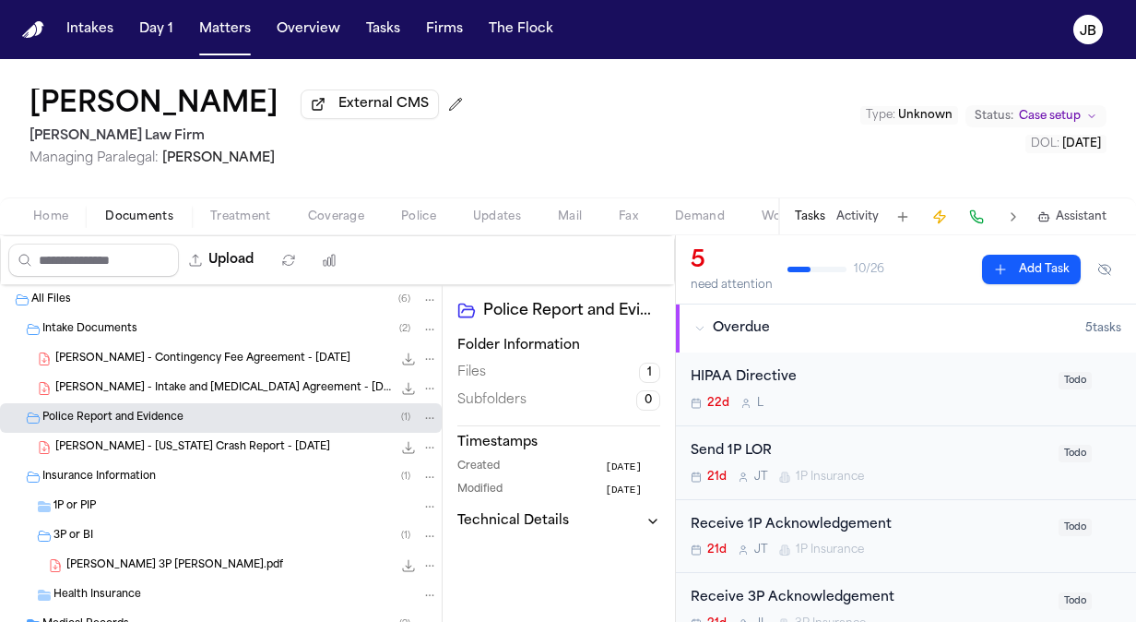
click at [207, 441] on span "I. Sandoval - Texas Crash Report - 8.31.25" at bounding box center [192, 448] width 275 height 16
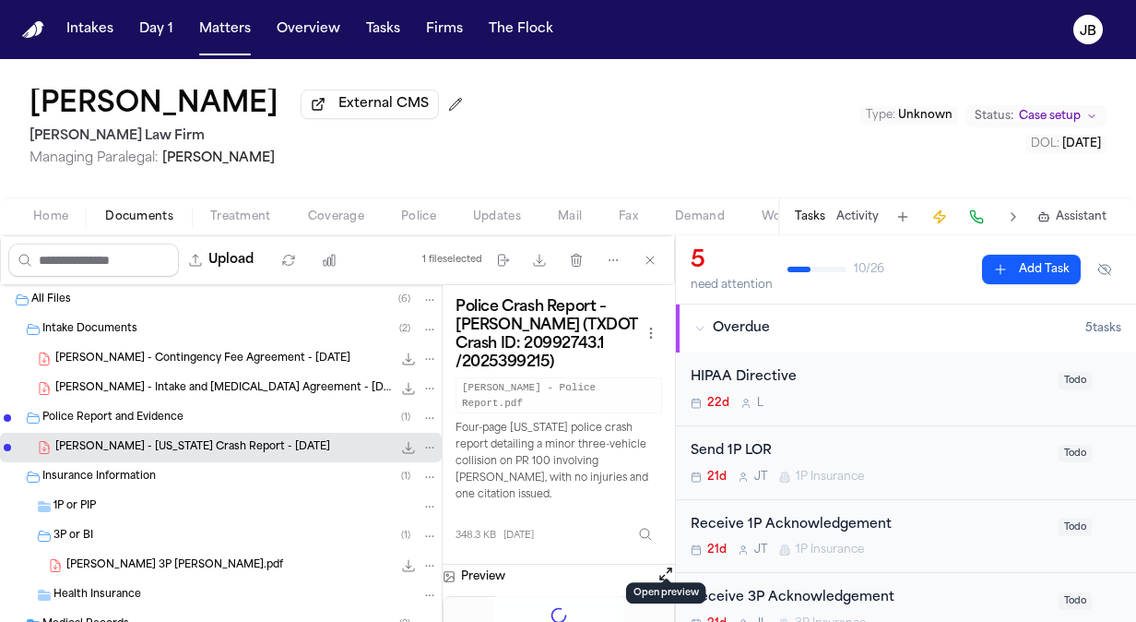
click at [676, 560] on div "Receive 1P Acknowledgement 21d J T 1P Insurance Todo" at bounding box center [906, 537] width 460 height 74
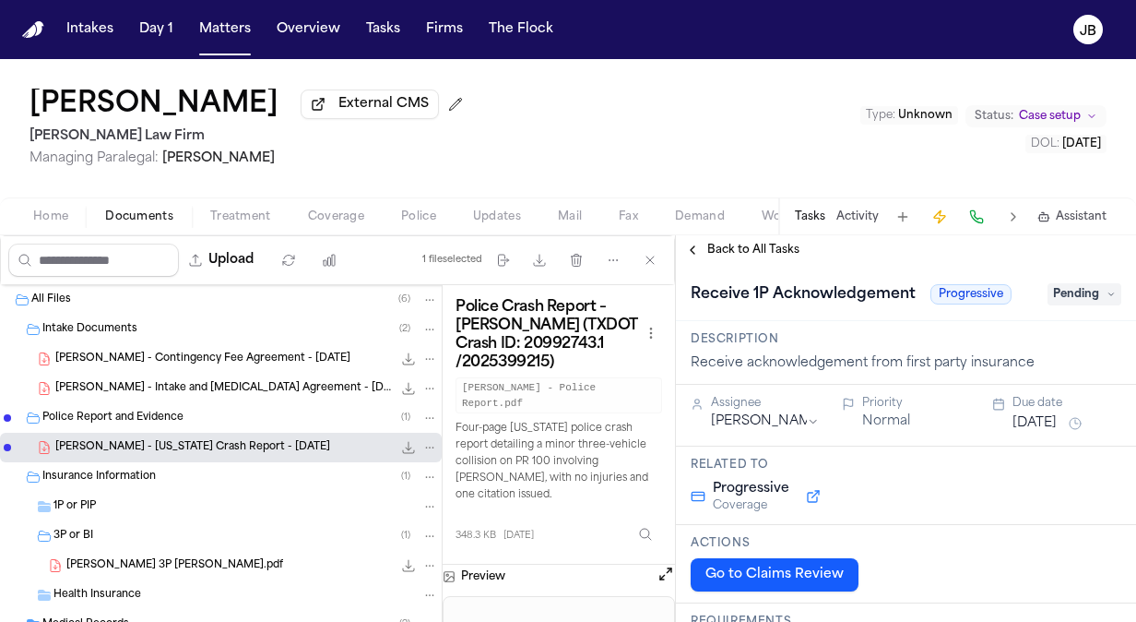
click at [659, 564] on button "Open preview" at bounding box center [666, 573] width 18 height 18
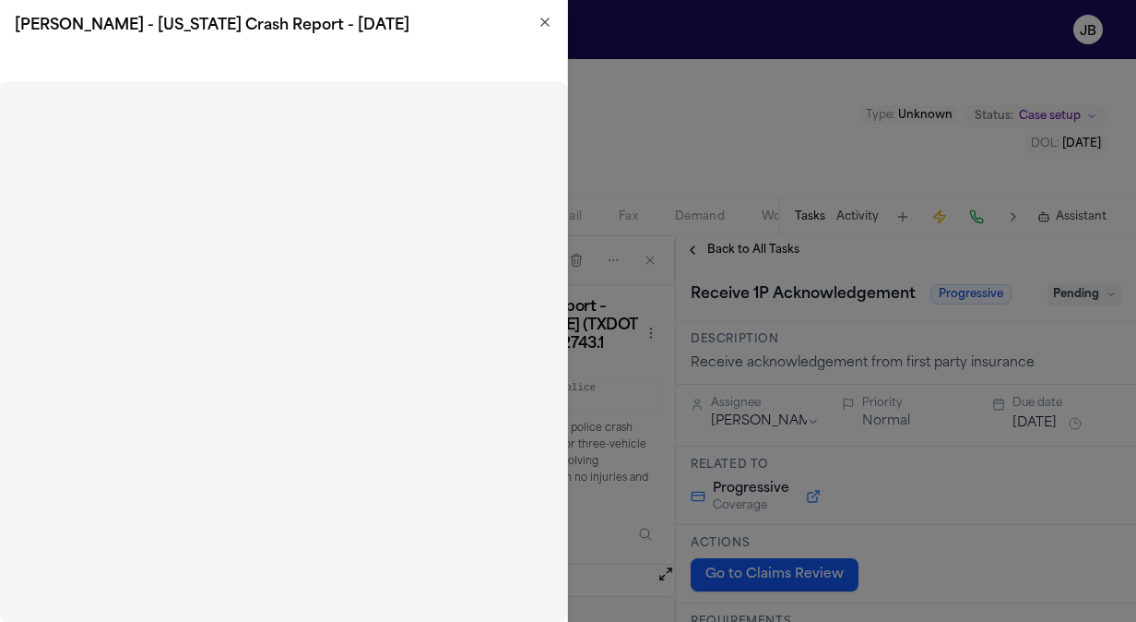
click at [540, 27] on icon "button" at bounding box center [545, 22] width 15 height 15
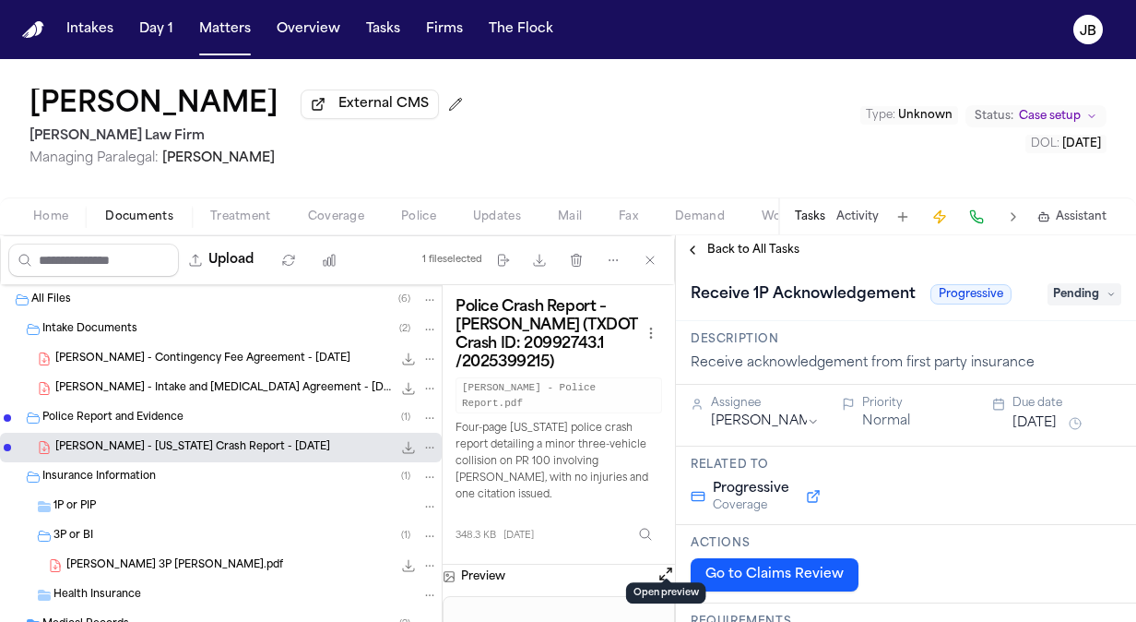
click at [160, 498] on div "1P or PIP" at bounding box center [245, 506] width 385 height 17
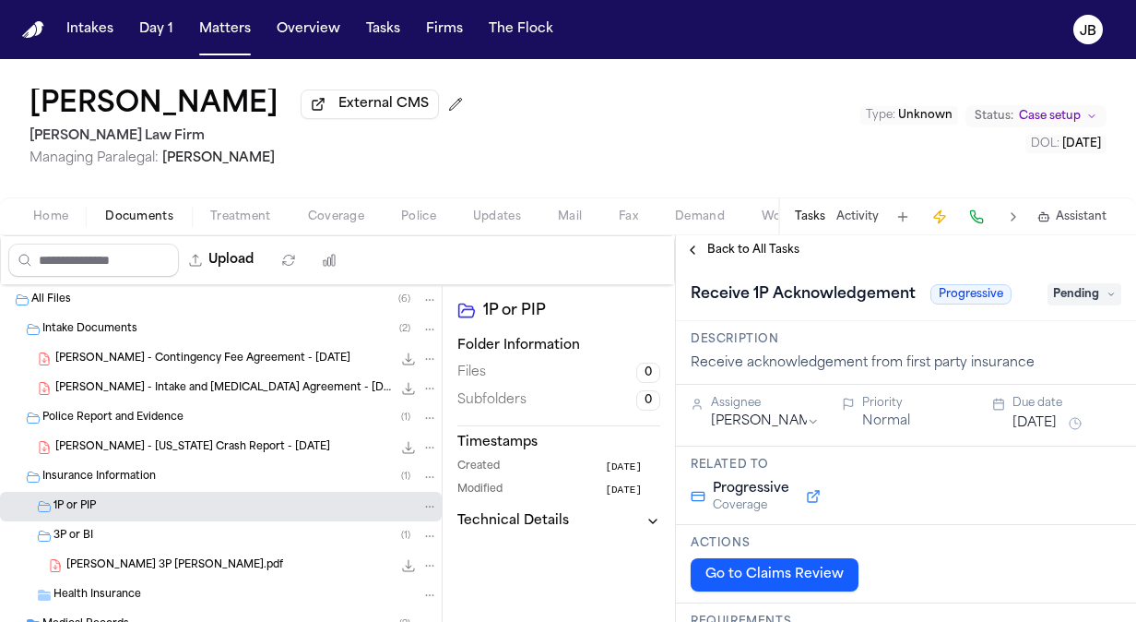
click at [188, 556] on div "Sandoval 3P LOR.pdf 181.4 KB • PDF" at bounding box center [252, 565] width 372 height 18
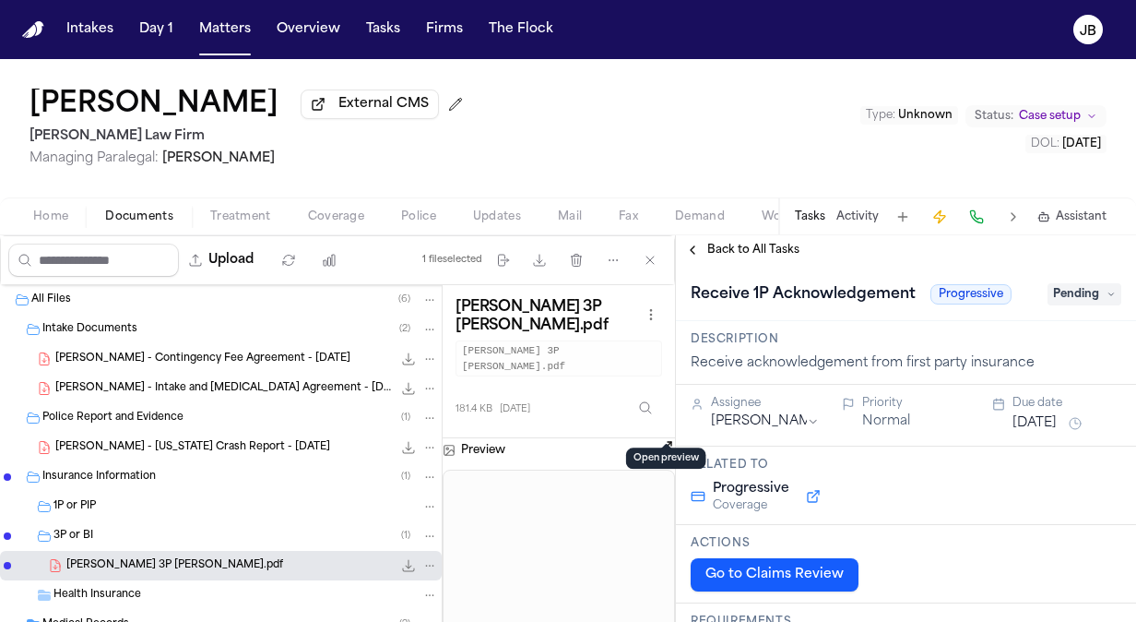
click at [663, 438] on button "Open preview" at bounding box center [666, 447] width 18 height 18
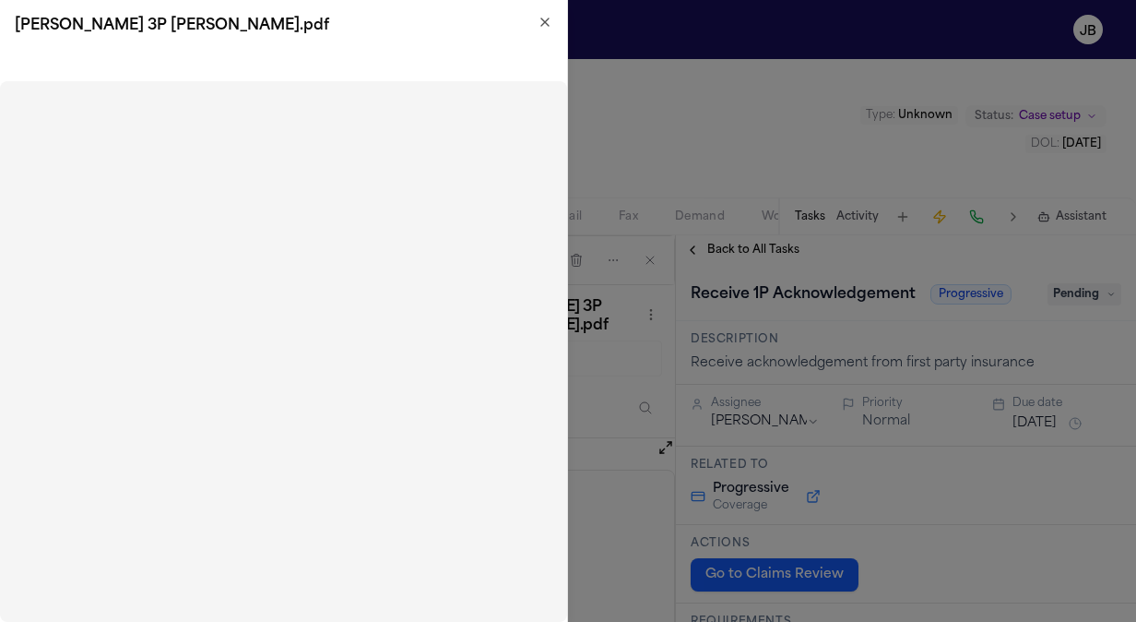
click at [543, 15] on icon "button" at bounding box center [545, 22] width 15 height 15
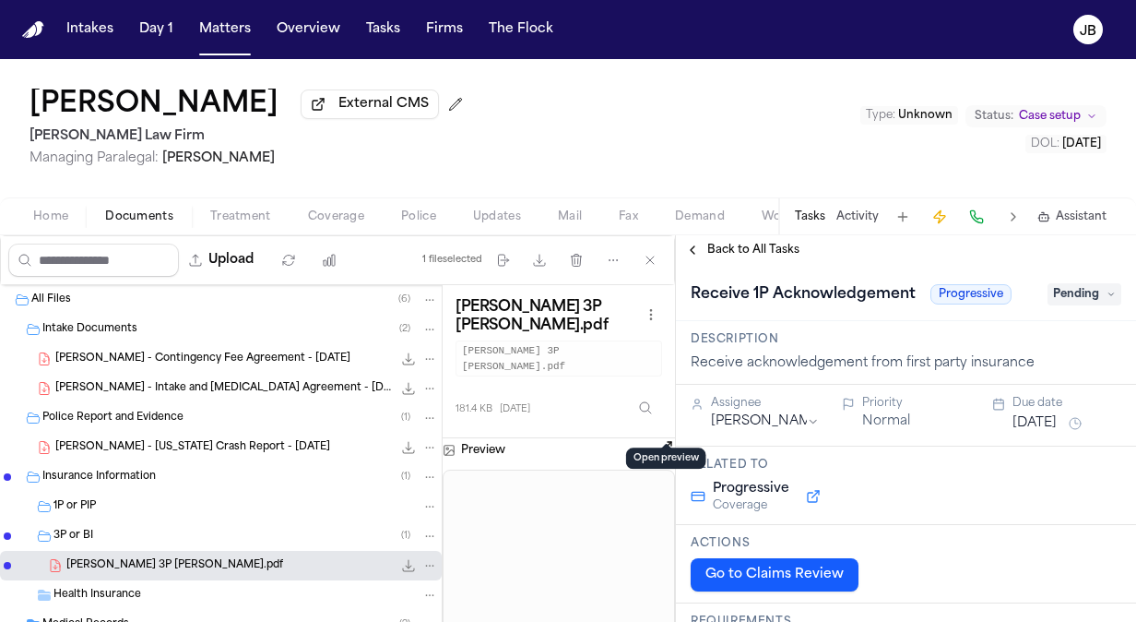
click at [148, 504] on div "1P or PIP" at bounding box center [245, 506] width 385 height 17
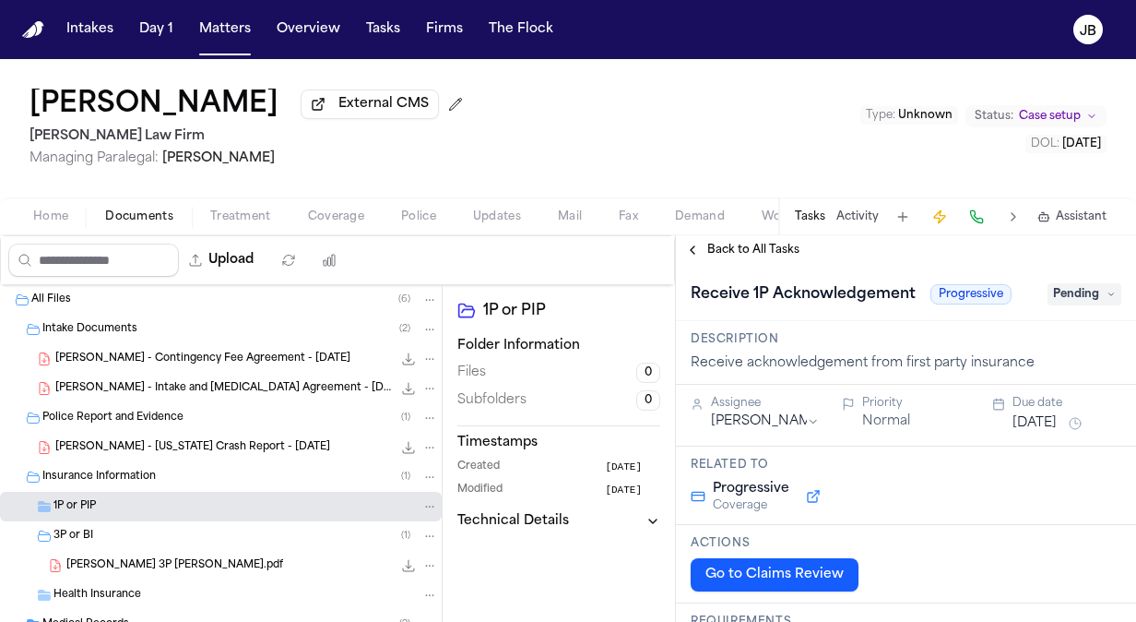
click at [330, 214] on span "Coverage" at bounding box center [336, 216] width 56 height 15
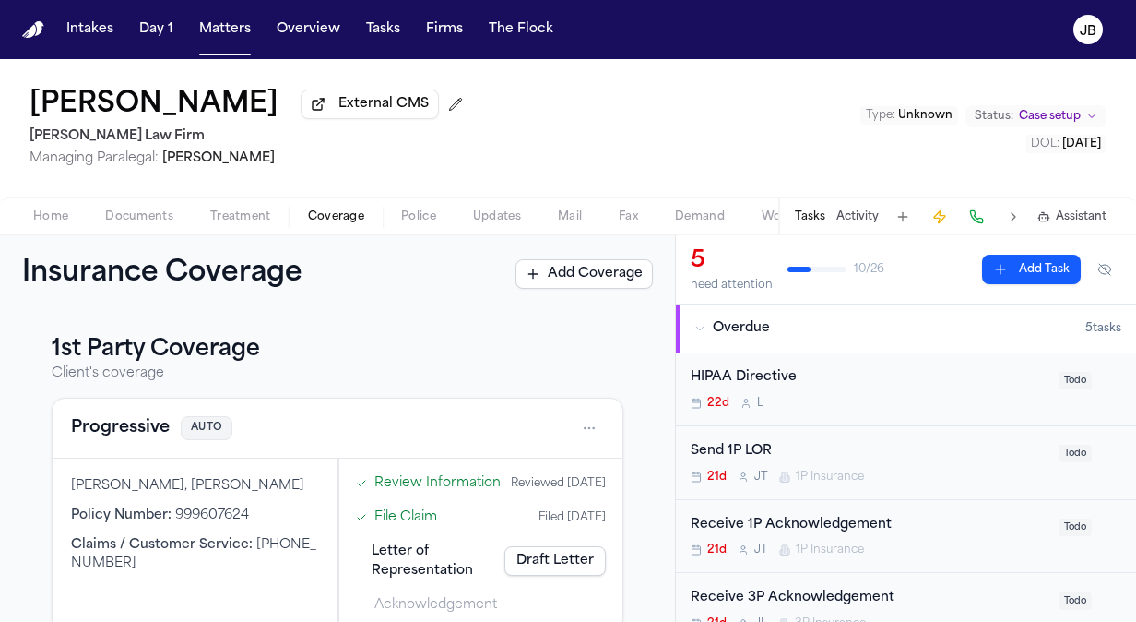
drag, startPoint x: 20, startPoint y: 101, endPoint x: 239, endPoint y: 101, distance: 218.6
click at [239, 101] on div "Isidro Sandoval External CMS Ruy Mireles Law Firm Managing Paralegal: Jessica B…" at bounding box center [568, 128] width 1136 height 138
copy h1 "Isidro Sandoval"
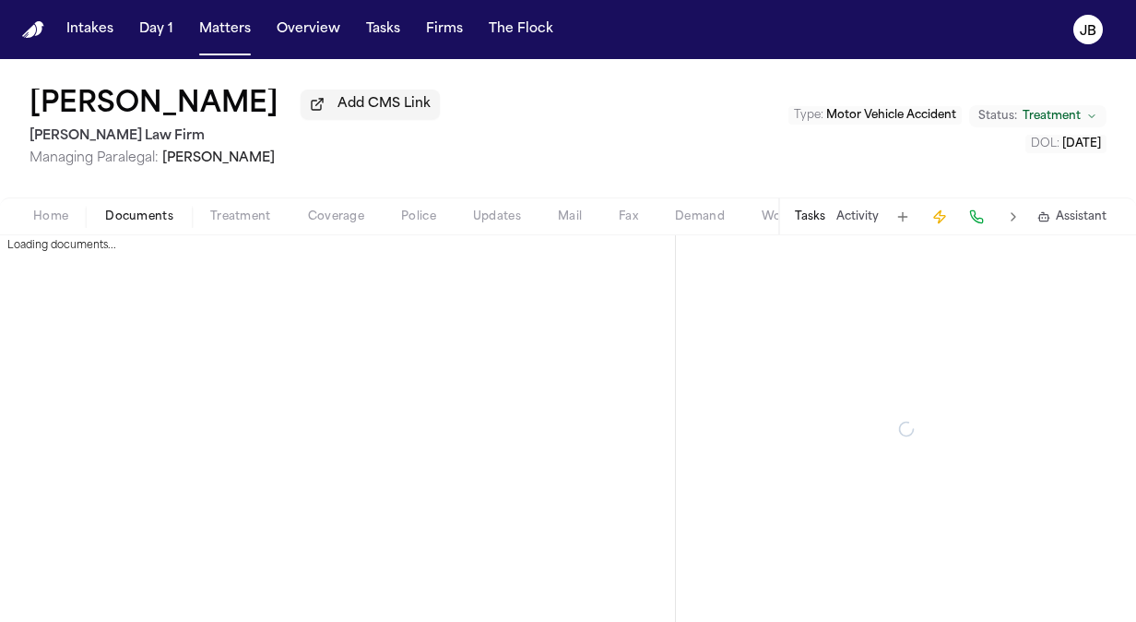
click at [155, 214] on span "Documents" at bounding box center [139, 216] width 68 height 15
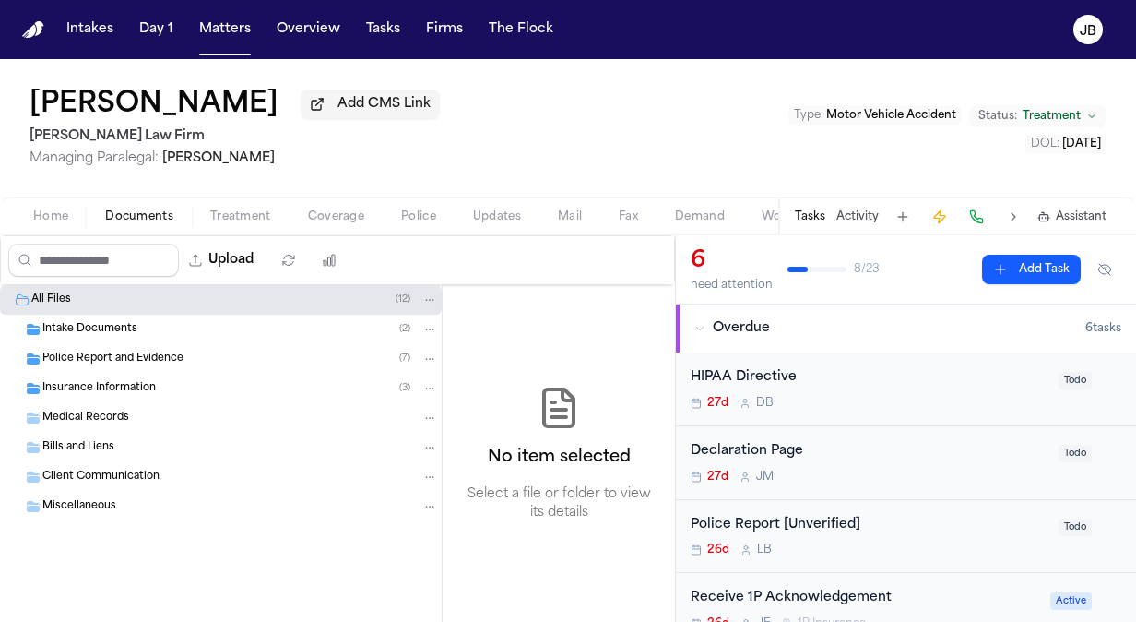
click at [297, 222] on button "Coverage" at bounding box center [336, 217] width 93 height 22
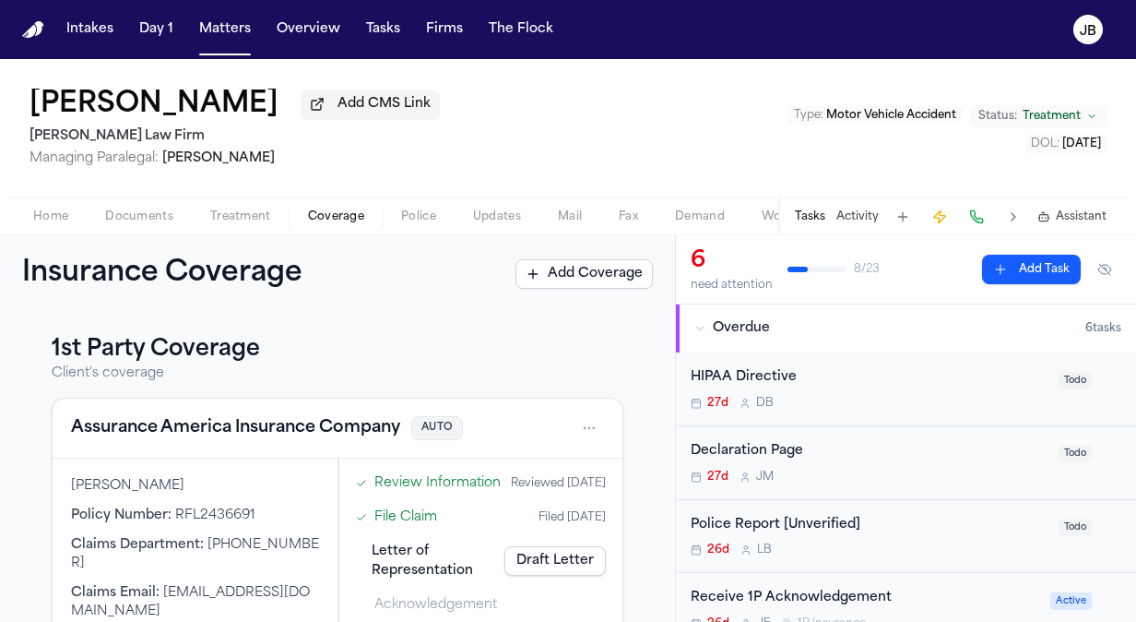
click at [151, 214] on span "Documents" at bounding box center [139, 216] width 68 height 15
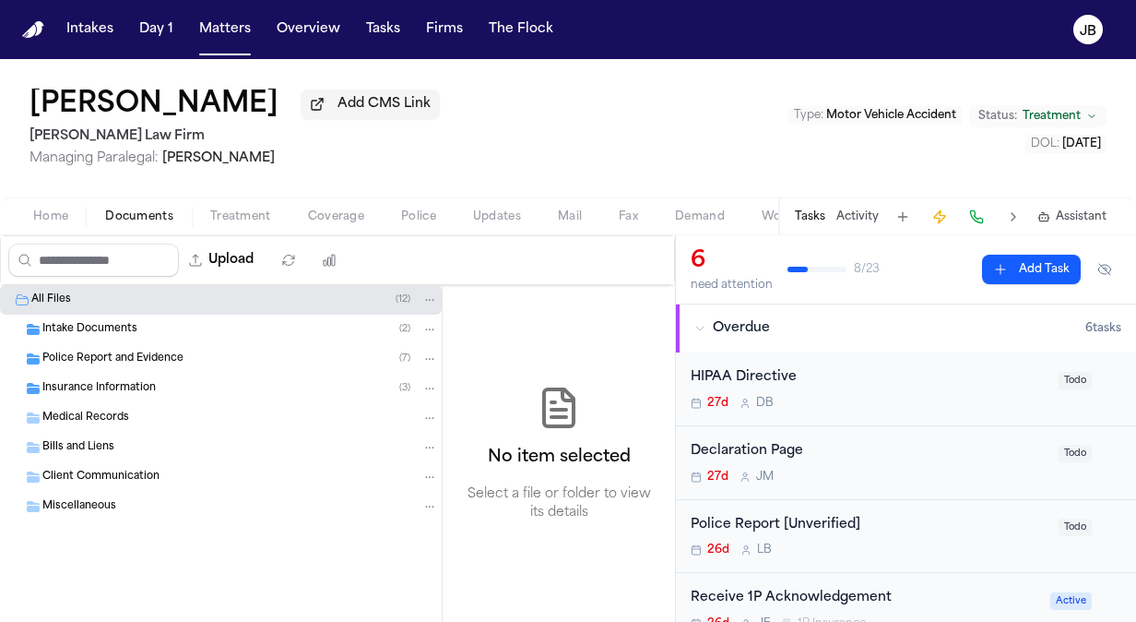
click at [156, 387] on div "Insurance Information ( 3 )" at bounding box center [240, 388] width 396 height 17
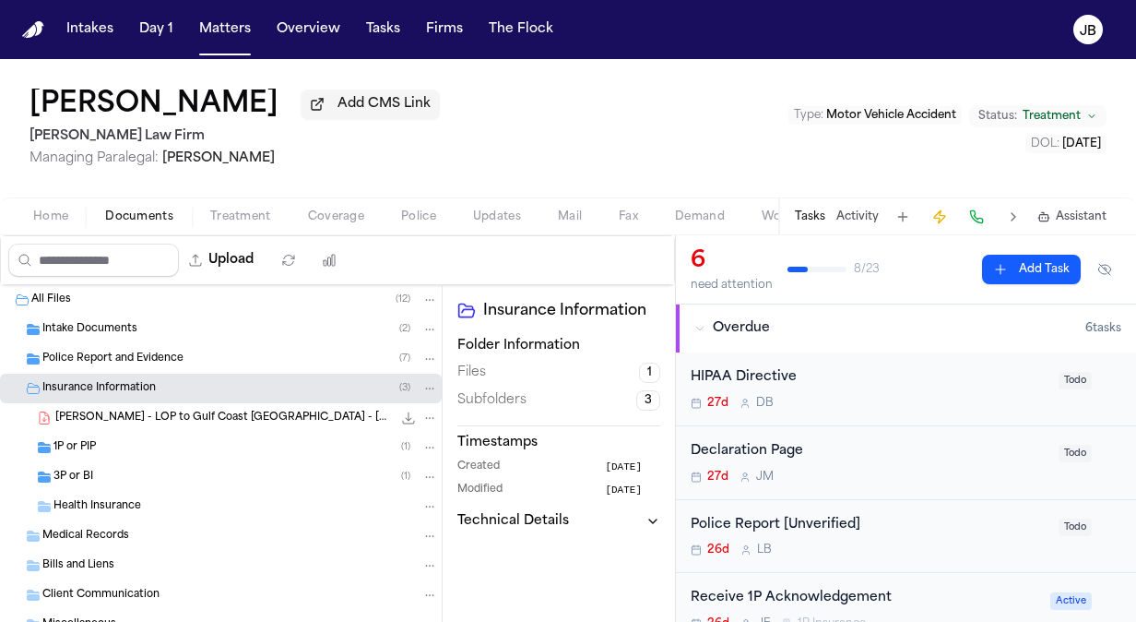
click at [129, 445] on div "1P or PIP ( 1 )" at bounding box center [245, 447] width 385 height 17
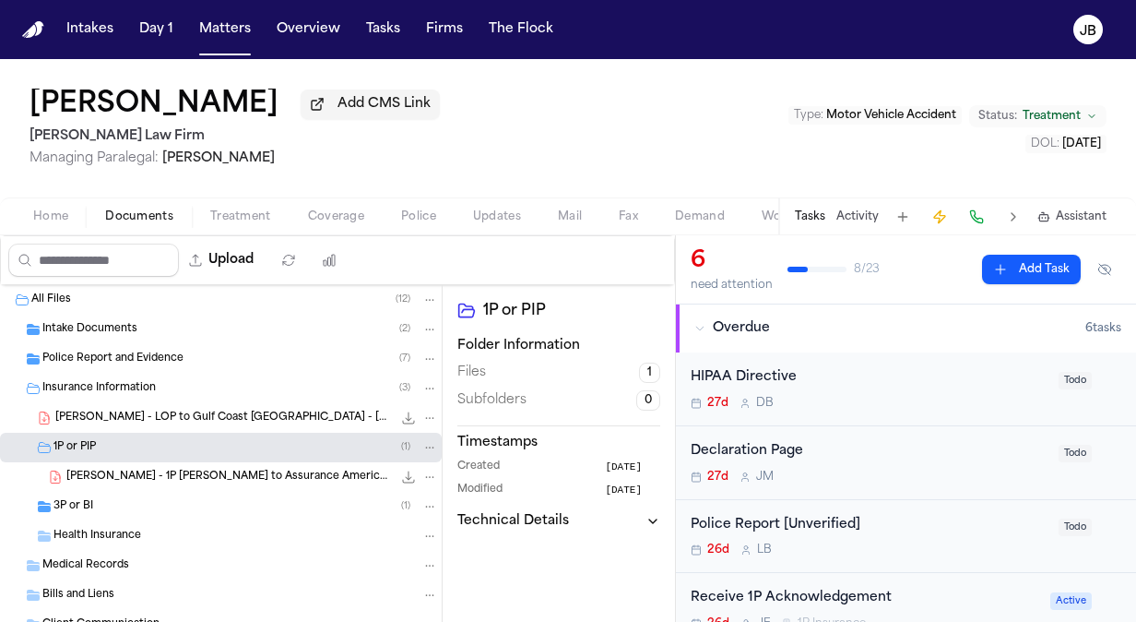
click at [121, 509] on div "3P or BI ( 1 )" at bounding box center [245, 506] width 385 height 17
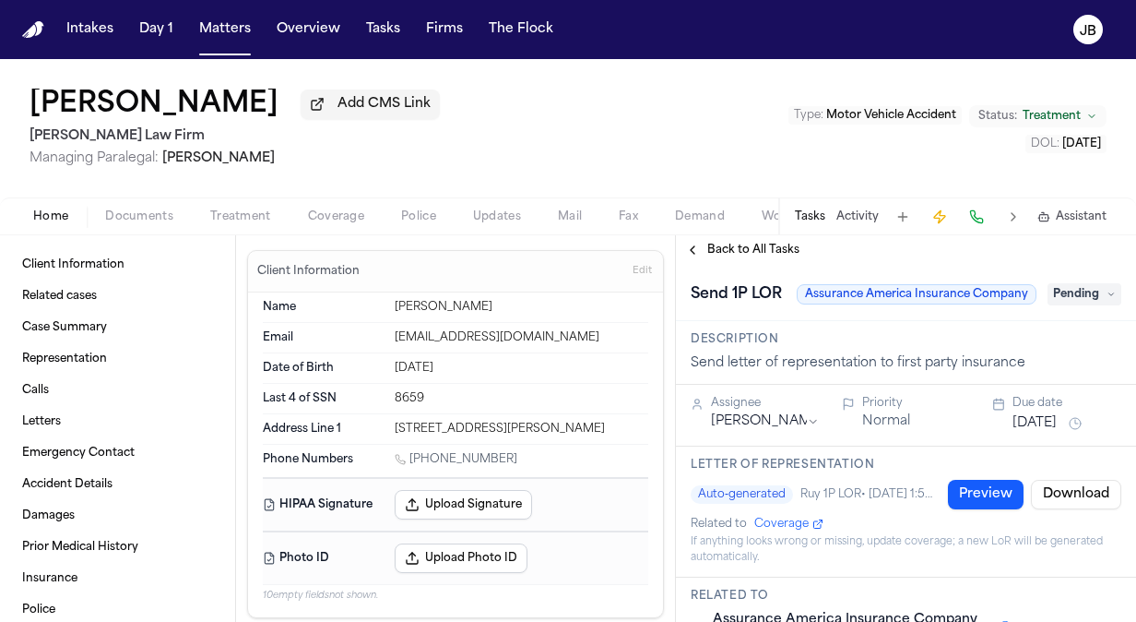
click at [1048, 305] on span "Pending" at bounding box center [1085, 294] width 74 height 22
type input "*****"
click at [1011, 376] on div "Complete" at bounding box center [1040, 379] width 155 height 22
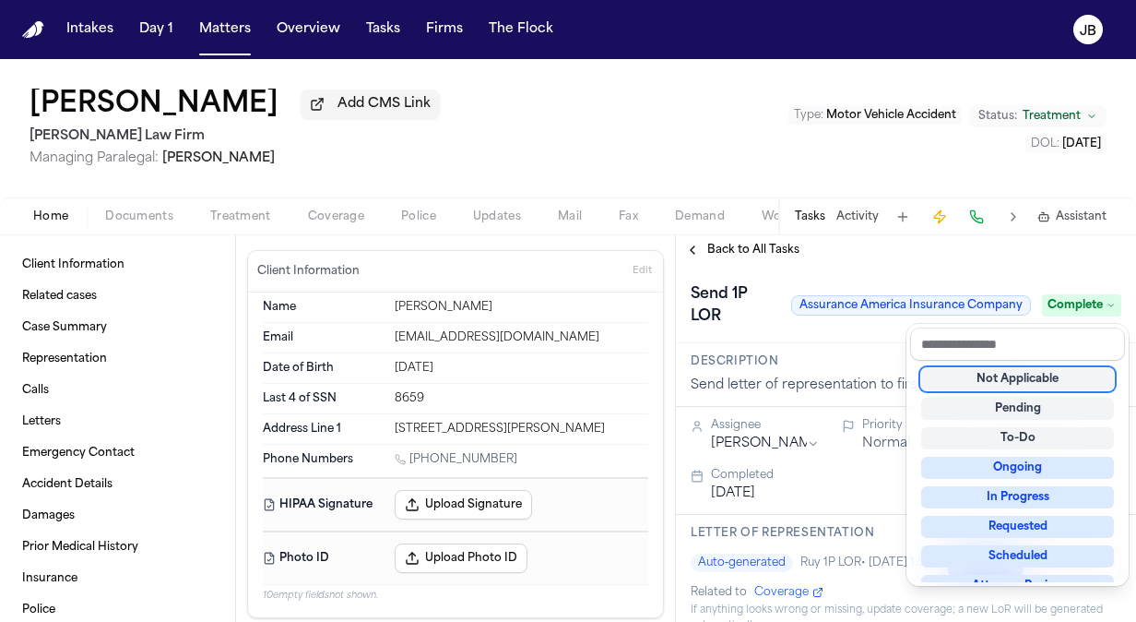
click at [691, 253] on div "**********" at bounding box center [906, 428] width 460 height 386
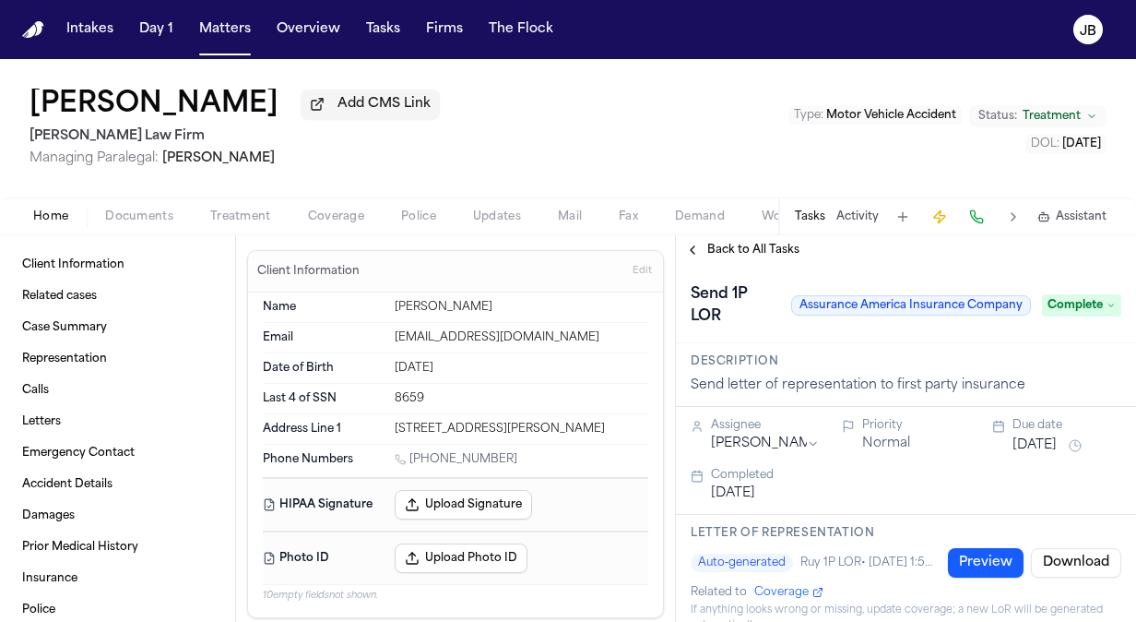
click at [691, 253] on button "Back to All Tasks" at bounding box center [742, 250] width 133 height 15
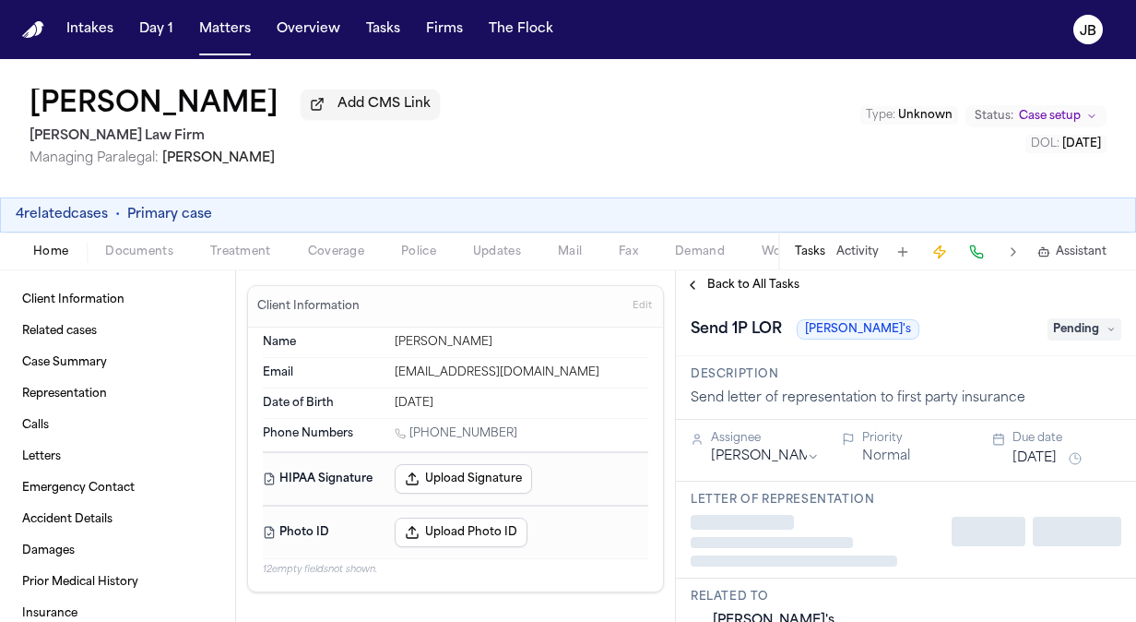
click at [126, 216] on div "4 related cases • Primary case" at bounding box center [568, 215] width 1105 height 18
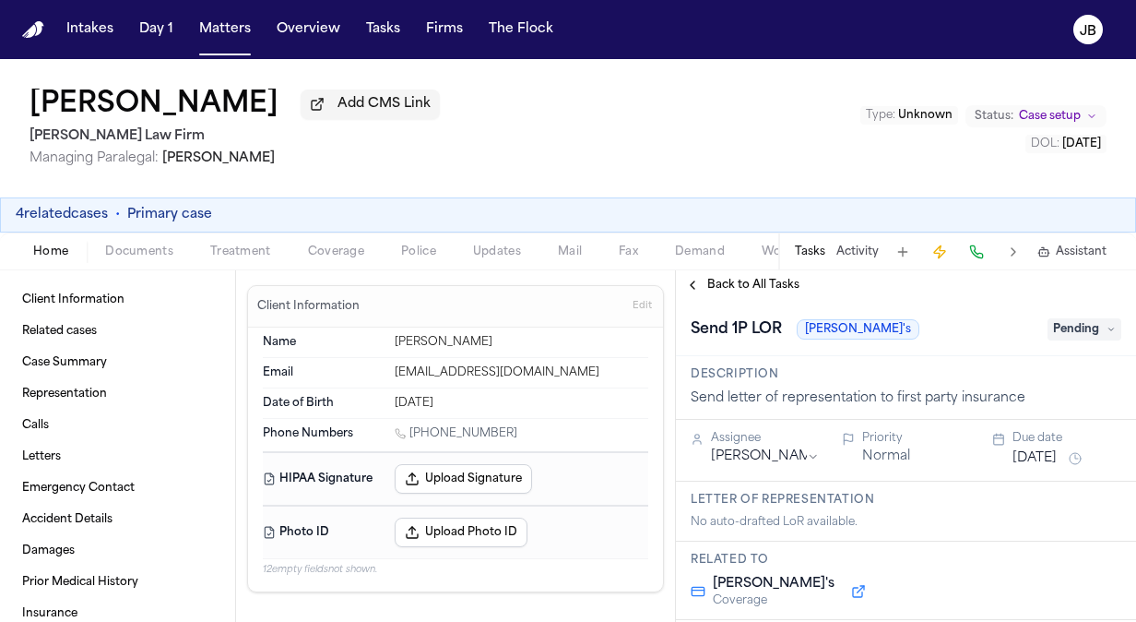
click at [122, 266] on div "Home Documents Treatment Coverage Police Updates Mail Fax Demand Workspaces Art…" at bounding box center [568, 250] width 1136 height 37
click at [131, 253] on span "Documents" at bounding box center [139, 251] width 68 height 15
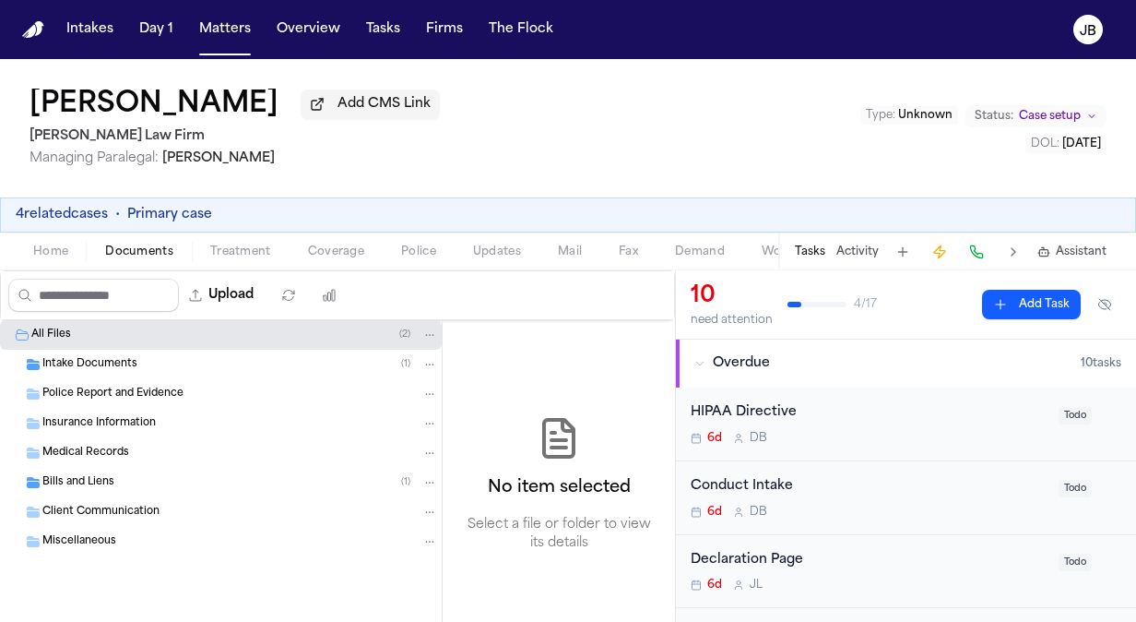
click at [112, 364] on span "Intake Documents" at bounding box center [89, 365] width 95 height 16
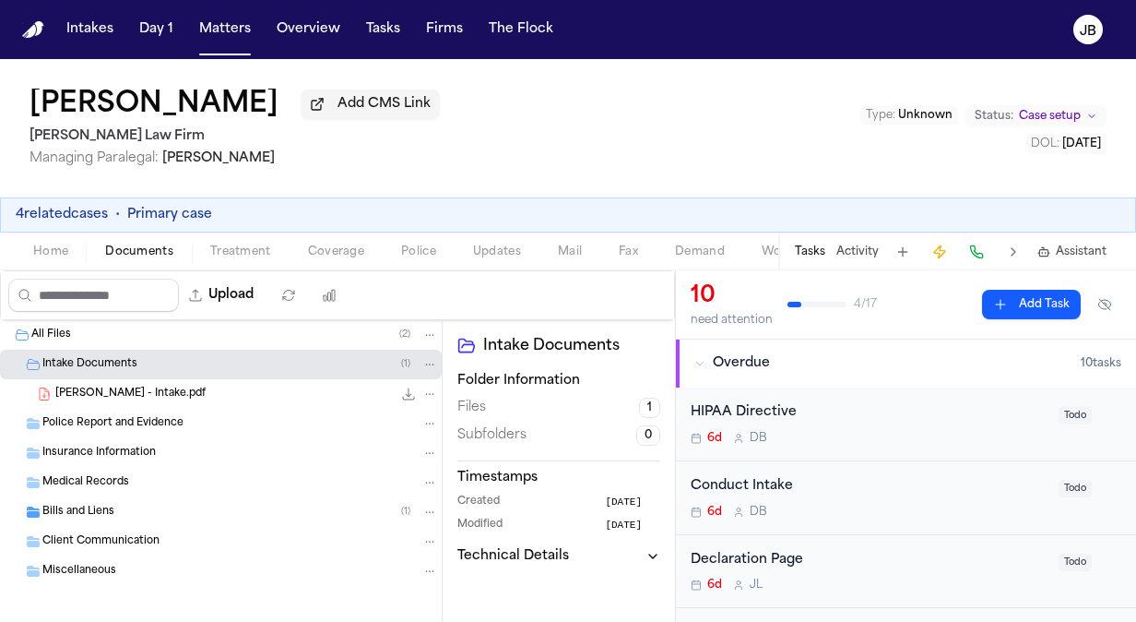
click at [136, 450] on span "Insurance Information" at bounding box center [98, 453] width 113 height 16
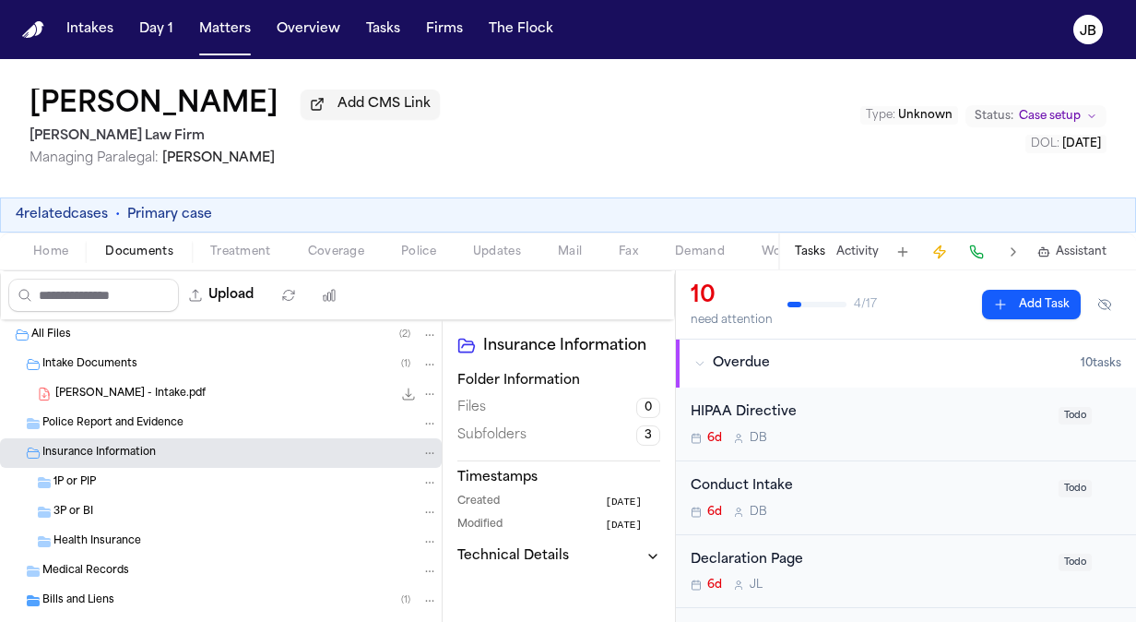
click at [81, 380] on div "J. Reyes - Intake.pdf 7.1 MB • PDF" at bounding box center [221, 394] width 442 height 30
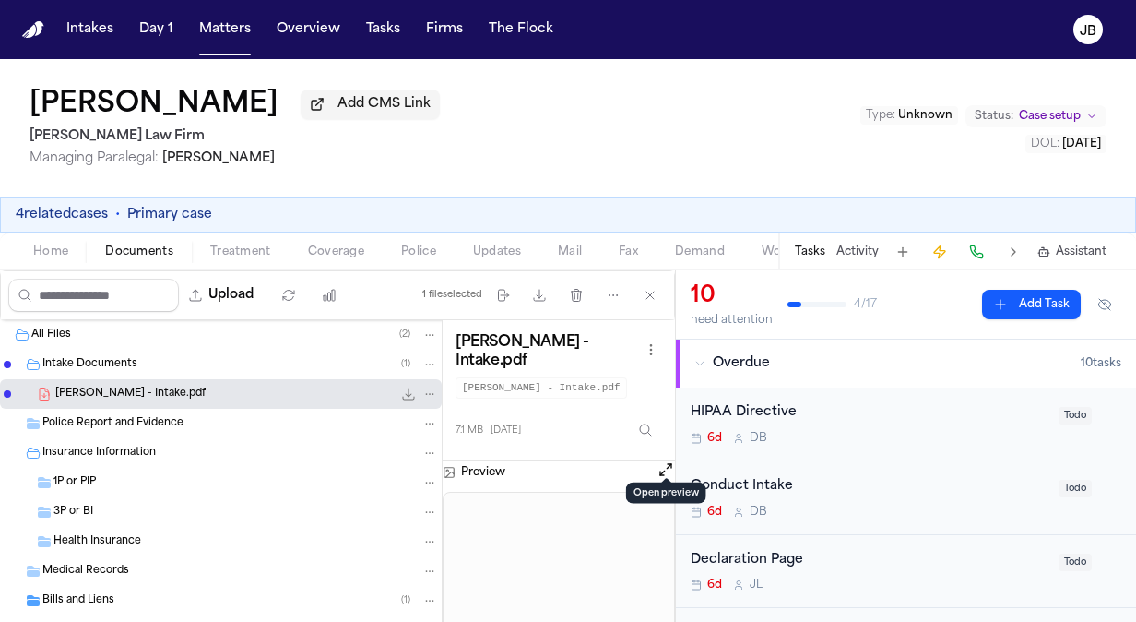
click at [664, 460] on button "Open preview" at bounding box center [666, 469] width 18 height 18
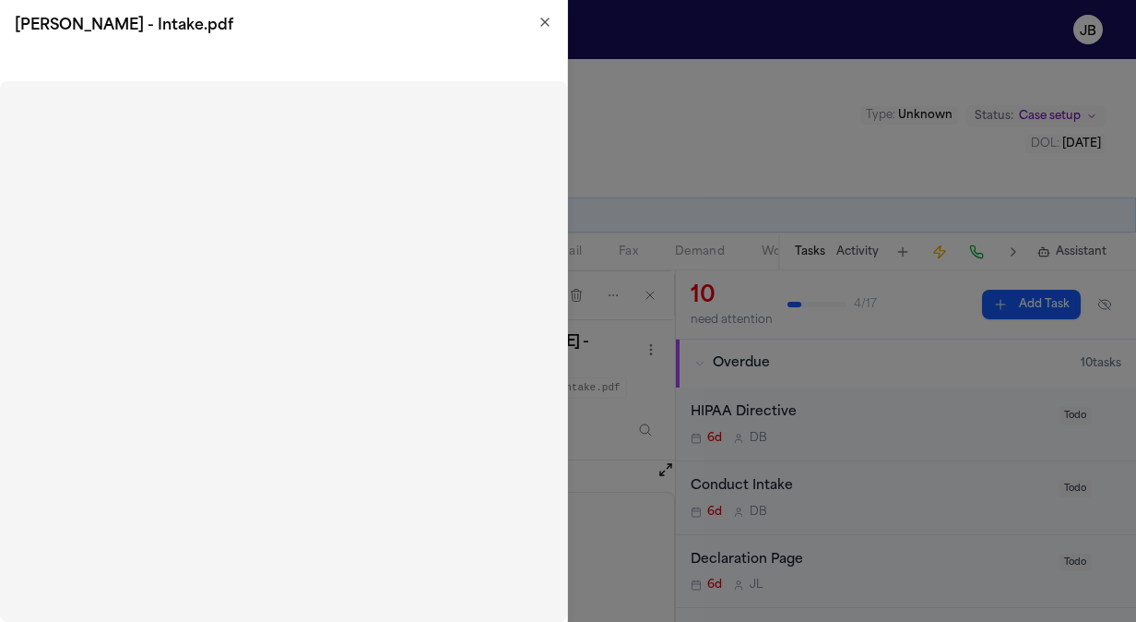
click at [552, 20] on div "J. Reyes - Intake.pdf" at bounding box center [283, 26] width 567 height 52
click at [539, 15] on icon "button" at bounding box center [545, 22] width 15 height 15
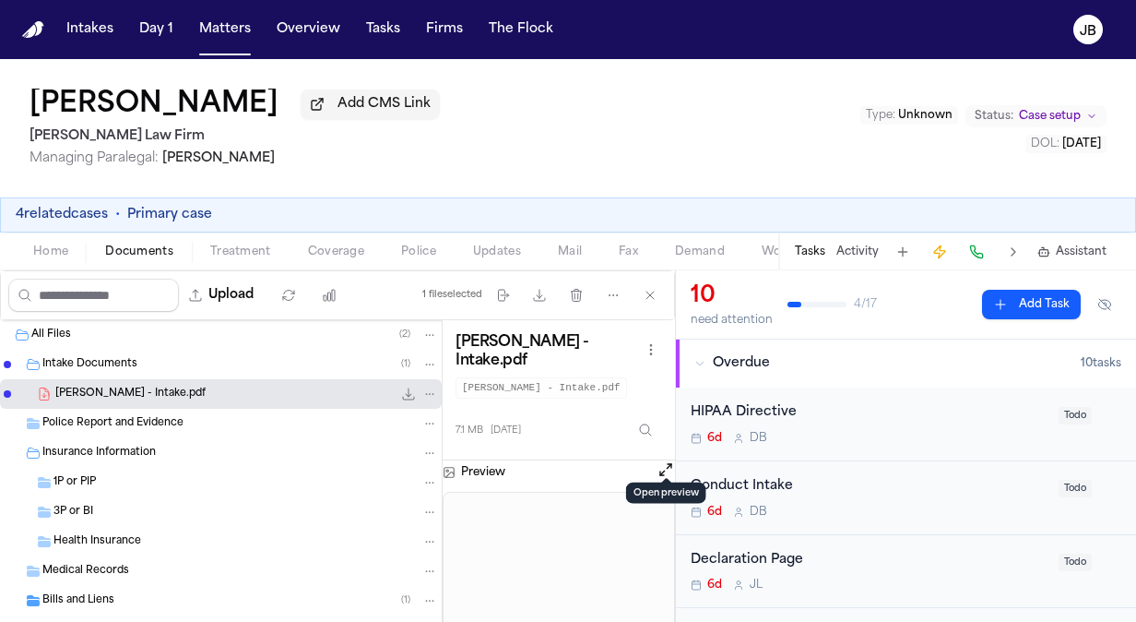
click at [38, 248] on span "Home" at bounding box center [50, 251] width 35 height 15
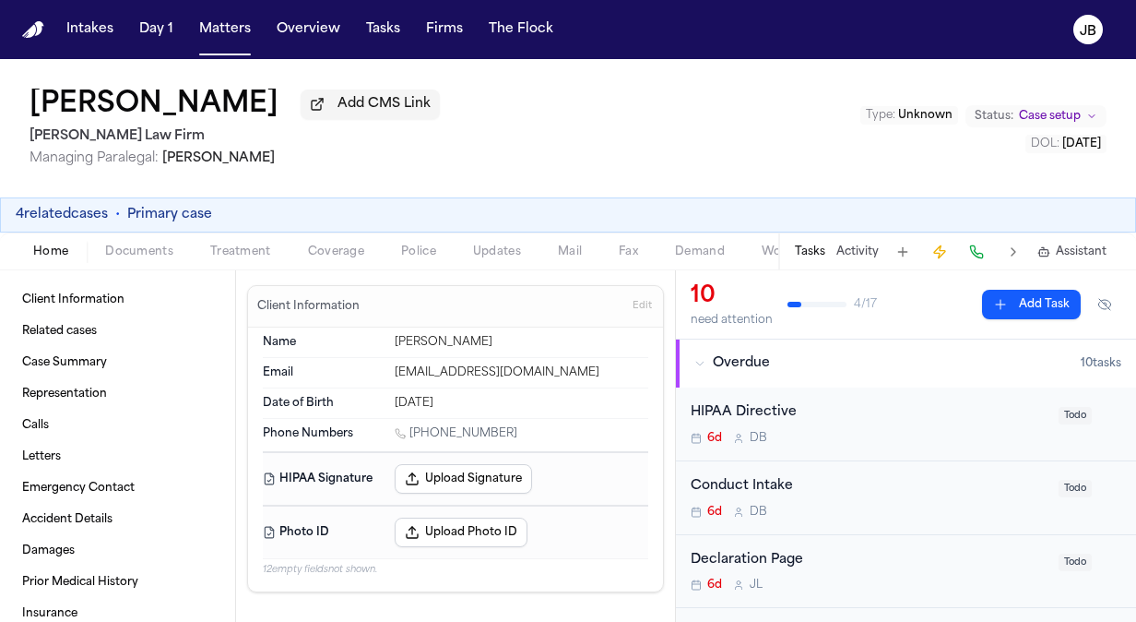
drag, startPoint x: 517, startPoint y: 429, endPoint x: 413, endPoint y: 435, distance: 104.4
click at [413, 435] on div "1 (469) 818-2734" at bounding box center [522, 435] width 254 height 18
copy link "(469) 818-2734"
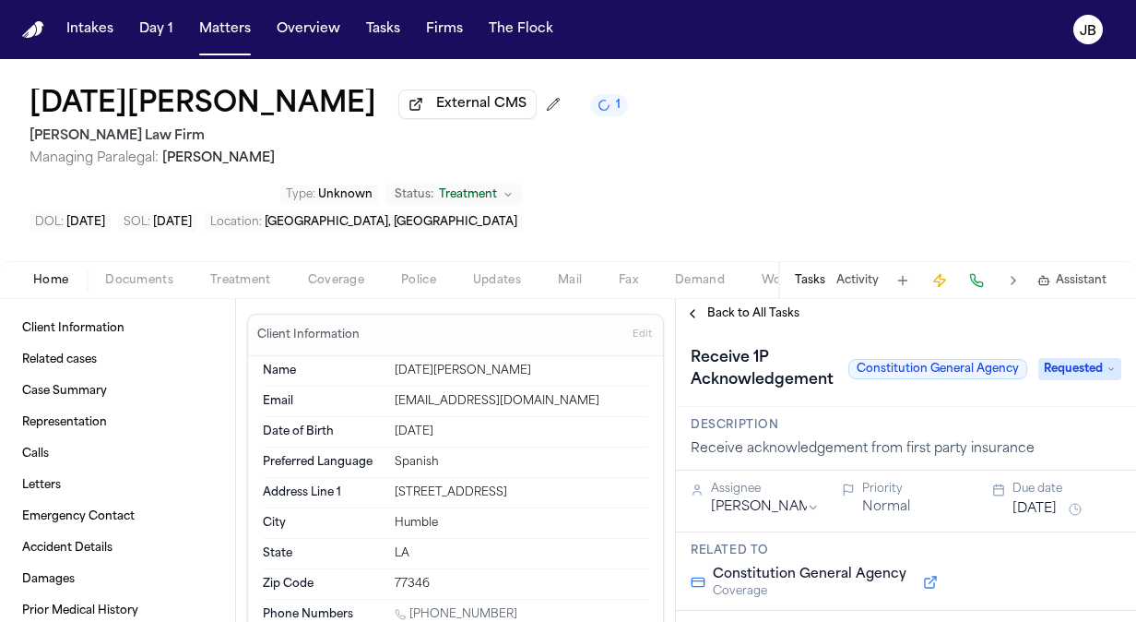
click at [141, 273] on span "Documents" at bounding box center [139, 280] width 68 height 15
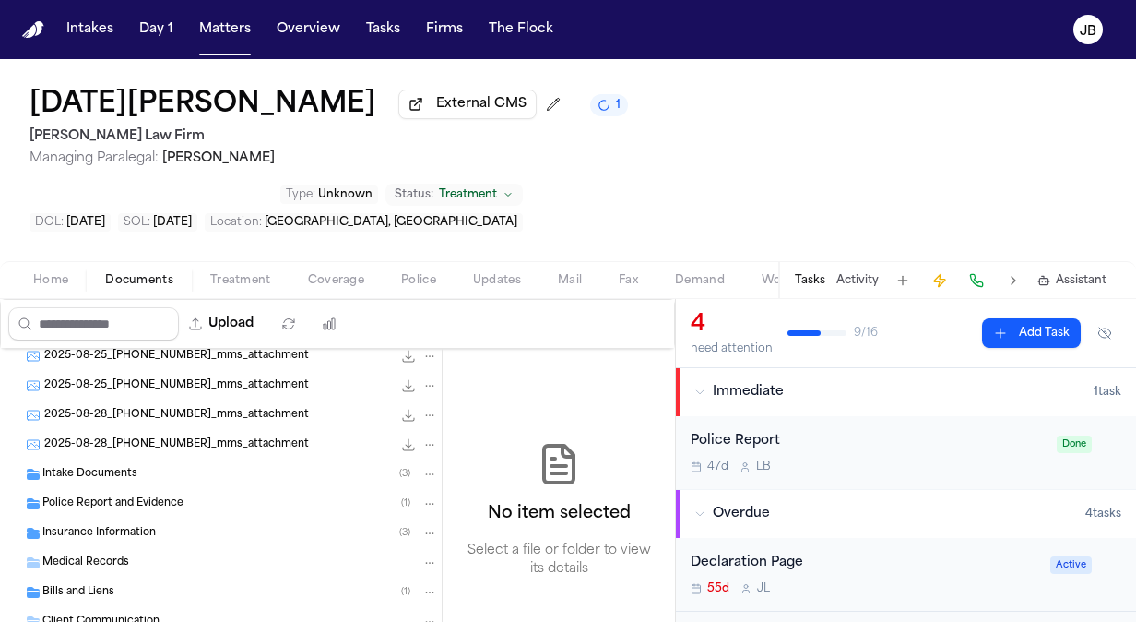
scroll to position [207, 0]
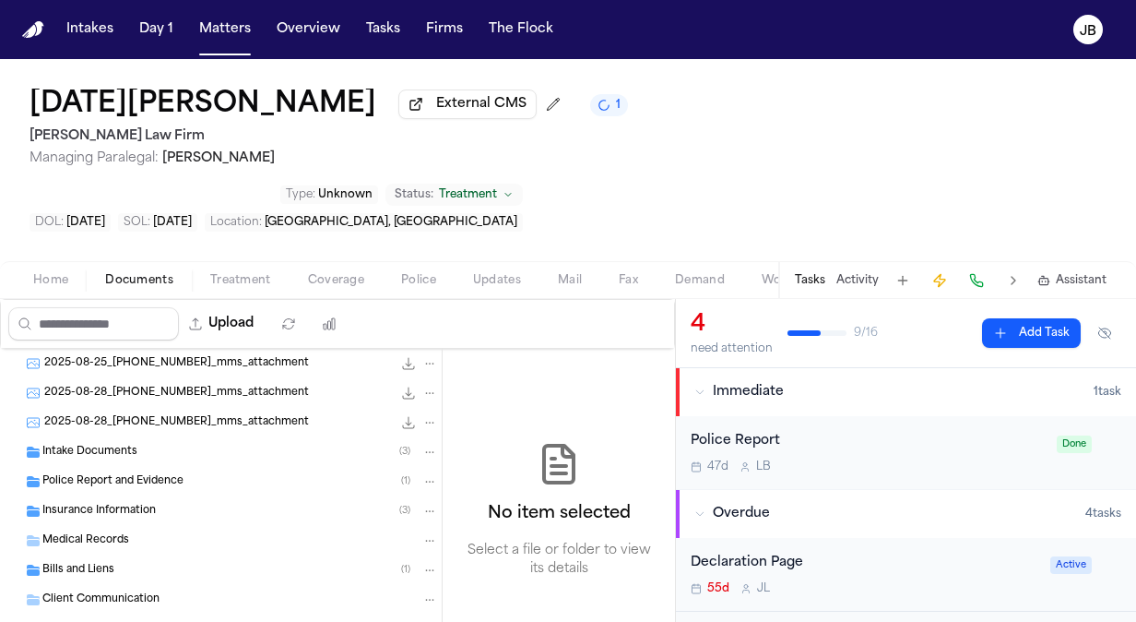
click at [42, 504] on span "Folder: Insurance Information" at bounding box center [34, 511] width 17 height 15
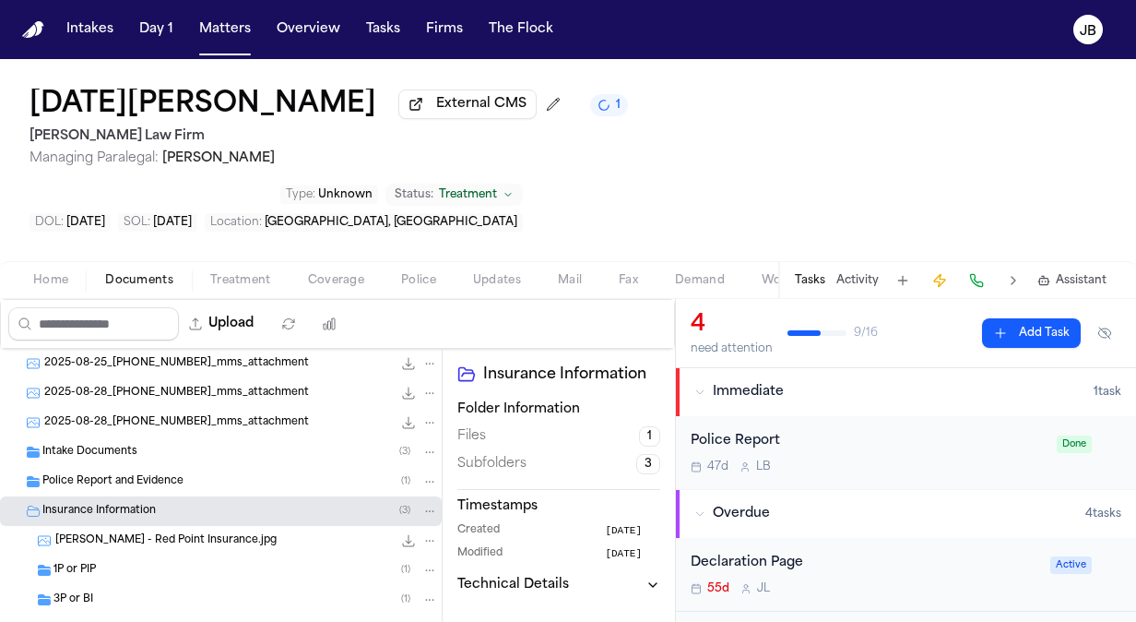
click at [73, 563] on span "1P or PIP" at bounding box center [74, 571] width 42 height 16
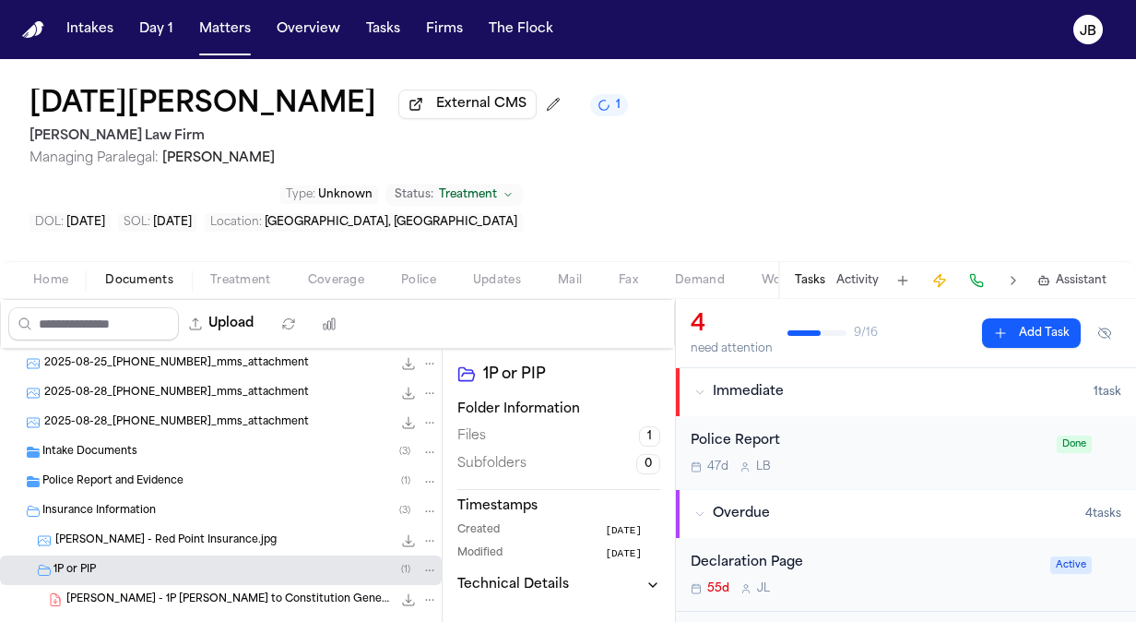
click at [65, 621] on span "3P or BI" at bounding box center [73, 630] width 40 height 16
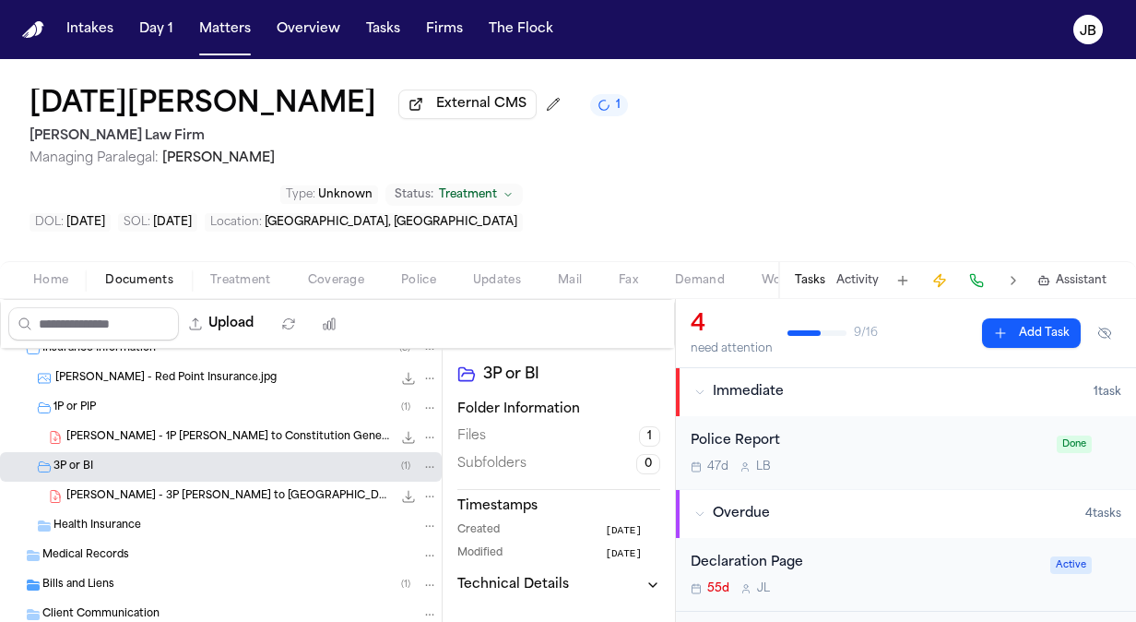
scroll to position [374, 0]
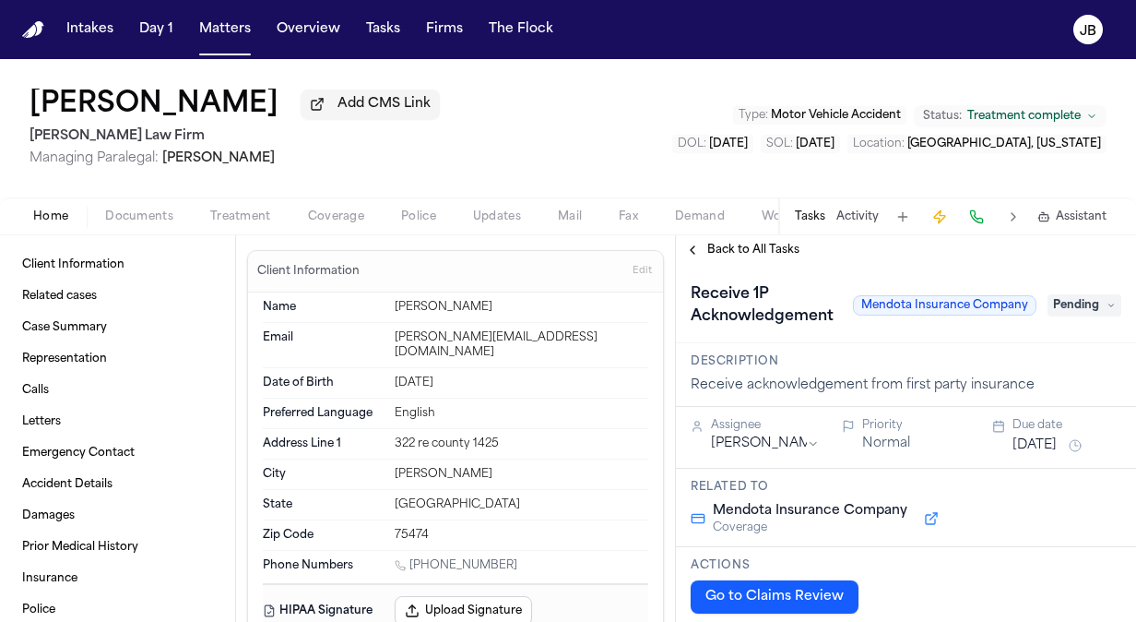
click at [319, 209] on span "Coverage" at bounding box center [336, 216] width 56 height 15
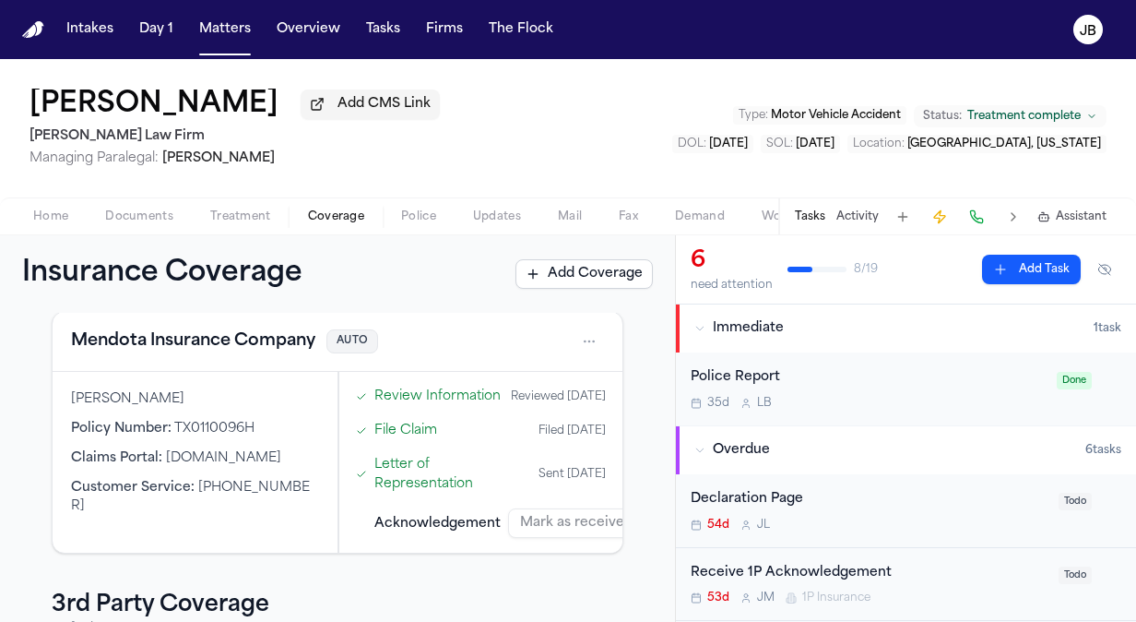
scroll to position [59, 0]
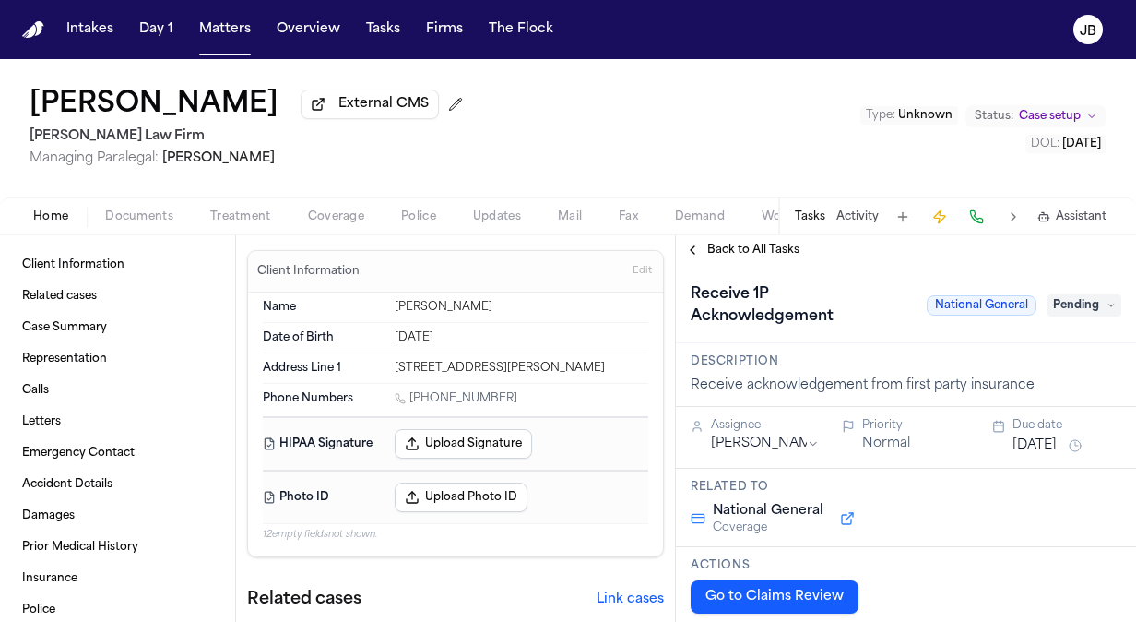
click at [156, 209] on span "Documents" at bounding box center [139, 216] width 68 height 15
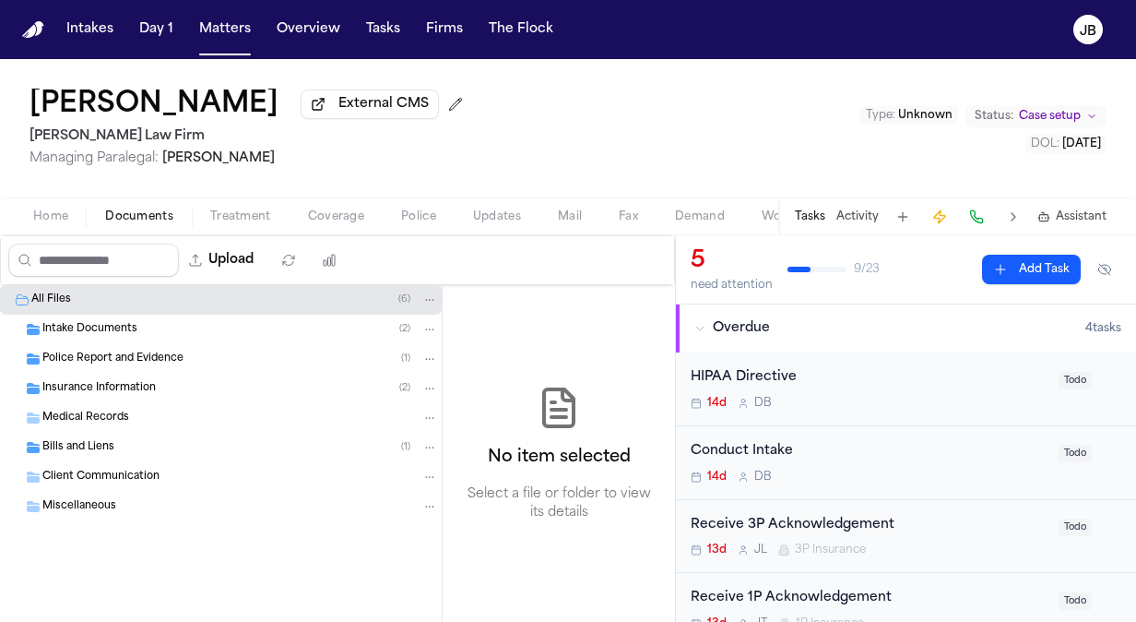
click at [80, 382] on span "Insurance Information" at bounding box center [98, 389] width 113 height 16
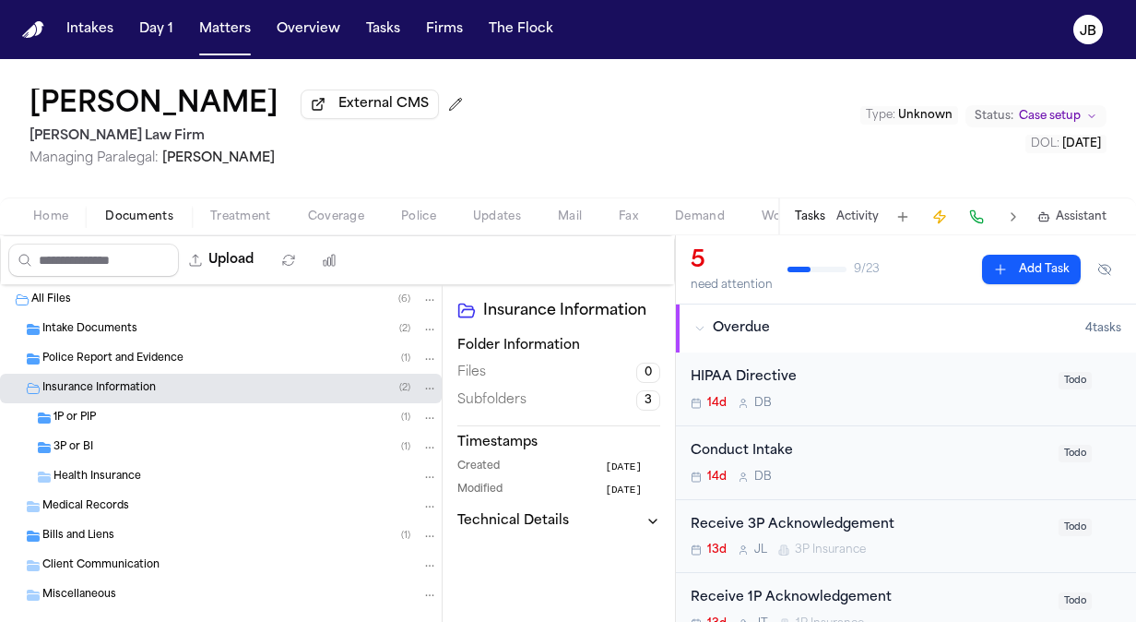
click at [68, 410] on span "1P or PIP" at bounding box center [74, 418] width 42 height 16
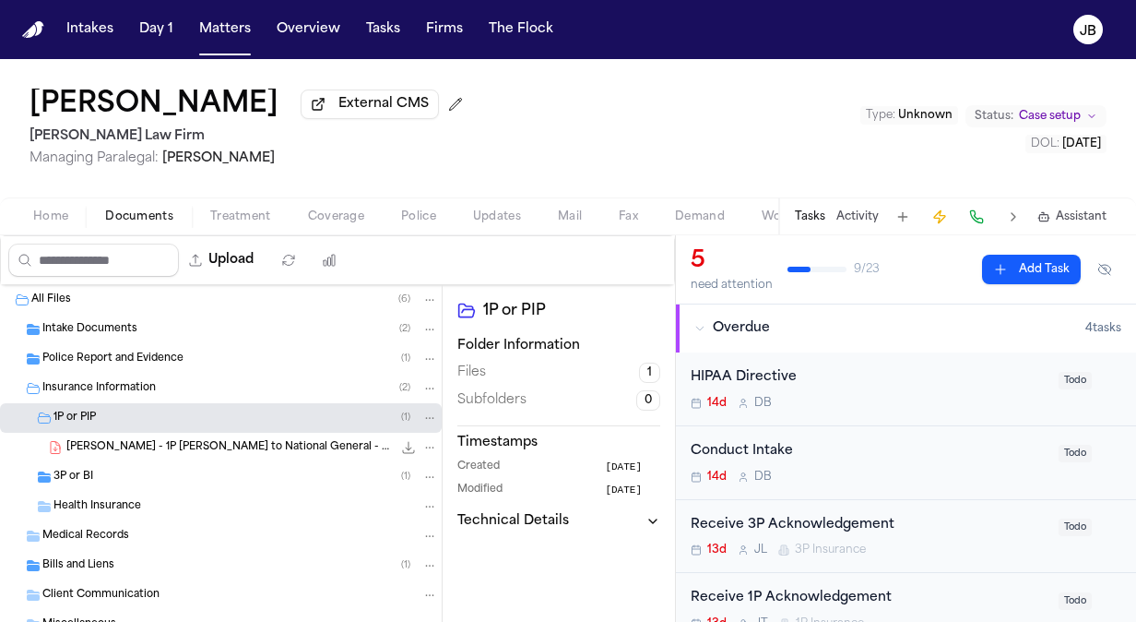
click at [67, 480] on span "3P or BI" at bounding box center [73, 477] width 40 height 16
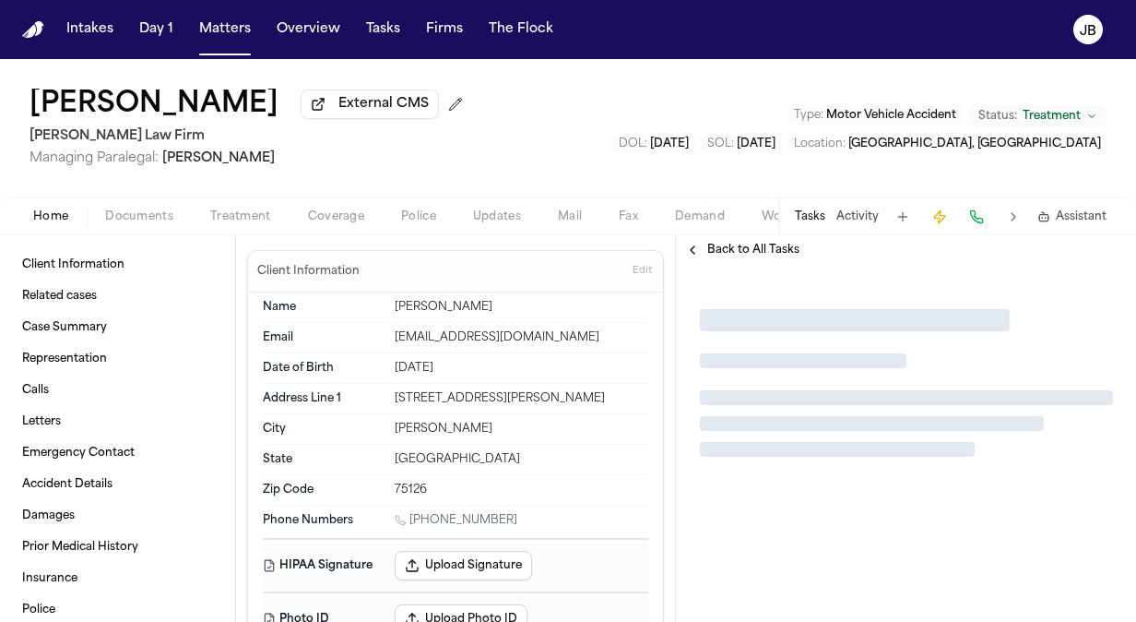
click at [149, 216] on span "Documents" at bounding box center [139, 216] width 68 height 15
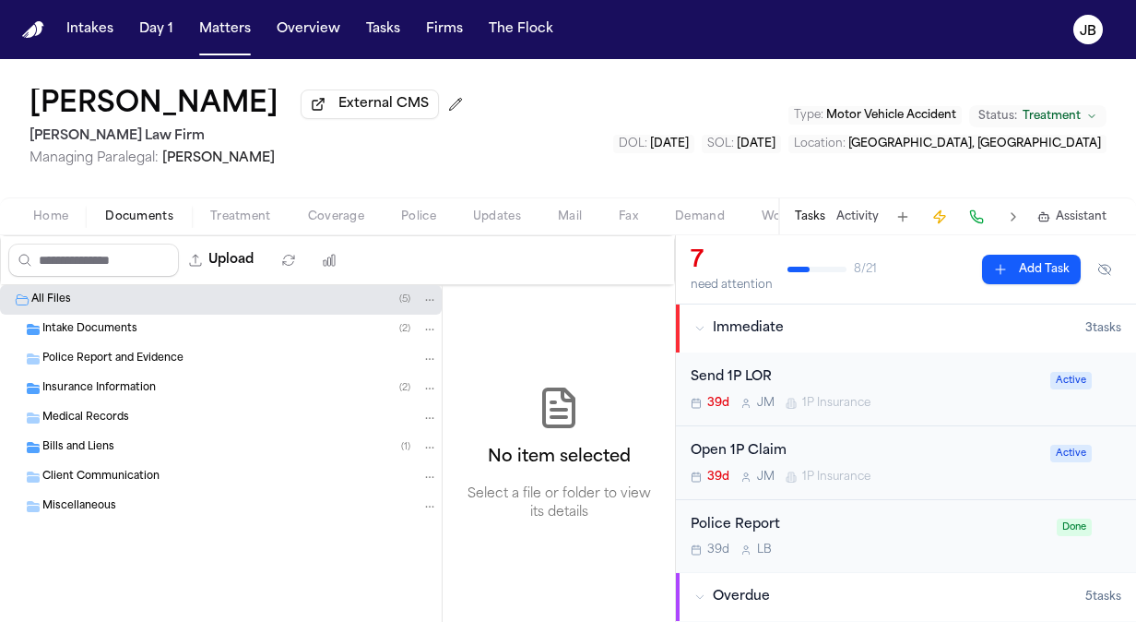
click at [169, 386] on div "Insurance Information ( 2 )" at bounding box center [240, 388] width 396 height 17
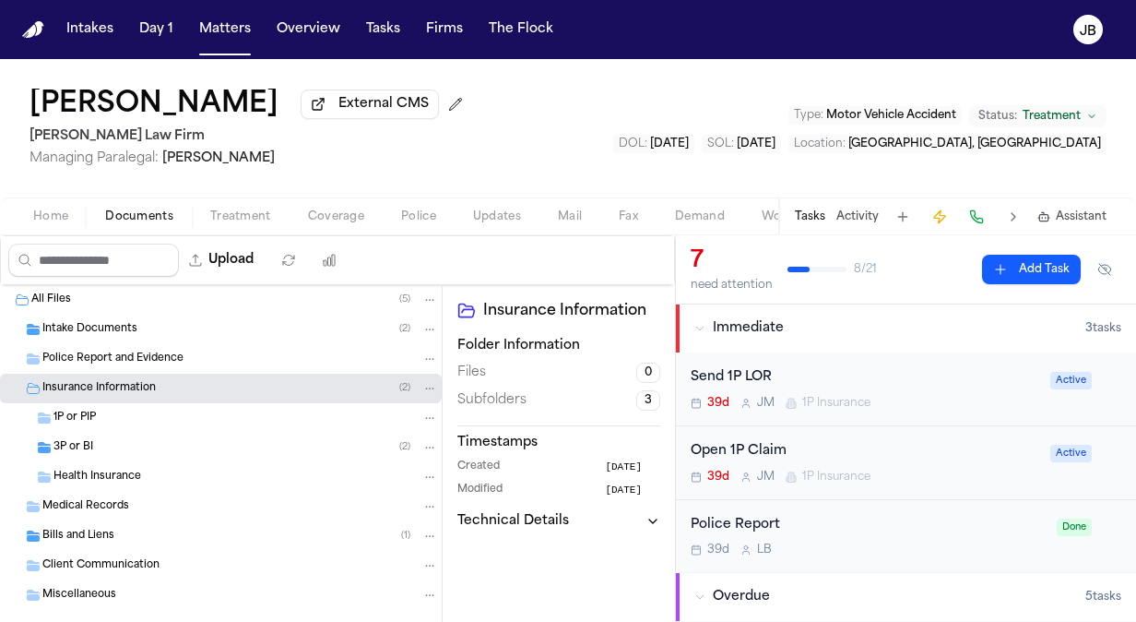
click at [315, 209] on span "Coverage" at bounding box center [336, 216] width 56 height 15
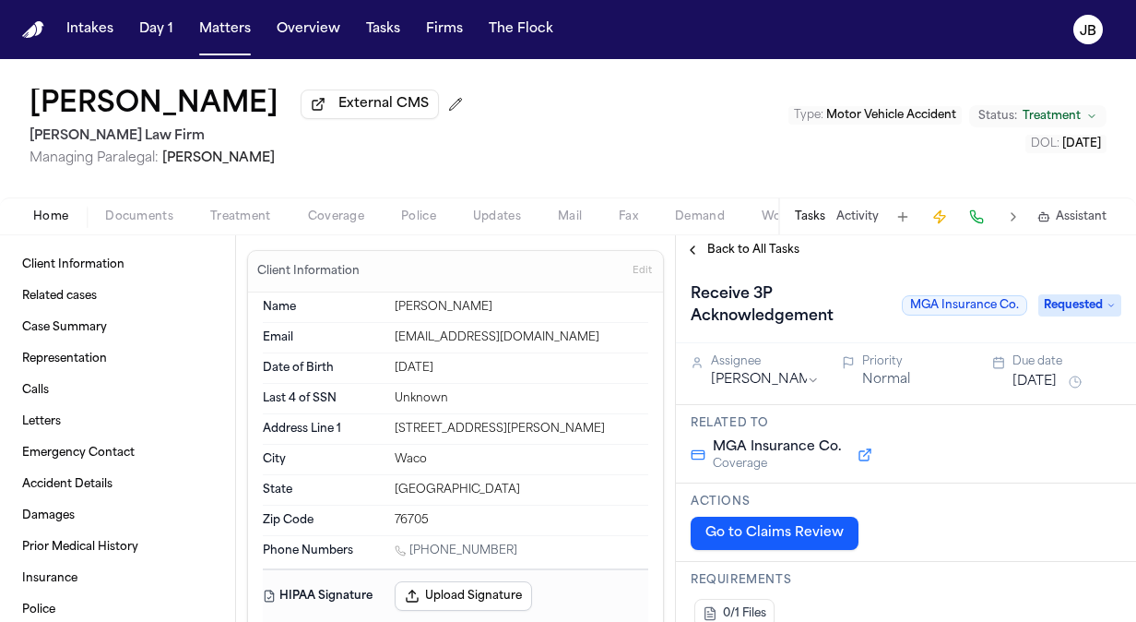
click at [748, 248] on span "Back to All Tasks" at bounding box center [753, 250] width 92 height 15
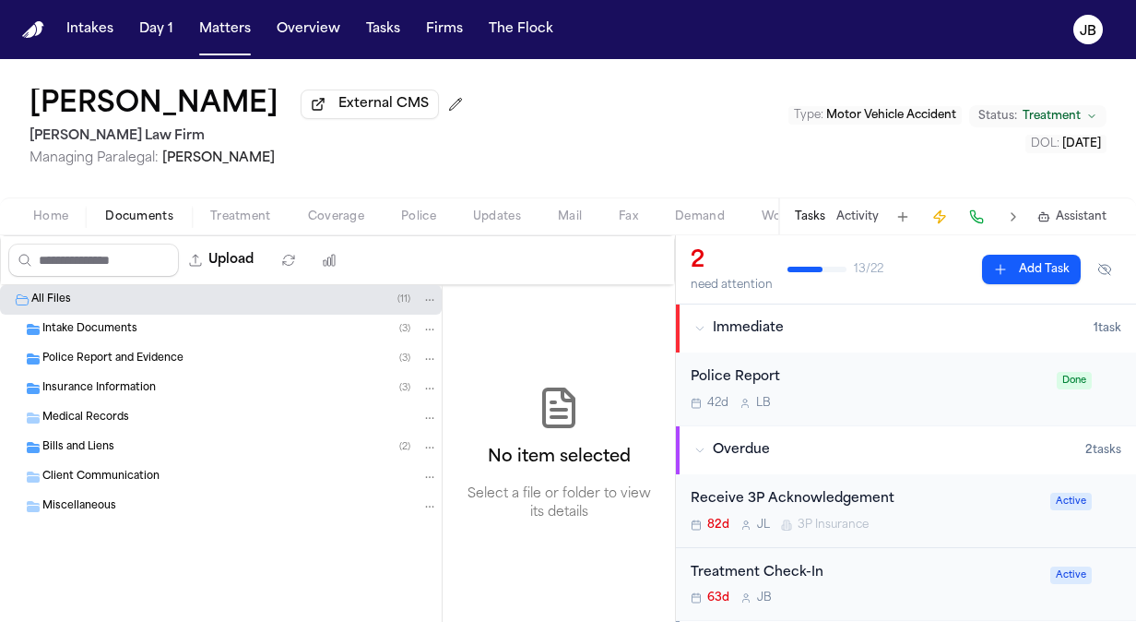
click at [120, 211] on span "Documents" at bounding box center [139, 216] width 68 height 15
click at [137, 381] on span "Insurance Information" at bounding box center [98, 389] width 113 height 16
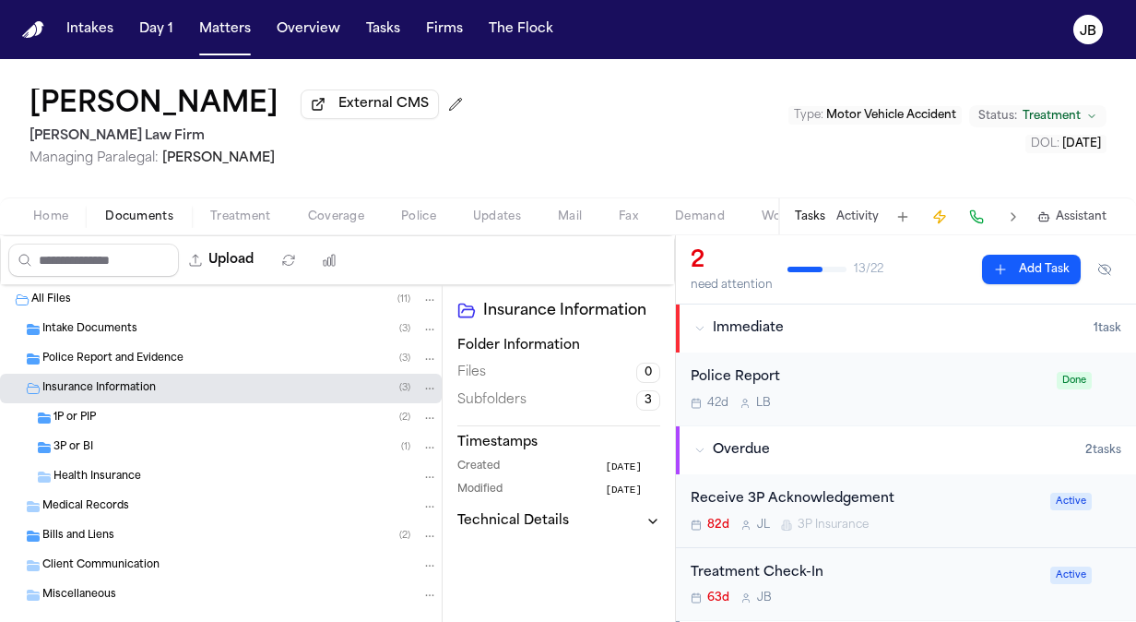
click at [120, 444] on div "3P or BI ( 1 )" at bounding box center [245, 447] width 385 height 17
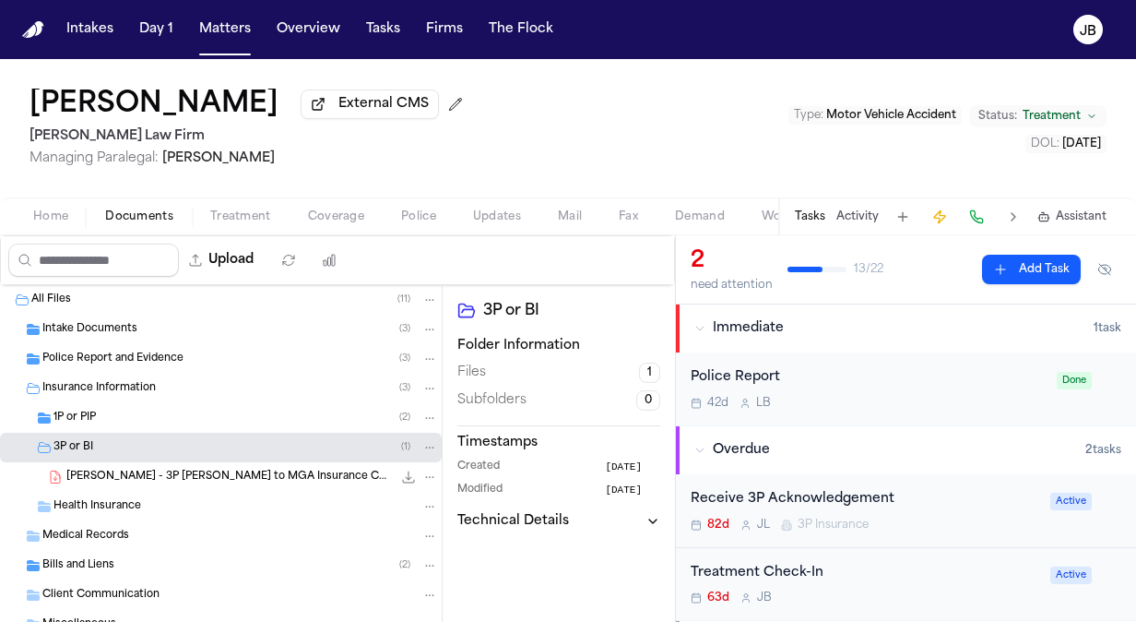
click at [148, 417] on div "1P or PIP ( 2 )" at bounding box center [245, 417] width 385 height 17
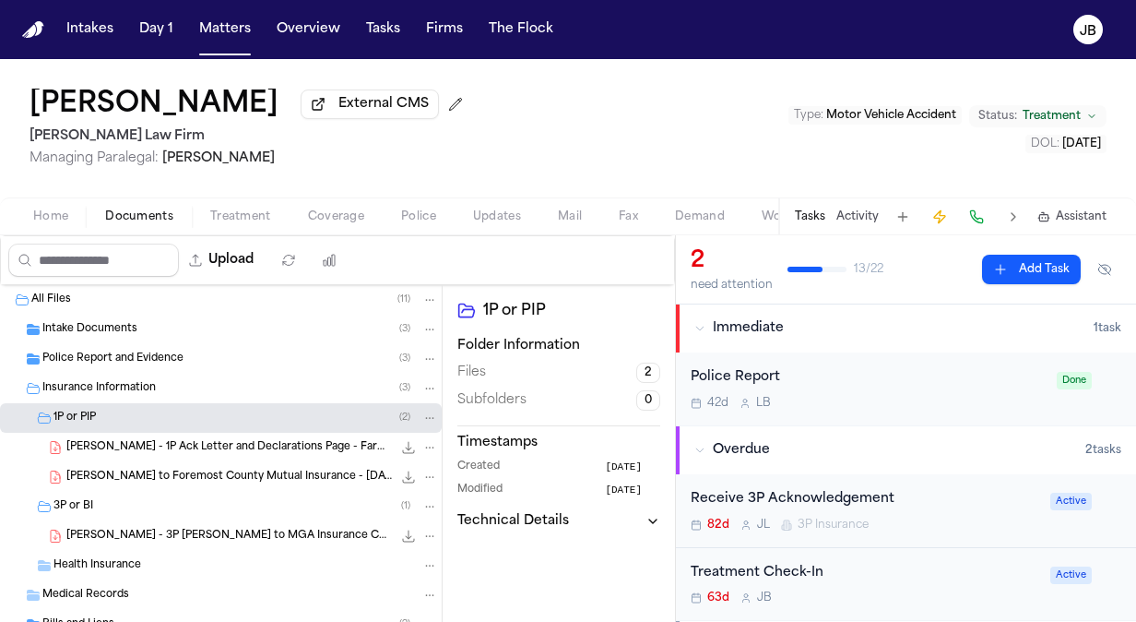
click at [864, 211] on button "Activity" at bounding box center [858, 216] width 42 height 15
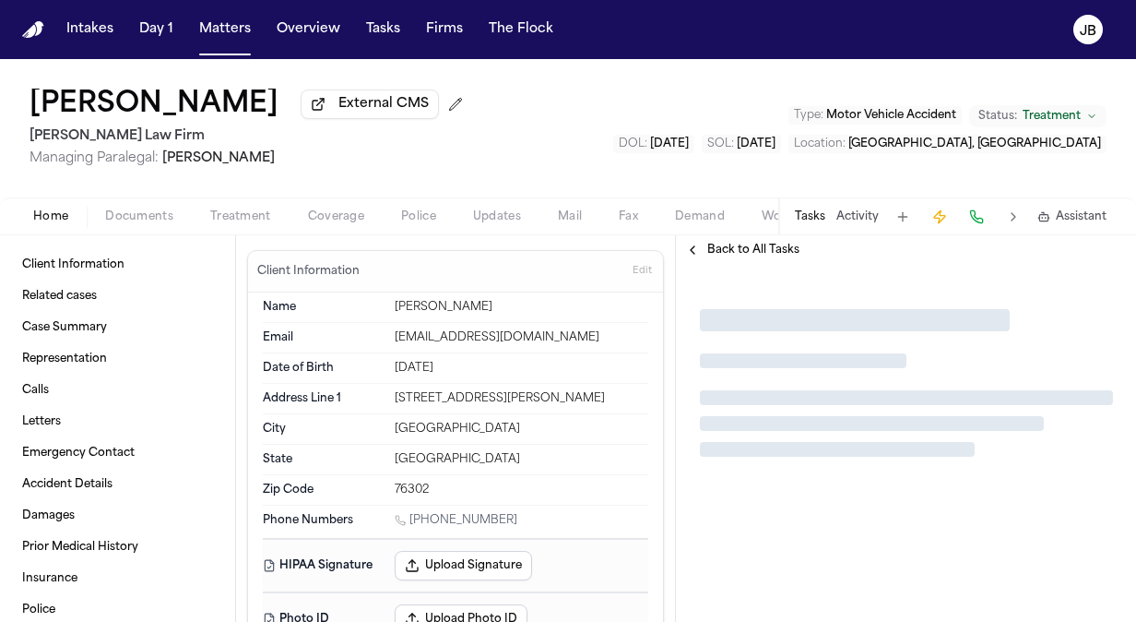
click at [135, 216] on span "Documents" at bounding box center [139, 216] width 68 height 15
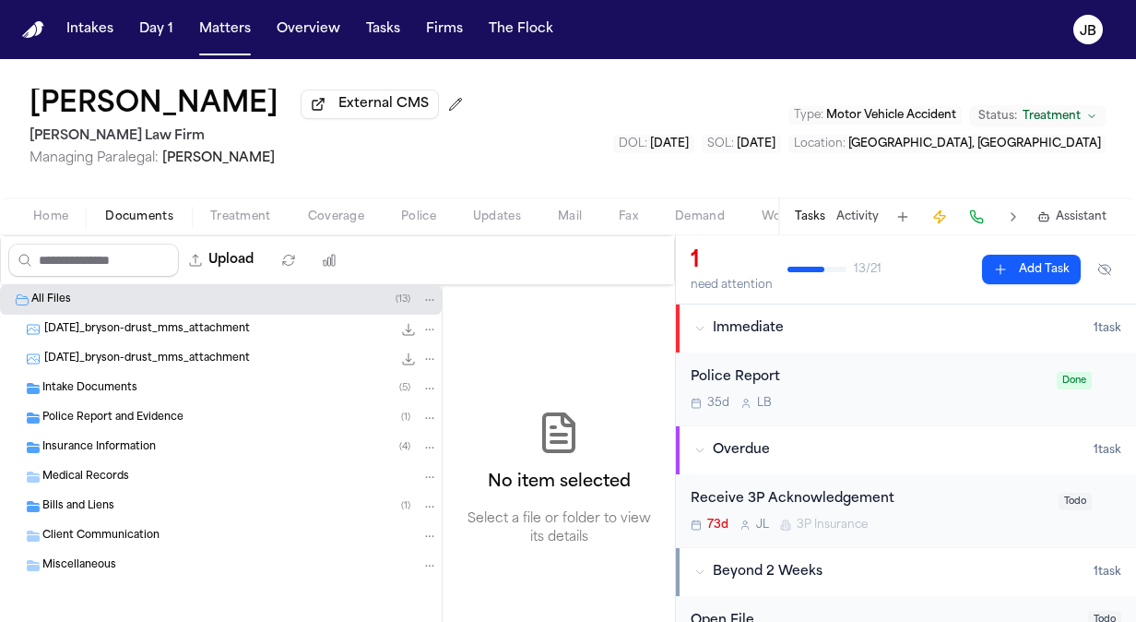
click at [79, 451] on span "Insurance Information" at bounding box center [98, 448] width 113 height 16
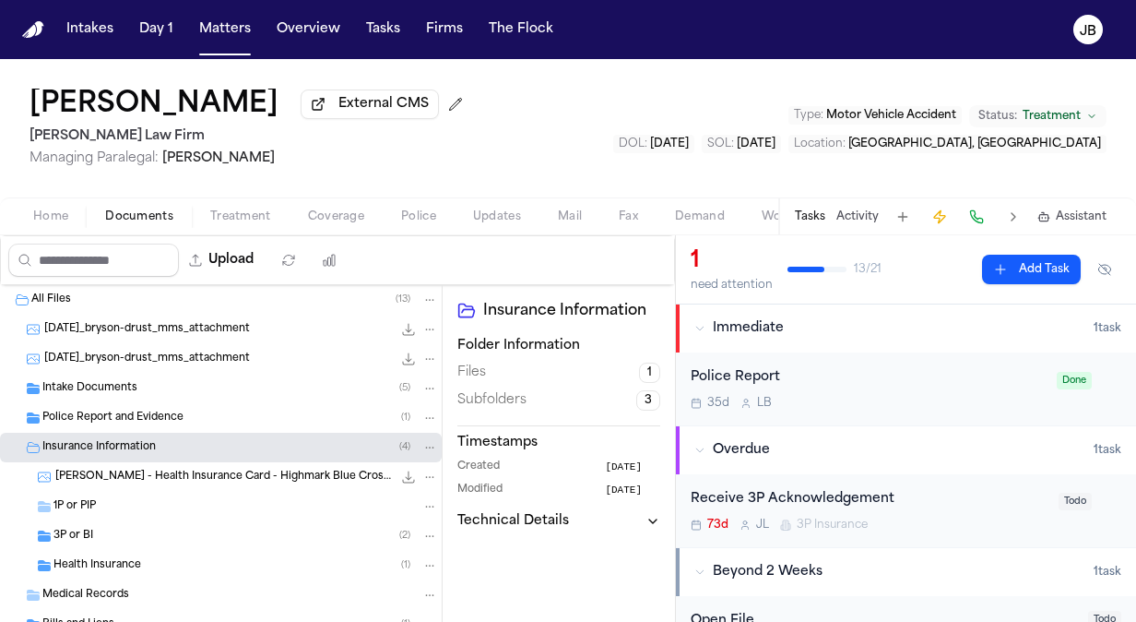
click at [106, 531] on div "3P or BI ( 2 )" at bounding box center [245, 536] width 385 height 17
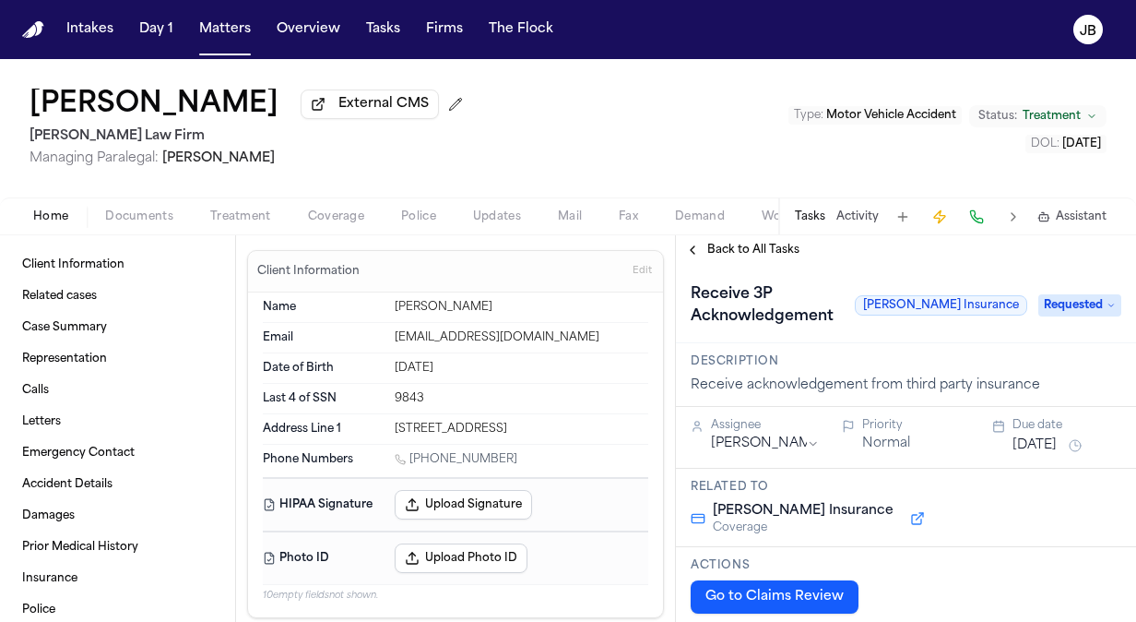
click at [334, 221] on span "Coverage" at bounding box center [336, 216] width 56 height 15
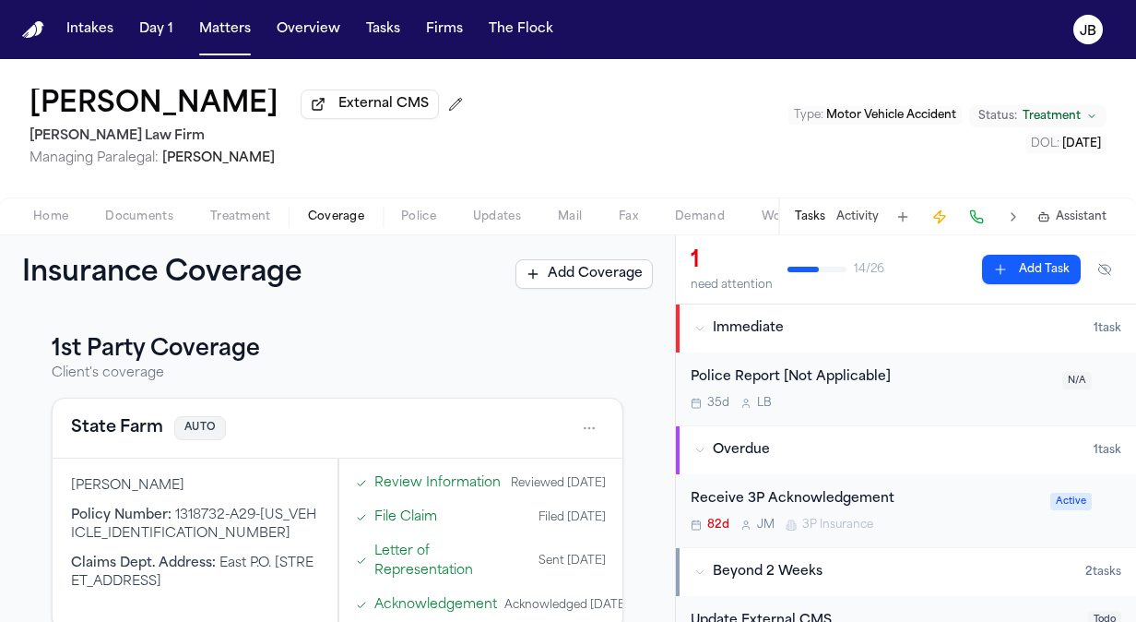
click at [122, 206] on button "Documents" at bounding box center [139, 217] width 105 height 22
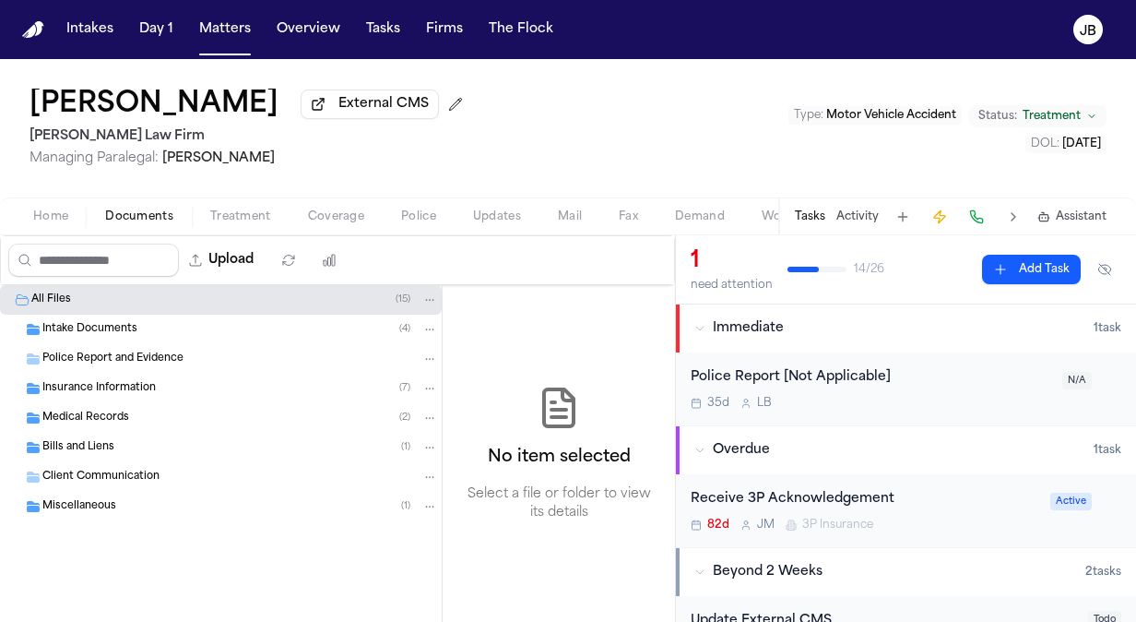
click at [99, 392] on span "Insurance Information" at bounding box center [98, 389] width 113 height 16
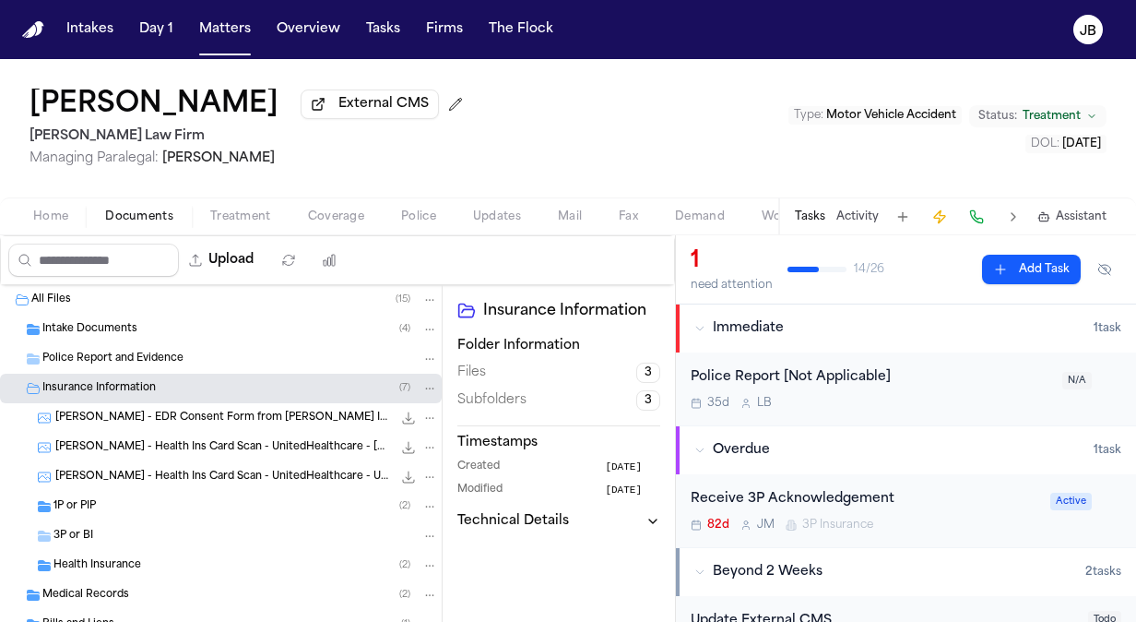
click at [183, 534] on div "3P or BI" at bounding box center [245, 536] width 385 height 17
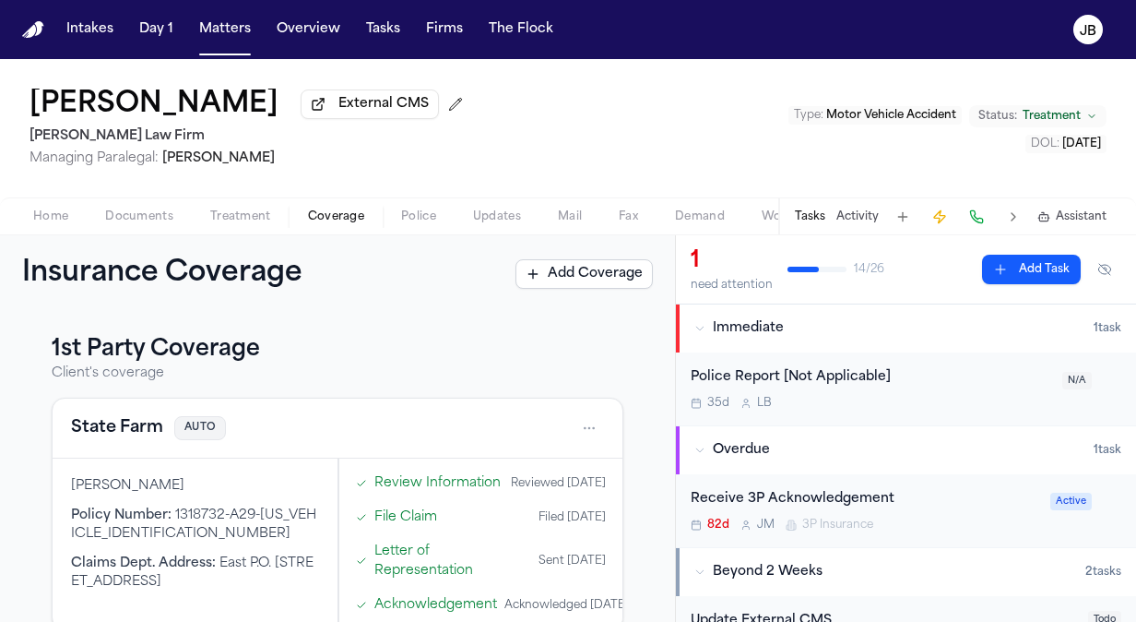
click at [353, 220] on span "Coverage" at bounding box center [336, 216] width 56 height 15
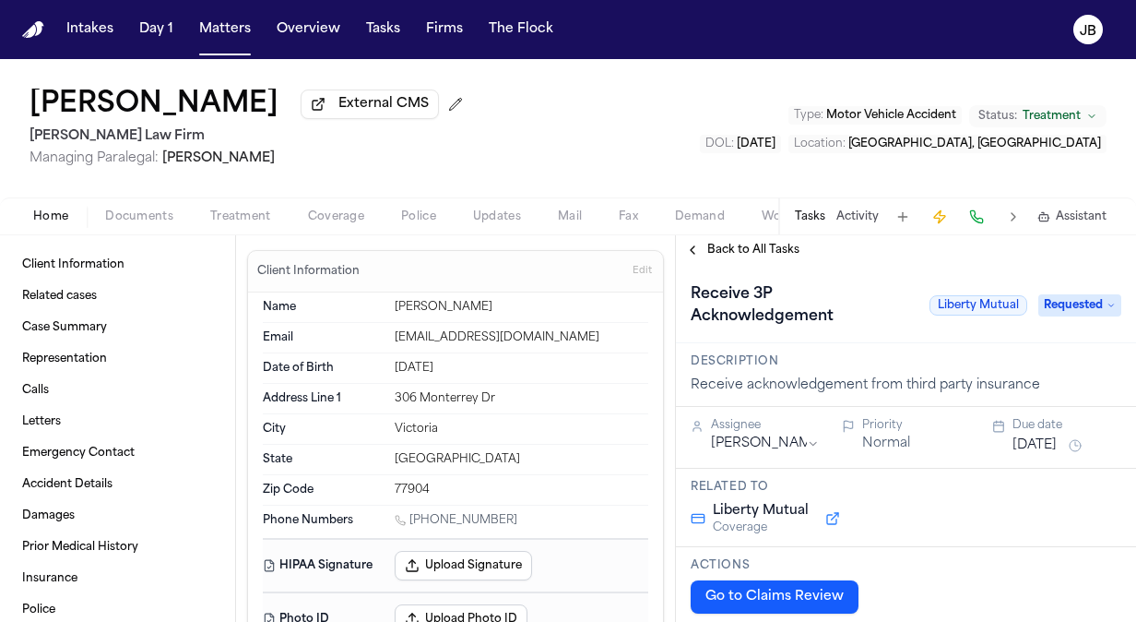
click at [157, 213] on span "Documents" at bounding box center [139, 216] width 68 height 15
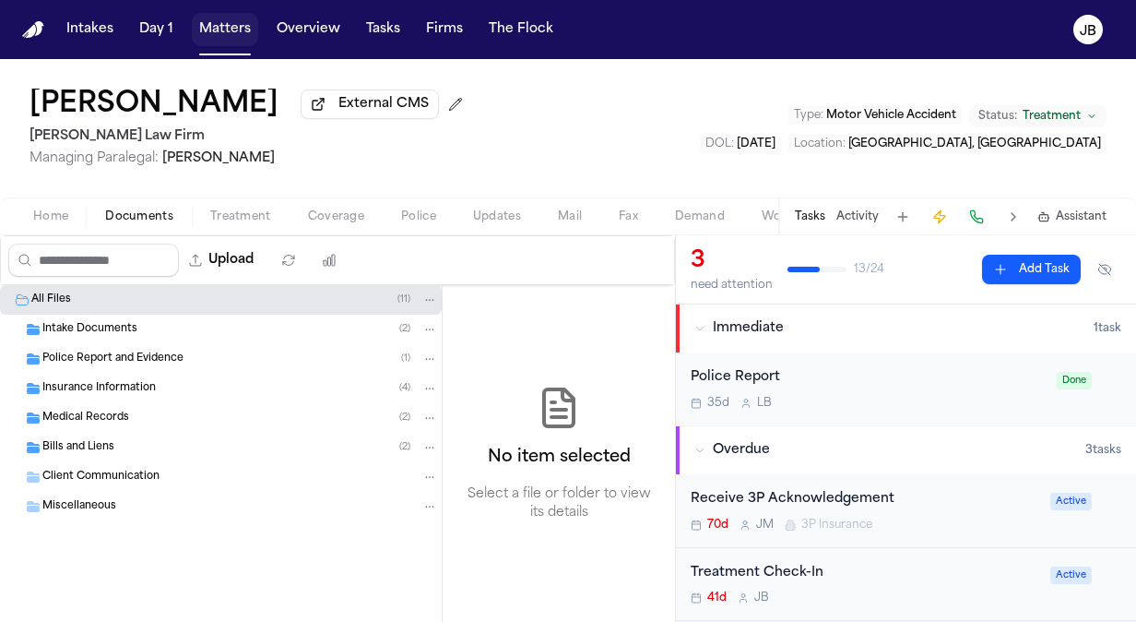
click at [200, 20] on button "Matters" at bounding box center [225, 29] width 66 height 33
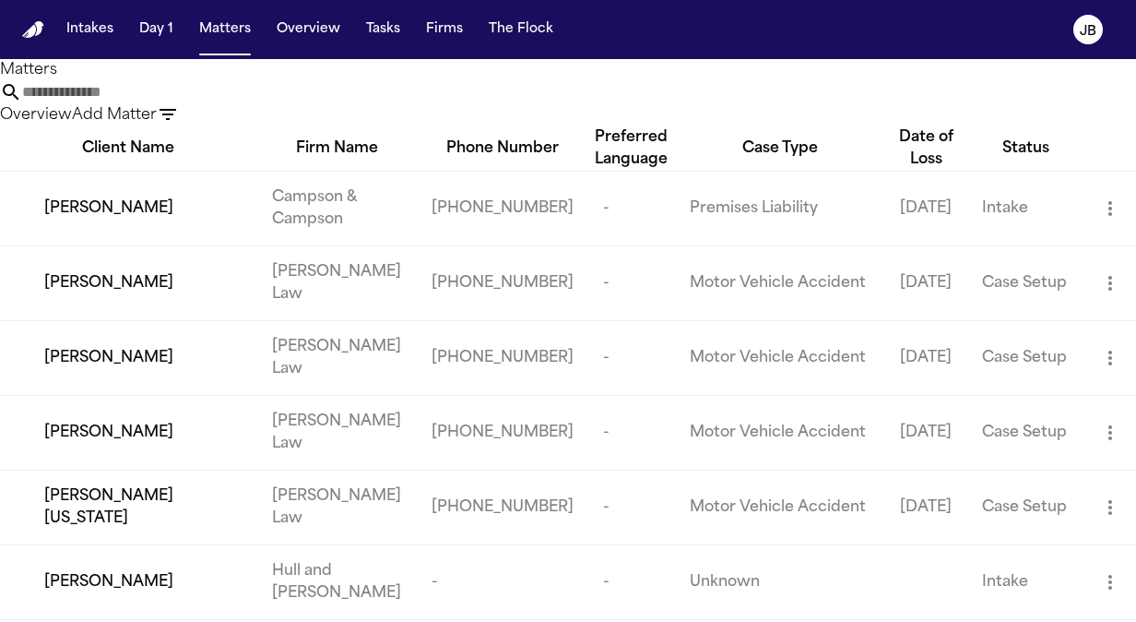
click at [170, 103] on input "text" at bounding box center [96, 92] width 148 height 22
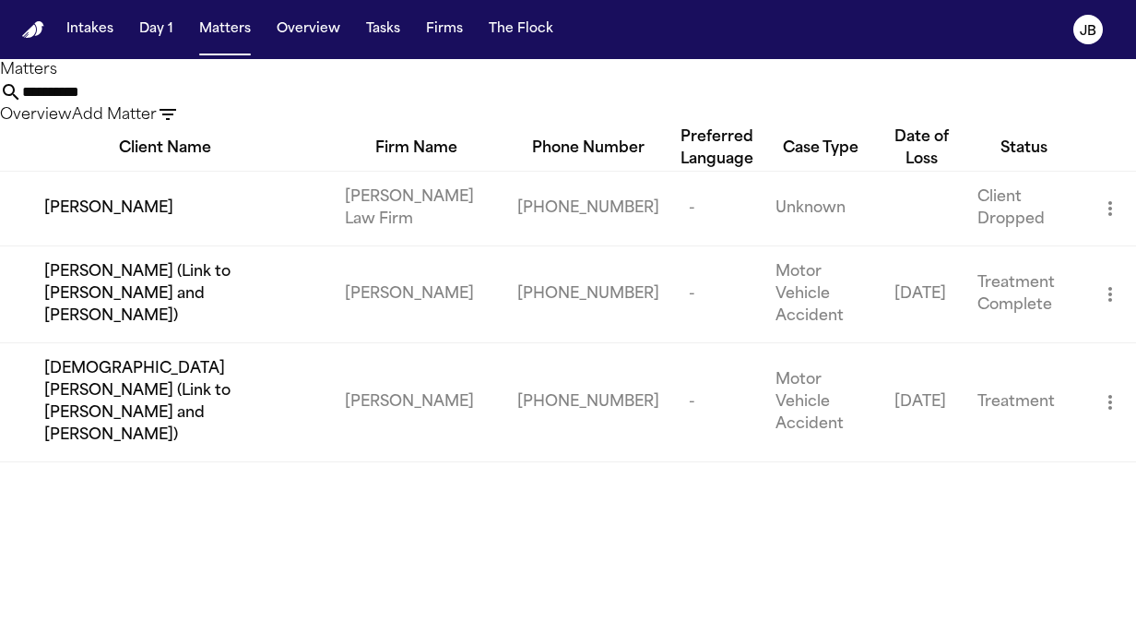
type input "**********"
